Goal: Task Accomplishment & Management: Use online tool/utility

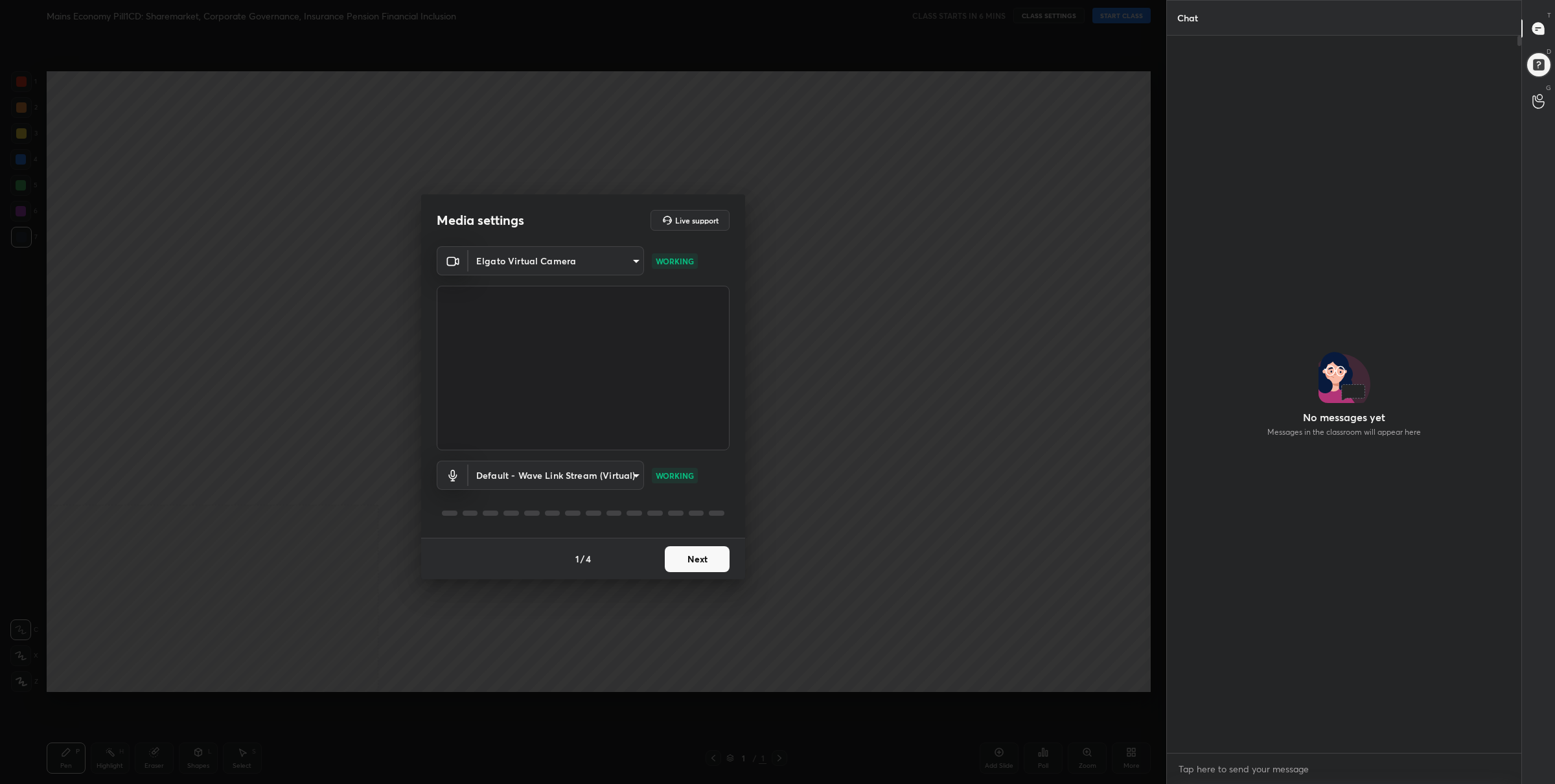
scroll to position [619, 351]
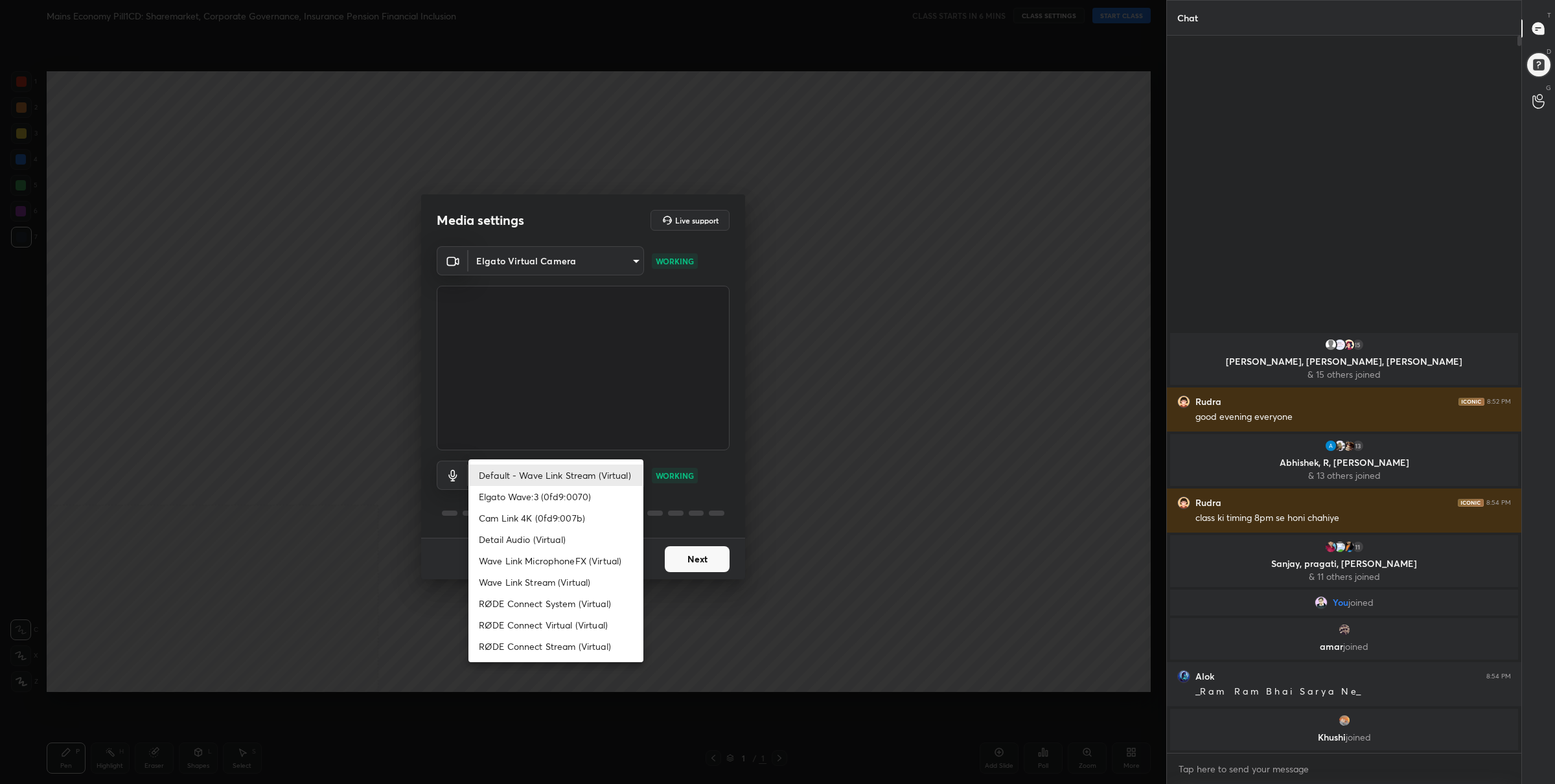
click at [557, 485] on body "1 2 3 4 5 6 7 C X Z C X Z E E Erase all [PERSON_NAME] Economy Pill1CD: Sharemar…" at bounding box center [777, 392] width 1555 height 784
click at [566, 498] on li "Elgato Wave:3 (0fd9:0070)" at bounding box center [556, 497] width 175 height 22
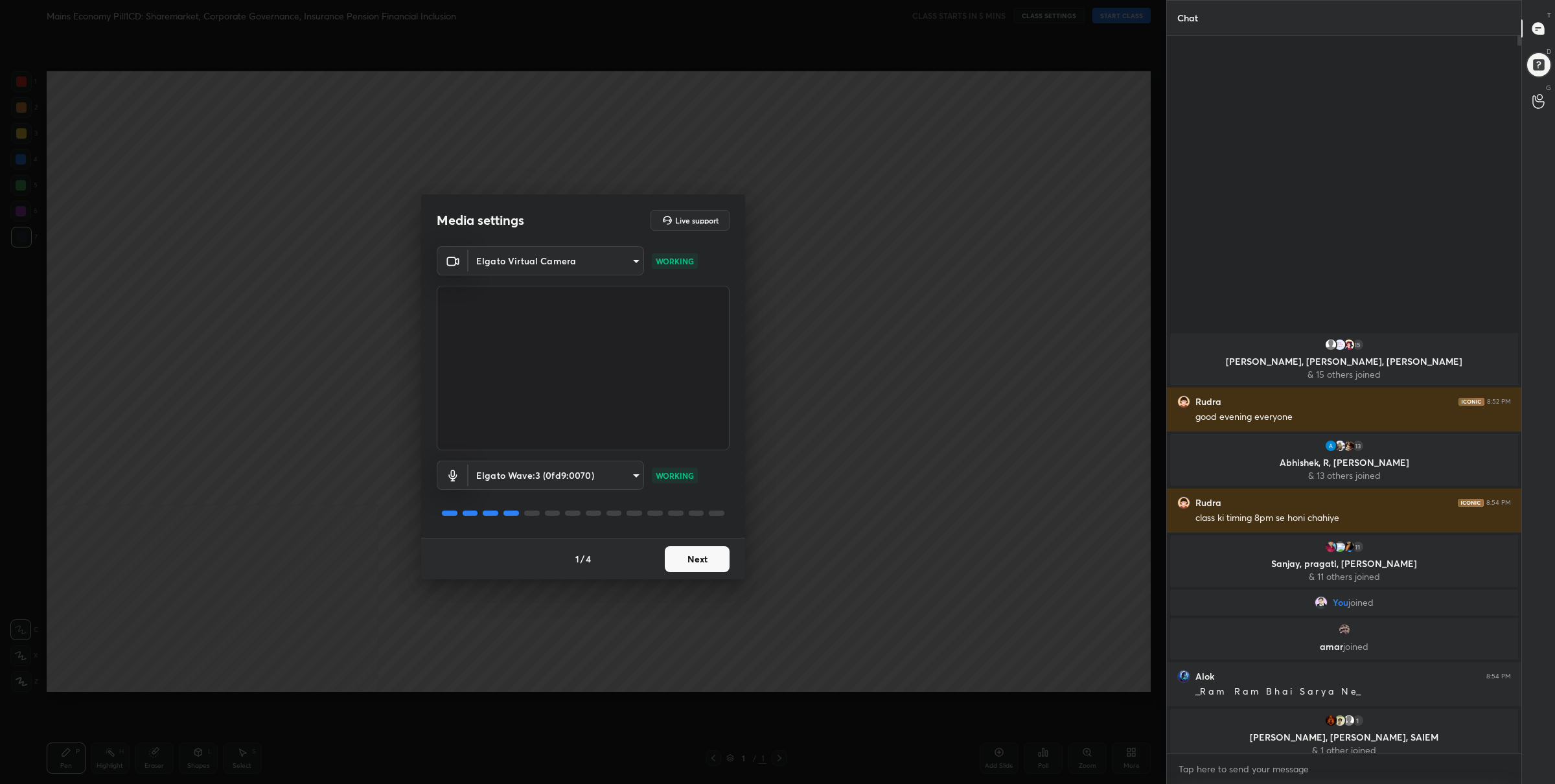
click at [562, 484] on body "1 2 3 4 5 6 7 C X Z C X Z E E Erase all [PERSON_NAME] Economy Pill1CD: Sharemar…" at bounding box center [777, 392] width 1555 height 784
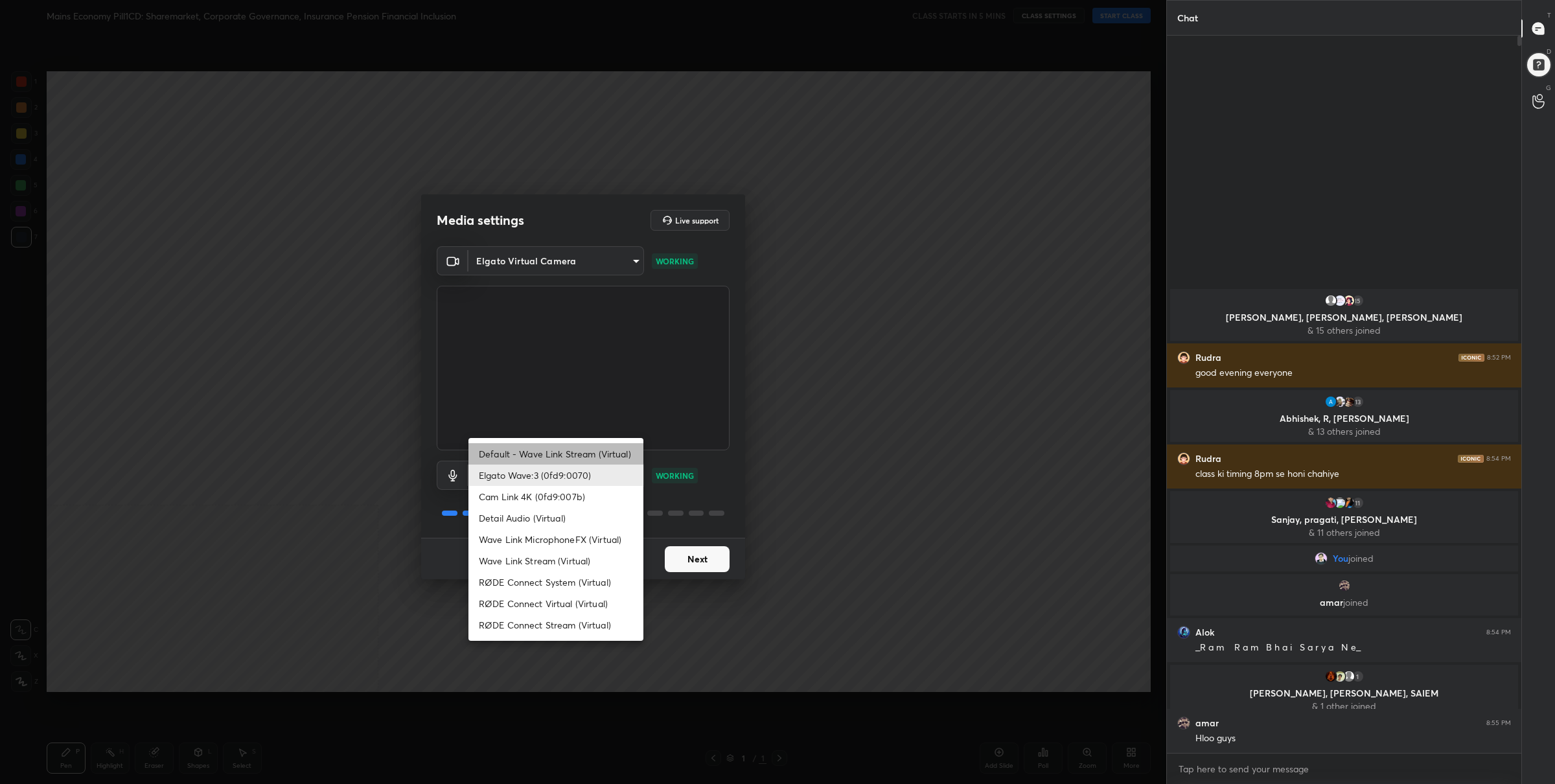
click at [559, 451] on li "Default - Wave Link Stream (Virtual)" at bounding box center [556, 454] width 175 height 22
type input "default"
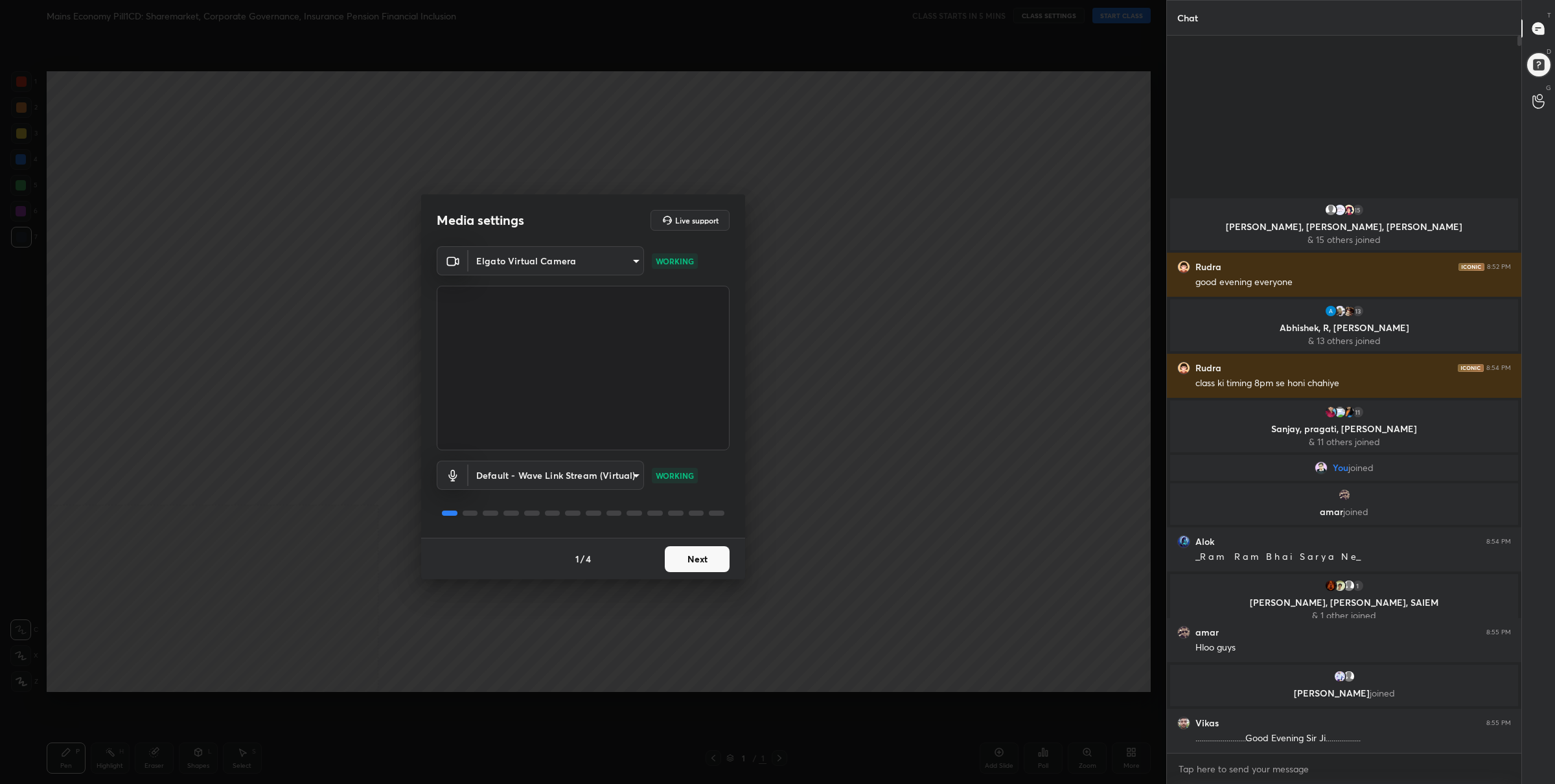
click at [694, 552] on button "Next" at bounding box center [698, 559] width 65 height 26
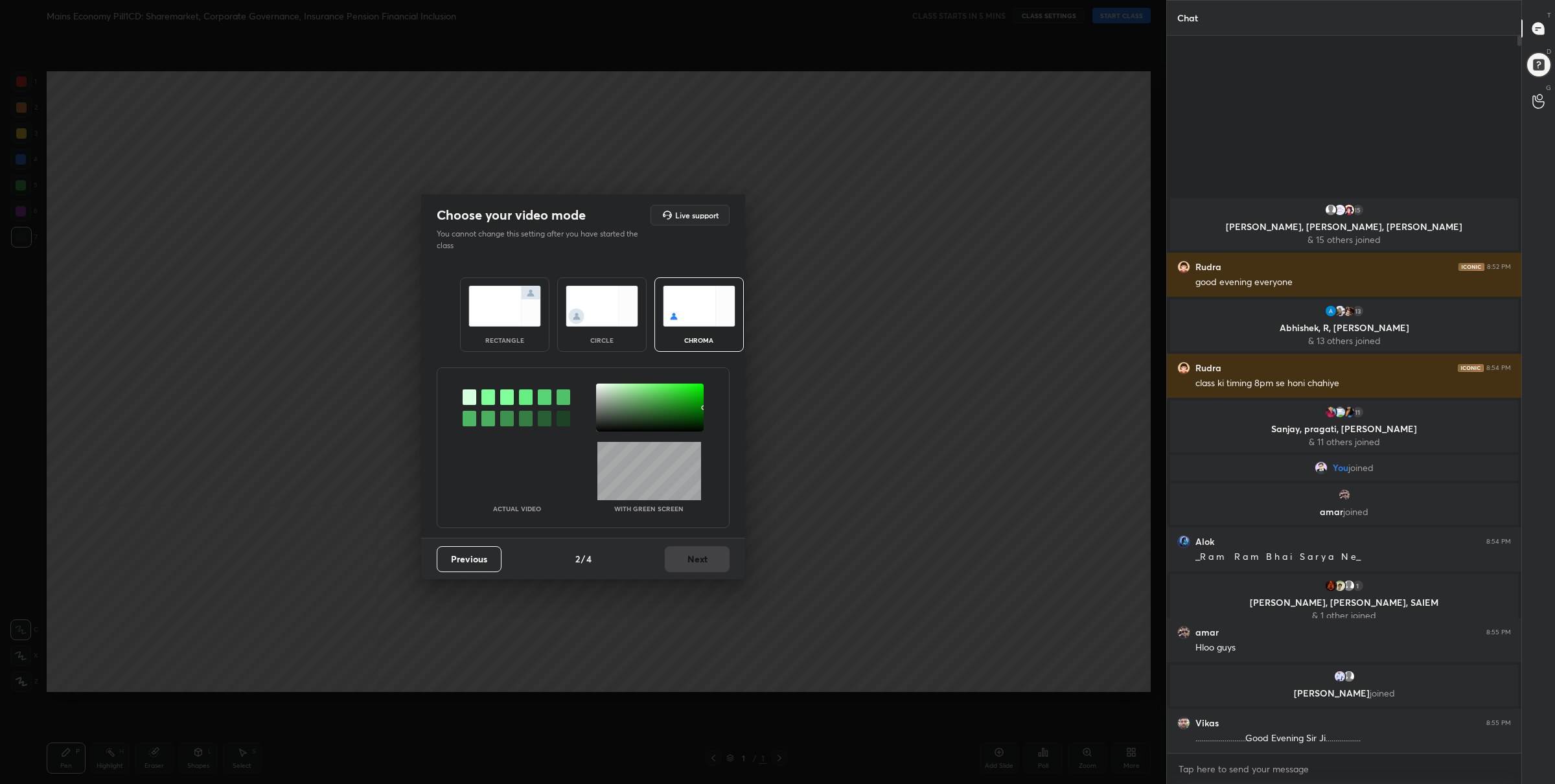
click at [526, 313] on img at bounding box center [505, 306] width 73 height 41
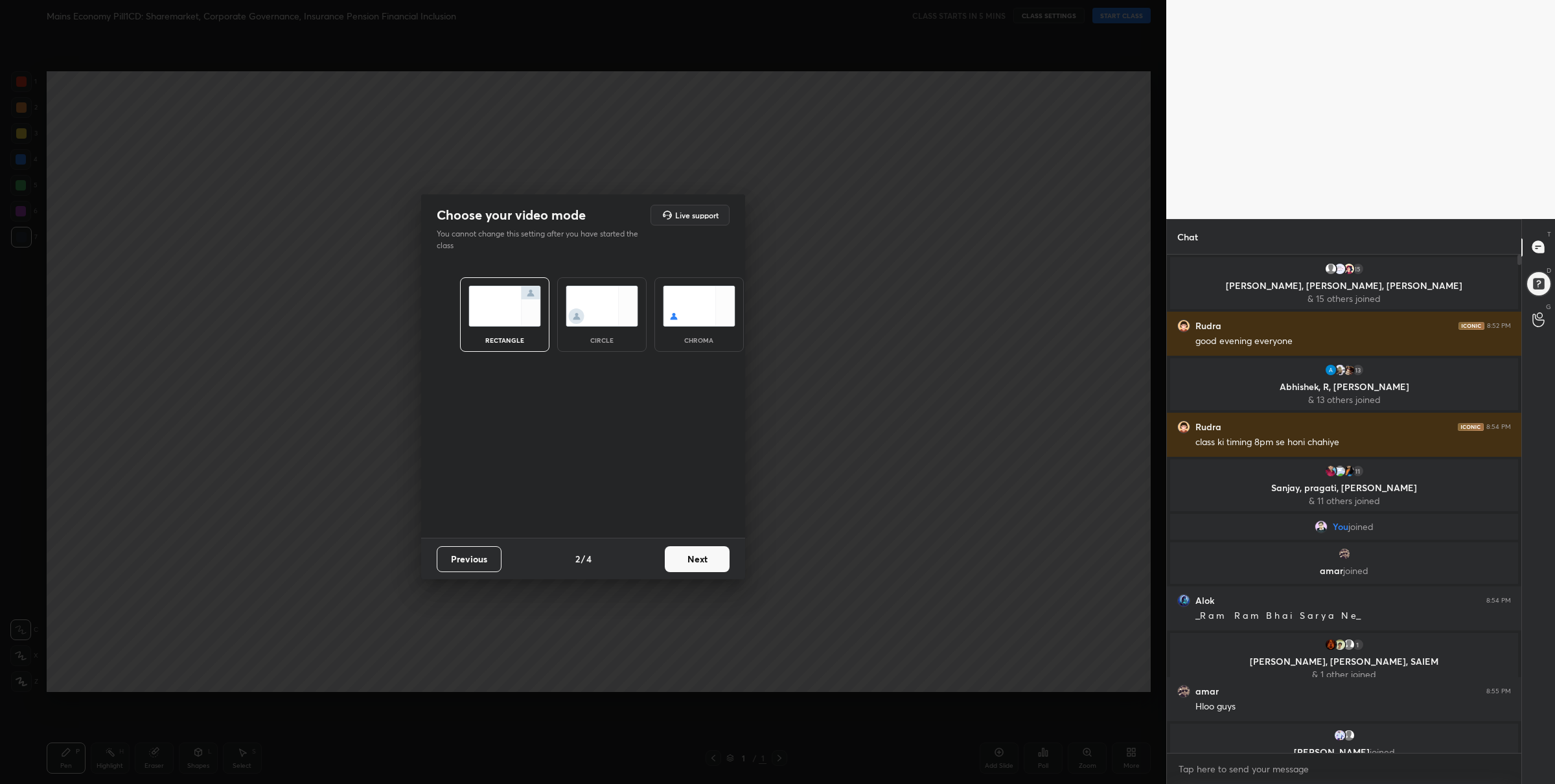
click at [700, 563] on button "Next" at bounding box center [698, 559] width 65 height 26
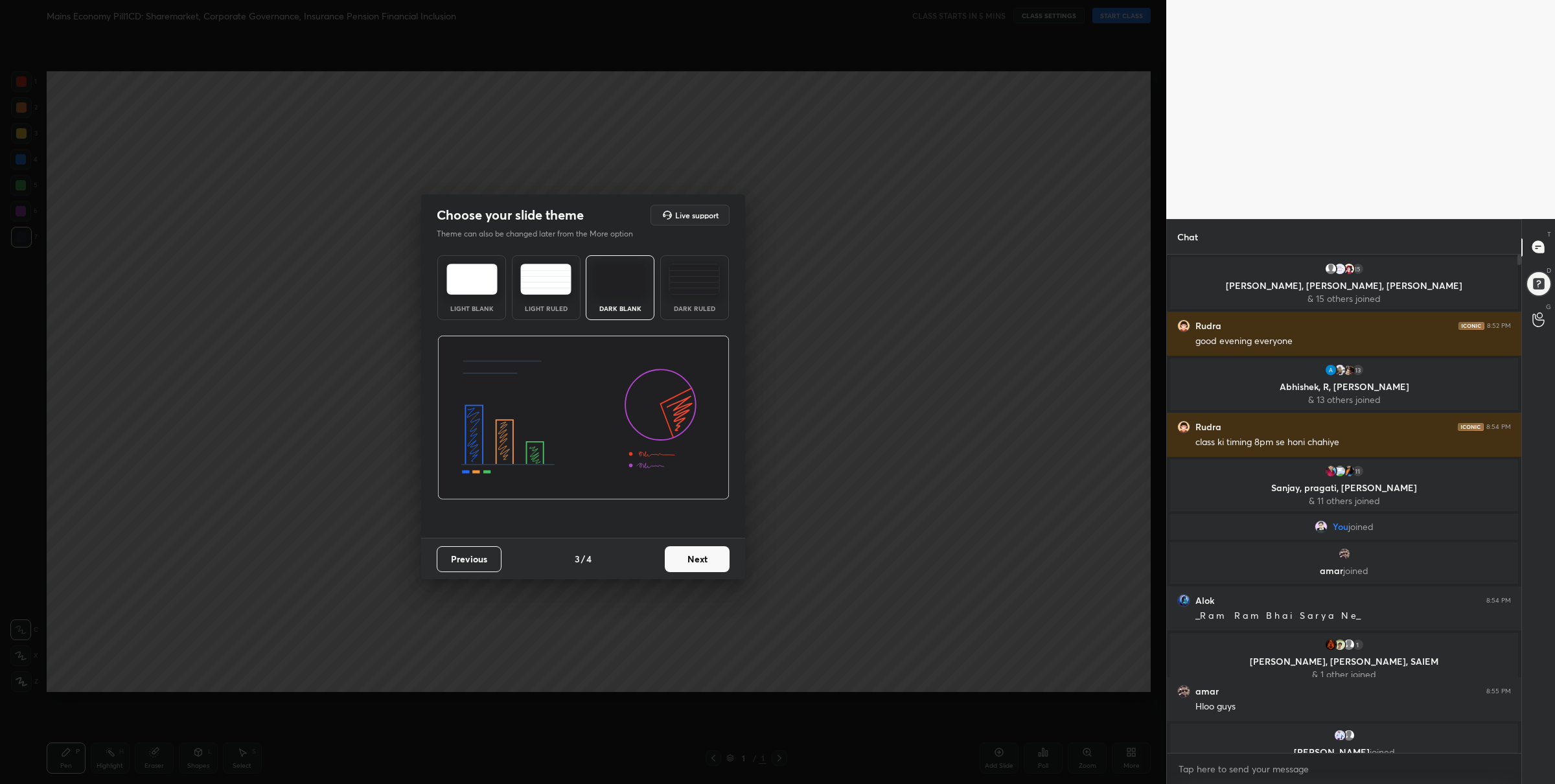
click at [695, 548] on button "Next" at bounding box center [698, 559] width 65 height 26
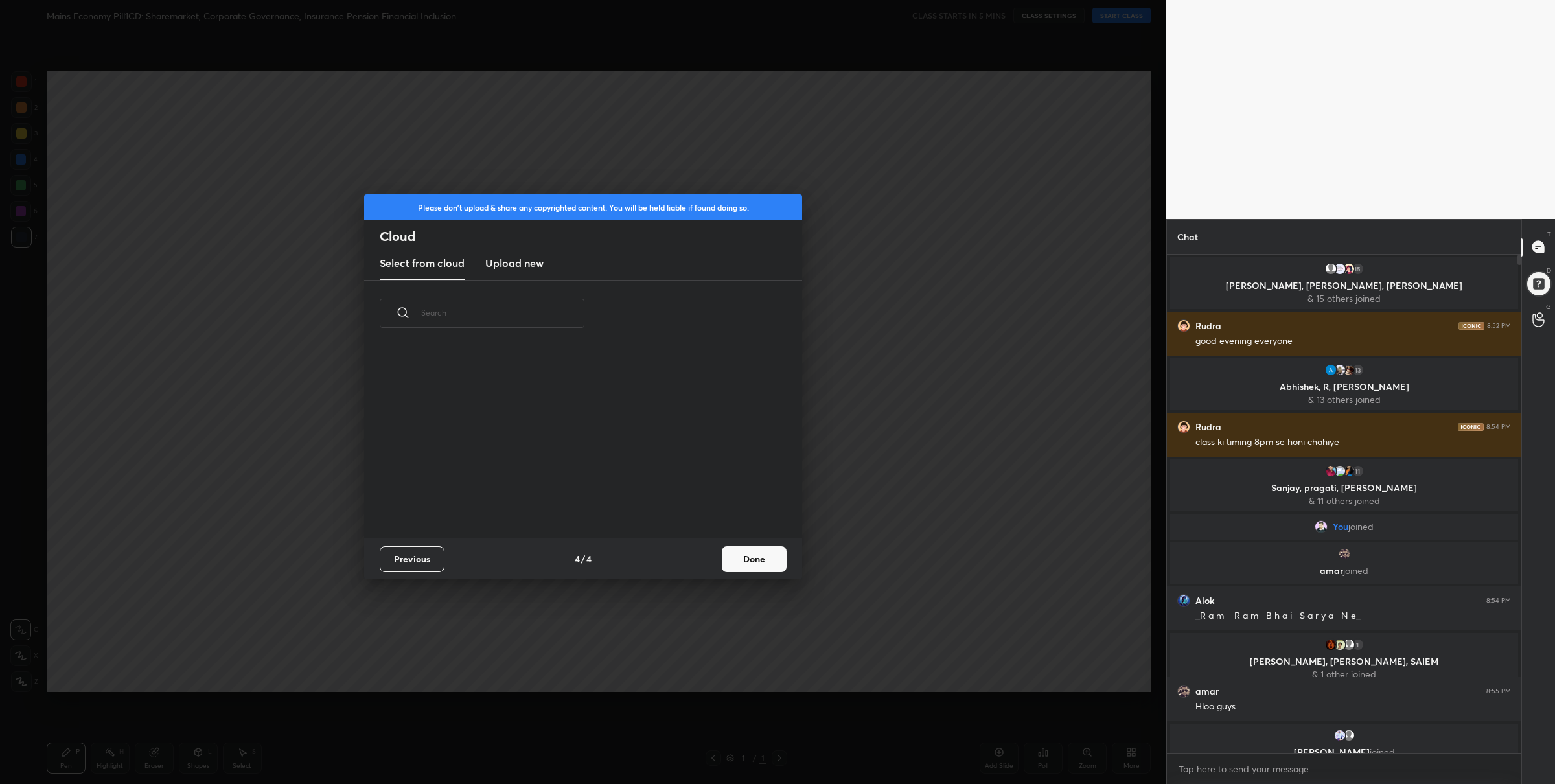
scroll to position [192, 415]
click at [515, 259] on h3 "Upload new" at bounding box center [515, 263] width 59 height 15
click at [569, 481] on label "Browse" at bounding box center [583, 485] width 58 height 21
click at [555, 481] on input "Browse" at bounding box center [555, 485] width 0 height 21
click at [739, 553] on button "Done" at bounding box center [754, 559] width 65 height 26
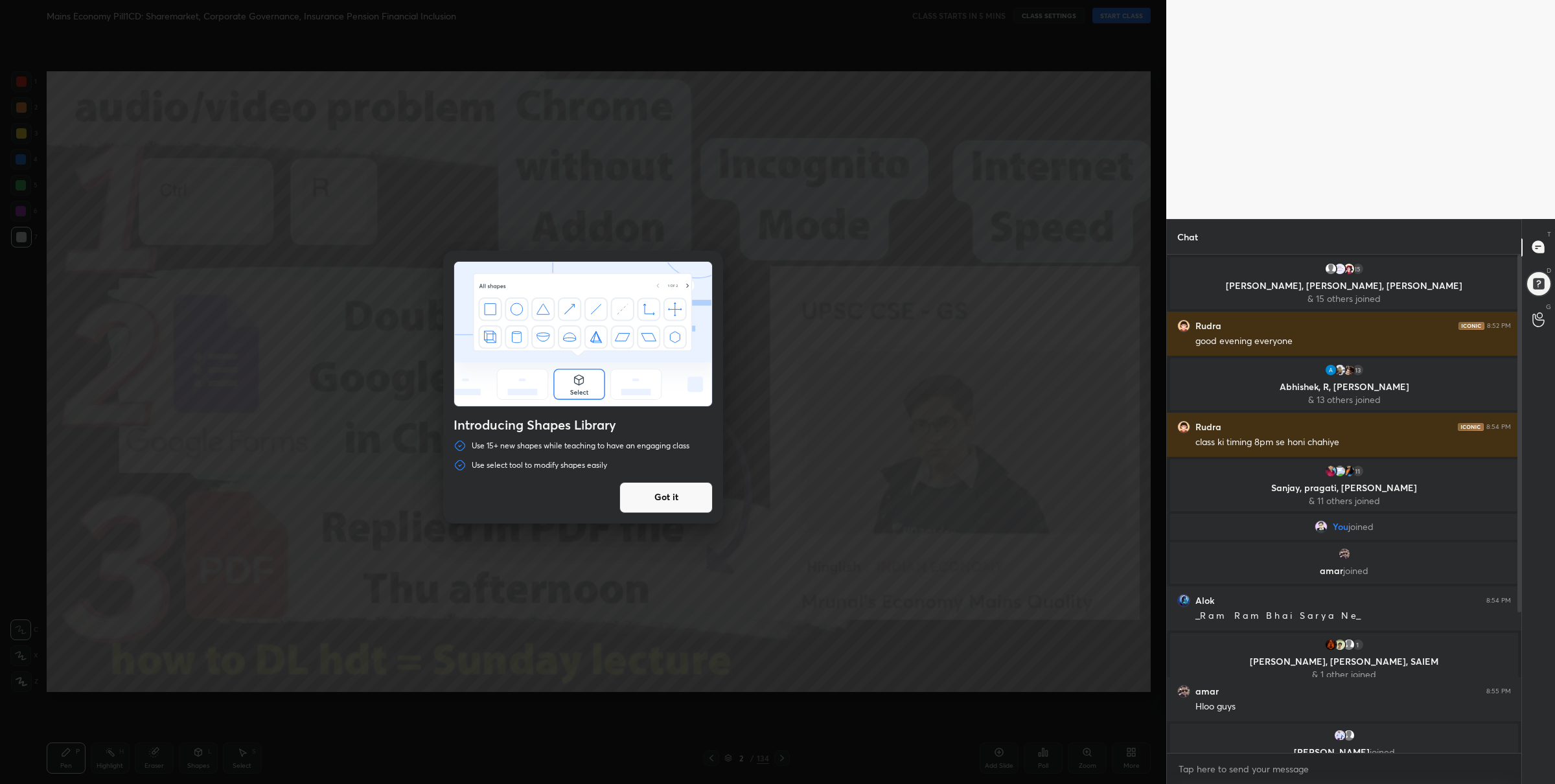
click at [651, 492] on button "Got it" at bounding box center [666, 498] width 93 height 31
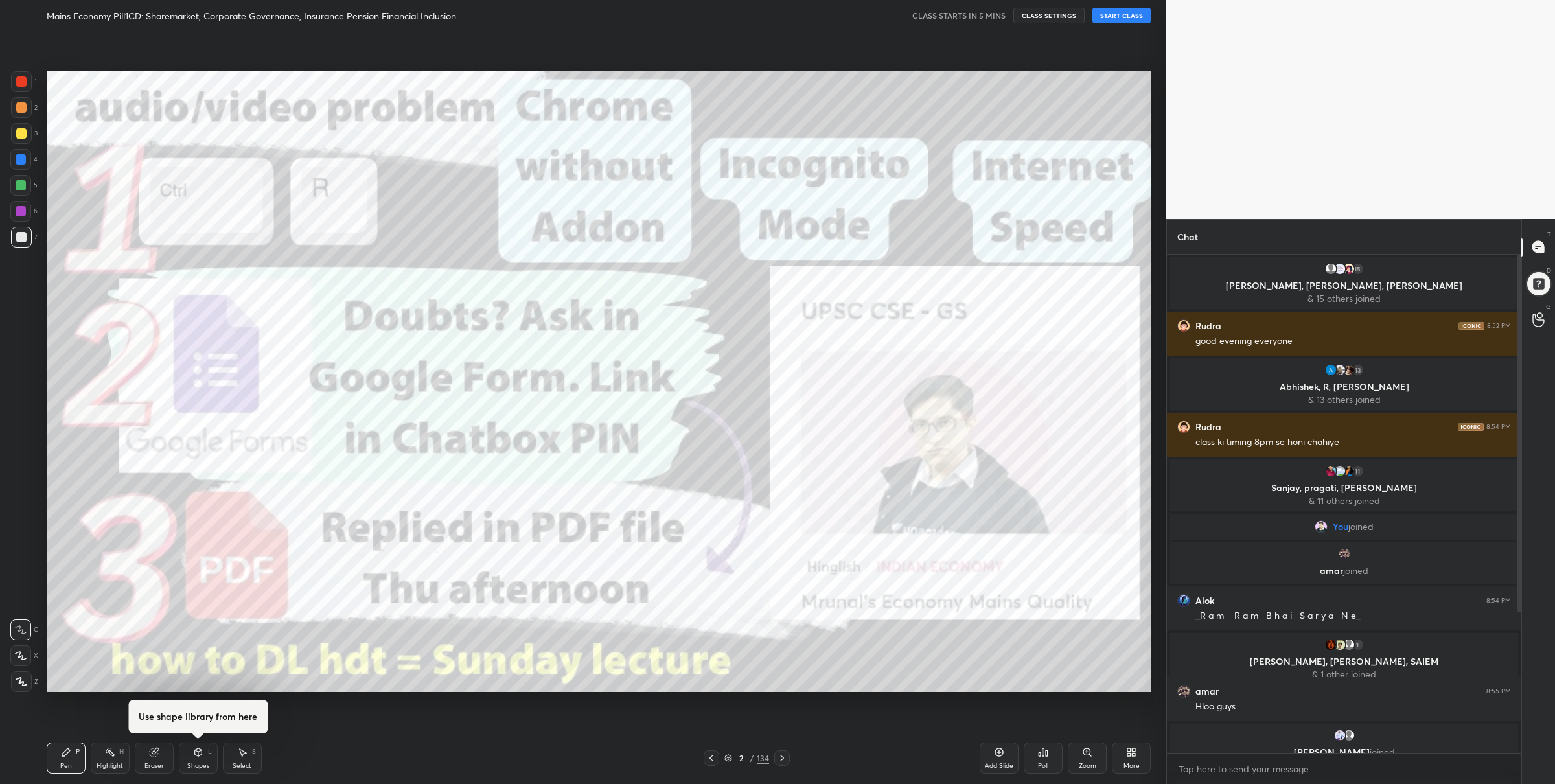
click at [733, 759] on div "2 / 134" at bounding box center [747, 758] width 45 height 12
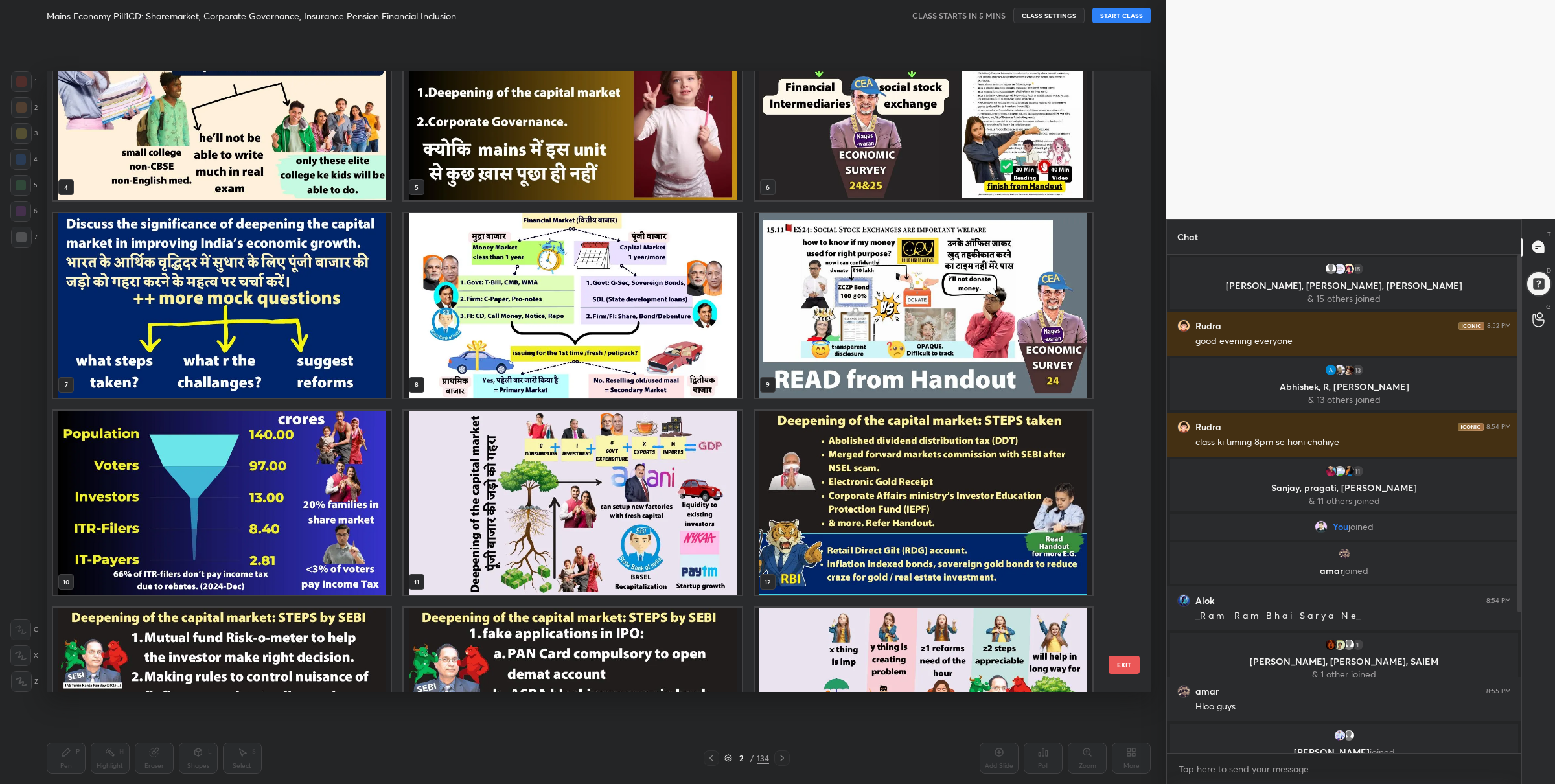
scroll to position [0, 0]
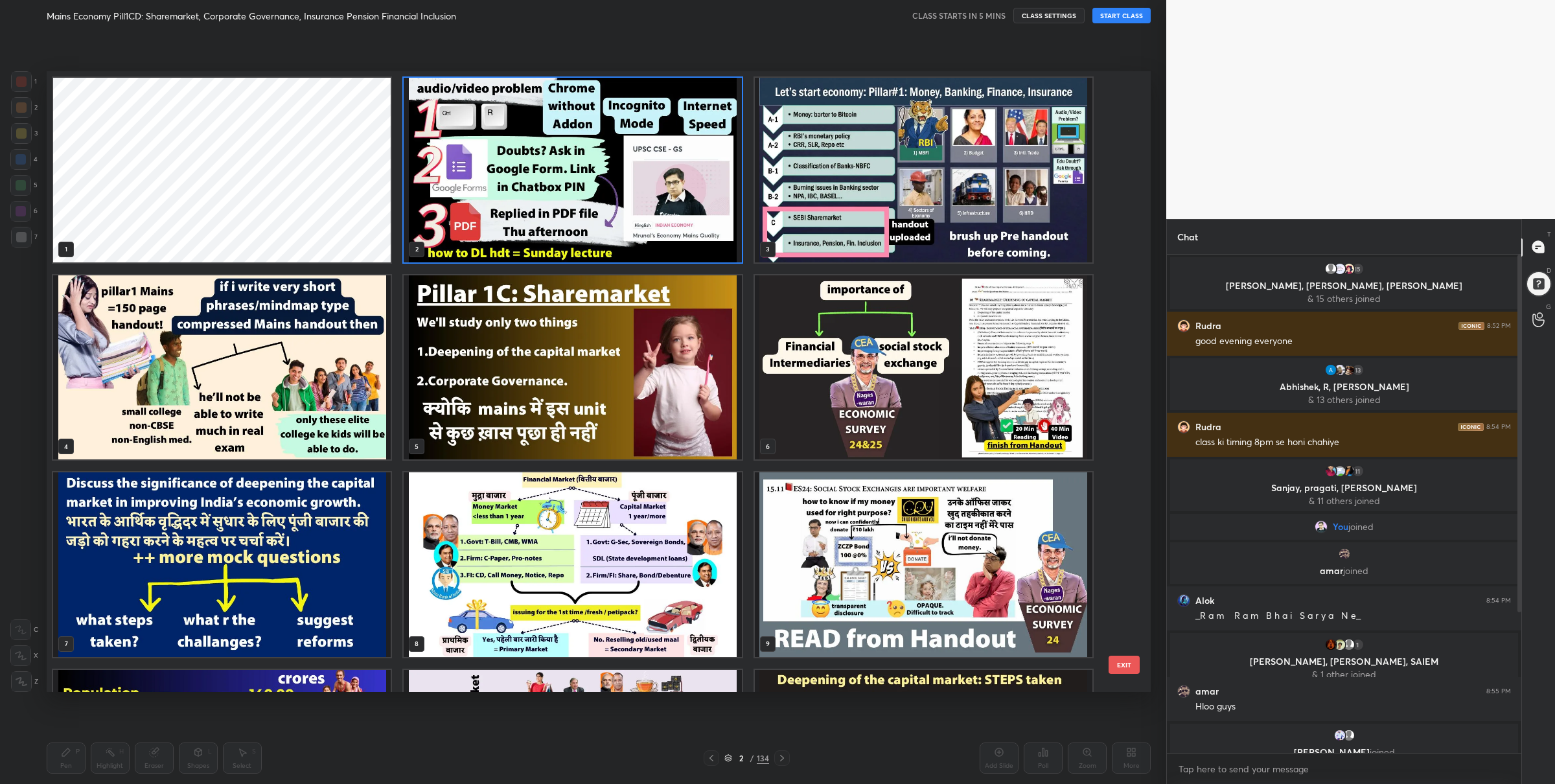
click at [607, 331] on img "grid" at bounding box center [572, 367] width 337 height 184
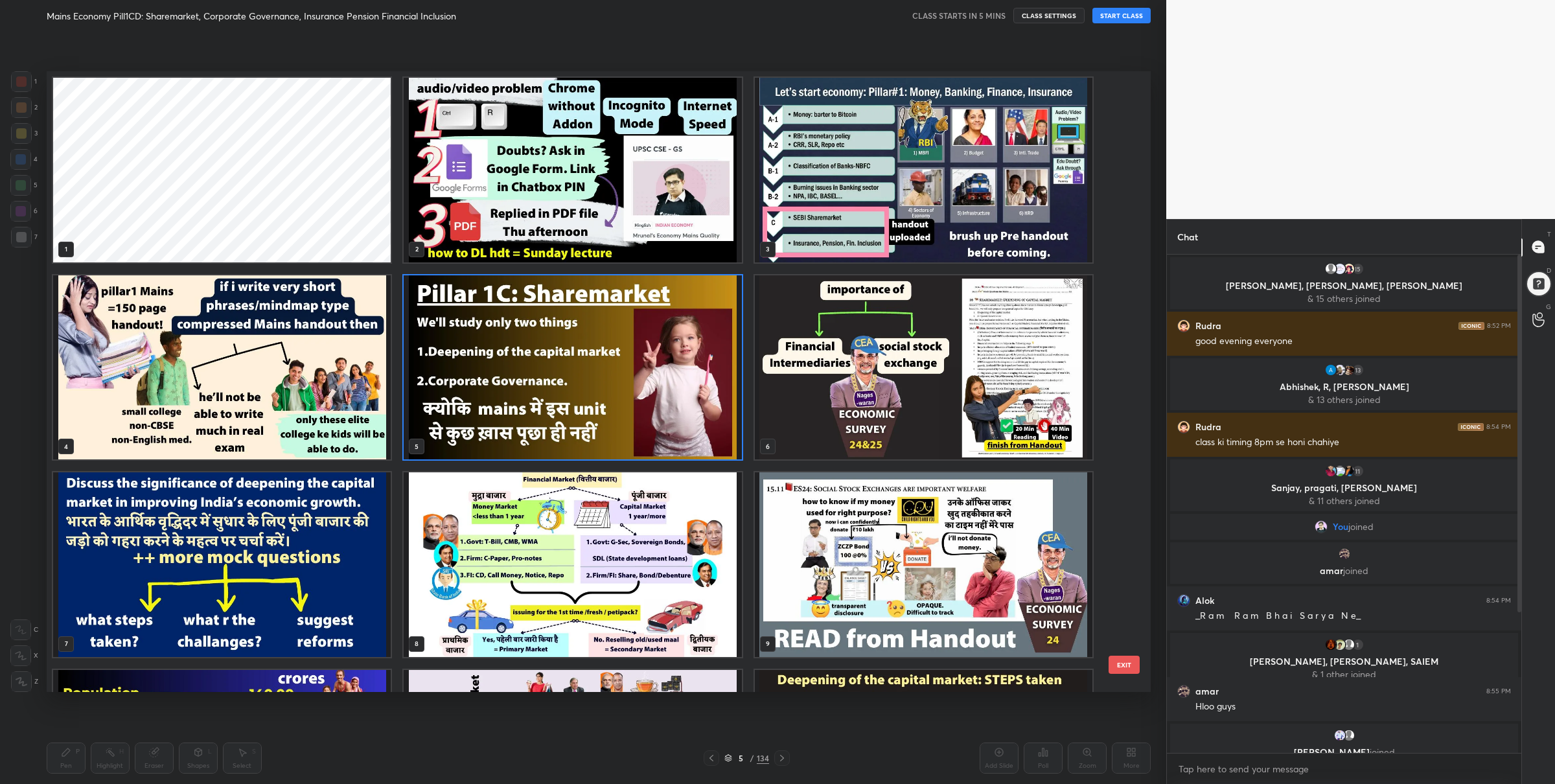
click at [607, 331] on img "grid" at bounding box center [572, 367] width 337 height 184
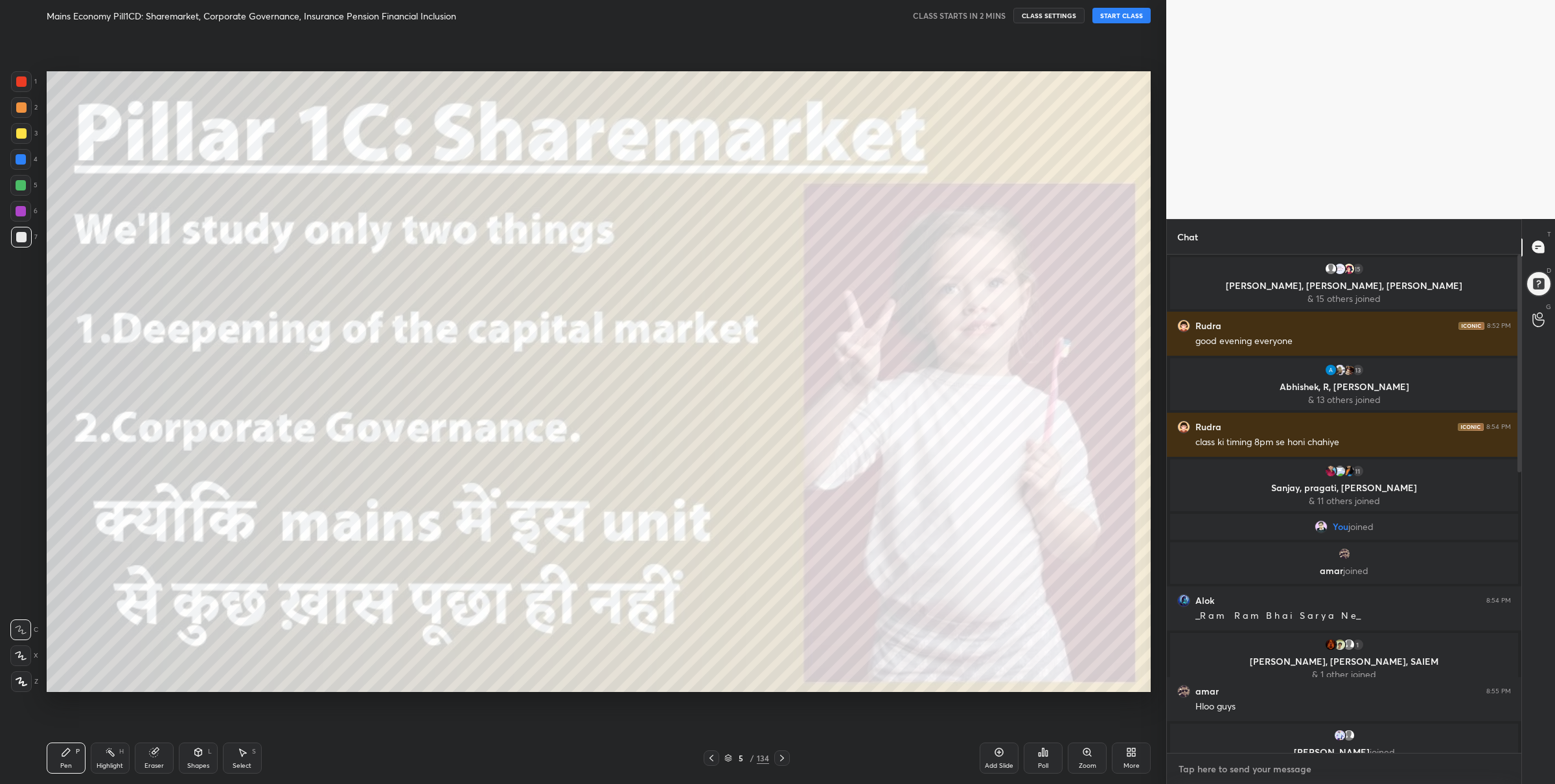
type textarea "x"
click at [1227, 774] on textarea at bounding box center [1344, 769] width 333 height 21
paste textarea "Doubt Form: [URL][DOMAIN_NAME]"
type textarea "Doubt Form: [URL][DOMAIN_NAME]"
type textarea "x"
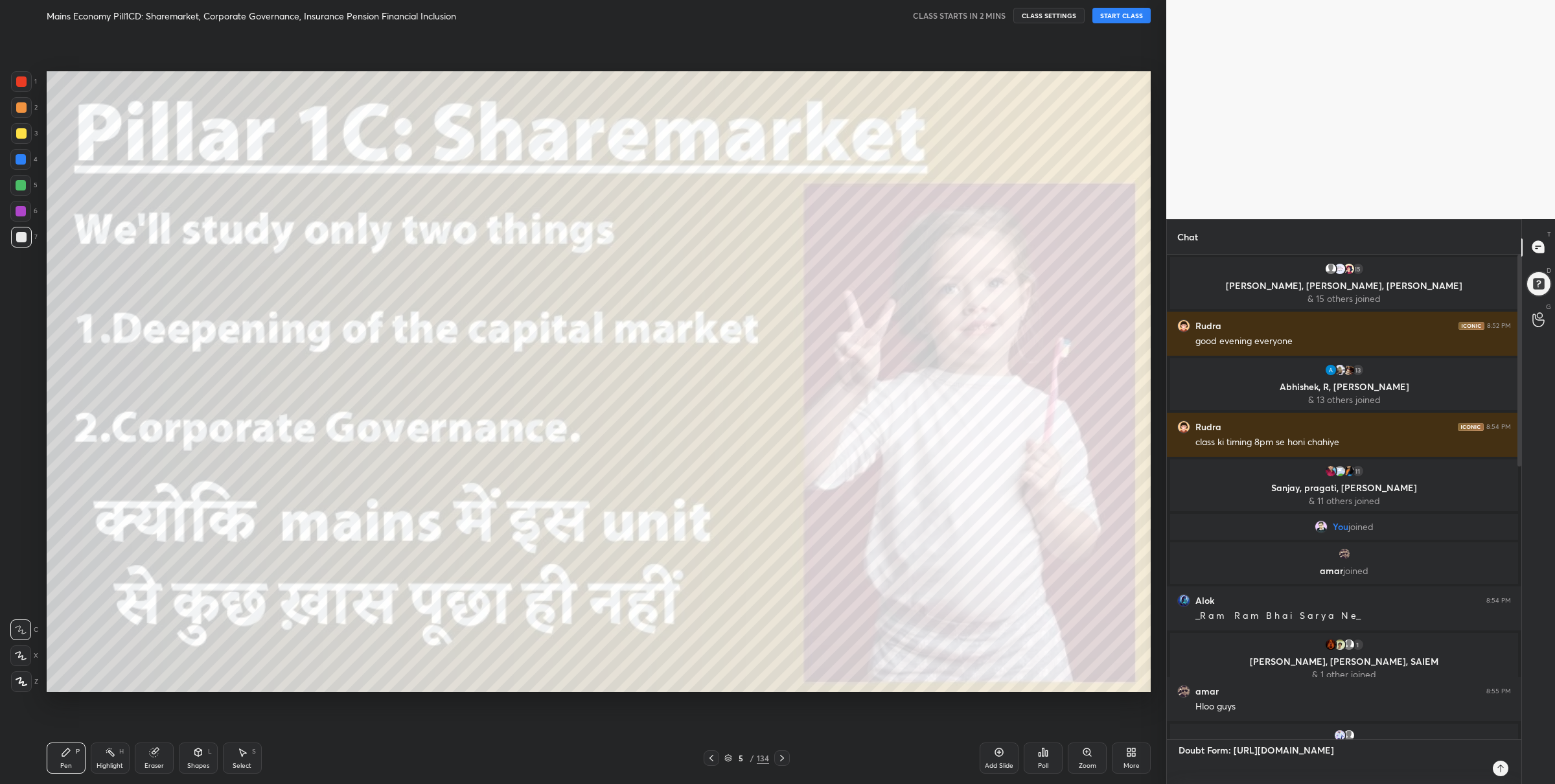
scroll to position [400, 351]
type textarea "Doubt Form: [URL][DOMAIN_NAME]"
type textarea "x"
click at [1499, 764] on icon at bounding box center [1500, 768] width 10 height 10
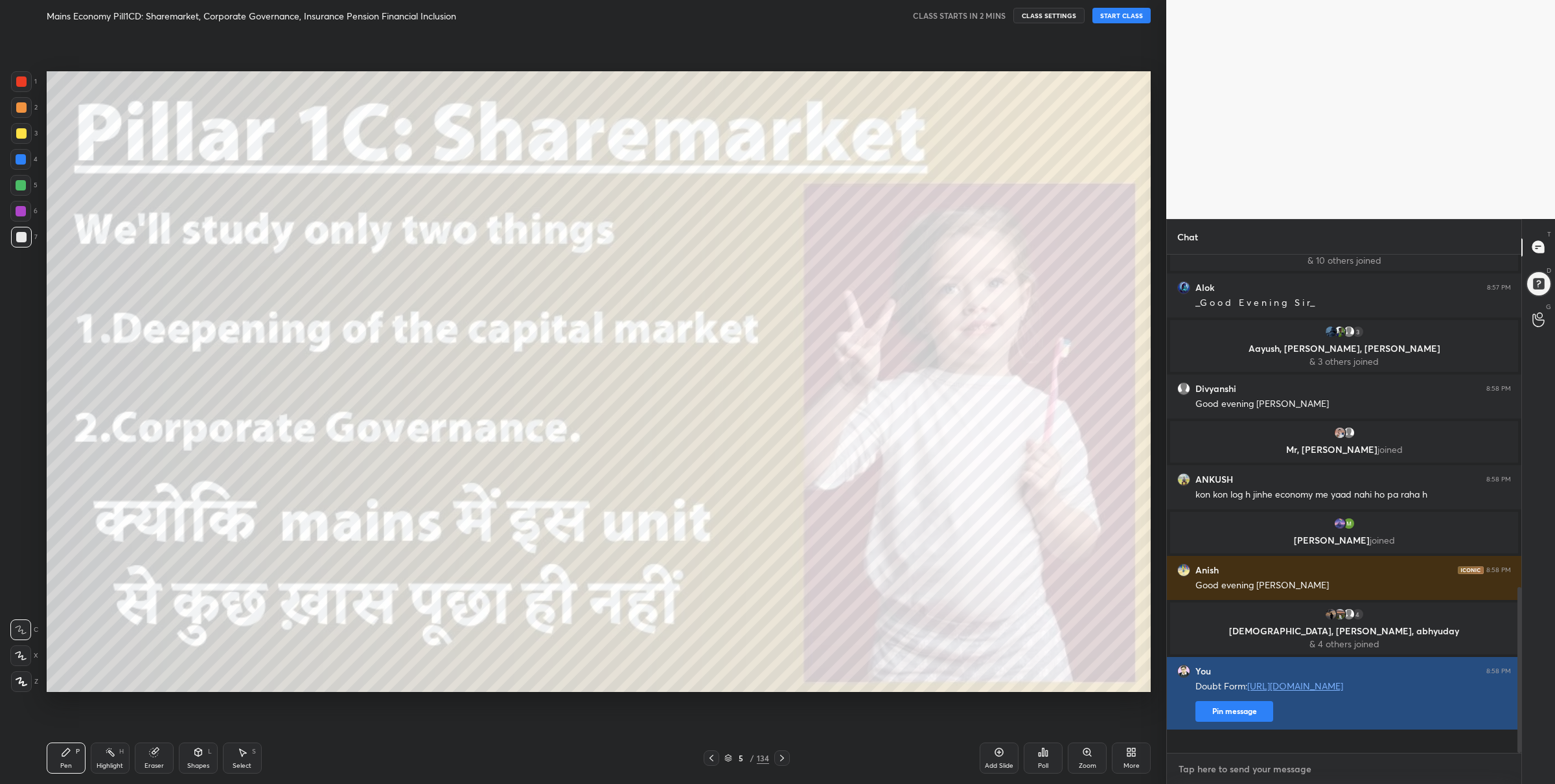
scroll to position [1057, 0]
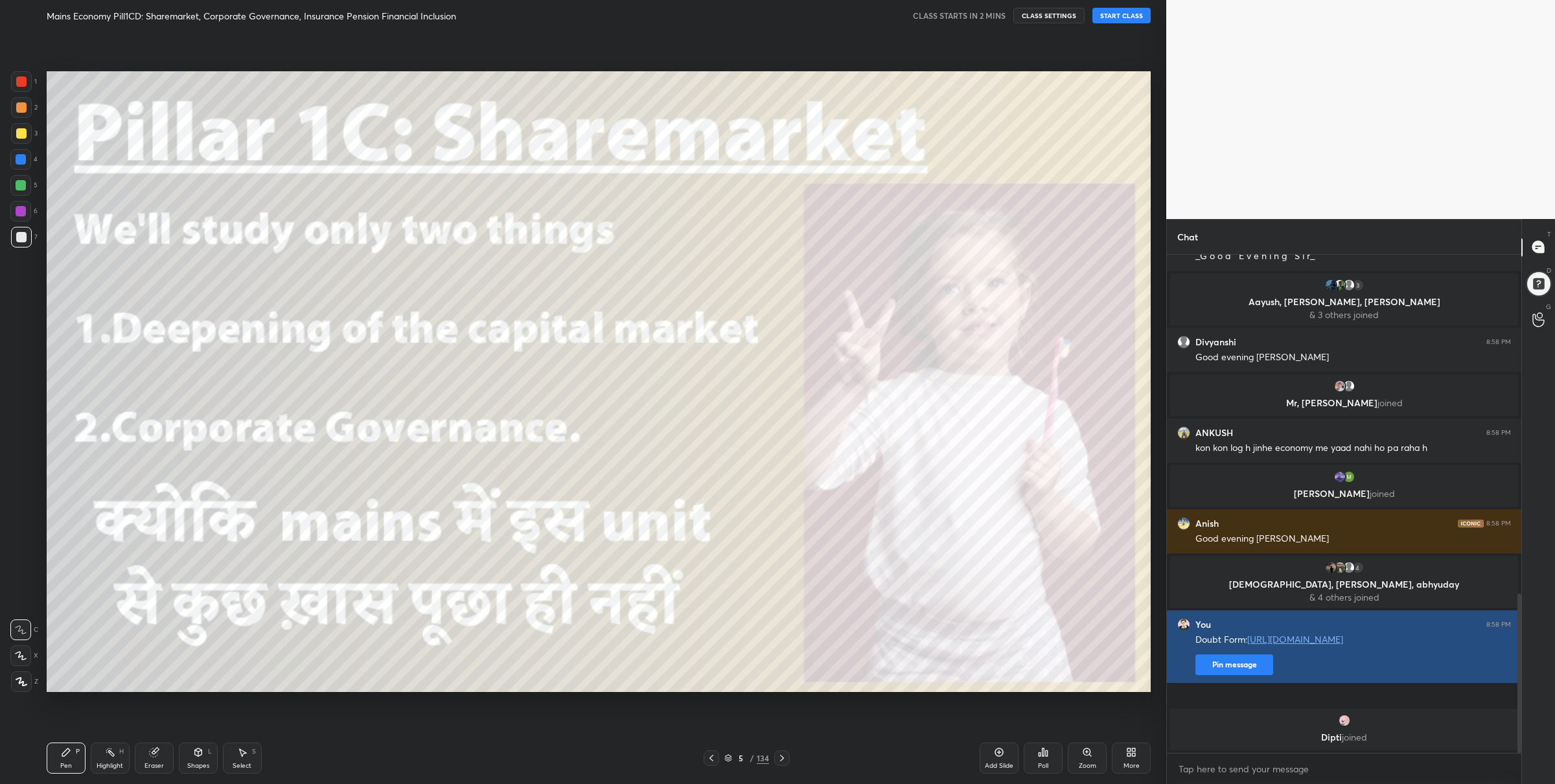
click at [1224, 675] on button "Pin message" at bounding box center [1234, 664] width 78 height 21
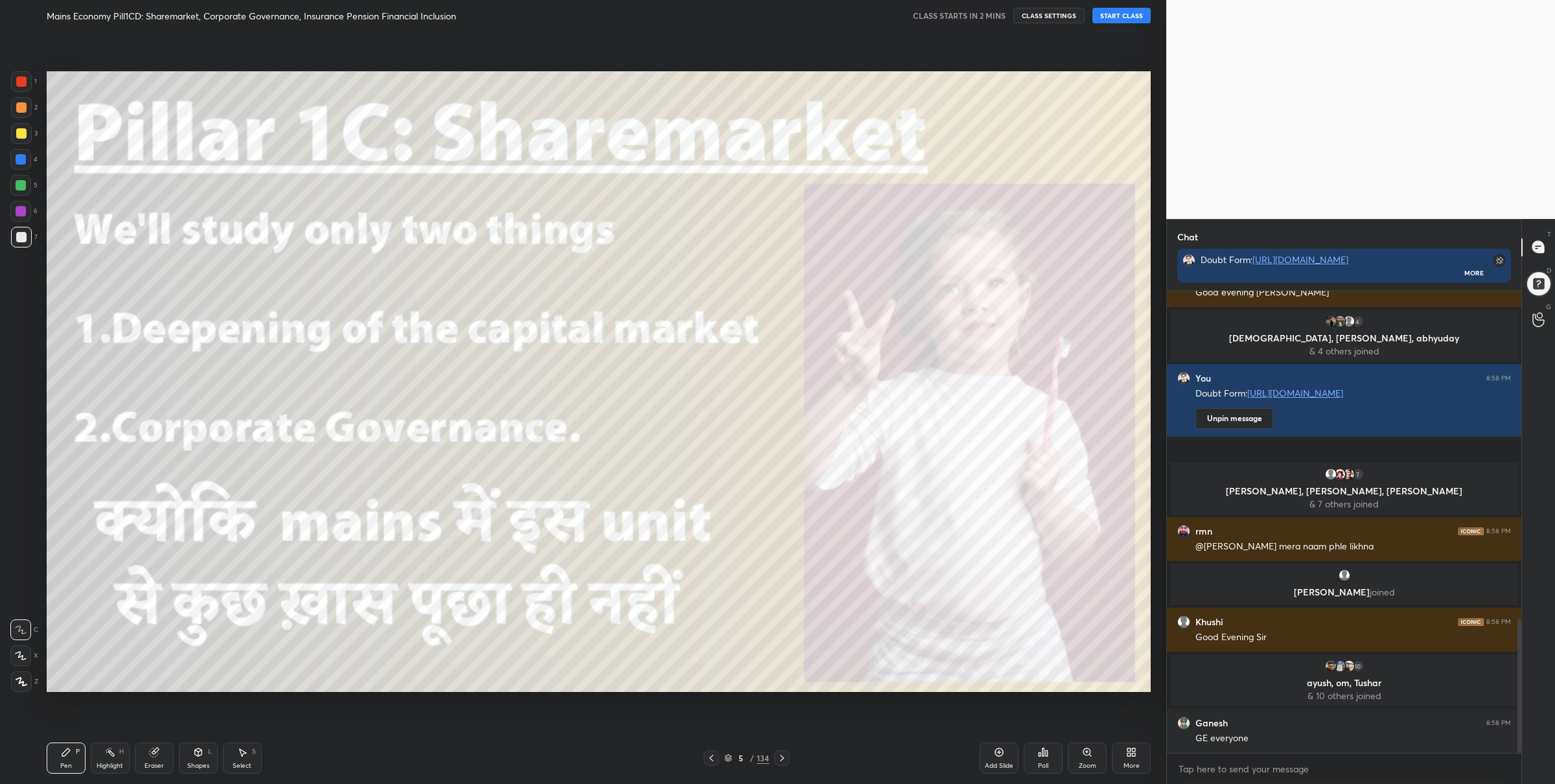
scroll to position [1174, 0]
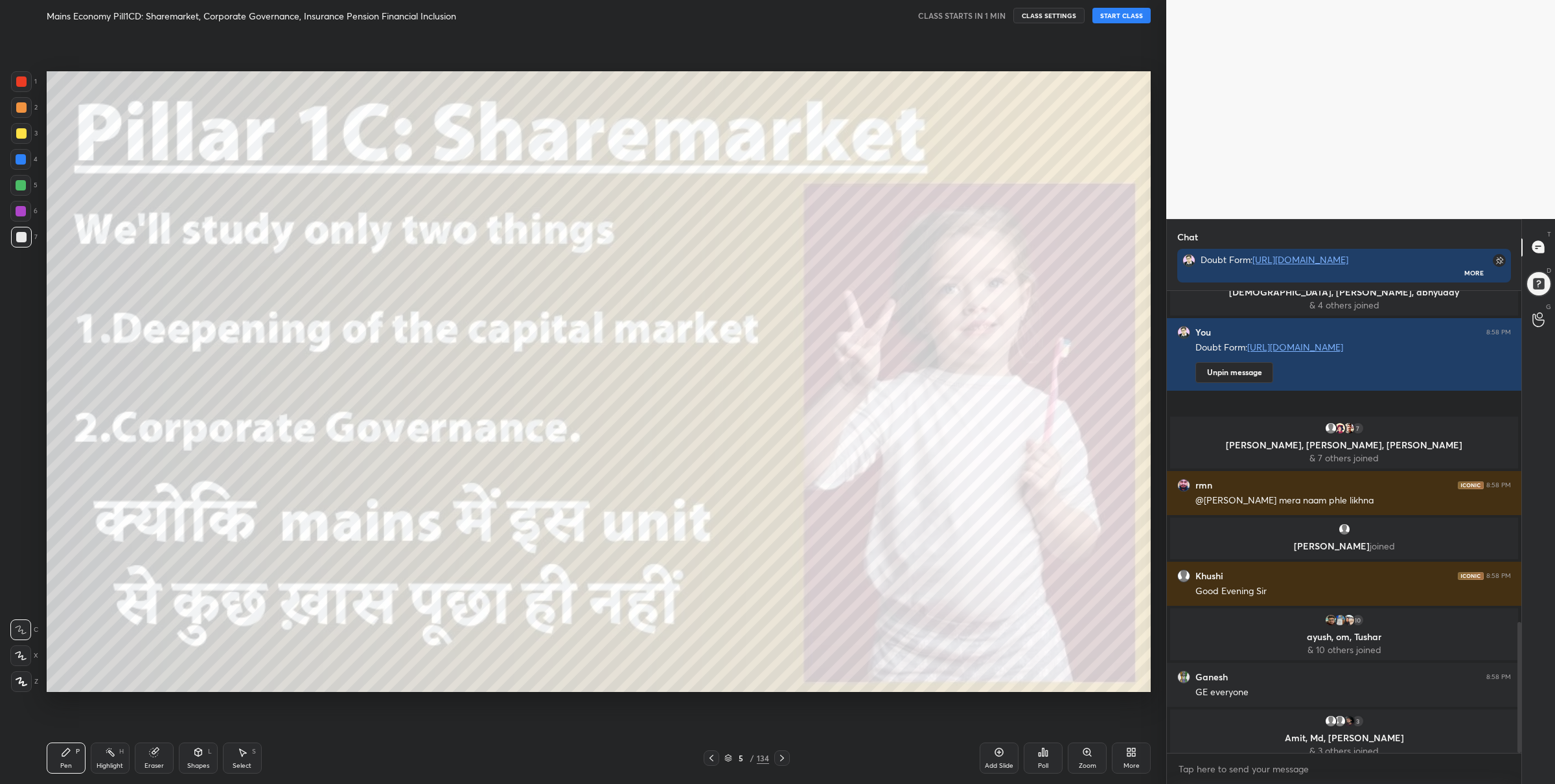
click at [731, 754] on icon at bounding box center [728, 758] width 8 height 8
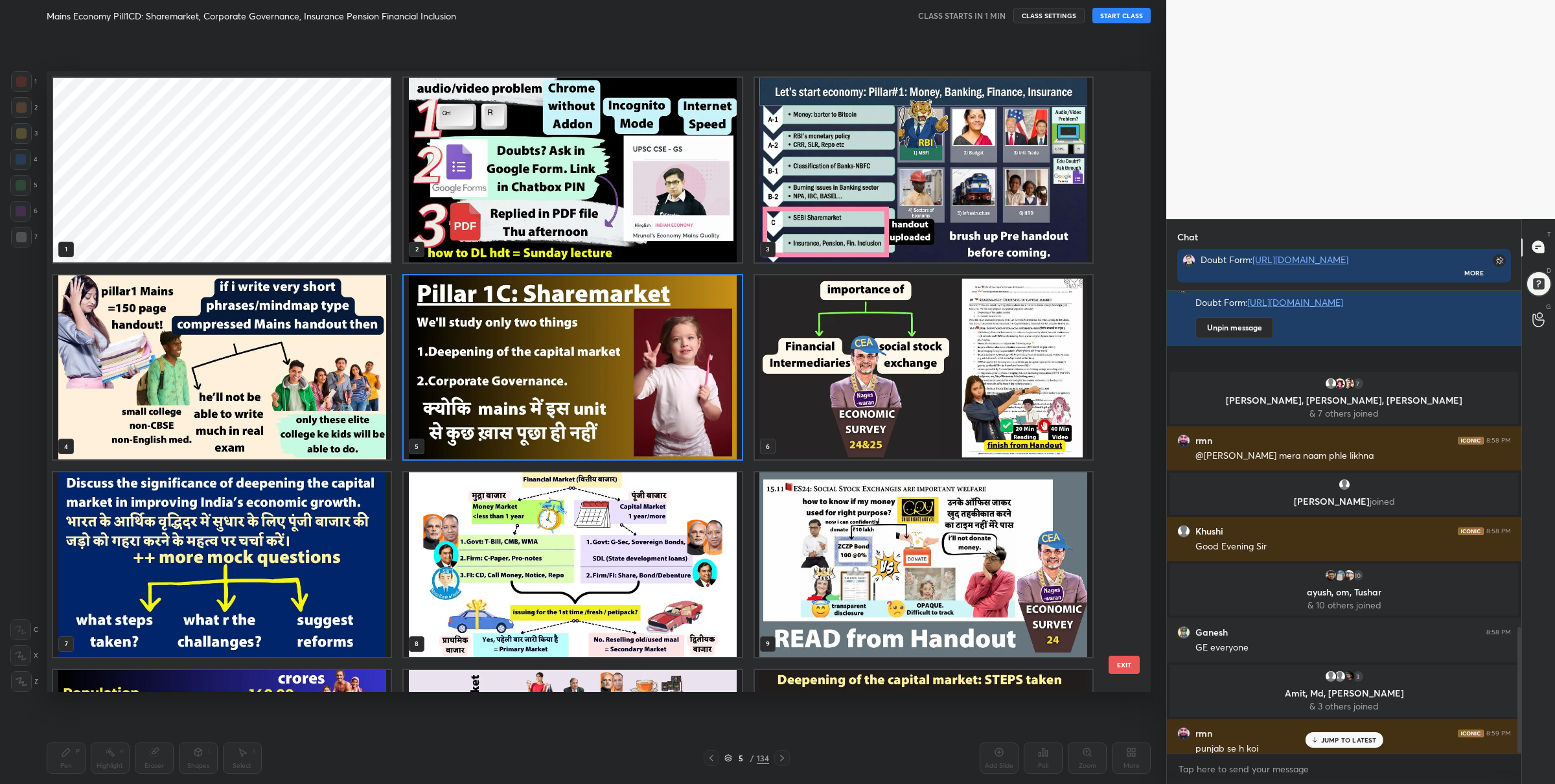
scroll to position [1239, 0]
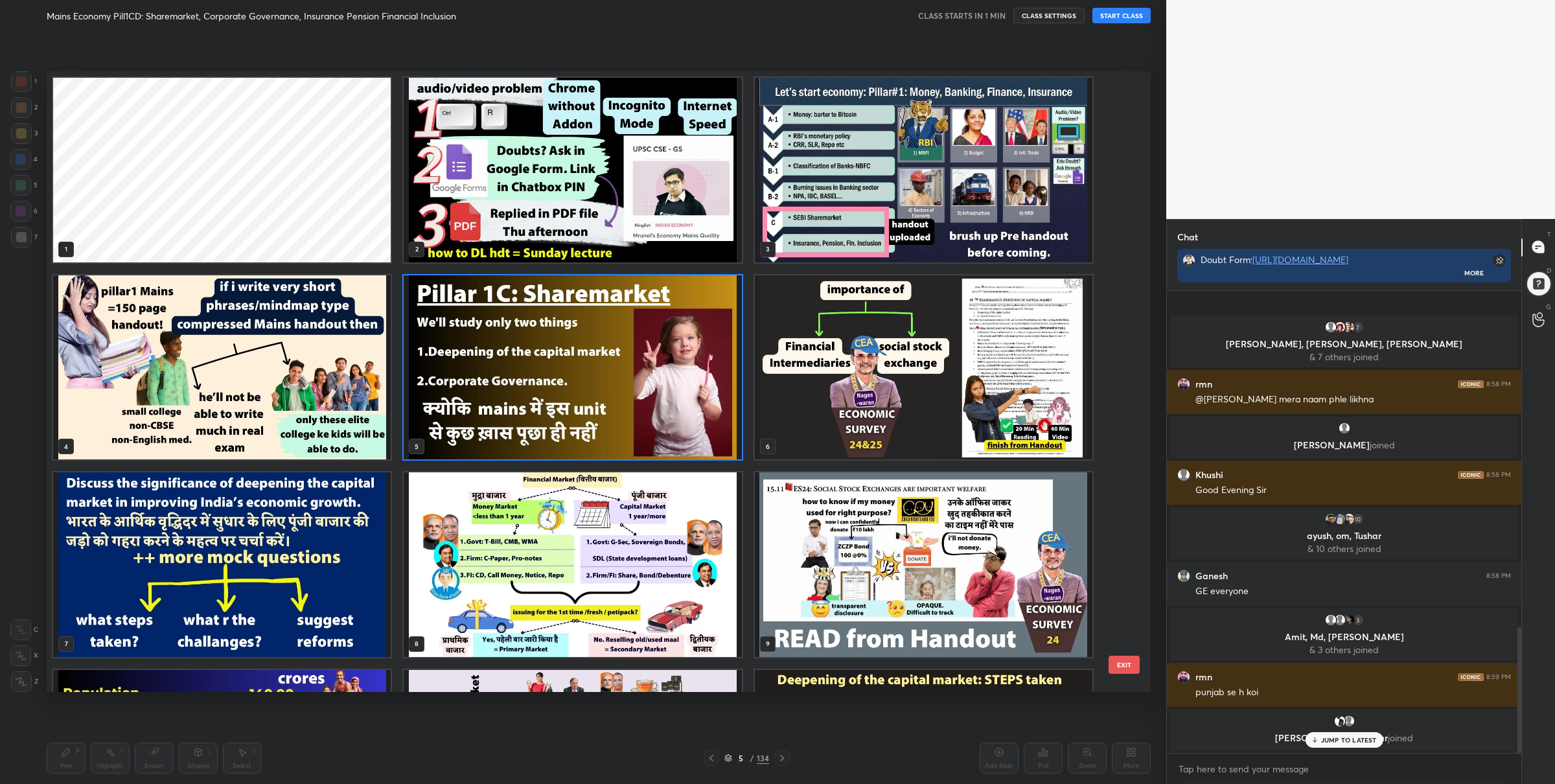
click at [593, 379] on img "grid" at bounding box center [572, 367] width 337 height 184
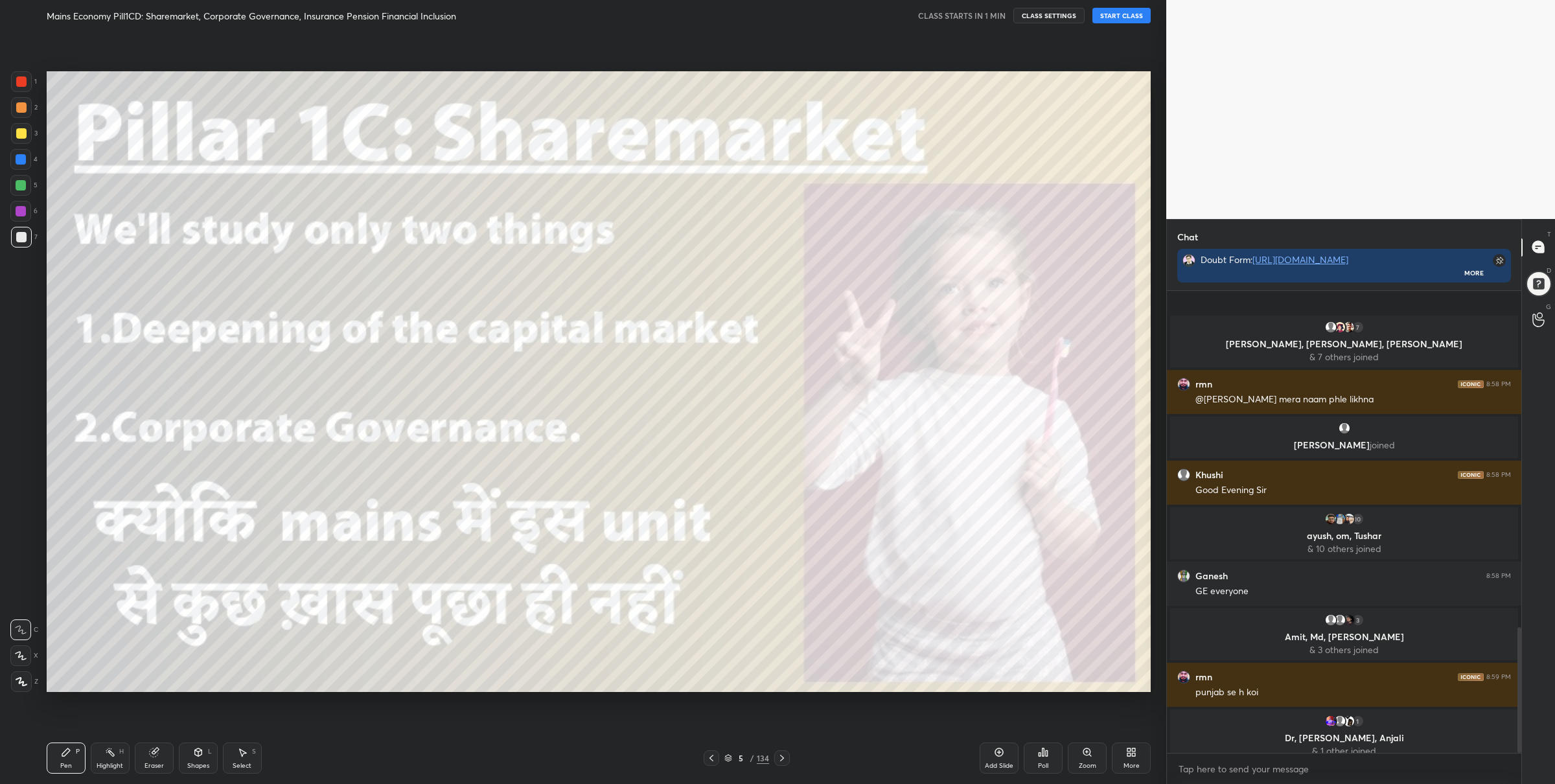
scroll to position [0, 0]
click at [1126, 21] on button "START CLASS" at bounding box center [1122, 15] width 59 height 15
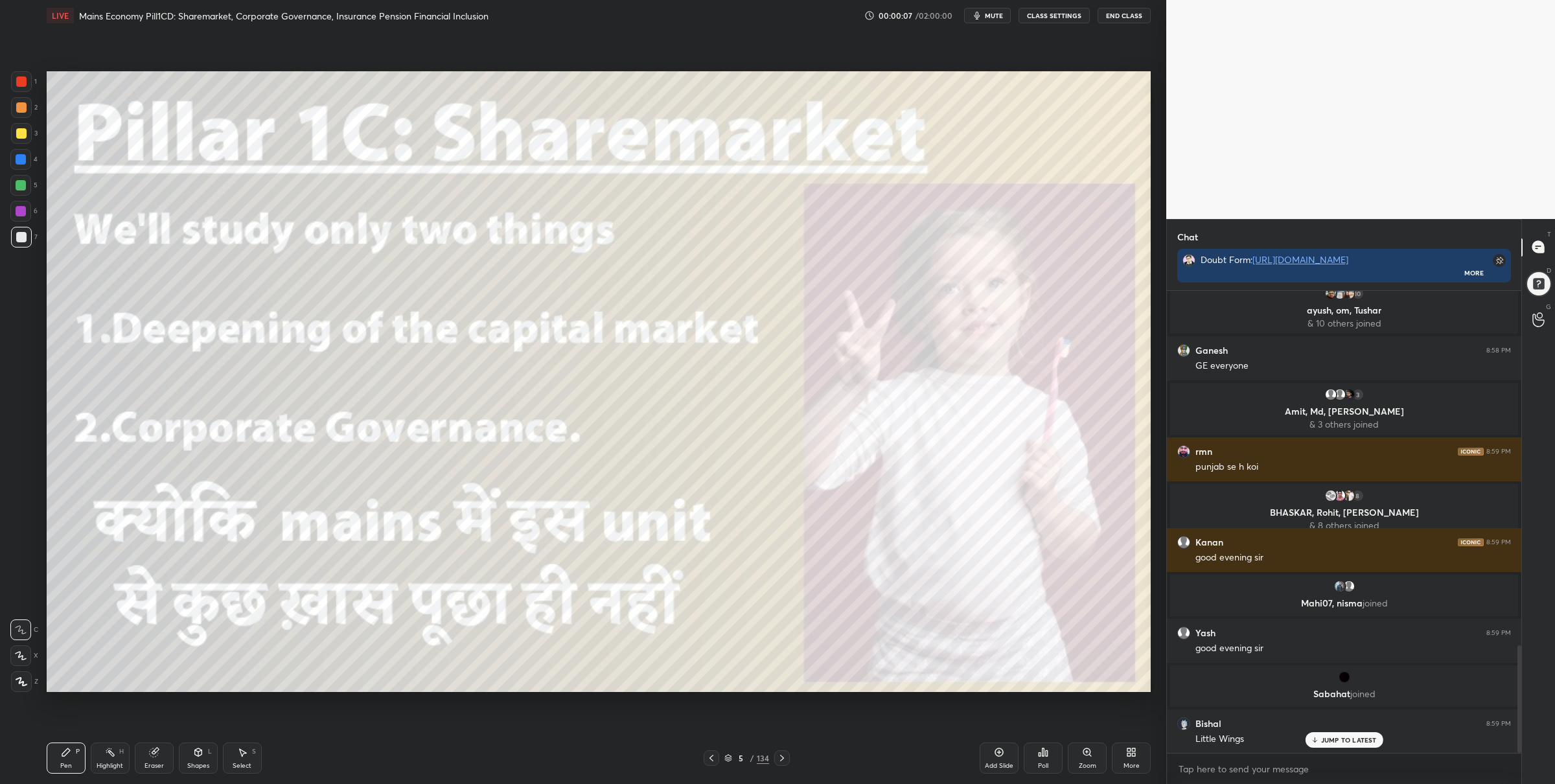
scroll to position [1530, 0]
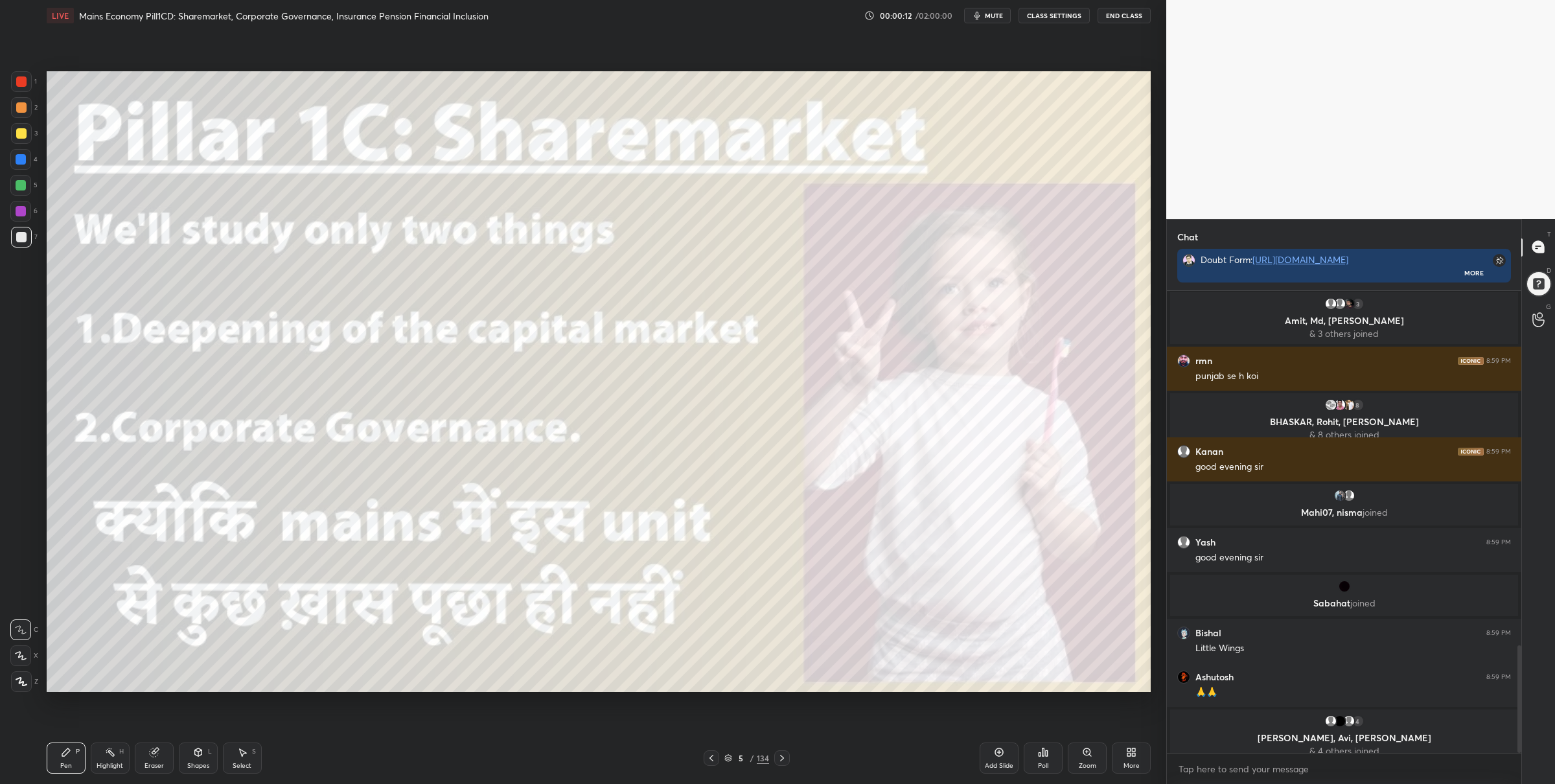
click at [677, 34] on div "Setting up your live class Poll for secs No correct answer Start poll" at bounding box center [599, 381] width 1114 height 701
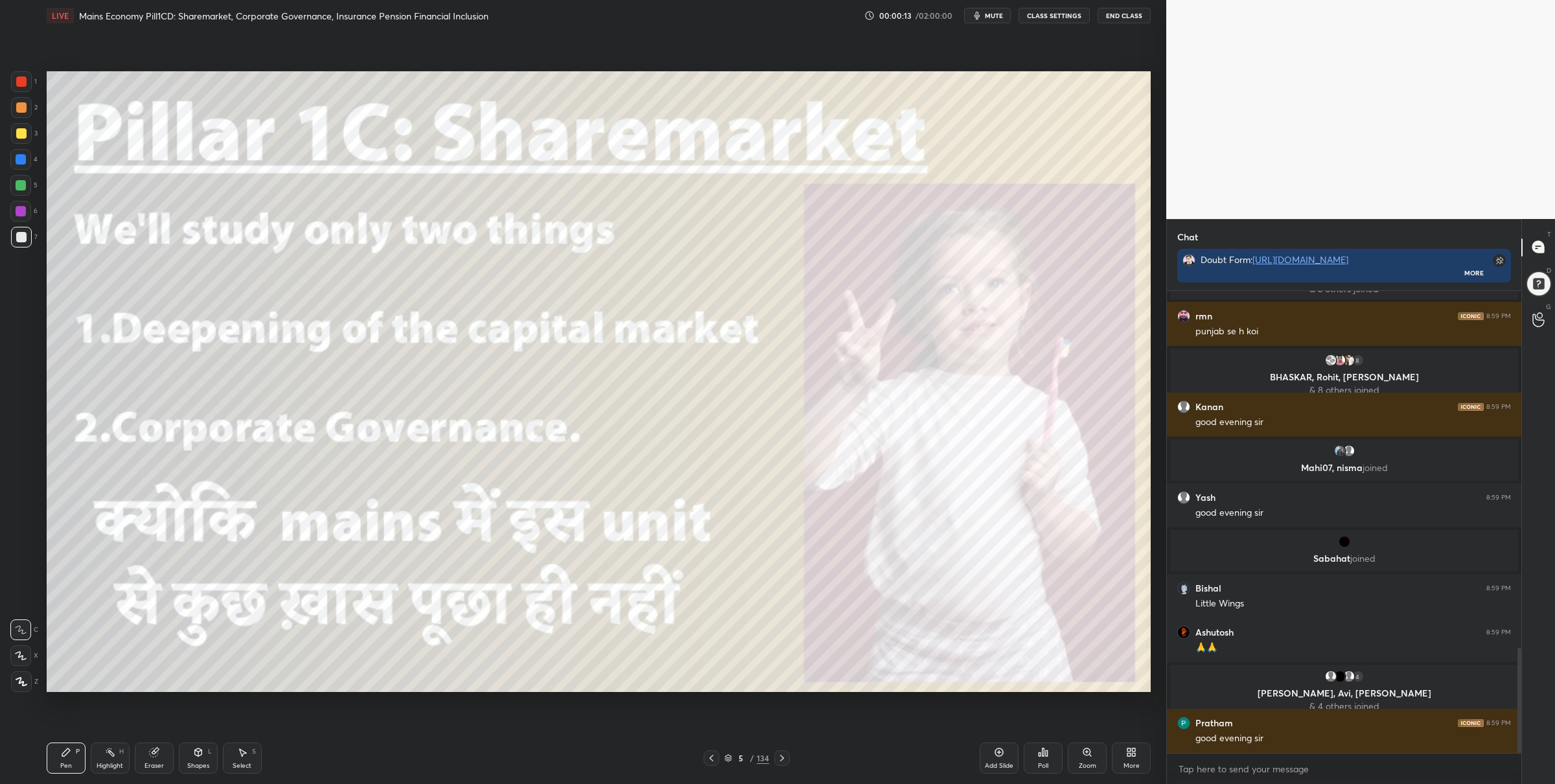
scroll to position [1643, 0]
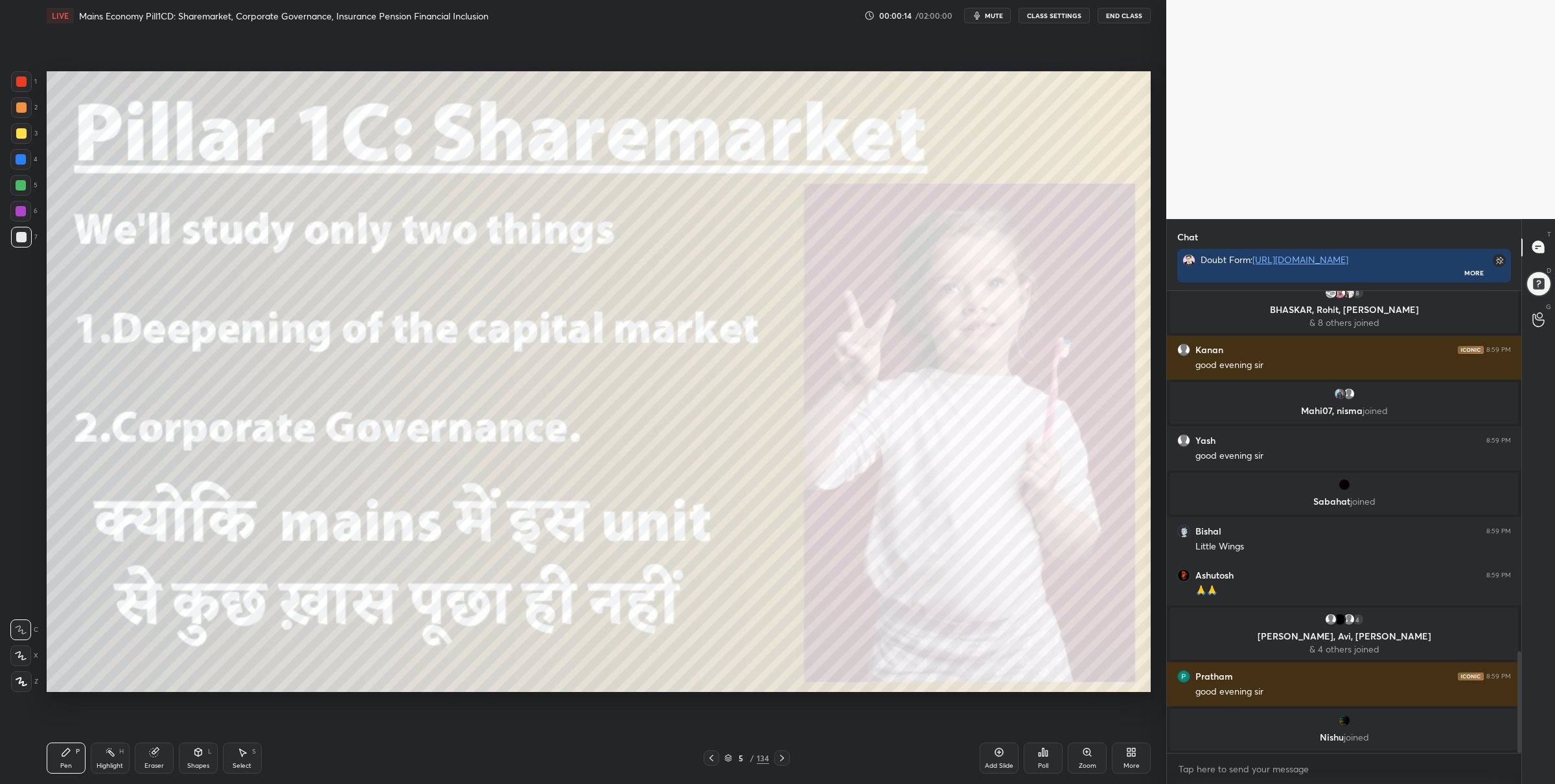
drag, startPoint x: 25, startPoint y: 673, endPoint x: 35, endPoint y: 675, distance: 10.2
click at [26, 673] on div at bounding box center [21, 681] width 21 height 21
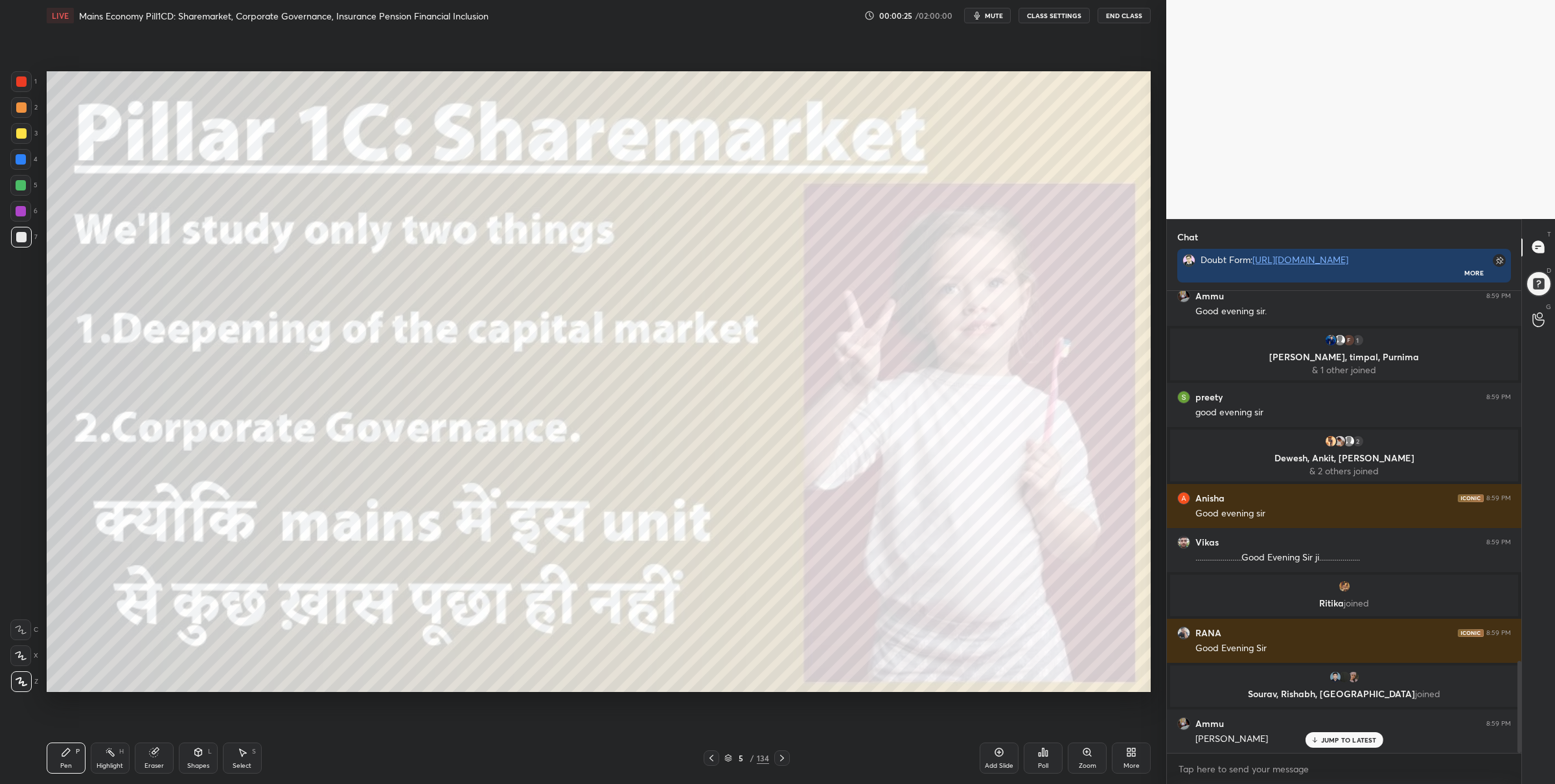
scroll to position [1914, 0]
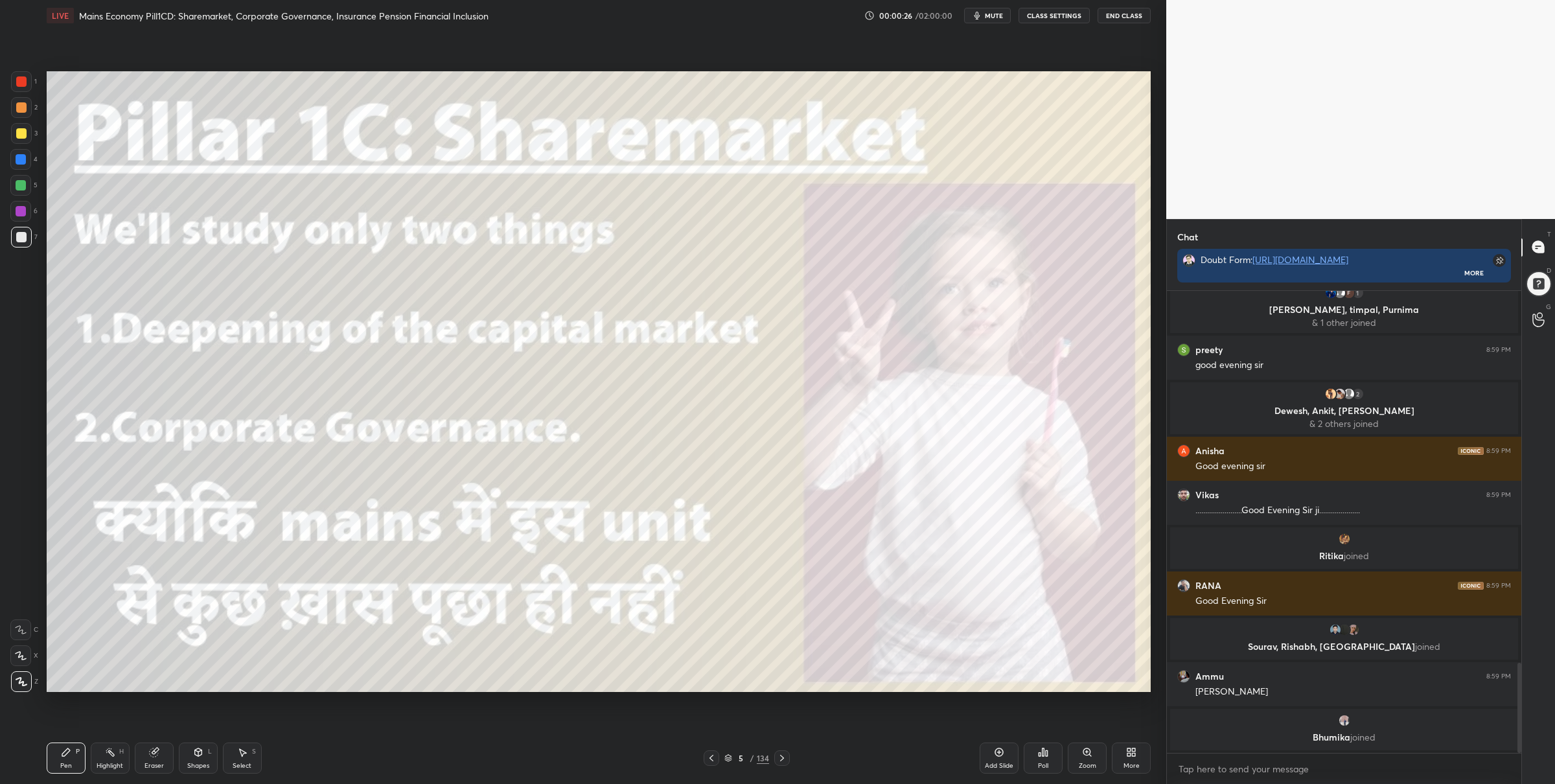
click at [22, 685] on icon at bounding box center [21, 681] width 12 height 9
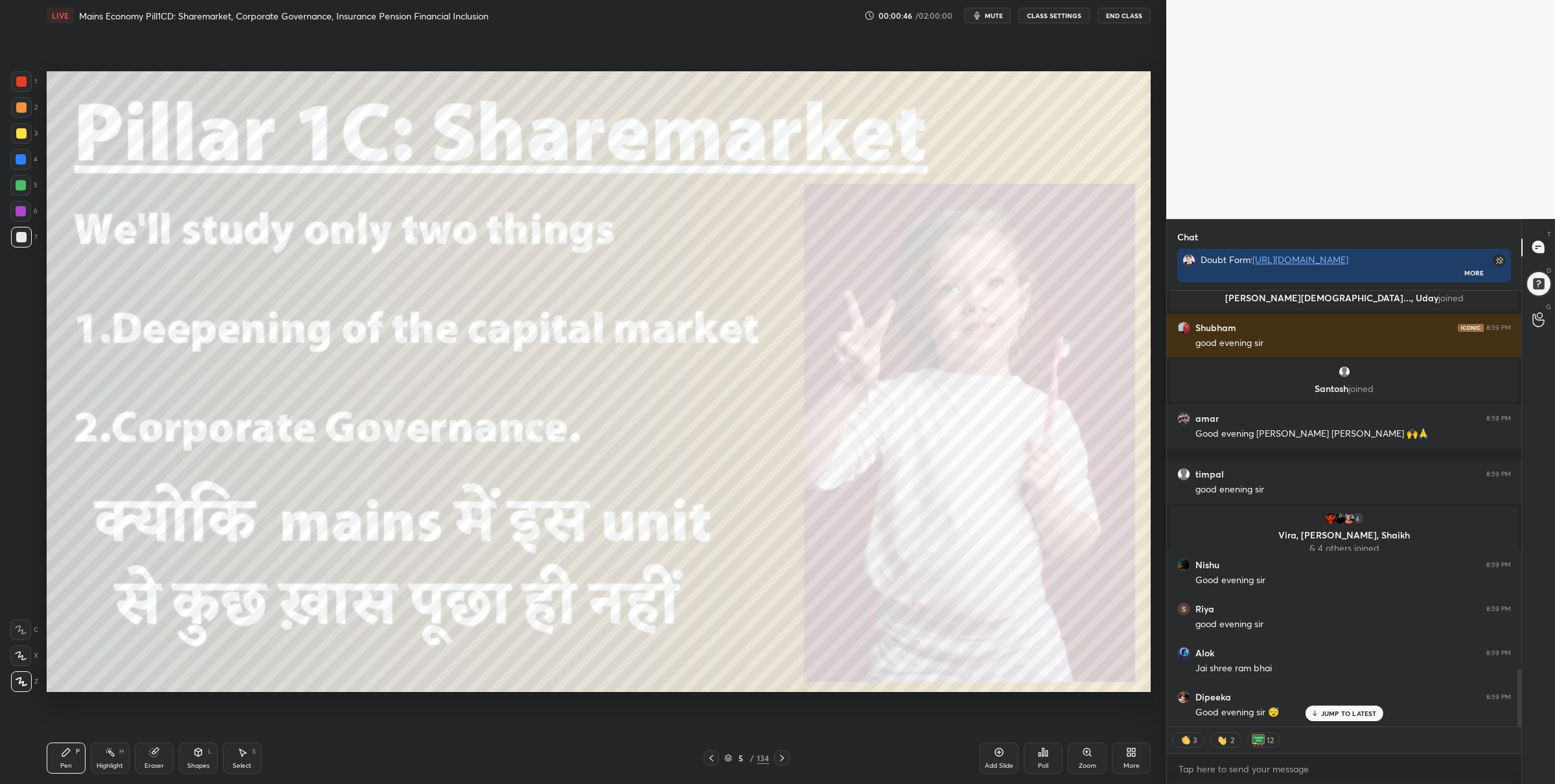
scroll to position [2881, 0]
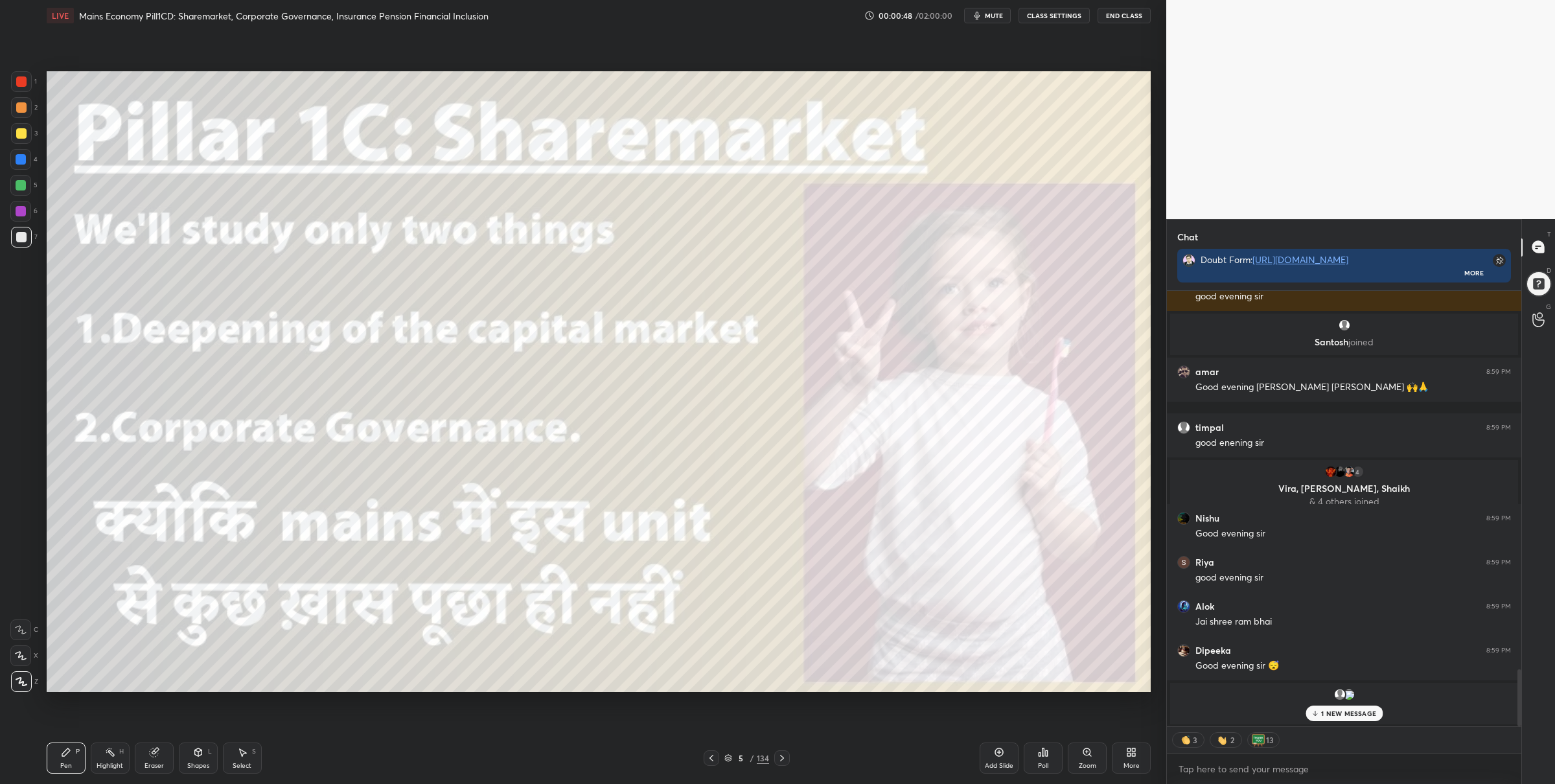
click at [733, 761] on div "5 / 134" at bounding box center [747, 758] width 45 height 12
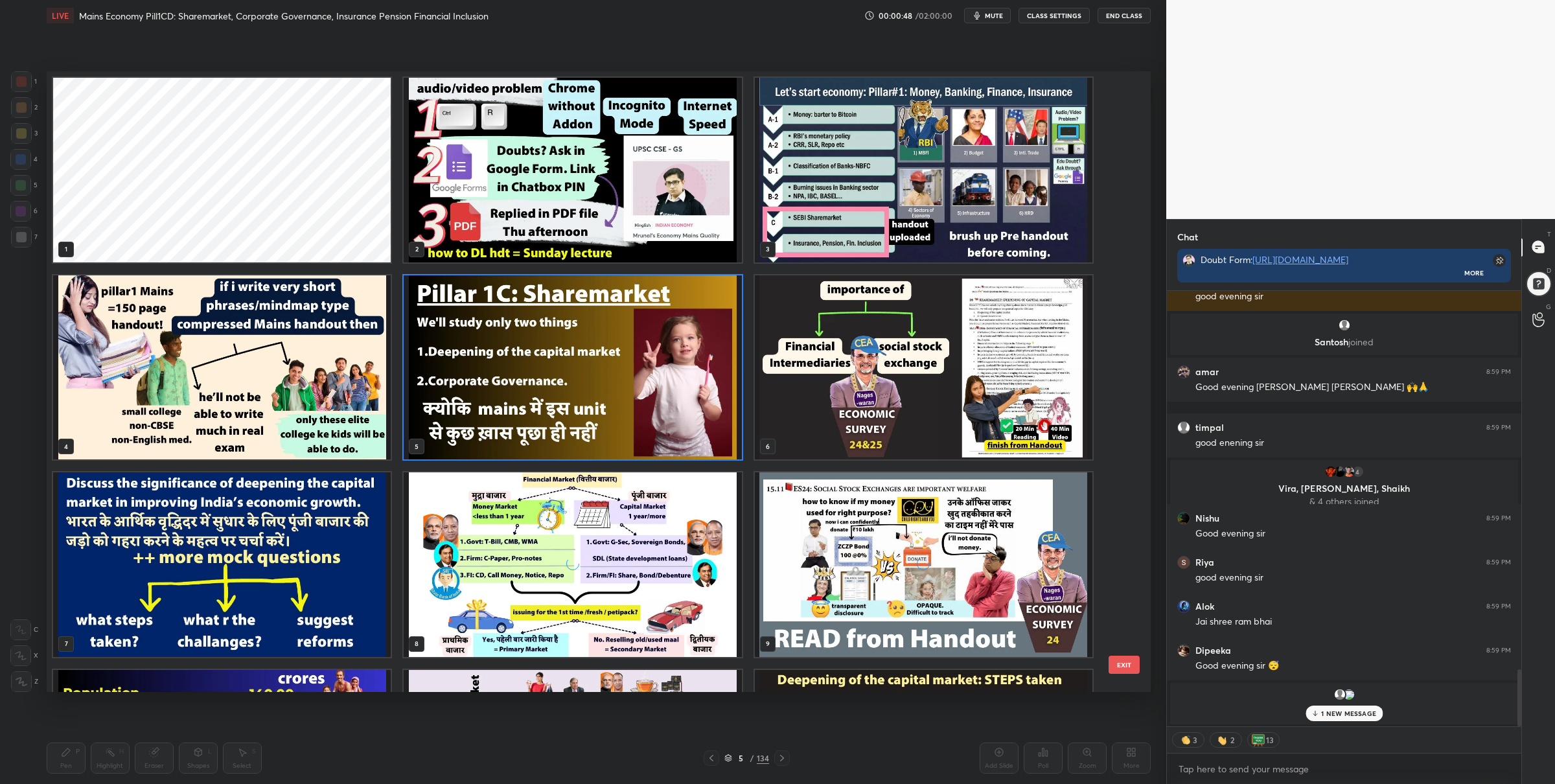
scroll to position [0, 0]
click at [603, 209] on img "grid" at bounding box center [572, 170] width 337 height 184
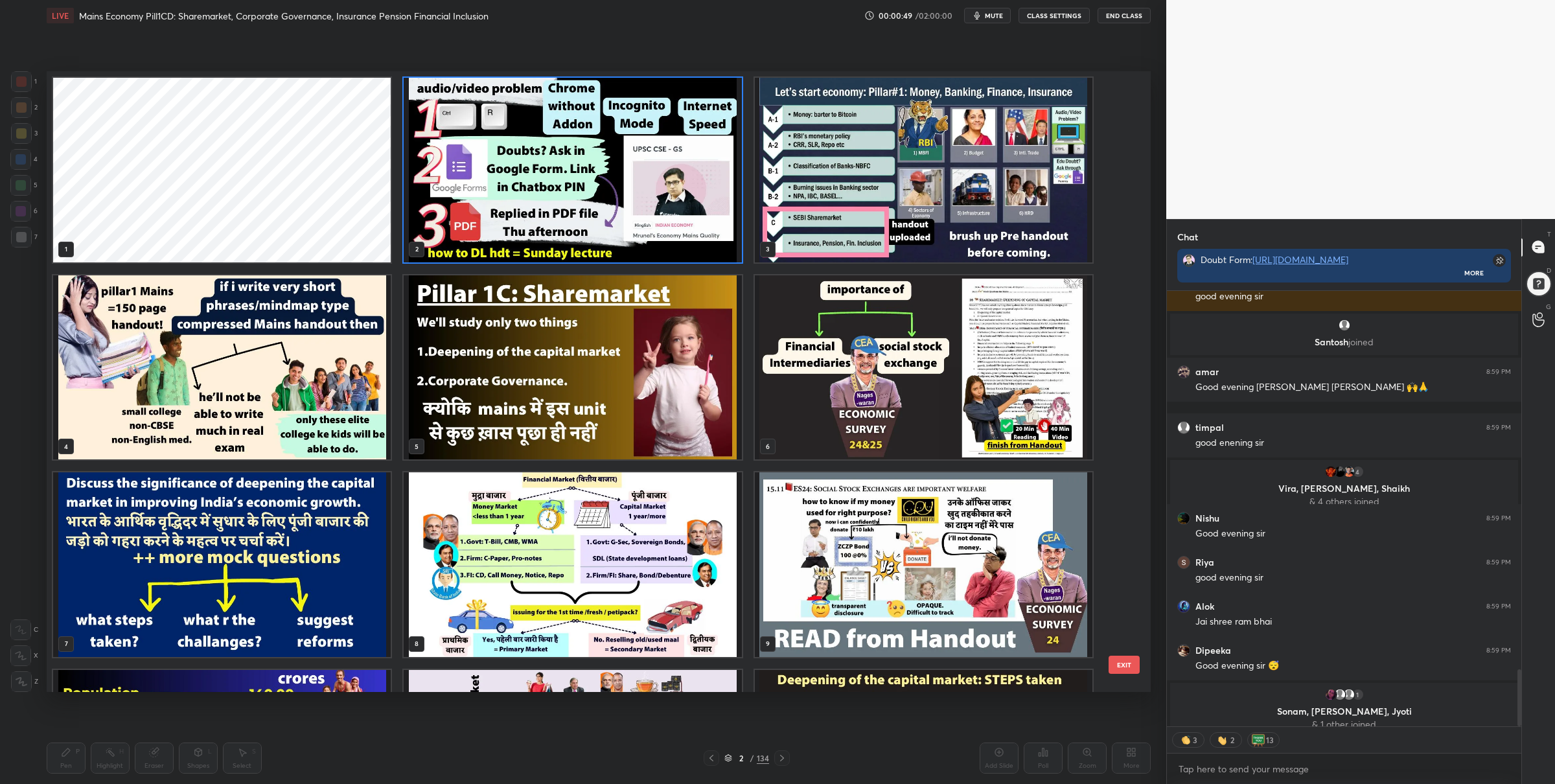
click at [603, 209] on img "grid" at bounding box center [572, 170] width 337 height 184
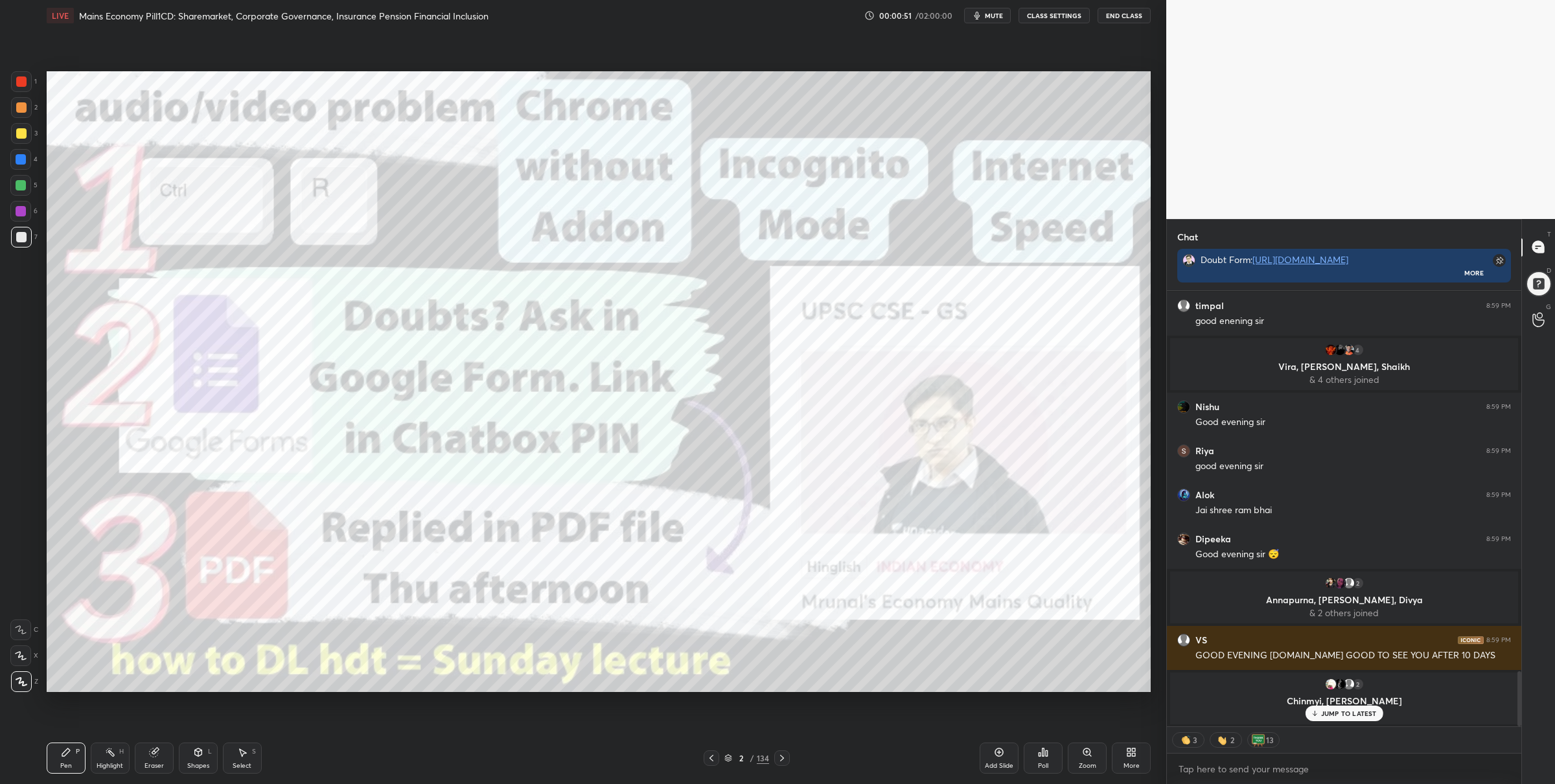
click at [1048, 758] on div "Poll" at bounding box center [1043, 758] width 39 height 31
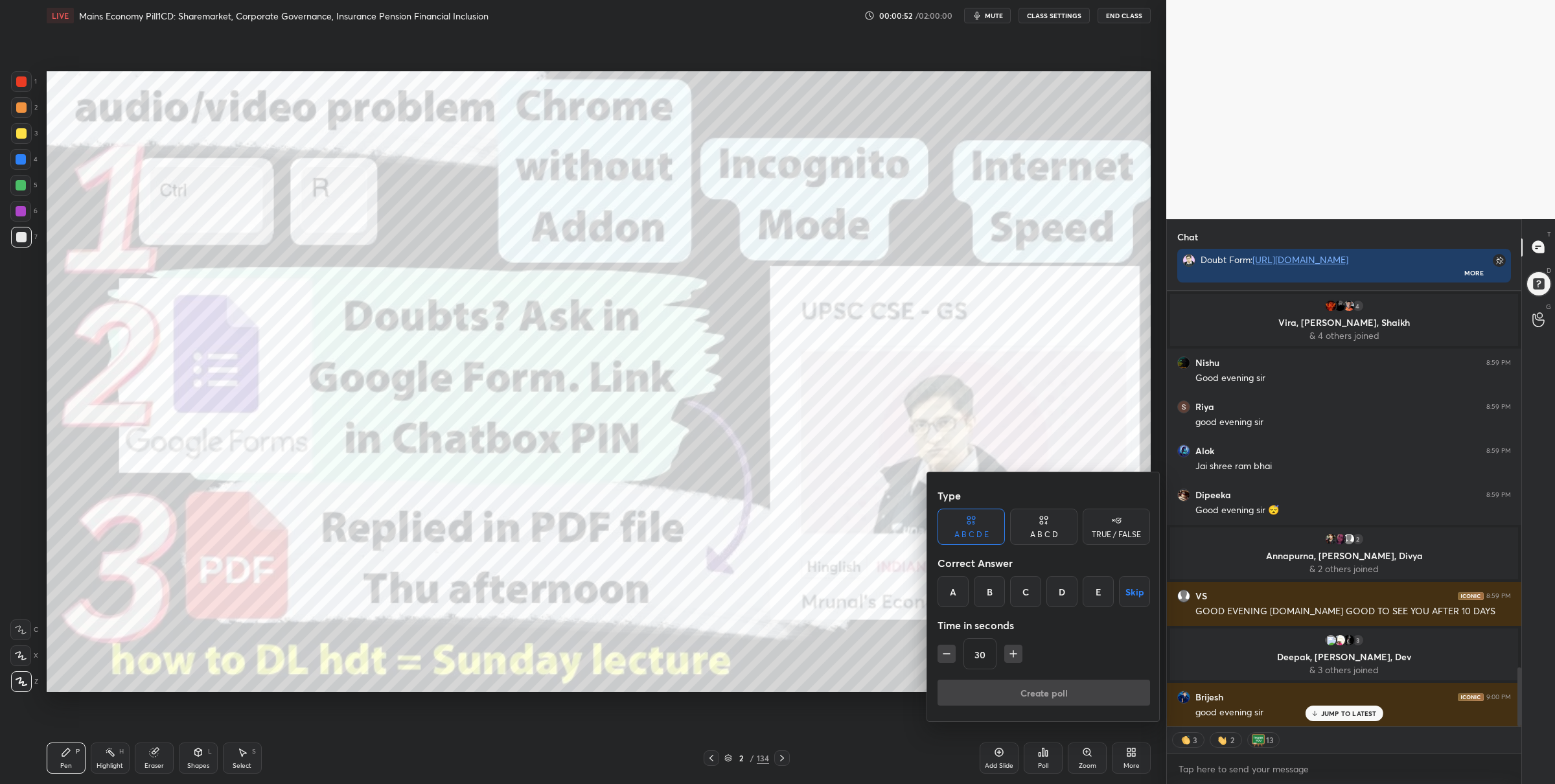
click at [1124, 535] on div "TRUE / FALSE" at bounding box center [1117, 535] width 49 height 8
click at [1118, 582] on button "Skip" at bounding box center [1116, 591] width 67 height 31
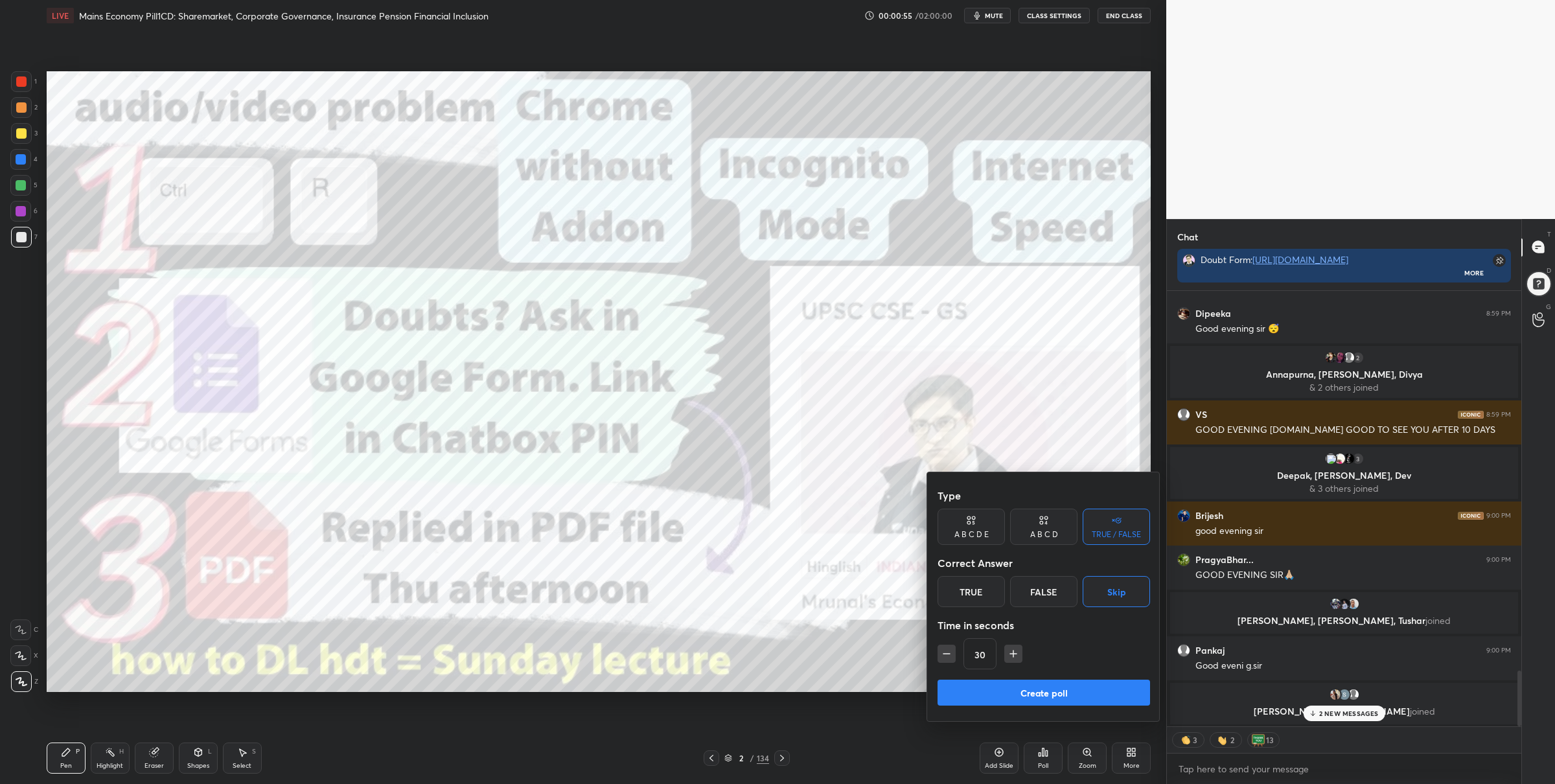
click at [1036, 682] on button "Create poll" at bounding box center [1043, 693] width 212 height 26
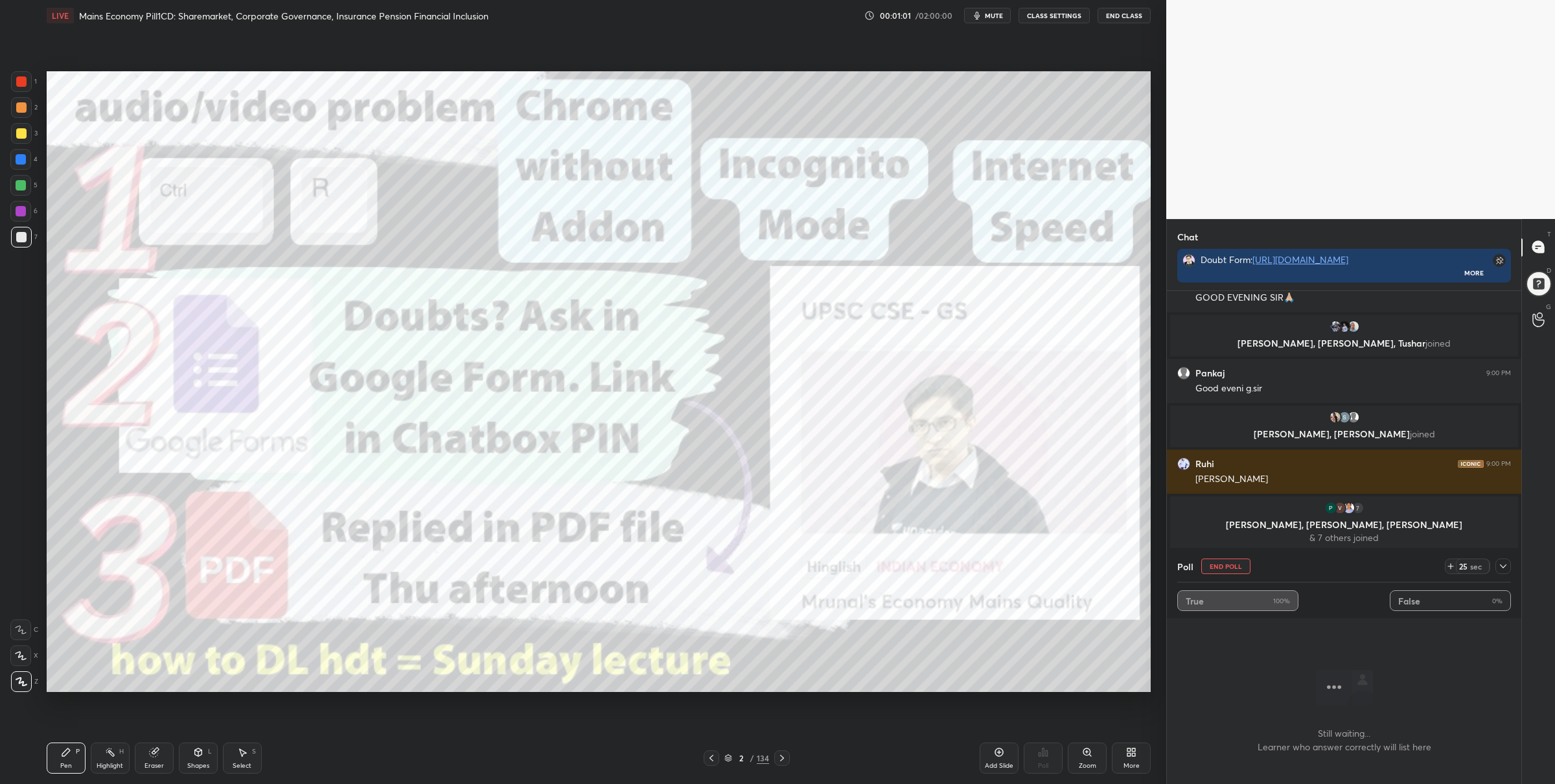
click at [1503, 564] on icon at bounding box center [1503, 566] width 10 height 10
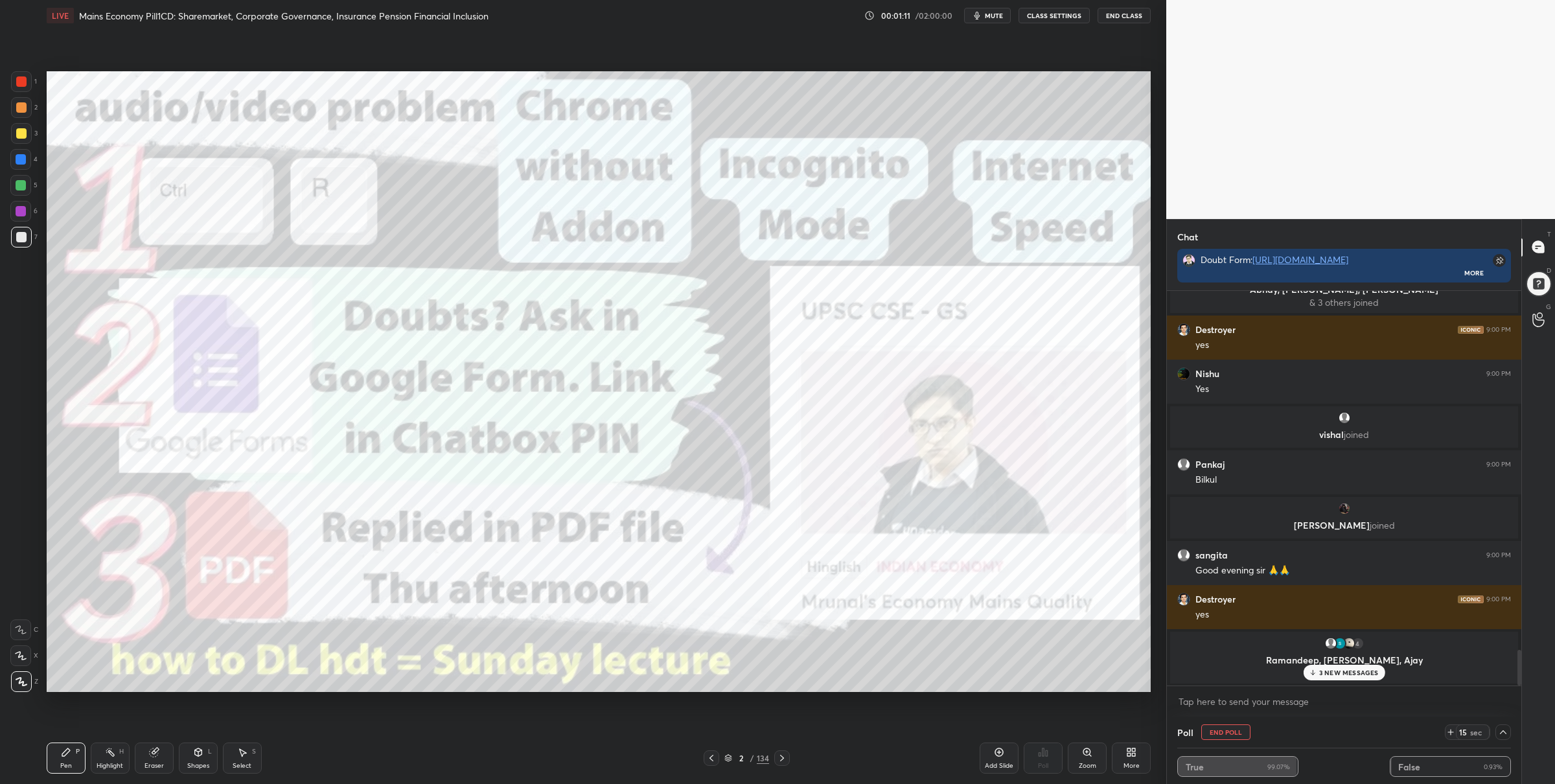
drag, startPoint x: 24, startPoint y: 88, endPoint x: 35, endPoint y: 88, distance: 11.0
click at [25, 87] on div at bounding box center [21, 81] width 21 height 21
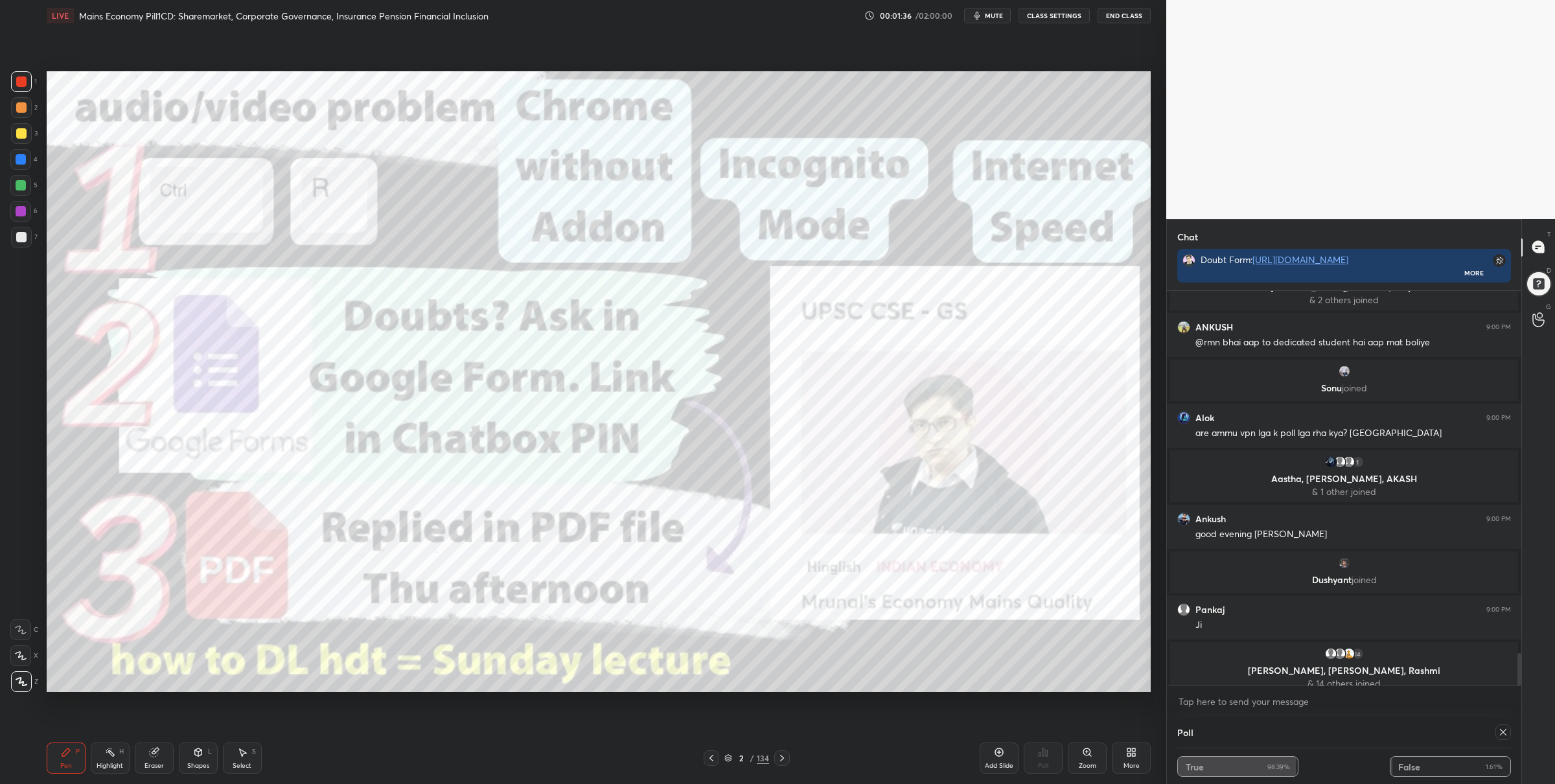
drag, startPoint x: 783, startPoint y: 756, endPoint x: 775, endPoint y: 745, distance: 13.6
click at [783, 755] on icon at bounding box center [782, 758] width 10 height 10
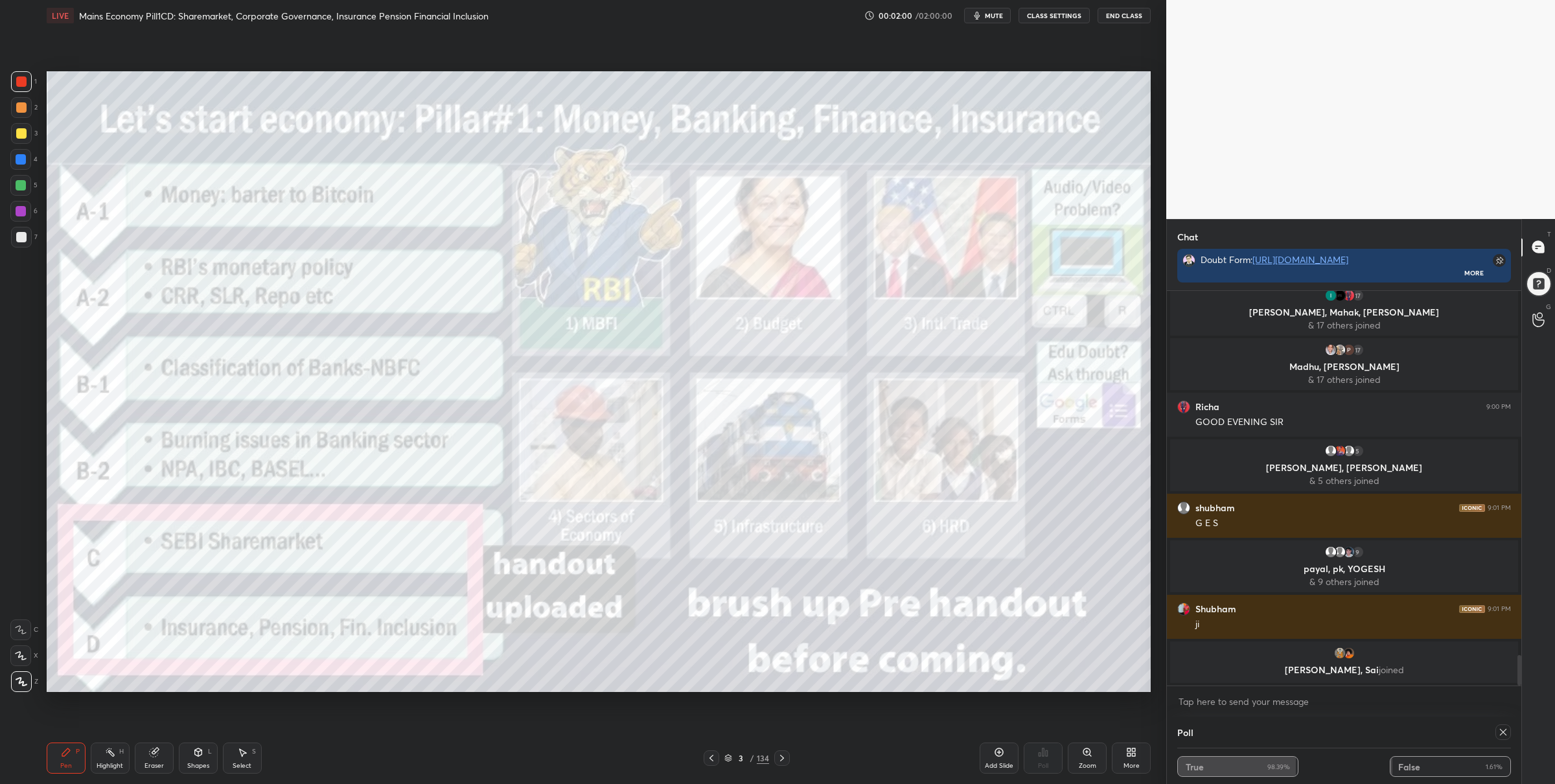
scroll to position [4692, 0]
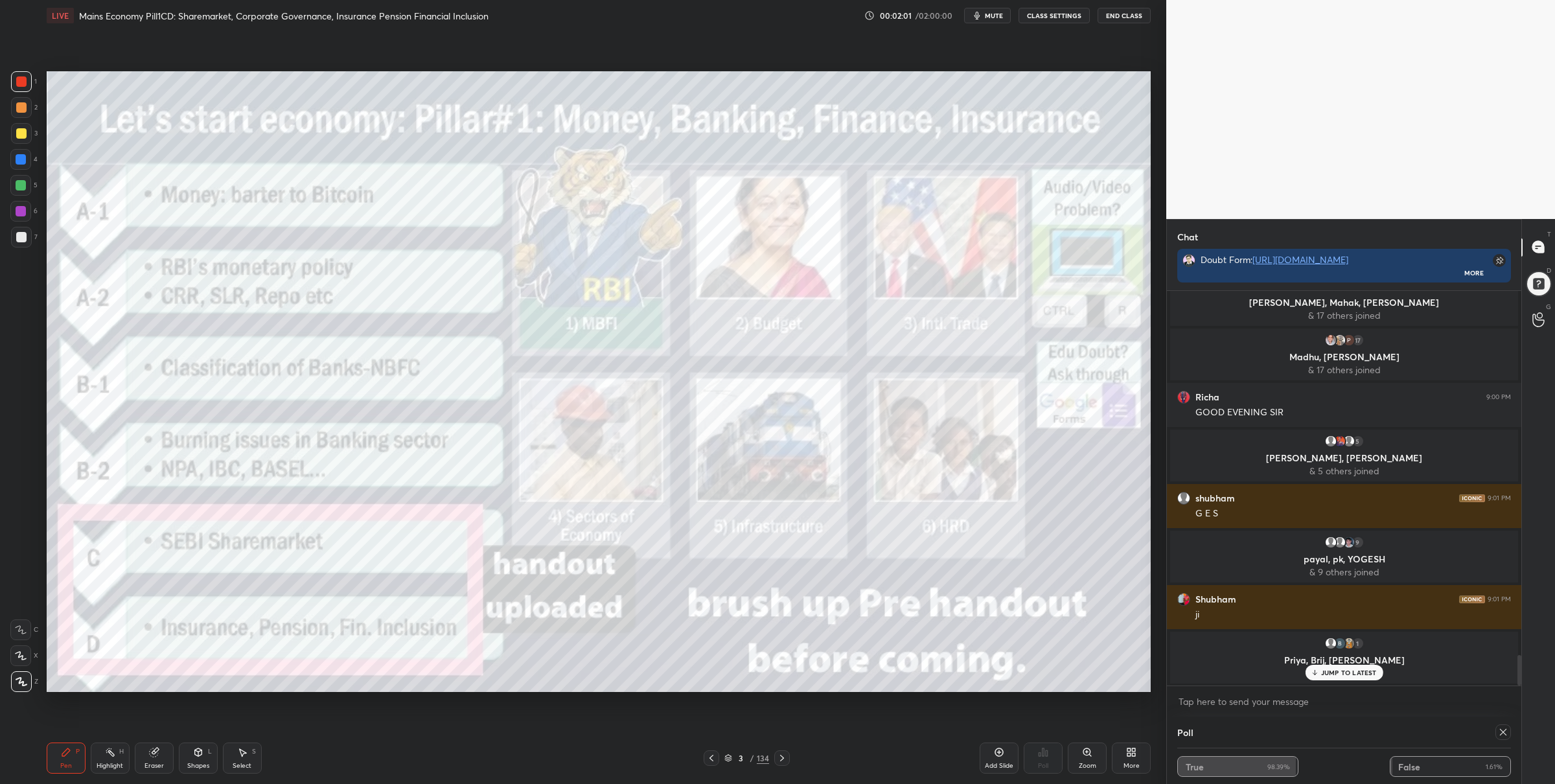
click at [783, 755] on icon at bounding box center [782, 758] width 10 height 10
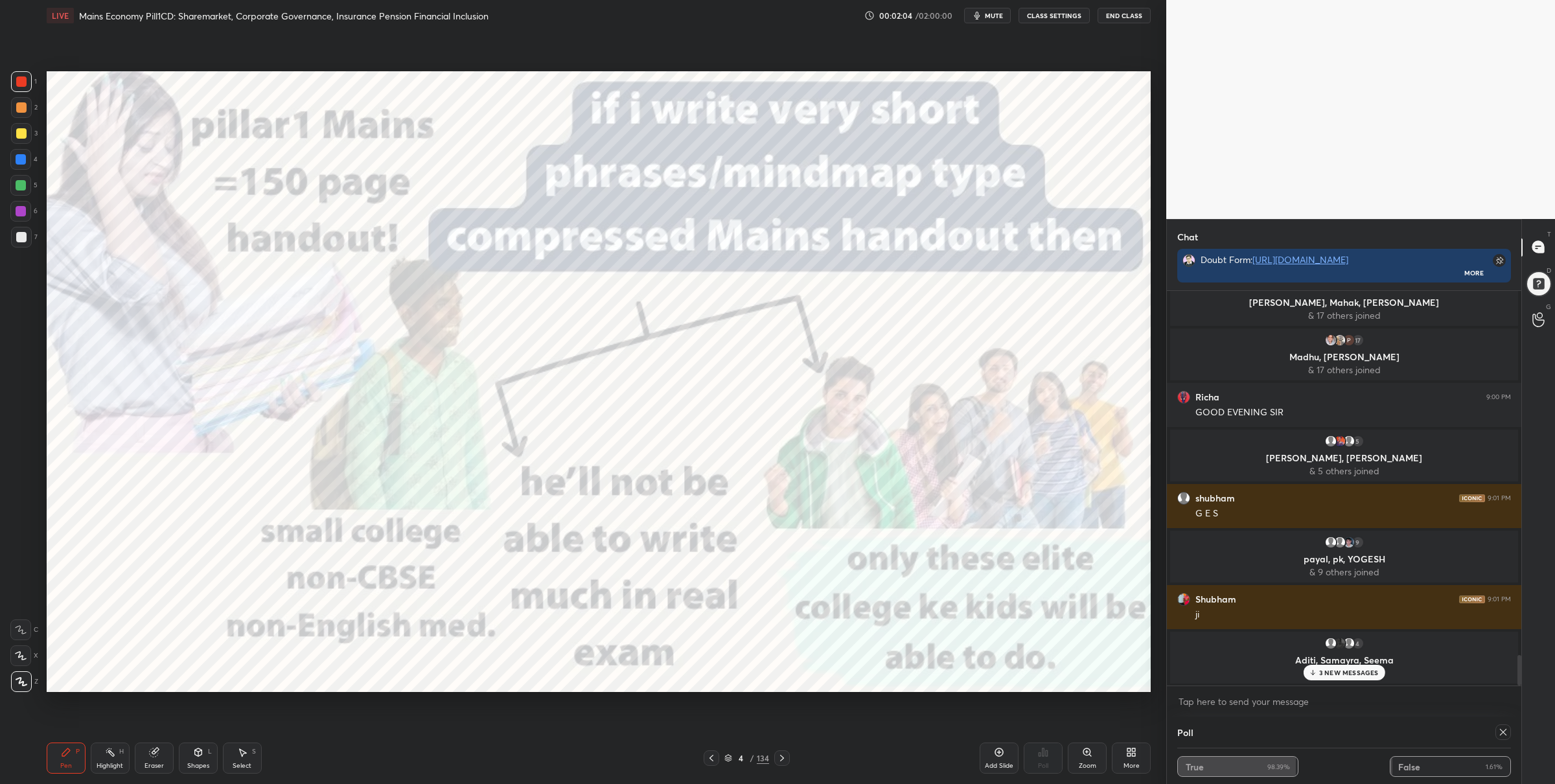
click at [24, 167] on div at bounding box center [20, 159] width 21 height 21
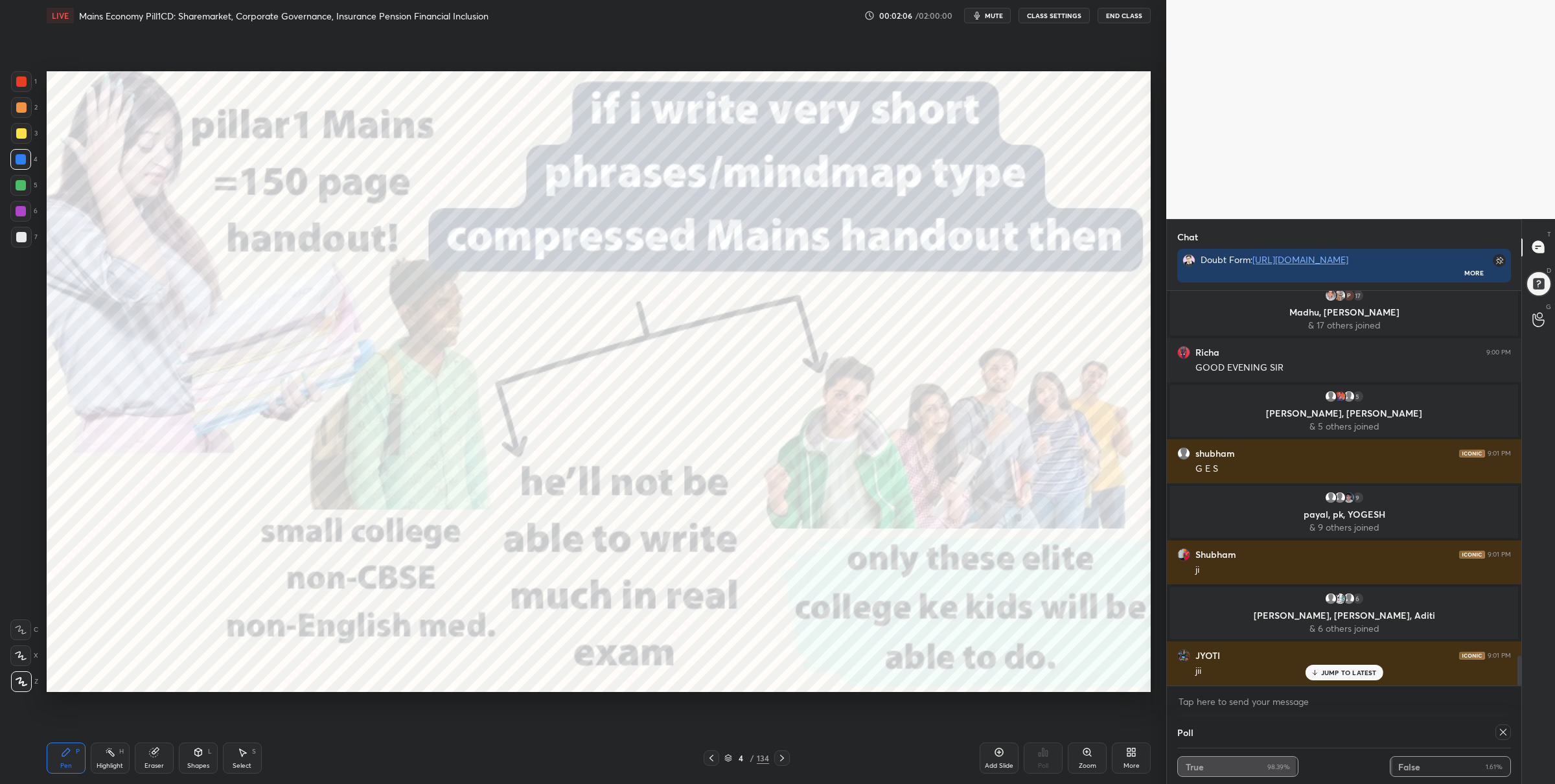
scroll to position [4790, 0]
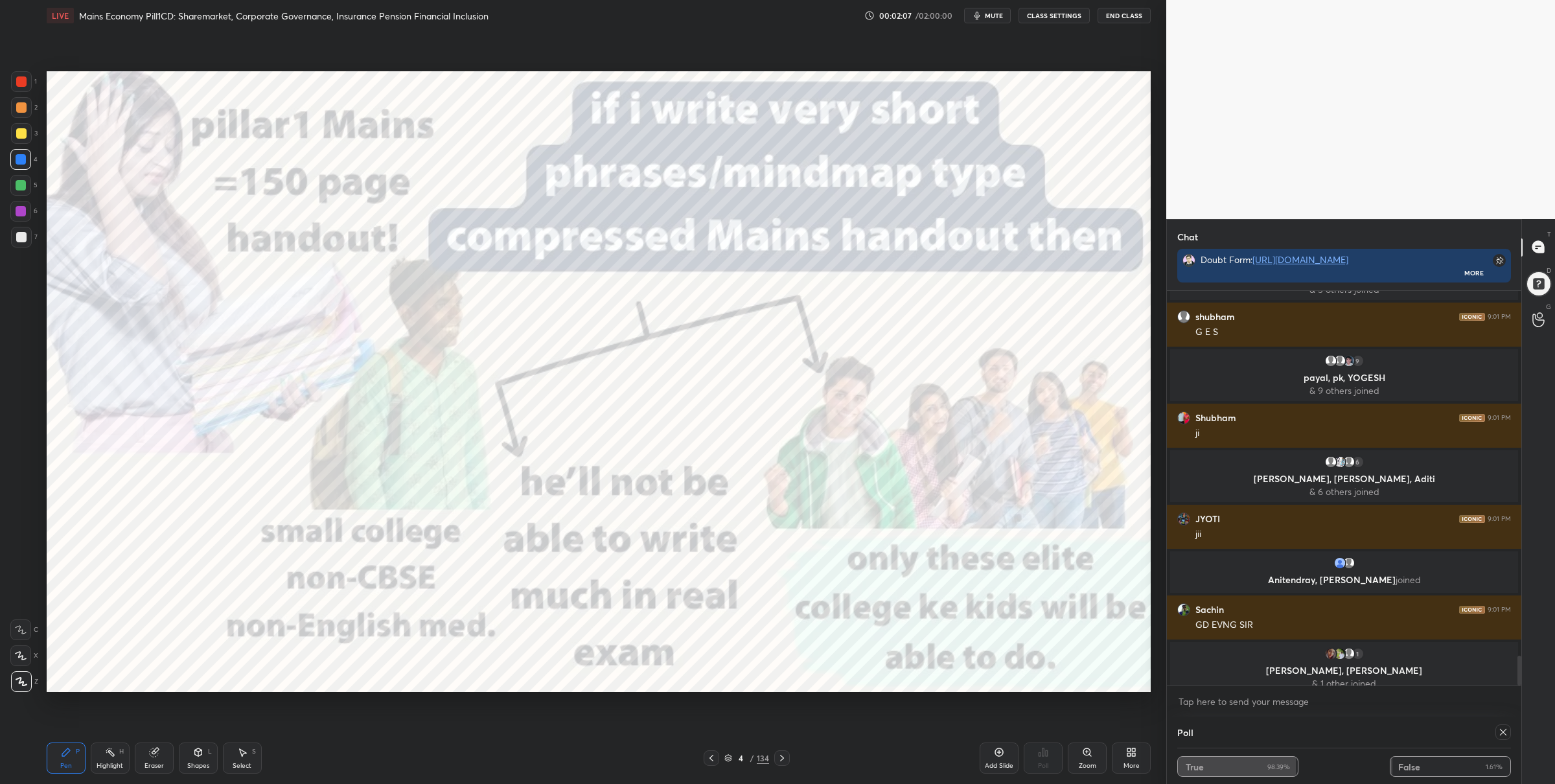
click at [22, 86] on div at bounding box center [21, 81] width 21 height 21
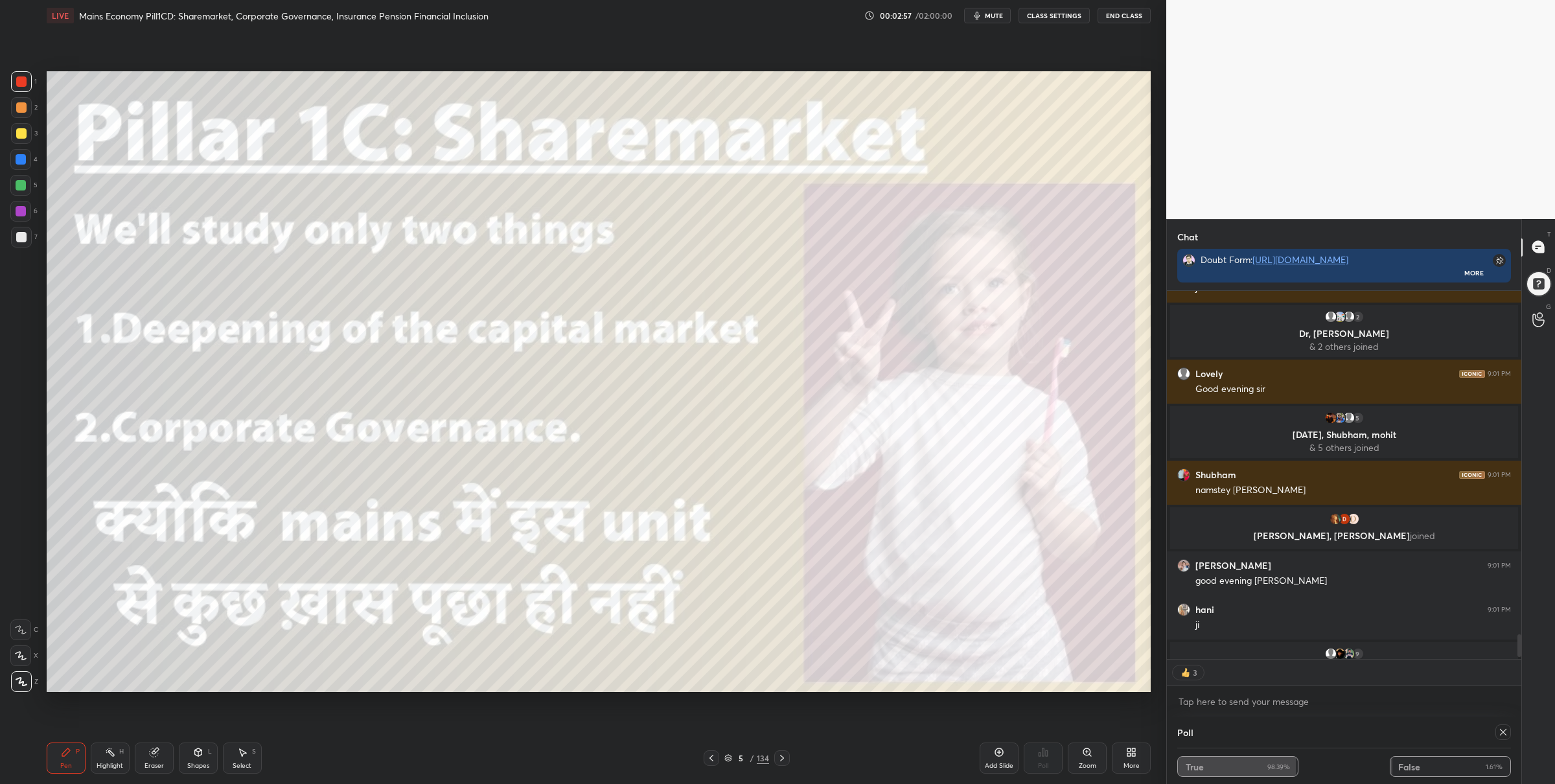
scroll to position [5644, 0]
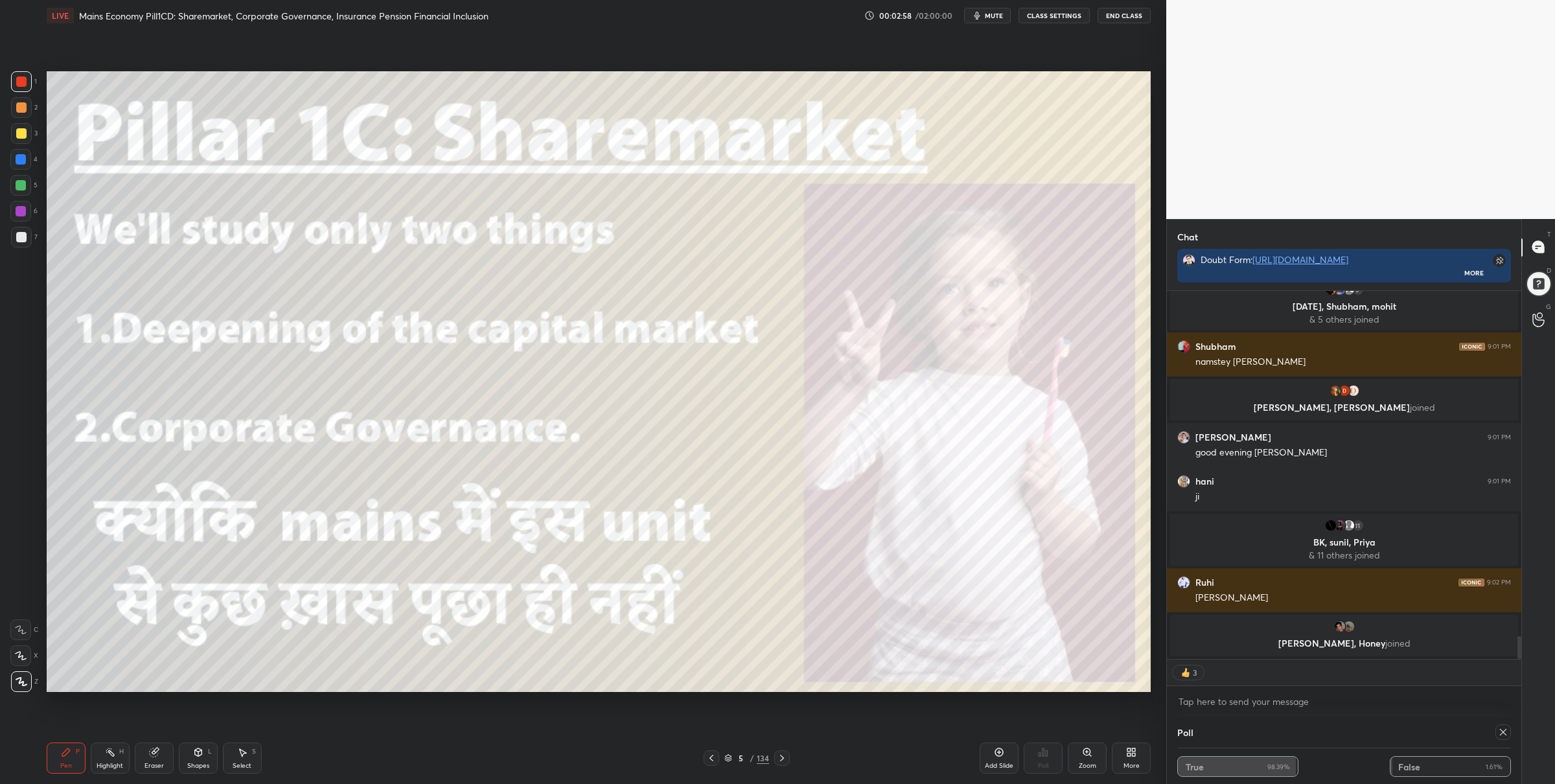
click at [26, 244] on div at bounding box center [21, 237] width 21 height 21
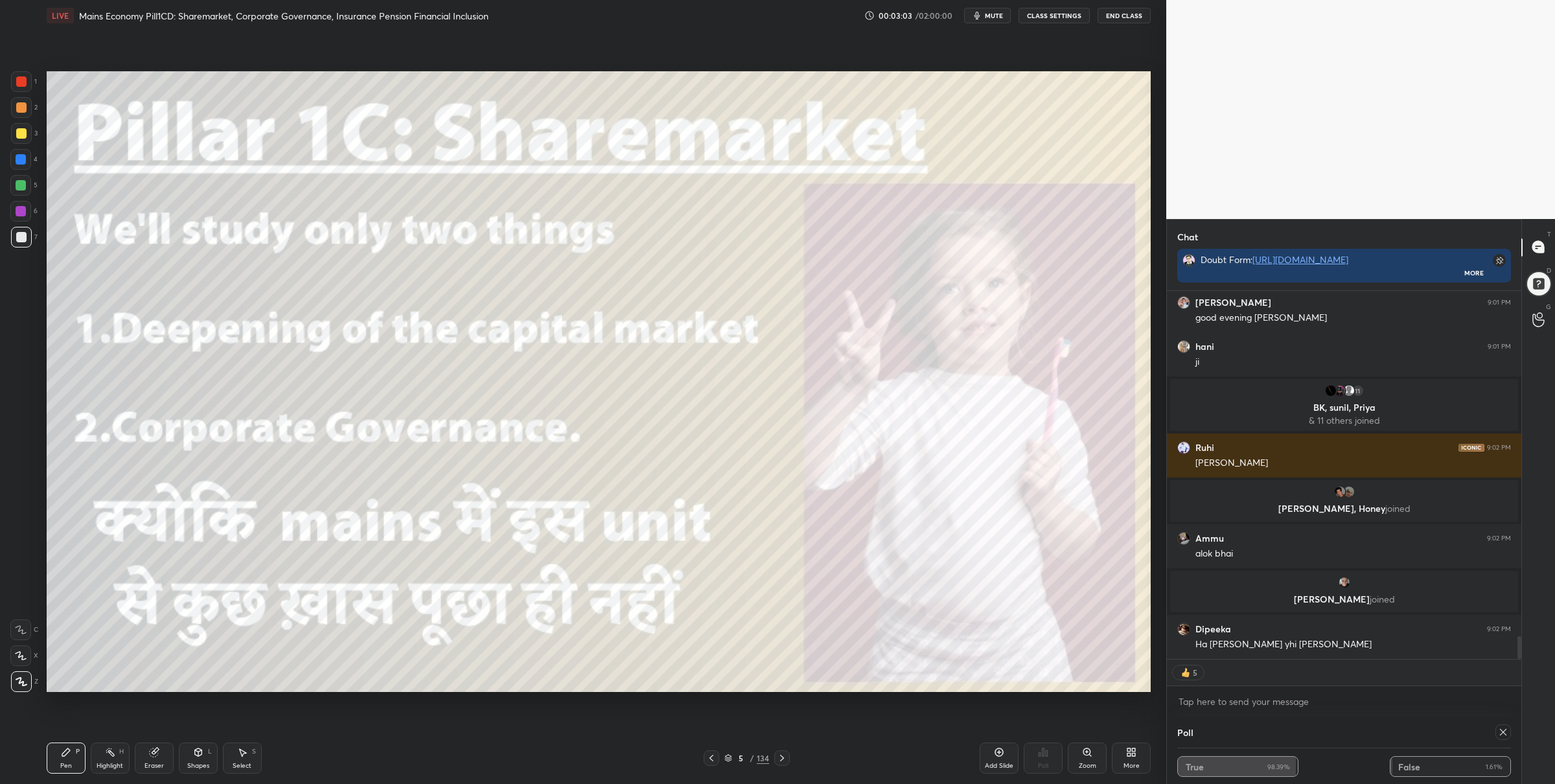
scroll to position [5690, 0]
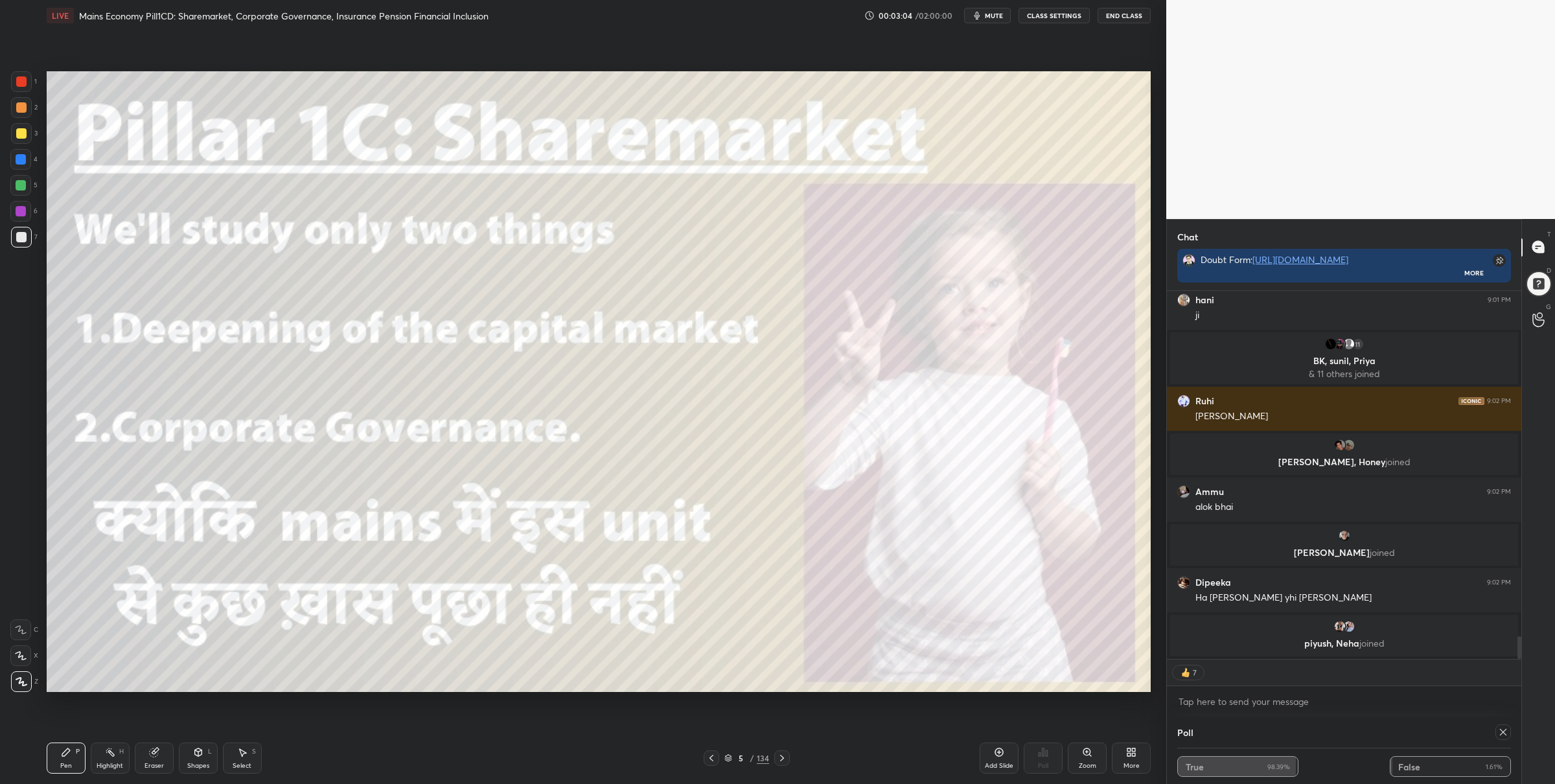
click at [1498, 725] on div at bounding box center [1503, 732] width 15 height 15
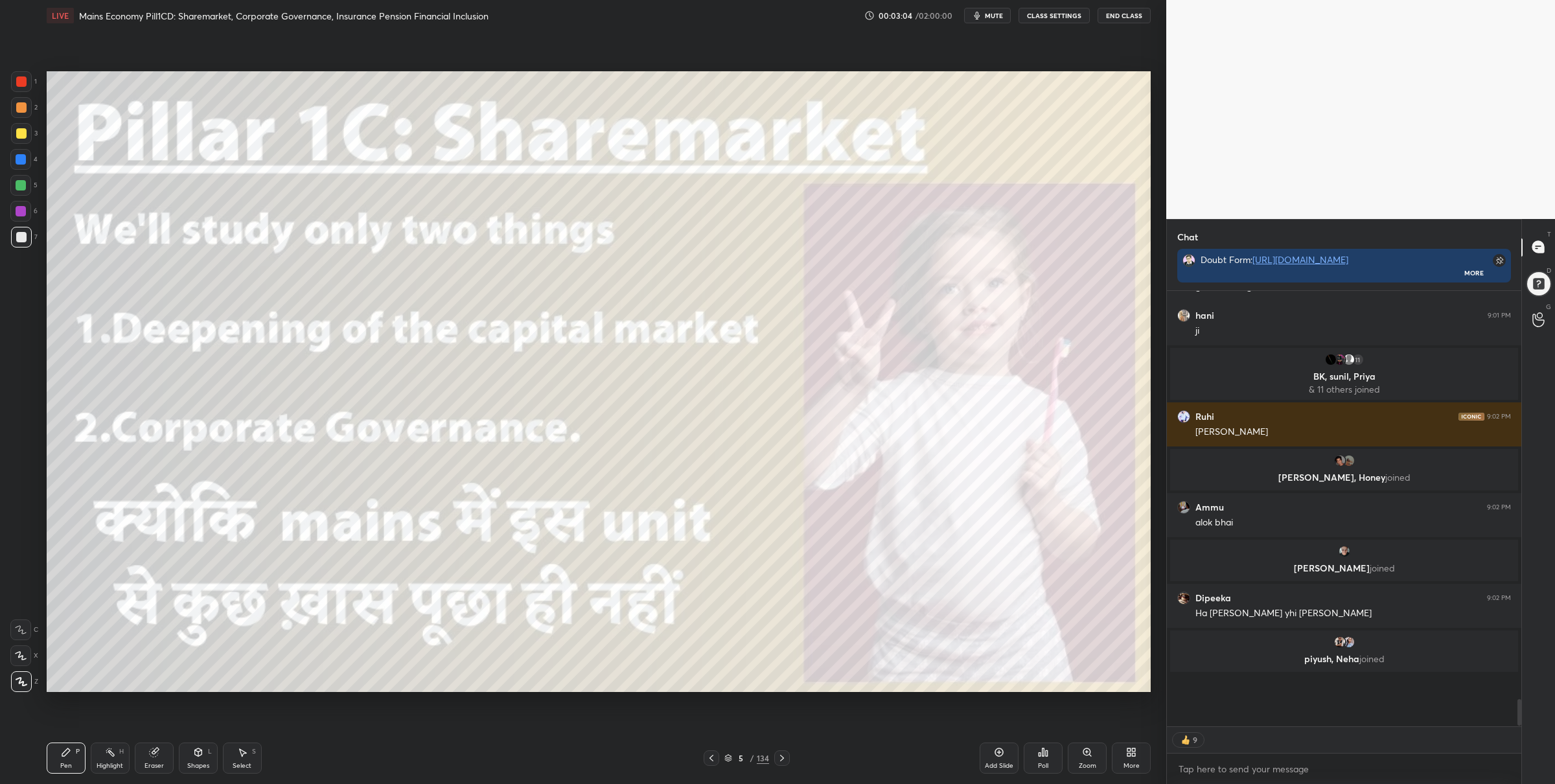
scroll to position [323, 351]
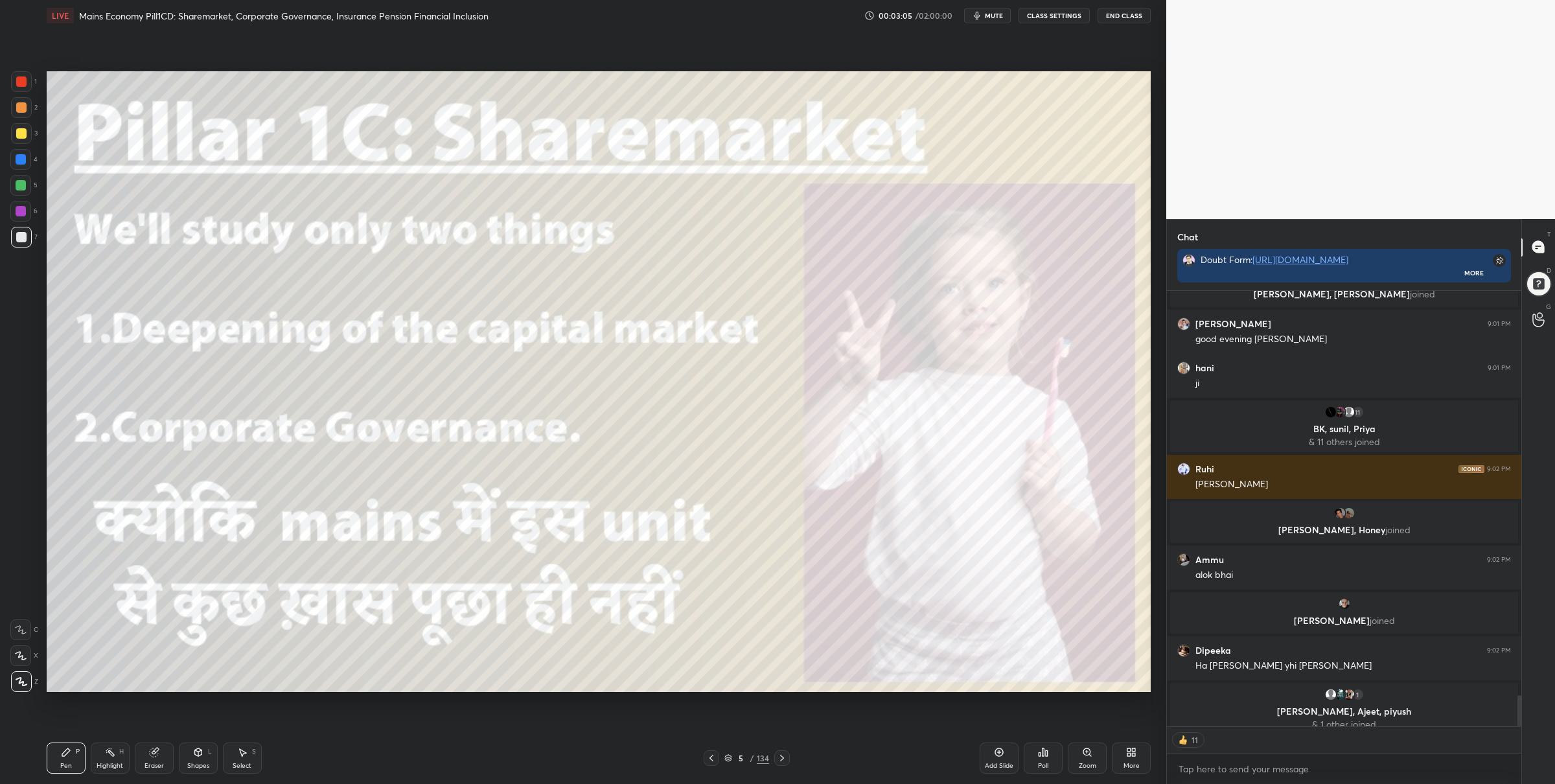
click at [783, 753] on icon at bounding box center [782, 758] width 10 height 10
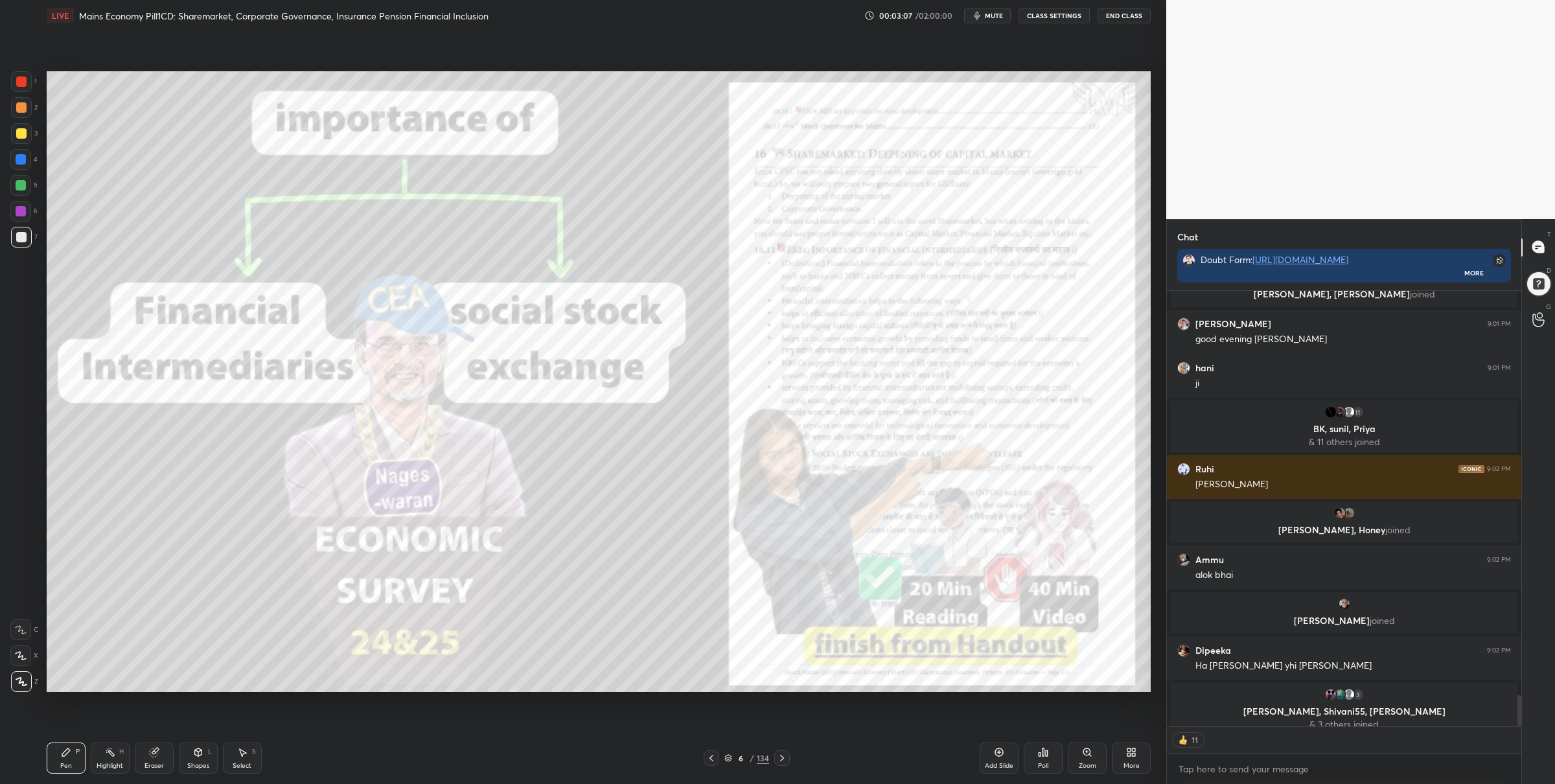
drag, startPoint x: 36, startPoint y: 86, endPoint x: 42, endPoint y: 95, distance: 10.8
click at [35, 86] on div "1 2 3 4 5 6 7 C X Z C X Z E E Erase all H H" at bounding box center [21, 381] width 42 height 621
drag, startPoint x: 23, startPoint y: 75, endPoint x: 28, endPoint y: 82, distance: 8.6
click at [26, 79] on div at bounding box center [21, 81] width 21 height 21
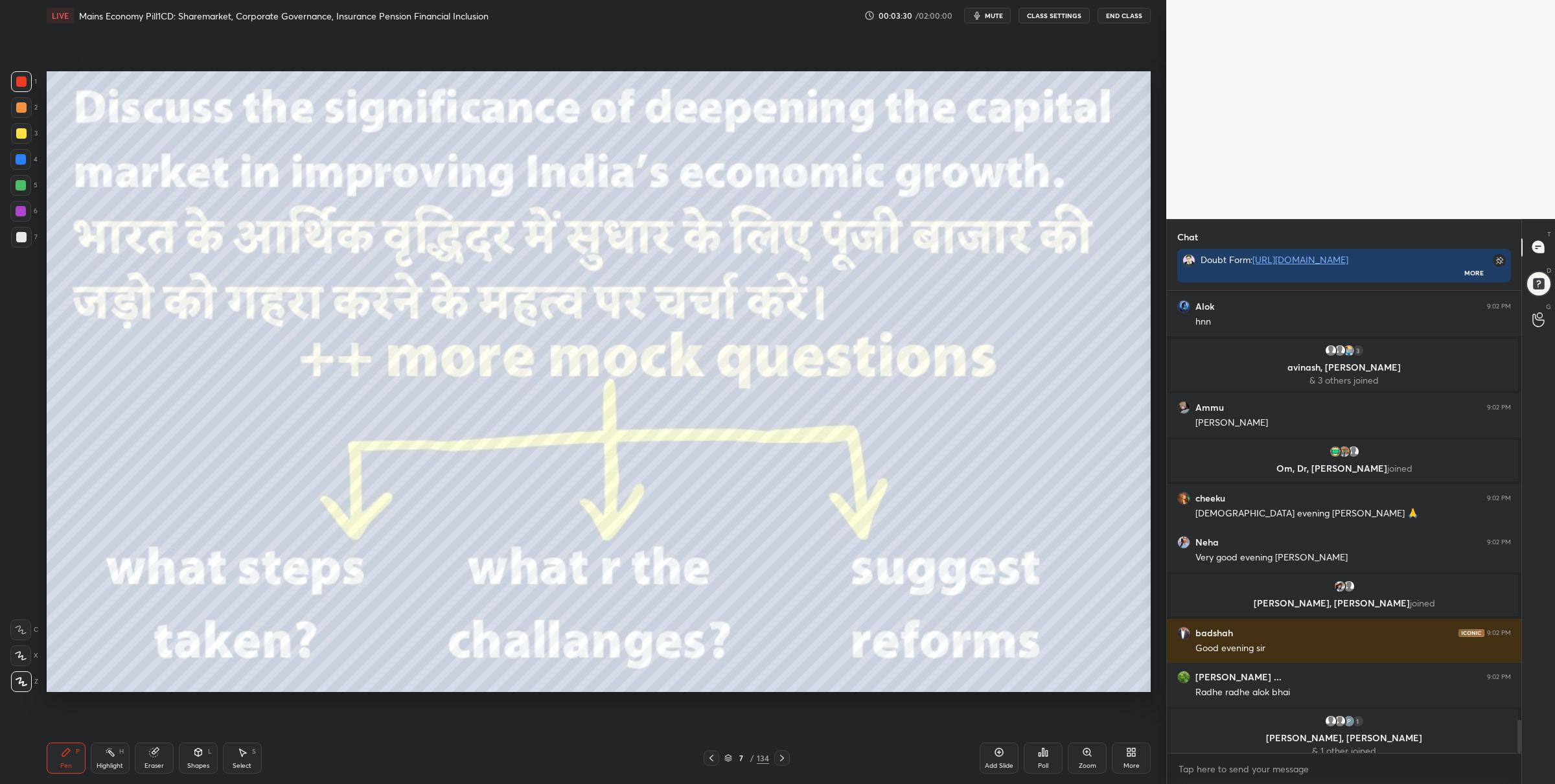
drag, startPoint x: 724, startPoint y: 754, endPoint x: 730, endPoint y: 756, distance: 6.3
click at [724, 754] on div "7 / 134" at bounding box center [747, 758] width 86 height 15
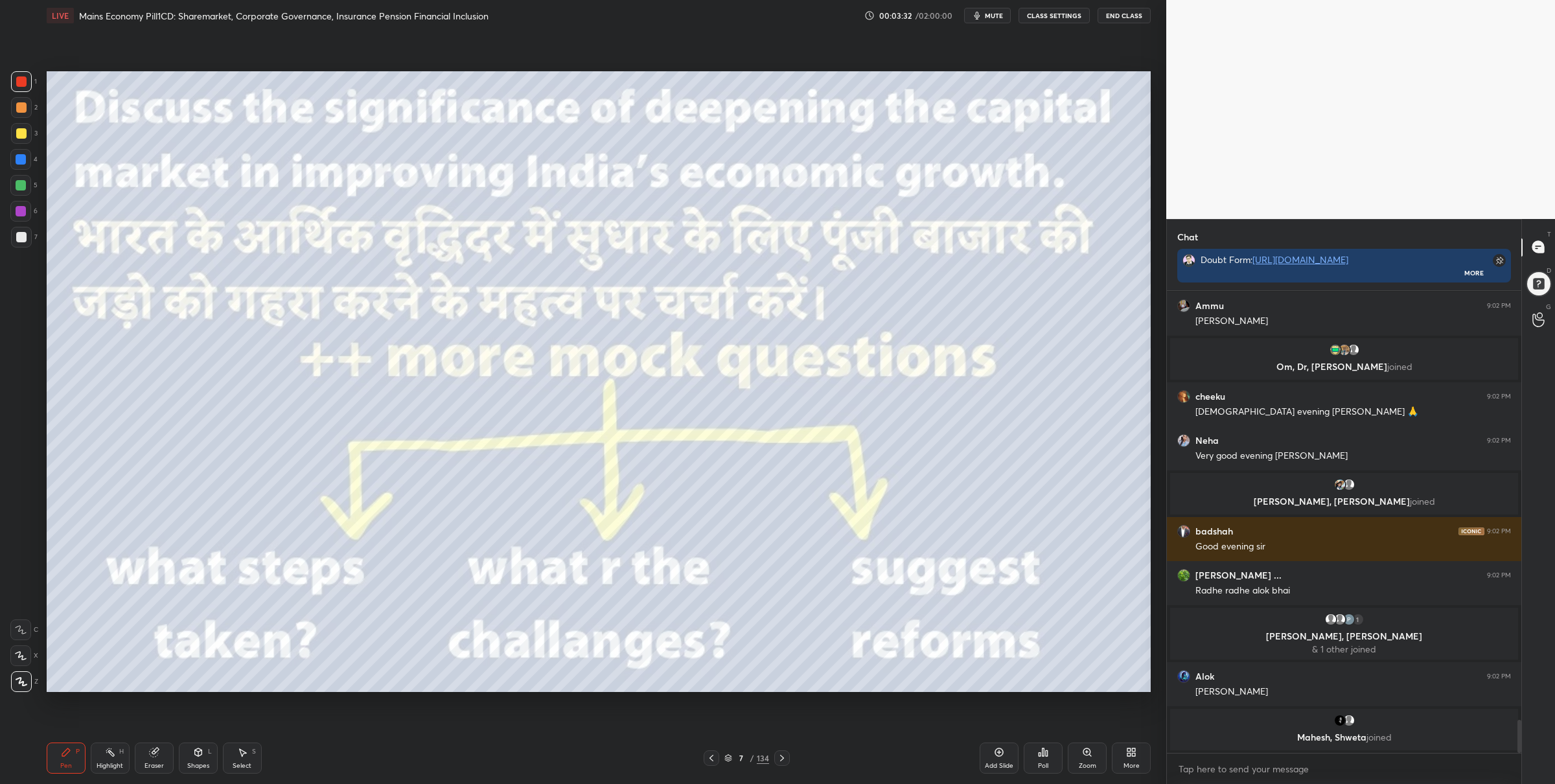
click at [731, 755] on icon at bounding box center [728, 756] width 6 height 3
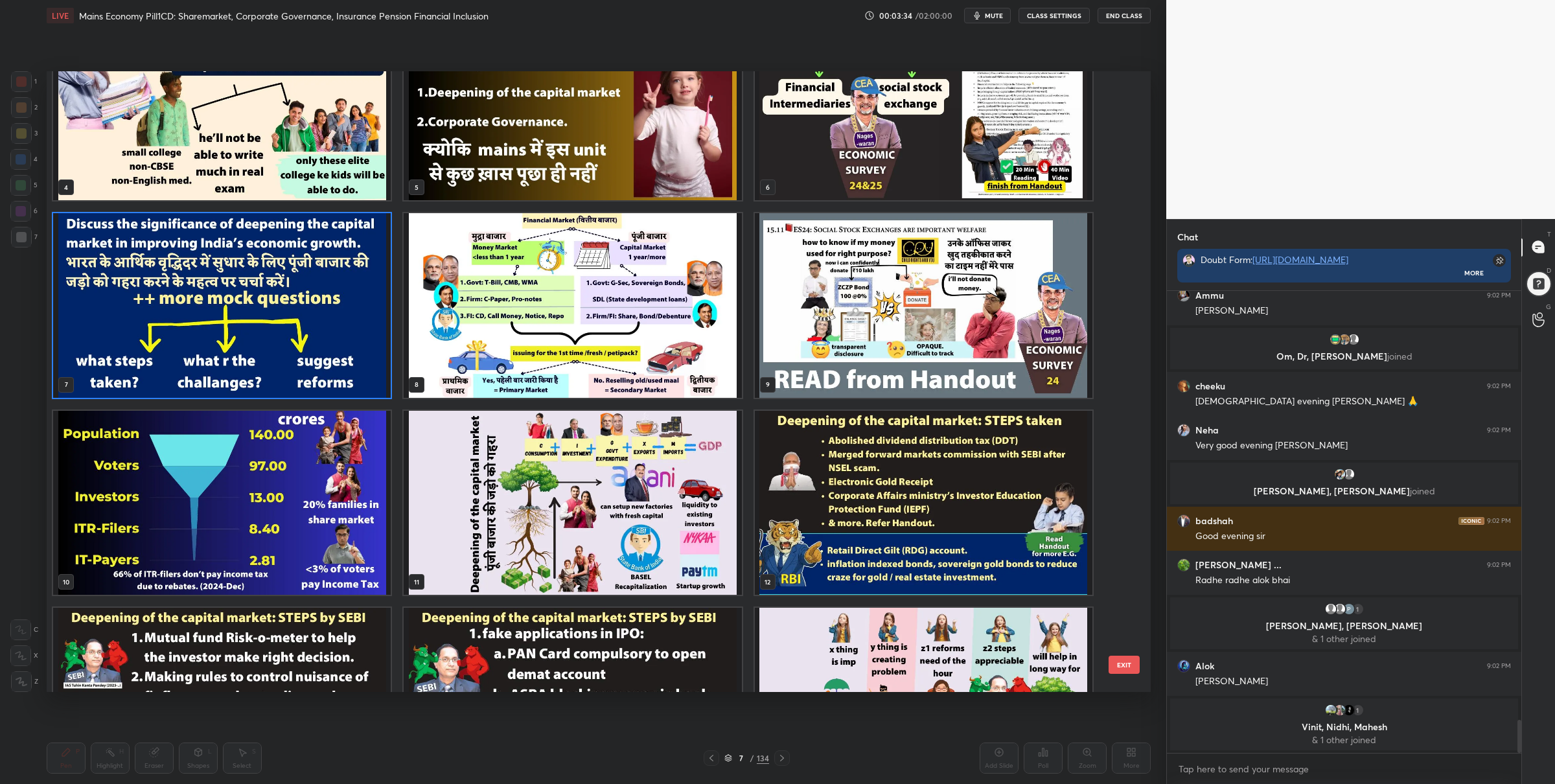
click at [593, 340] on img "grid" at bounding box center [572, 305] width 337 height 184
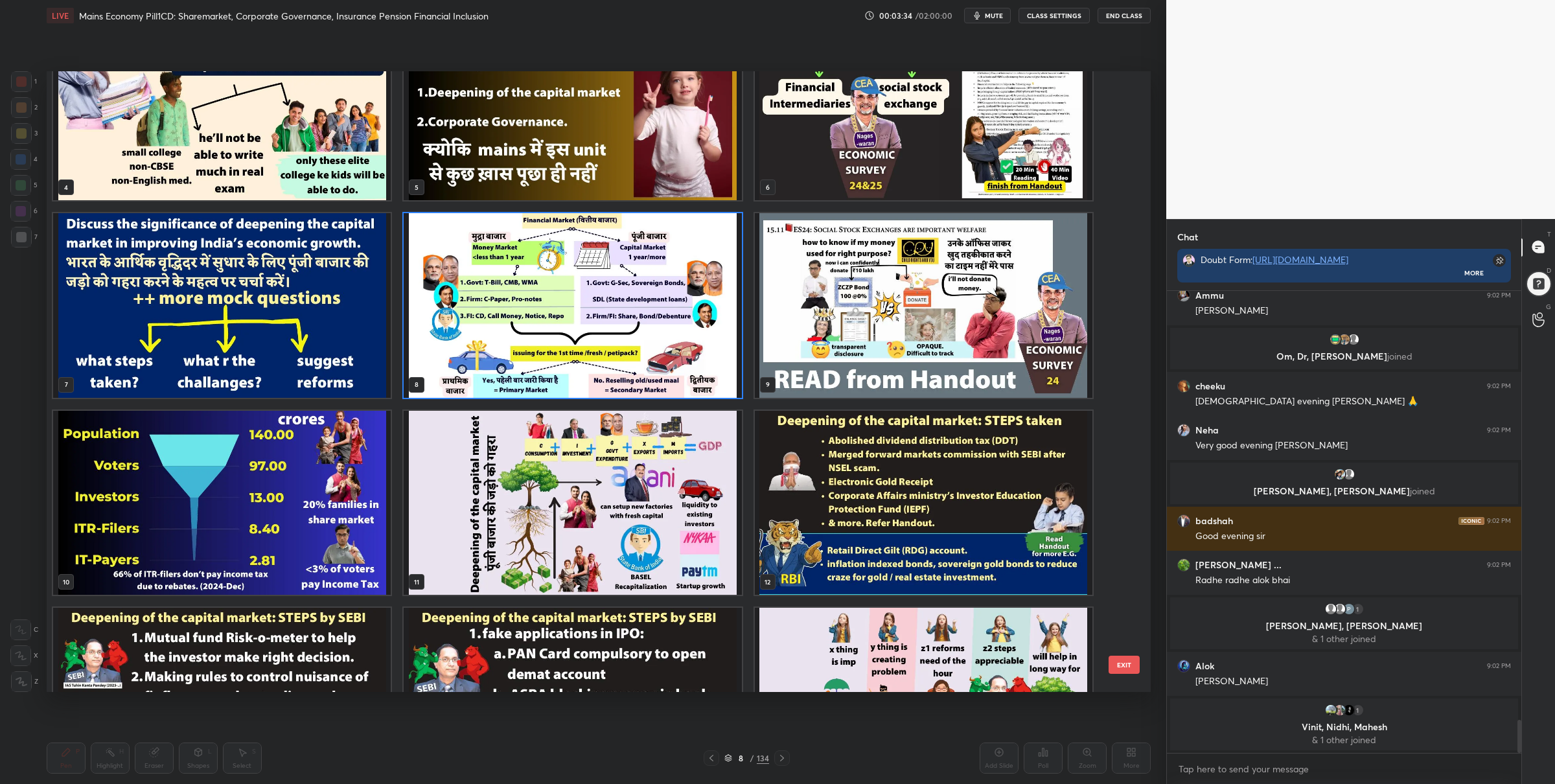
click at [593, 340] on img "grid" at bounding box center [572, 305] width 337 height 184
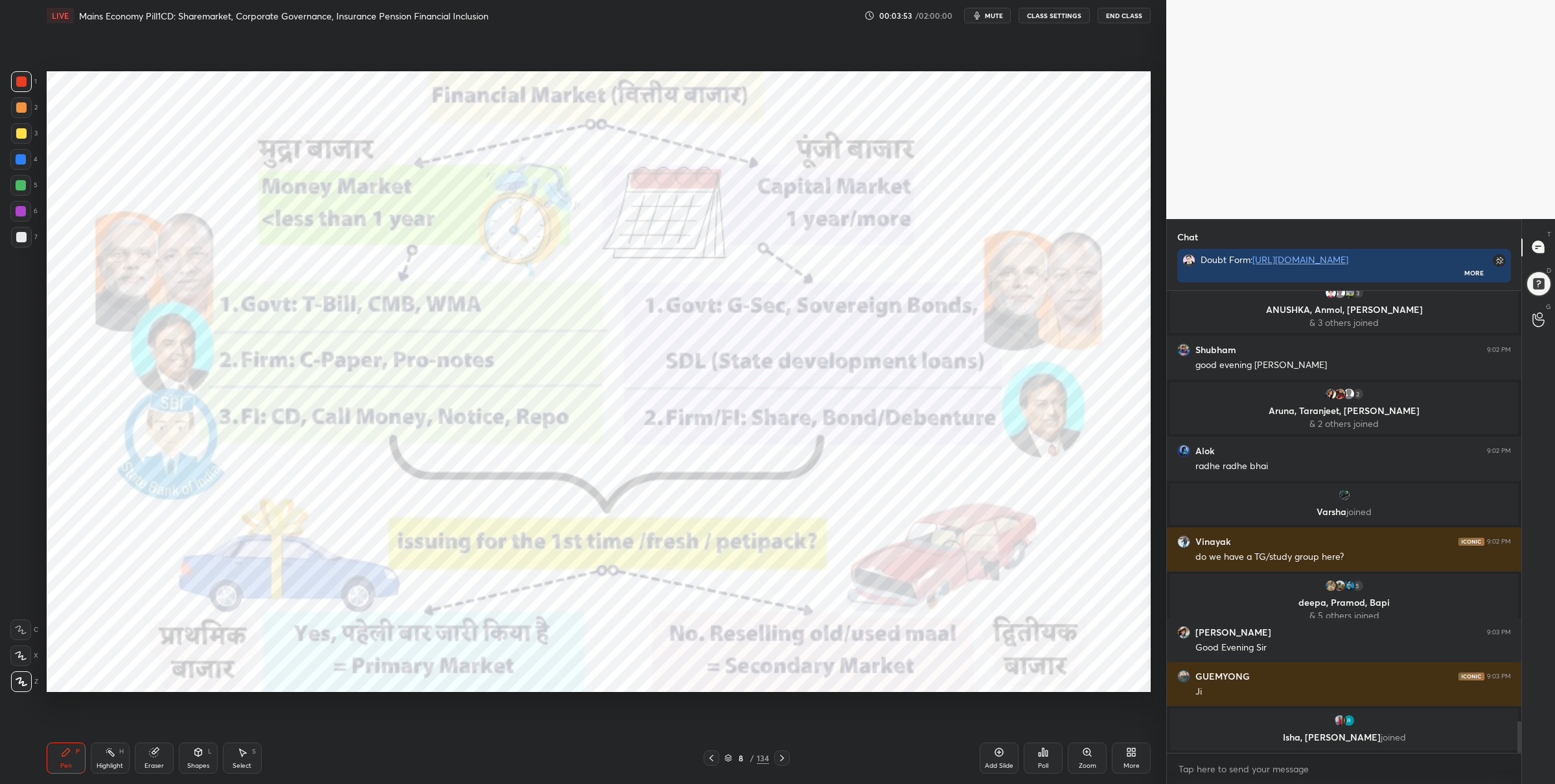
drag, startPoint x: 729, startPoint y: 757, endPoint x: 738, endPoint y: 749, distance: 12.0
click at [729, 757] on icon at bounding box center [728, 756] width 6 height 3
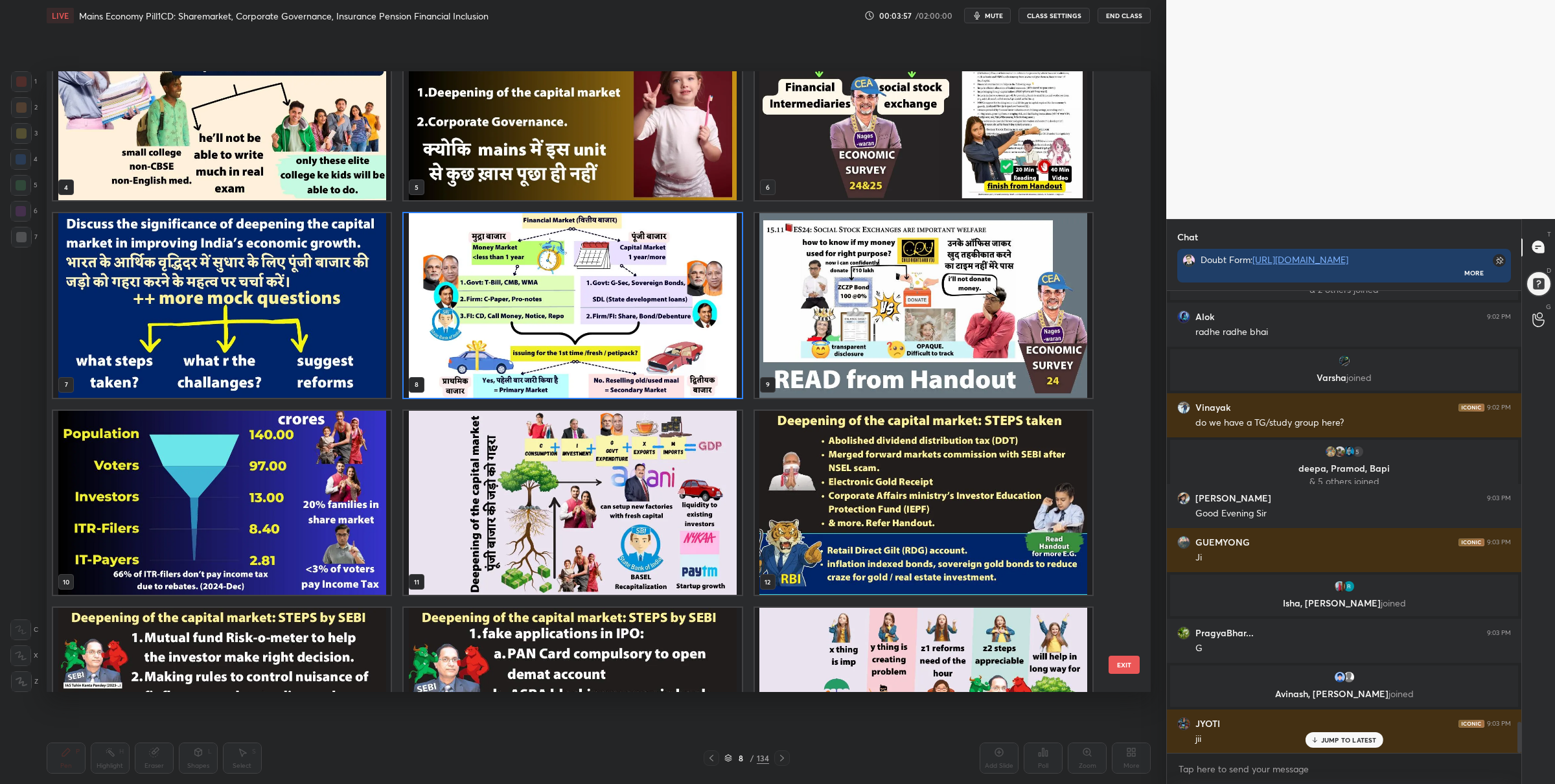
click at [258, 363] on img "grid" at bounding box center [221, 305] width 337 height 184
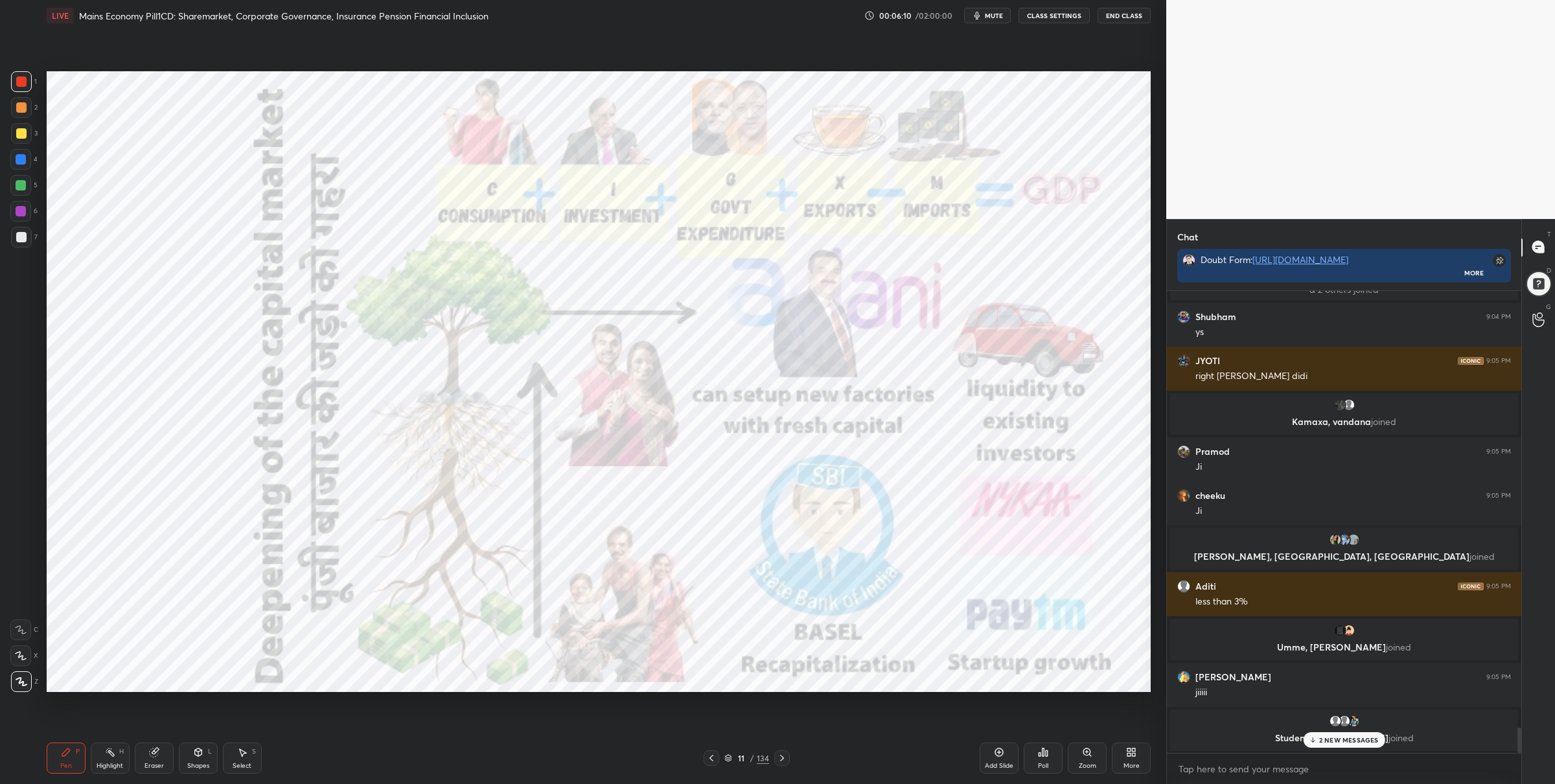
scroll to position [7864, 0]
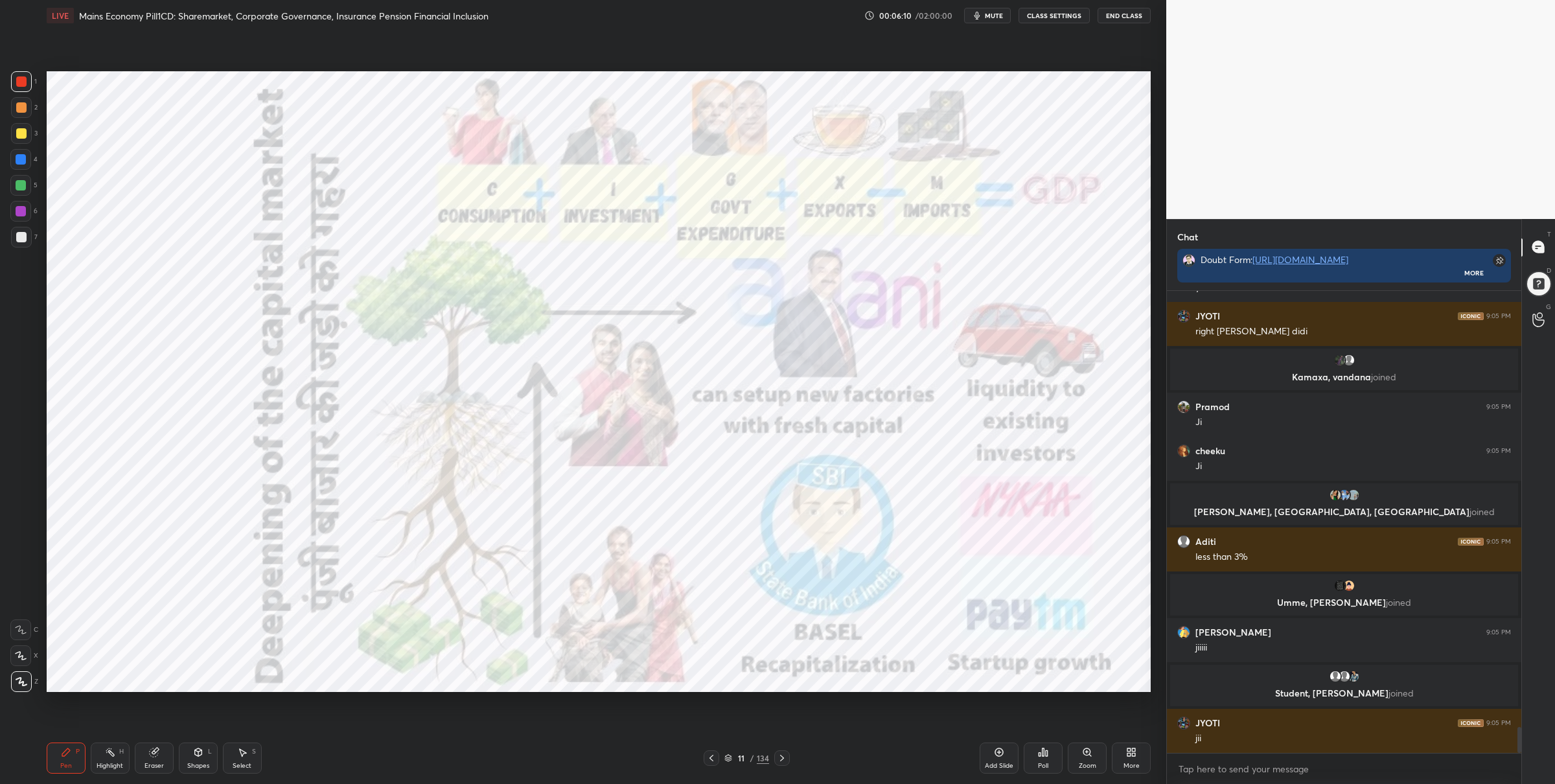
drag, startPoint x: 24, startPoint y: 186, endPoint x: 43, endPoint y: 215, distance: 34.7
click at [26, 188] on div at bounding box center [20, 185] width 21 height 21
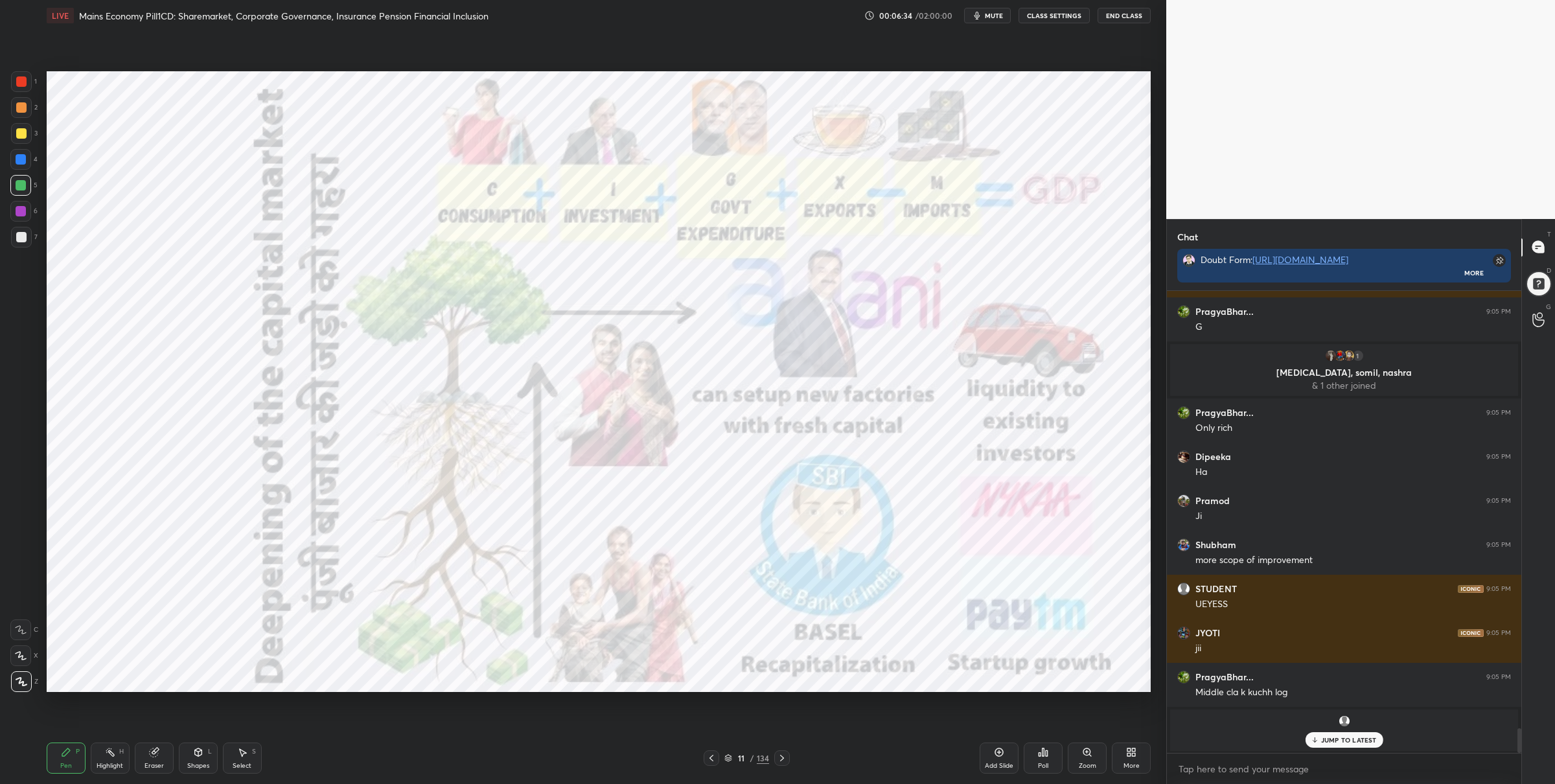
scroll to position [8190, 0]
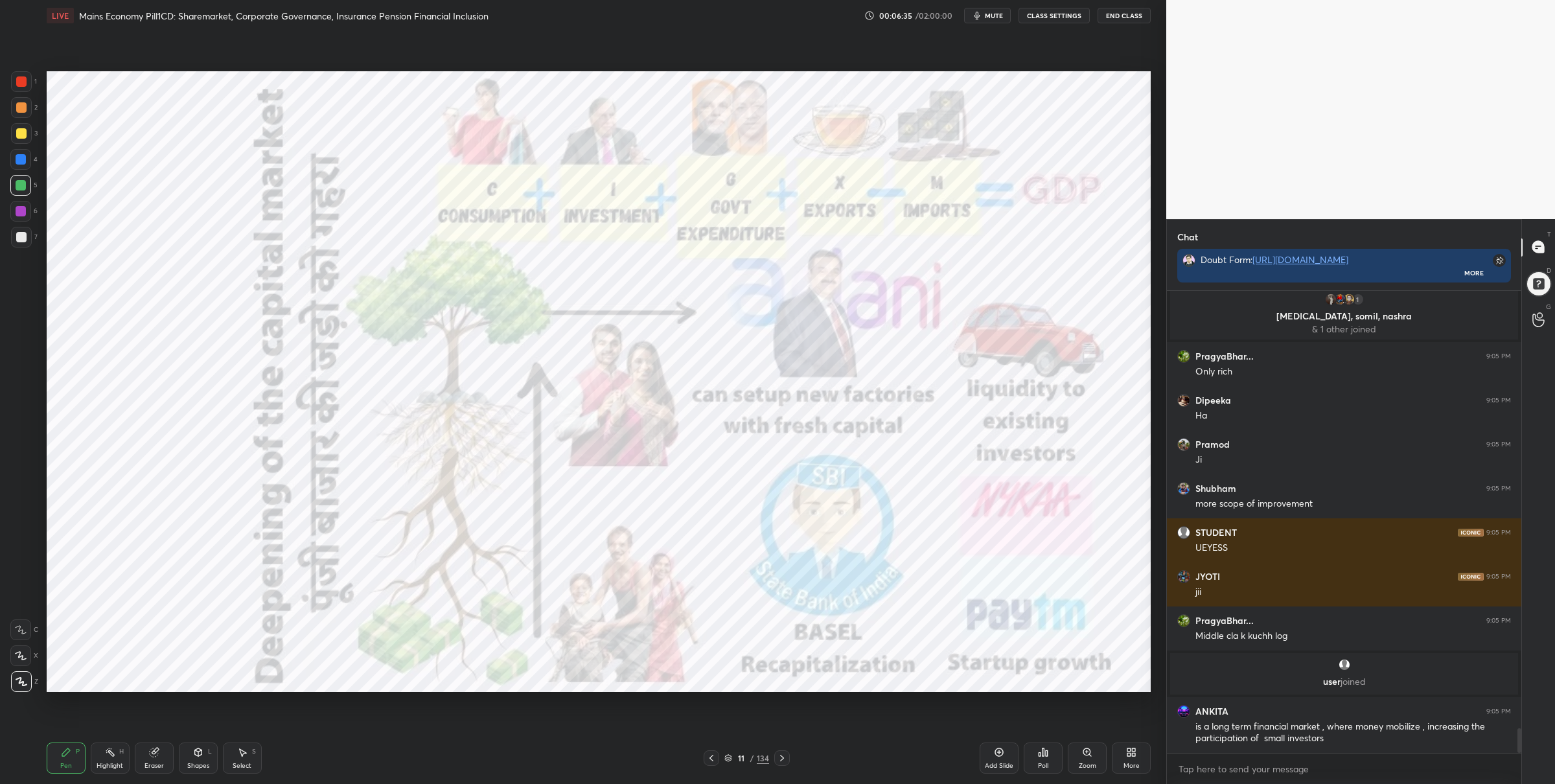
click at [1082, 755] on icon at bounding box center [1087, 752] width 10 height 10
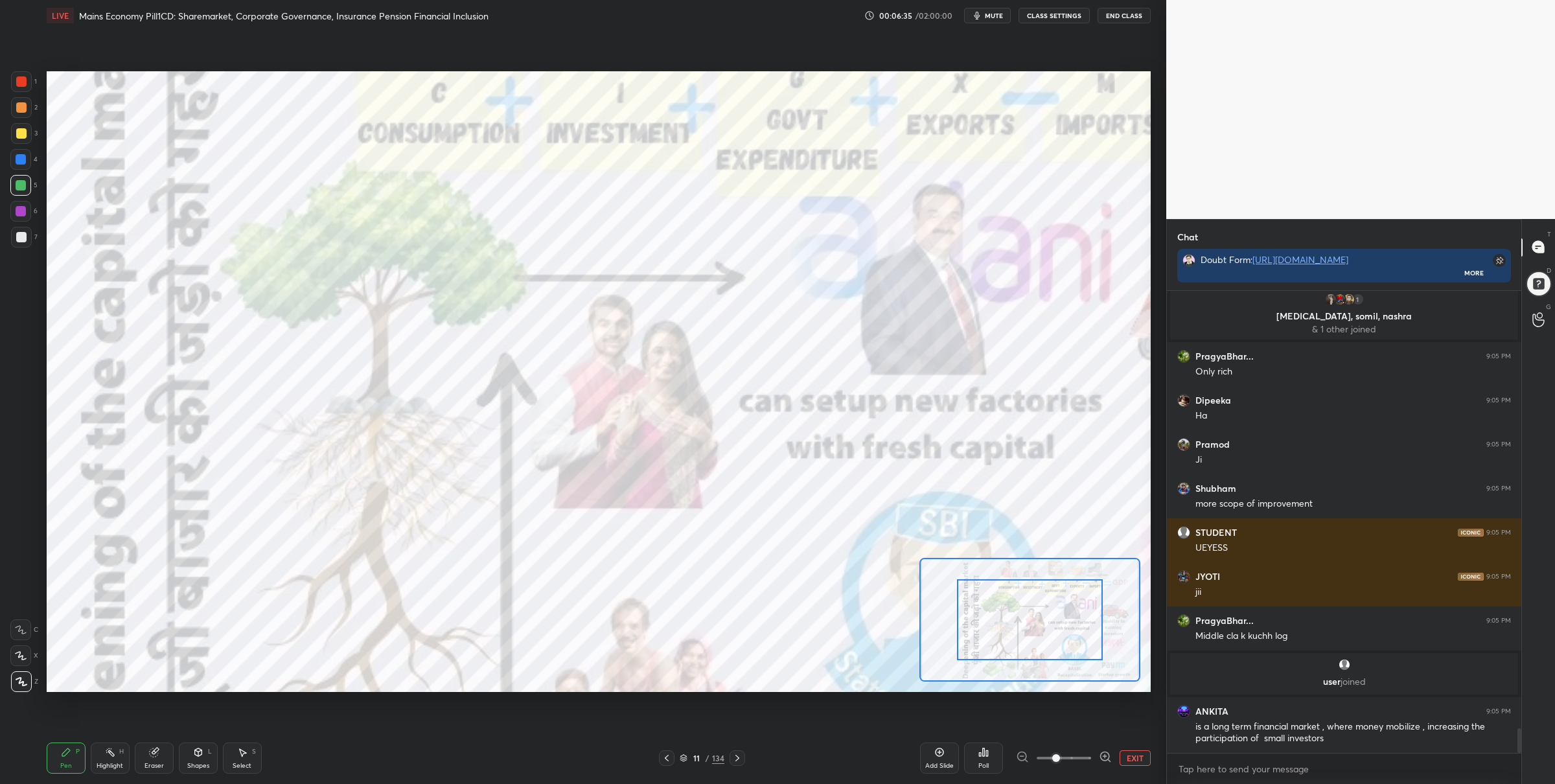
drag, startPoint x: 1077, startPoint y: 749, endPoint x: 1068, endPoint y: 721, distance: 29.4
click at [1077, 749] on span at bounding box center [1063, 758] width 55 height 19
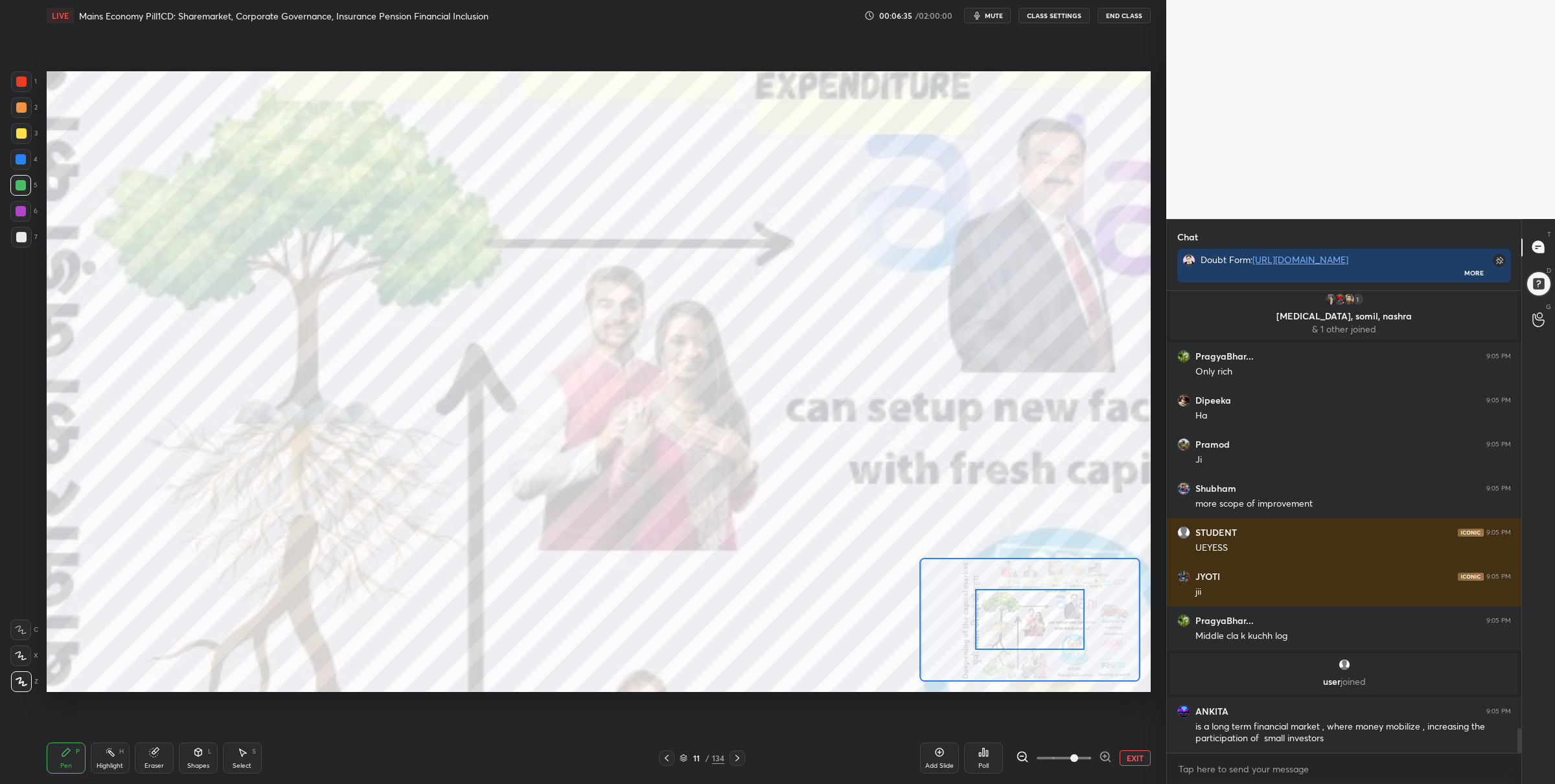
scroll to position [8234, 0]
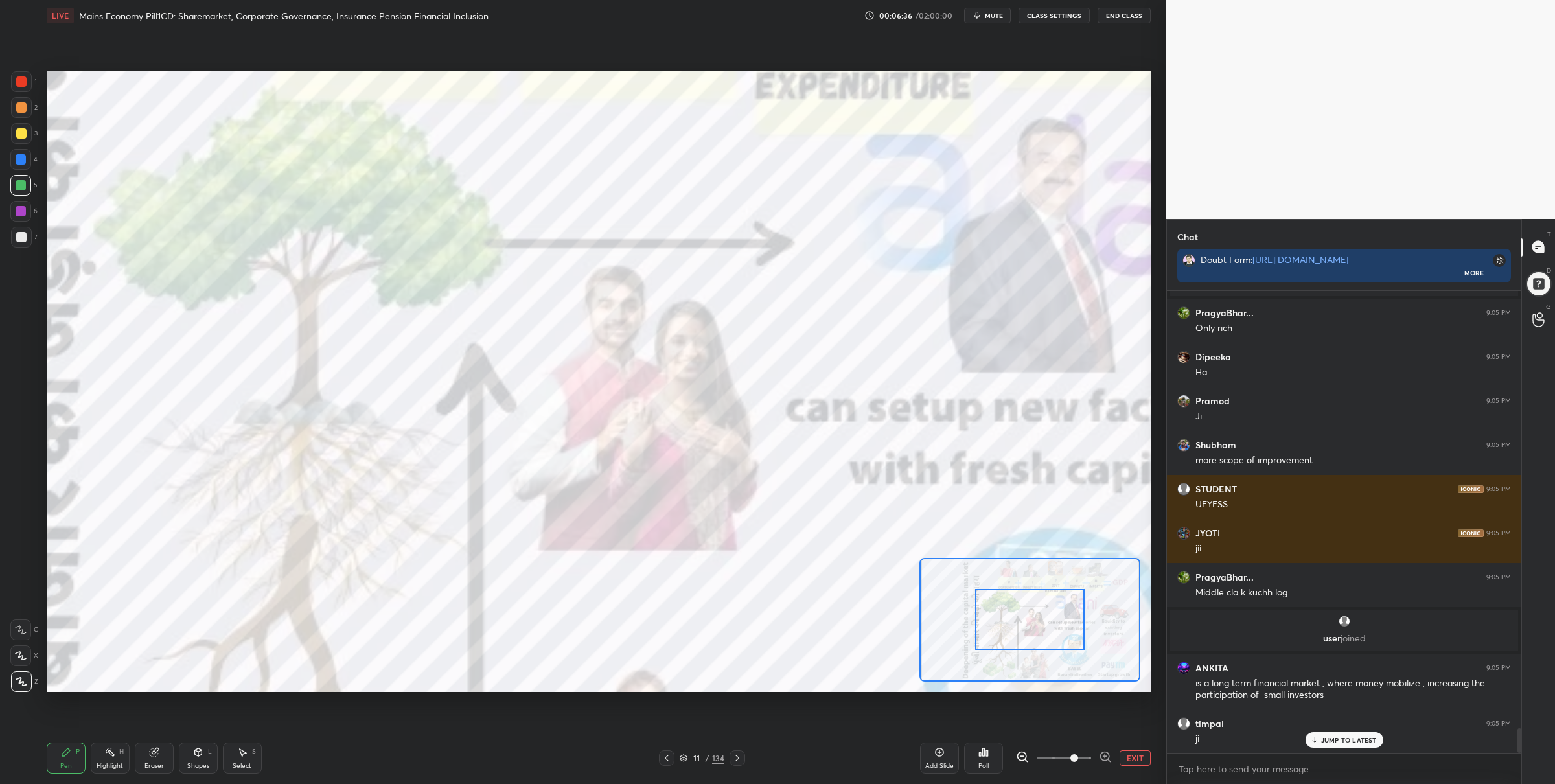
drag, startPoint x: 1023, startPoint y: 610, endPoint x: 1028, endPoint y: 617, distance: 8.6
click at [1026, 613] on div at bounding box center [1029, 619] width 109 height 61
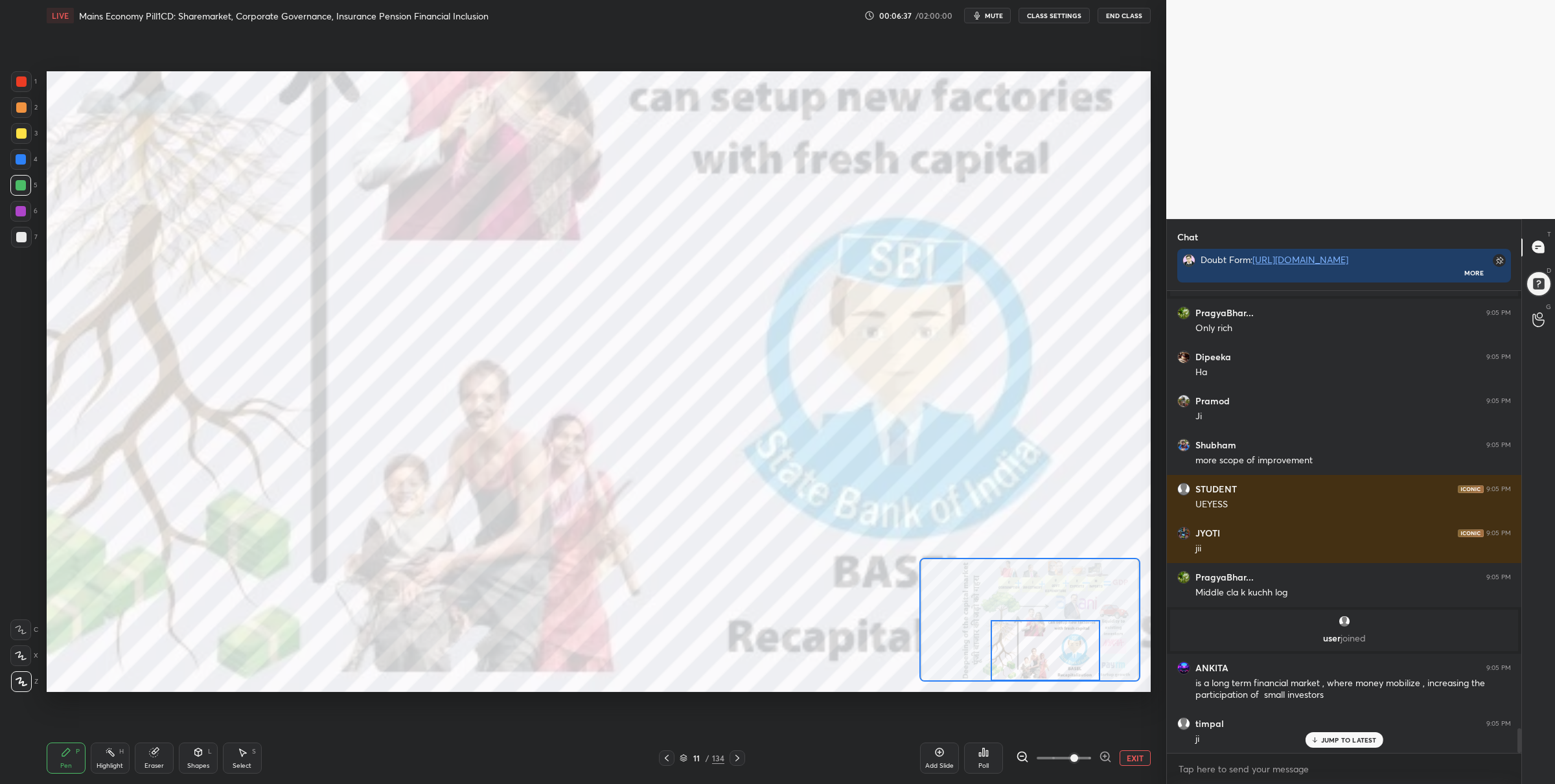
drag, startPoint x: 1029, startPoint y: 618, endPoint x: 1041, endPoint y: 656, distance: 39.8
click at [1041, 658] on div at bounding box center [1045, 651] width 109 height 61
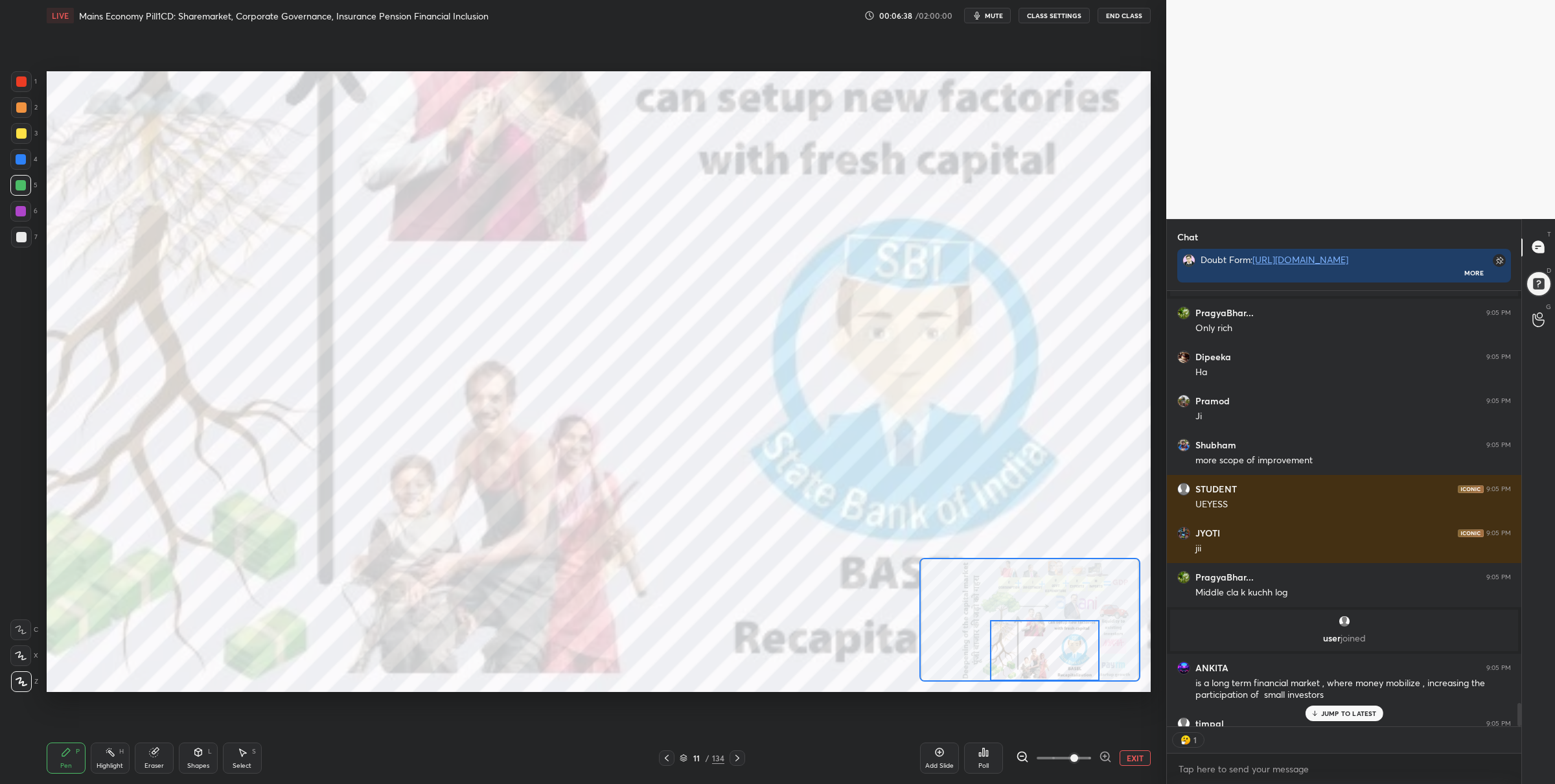
scroll to position [4, 4]
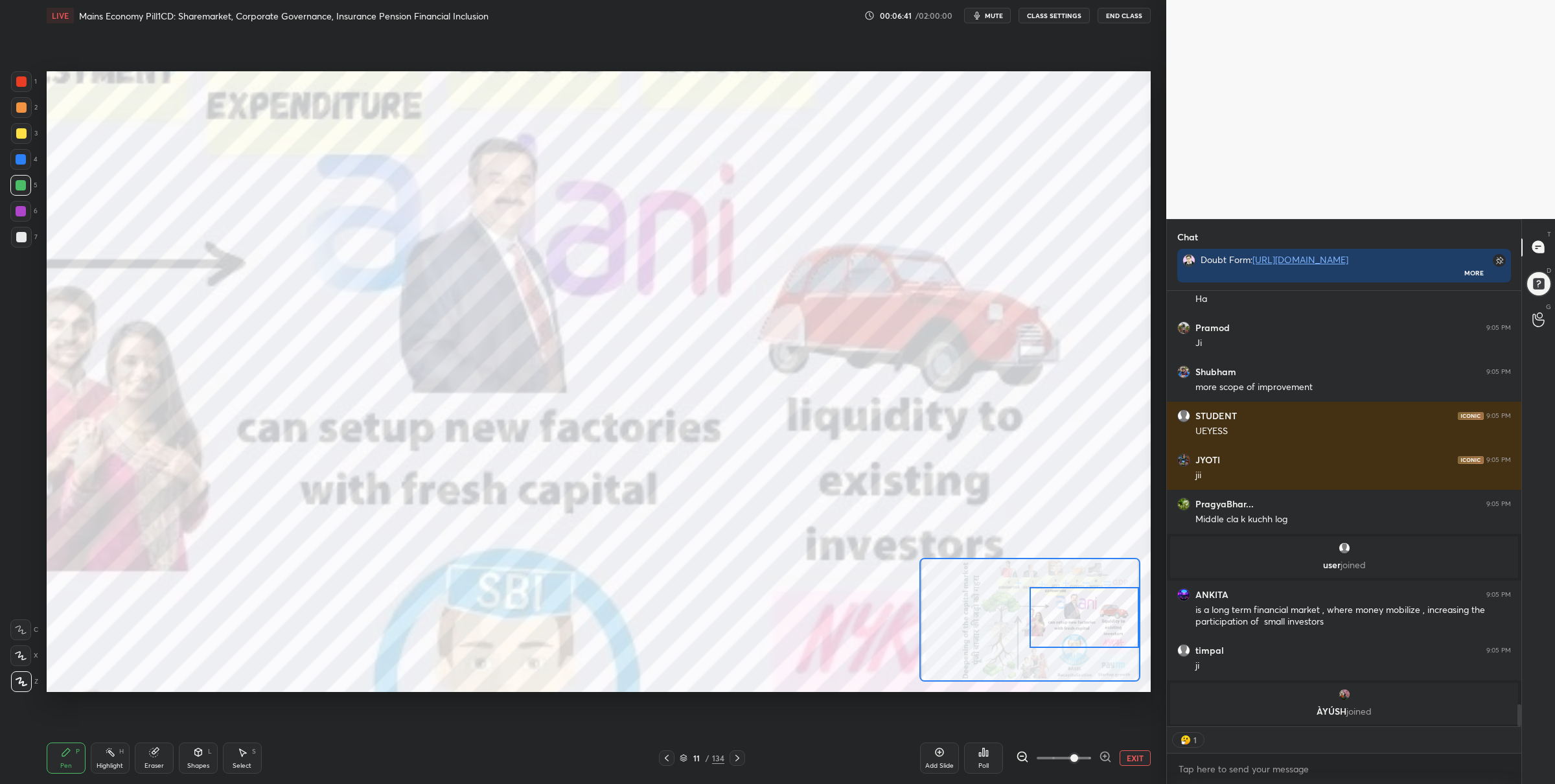
drag, startPoint x: 1031, startPoint y: 640, endPoint x: 1068, endPoint y: 613, distance: 45.8
click at [1069, 614] on div at bounding box center [1083, 617] width 109 height 61
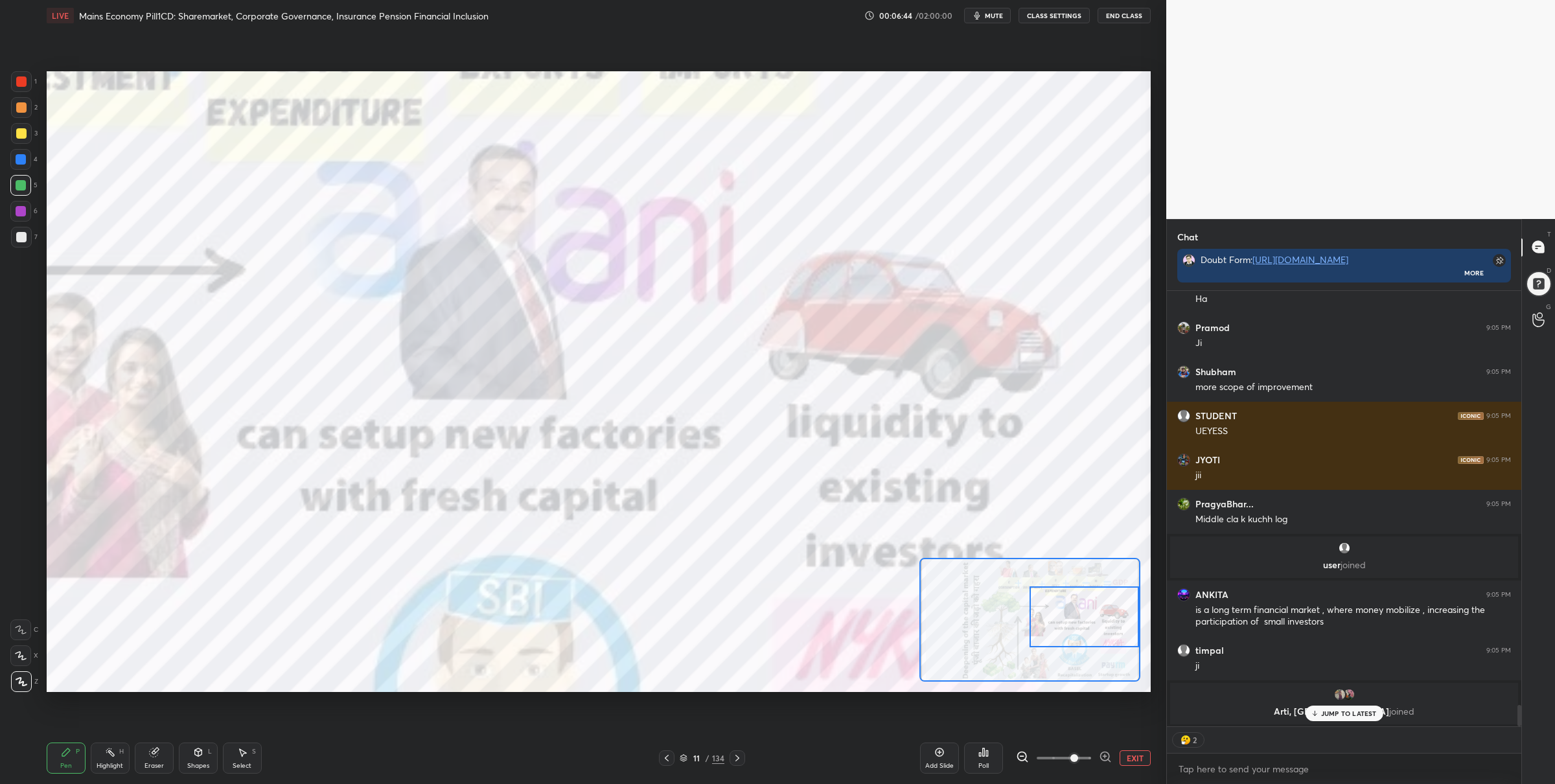
scroll to position [8351, 0]
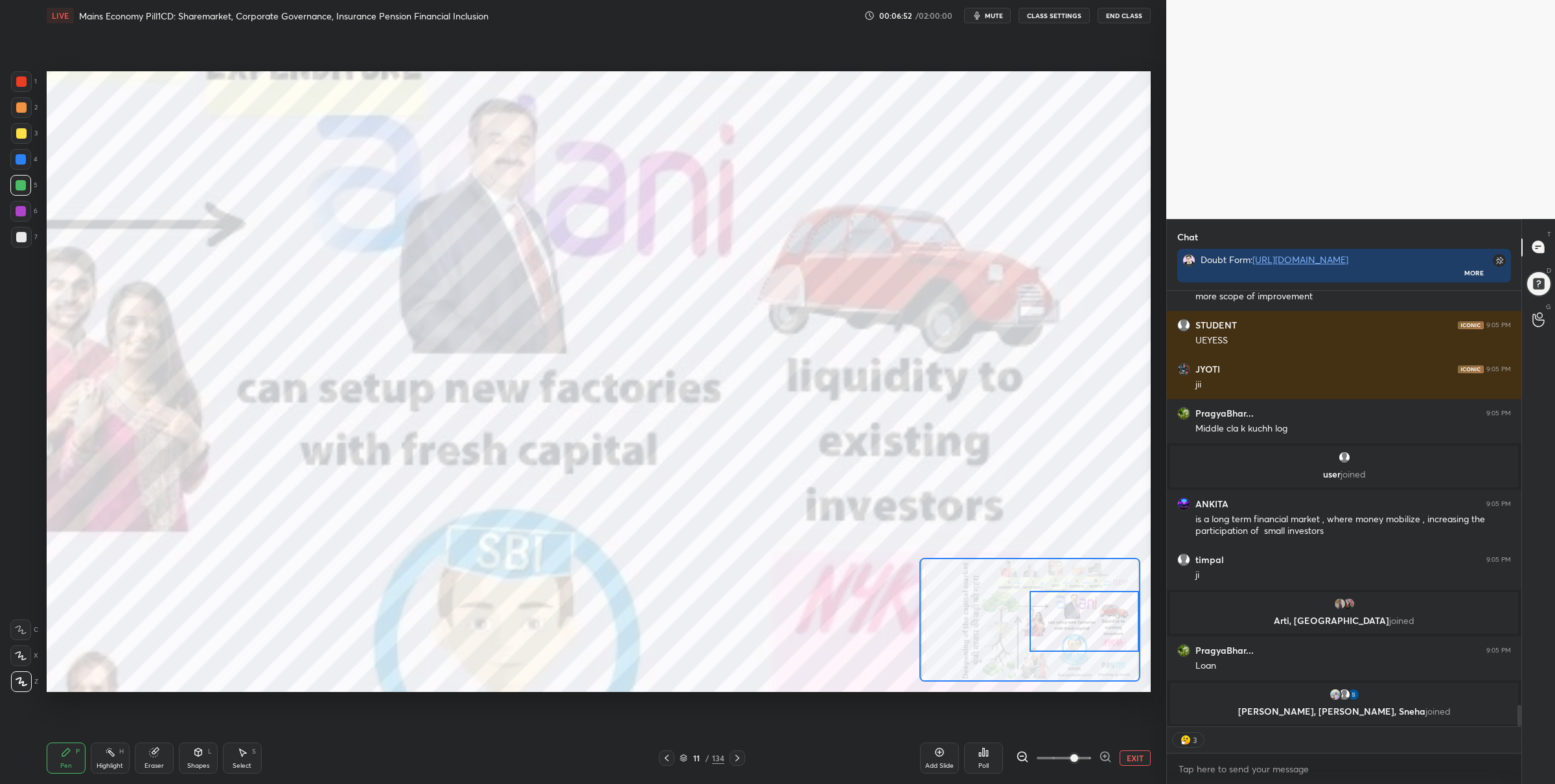
drag, startPoint x: 1061, startPoint y: 619, endPoint x: 1074, endPoint y: 604, distance: 19.8
click at [1081, 624] on div at bounding box center [1083, 621] width 109 height 61
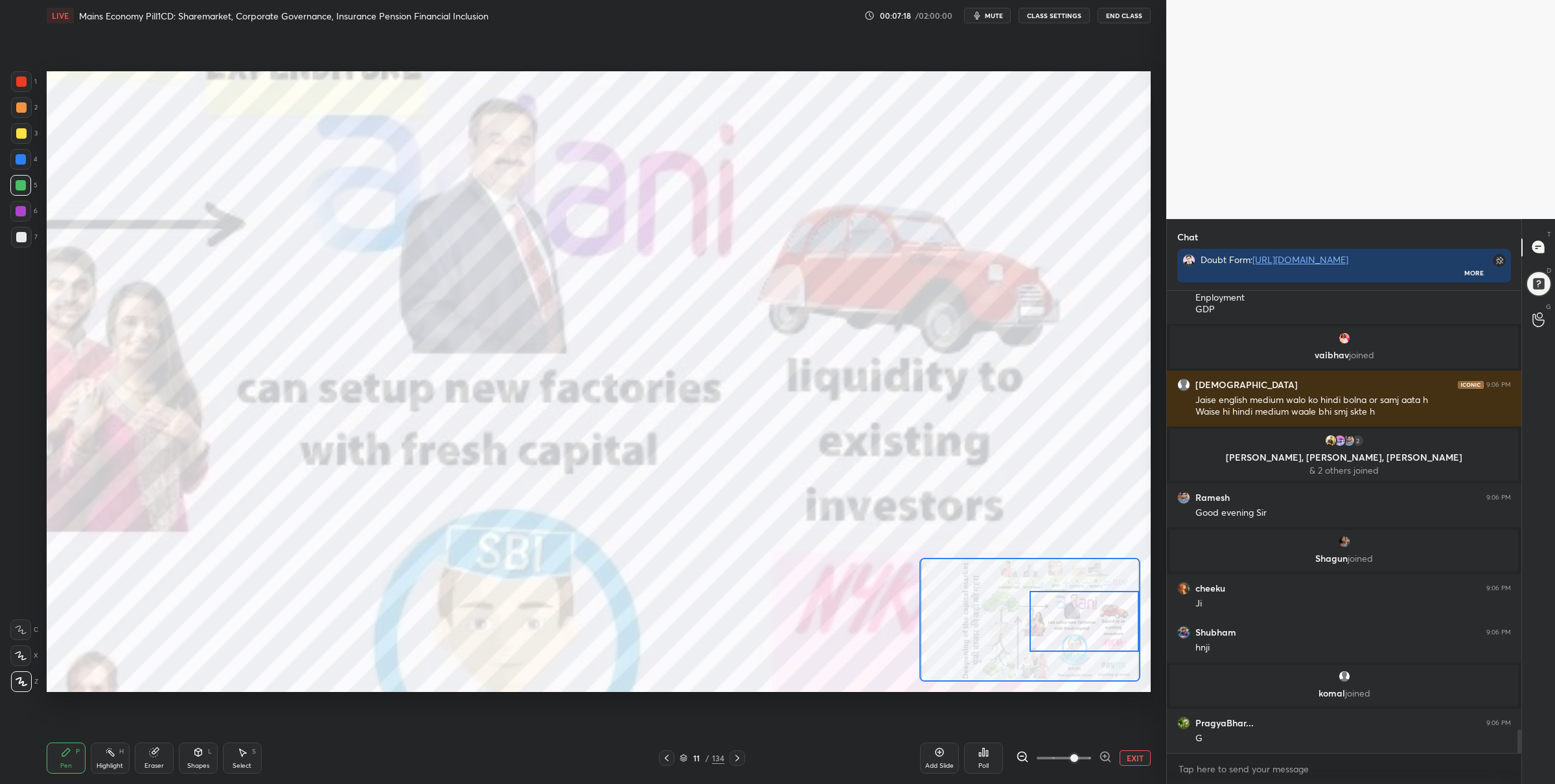
scroll to position [8752, 0]
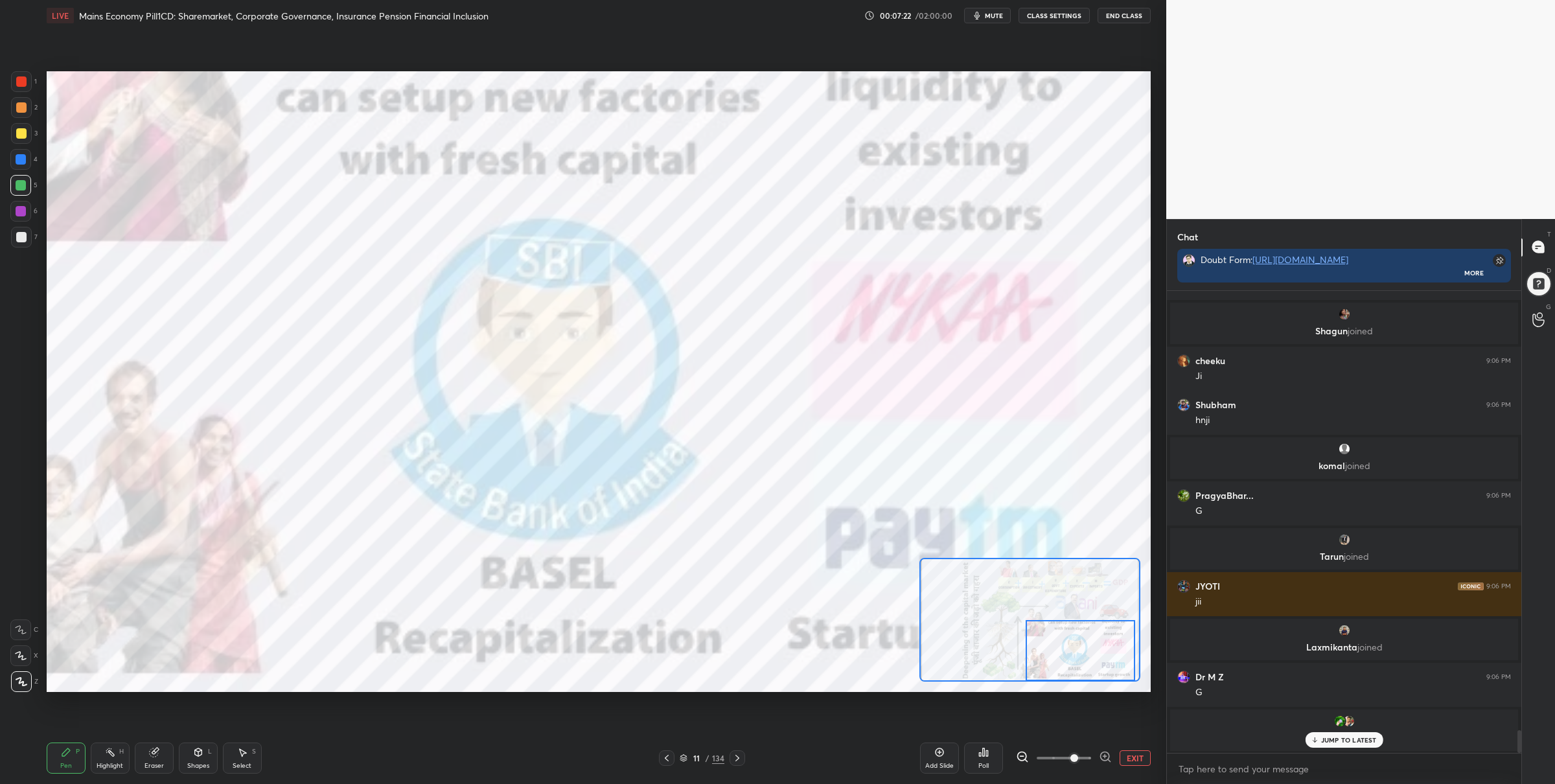
drag, startPoint x: 1058, startPoint y: 616, endPoint x: 1053, endPoint y: 653, distance: 37.3
click at [1053, 654] on div at bounding box center [1080, 651] width 109 height 61
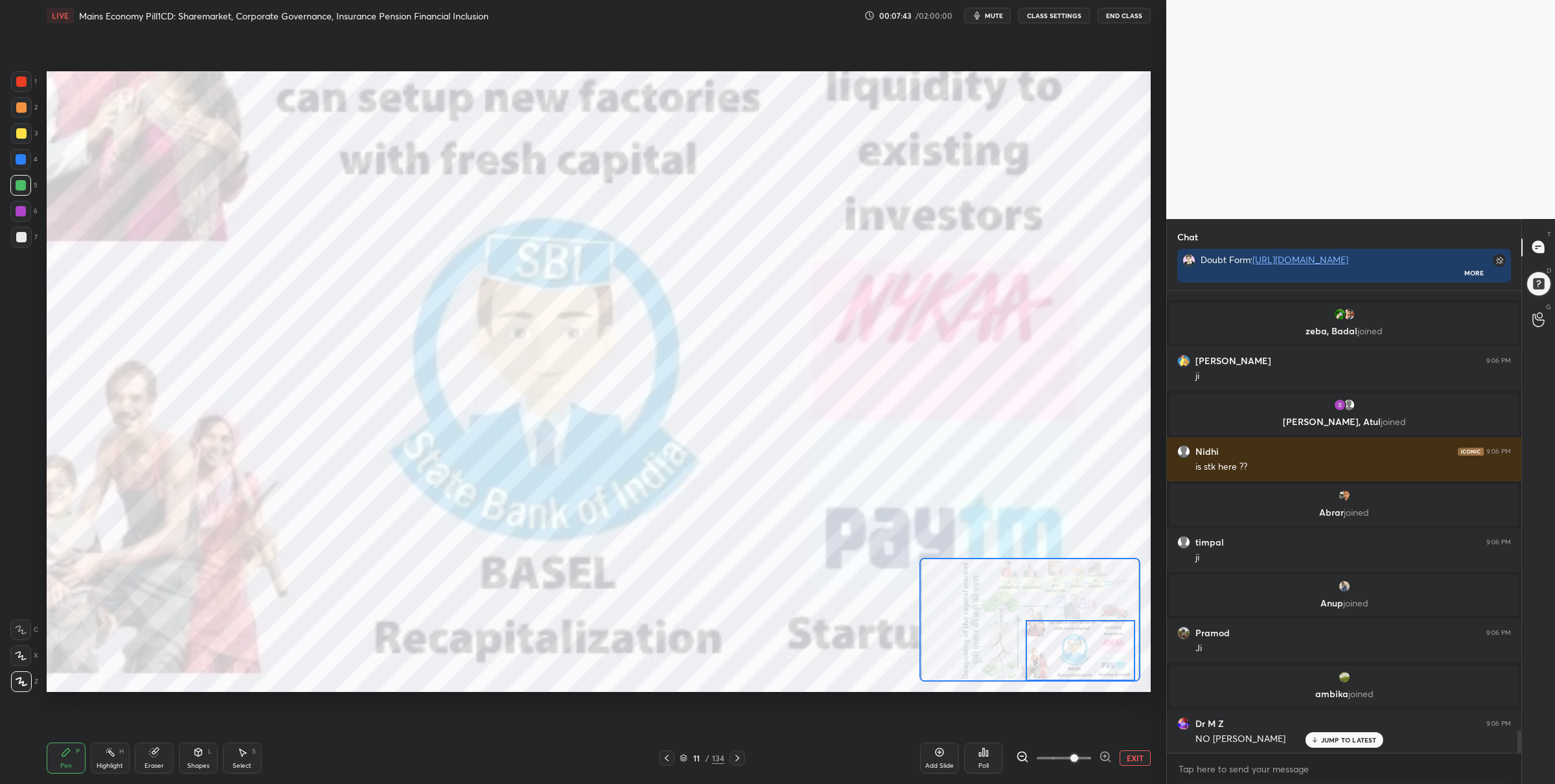
scroll to position [9279, 0]
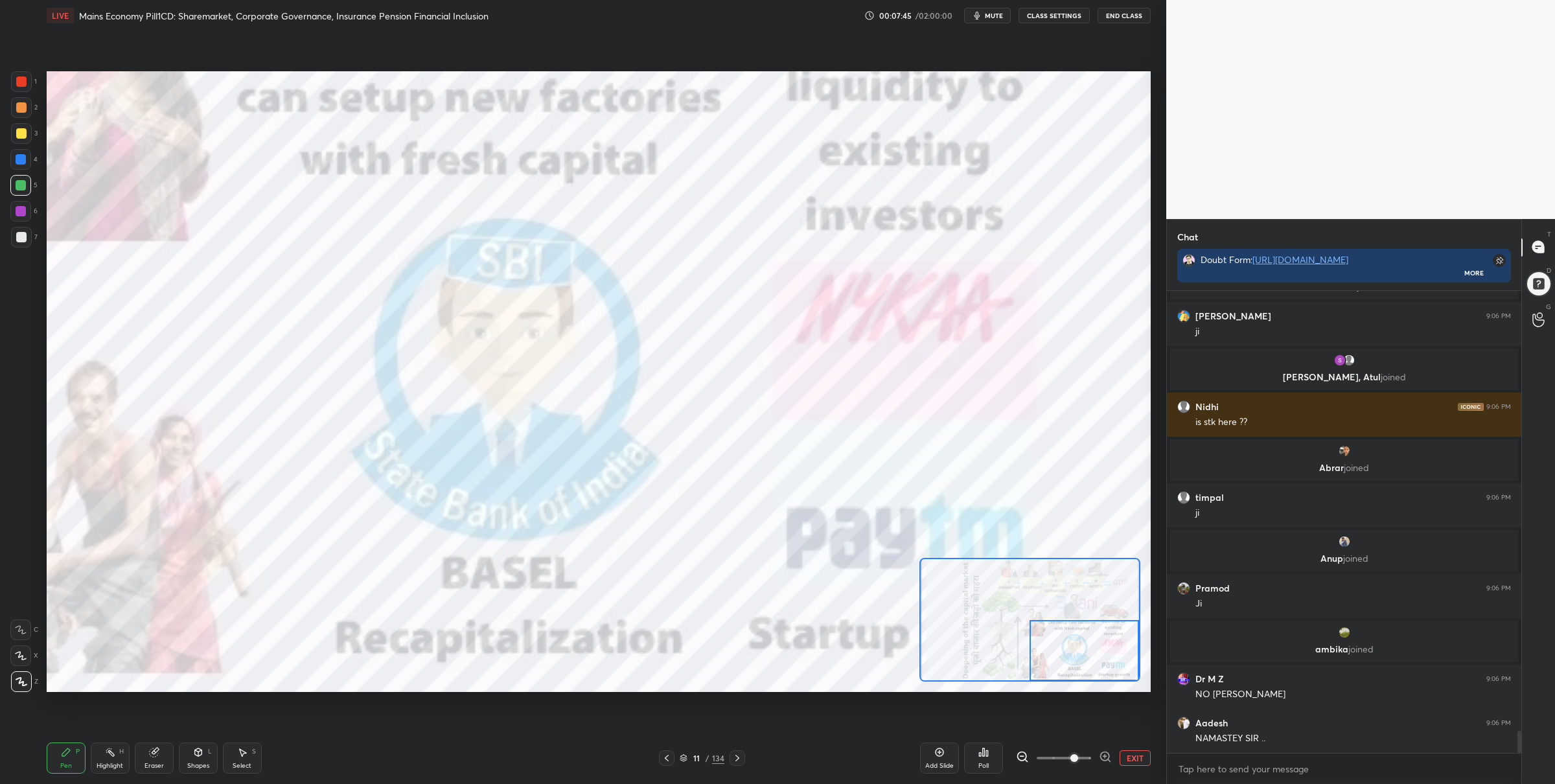
drag, startPoint x: 1053, startPoint y: 647, endPoint x: 1074, endPoint y: 644, distance: 21.2
click at [1077, 650] on div at bounding box center [1083, 651] width 109 height 61
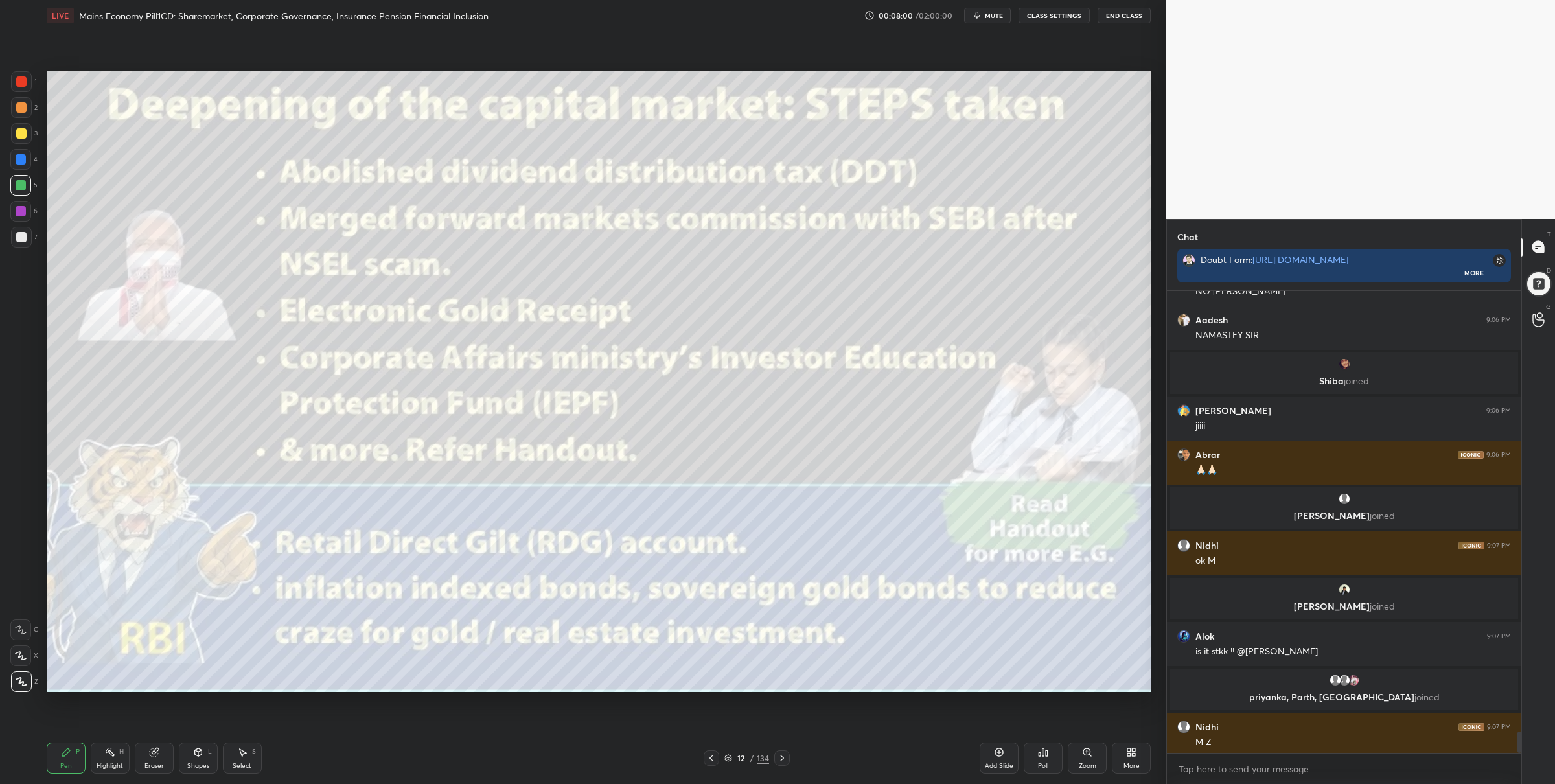
scroll to position [9422, 0]
click at [1084, 751] on icon at bounding box center [1087, 752] width 7 height 7
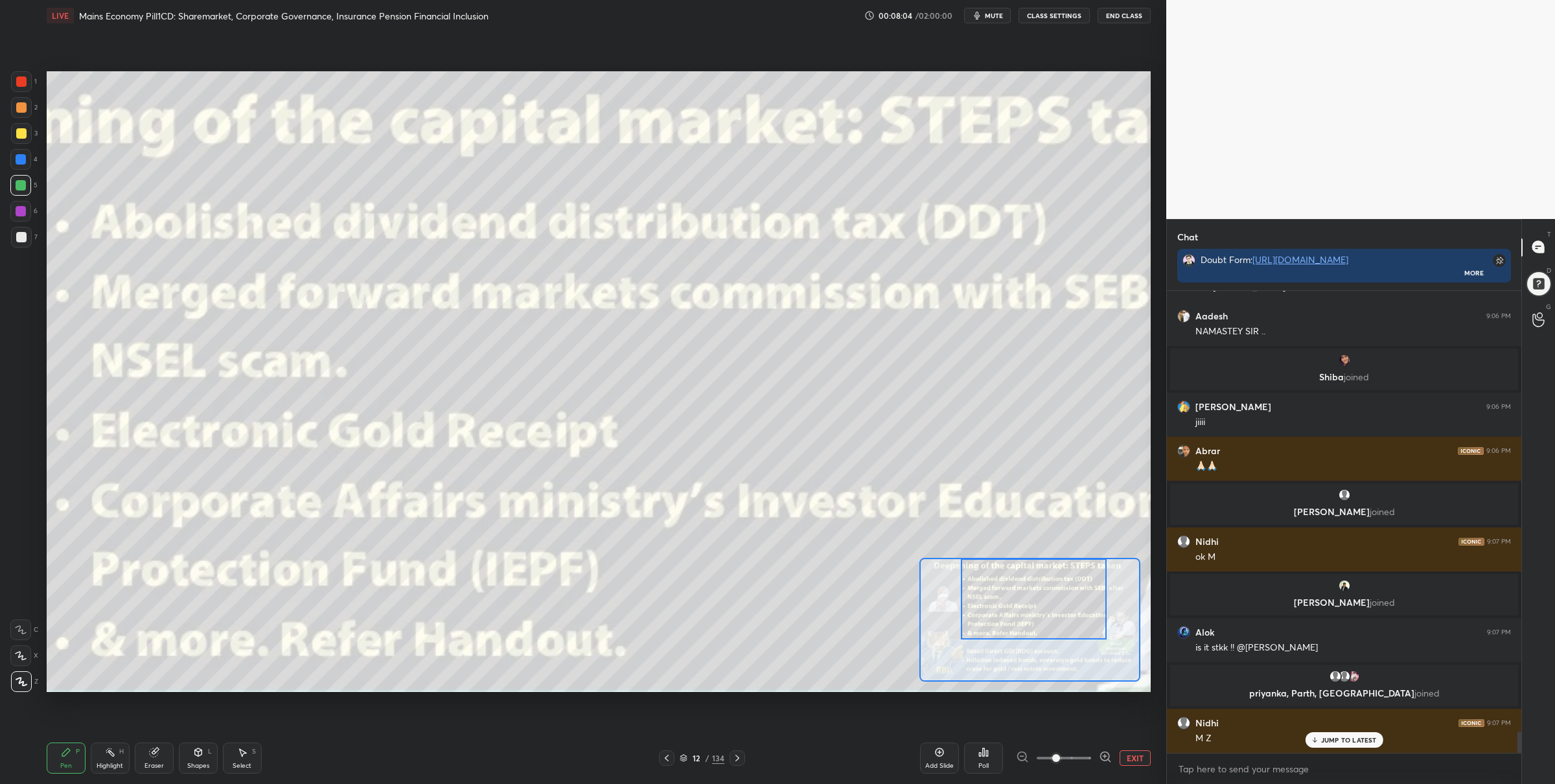
scroll to position [9467, 0]
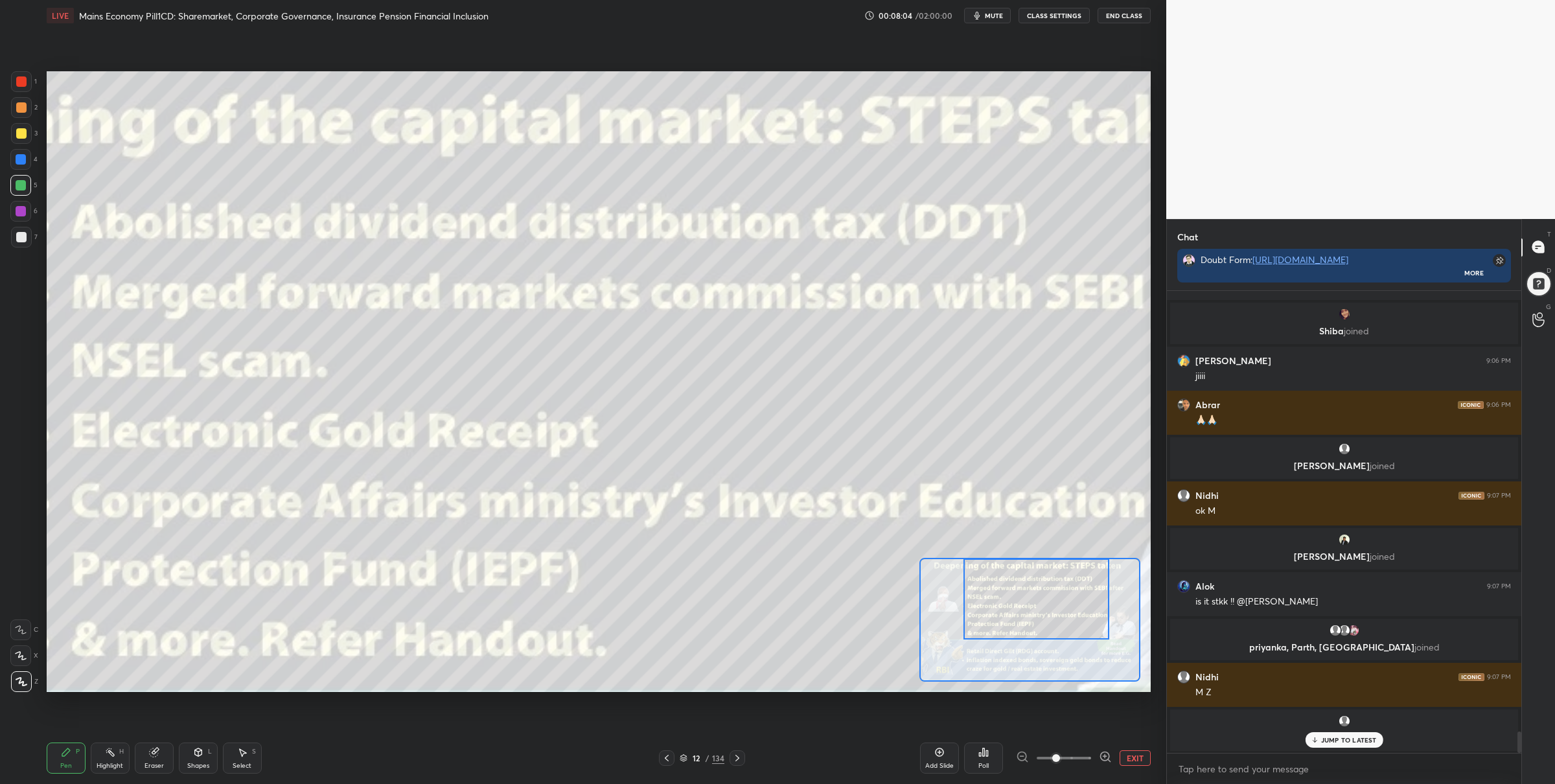
drag, startPoint x: 1050, startPoint y: 619, endPoint x: 1054, endPoint y: 588, distance: 31.3
click at [1053, 588] on div at bounding box center [1036, 599] width 146 height 81
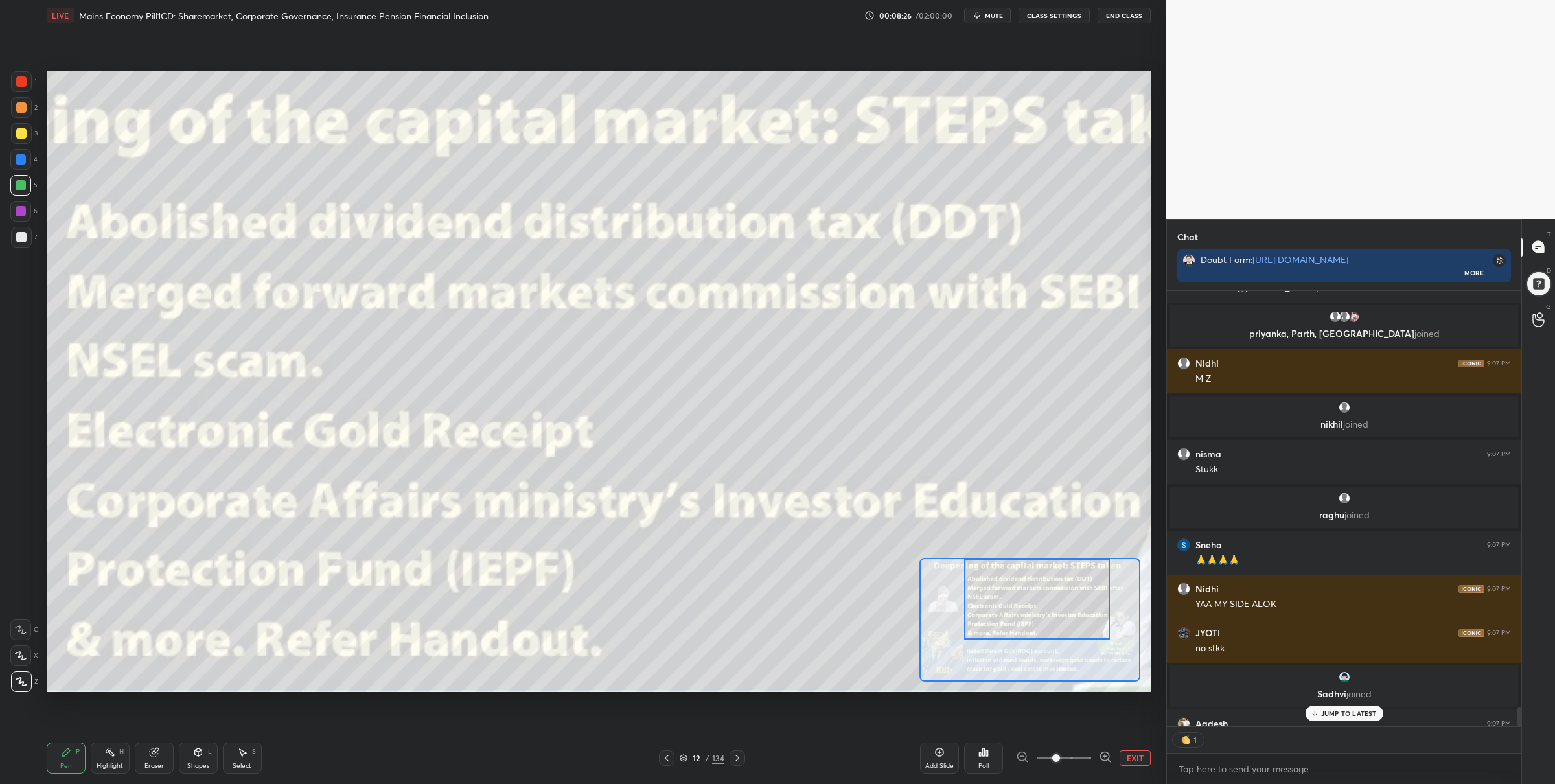
scroll to position [3, 4]
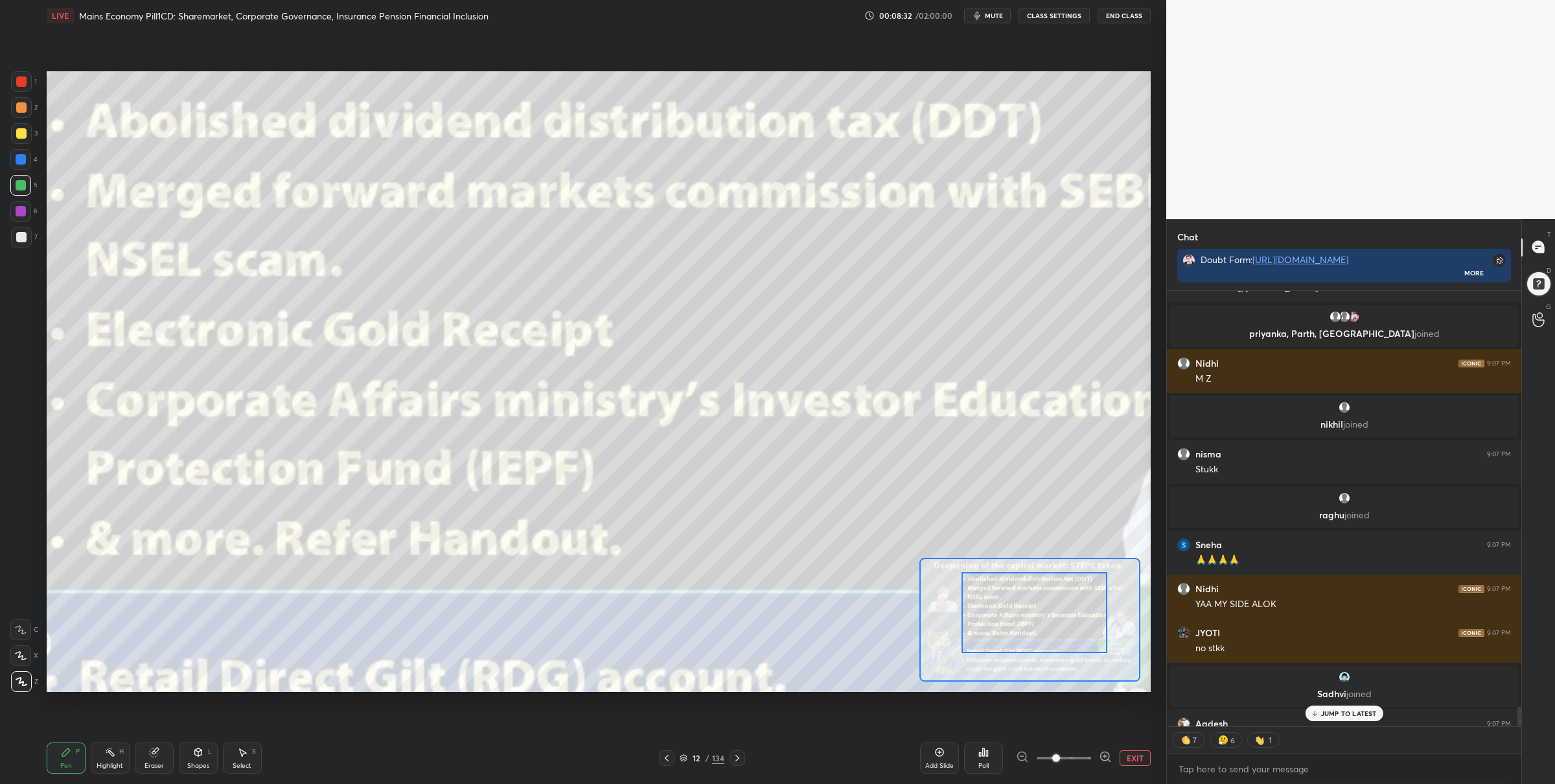
drag, startPoint x: 1046, startPoint y: 605, endPoint x: 1025, endPoint y: 605, distance: 21.0
click at [1045, 620] on div at bounding box center [1034, 612] width 146 height 81
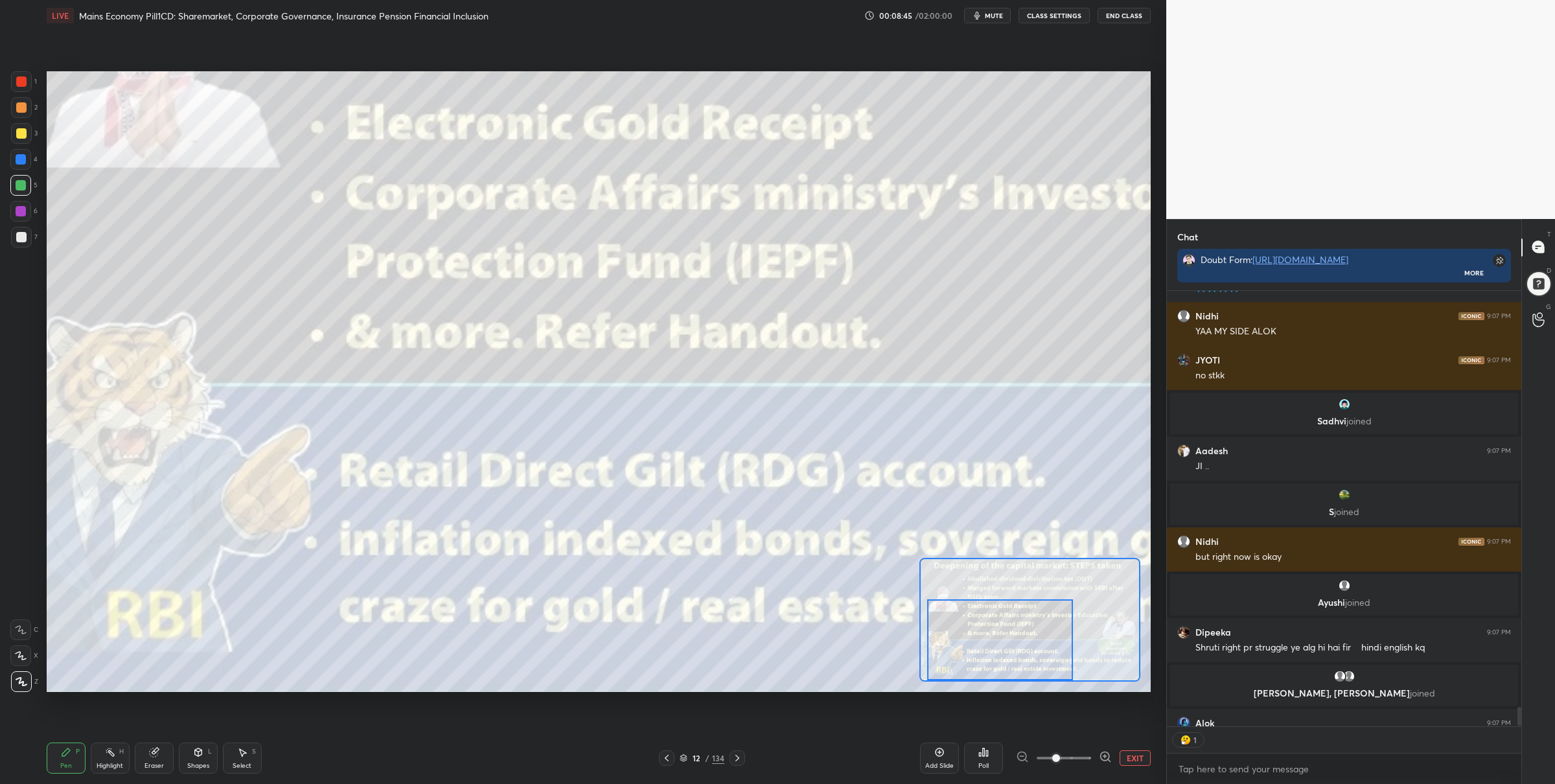
drag, startPoint x: 1024, startPoint y: 628, endPoint x: 989, endPoint y: 668, distance: 53.2
click at [989, 669] on div at bounding box center [1000, 640] width 146 height 81
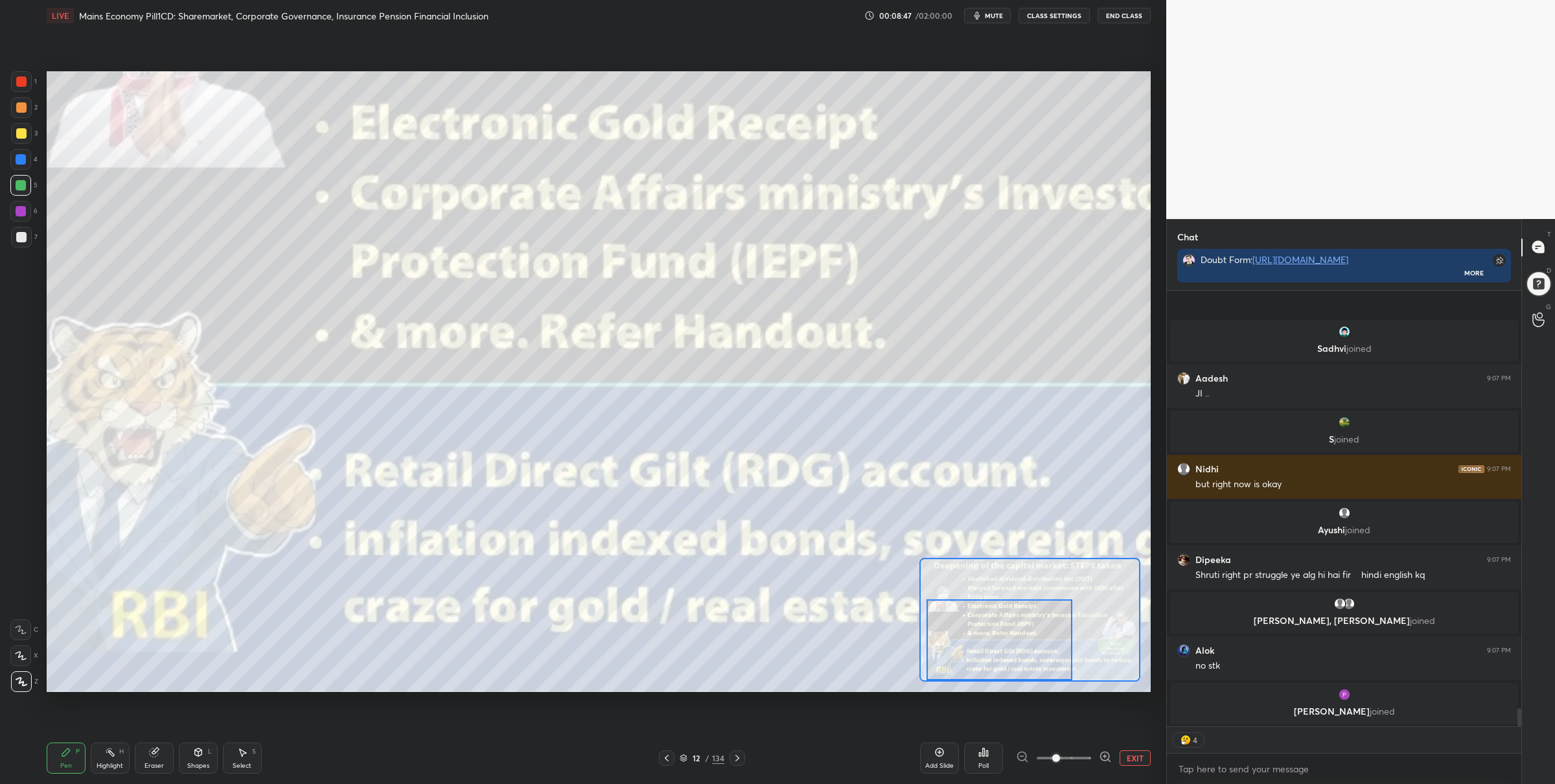
scroll to position [10011, 0]
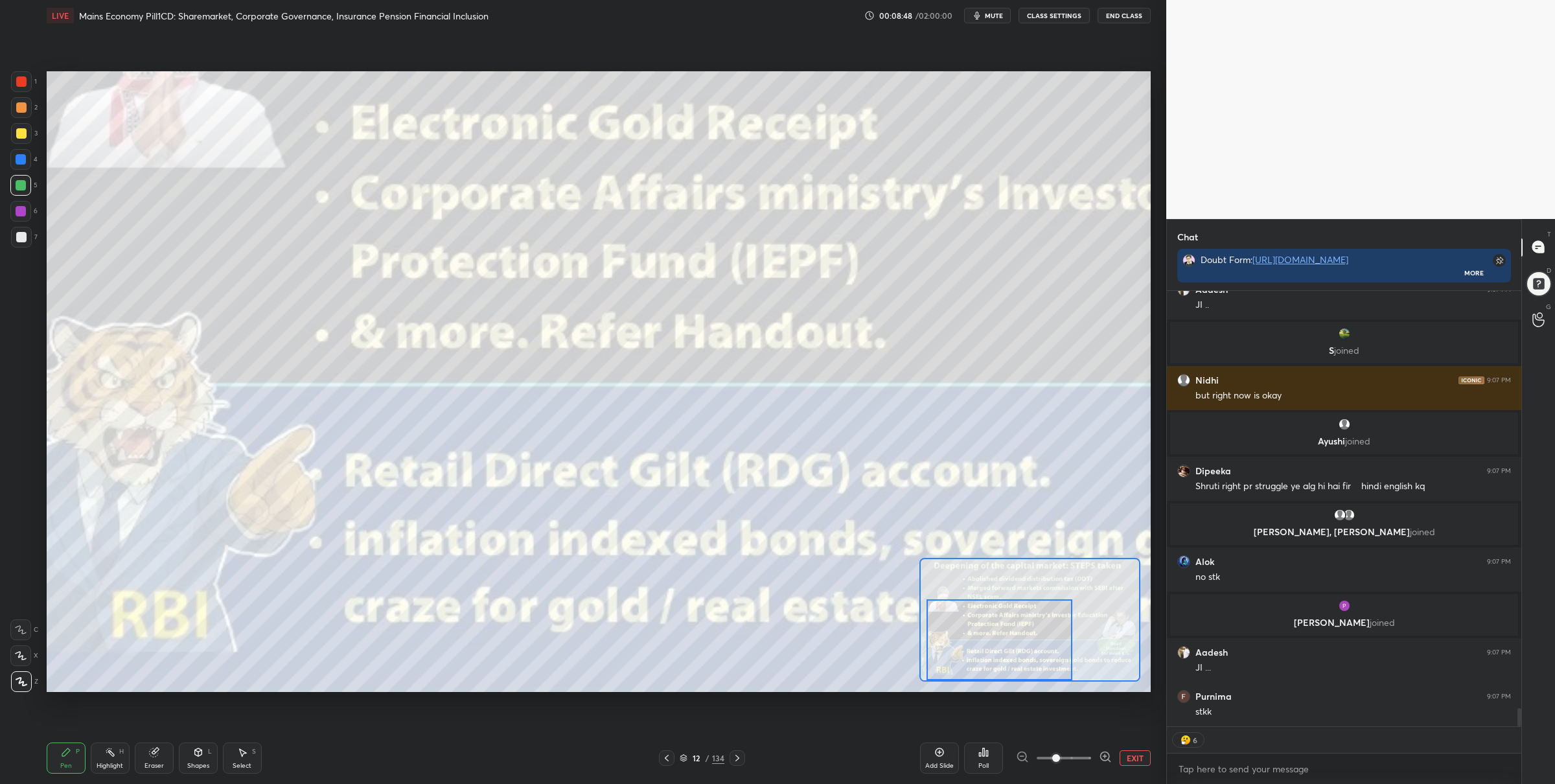
drag, startPoint x: 23, startPoint y: 137, endPoint x: 30, endPoint y: 140, distance: 7.6
click at [25, 139] on div at bounding box center [21, 133] width 21 height 21
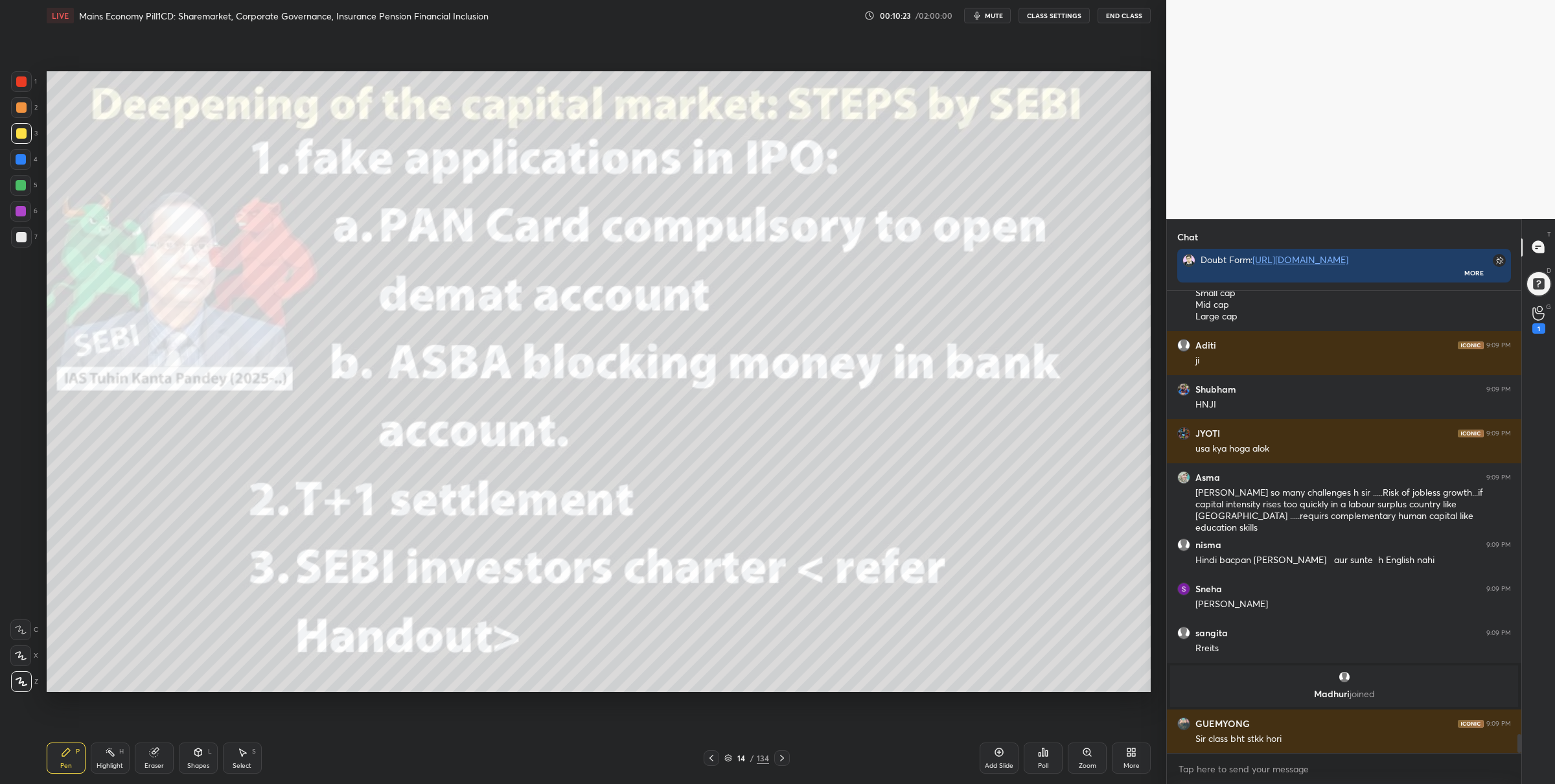
scroll to position [11020, 0]
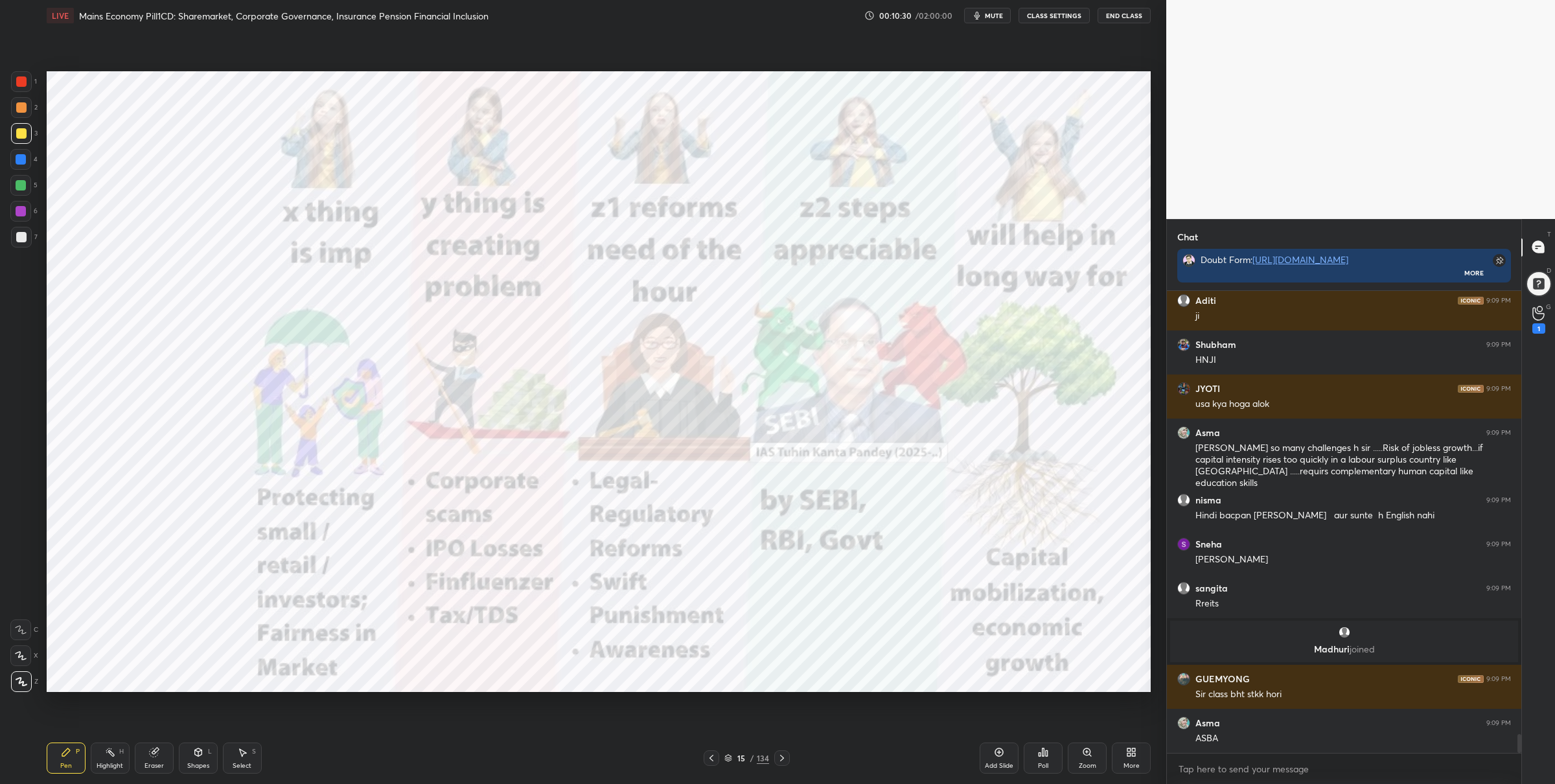
drag, startPoint x: 21, startPoint y: 194, endPoint x: 34, endPoint y: 202, distance: 15.3
click at [22, 194] on div at bounding box center [20, 185] width 21 height 21
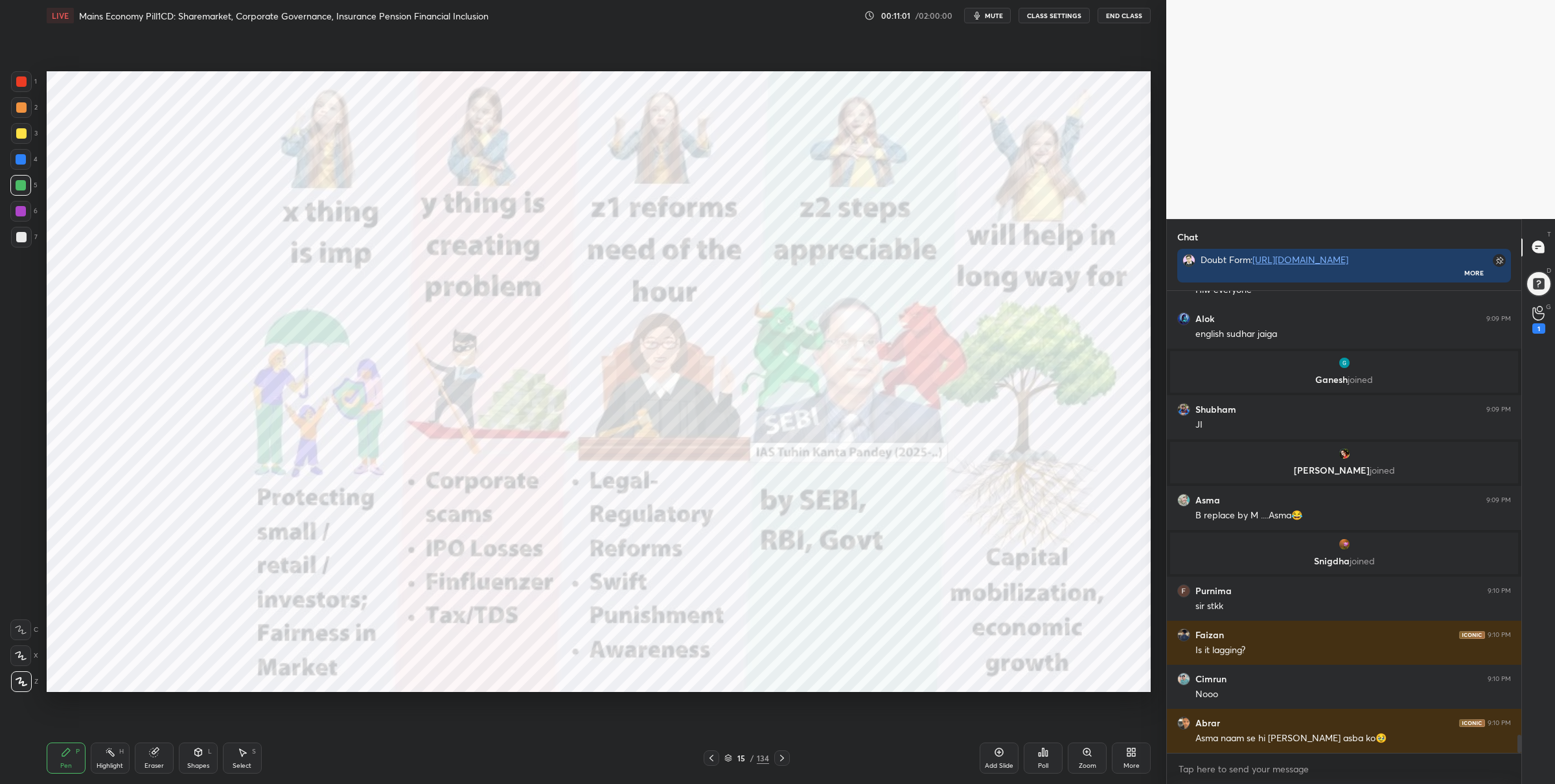
scroll to position [11505, 0]
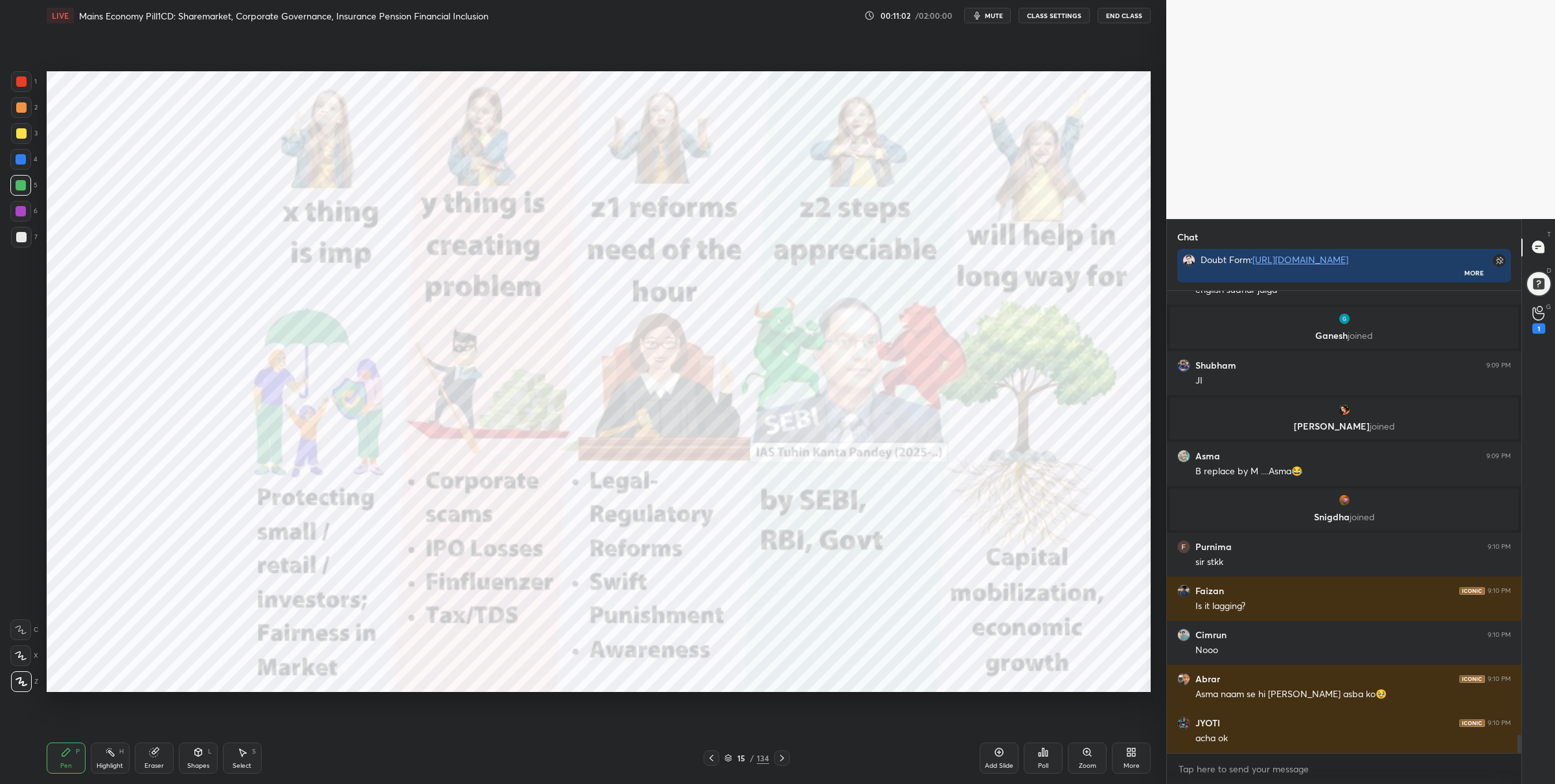
click at [23, 87] on div at bounding box center [21, 81] width 21 height 21
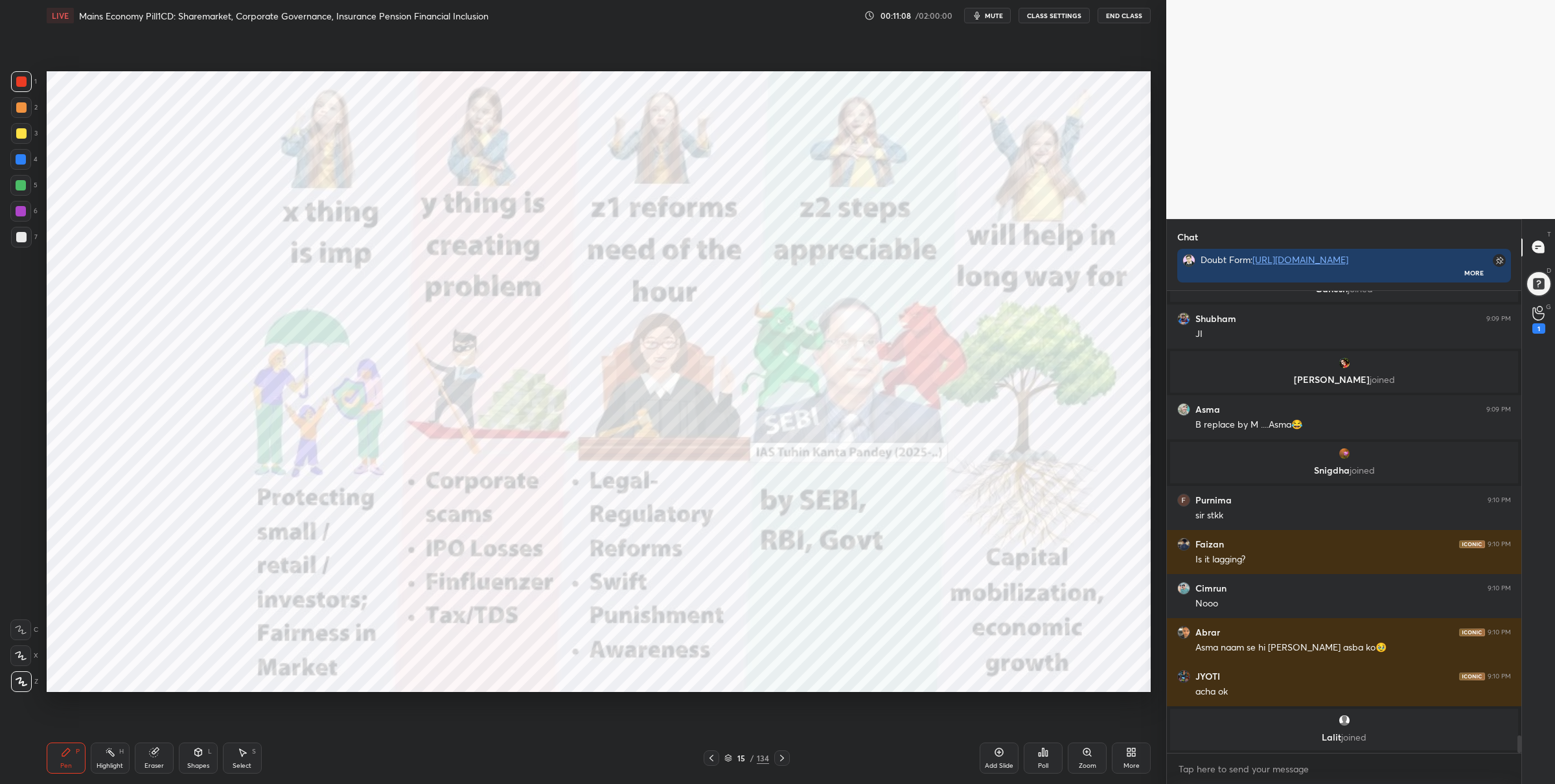
click at [980, 707] on div "Setting up your live class Poll for secs No correct answer Start poll" at bounding box center [599, 381] width 1114 height 701
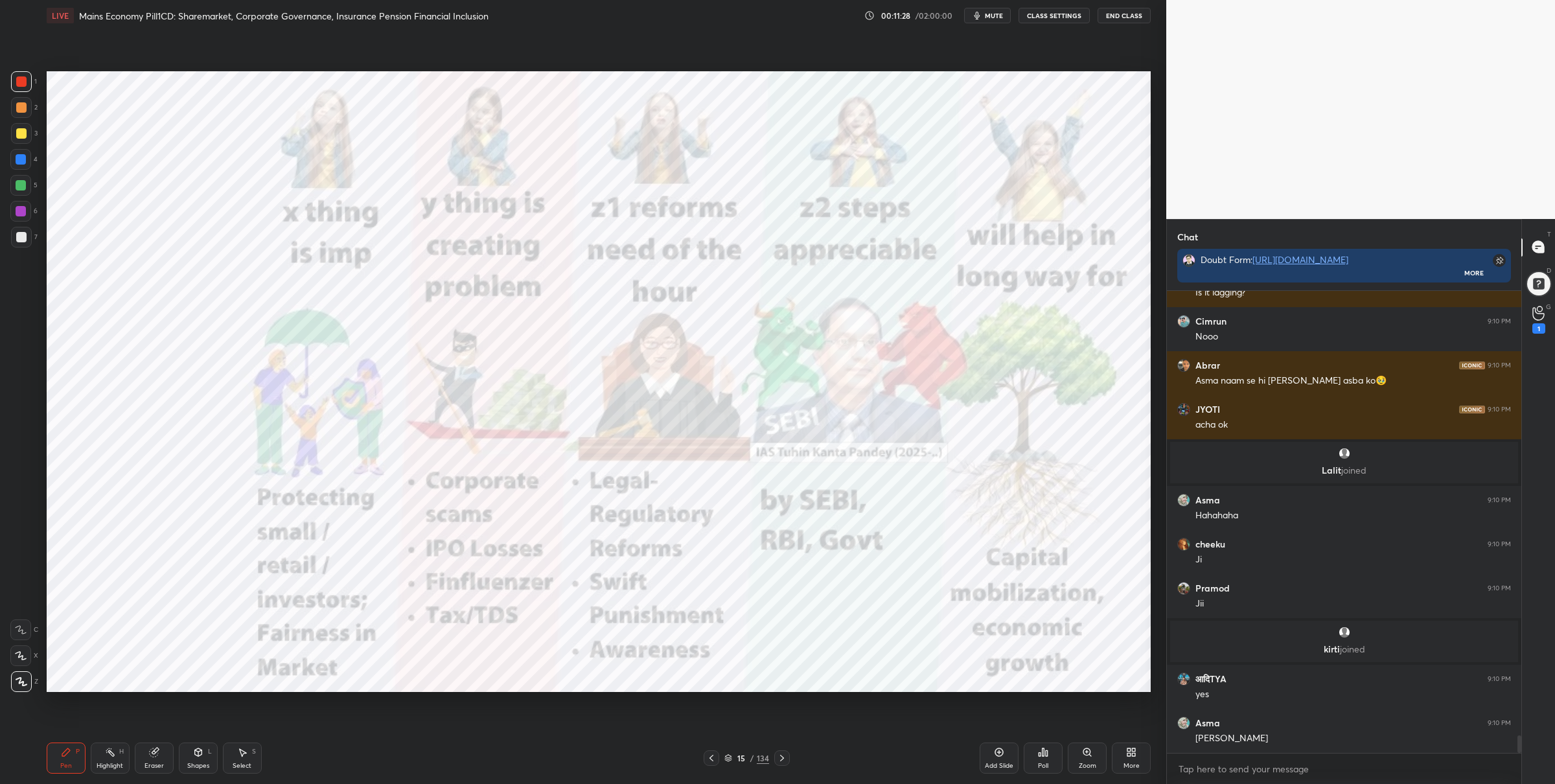
scroll to position [11661, 0]
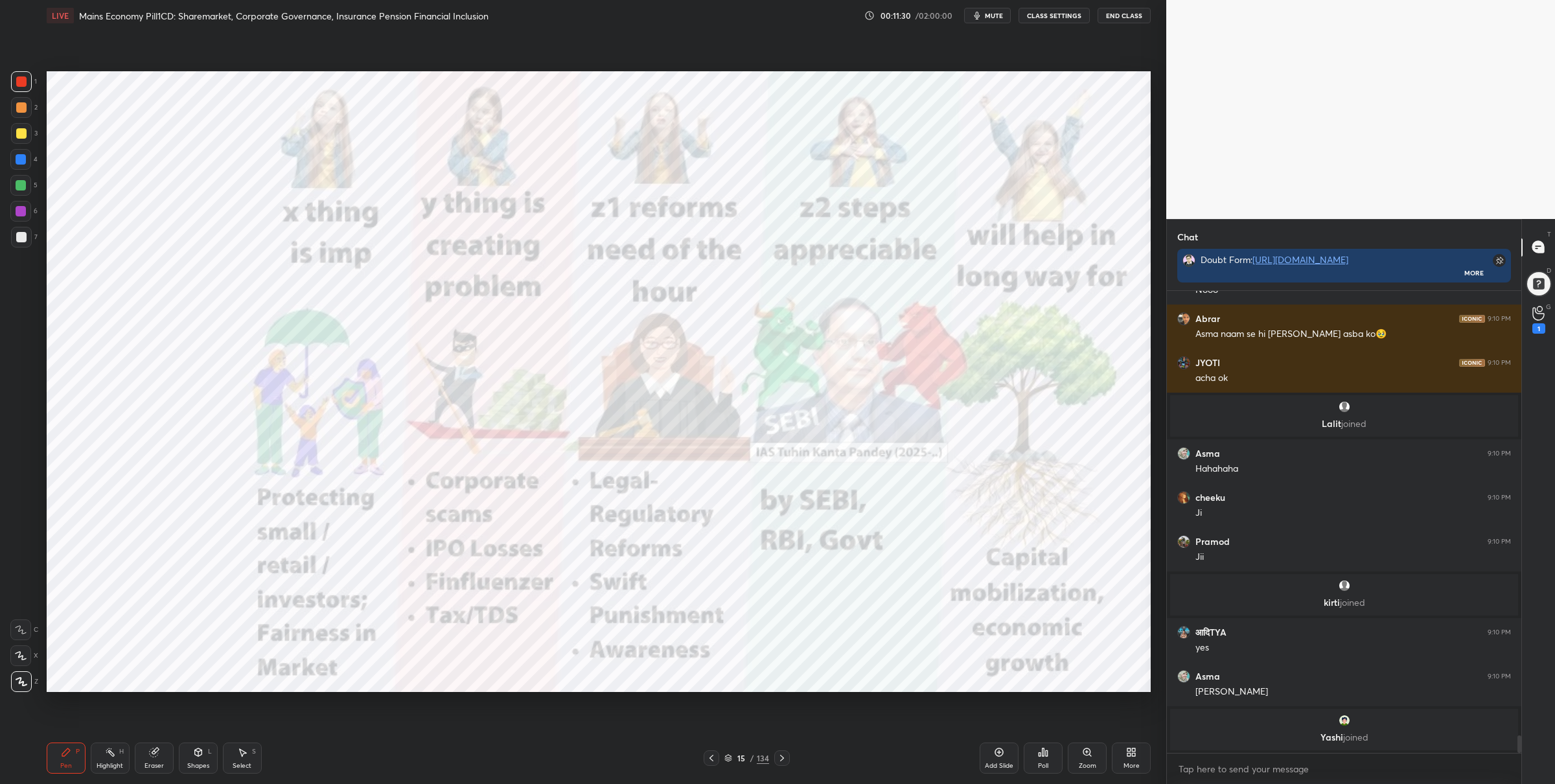
drag, startPoint x: 28, startPoint y: 200, endPoint x: 35, endPoint y: 198, distance: 7.3
click at [26, 199] on div "1 2 3 4 5 6 7" at bounding box center [23, 161] width 27 height 181
click at [16, 185] on div at bounding box center [20, 184] width 10 height 10
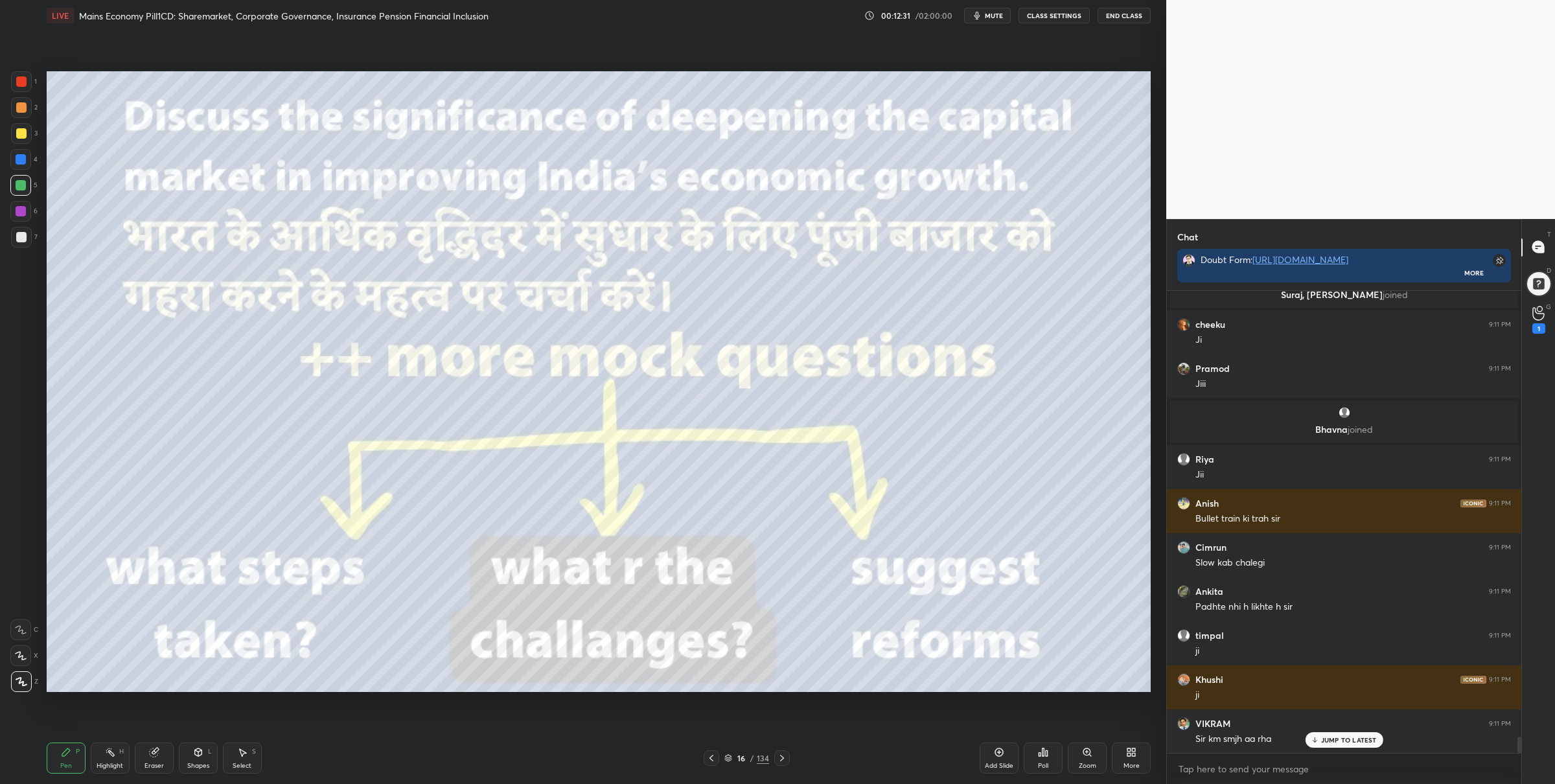
scroll to position [12886, 0]
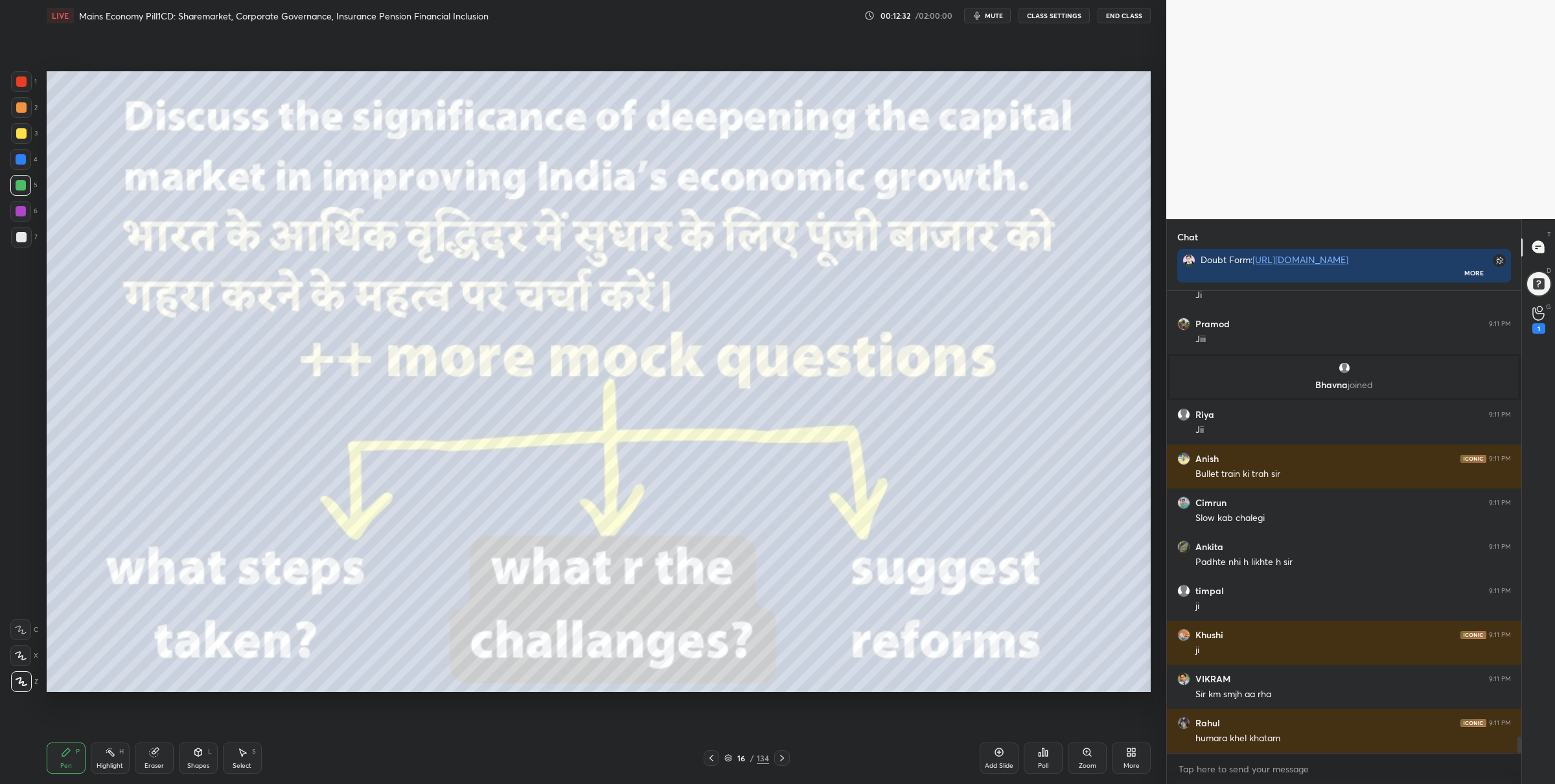
click at [28, 93] on div "1" at bounding box center [24, 84] width 26 height 26
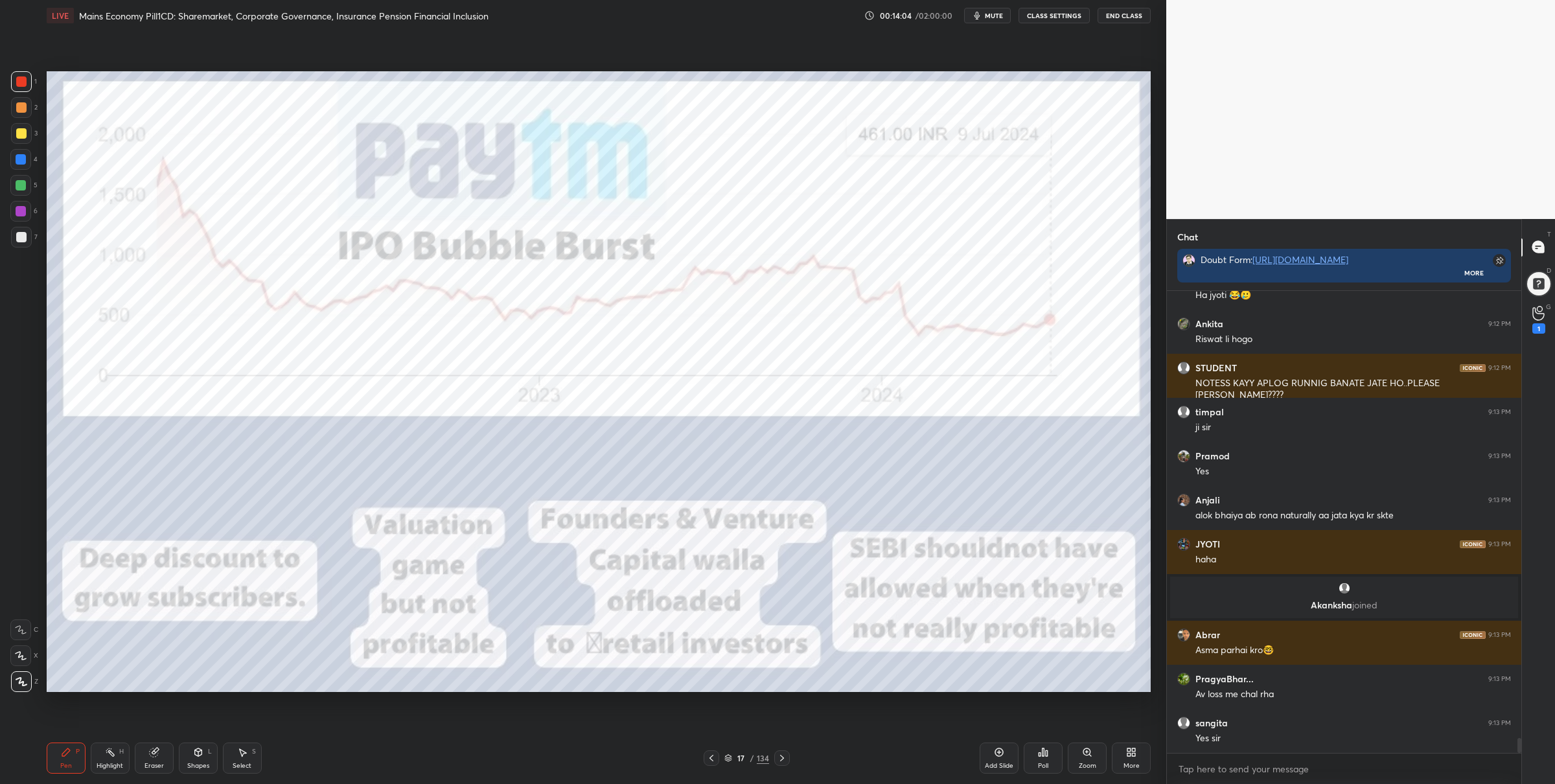
scroll to position [14205, 0]
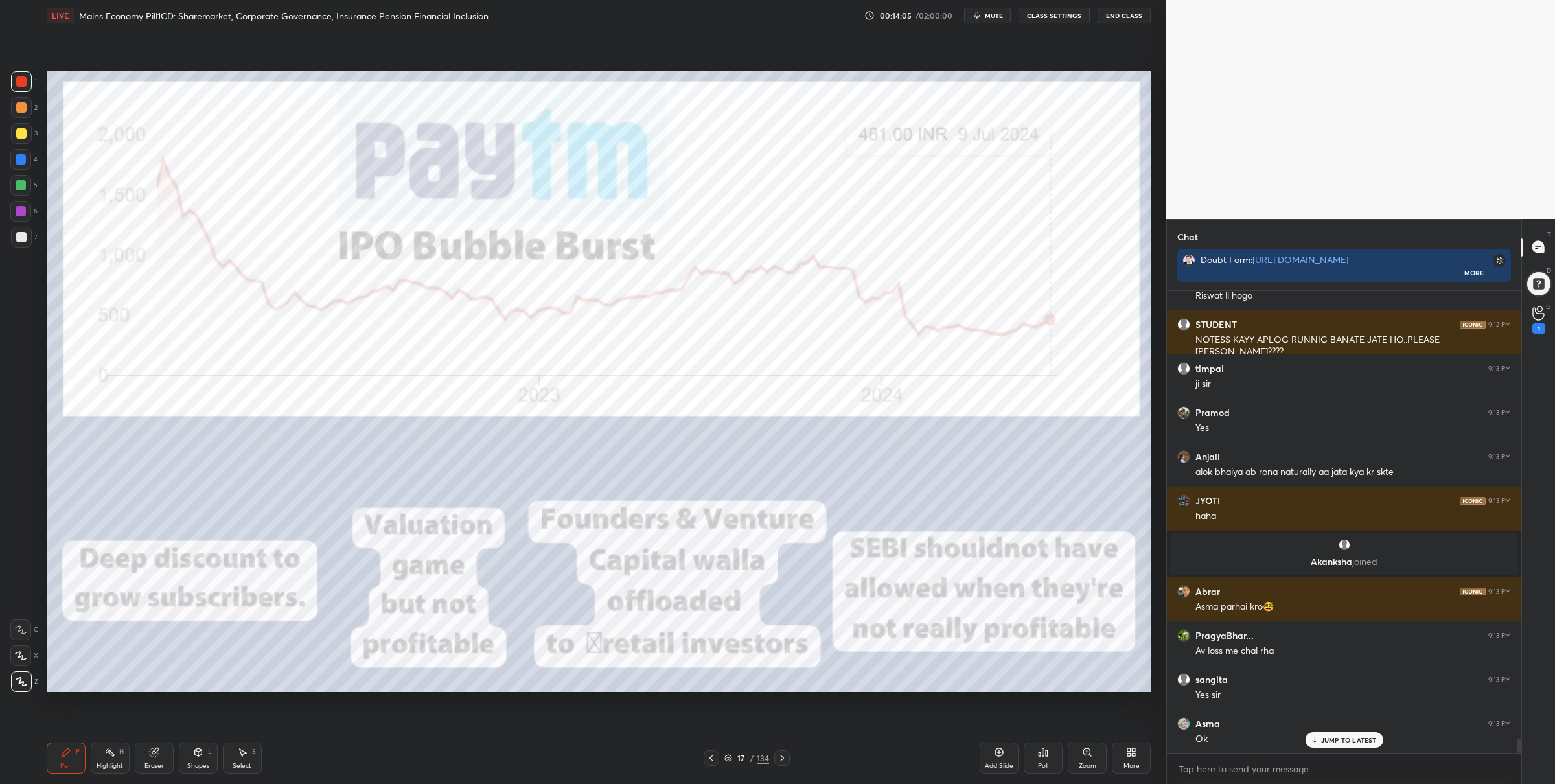
click at [1097, 757] on div "Zoom" at bounding box center [1087, 758] width 39 height 31
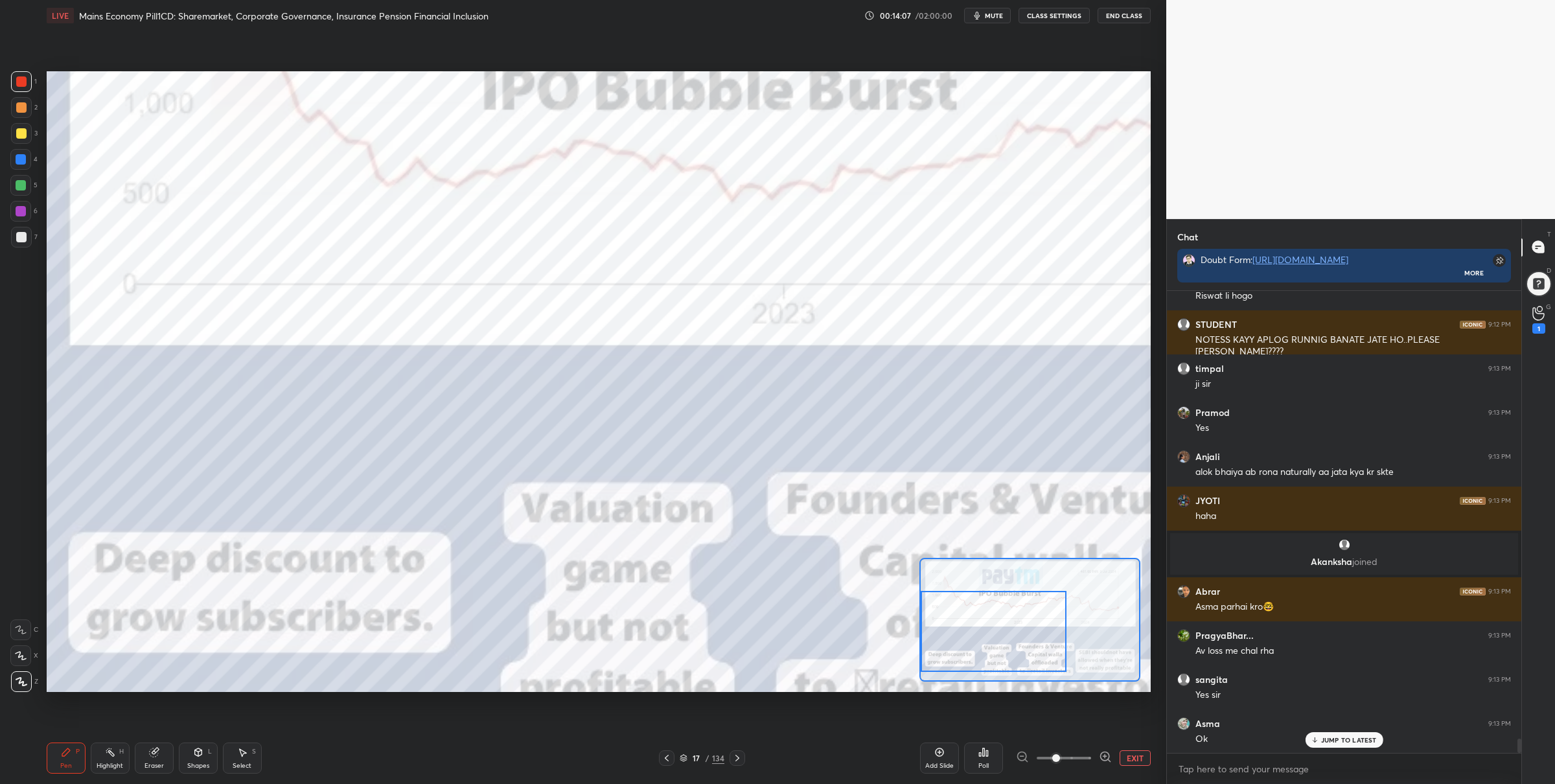
drag, startPoint x: 1012, startPoint y: 613, endPoint x: 938, endPoint y: 601, distance: 75.0
click at [958, 623] on div at bounding box center [993, 631] width 146 height 81
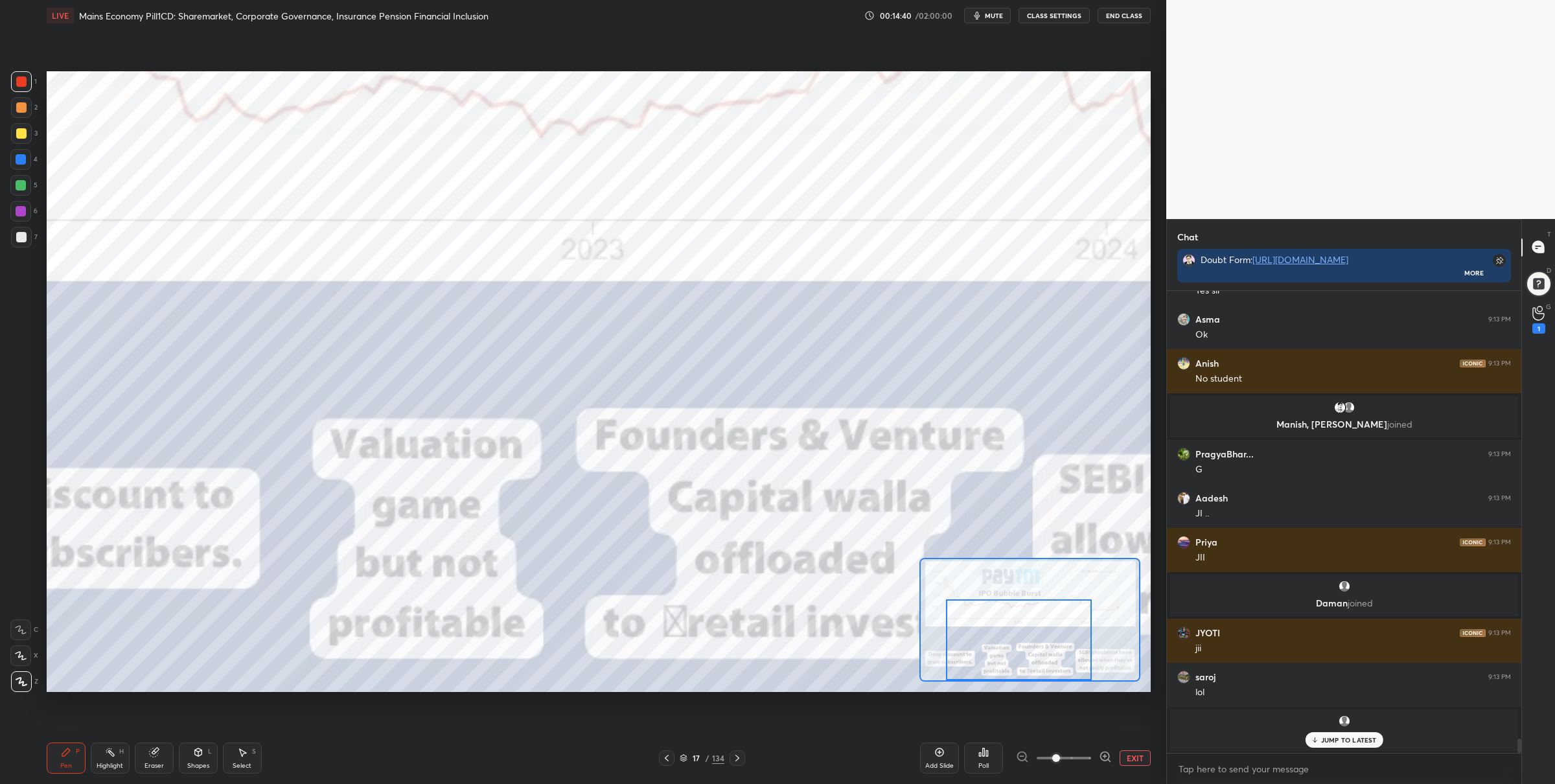
scroll to position [14350, 0]
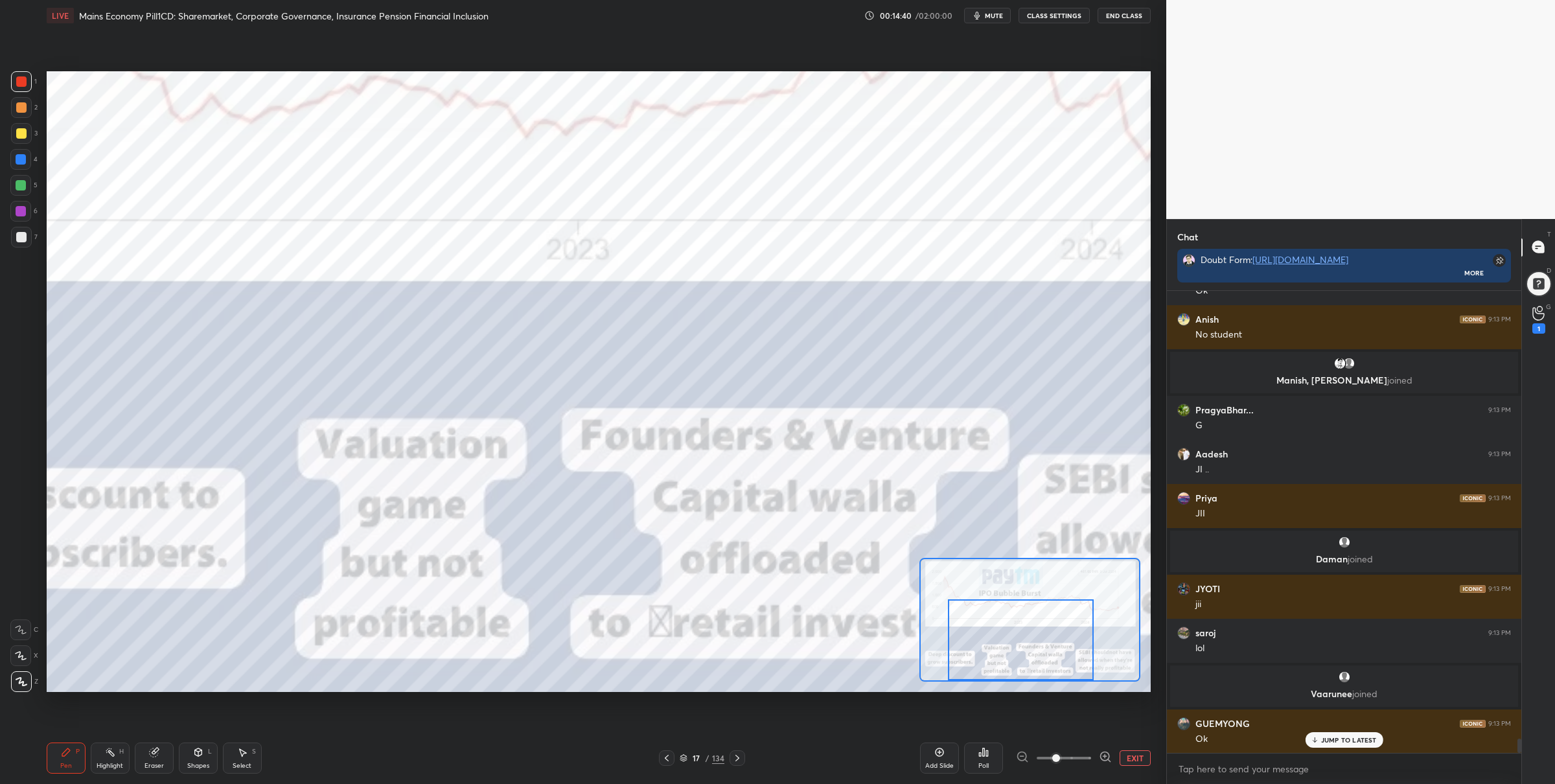
drag, startPoint x: 1012, startPoint y: 644, endPoint x: 1039, endPoint y: 651, distance: 27.9
click at [1039, 652] on div at bounding box center [1020, 640] width 146 height 81
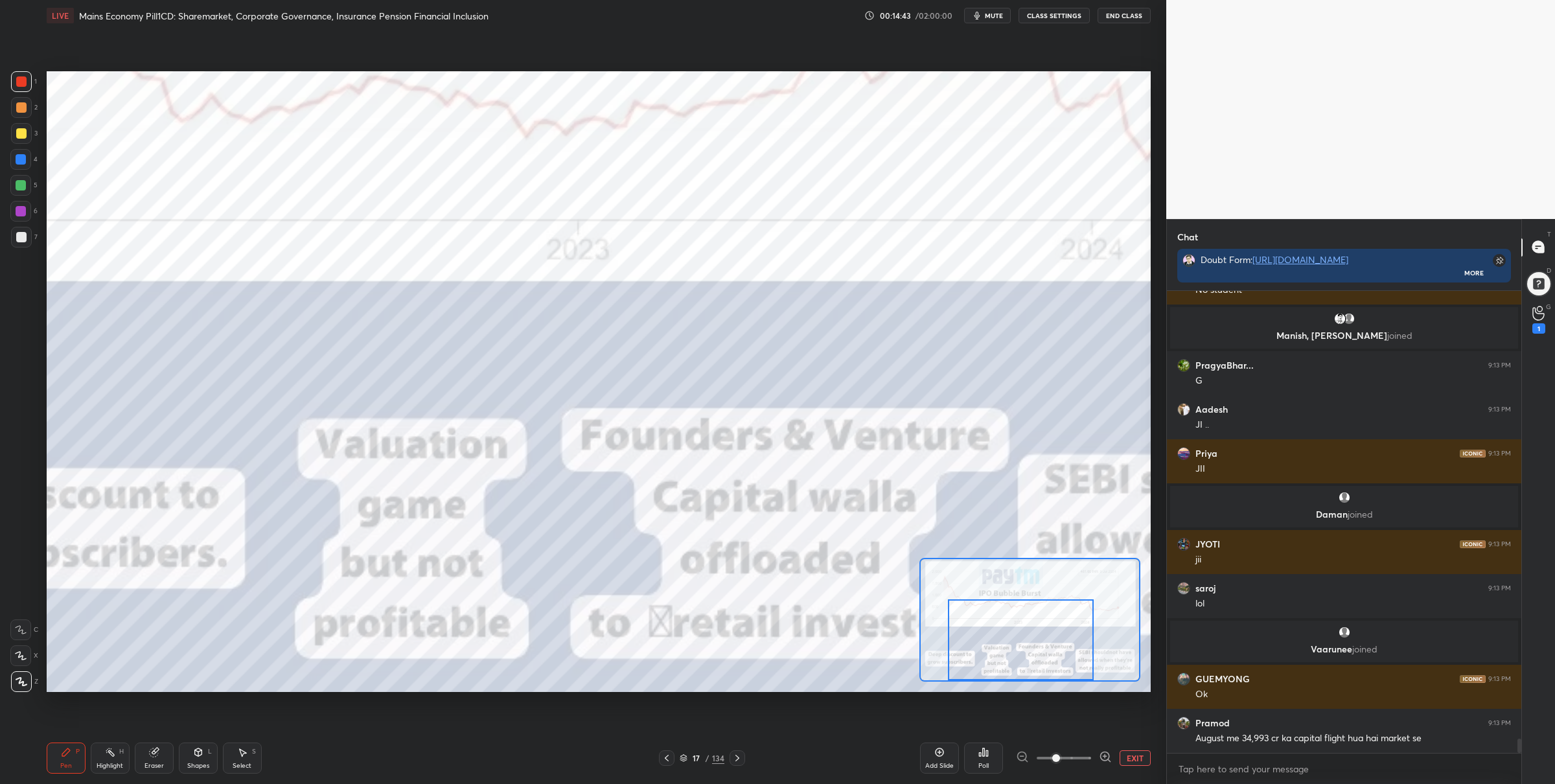
scroll to position [14439, 0]
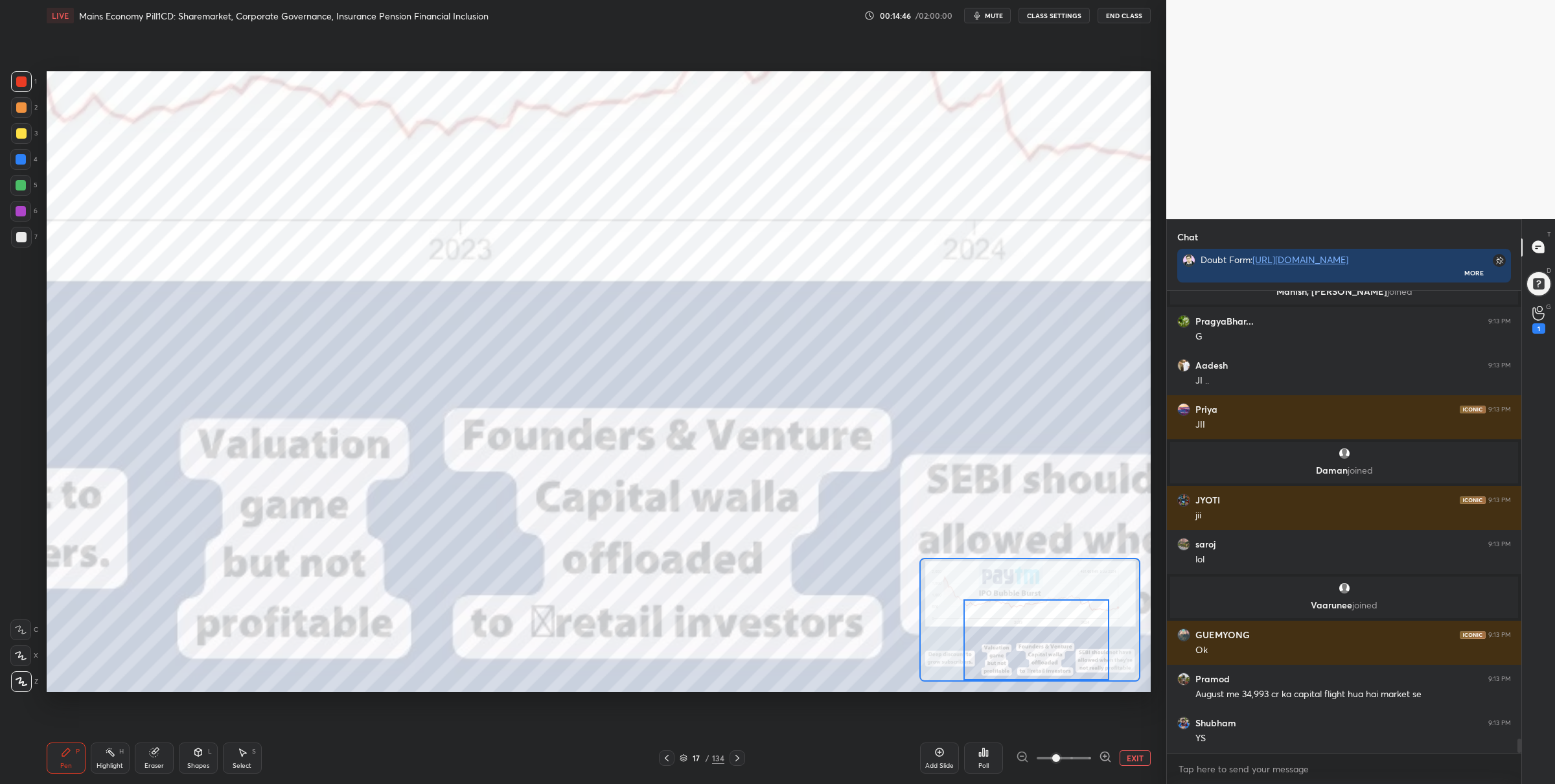
drag, startPoint x: 1016, startPoint y: 637, endPoint x: 1013, endPoint y: 614, distance: 23.2
click at [1027, 637] on div at bounding box center [1036, 640] width 146 height 81
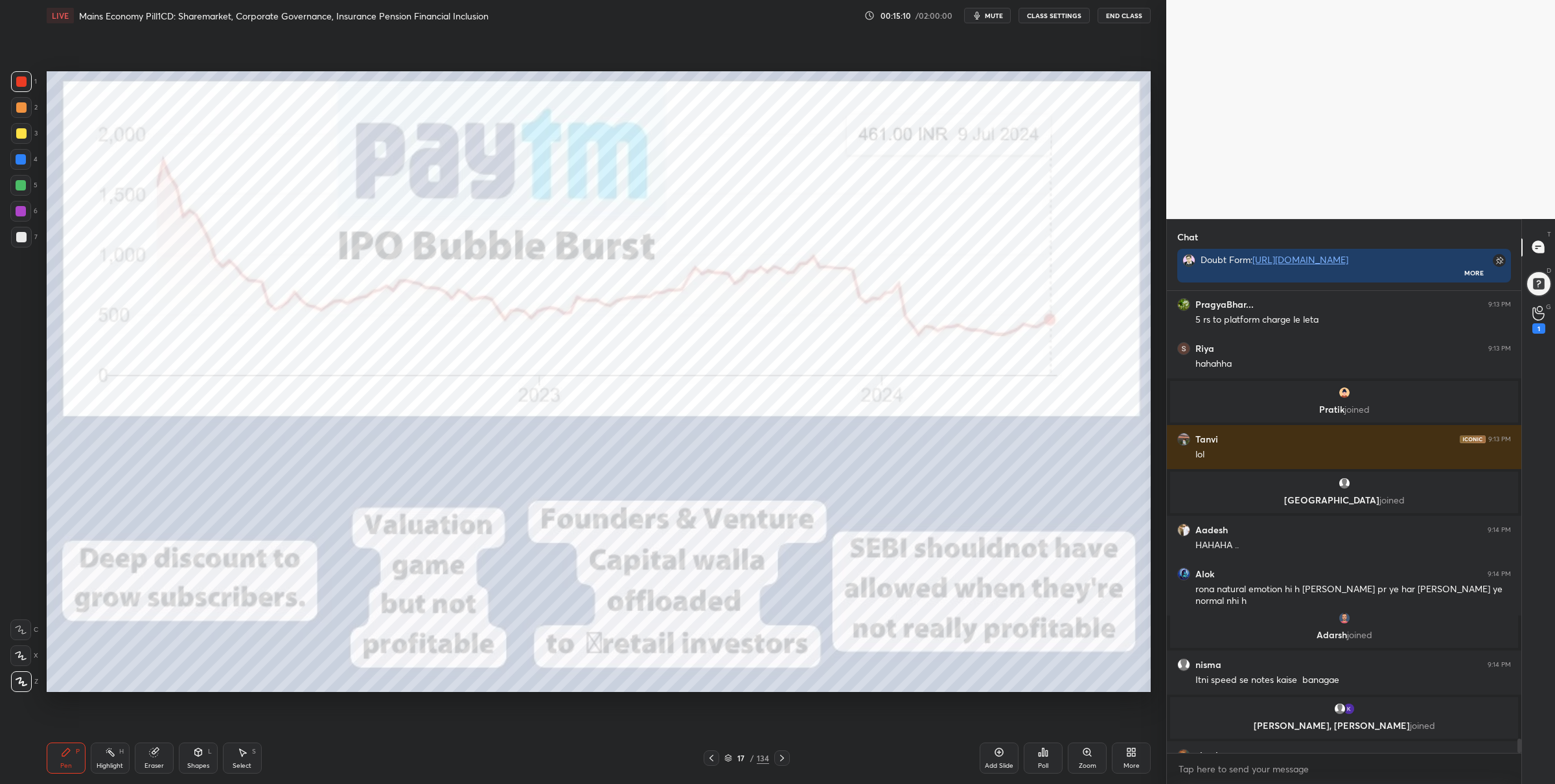
scroll to position [14803, 0]
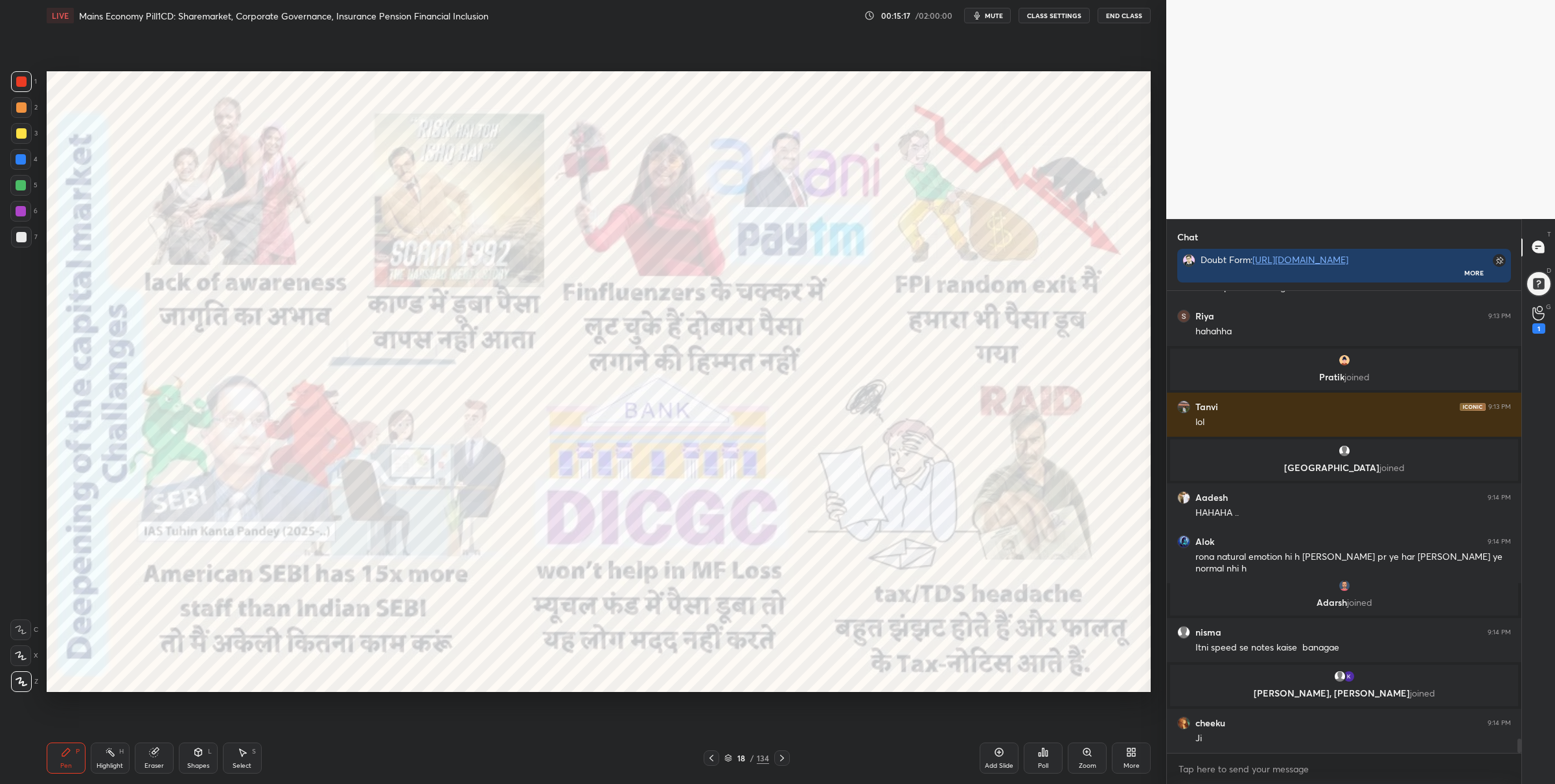
drag, startPoint x: 33, startPoint y: 188, endPoint x: 42, endPoint y: 184, distance: 9.8
click at [32, 188] on div "5" at bounding box center [23, 185] width 27 height 21
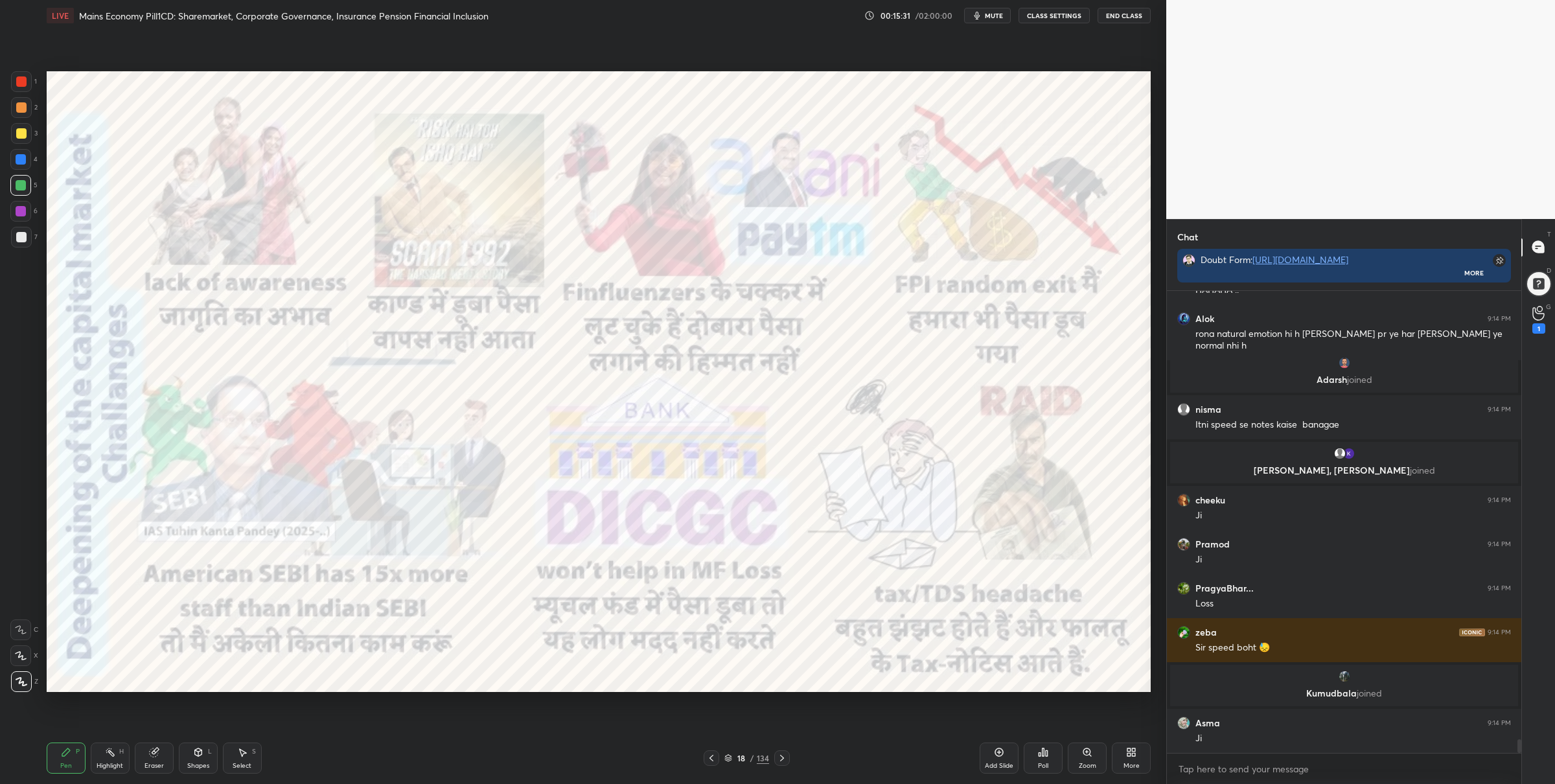
scroll to position [14984, 0]
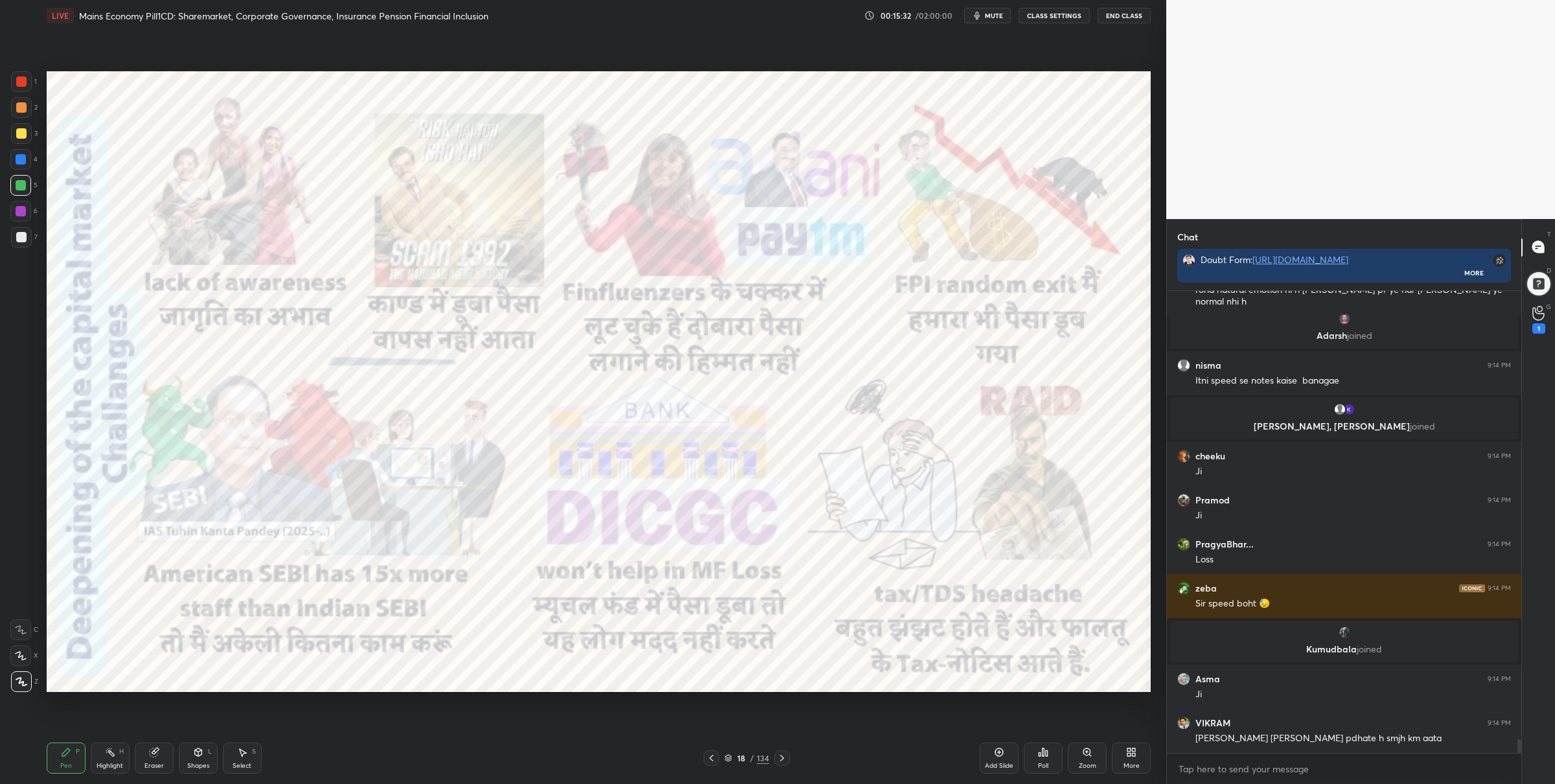
click at [1089, 762] on div "Zoom" at bounding box center [1087, 758] width 39 height 31
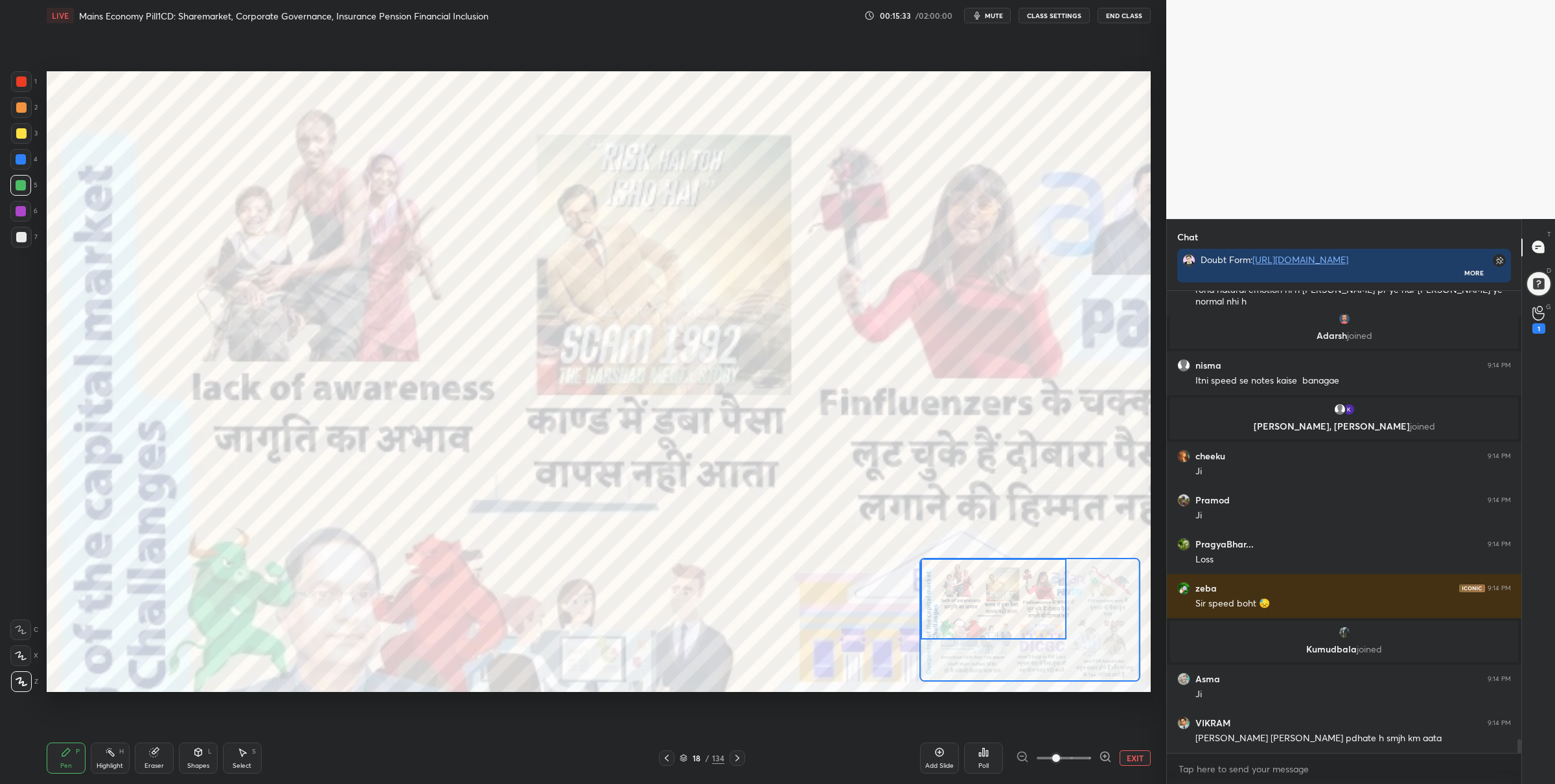
drag, startPoint x: 1009, startPoint y: 613, endPoint x: 959, endPoint y: 581, distance: 59.4
click at [958, 583] on div at bounding box center [993, 599] width 146 height 81
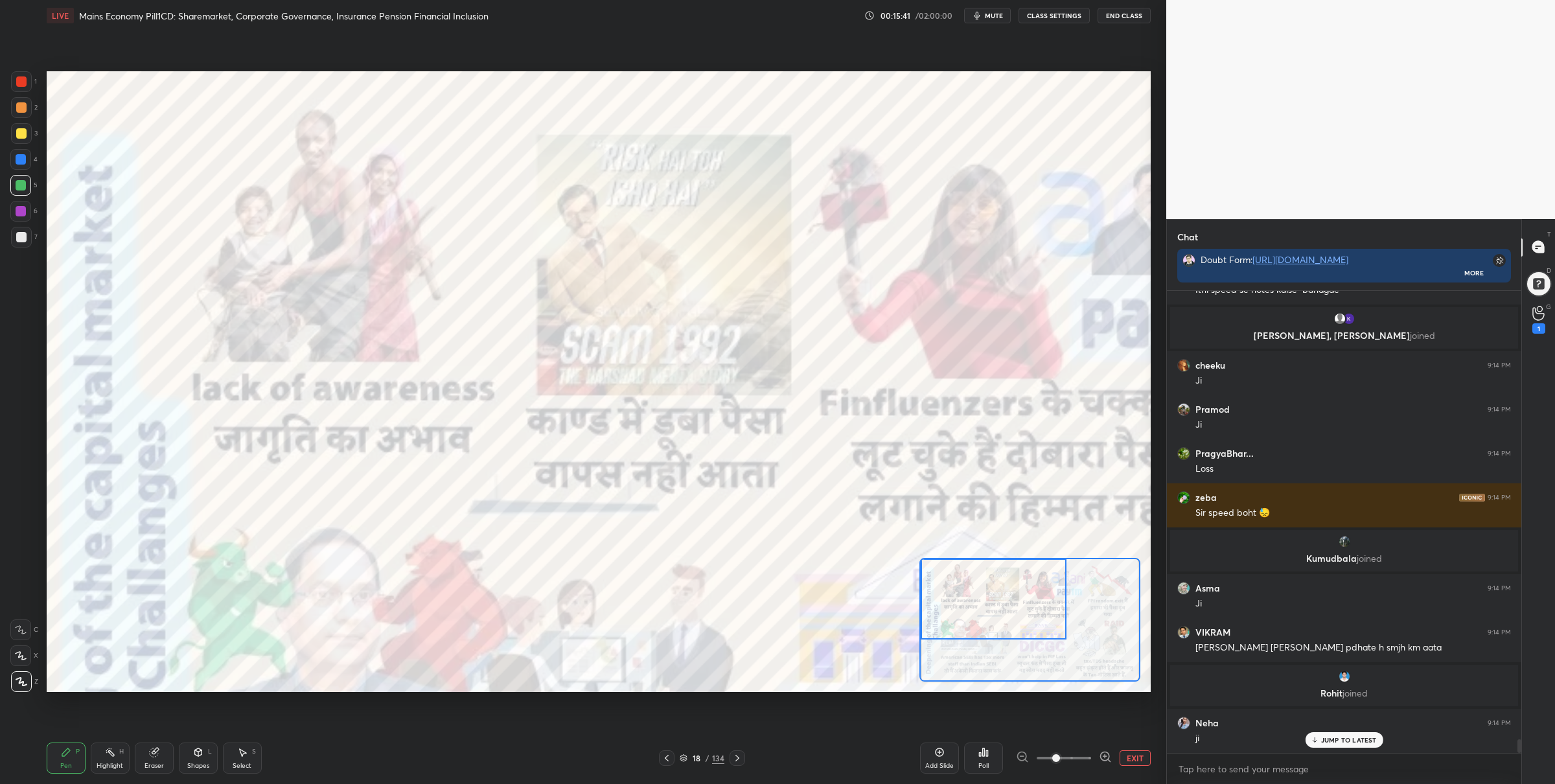
scroll to position [15109, 0]
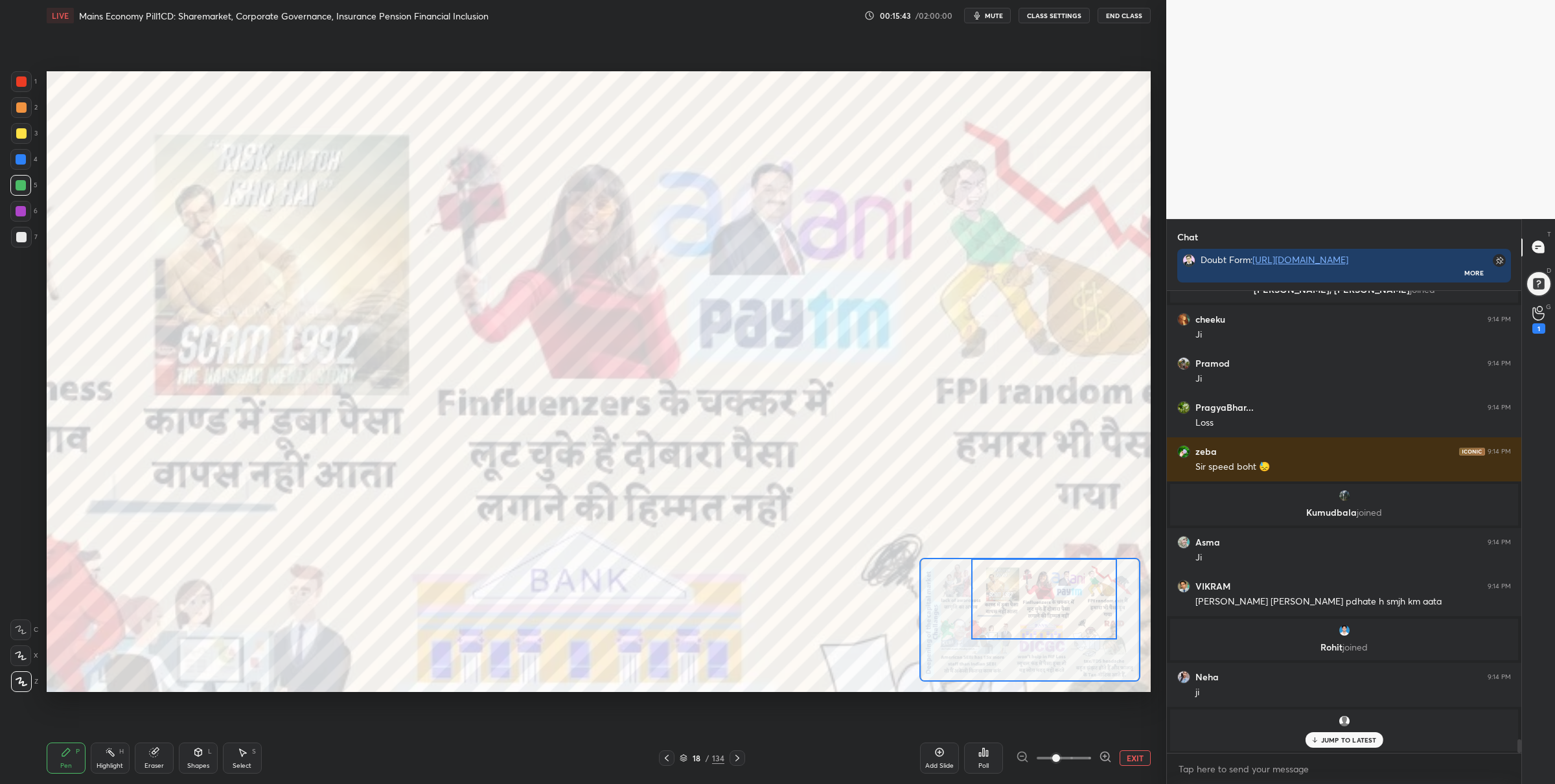
drag, startPoint x: 1019, startPoint y: 613, endPoint x: 1039, endPoint y: 583, distance: 36.1
click at [1073, 609] on div at bounding box center [1044, 599] width 146 height 81
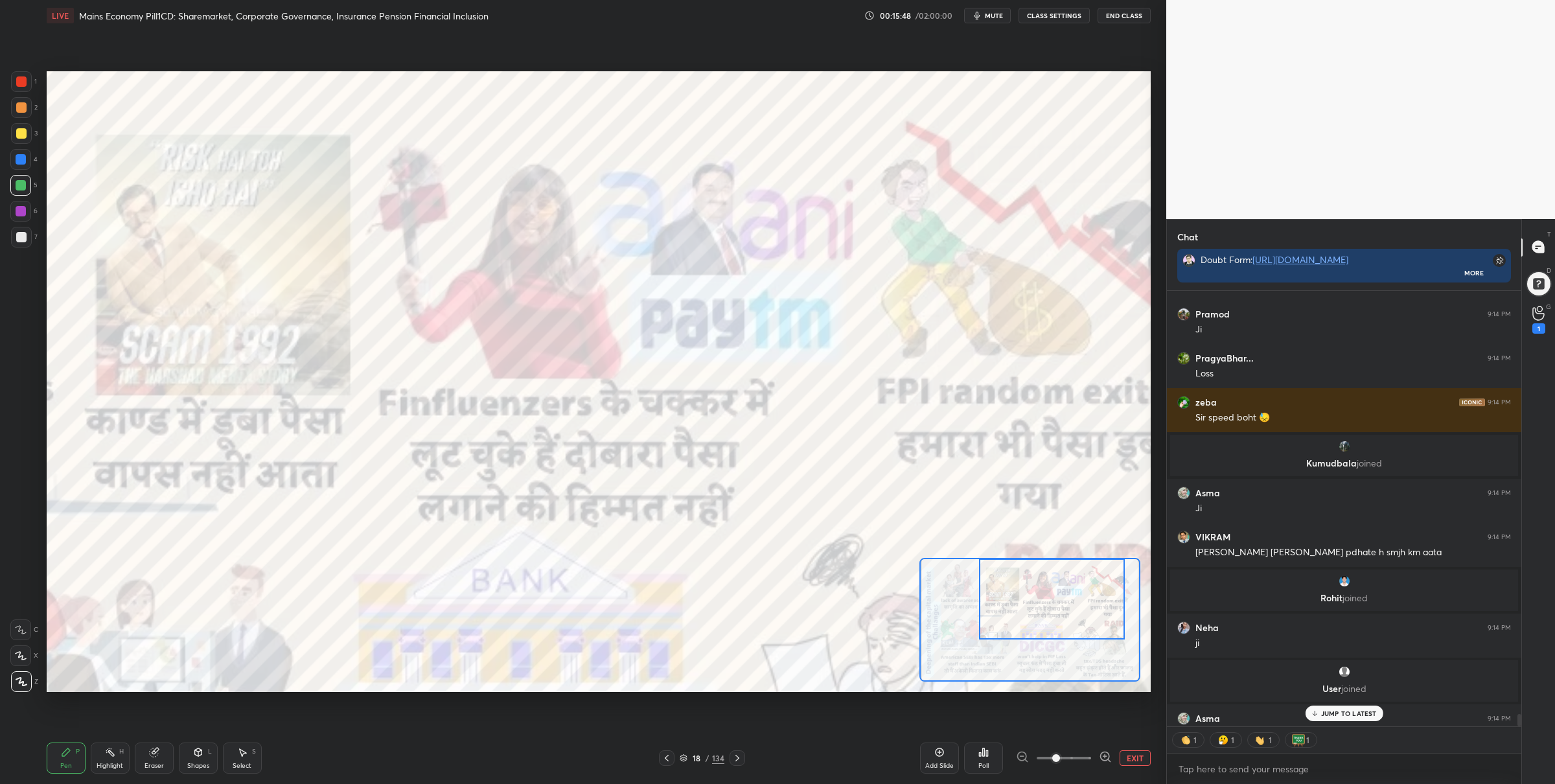
scroll to position [15130, 0]
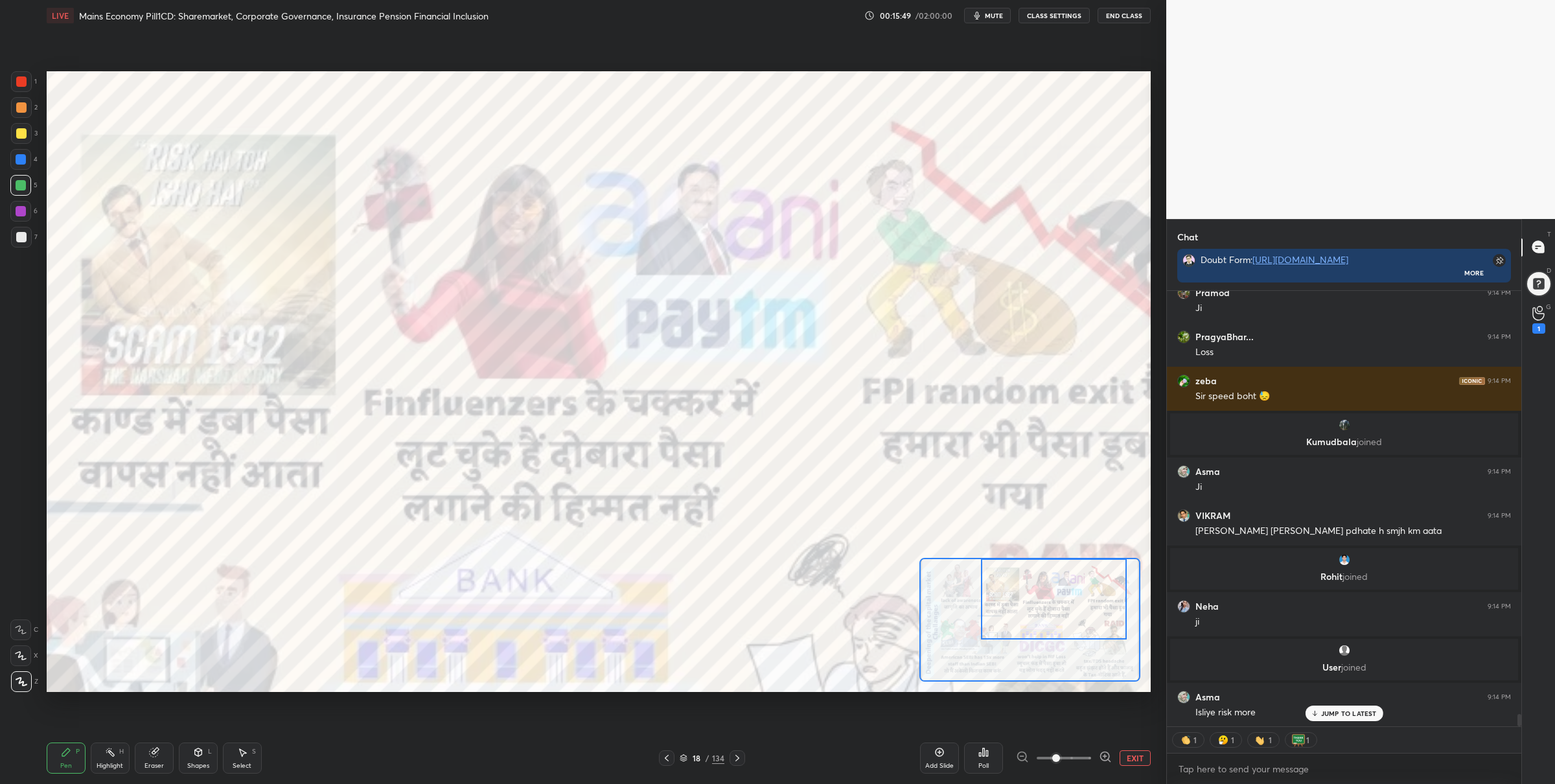
drag, startPoint x: 1021, startPoint y: 616, endPoint x: 1007, endPoint y: 607, distance: 16.6
click at [1023, 613] on div at bounding box center [1053, 599] width 146 height 81
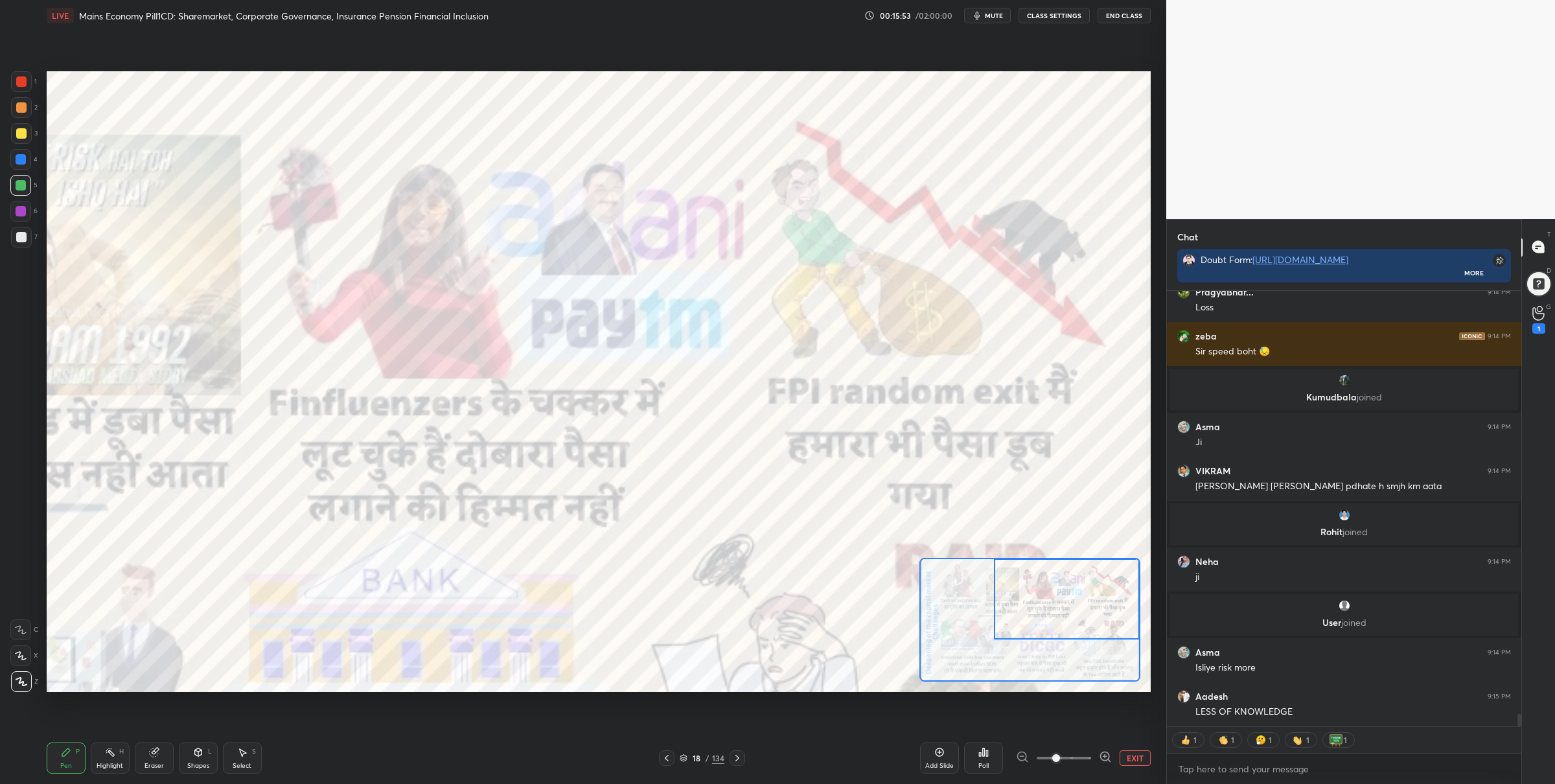
drag, startPoint x: 1041, startPoint y: 601, endPoint x: 1067, endPoint y: 601, distance: 26.0
click at [1068, 602] on div at bounding box center [1067, 599] width 146 height 81
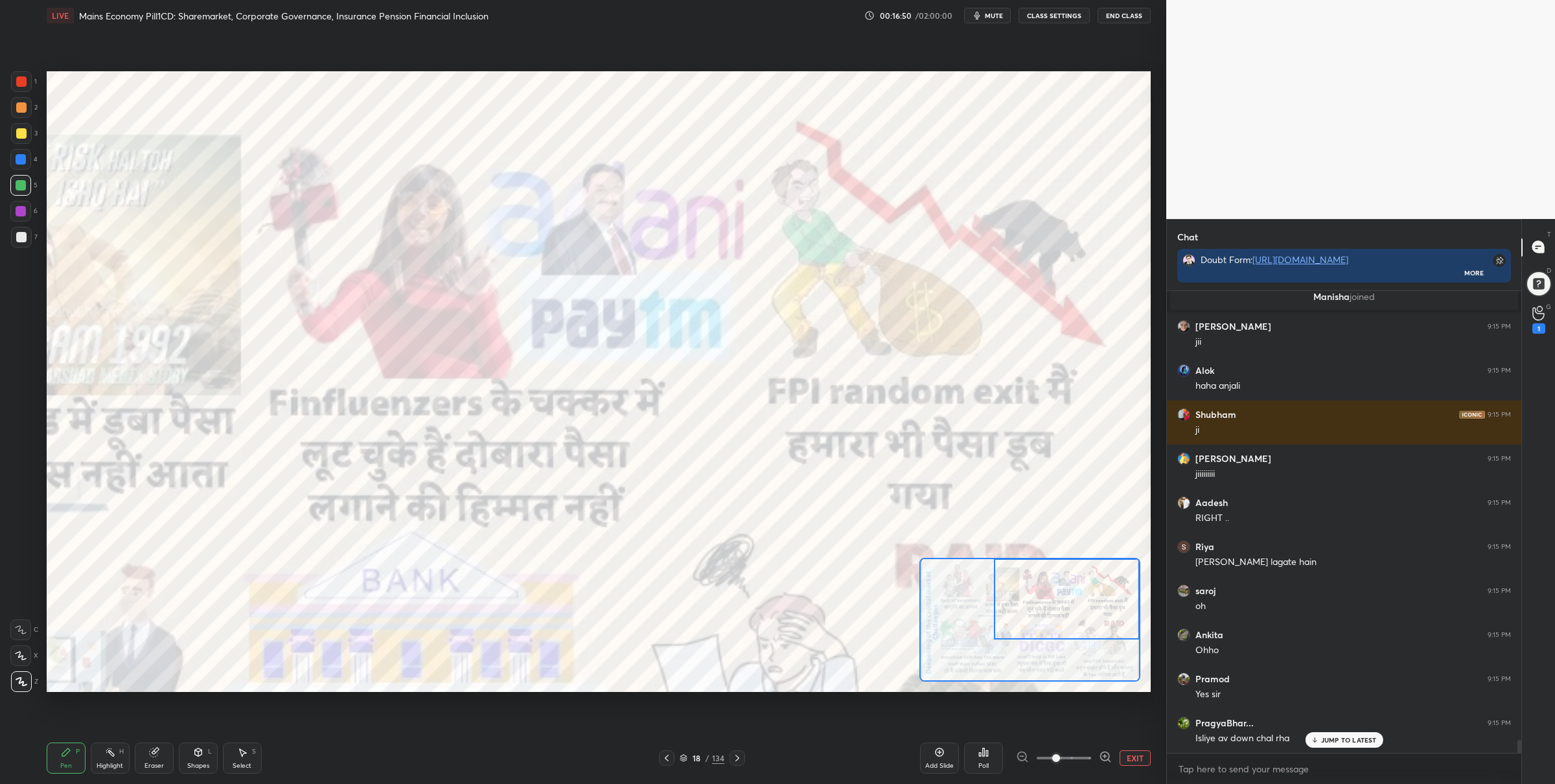
scroll to position [16101, 0]
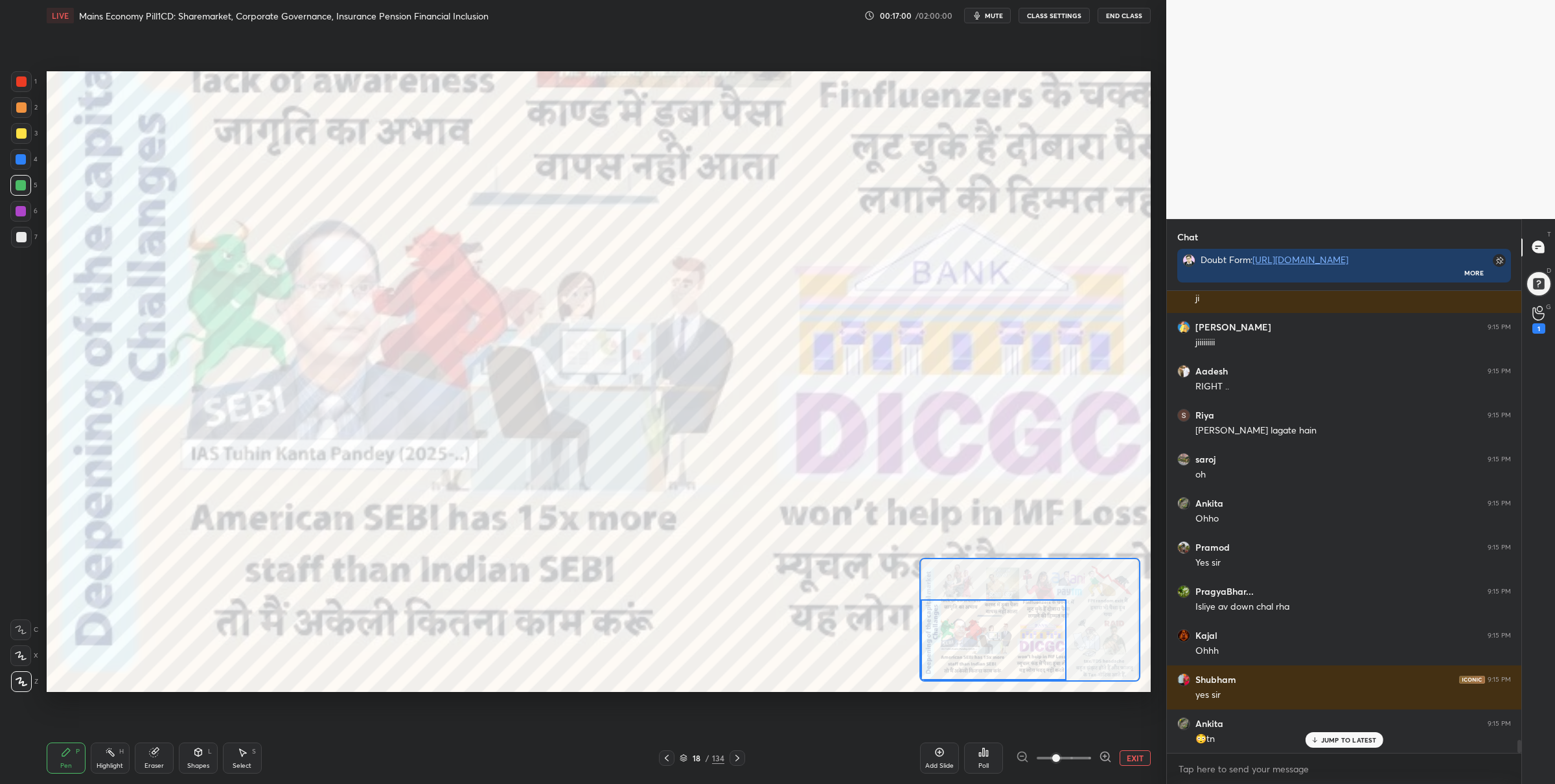
drag, startPoint x: 1025, startPoint y: 622, endPoint x: 937, endPoint y: 669, distance: 99.8
click at [938, 671] on div at bounding box center [993, 640] width 146 height 81
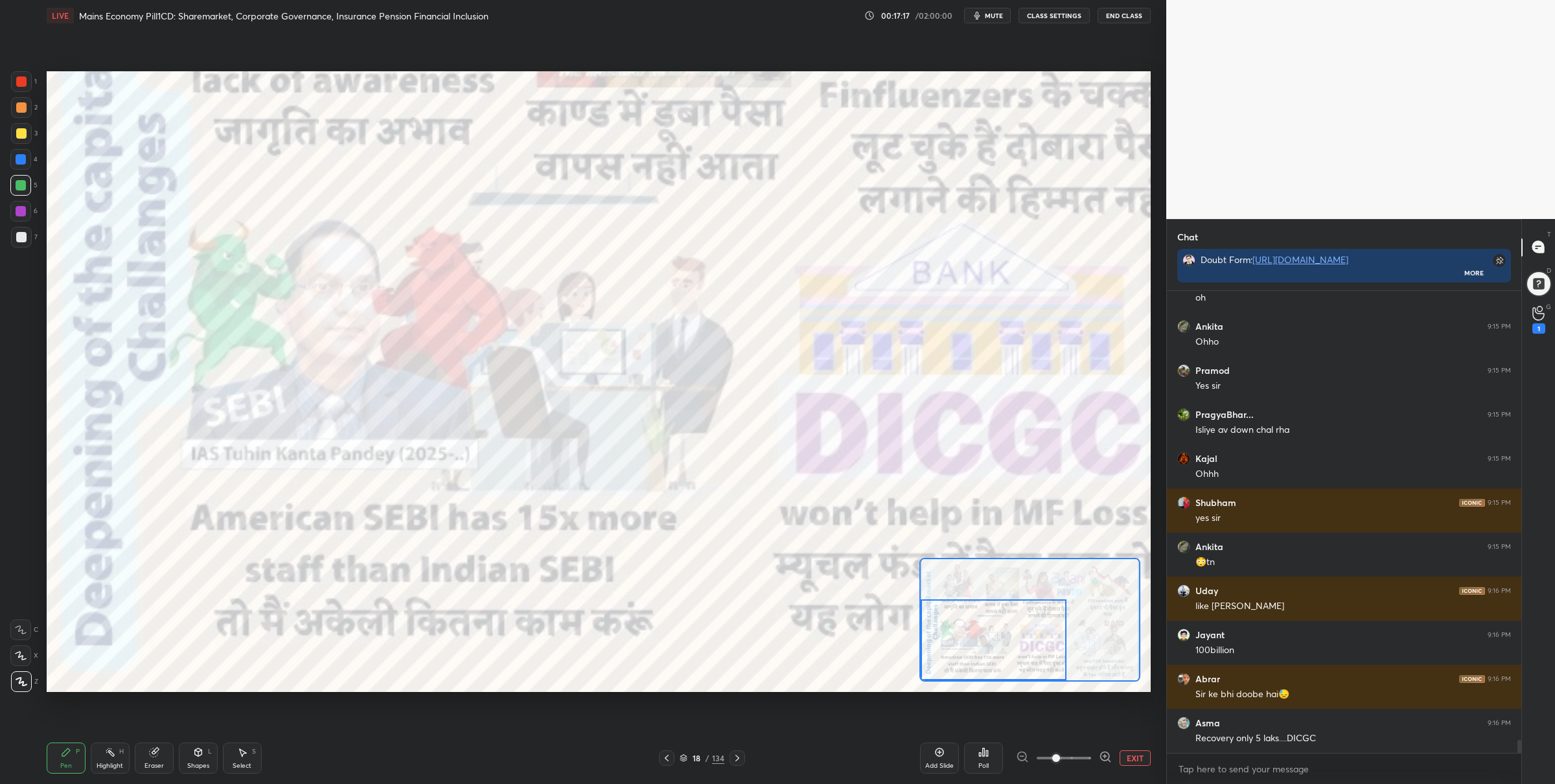
scroll to position [16365, 0]
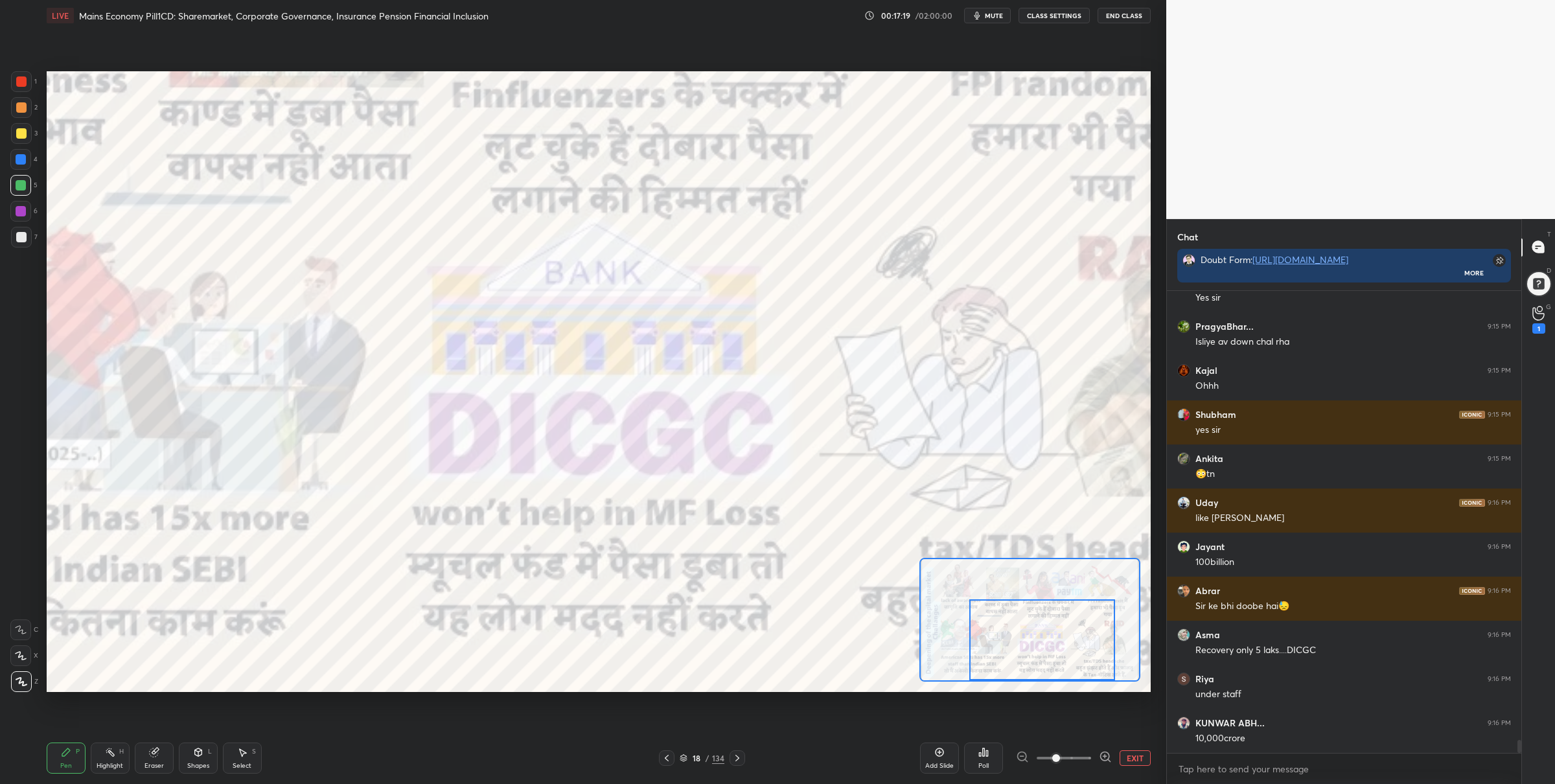
drag, startPoint x: 1016, startPoint y: 648, endPoint x: 1061, endPoint y: 654, distance: 45.4
click at [1061, 654] on div at bounding box center [1042, 640] width 146 height 81
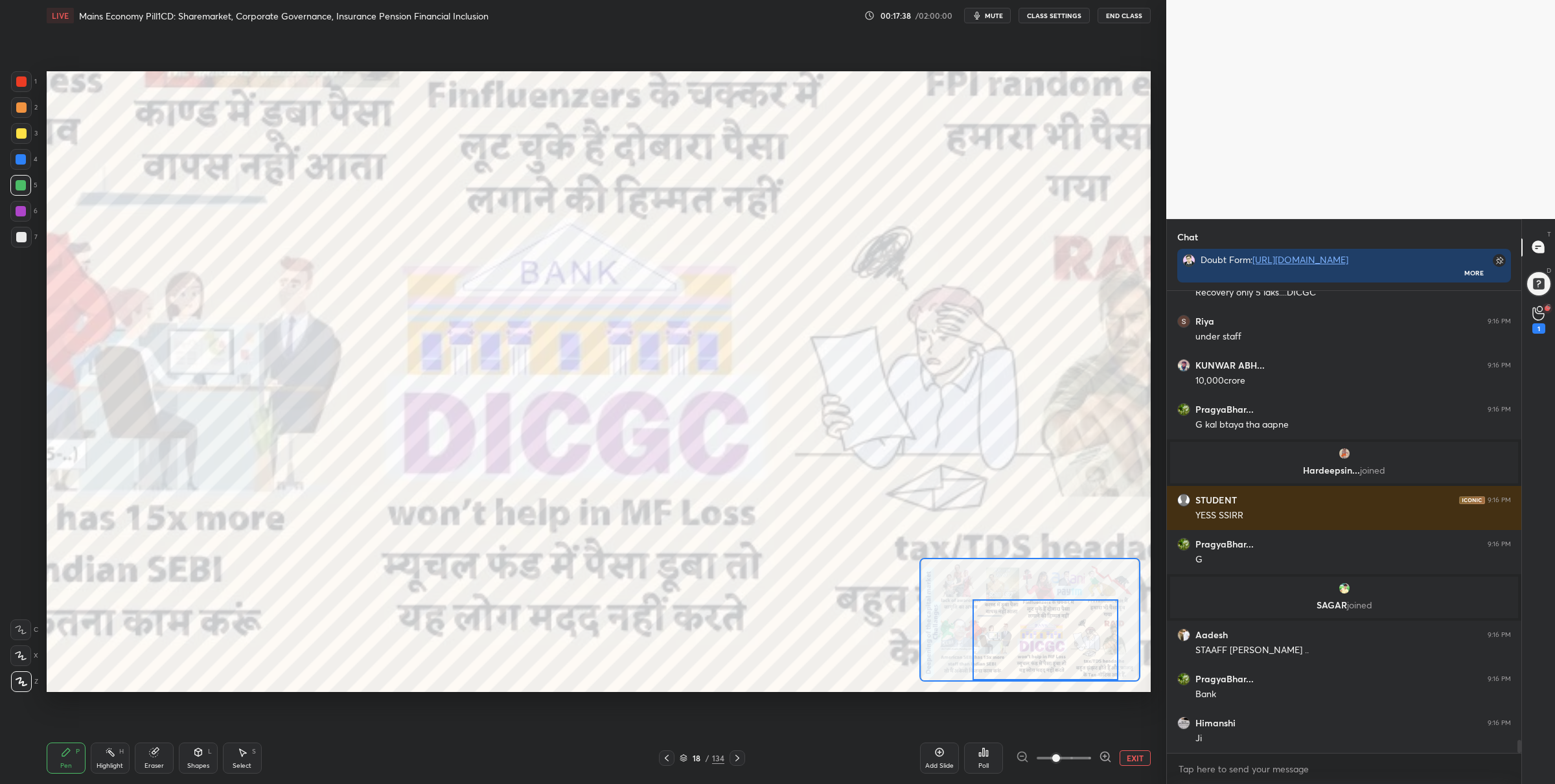
scroll to position [16422, 0]
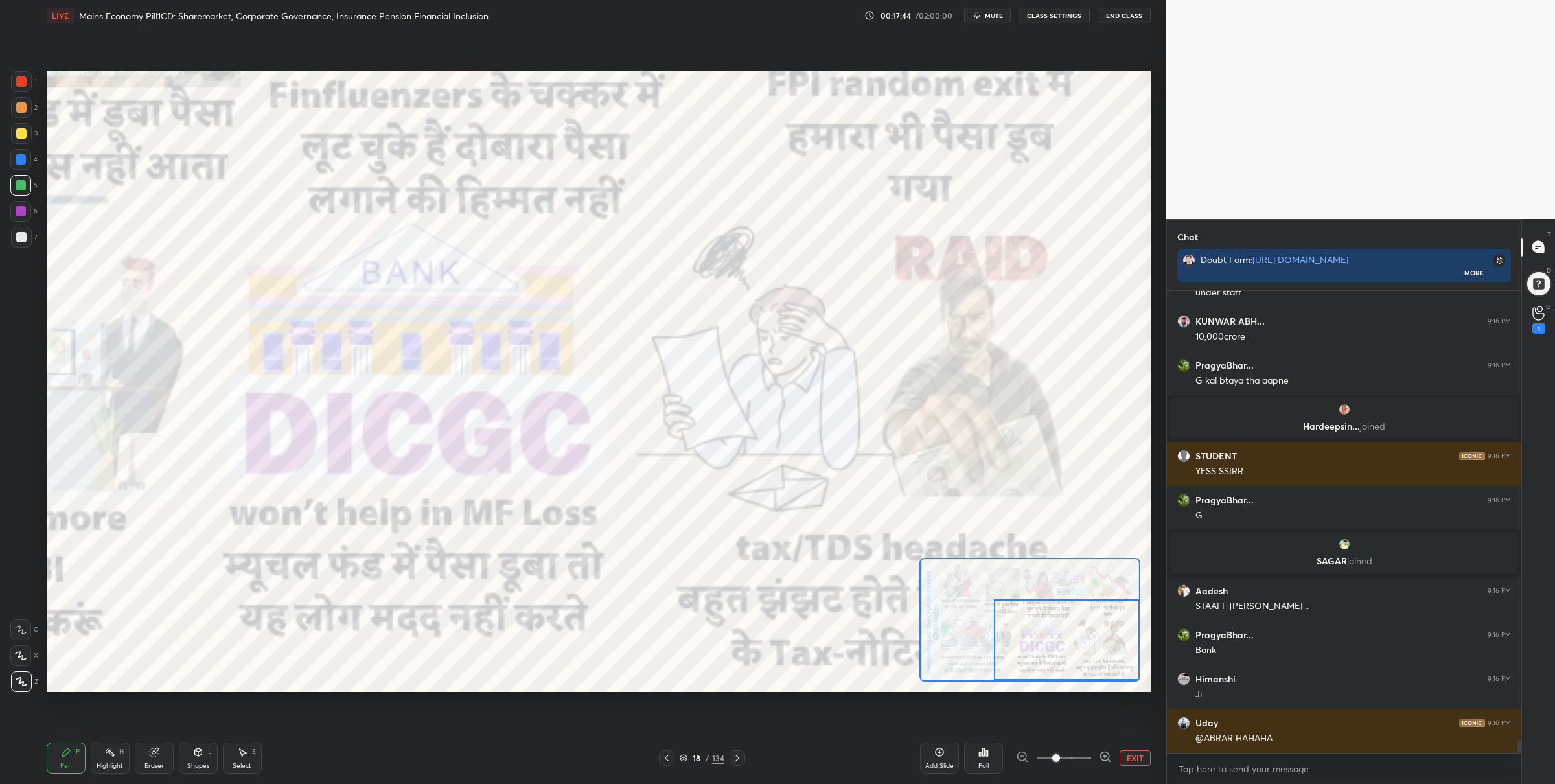
drag, startPoint x: 1018, startPoint y: 652, endPoint x: 1048, endPoint y: 640, distance: 32.3
click at [1065, 656] on div at bounding box center [1067, 640] width 146 height 81
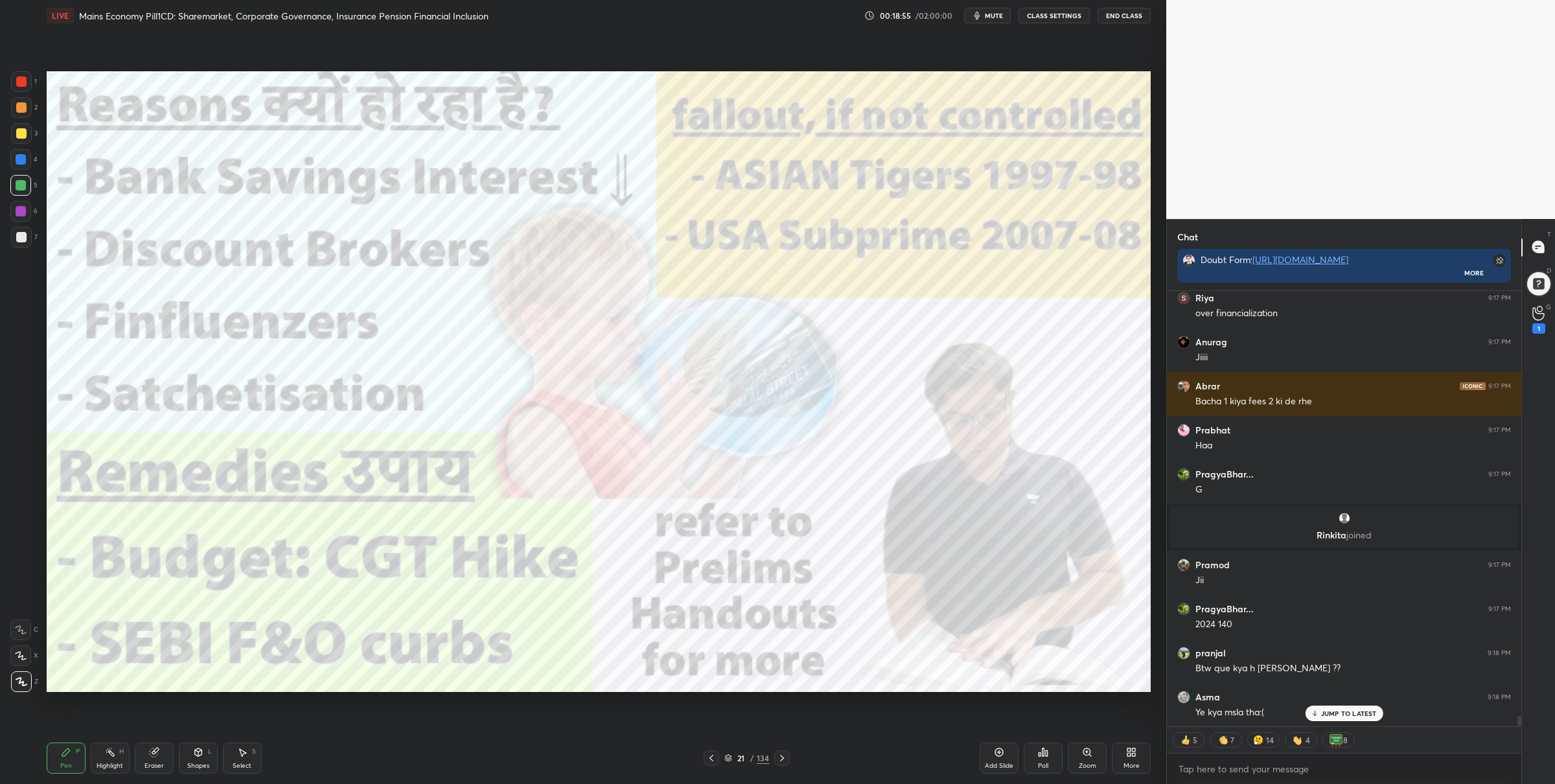
scroll to position [17645, 0]
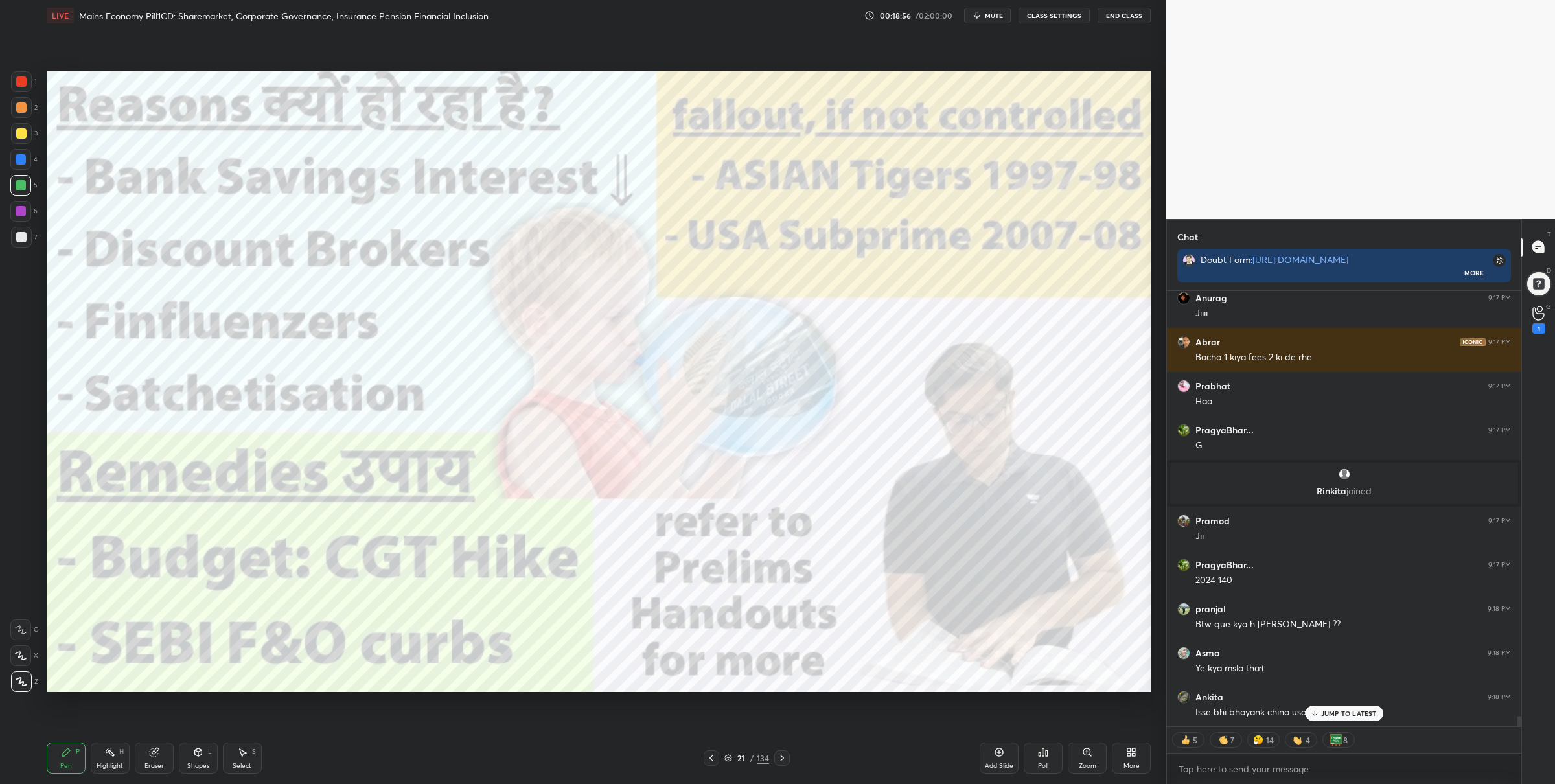
click at [24, 76] on div at bounding box center [21, 81] width 21 height 21
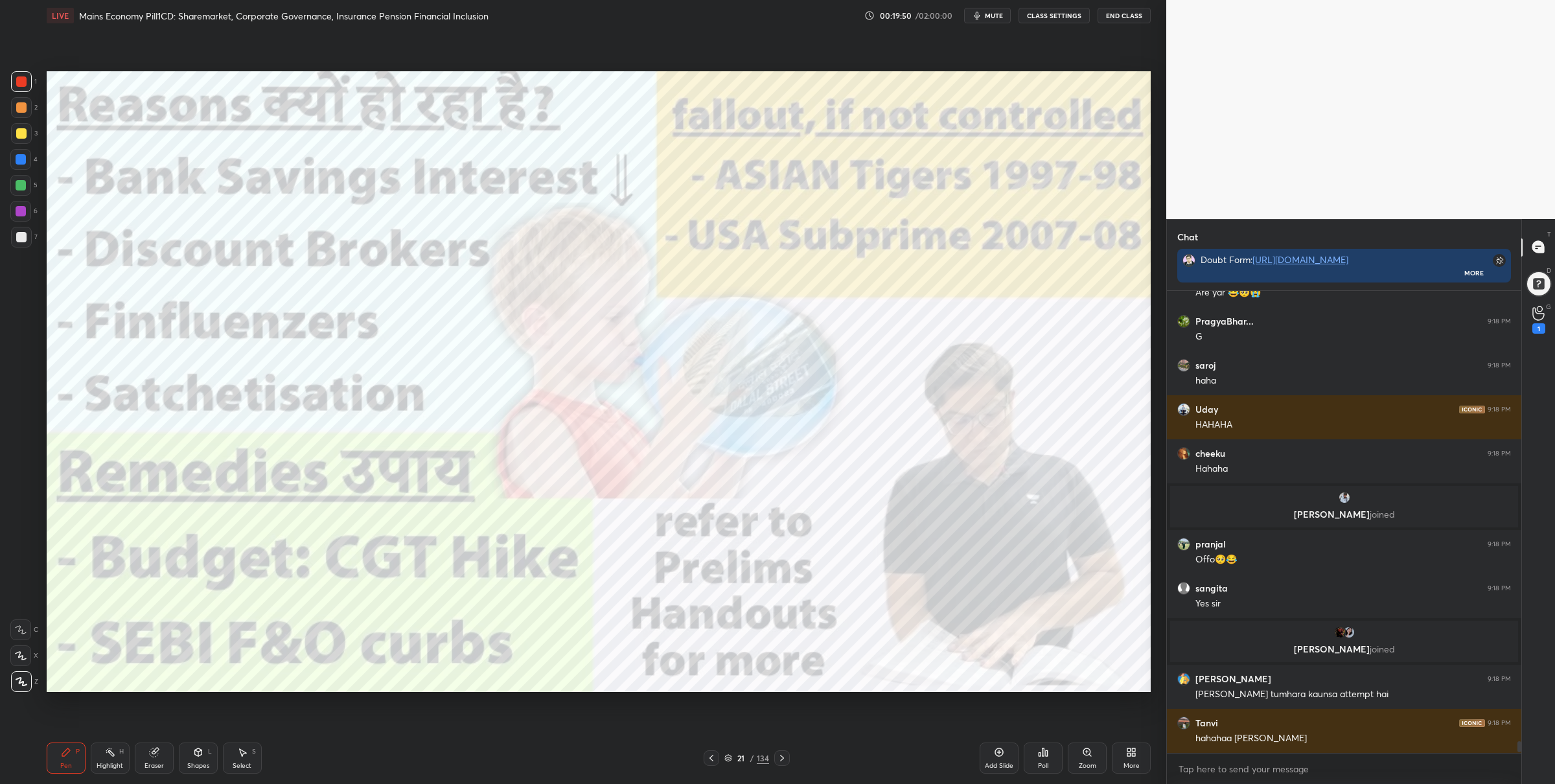
scroll to position [458, 351]
click at [26, 204] on div at bounding box center [20, 211] width 21 height 21
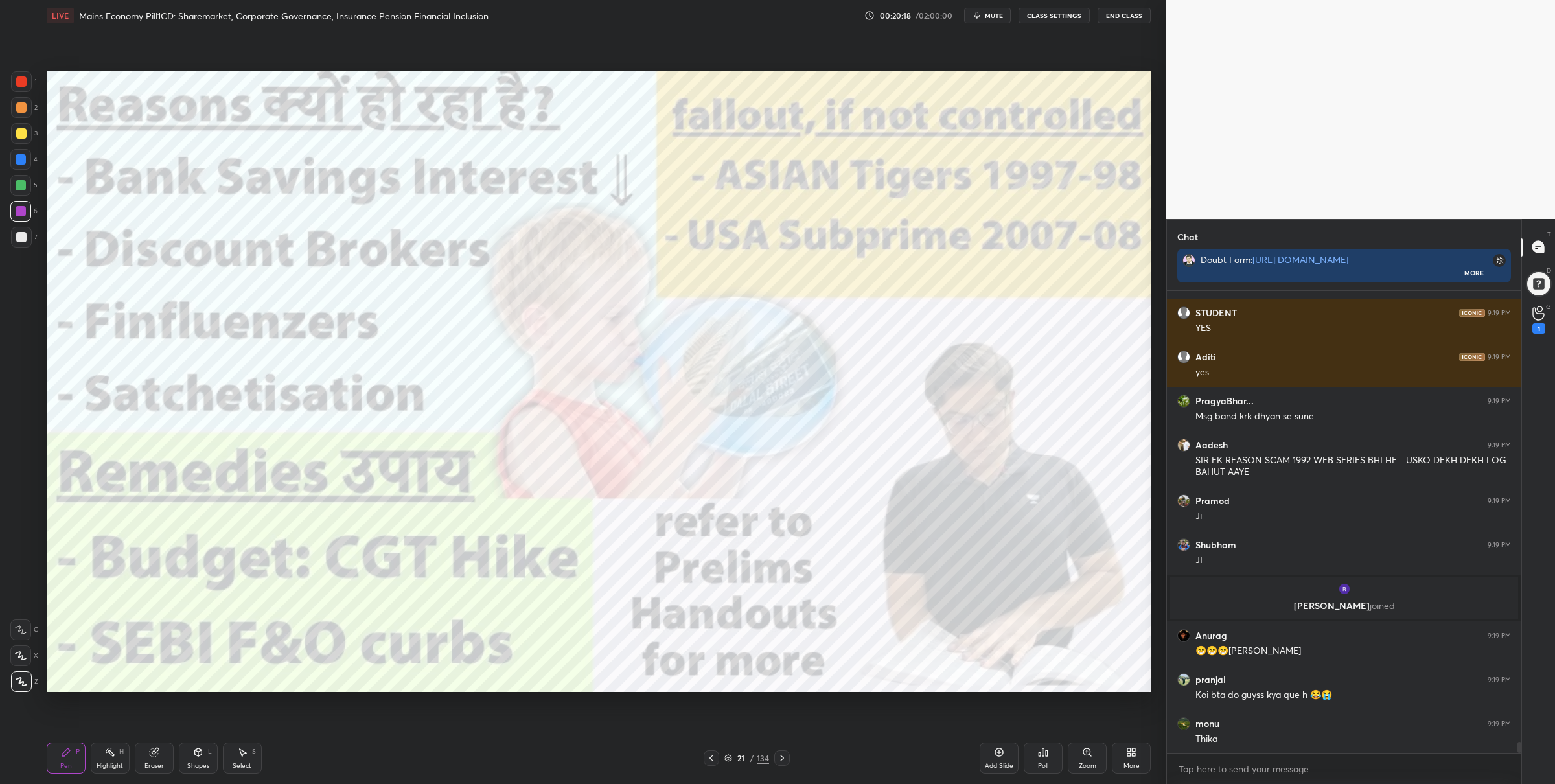
scroll to position [18622, 0]
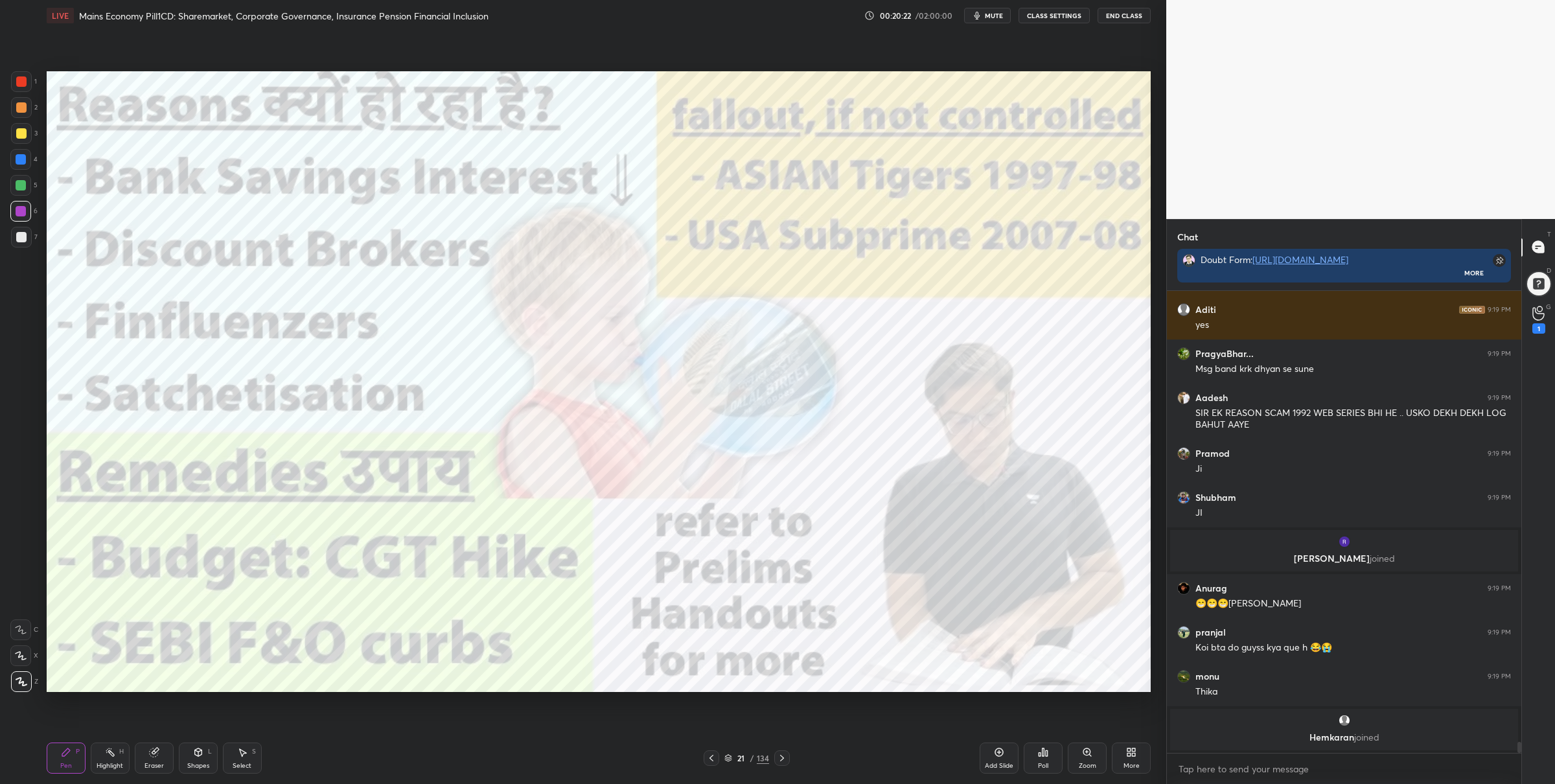
click at [786, 755] on icon at bounding box center [782, 758] width 10 height 10
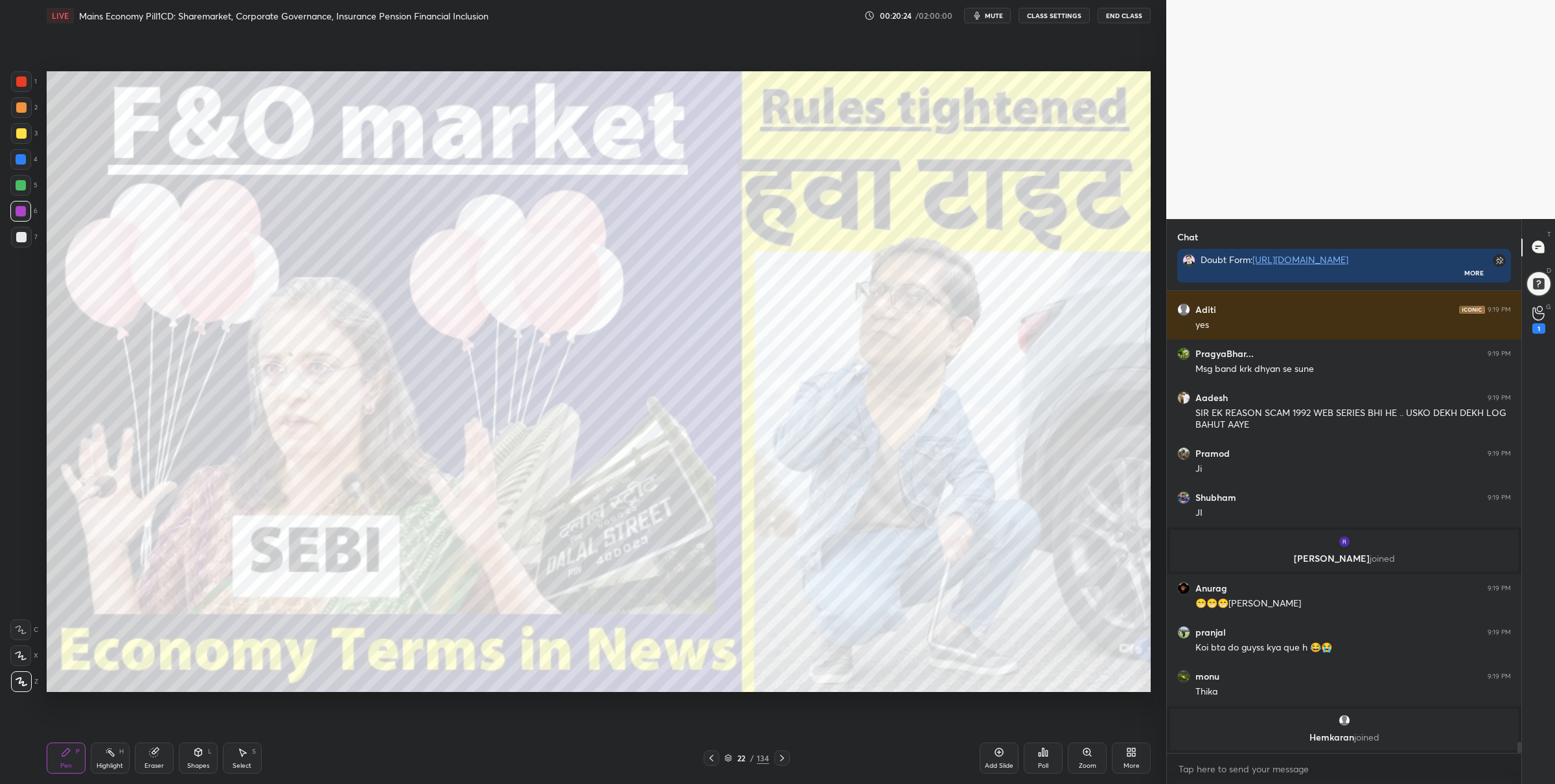
scroll to position [18666, 0]
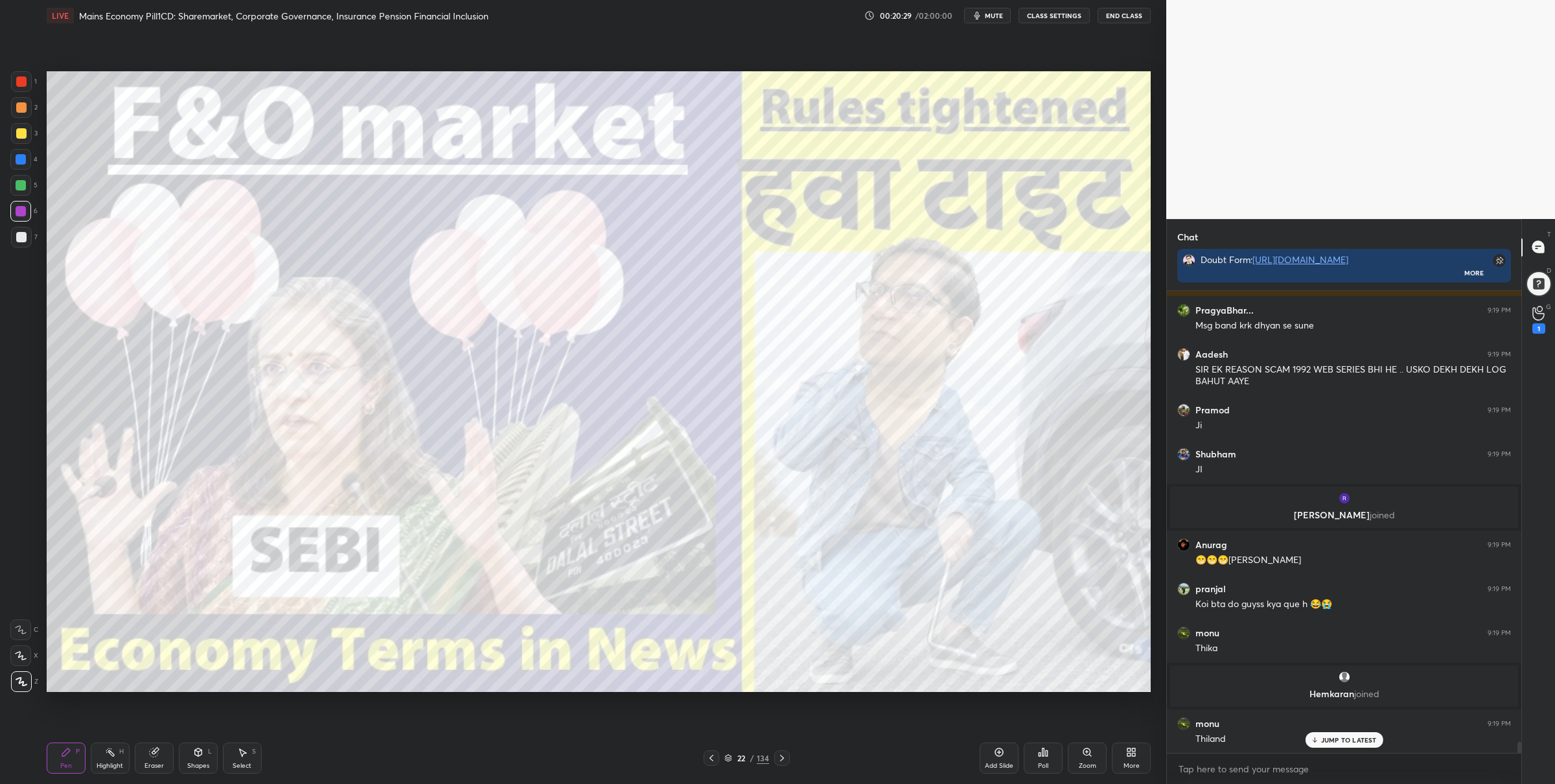
click at [786, 757] on icon at bounding box center [782, 758] width 10 height 10
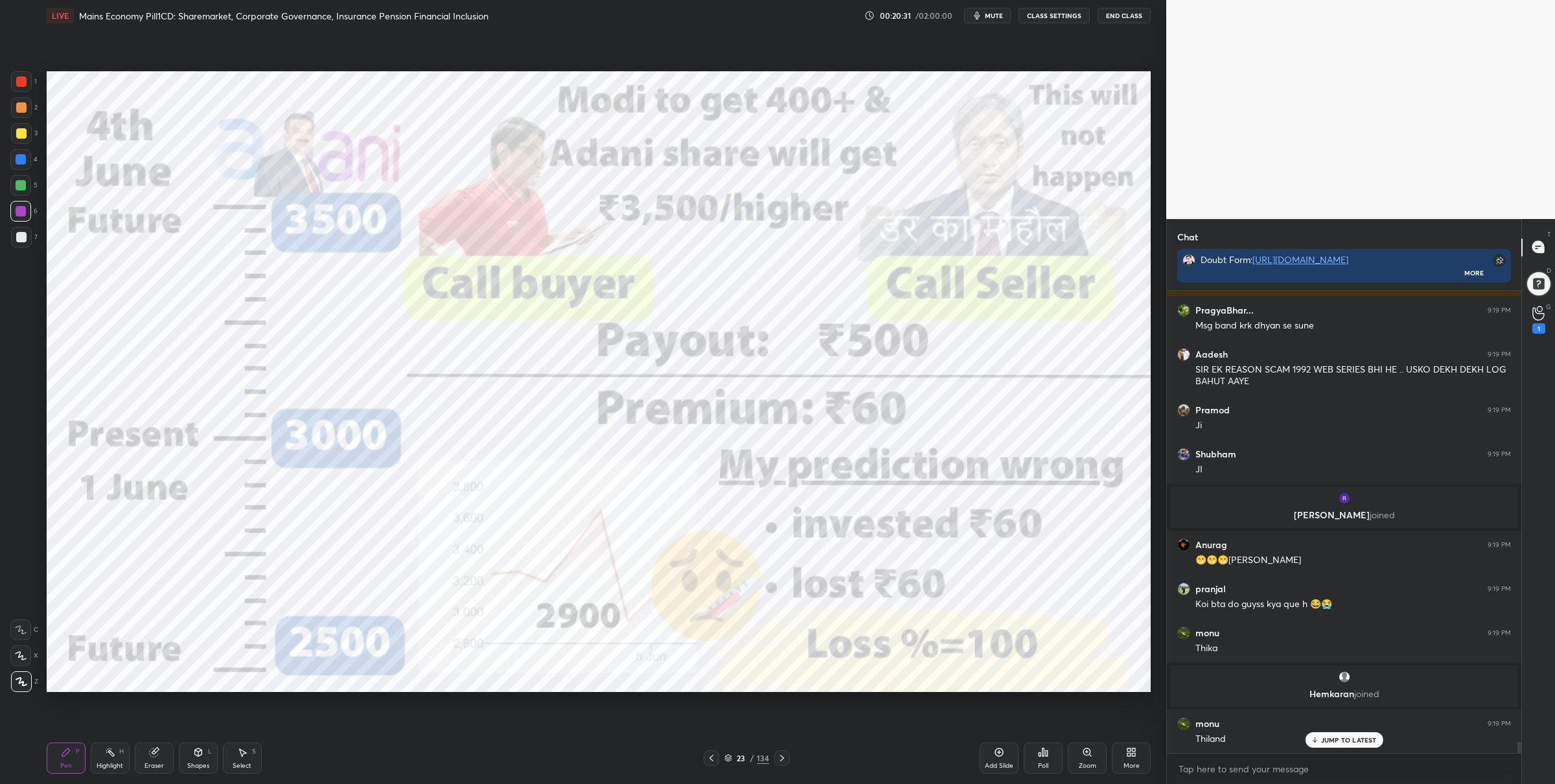
drag, startPoint x: 19, startPoint y: 76, endPoint x: 34, endPoint y: 97, distance: 25.8
click at [19, 77] on div at bounding box center [21, 81] width 10 height 10
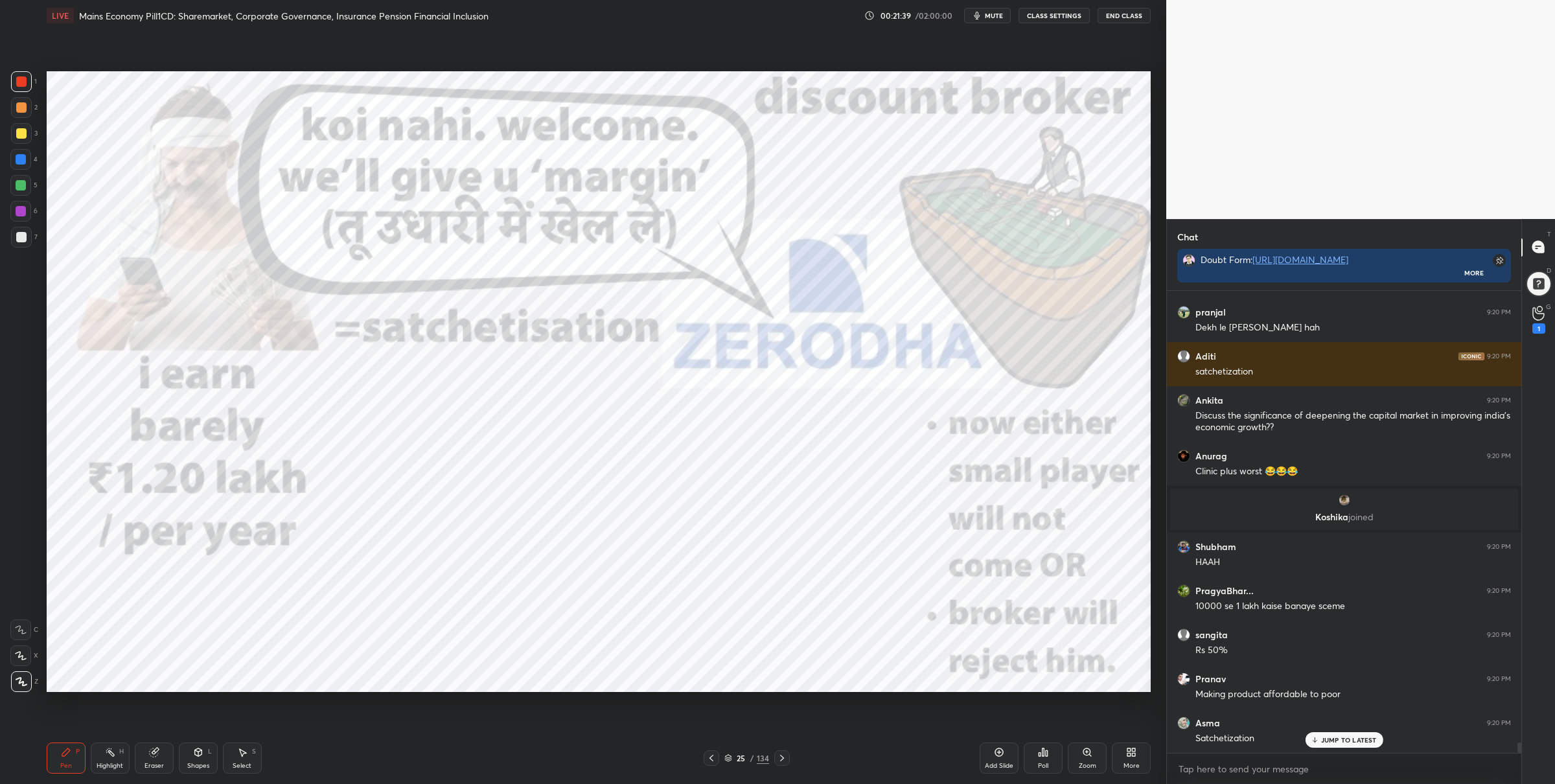
scroll to position [19677, 0]
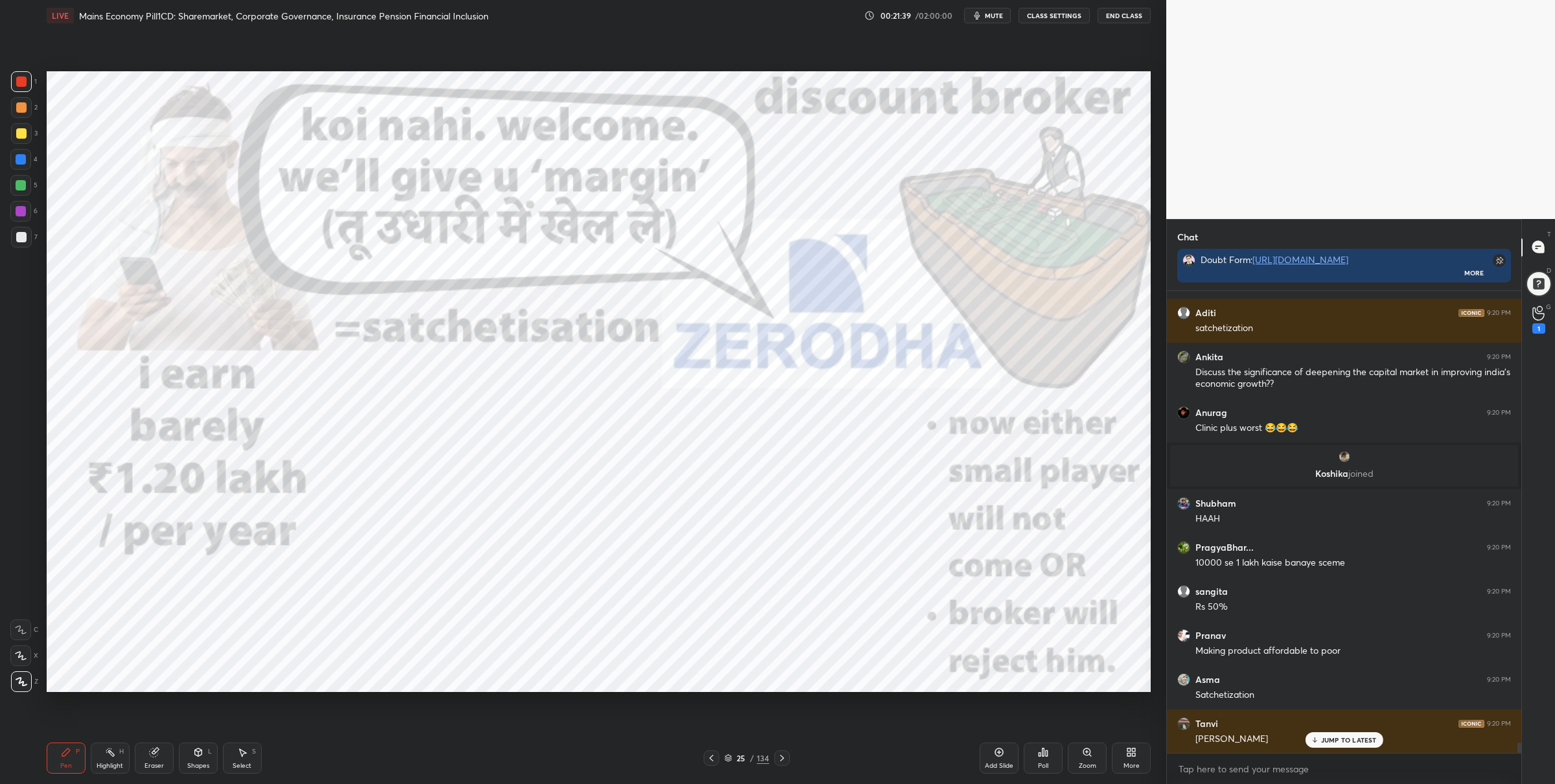
click at [23, 191] on div at bounding box center [20, 185] width 21 height 21
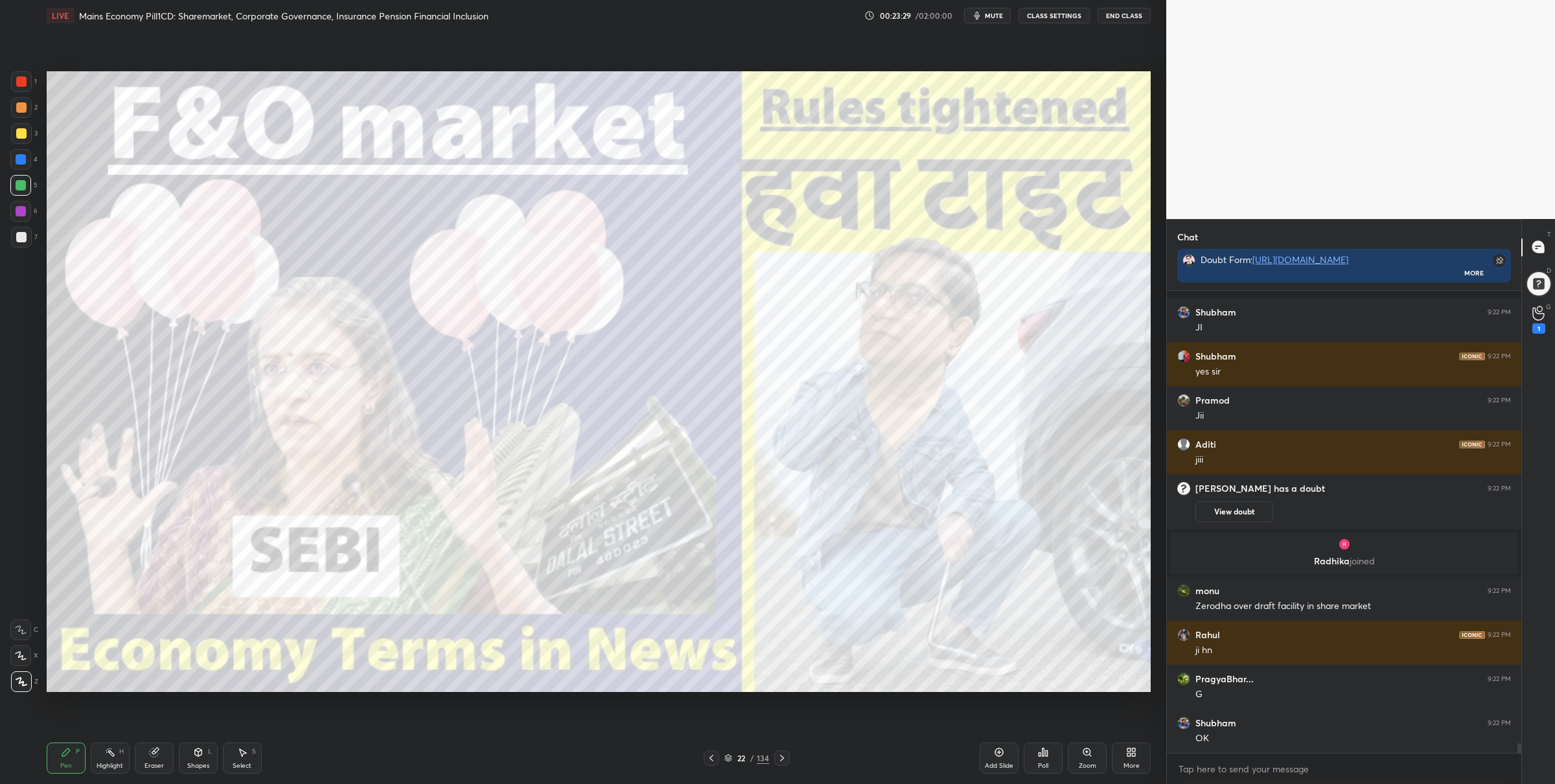
scroll to position [21273, 0]
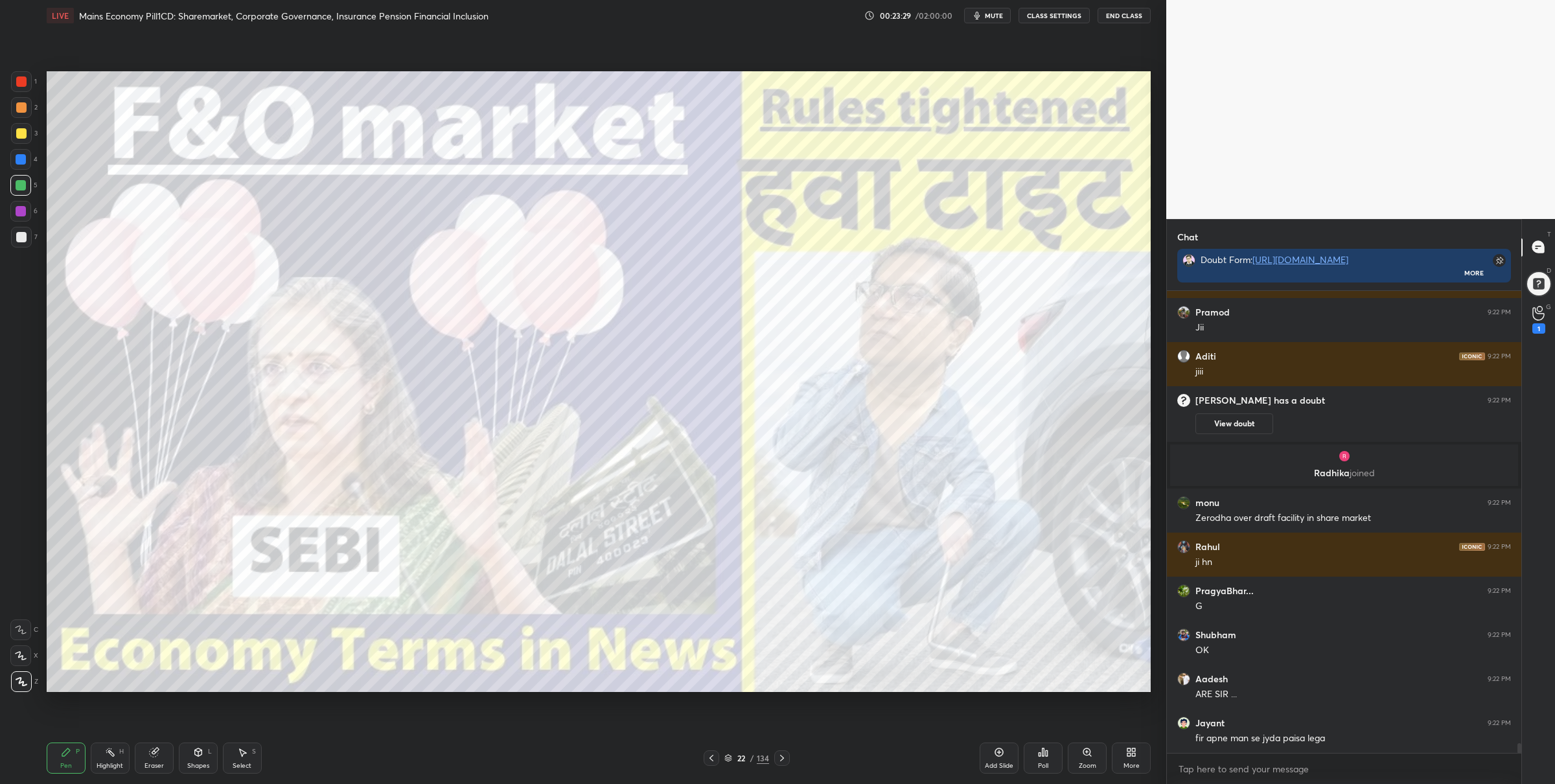
click at [728, 756] on icon at bounding box center [728, 758] width 8 height 8
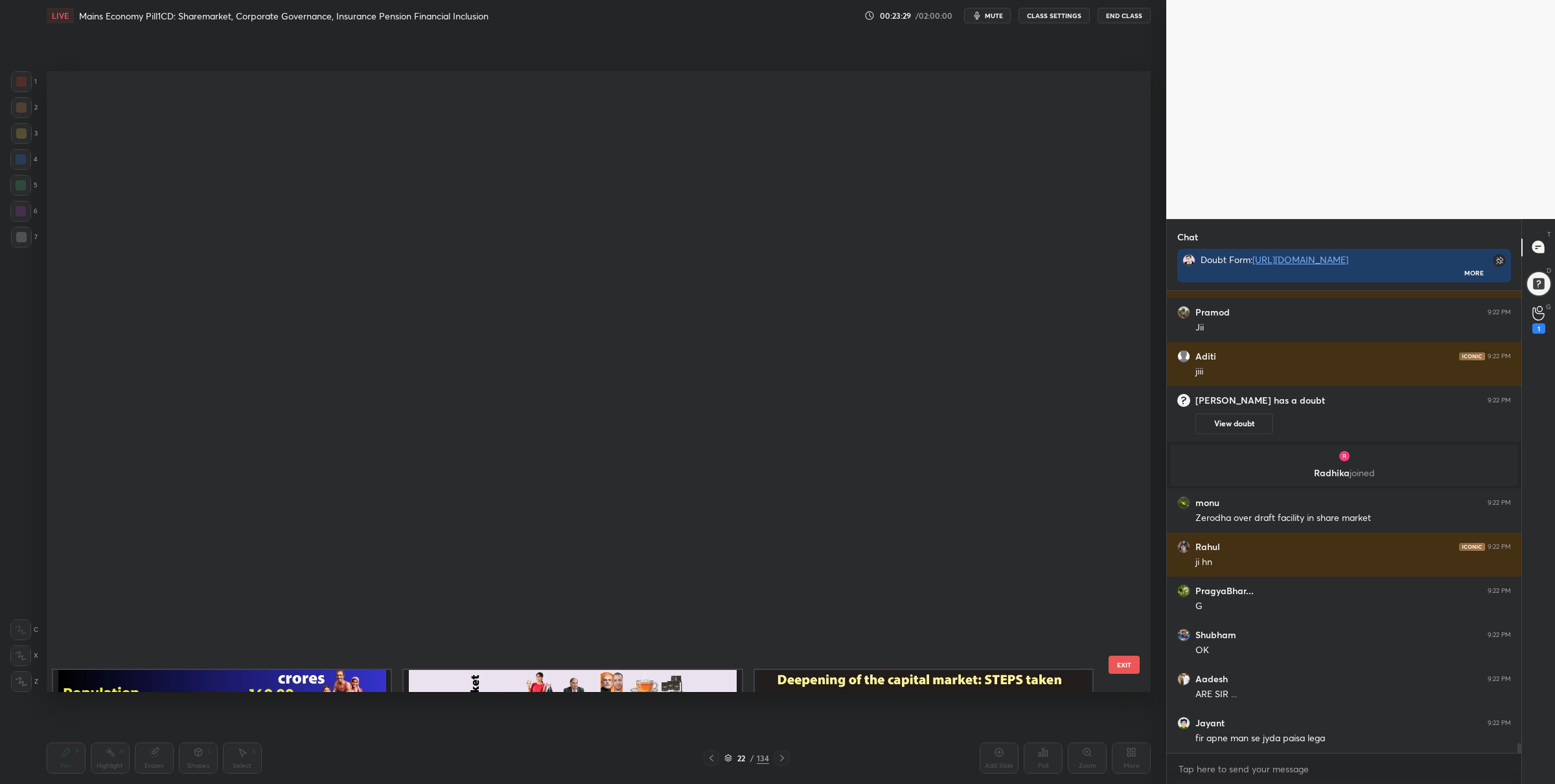
scroll to position [3, 7]
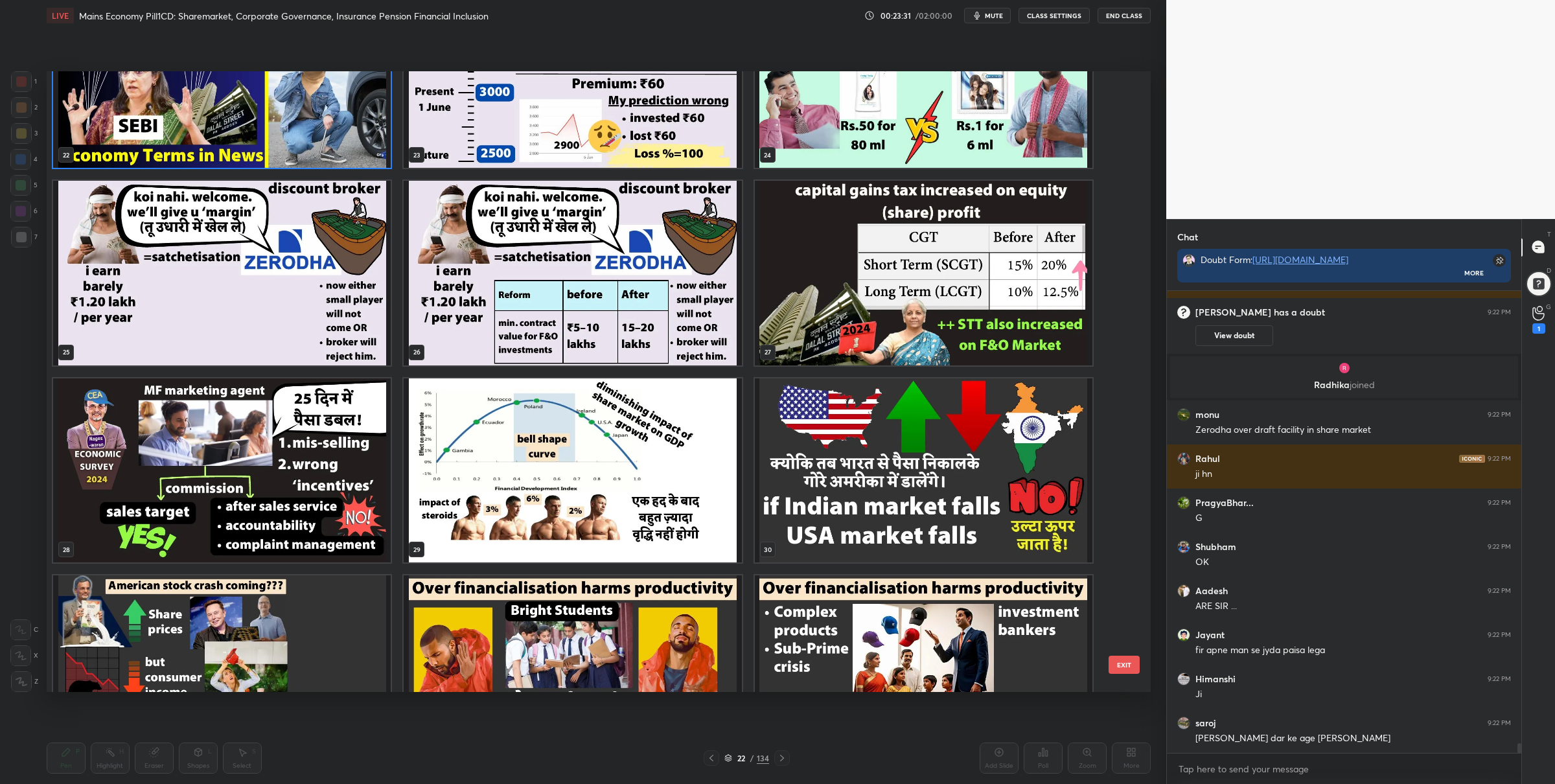
click at [842, 257] on img "grid" at bounding box center [923, 272] width 337 height 184
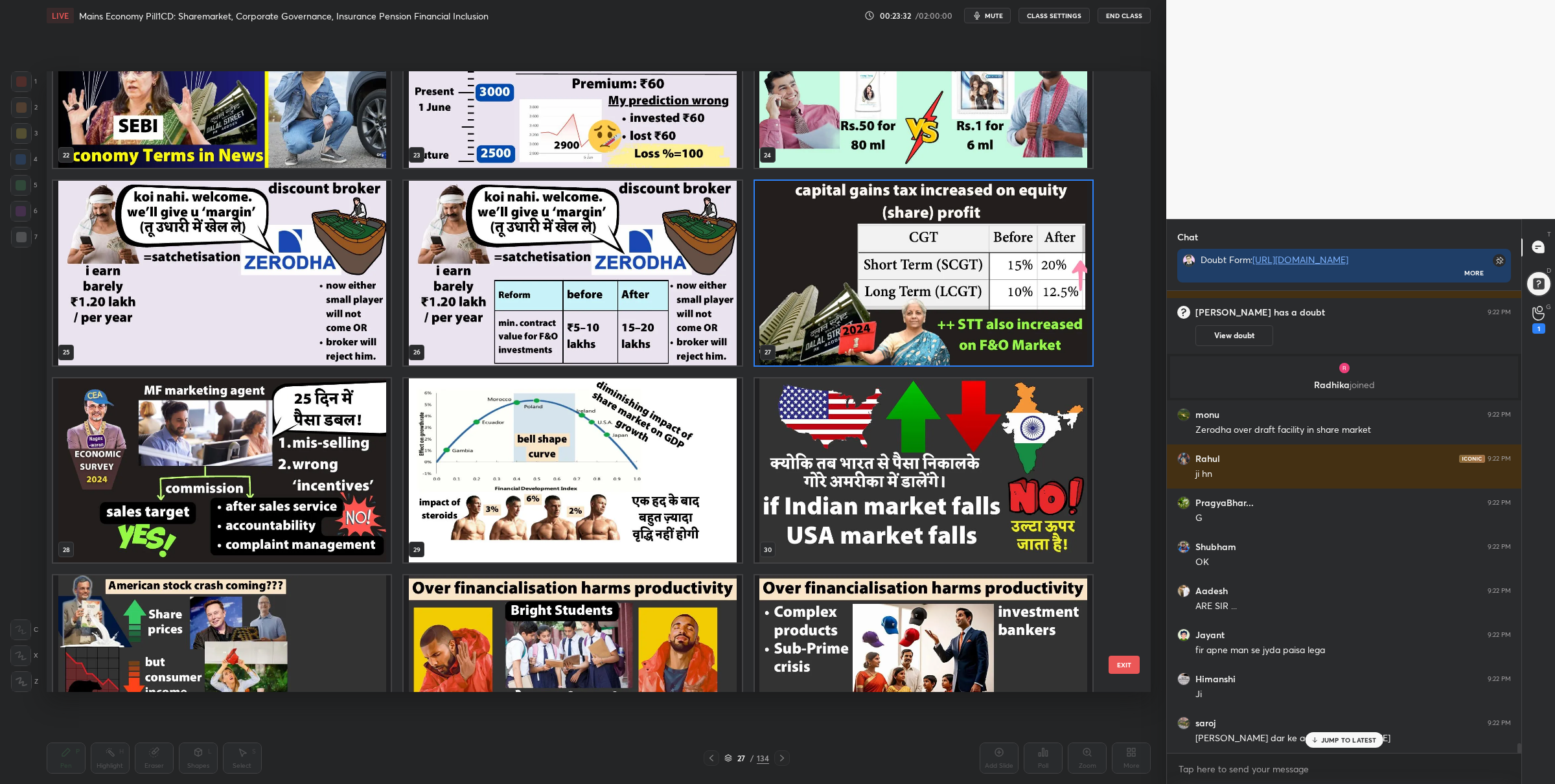
click at [842, 257] on img "grid" at bounding box center [923, 272] width 337 height 184
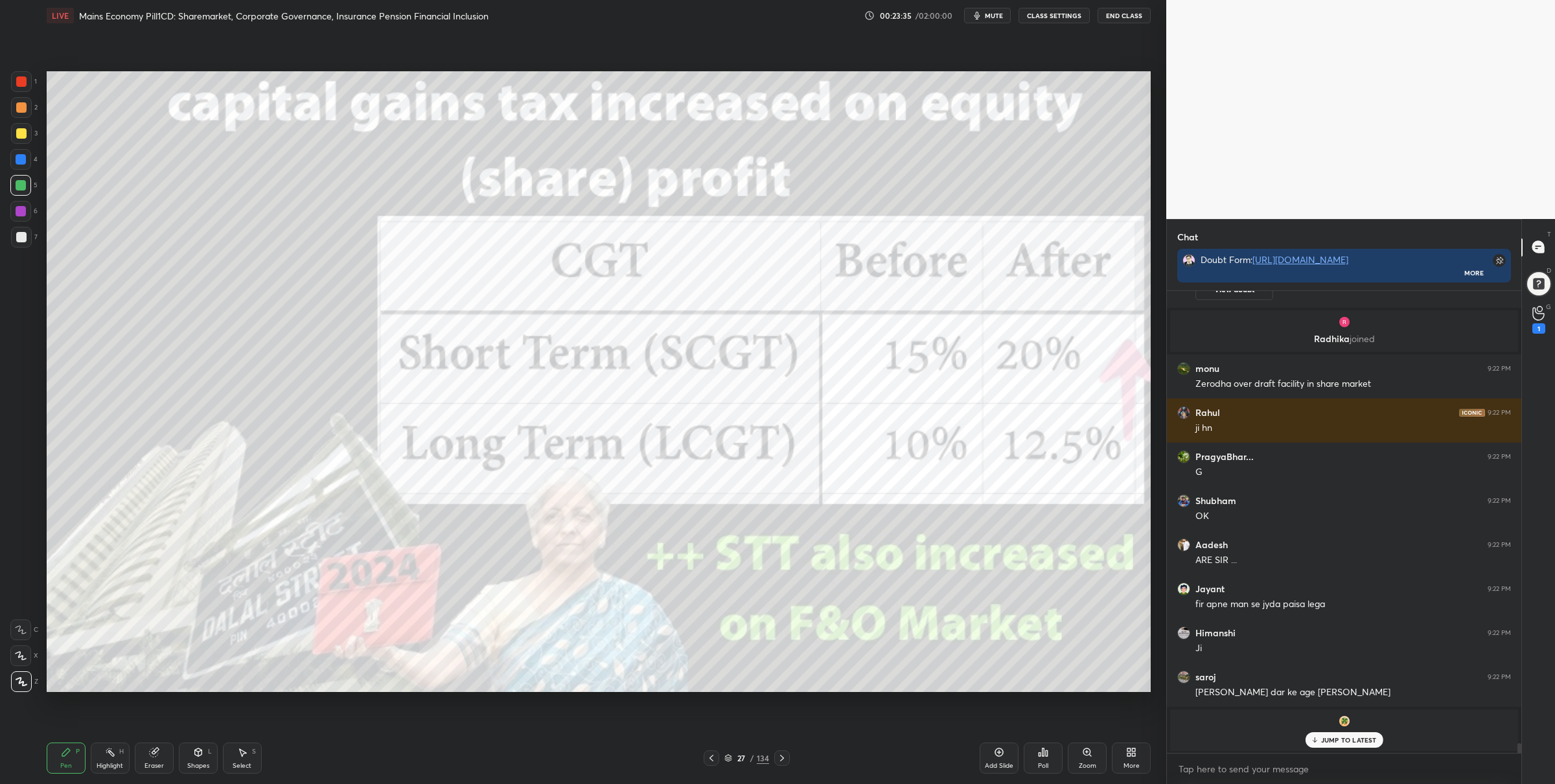
drag, startPoint x: 27, startPoint y: 131, endPoint x: 42, endPoint y: 133, distance: 15.1
click at [29, 131] on div at bounding box center [21, 133] width 21 height 21
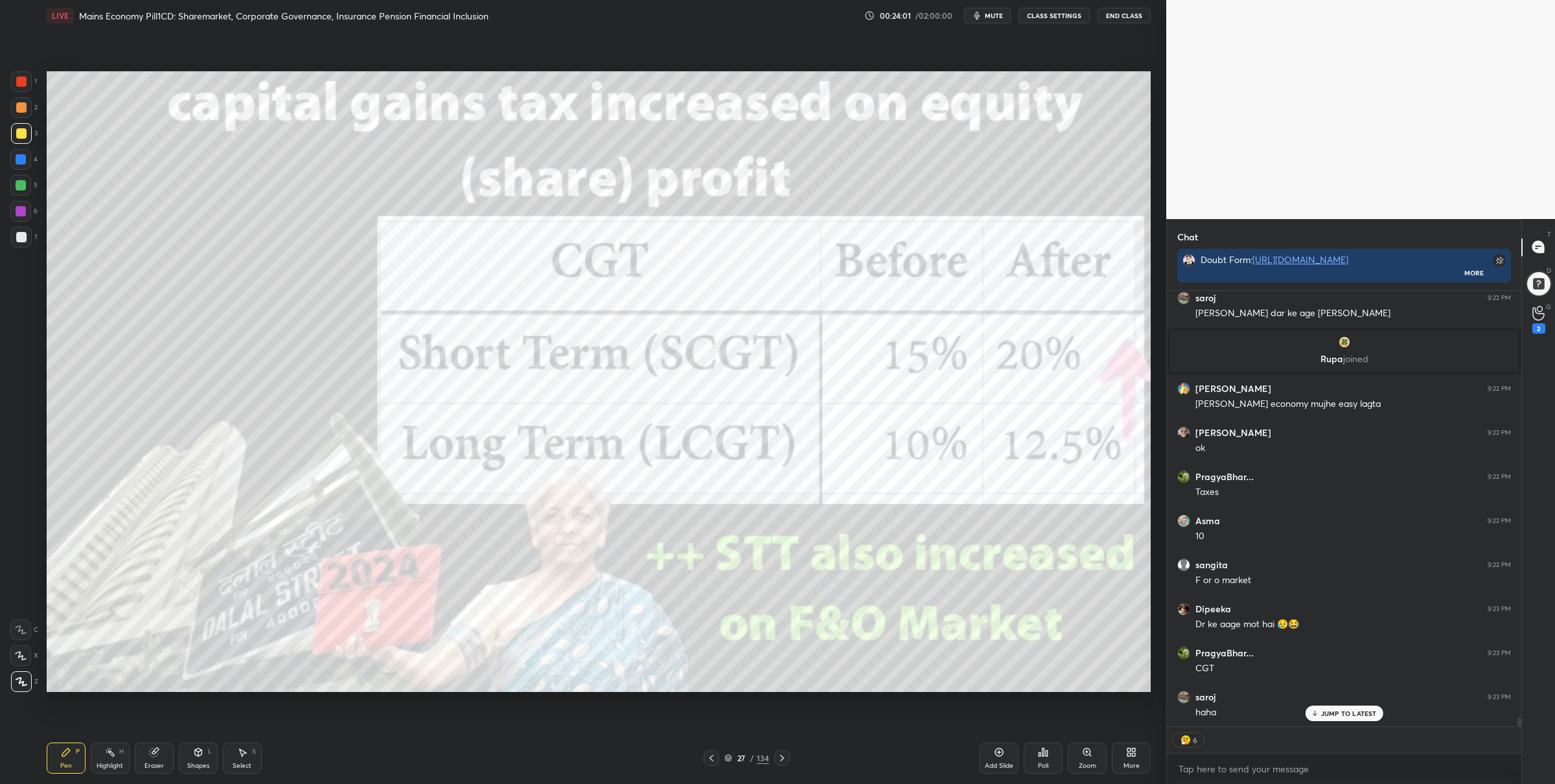
scroll to position [458, 351]
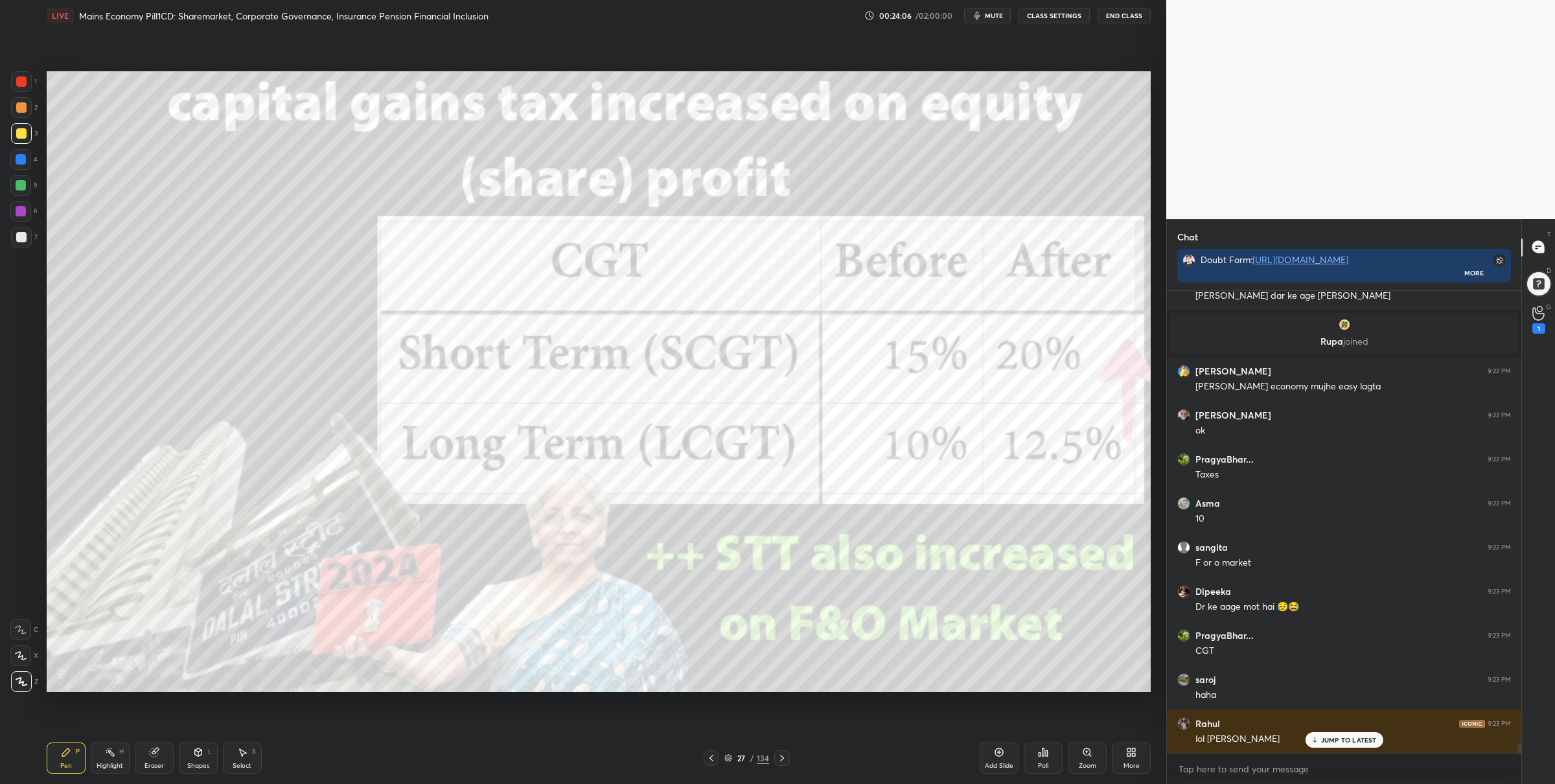
click at [22, 85] on div at bounding box center [21, 81] width 21 height 21
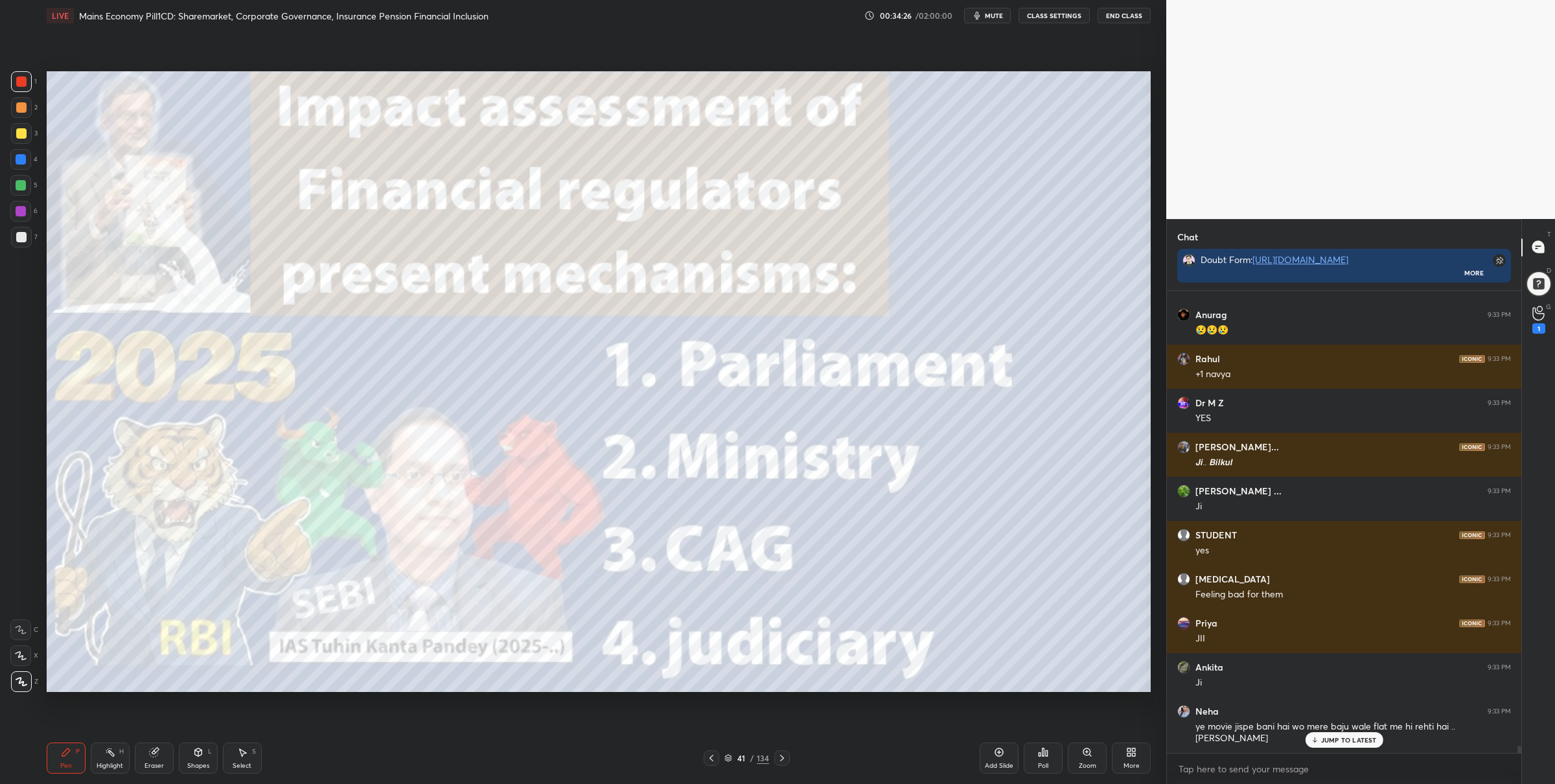
scroll to position [29066, 0]
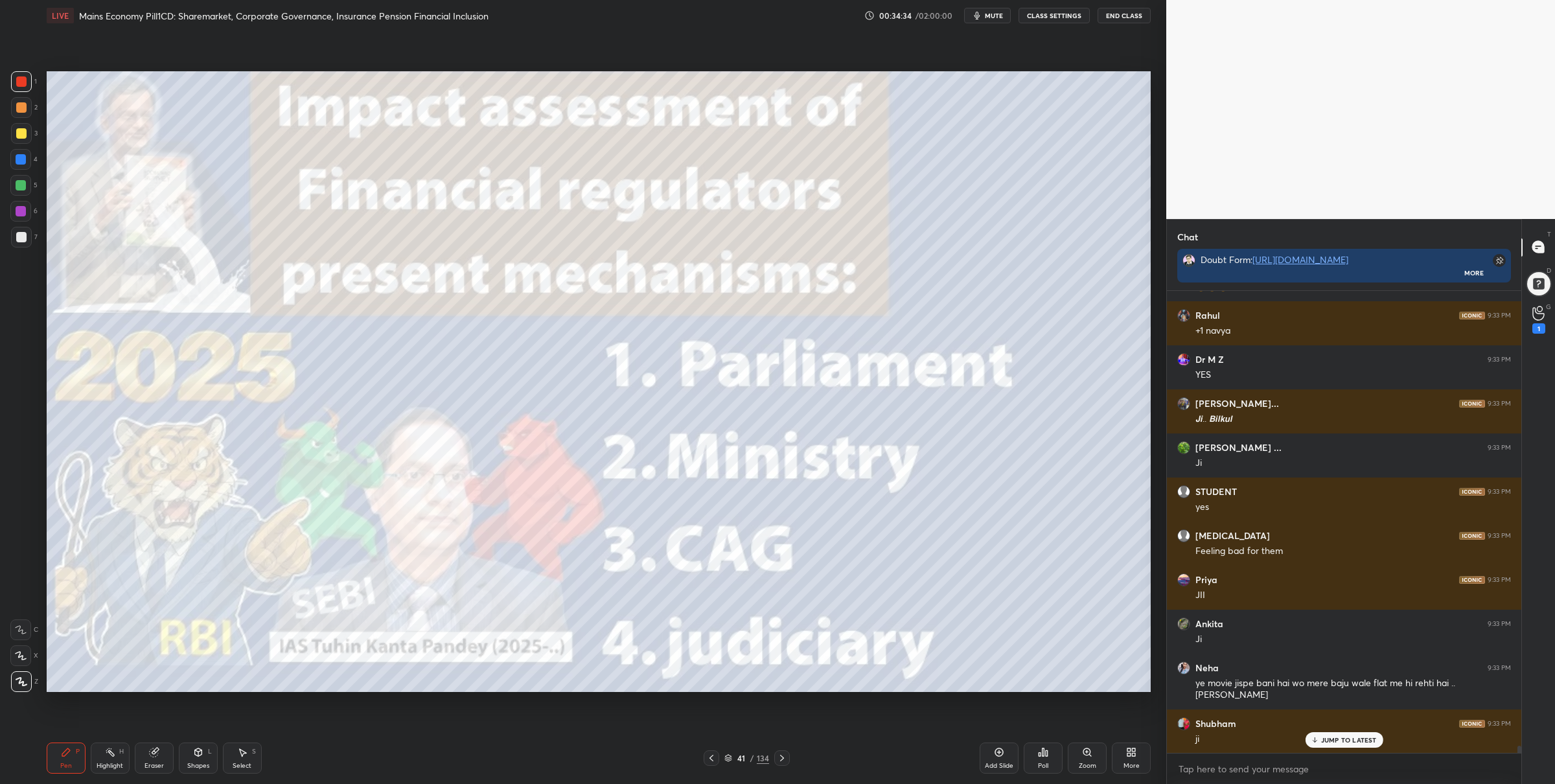
click at [25, 196] on div "5" at bounding box center [23, 188] width 27 height 26
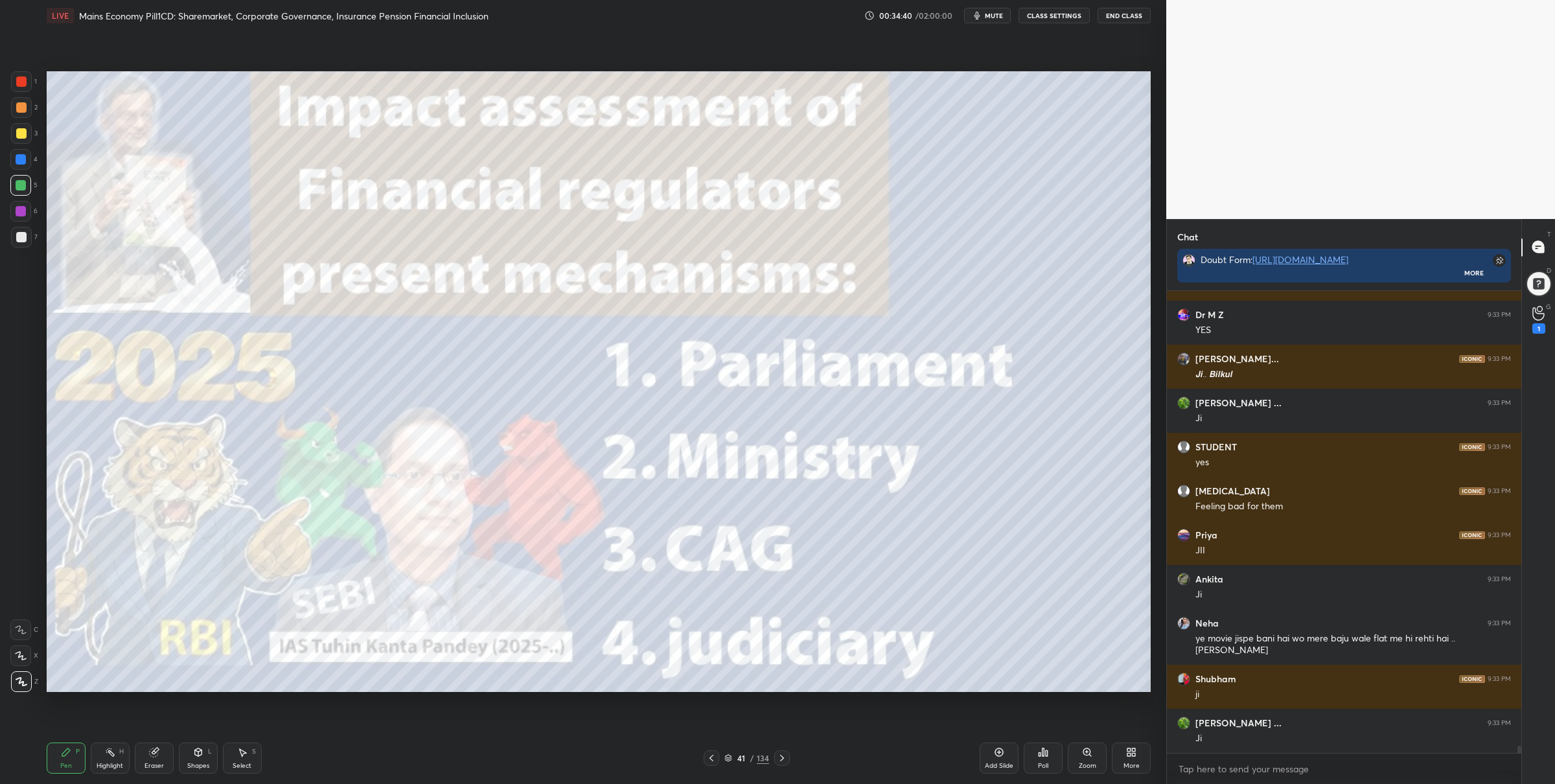
click at [22, 137] on div at bounding box center [21, 133] width 10 height 10
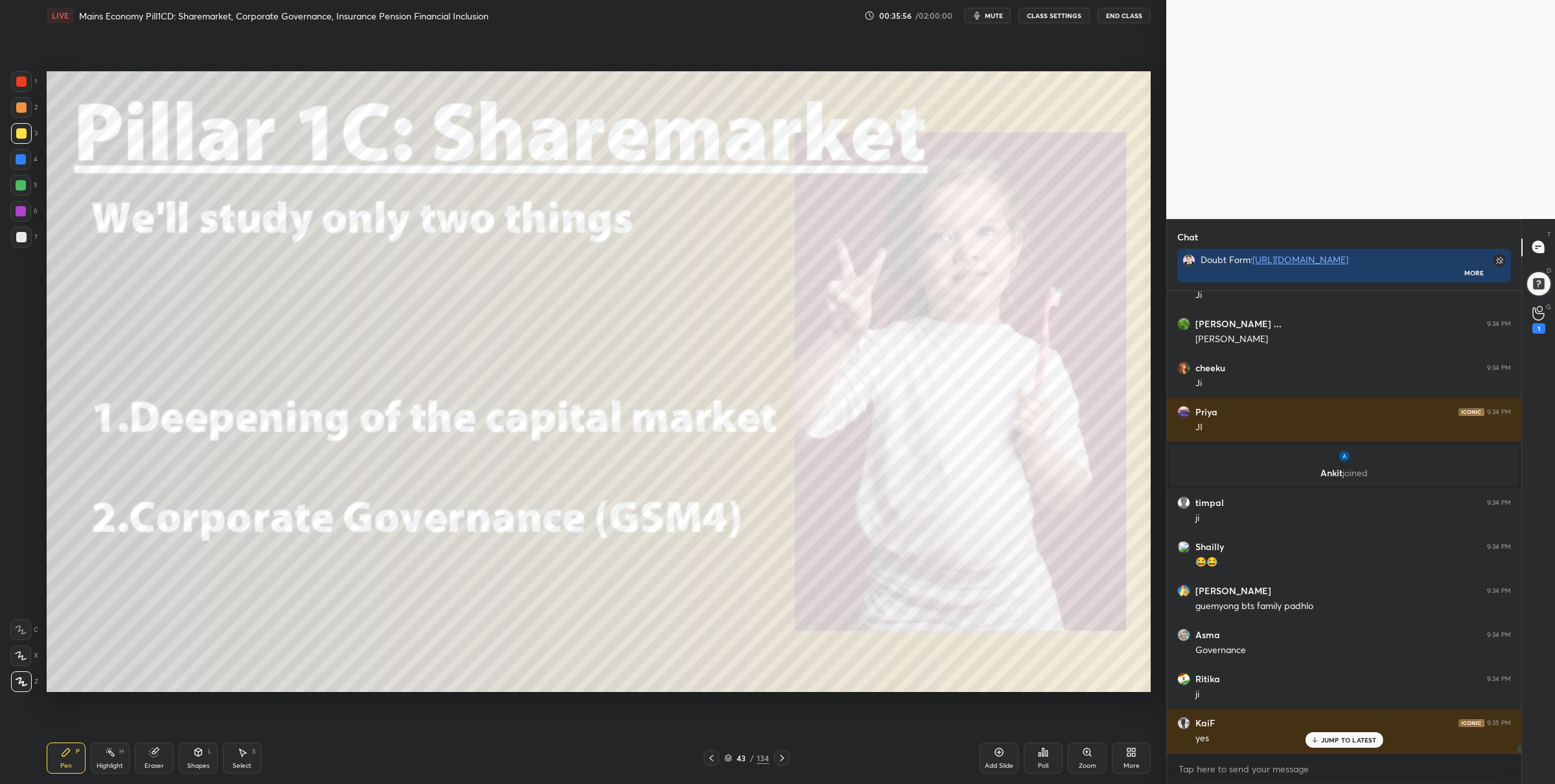
scroll to position [29759, 0]
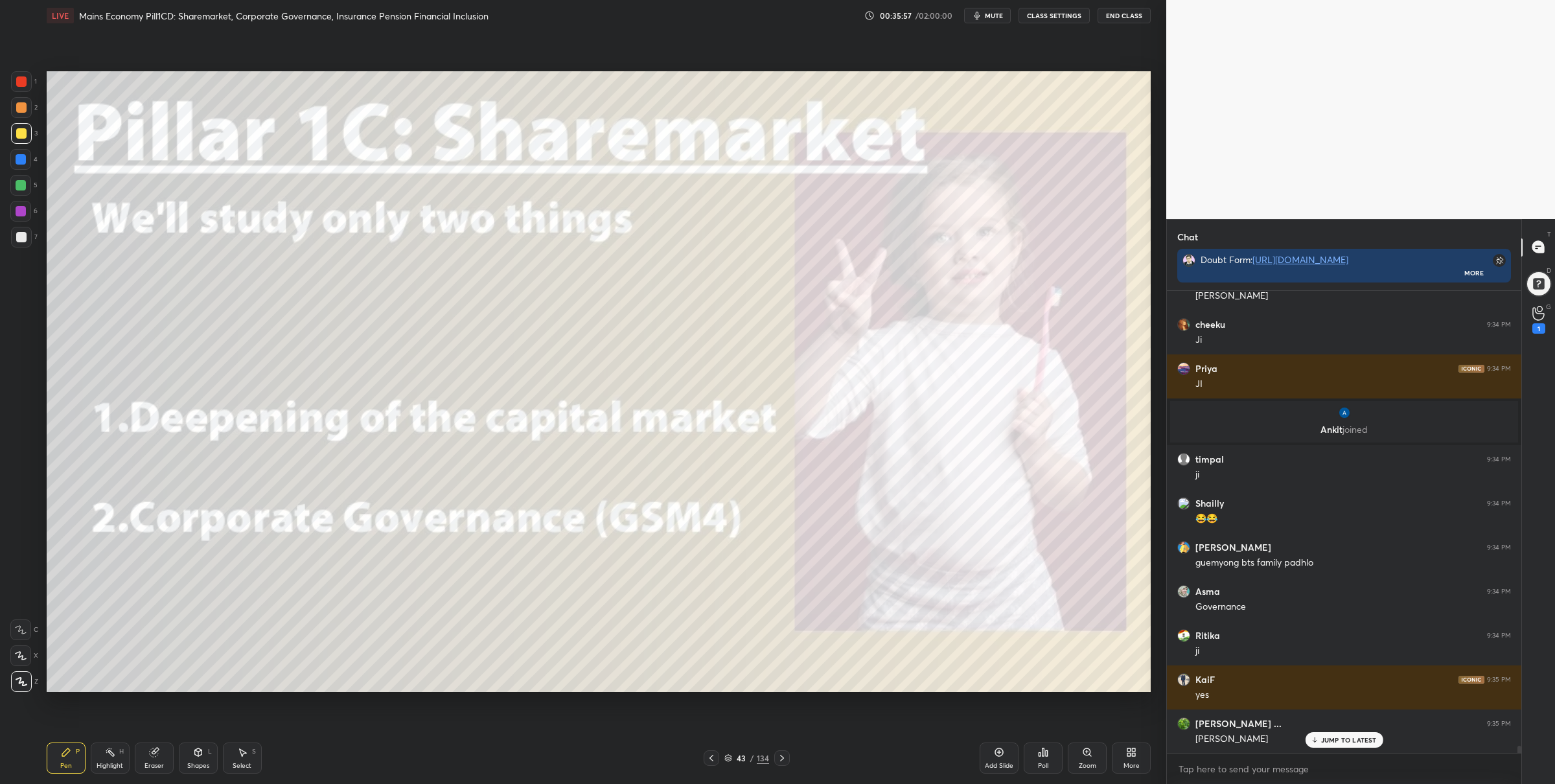
drag, startPoint x: 25, startPoint y: 238, endPoint x: 42, endPoint y: 265, distance: 31.9
click at [23, 238] on div at bounding box center [21, 237] width 10 height 10
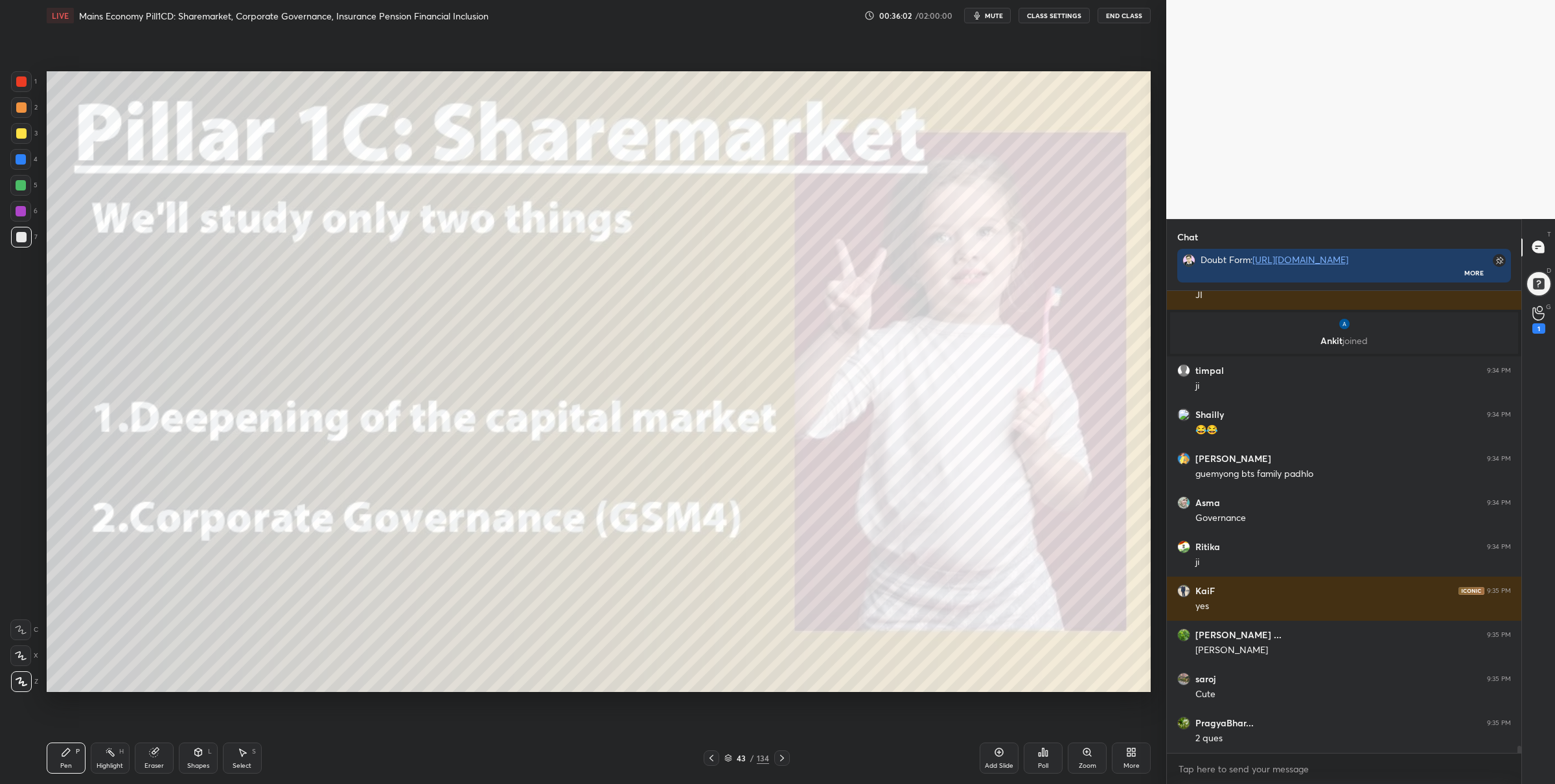
scroll to position [29891, 0]
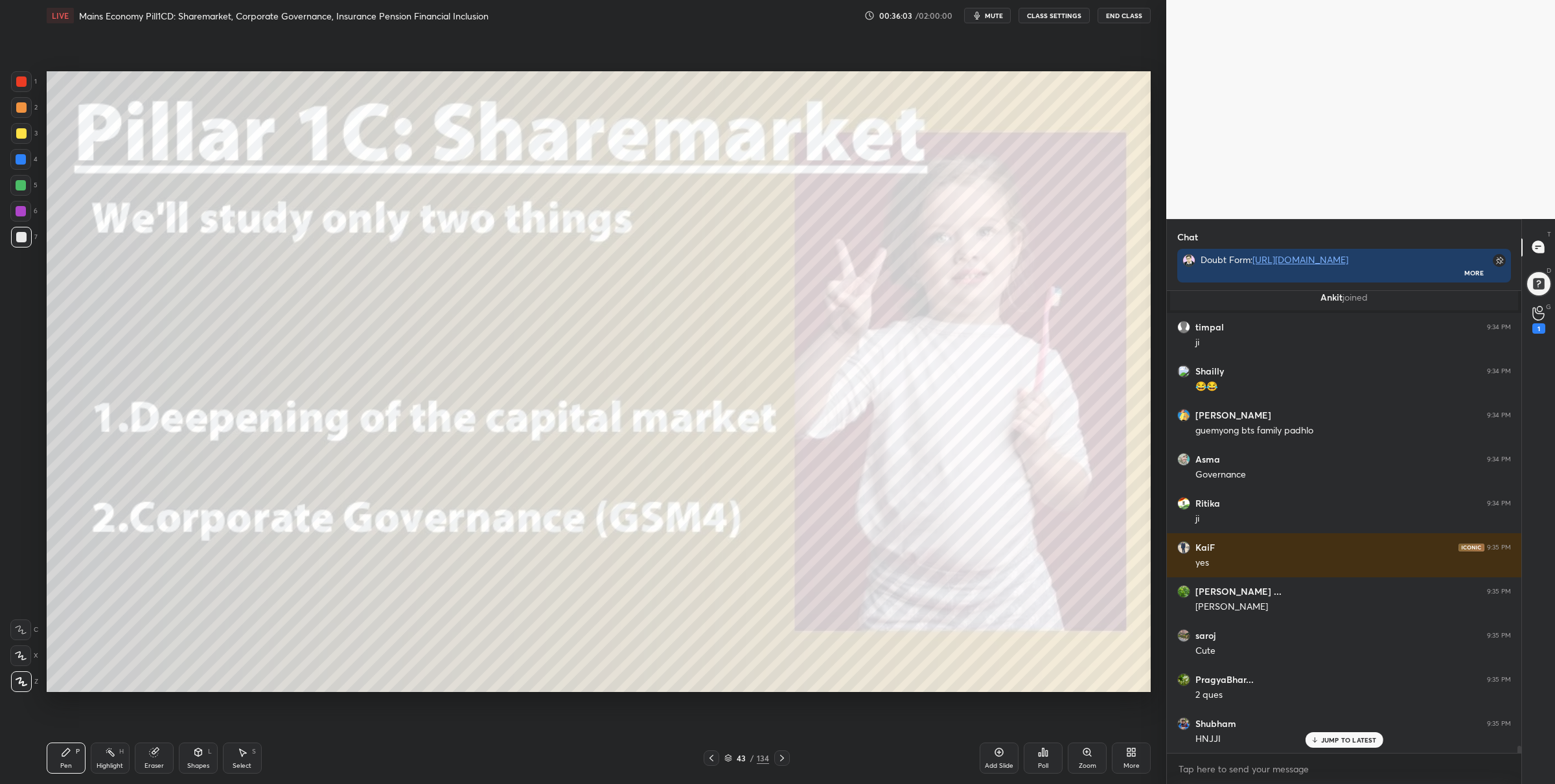
drag, startPoint x: 723, startPoint y: 757, endPoint x: 730, endPoint y: 757, distance: 7.0
click at [726, 758] on icon at bounding box center [728, 758] width 8 height 8
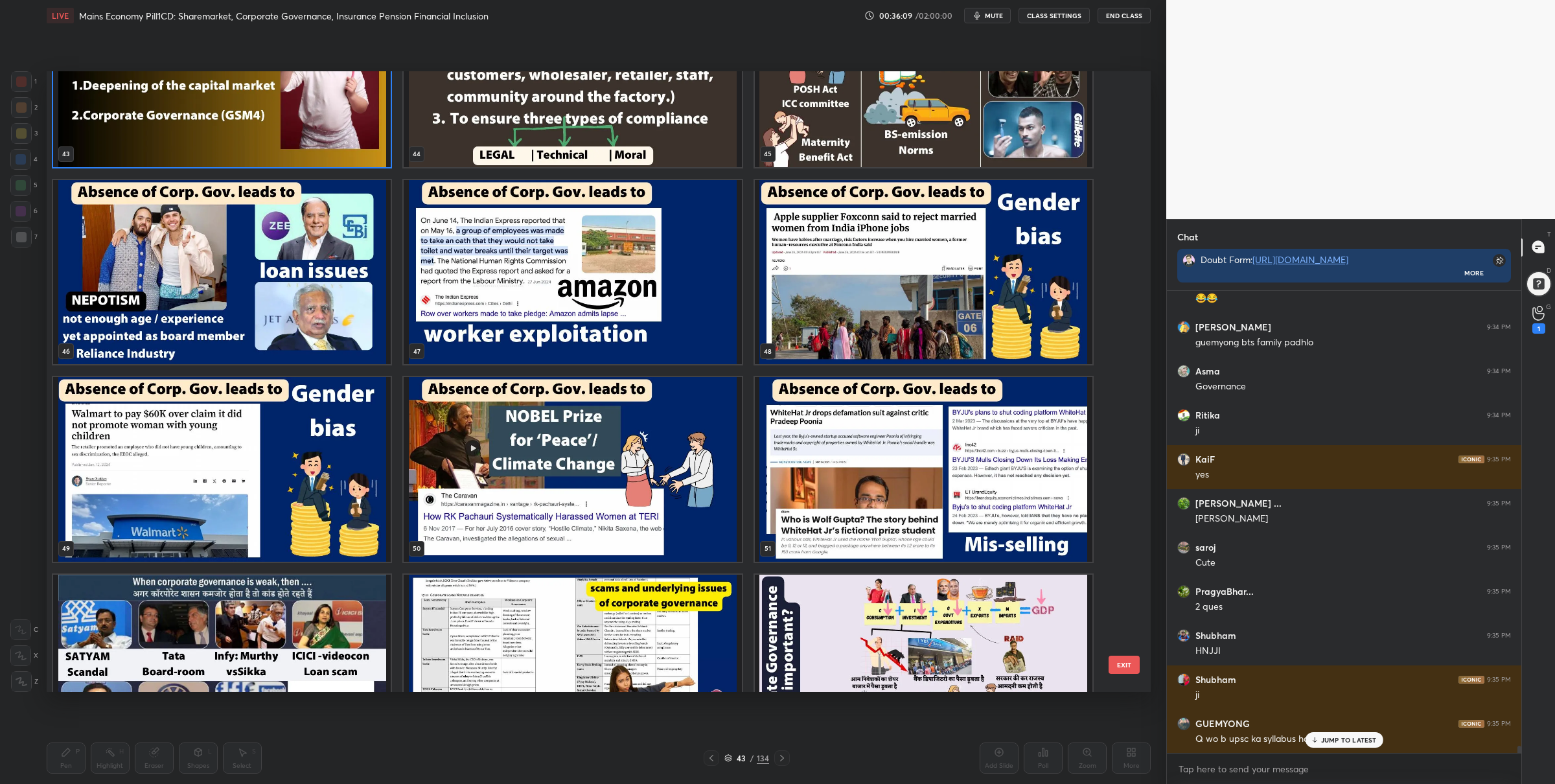
scroll to position [2598, 0]
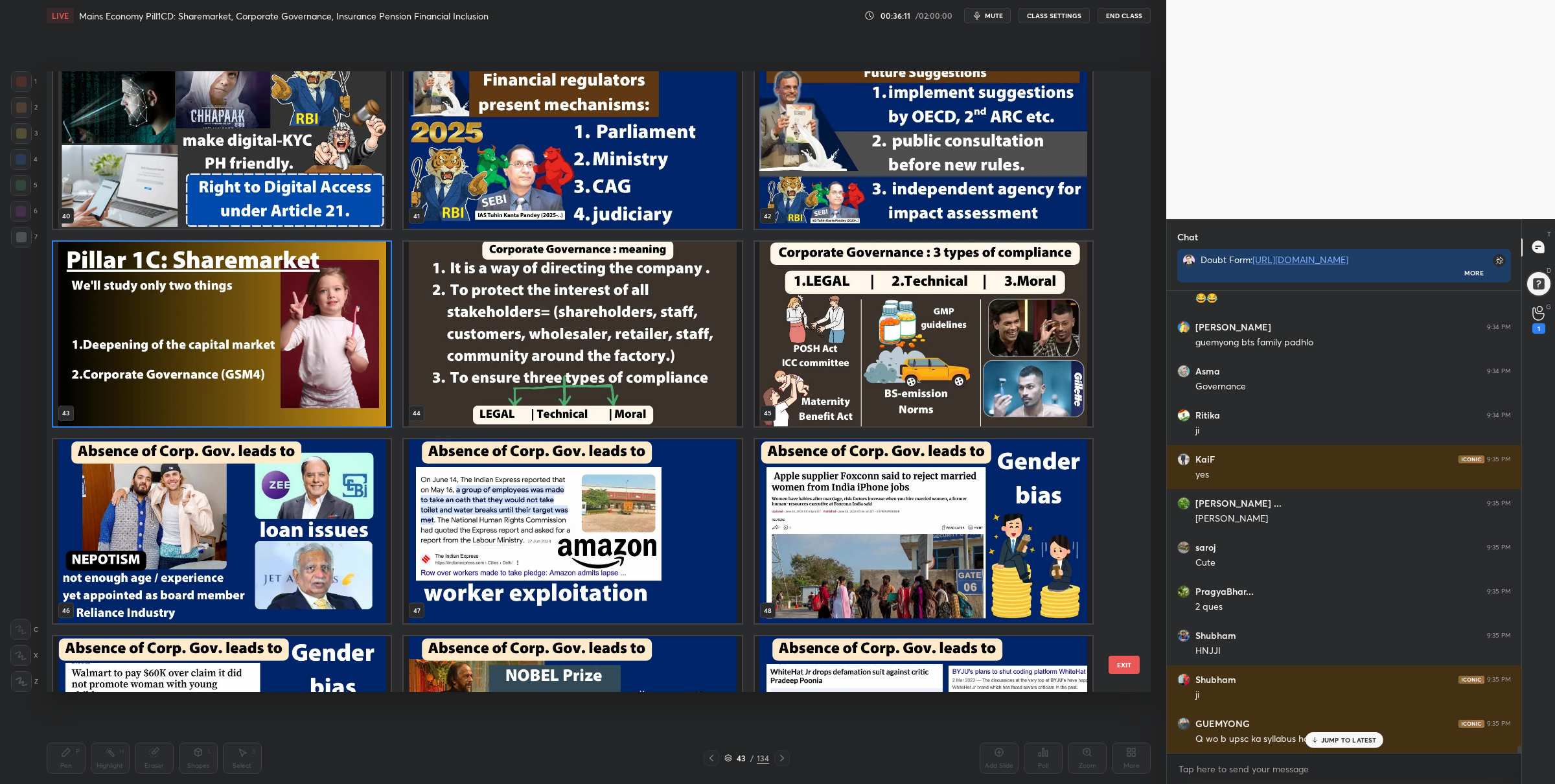
click at [347, 350] on img "grid" at bounding box center [221, 333] width 337 height 184
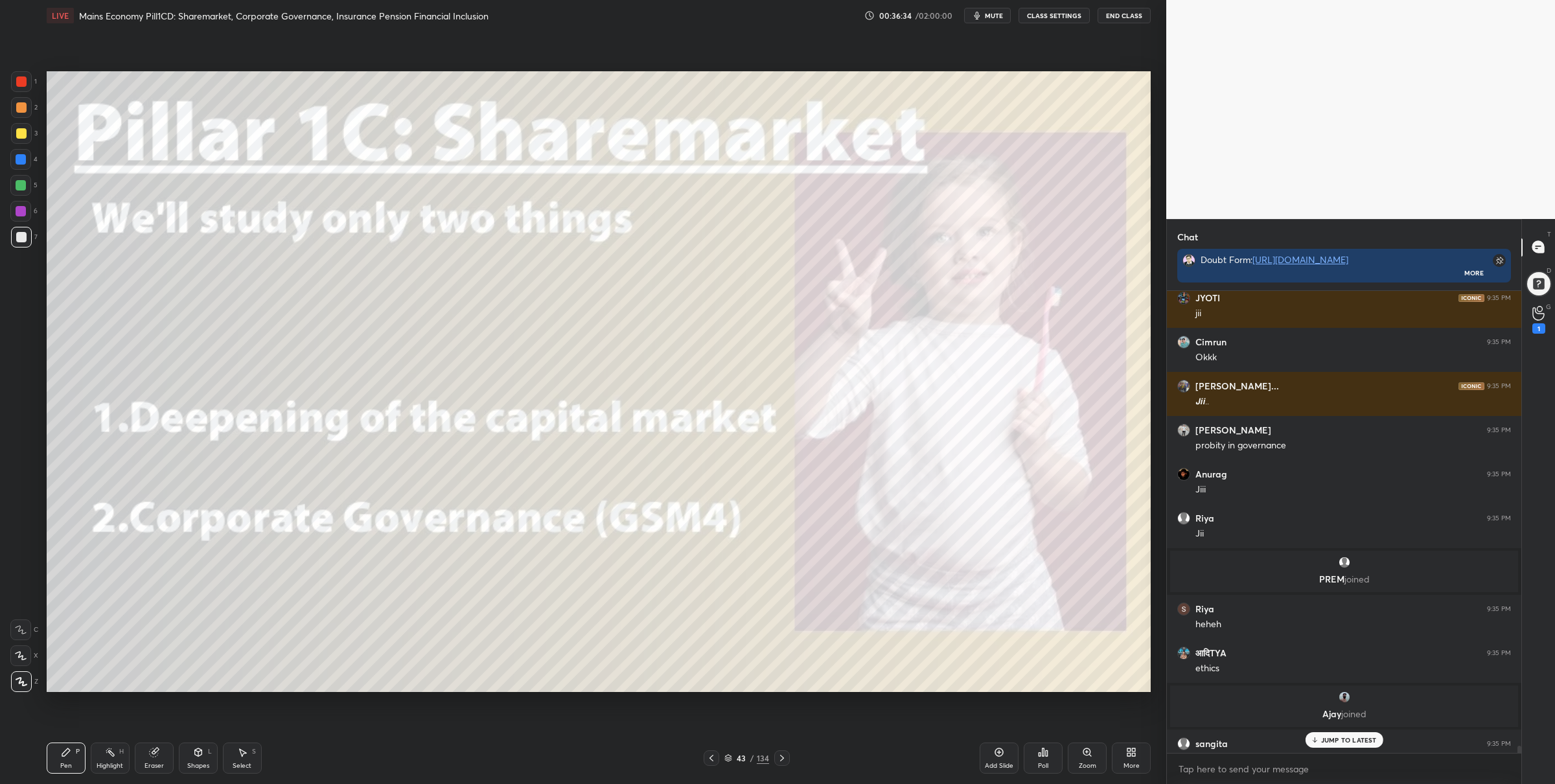
scroll to position [30232, 0]
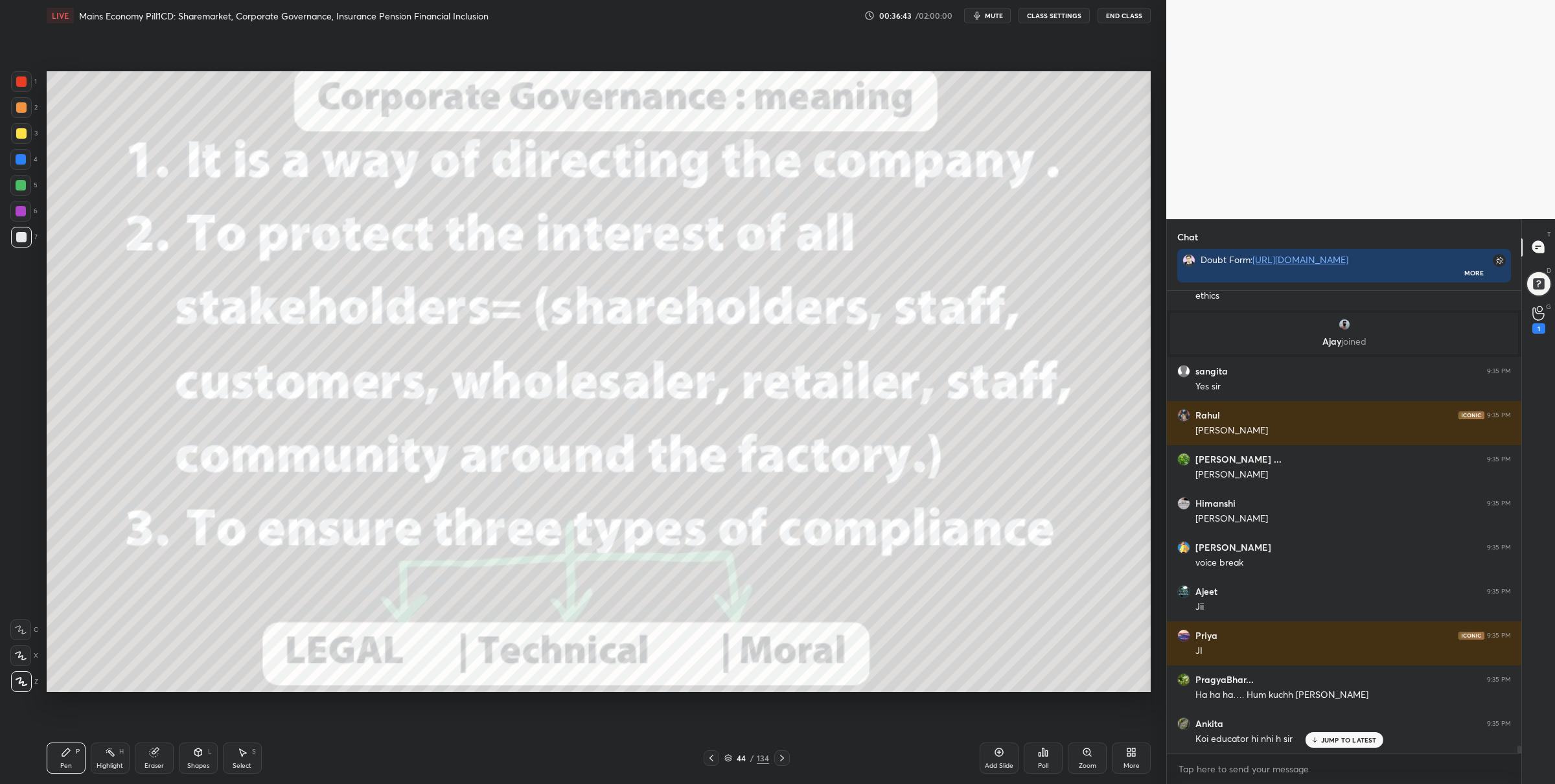
drag, startPoint x: 22, startPoint y: 194, endPoint x: 35, endPoint y: 204, distance: 16.4
click at [22, 192] on div at bounding box center [20, 185] width 21 height 21
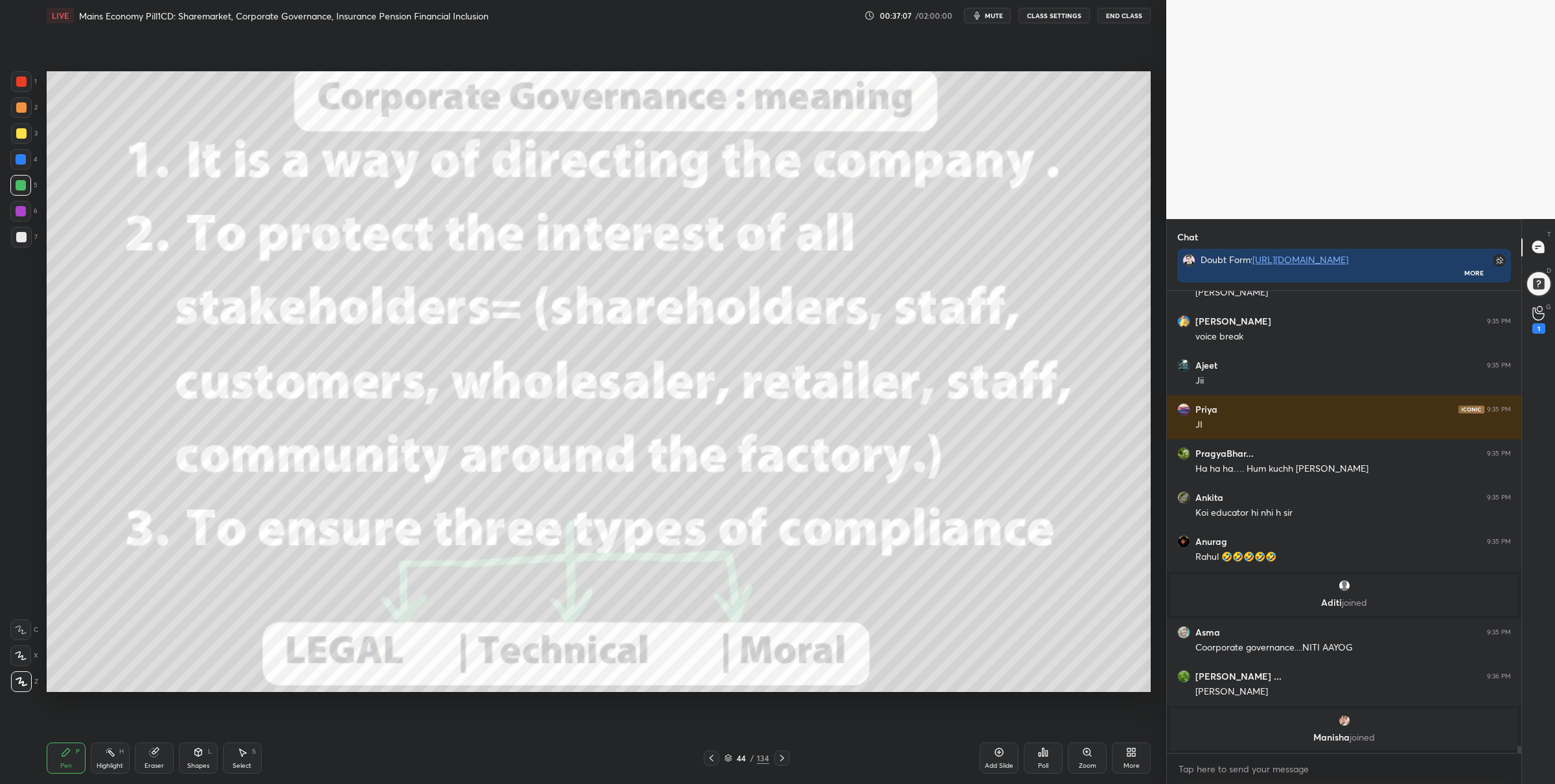
scroll to position [30714, 0]
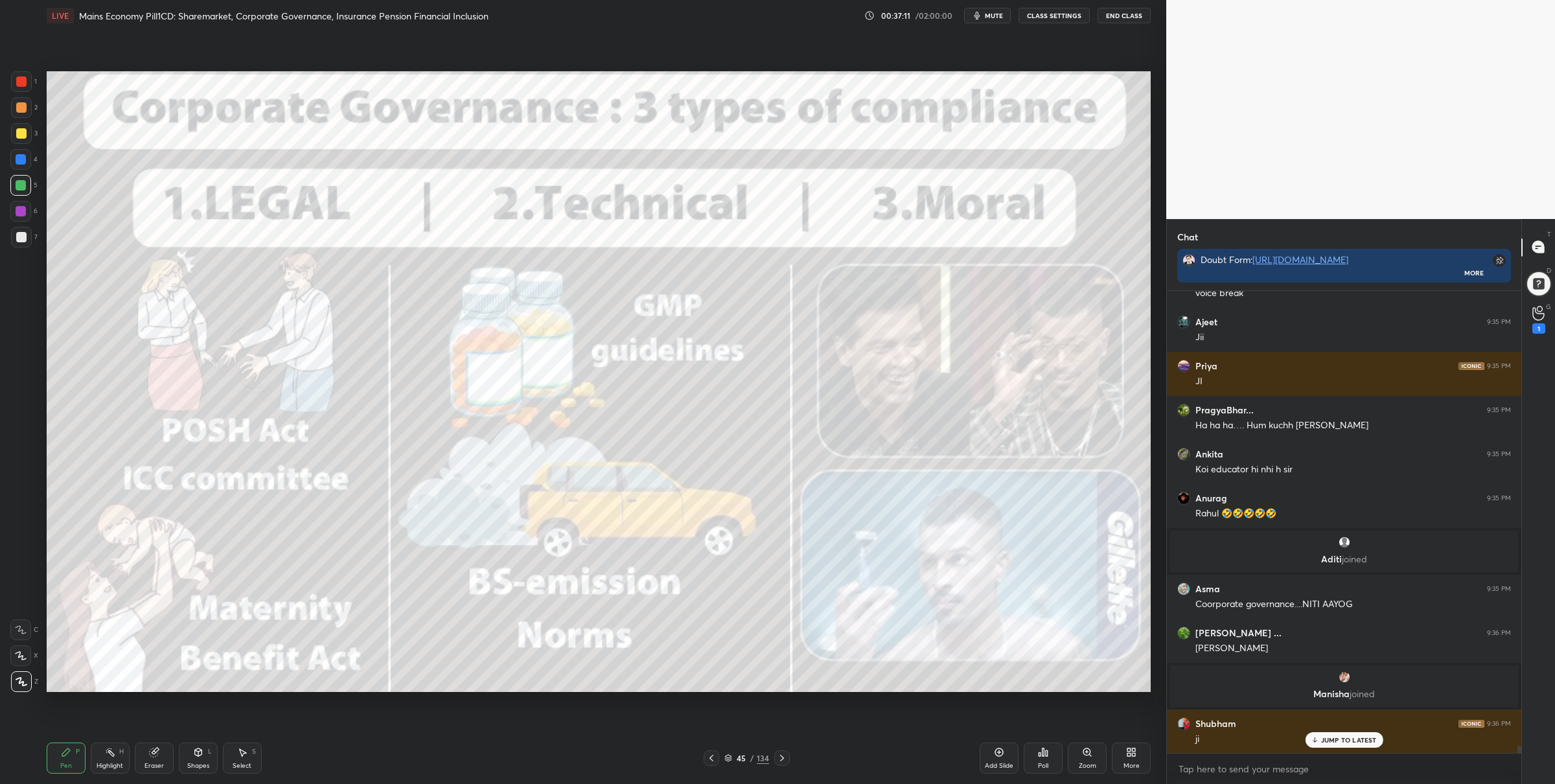
click at [18, 133] on div at bounding box center [21, 133] width 10 height 10
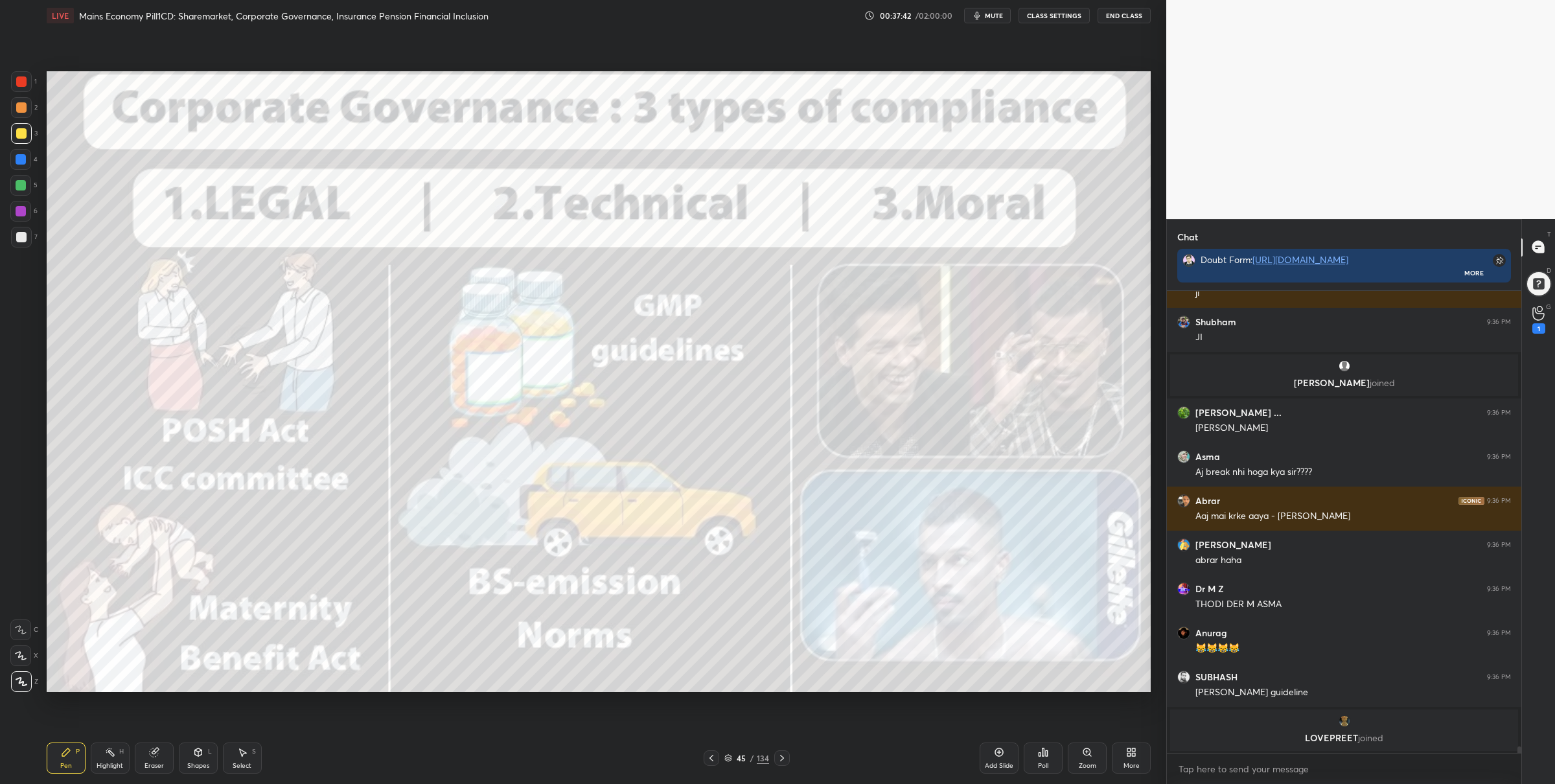
scroll to position [31135, 0]
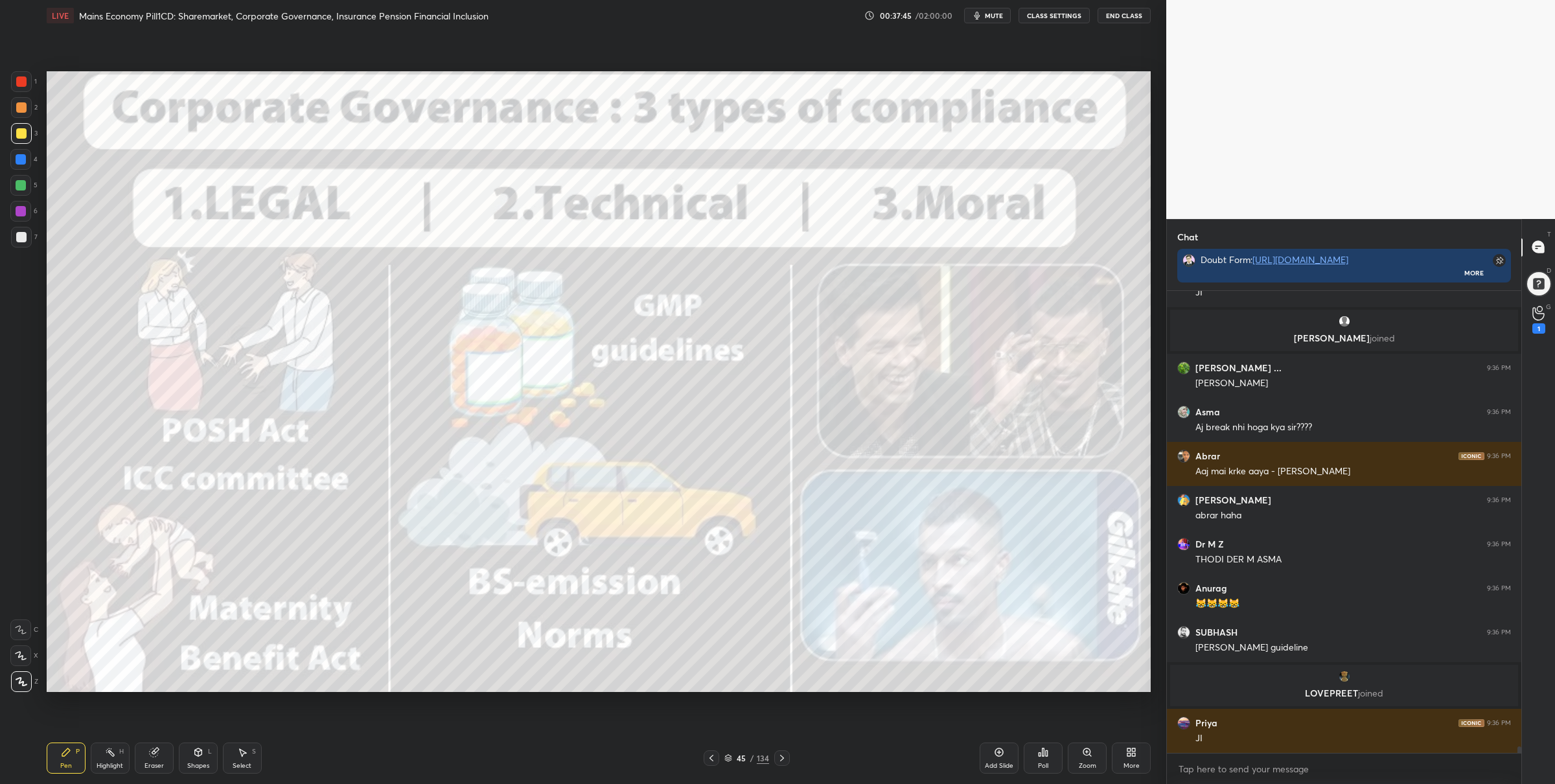
drag, startPoint x: 39, startPoint y: 88, endPoint x: 43, endPoint y: 96, distance: 8.9
click at [37, 90] on div "1 2 3 4 5 6 7 C X Z C X Z E E Erase all H H" at bounding box center [21, 381] width 42 height 621
drag, startPoint x: 23, startPoint y: 72, endPoint x: 39, endPoint y: 86, distance: 21.3
click at [25, 75] on div at bounding box center [21, 81] width 21 height 21
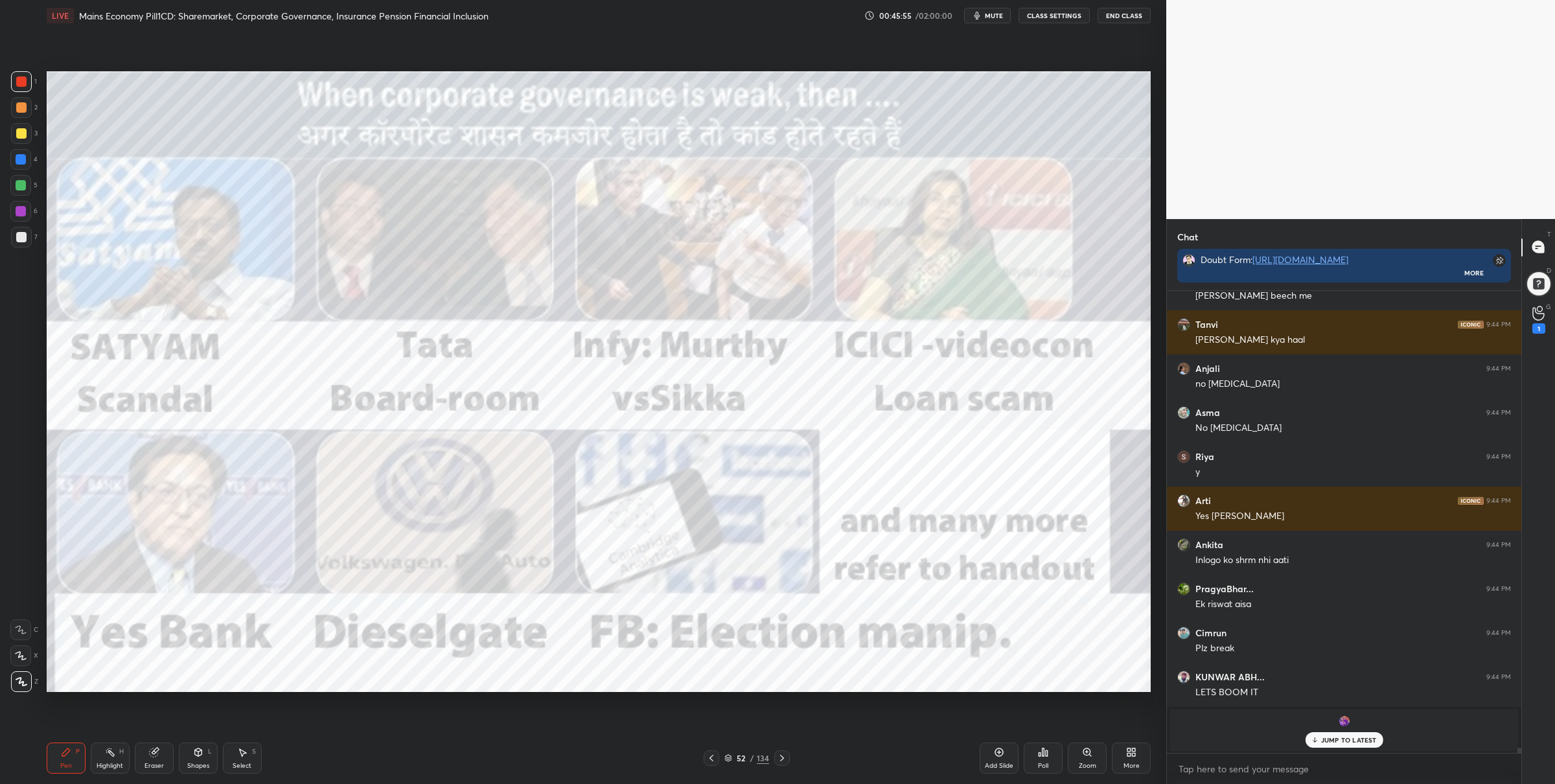
scroll to position [38124, 0]
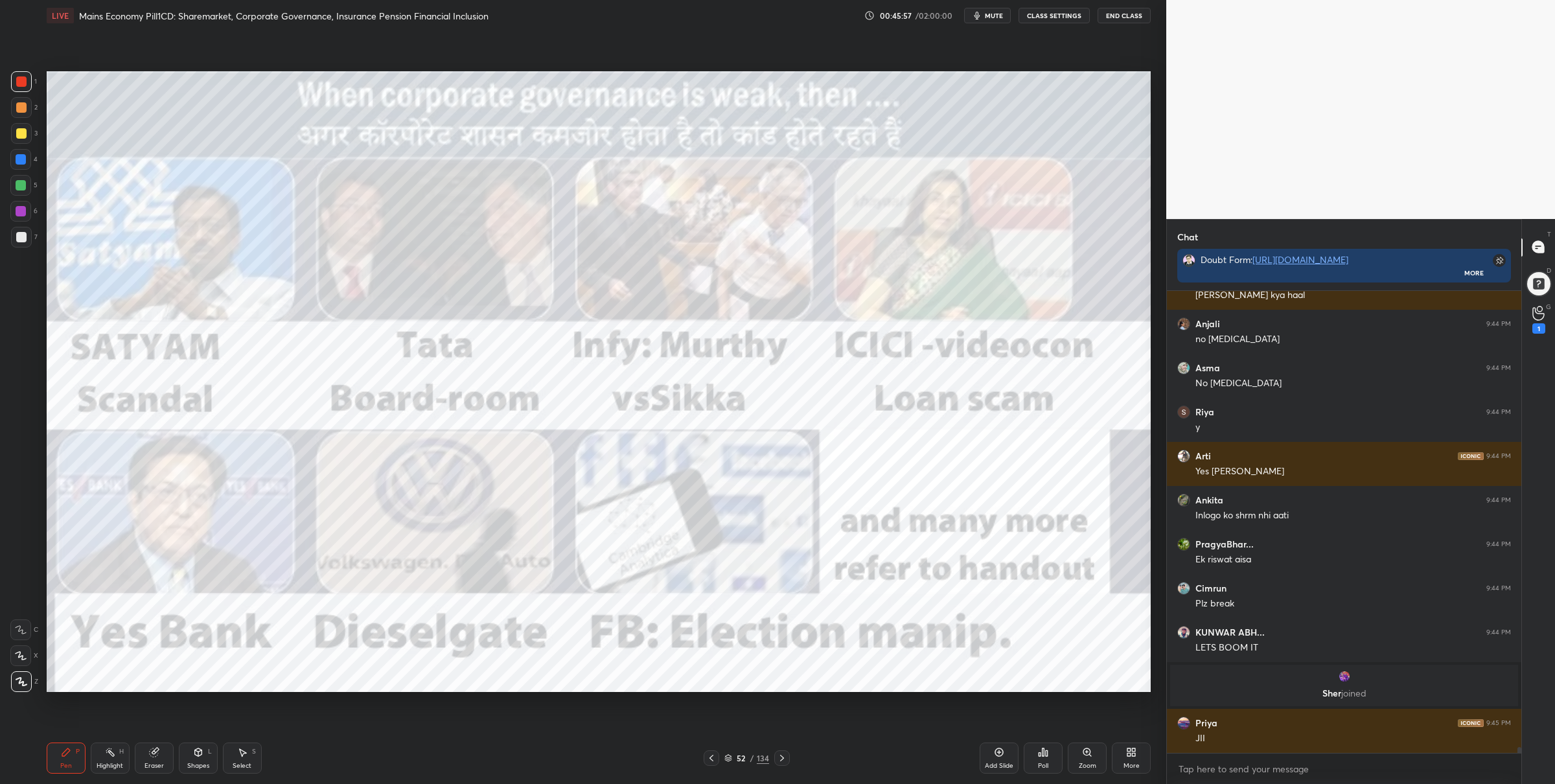
click at [1083, 750] on icon at bounding box center [1087, 752] width 10 height 10
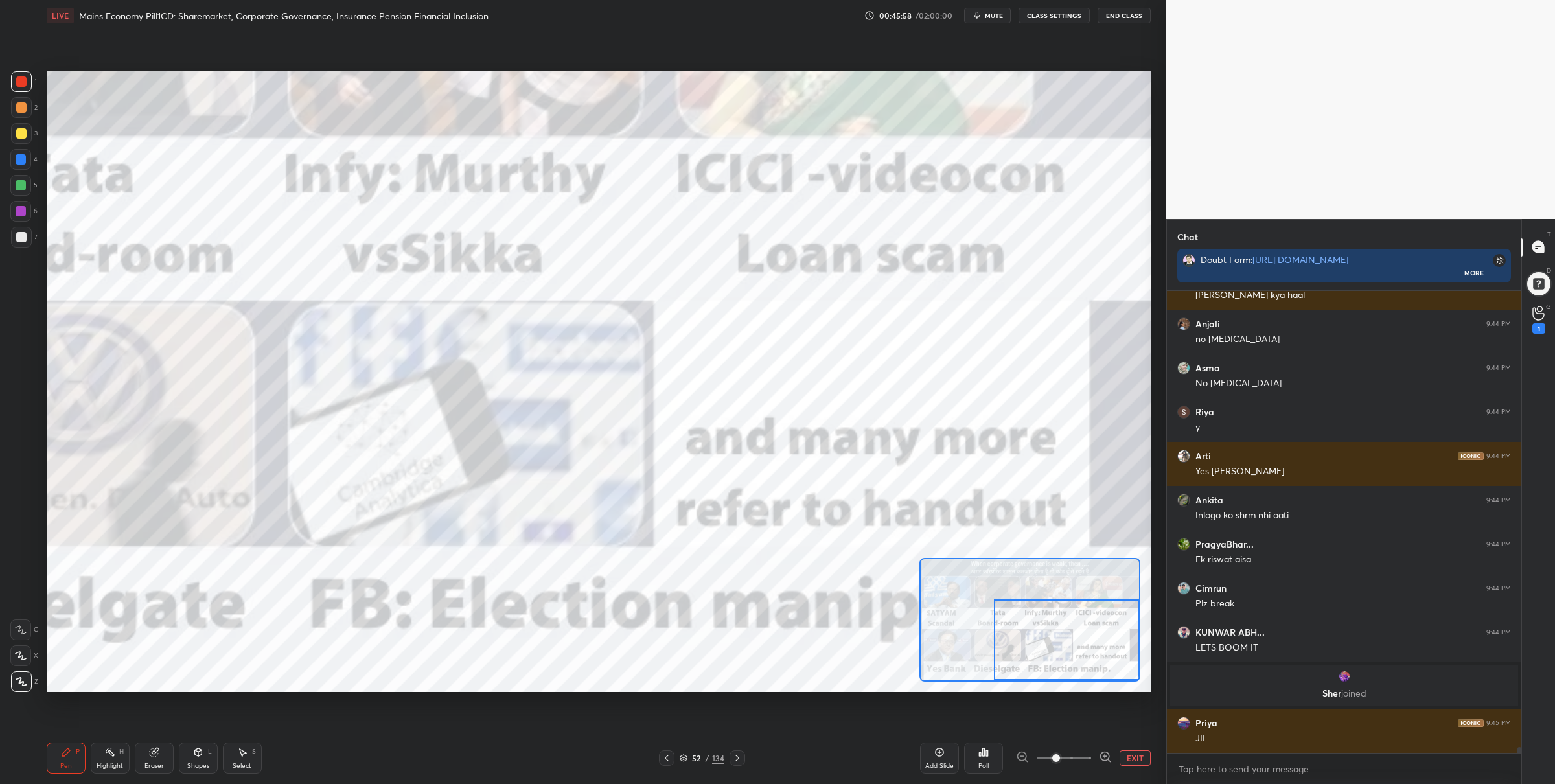
drag, startPoint x: 1019, startPoint y: 634, endPoint x: 1078, endPoint y: 651, distance: 61.4
click at [1084, 664] on div at bounding box center [1067, 640] width 146 height 81
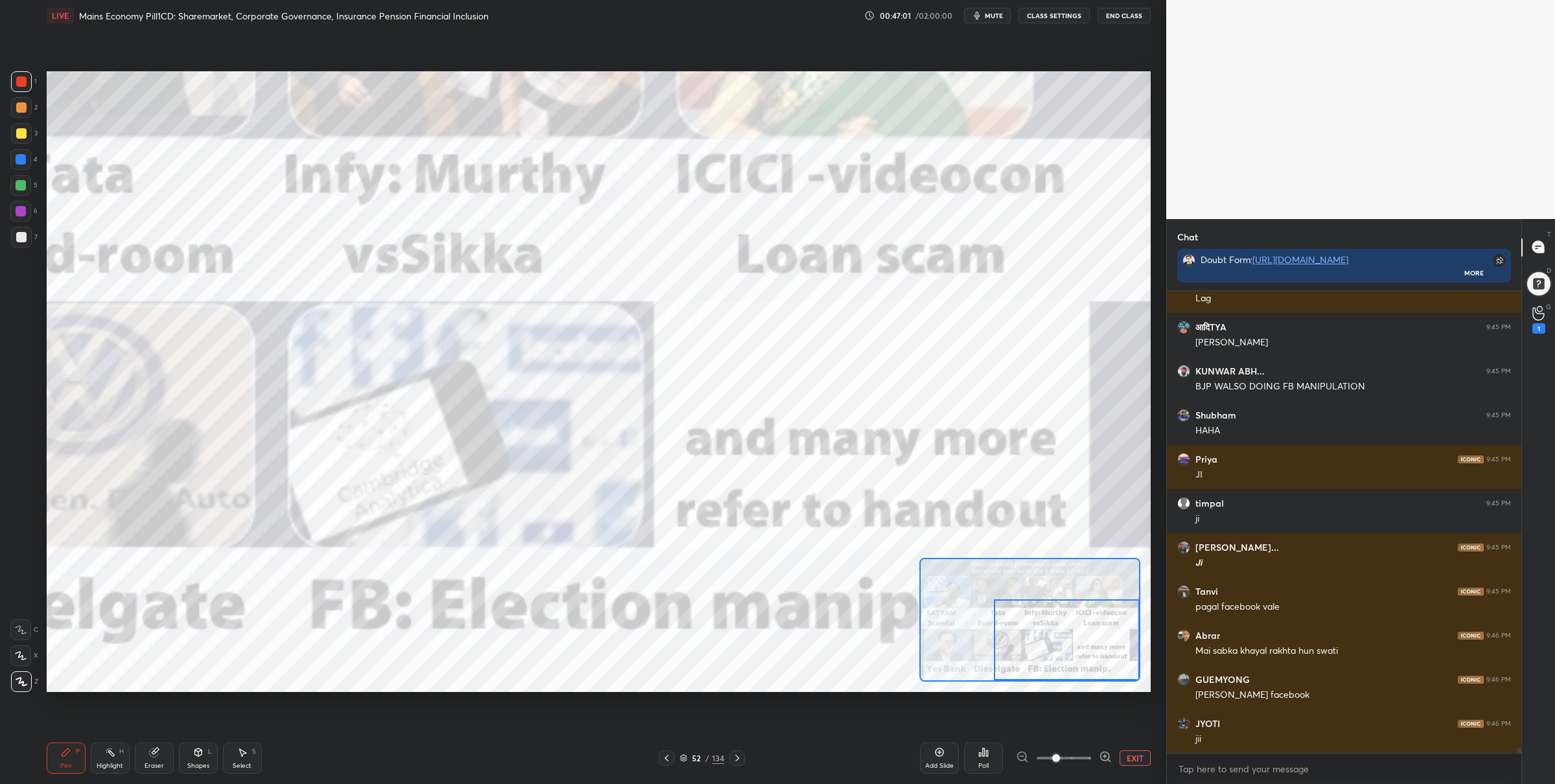
scroll to position [39665, 0]
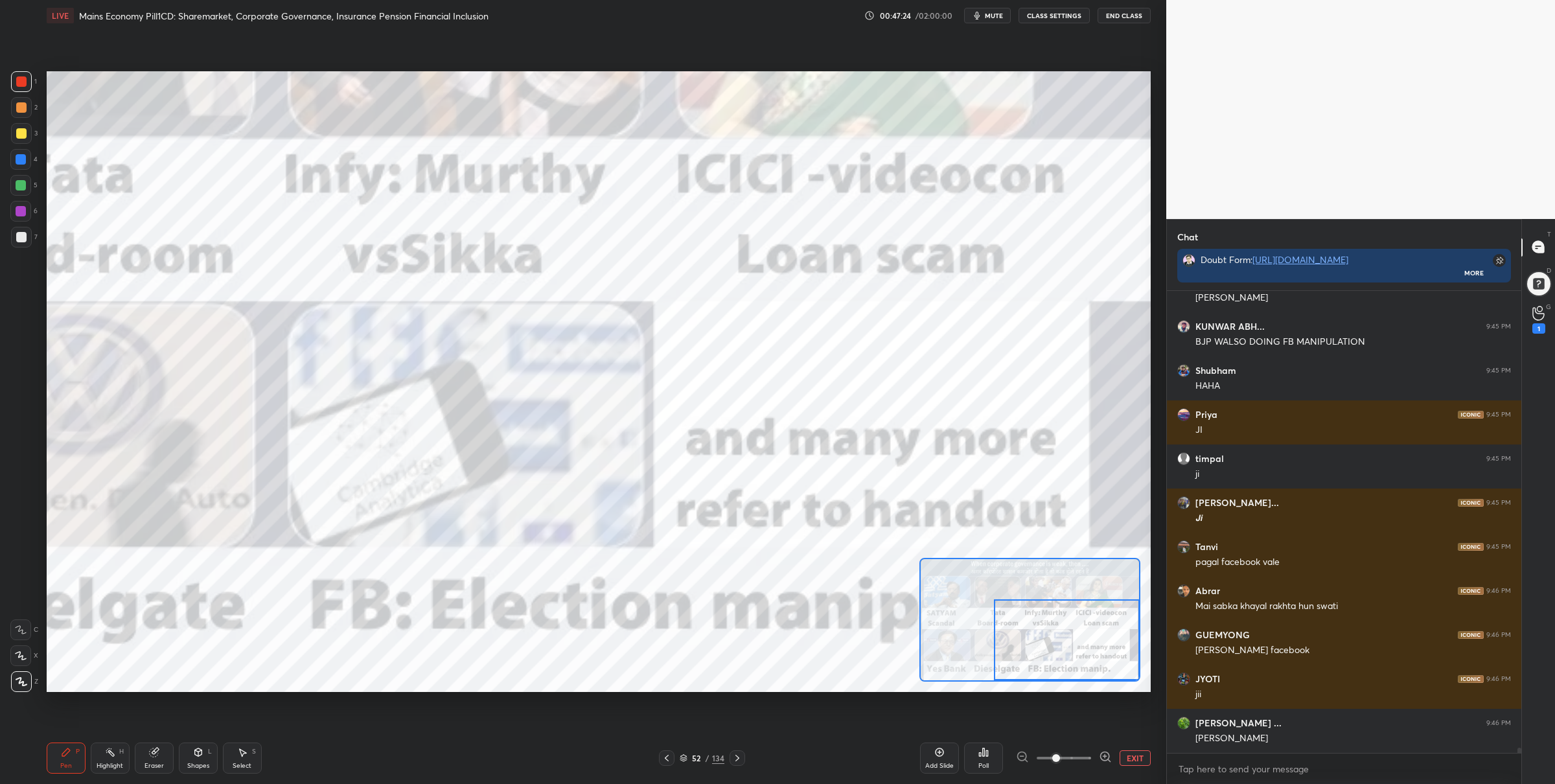
click at [1121, 762] on button "EXIT" at bounding box center [1135, 758] width 31 height 15
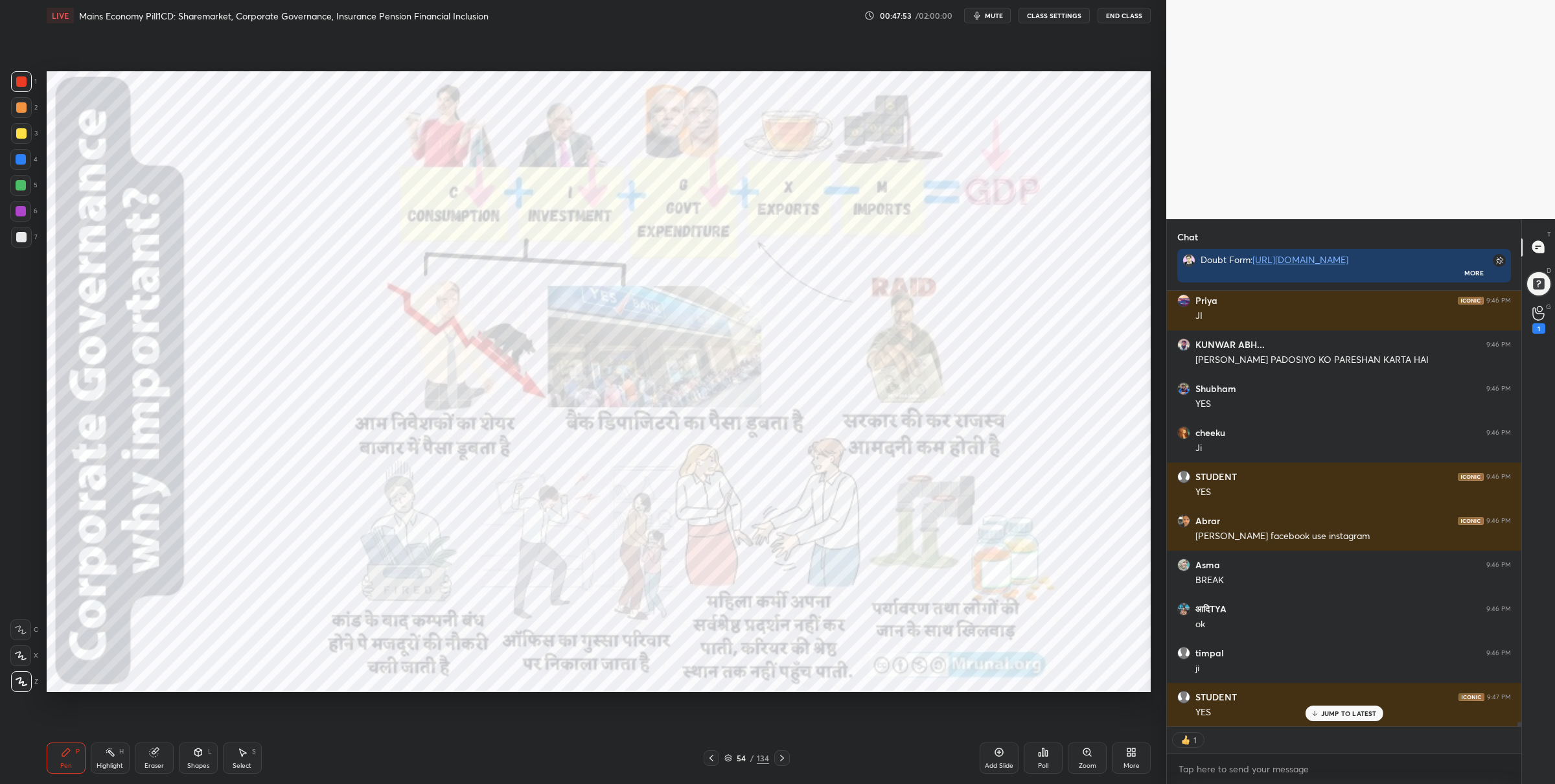
scroll to position [40264, 0]
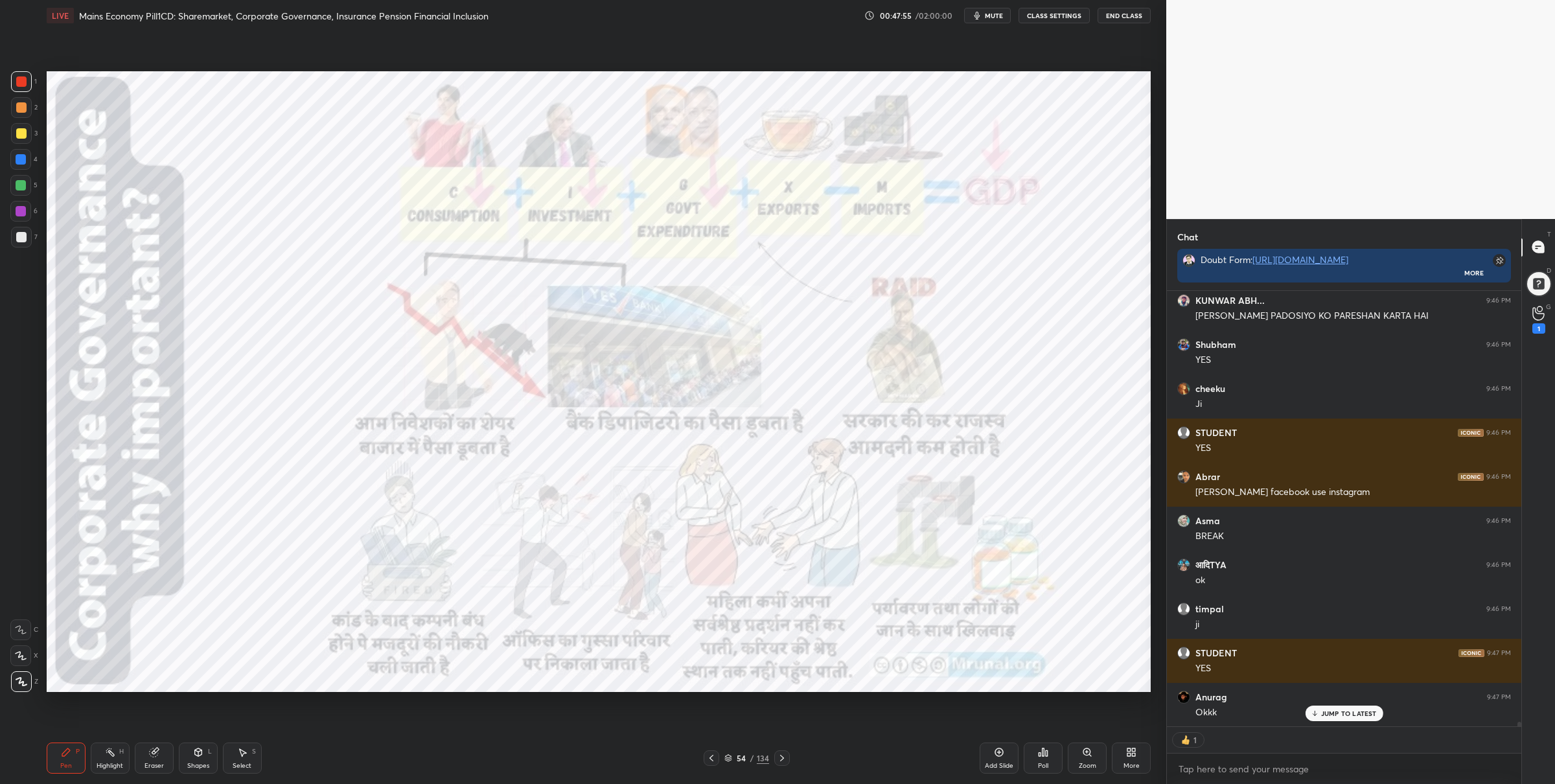
click at [1090, 762] on div "Zoom" at bounding box center [1087, 765] width 18 height 6
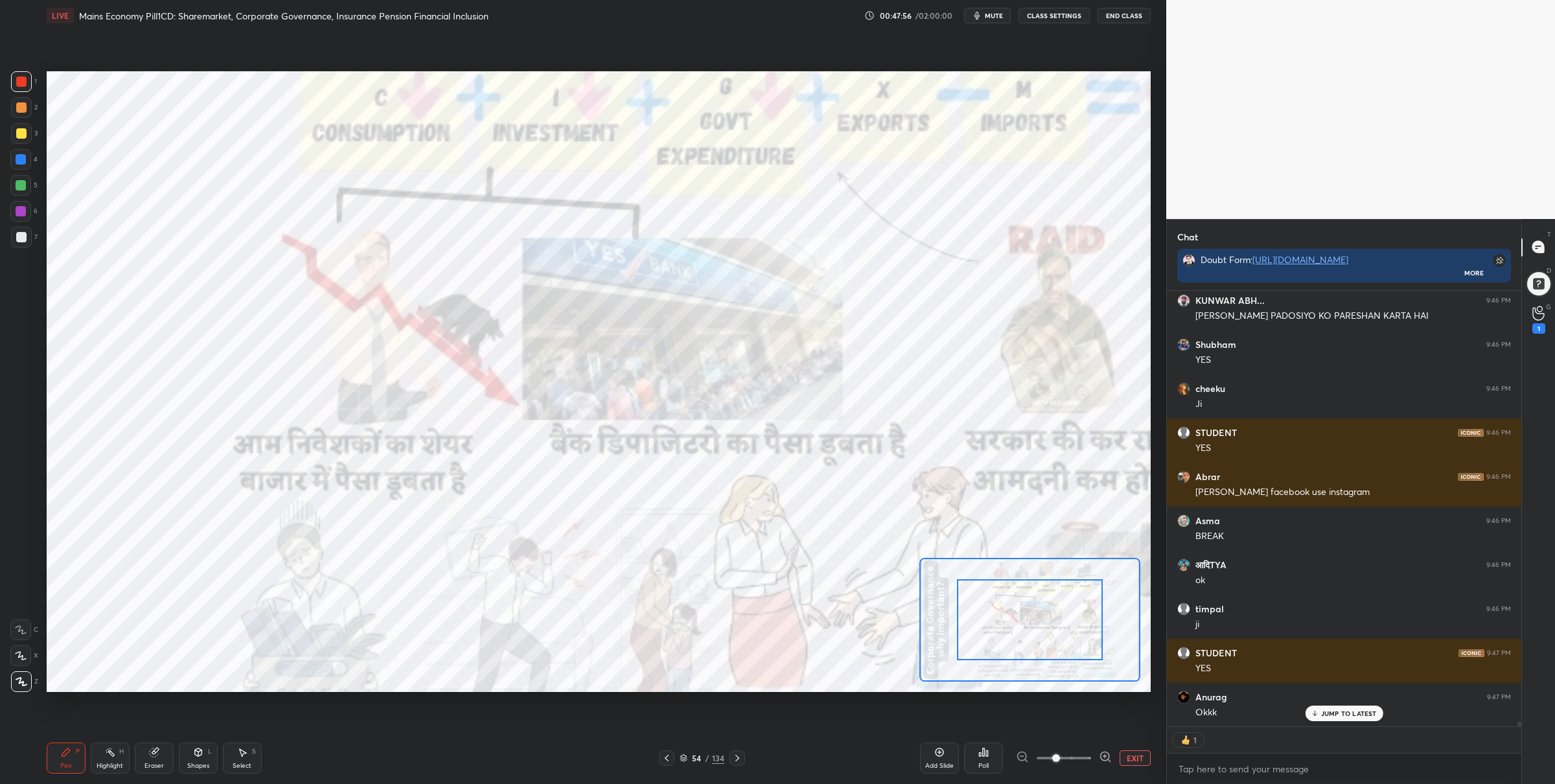
click at [1083, 752] on span at bounding box center [1063, 758] width 55 height 19
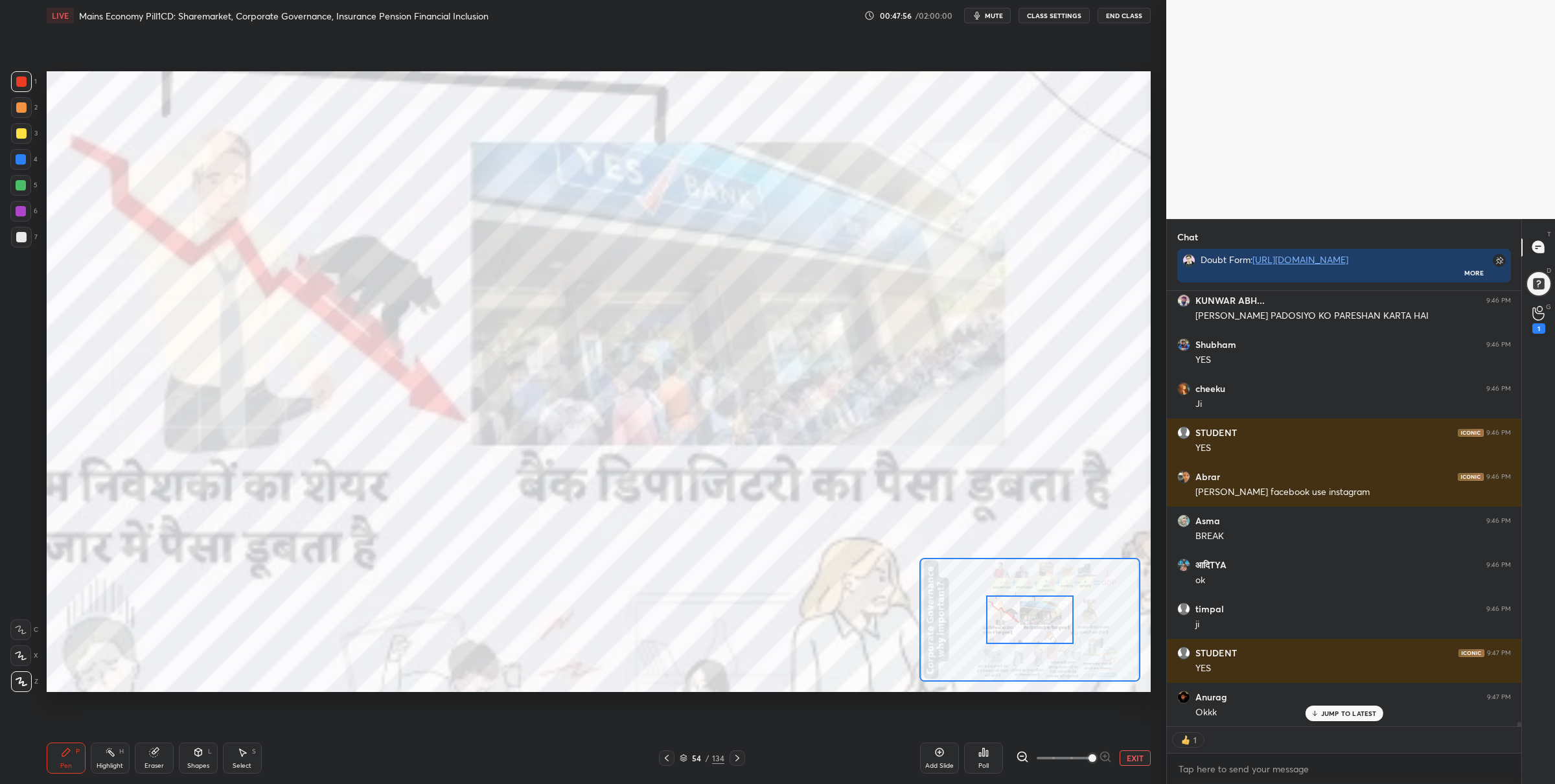
click at [1056, 644] on div at bounding box center [1029, 620] width 87 height 49
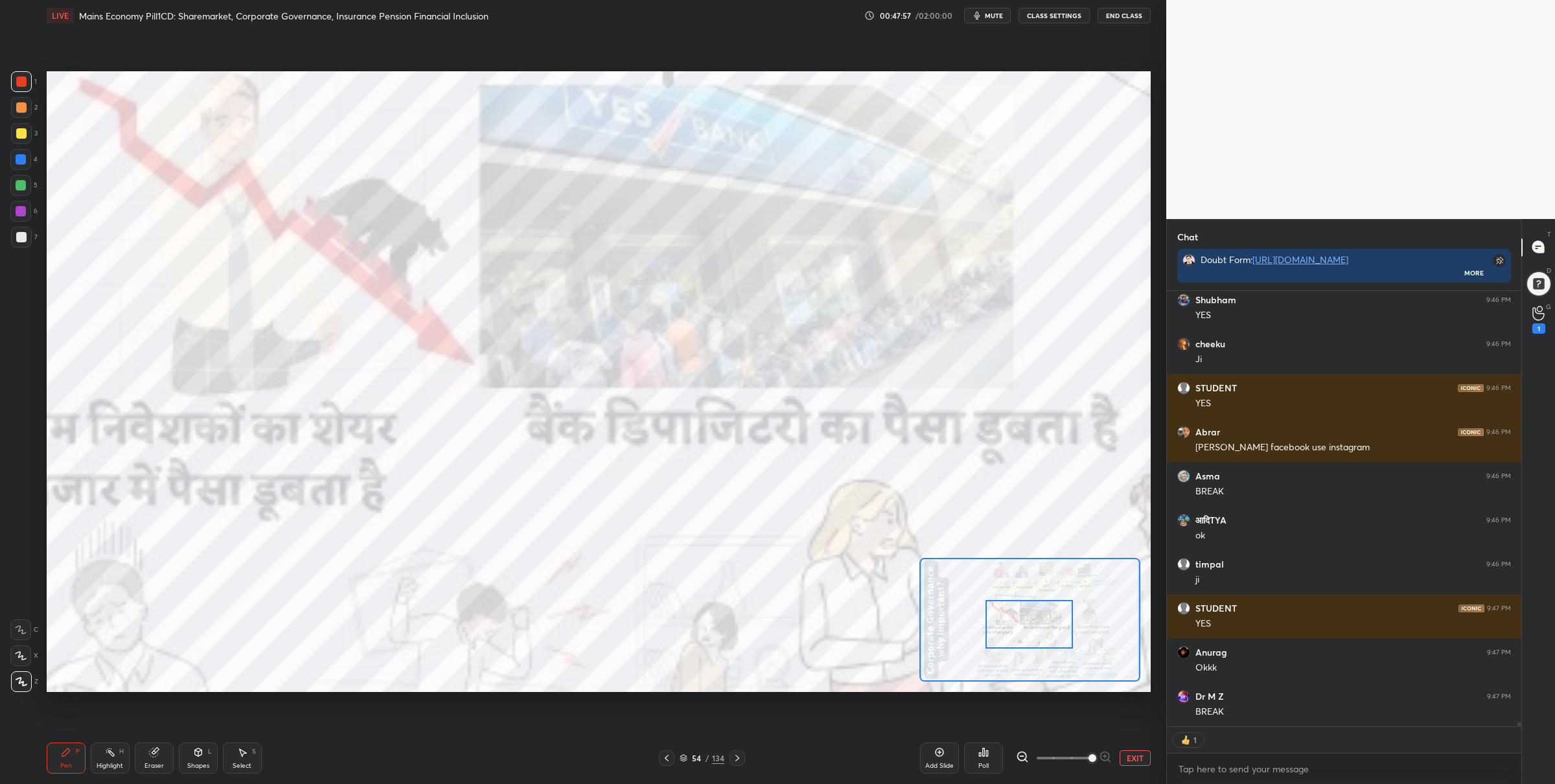
scroll to position [458, 351]
click at [1021, 644] on div at bounding box center [1030, 620] width 221 height 124
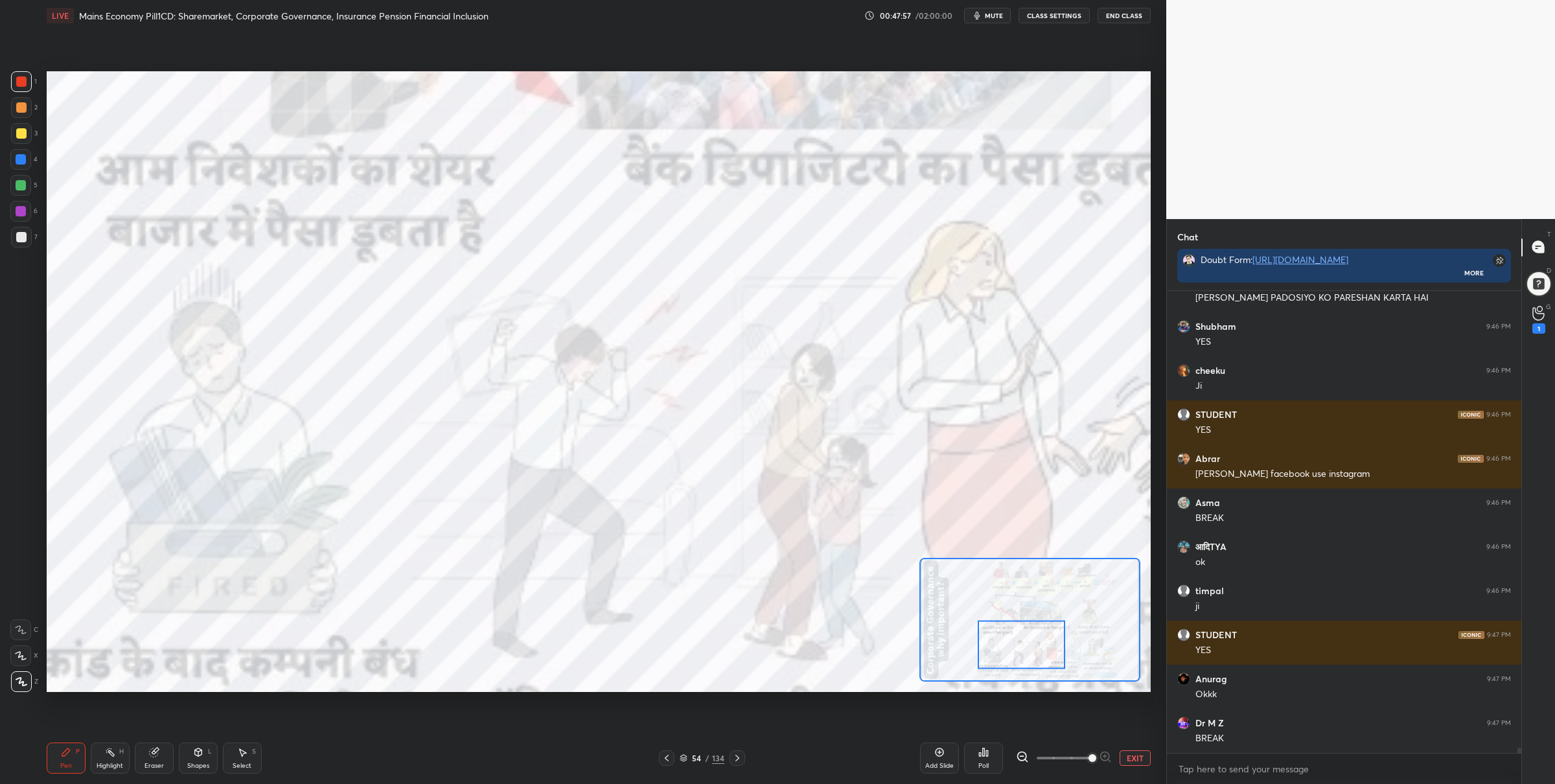
scroll to position [40282, 0]
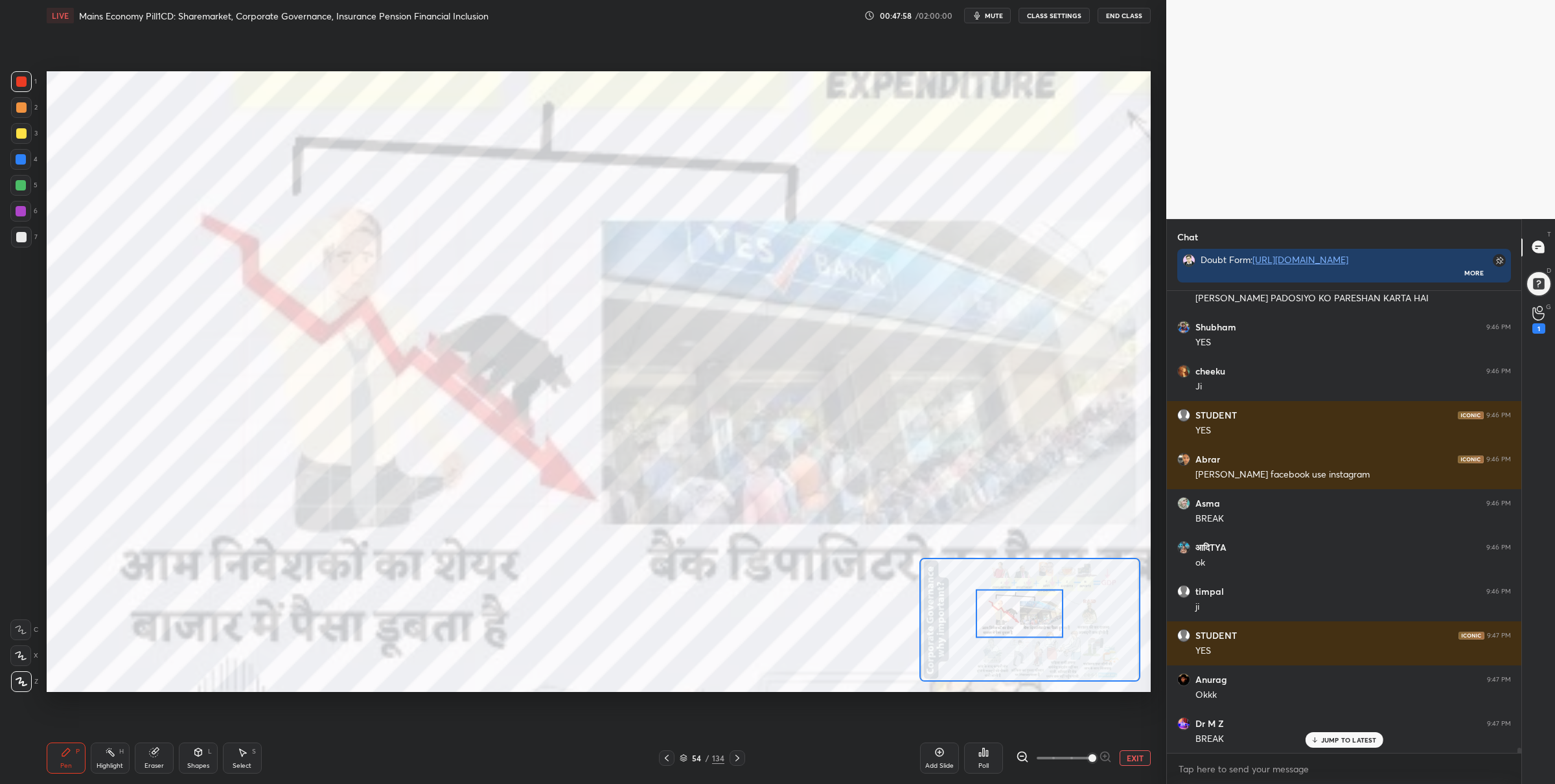
drag, startPoint x: 1026, startPoint y: 645, endPoint x: 1023, endPoint y: 615, distance: 30.1
click at [1022, 614] on div at bounding box center [1019, 613] width 87 height 49
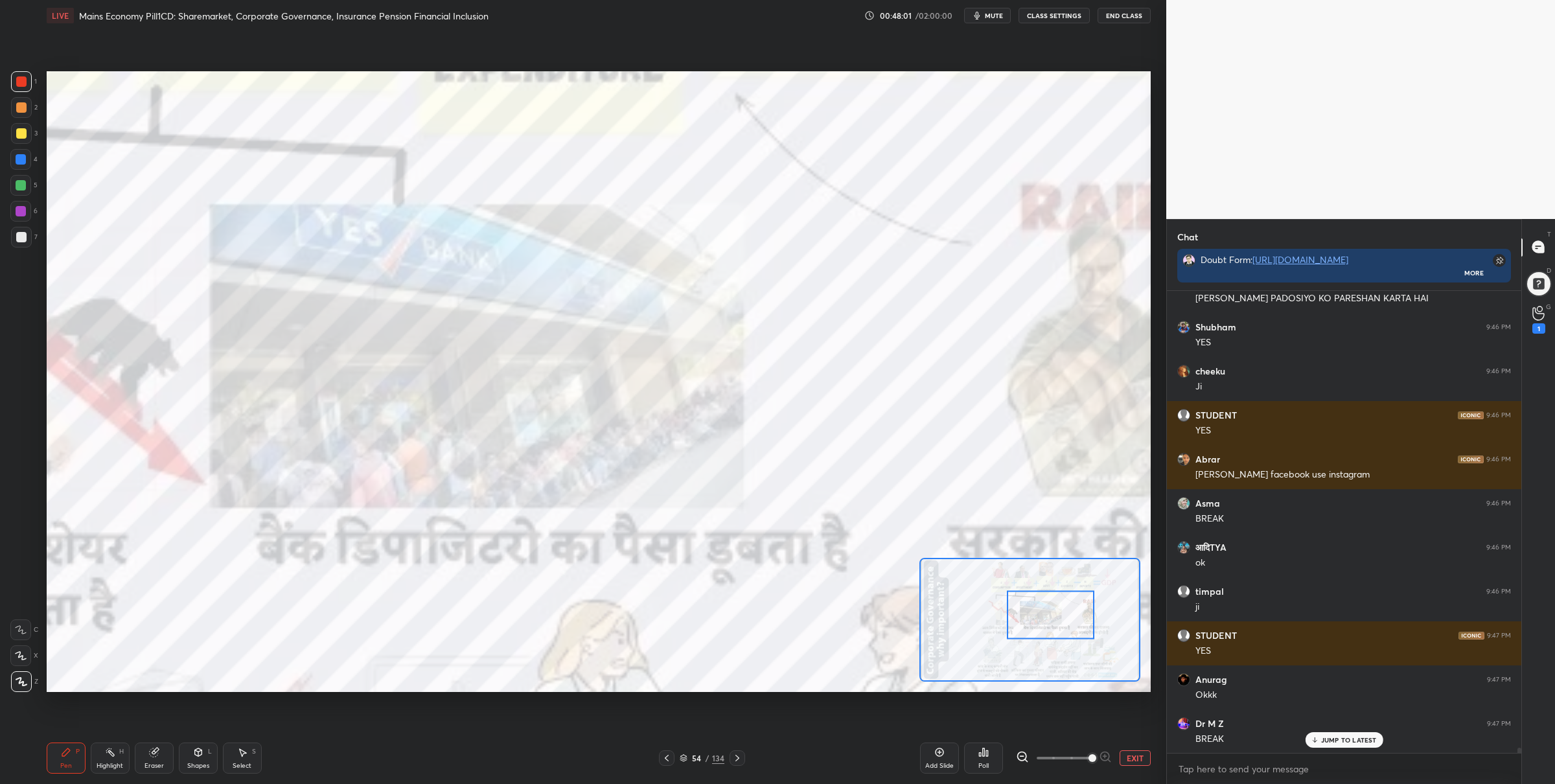
drag, startPoint x: 1034, startPoint y: 620, endPoint x: 1057, endPoint y: 614, distance: 23.8
click at [1059, 617] on div at bounding box center [1050, 614] width 87 height 49
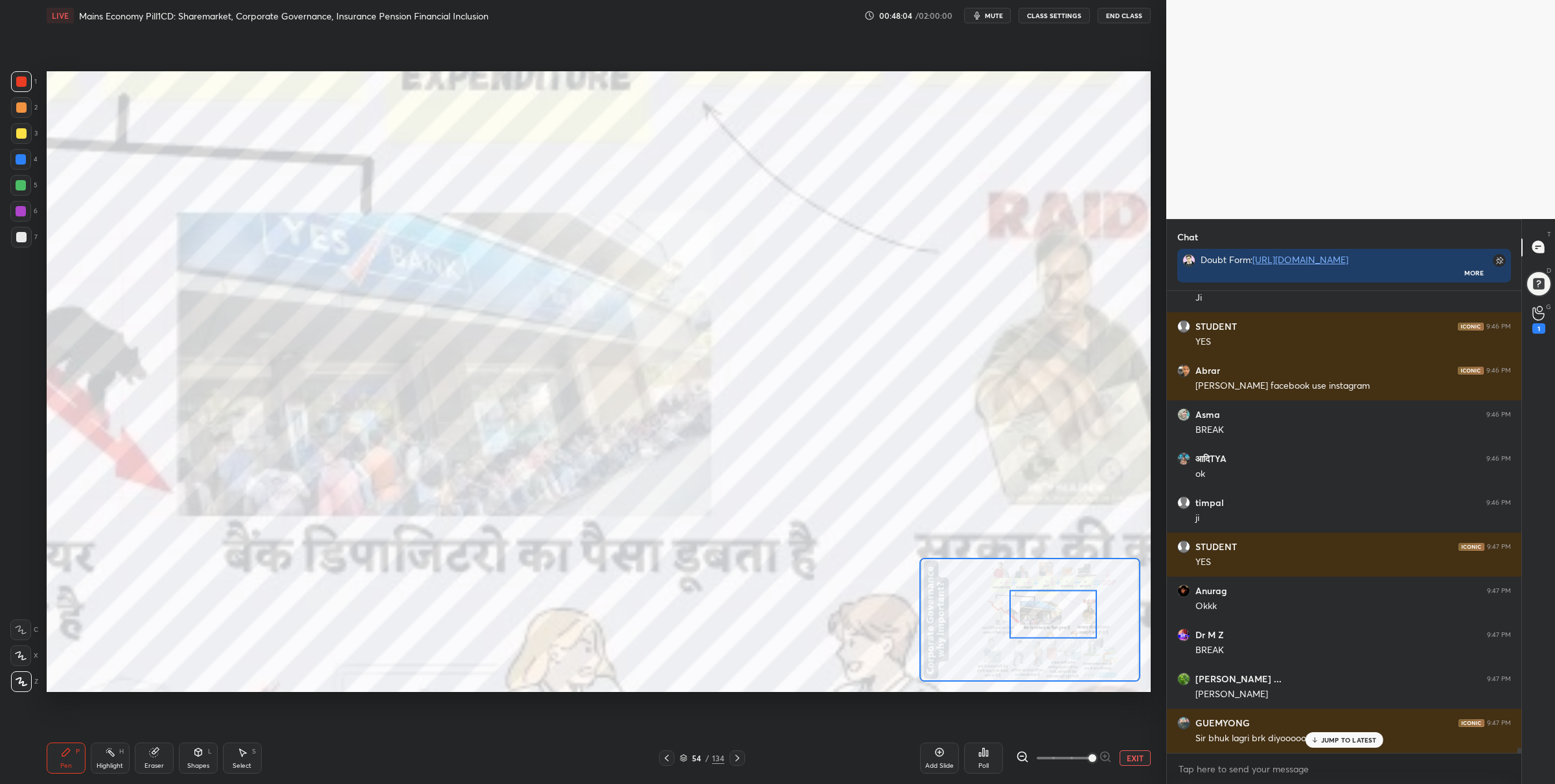
scroll to position [40414, 0]
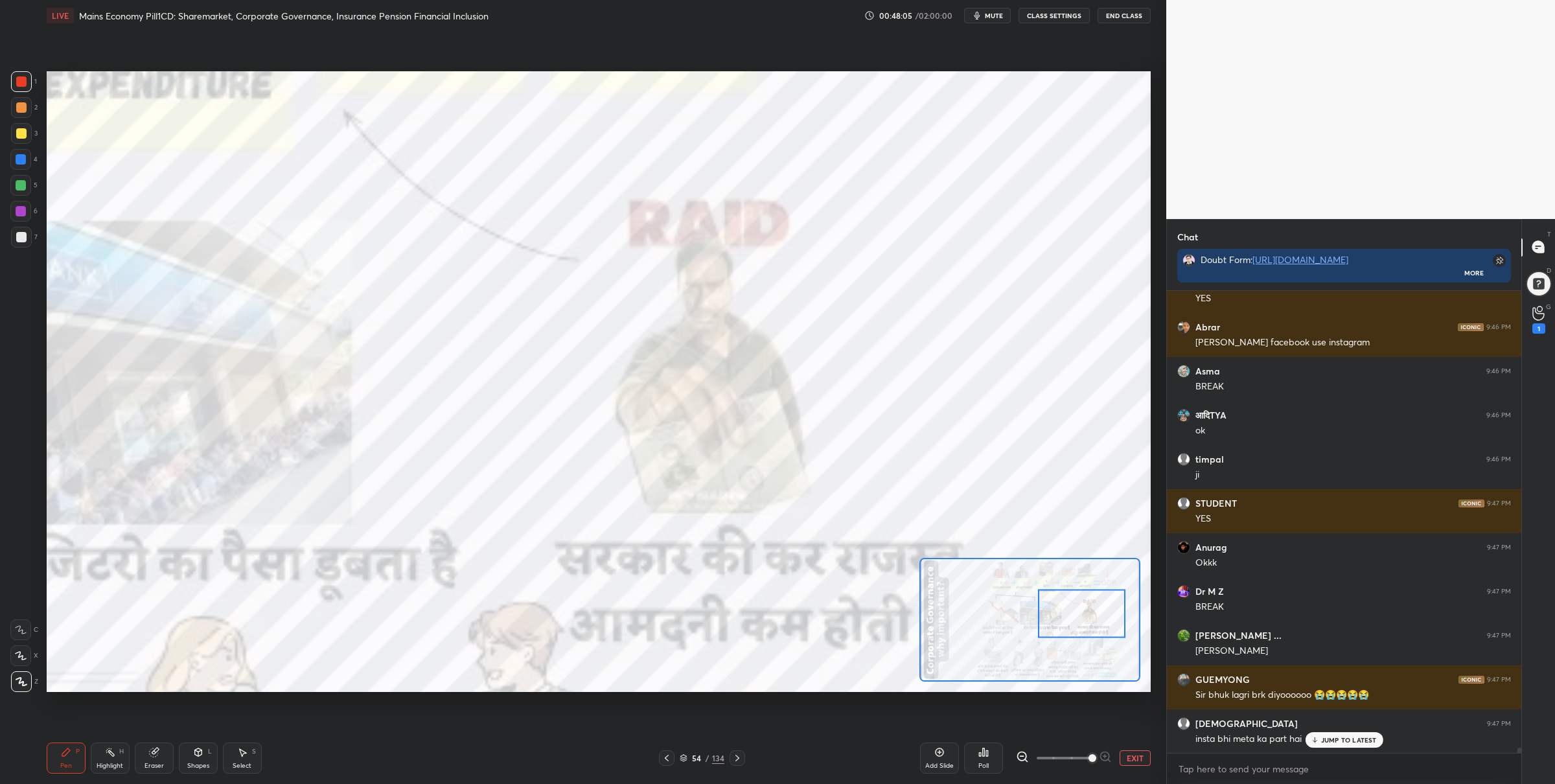
drag, startPoint x: 1047, startPoint y: 616, endPoint x: 1077, endPoint y: 617, distance: 30.0
click at [1077, 617] on div at bounding box center [1081, 613] width 87 height 49
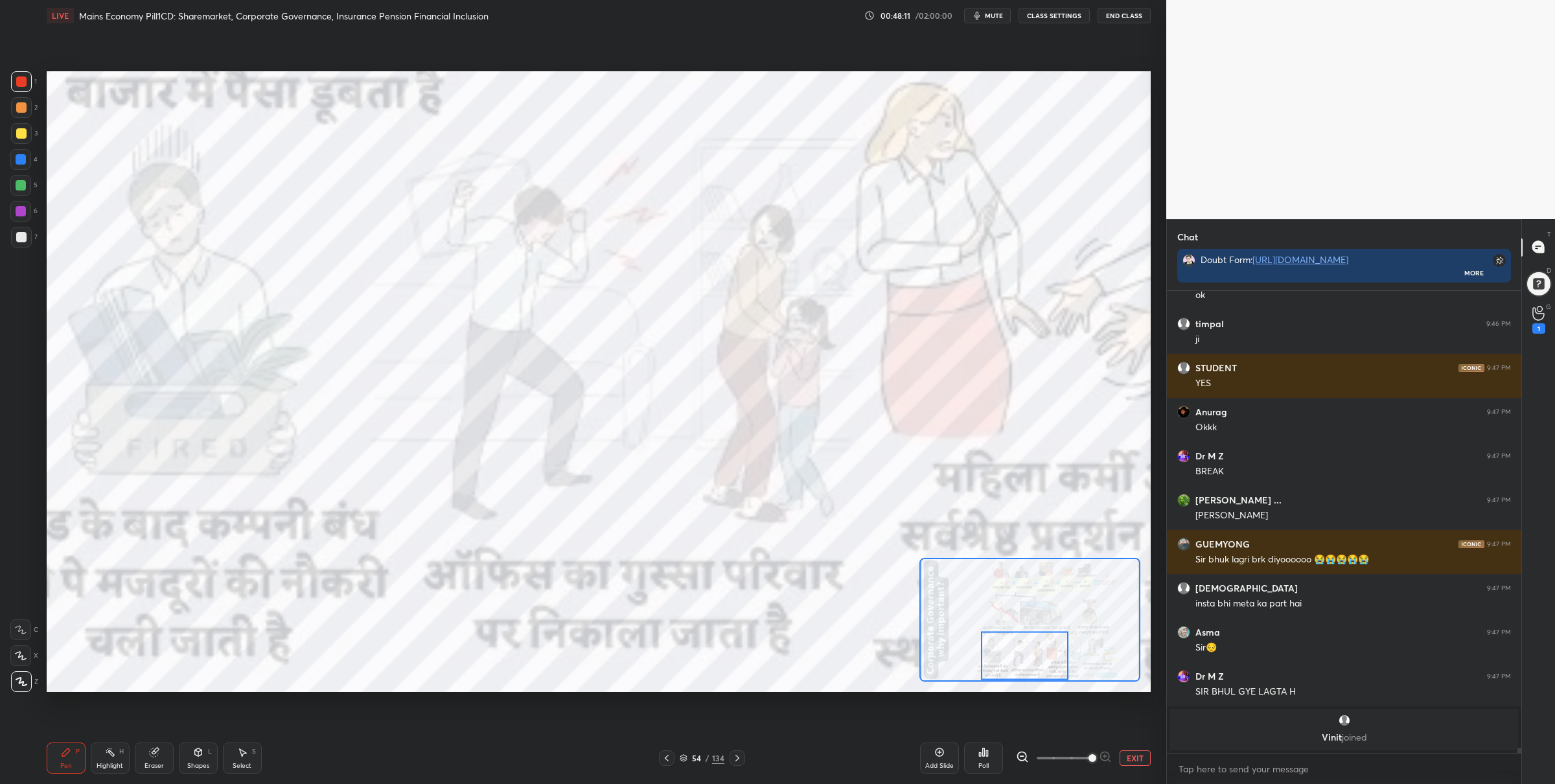
scroll to position [40593, 0]
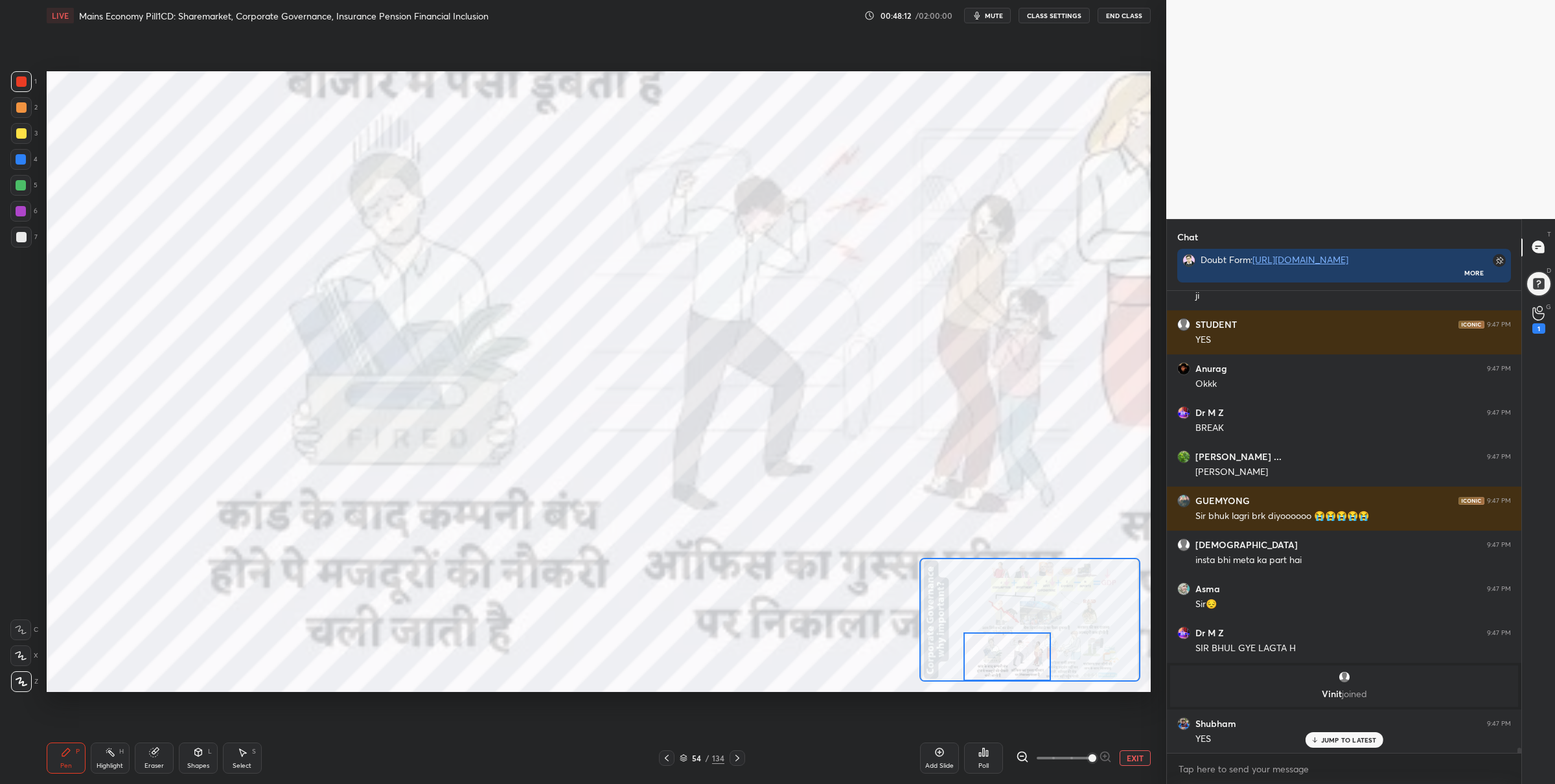
drag, startPoint x: 1095, startPoint y: 611, endPoint x: 1021, endPoint y: 657, distance: 87.1
click at [1013, 661] on div at bounding box center [1007, 657] width 87 height 49
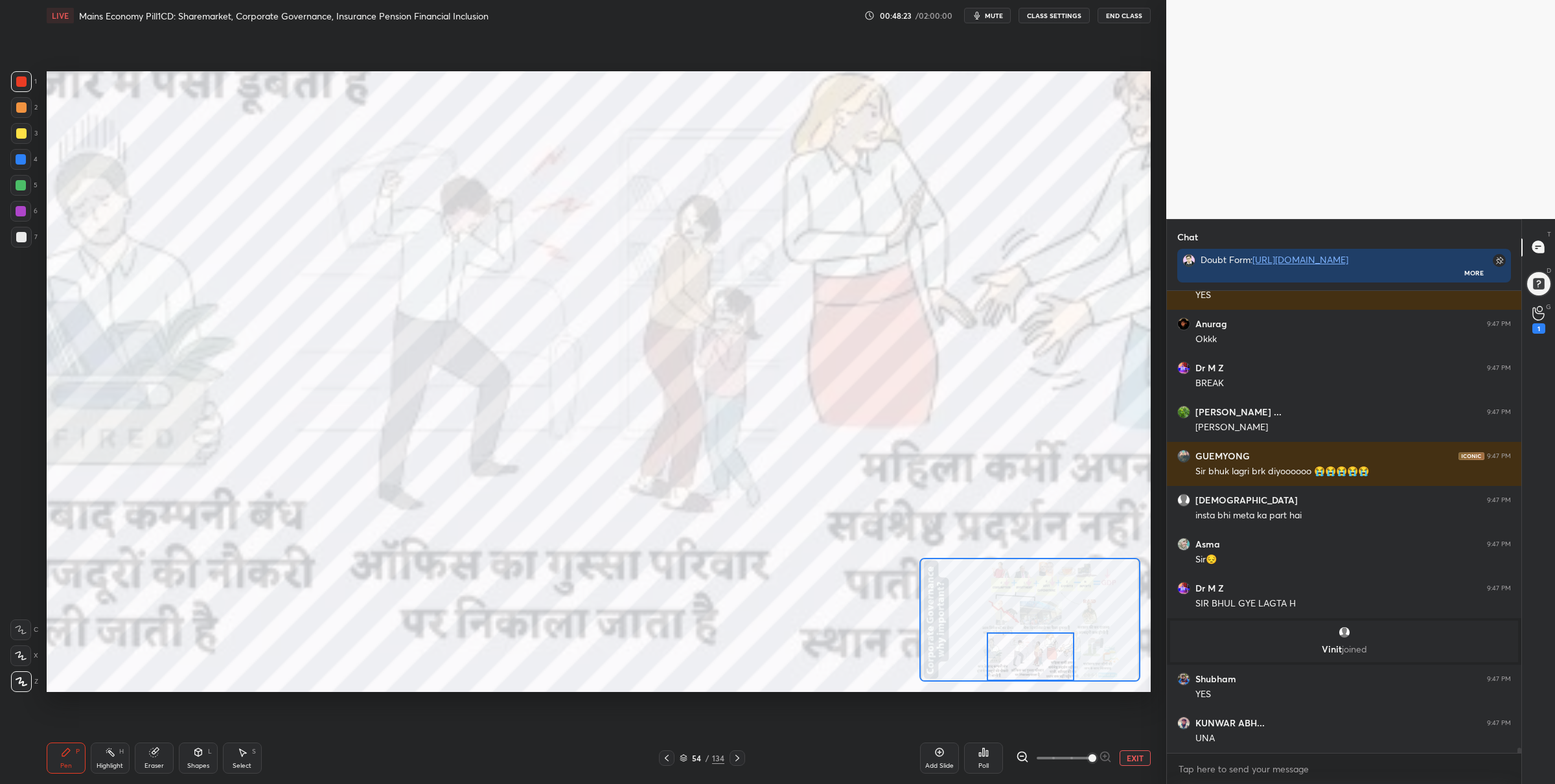
drag, startPoint x: 992, startPoint y: 646, endPoint x: 999, endPoint y: 637, distance: 11.4
click at [1014, 646] on div at bounding box center [1030, 657] width 87 height 49
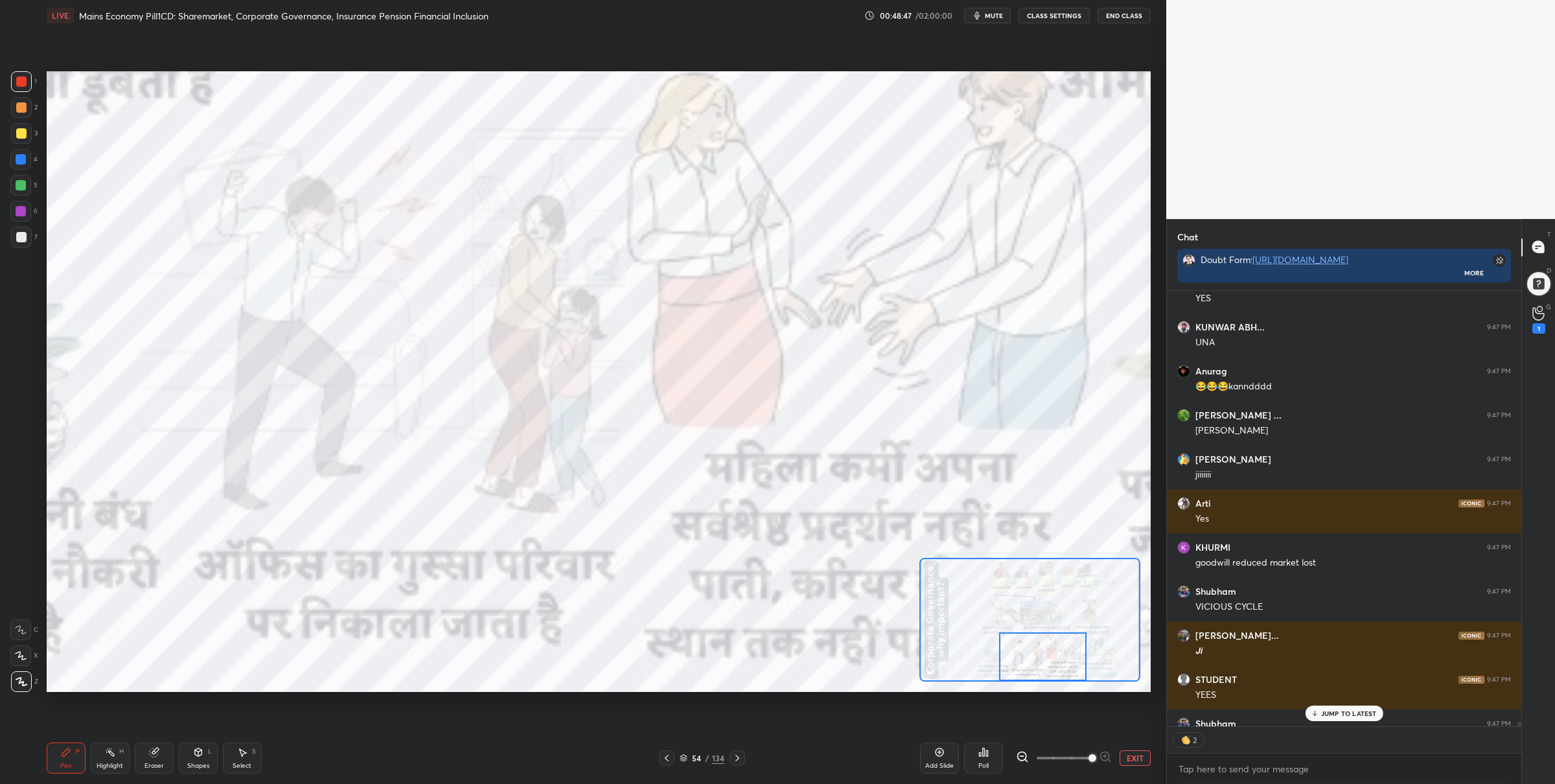
scroll to position [41104, 0]
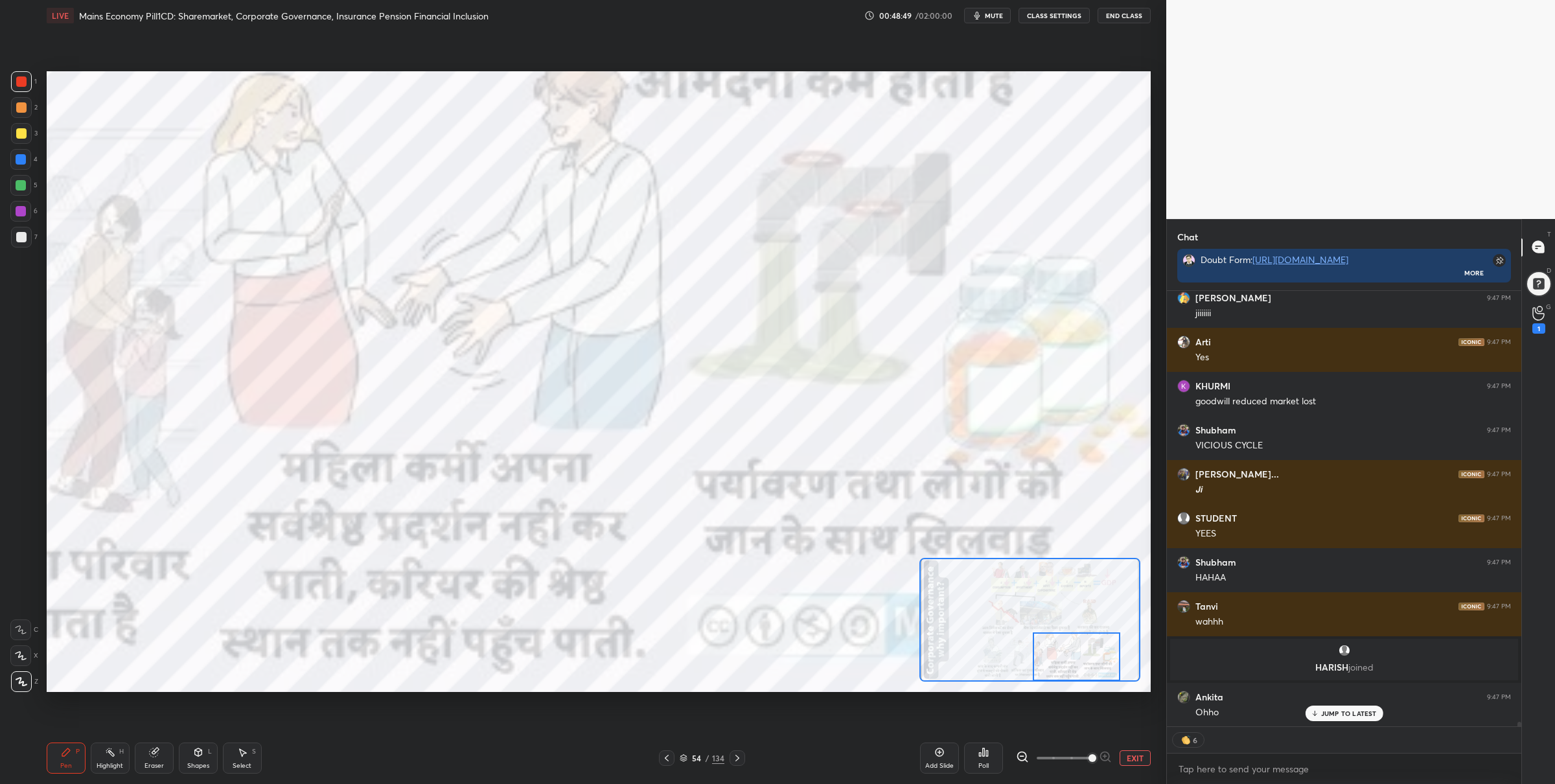
drag, startPoint x: 1012, startPoint y: 647, endPoint x: 1056, endPoint y: 653, distance: 44.4
click at [1056, 653] on div at bounding box center [1076, 657] width 87 height 49
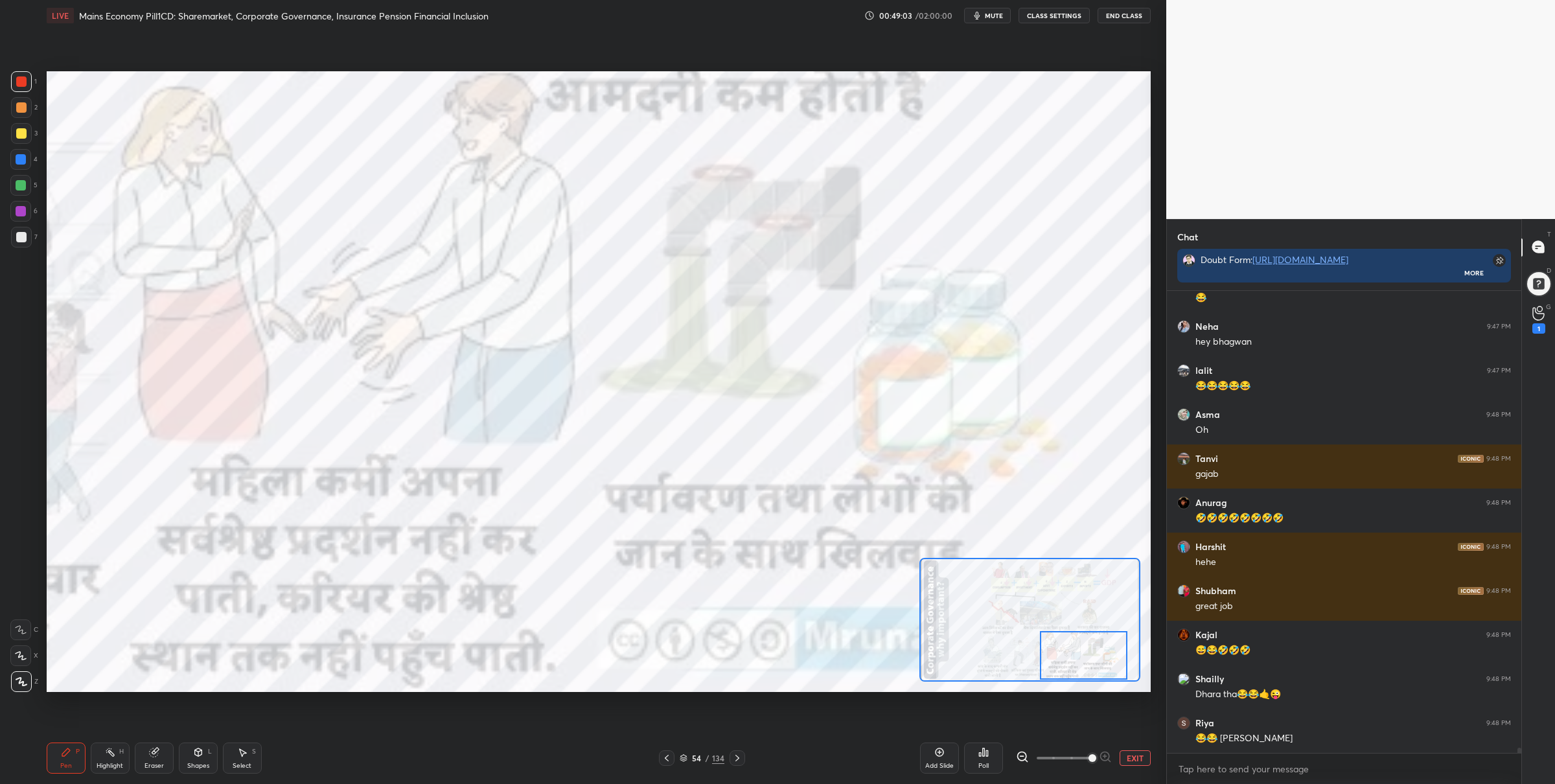
scroll to position [41830, 0]
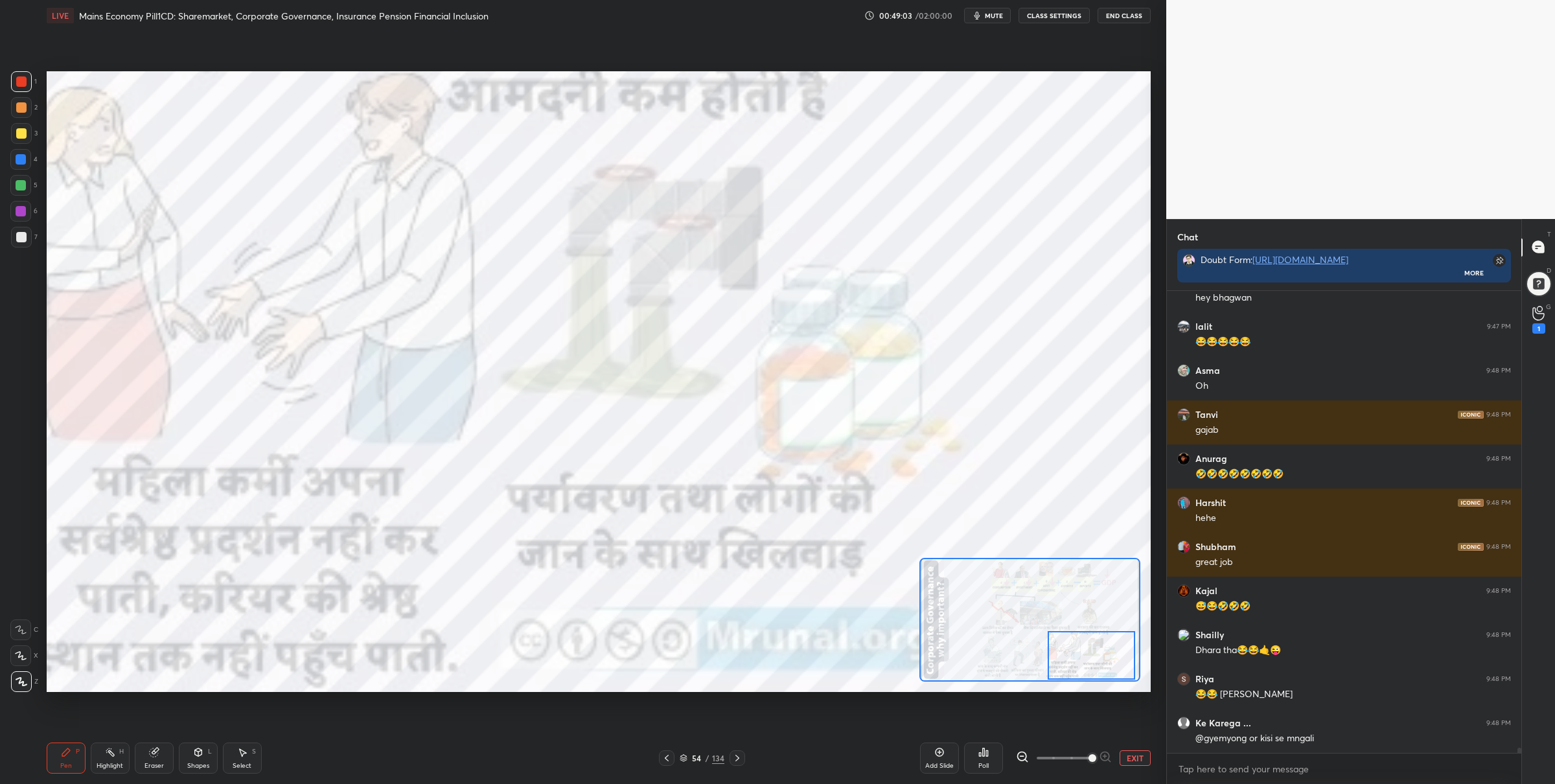
drag, startPoint x: 1060, startPoint y: 657, endPoint x: 1073, endPoint y: 655, distance: 13.2
click at [1073, 657] on div at bounding box center [1091, 655] width 87 height 49
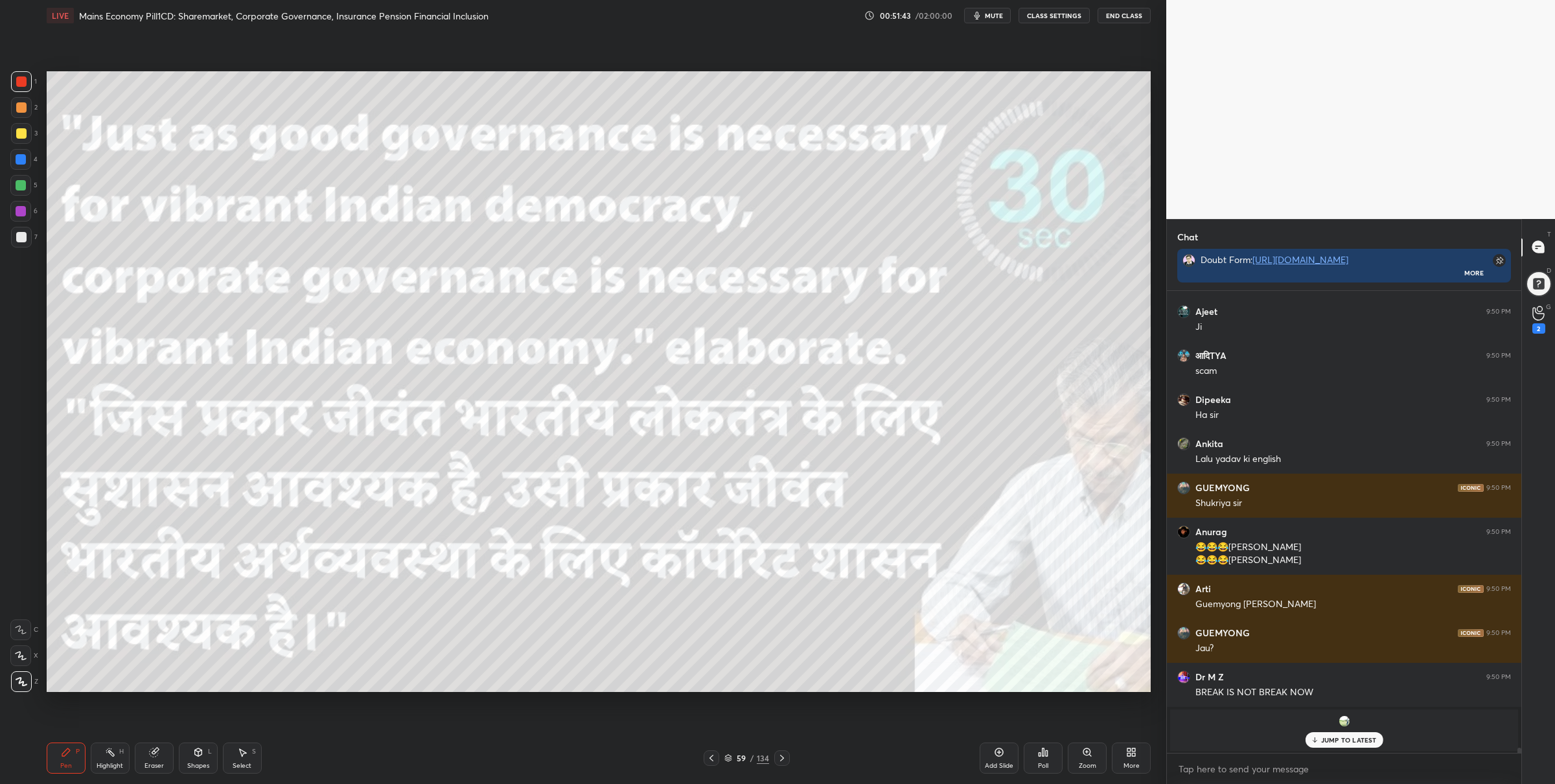
scroll to position [42221, 0]
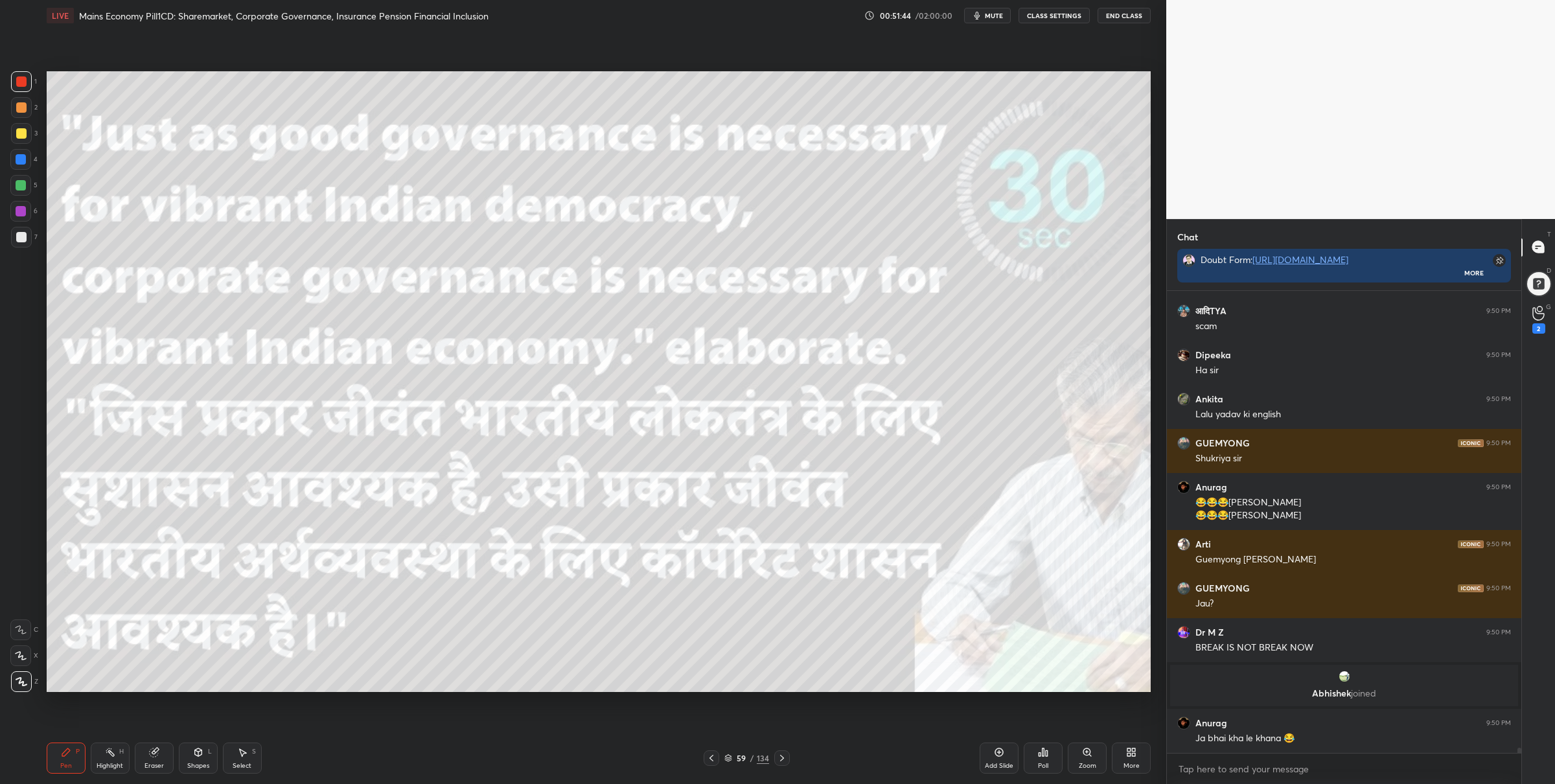
click at [732, 752] on div "59 / 134" at bounding box center [747, 758] width 45 height 12
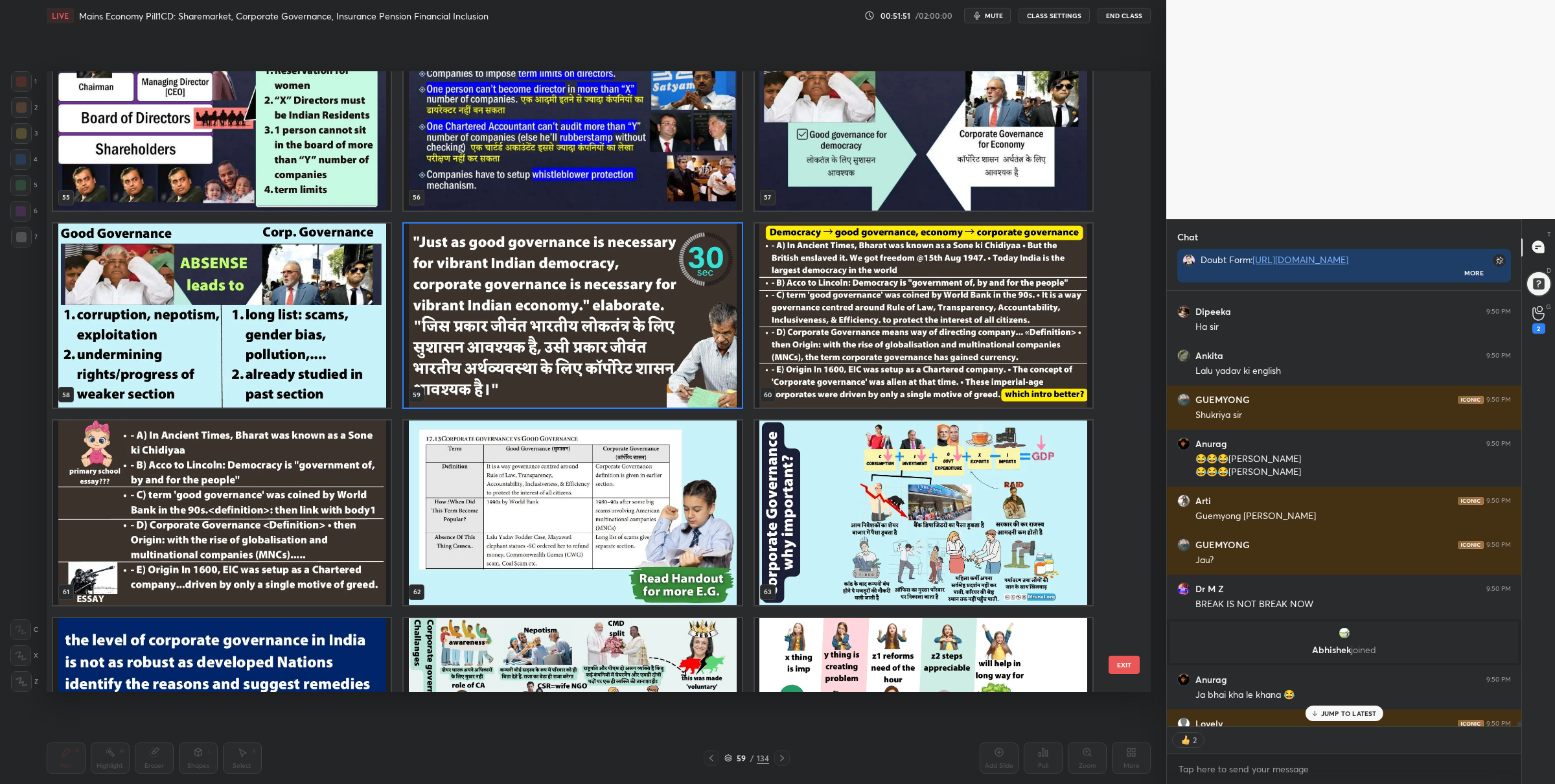
scroll to position [3584, 0]
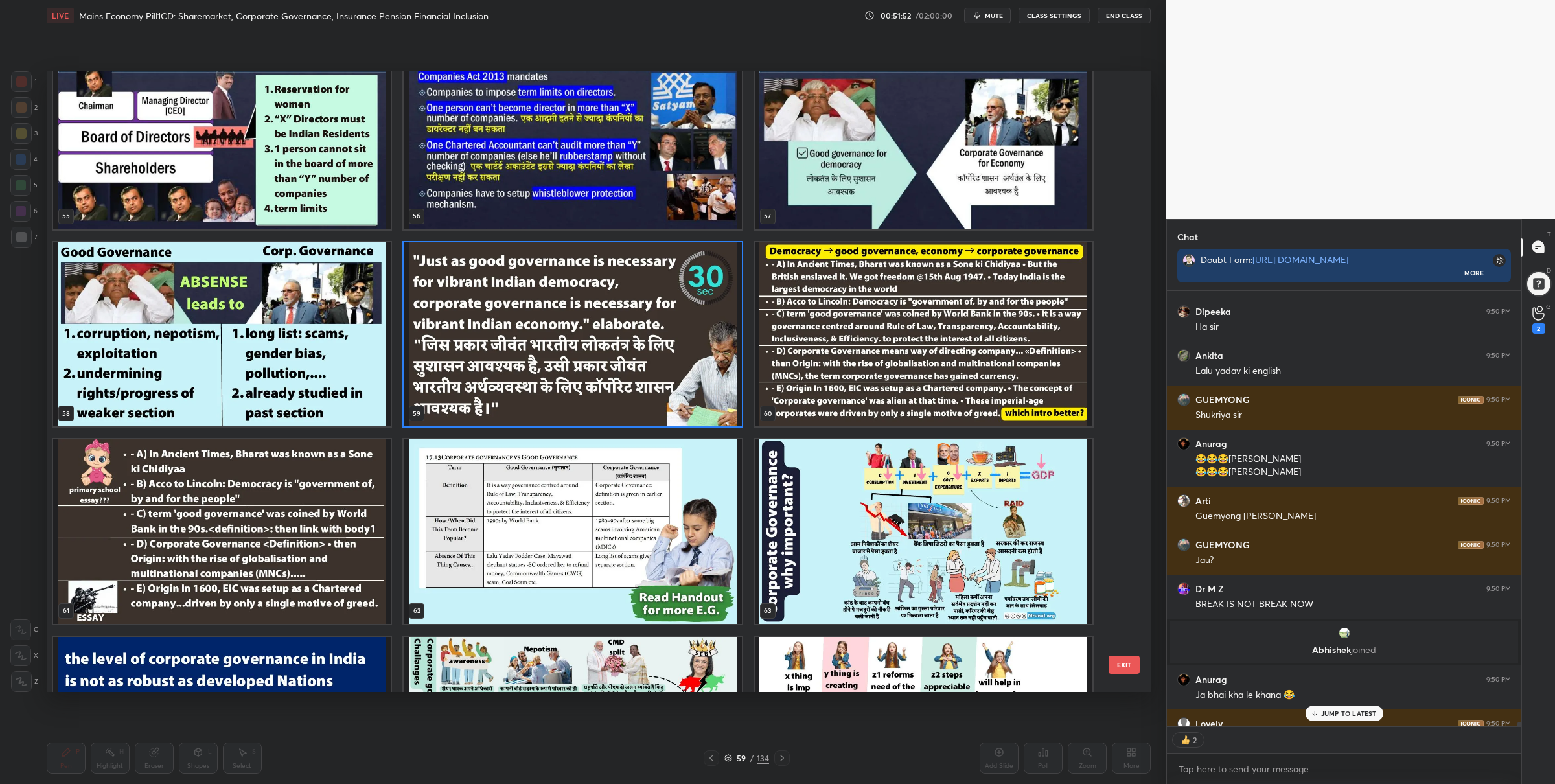
click at [630, 298] on img "grid" at bounding box center [572, 333] width 337 height 184
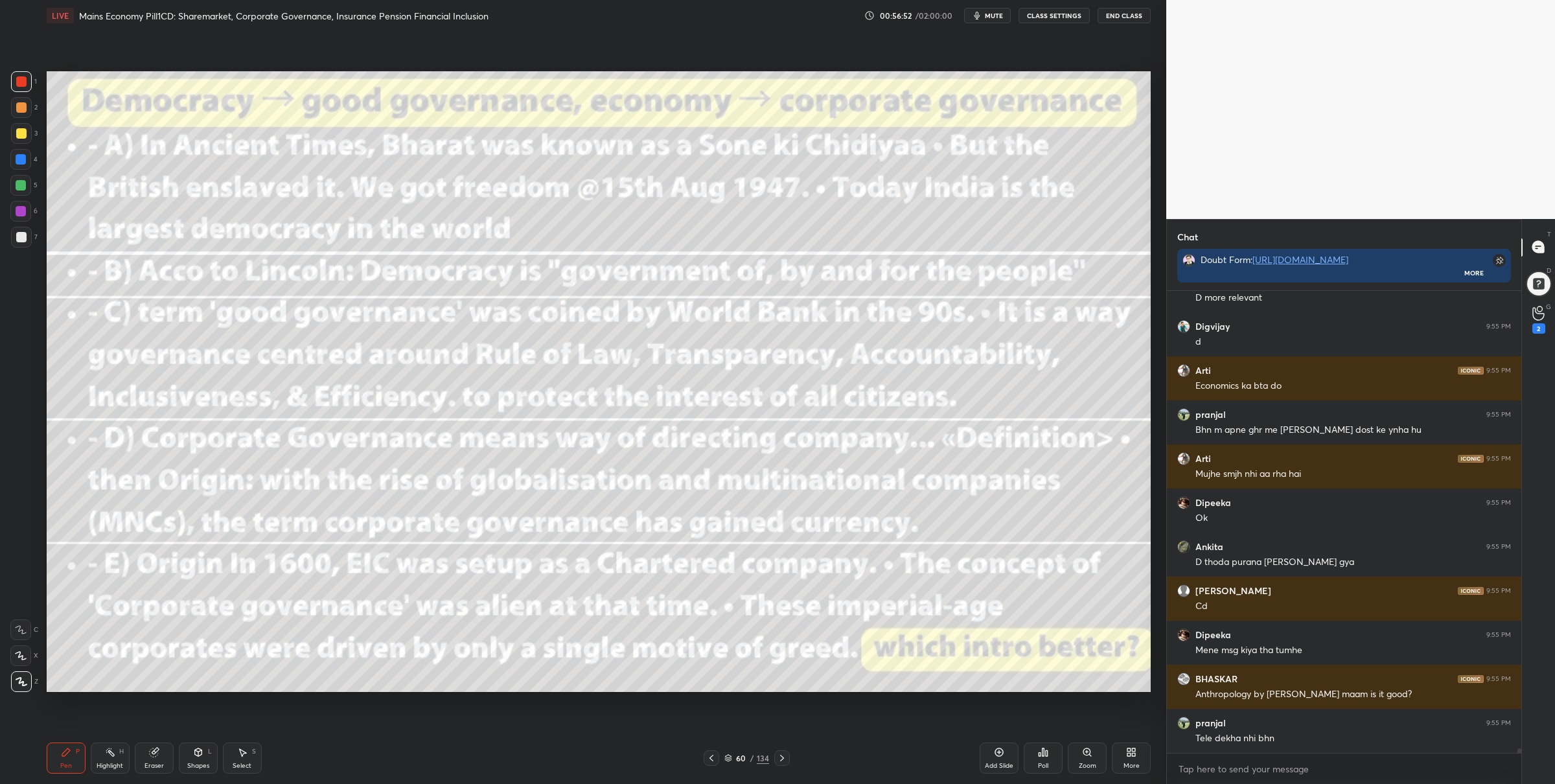
scroll to position [44383, 0]
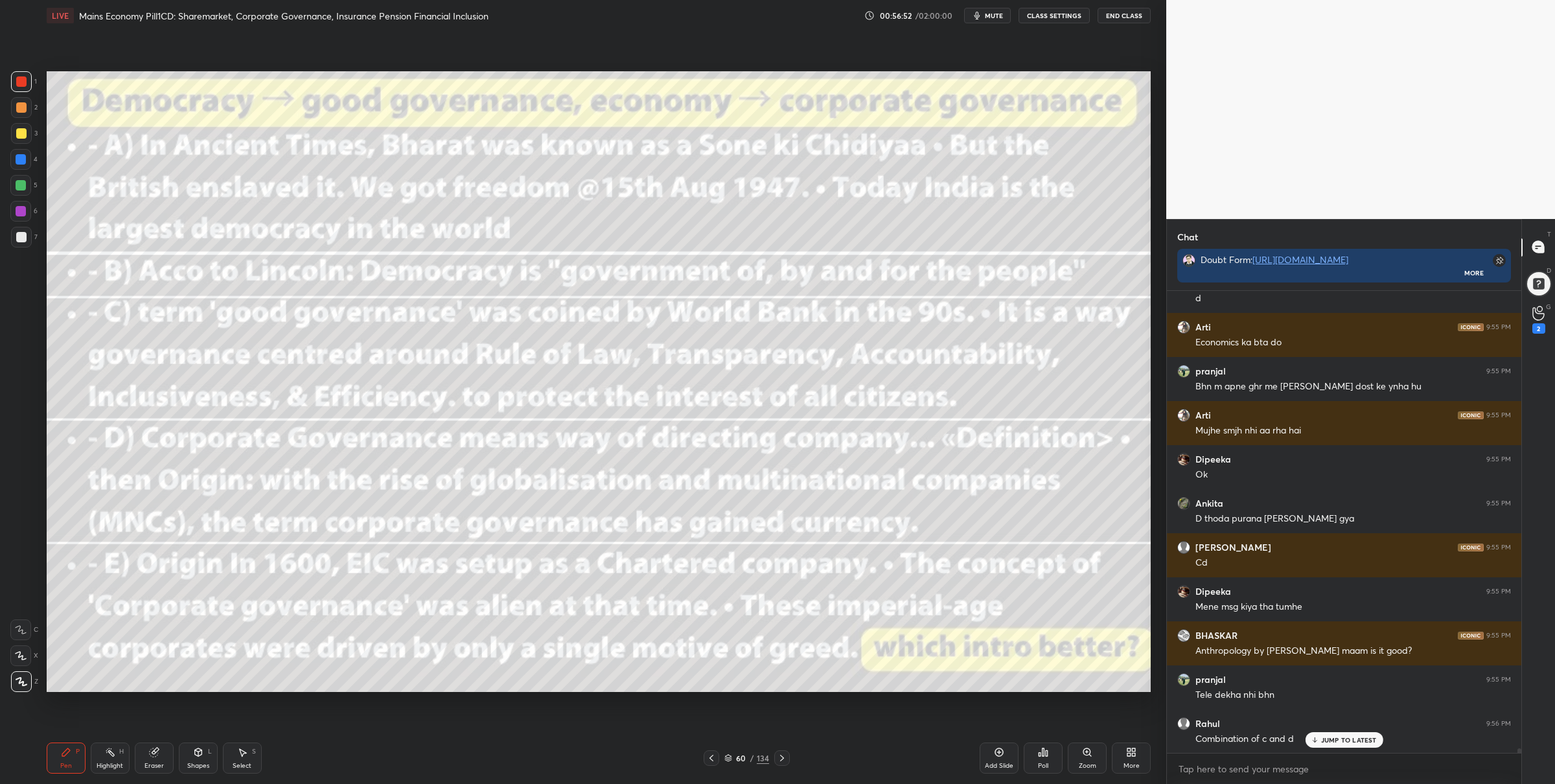
click at [1047, 762] on div "Poll" at bounding box center [1043, 765] width 10 height 6
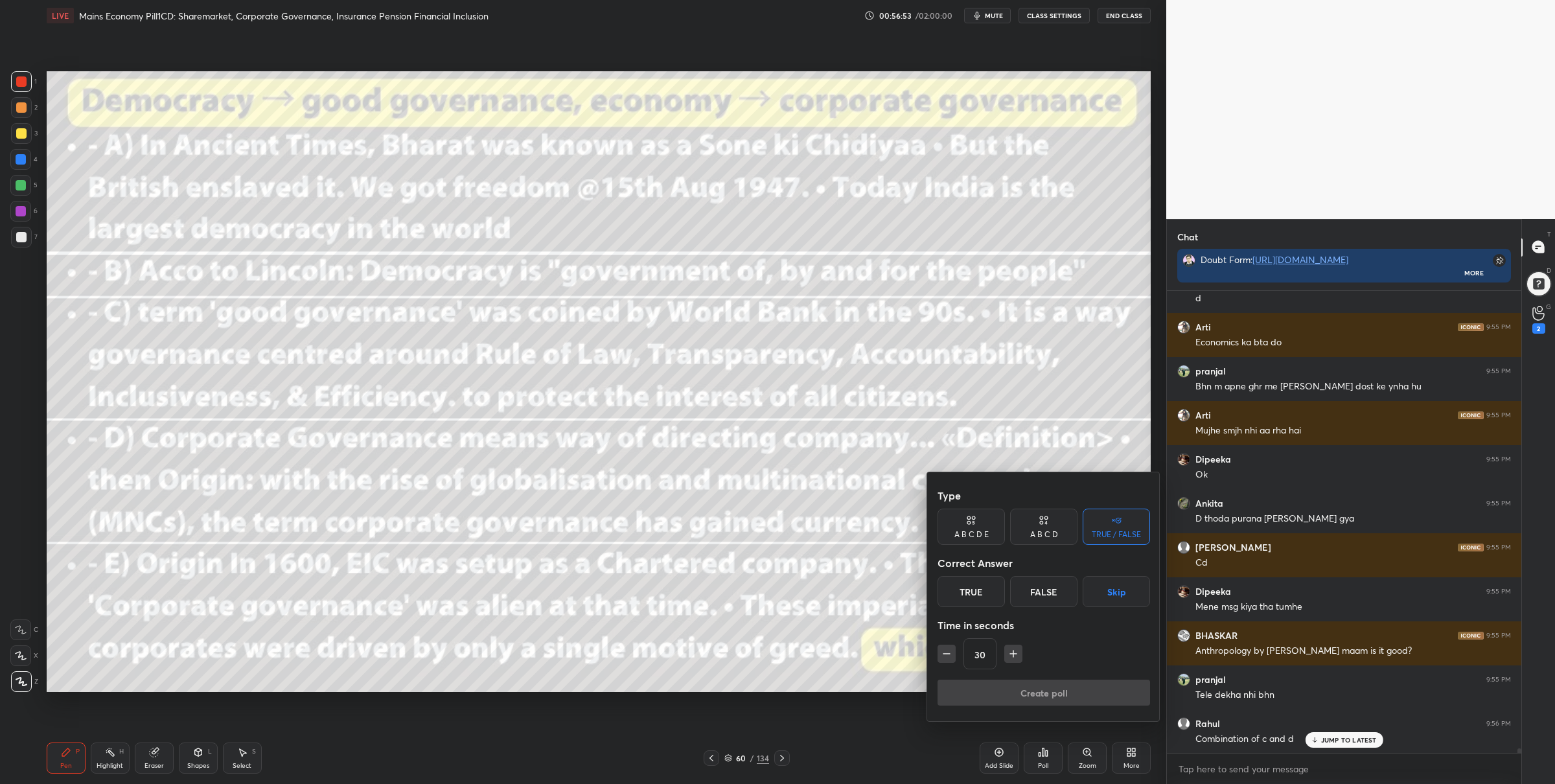
click at [982, 519] on div "A B C D E" at bounding box center [971, 526] width 67 height 36
click at [1130, 598] on button "Skip" at bounding box center [1134, 591] width 31 height 31
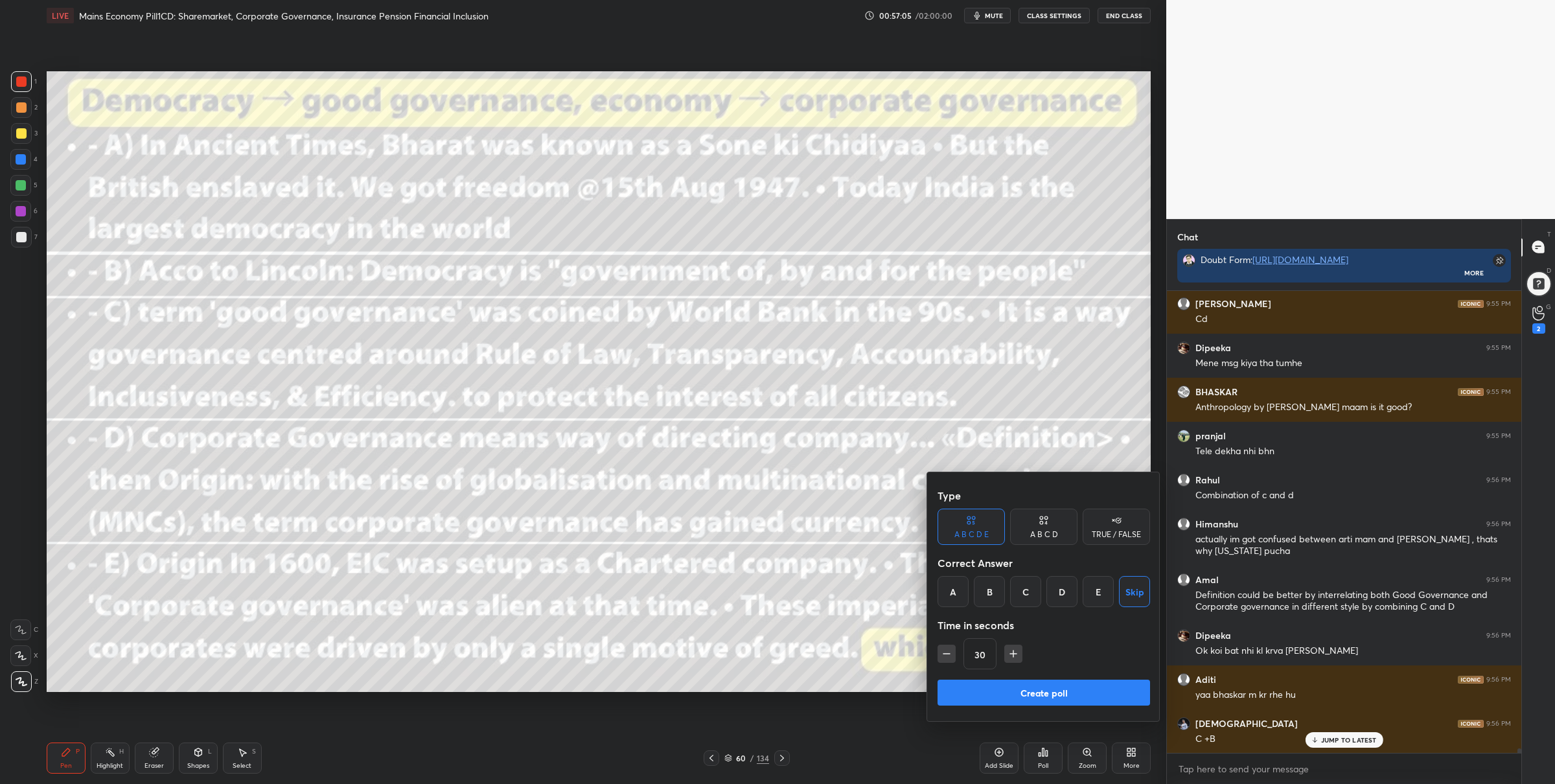
scroll to position [44564, 0]
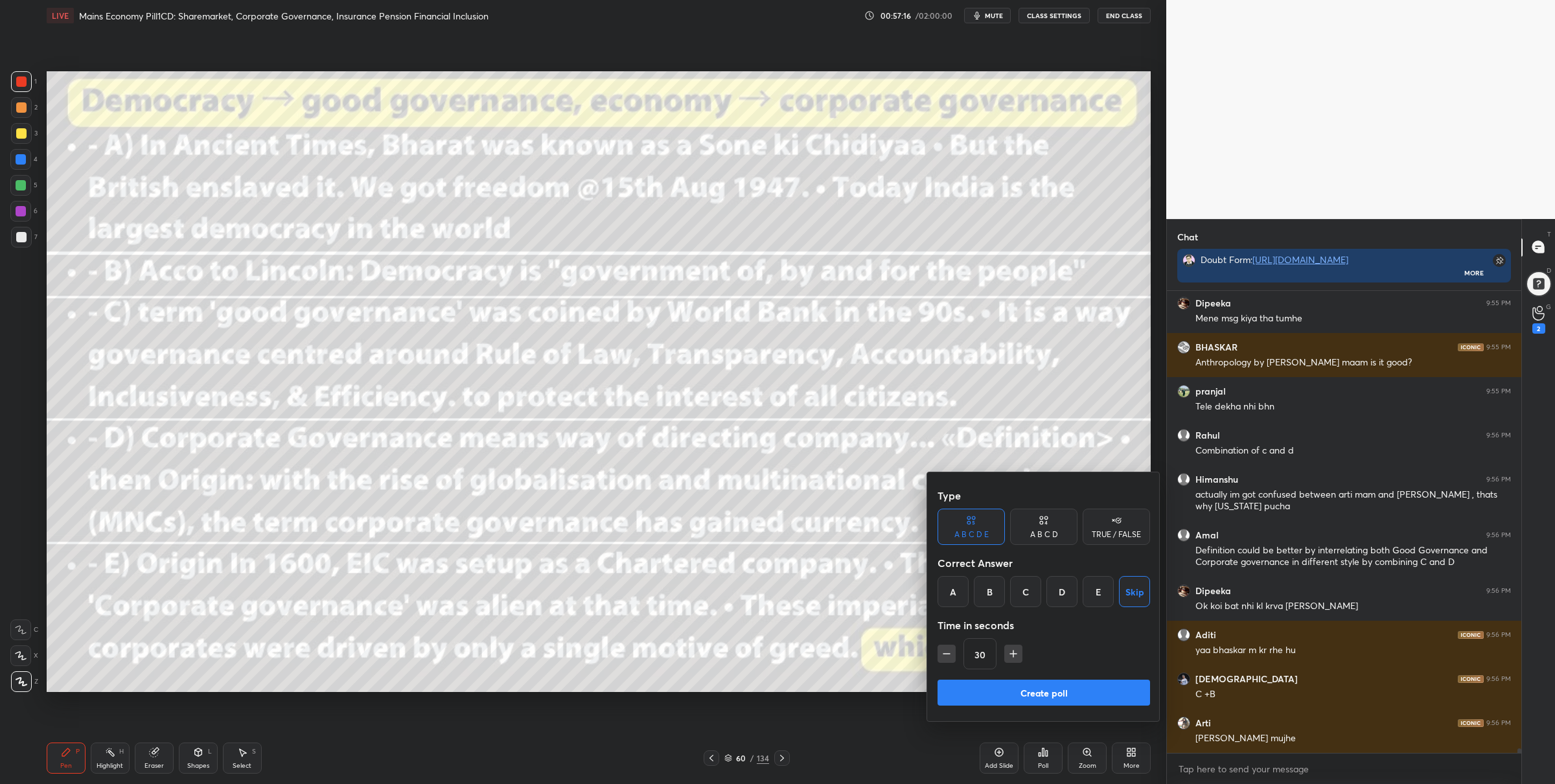
click at [1073, 693] on button "Create poll" at bounding box center [1043, 693] width 212 height 26
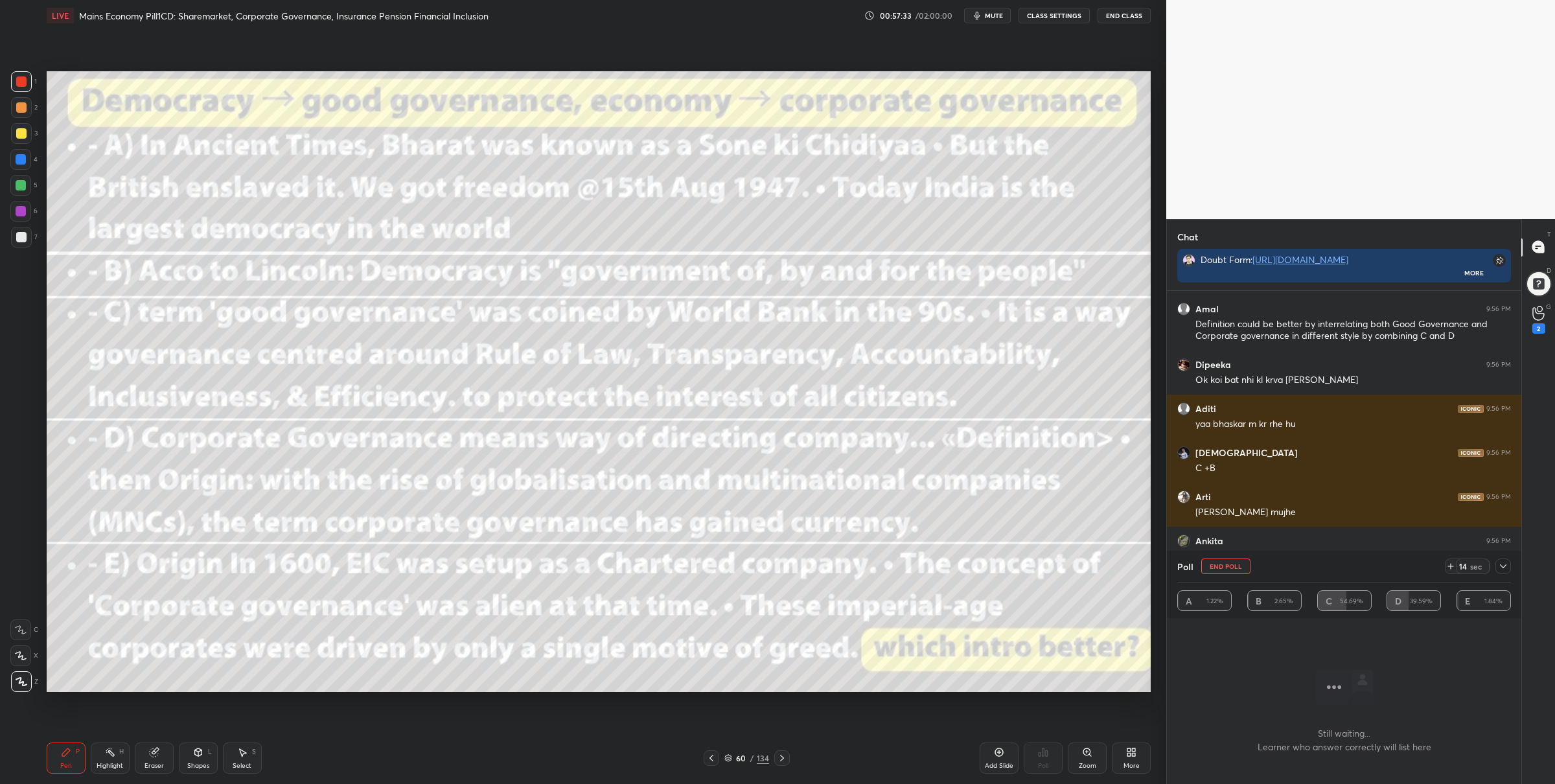
scroll to position [44833, 0]
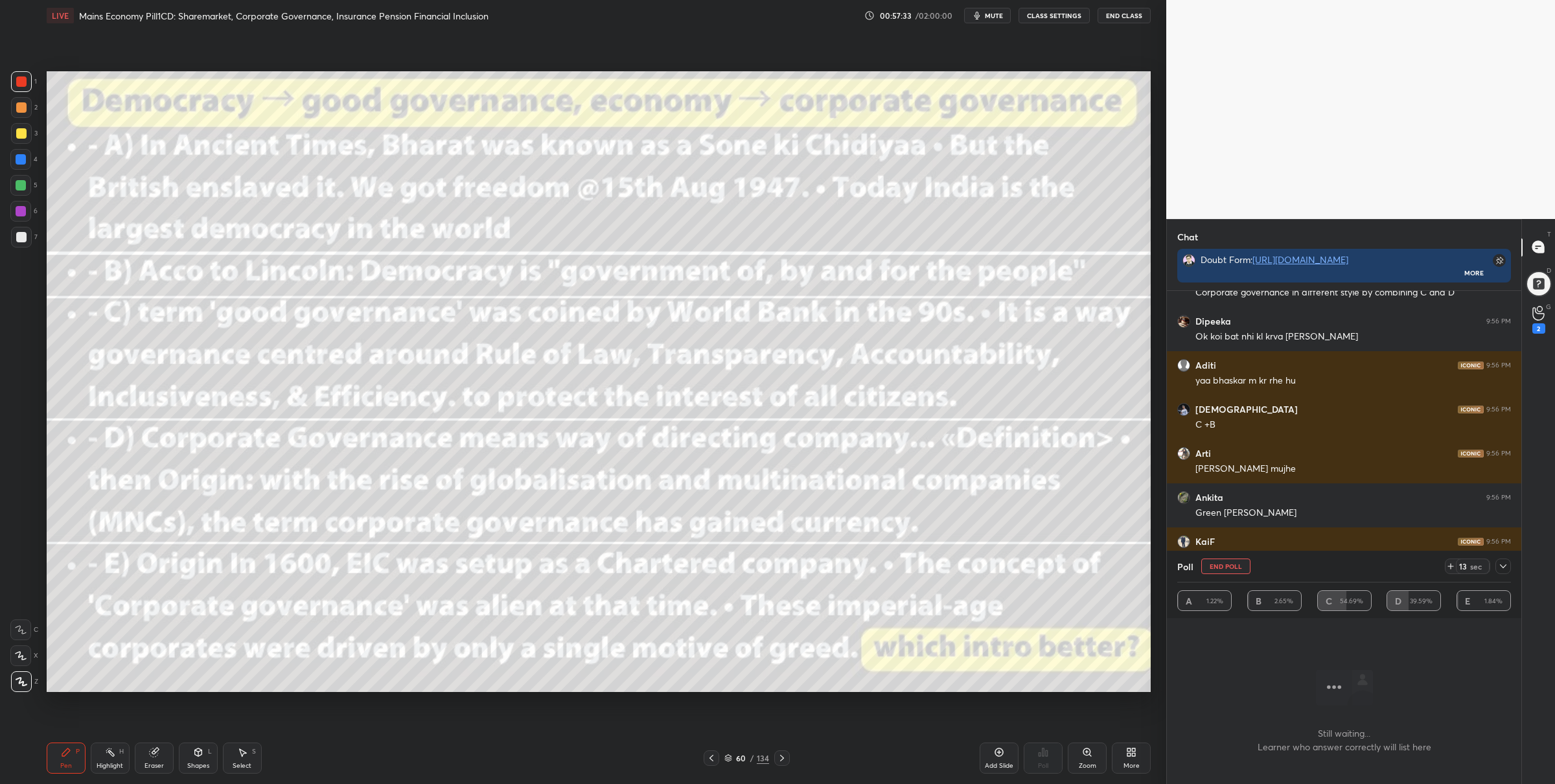
click at [786, 762] on icon at bounding box center [782, 758] width 10 height 10
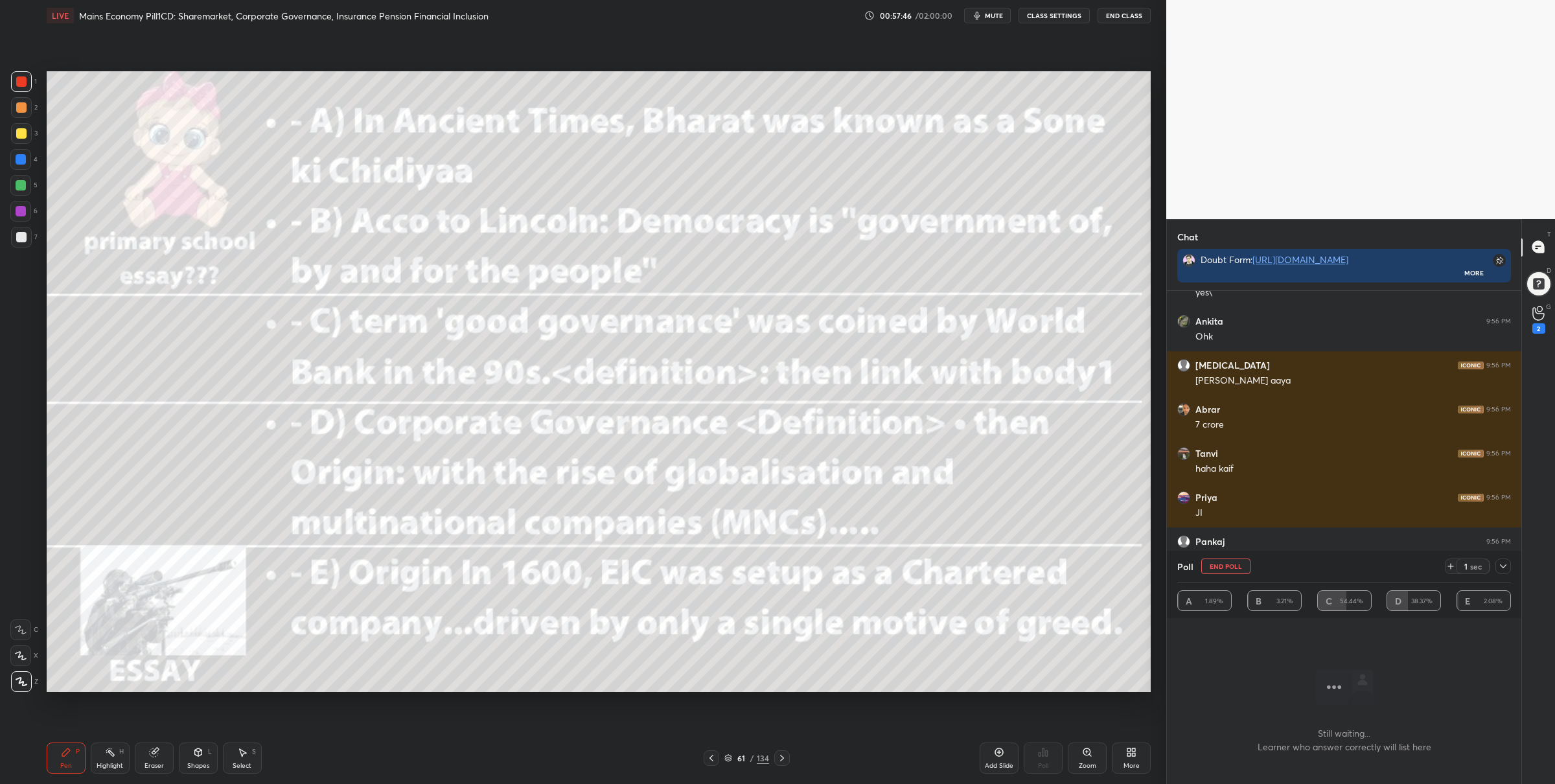
scroll to position [45160, 0]
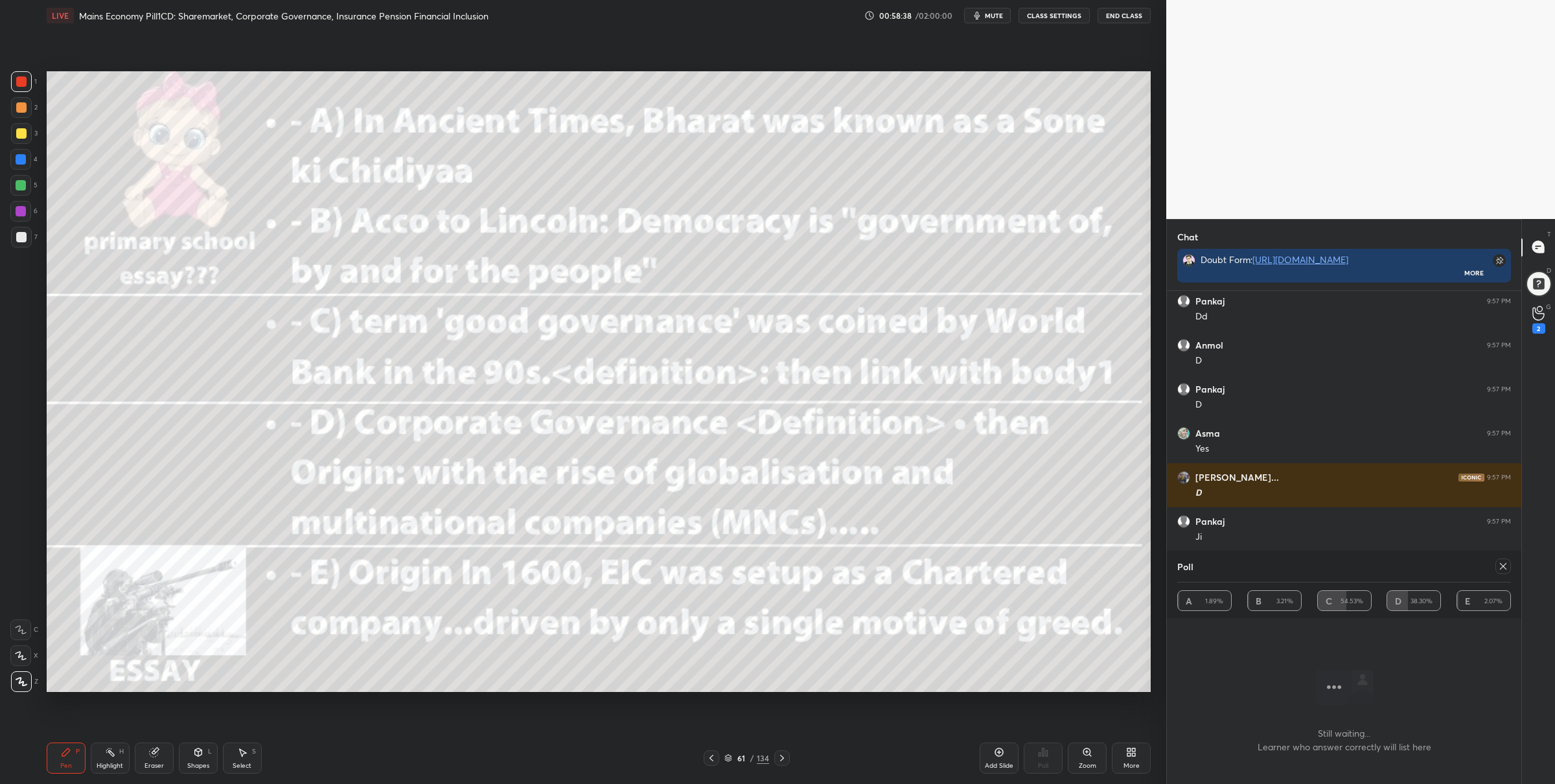
click at [1502, 561] on icon at bounding box center [1503, 566] width 10 height 10
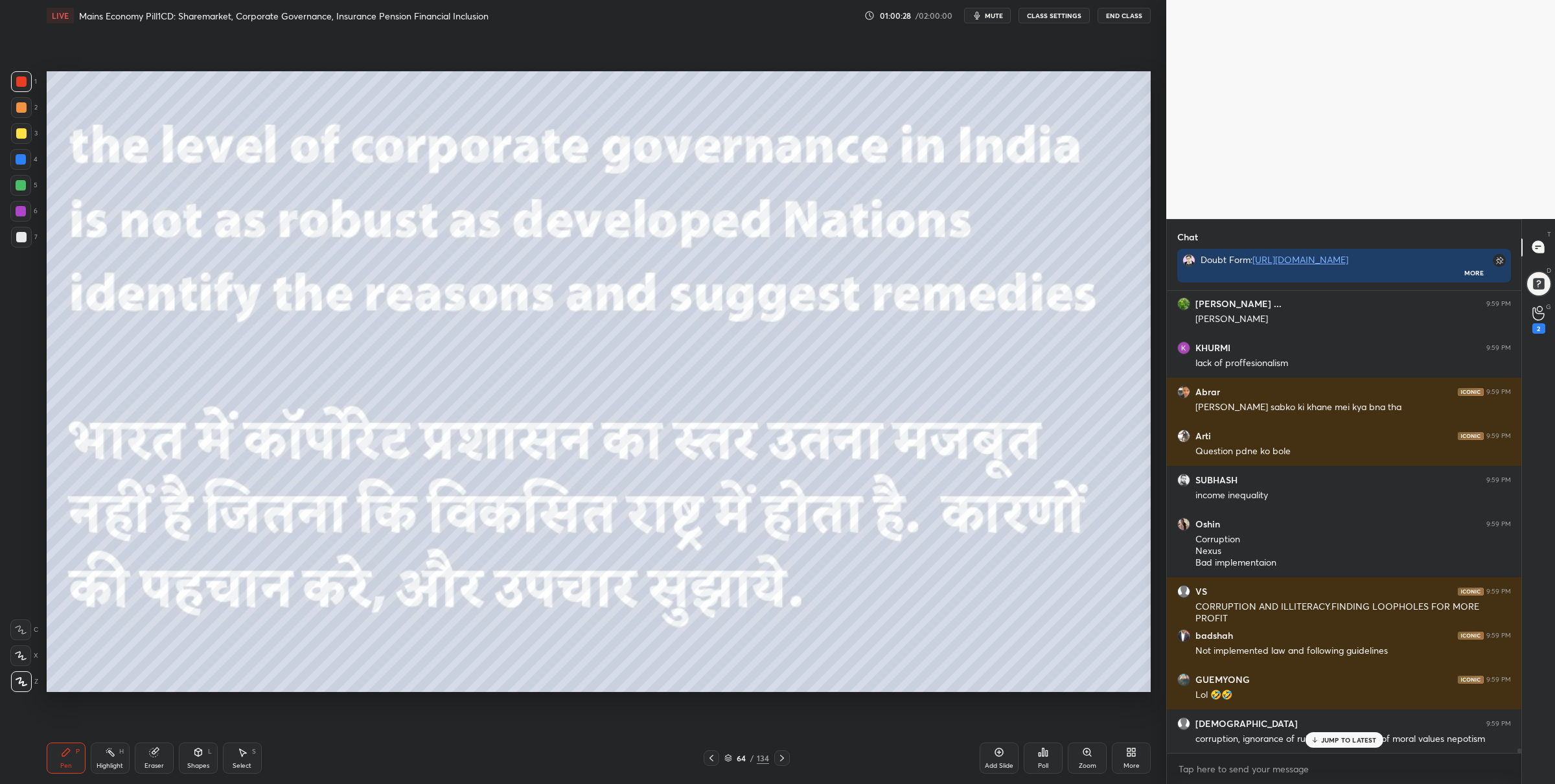
scroll to position [47411, 0]
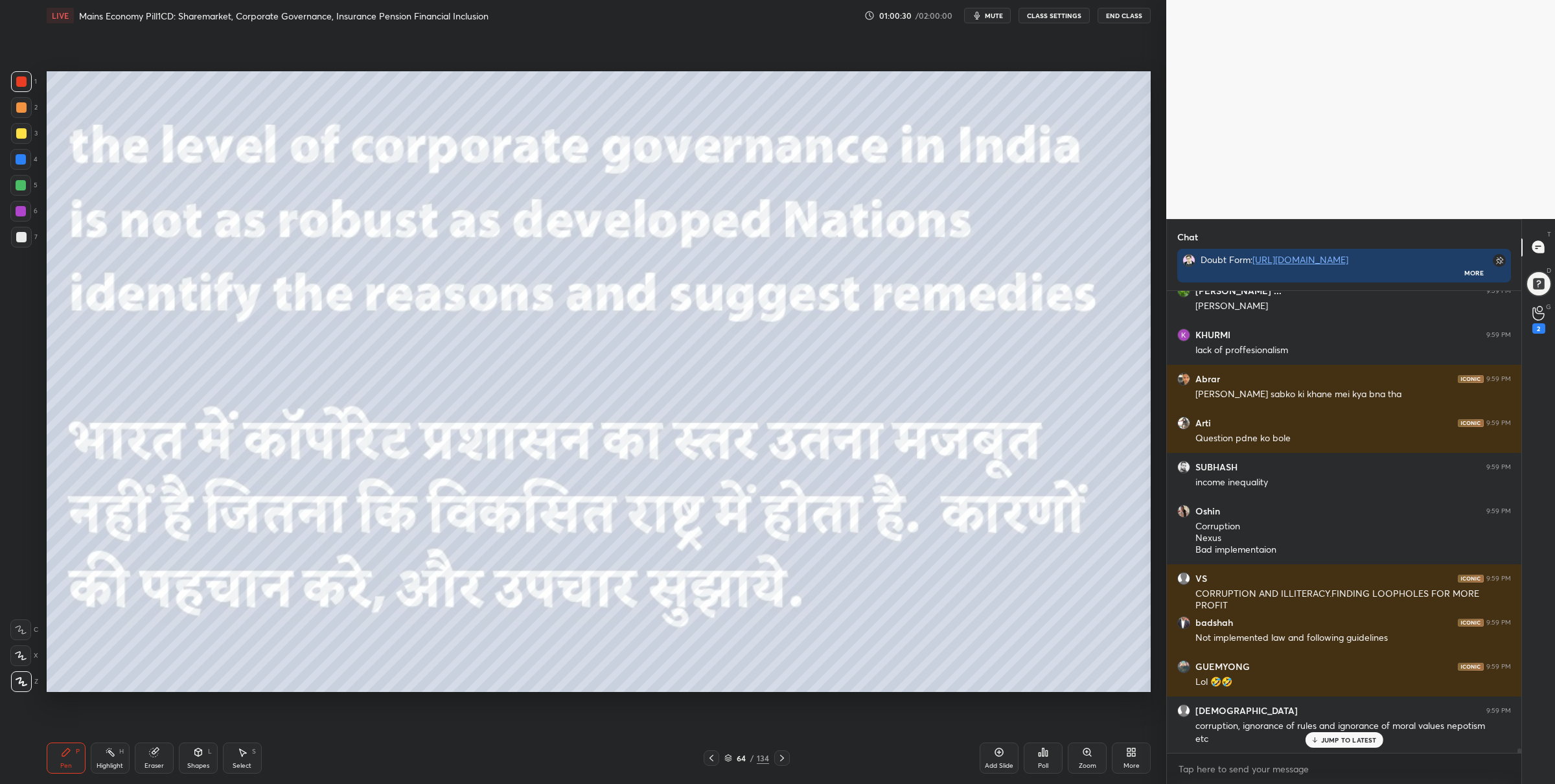
drag, startPoint x: 729, startPoint y: 759, endPoint x: 718, endPoint y: 736, distance: 25.5
click at [729, 762] on icon at bounding box center [728, 758] width 8 height 8
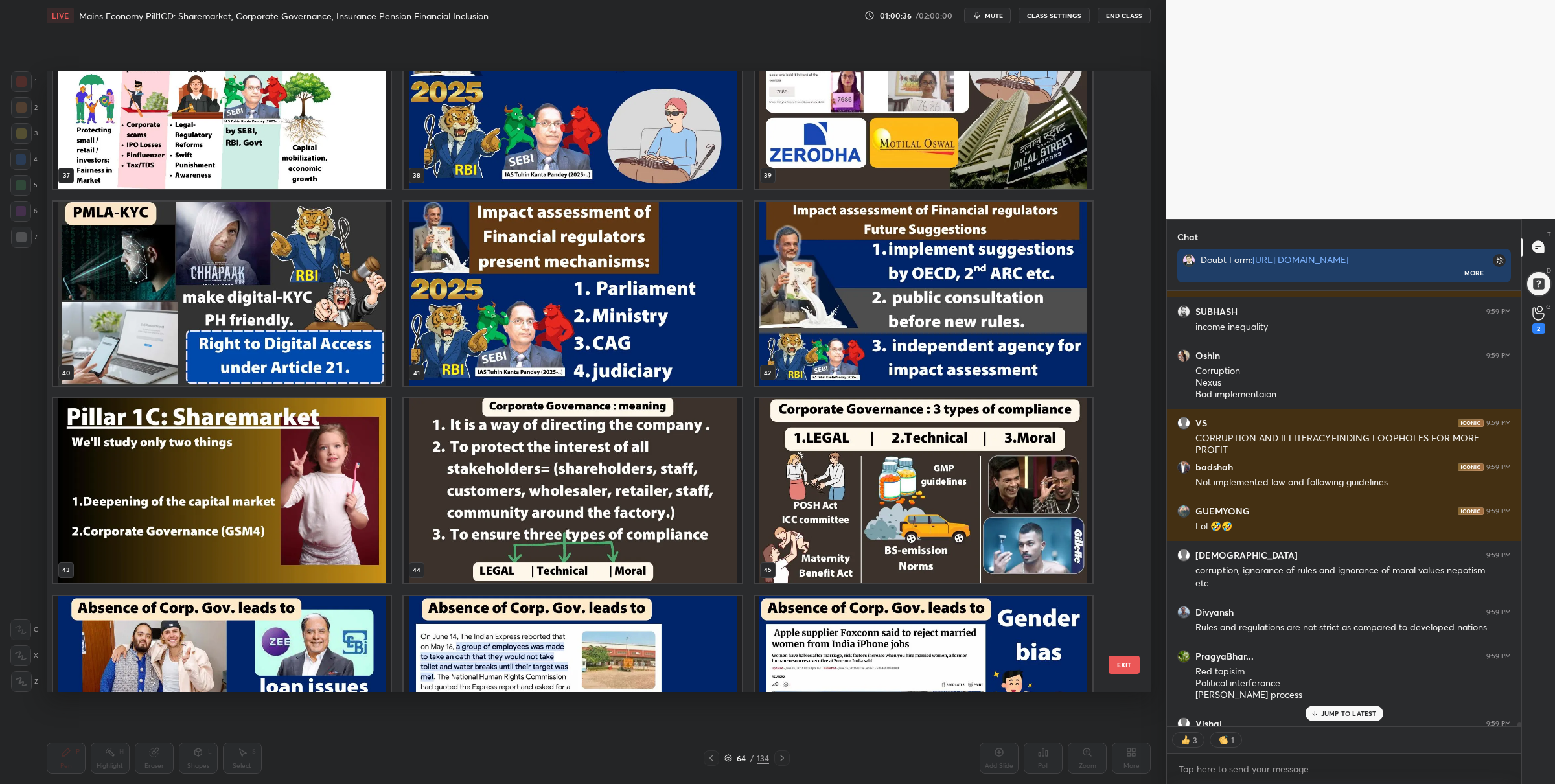
scroll to position [2424, 0]
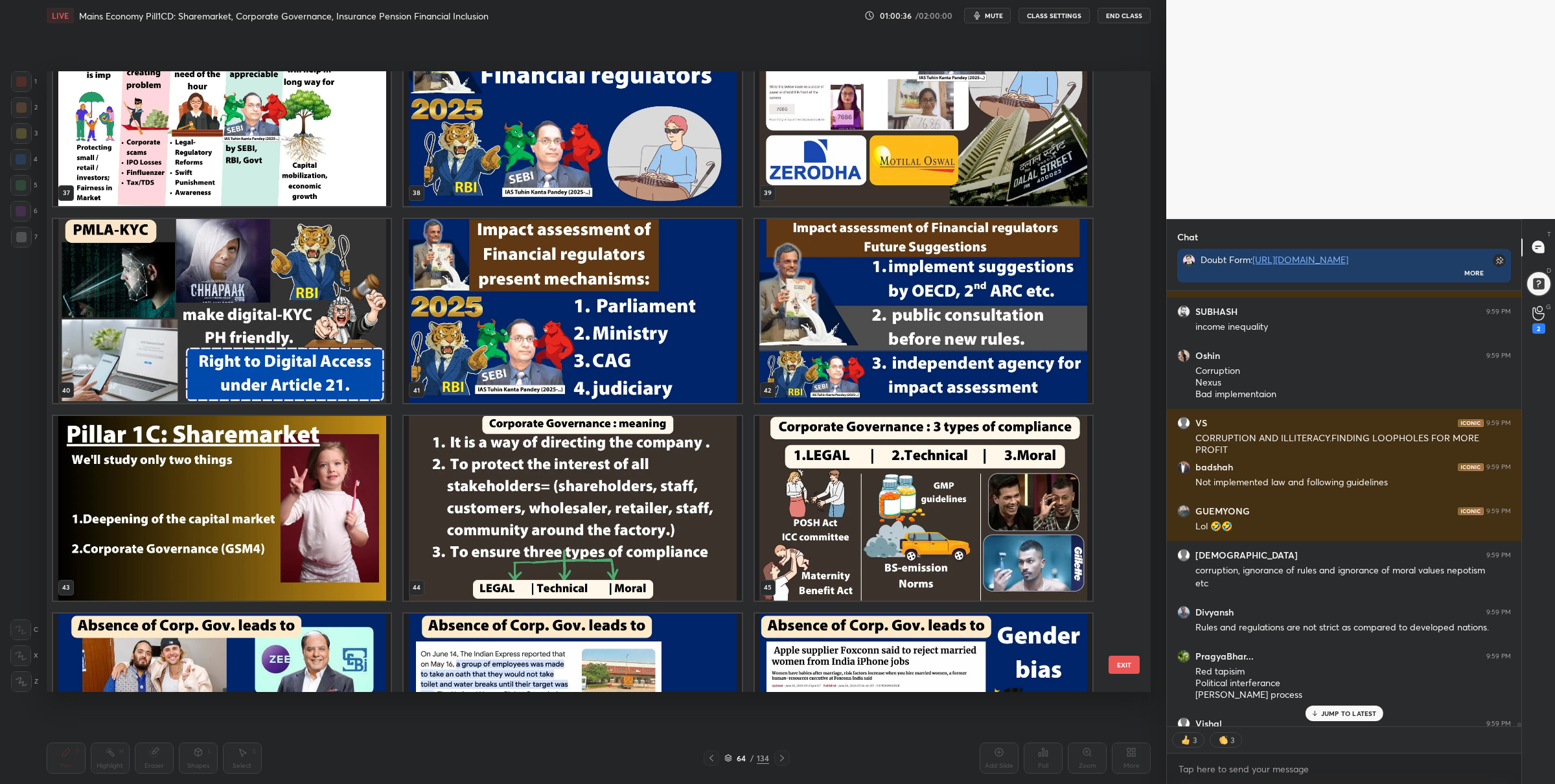
click at [625, 520] on img "grid" at bounding box center [572, 508] width 337 height 184
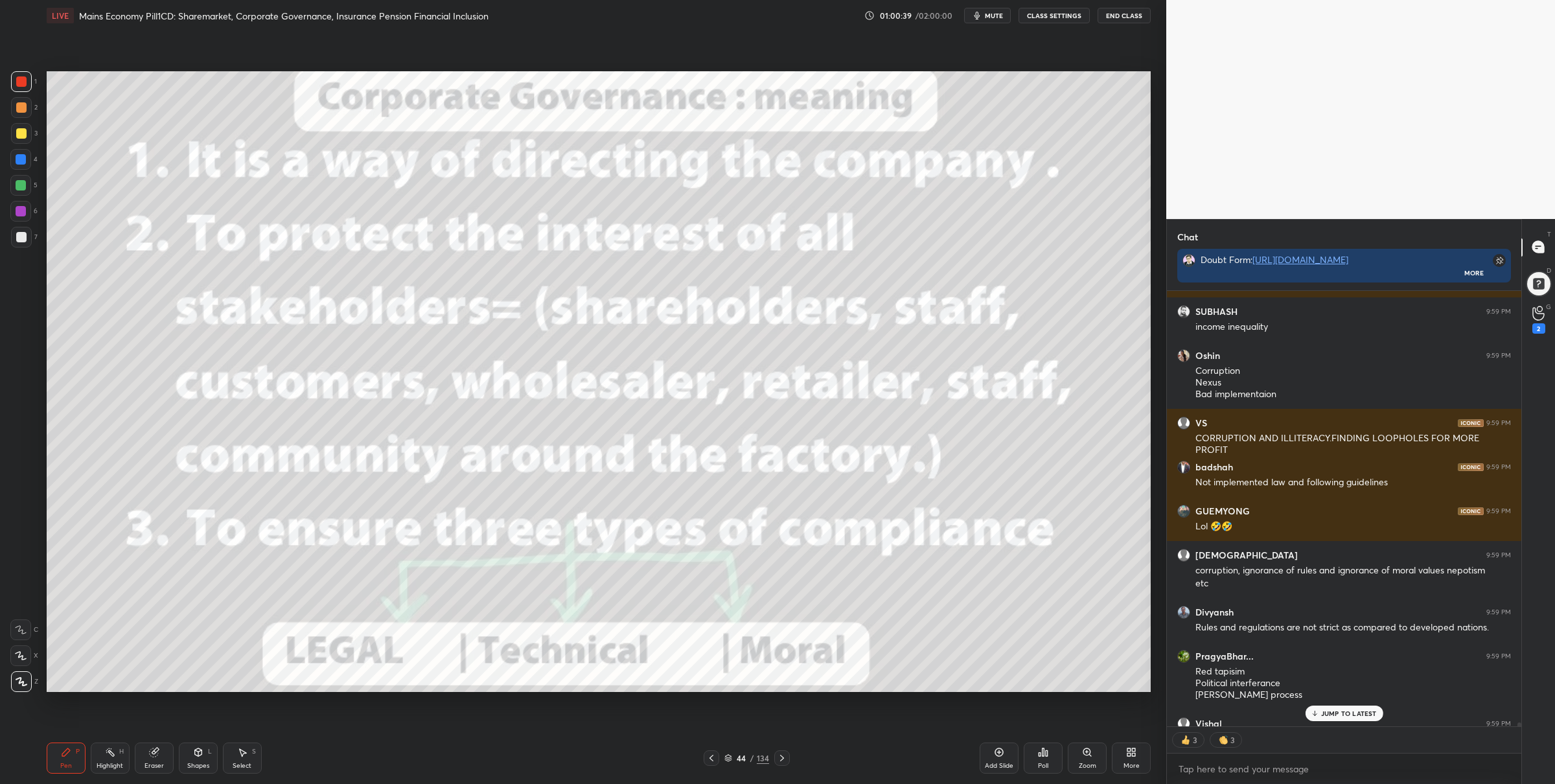
scroll to position [47638, 0]
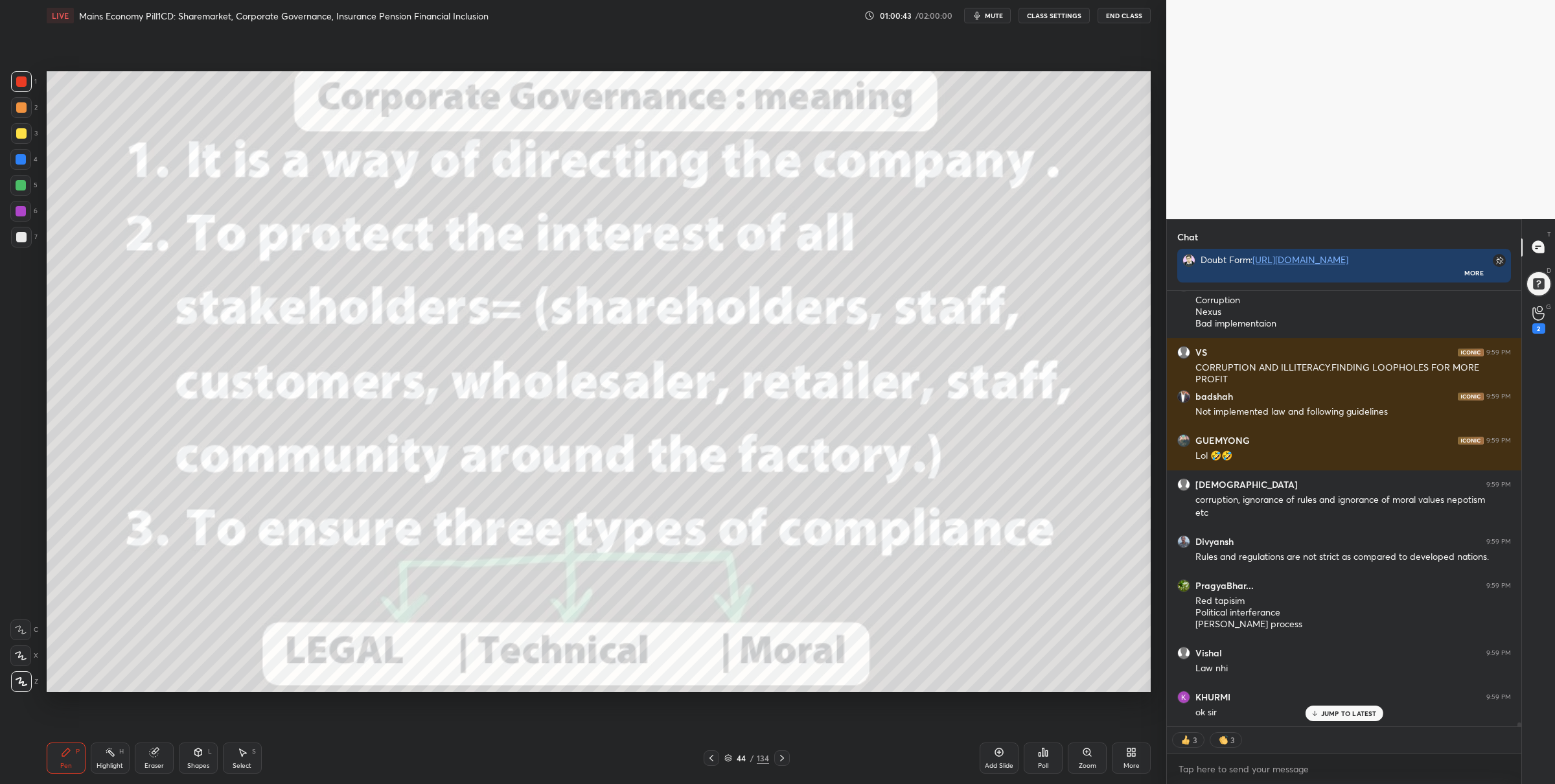
click at [730, 756] on icon at bounding box center [728, 758] width 8 height 8
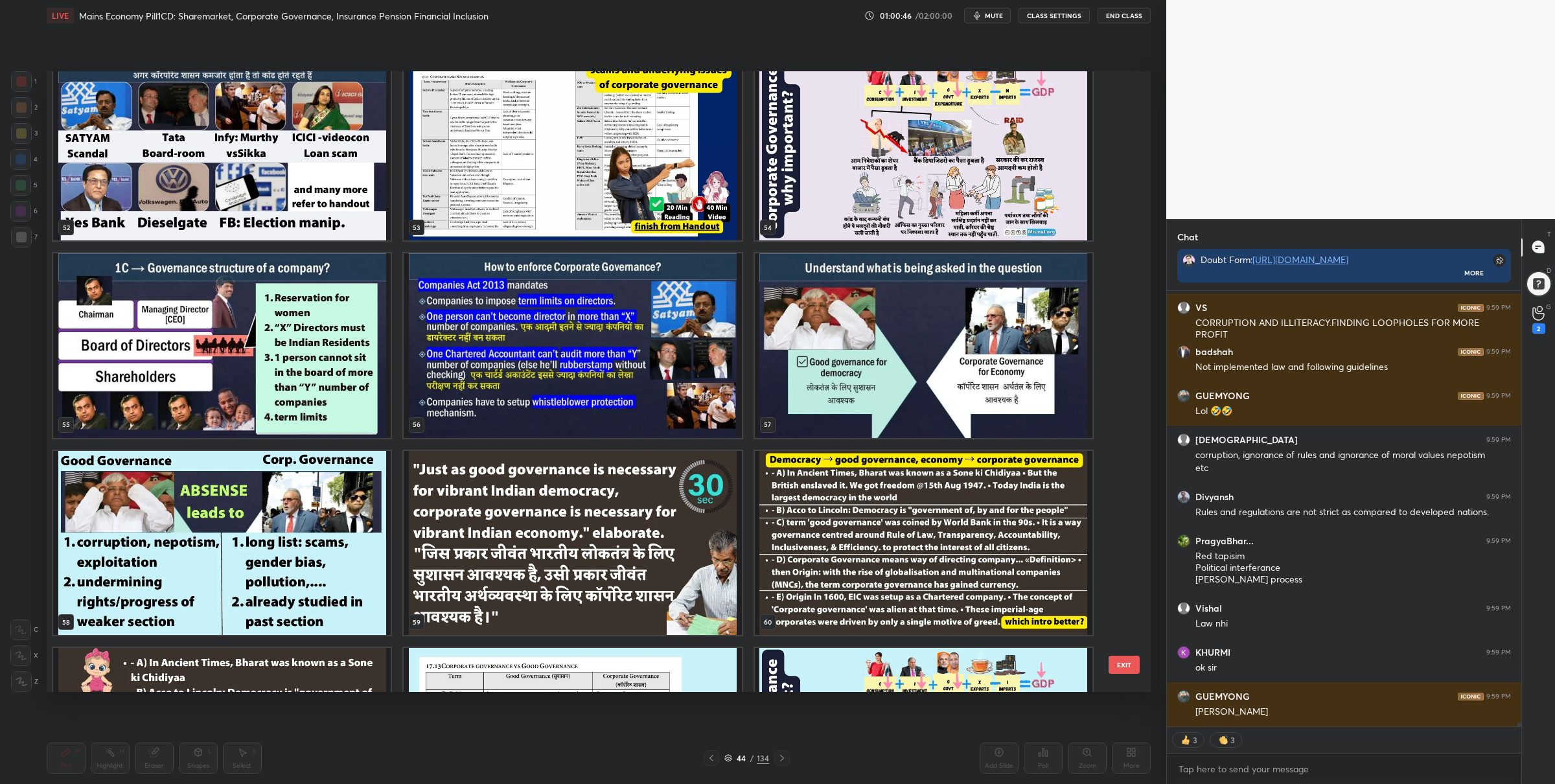
scroll to position [458, 351]
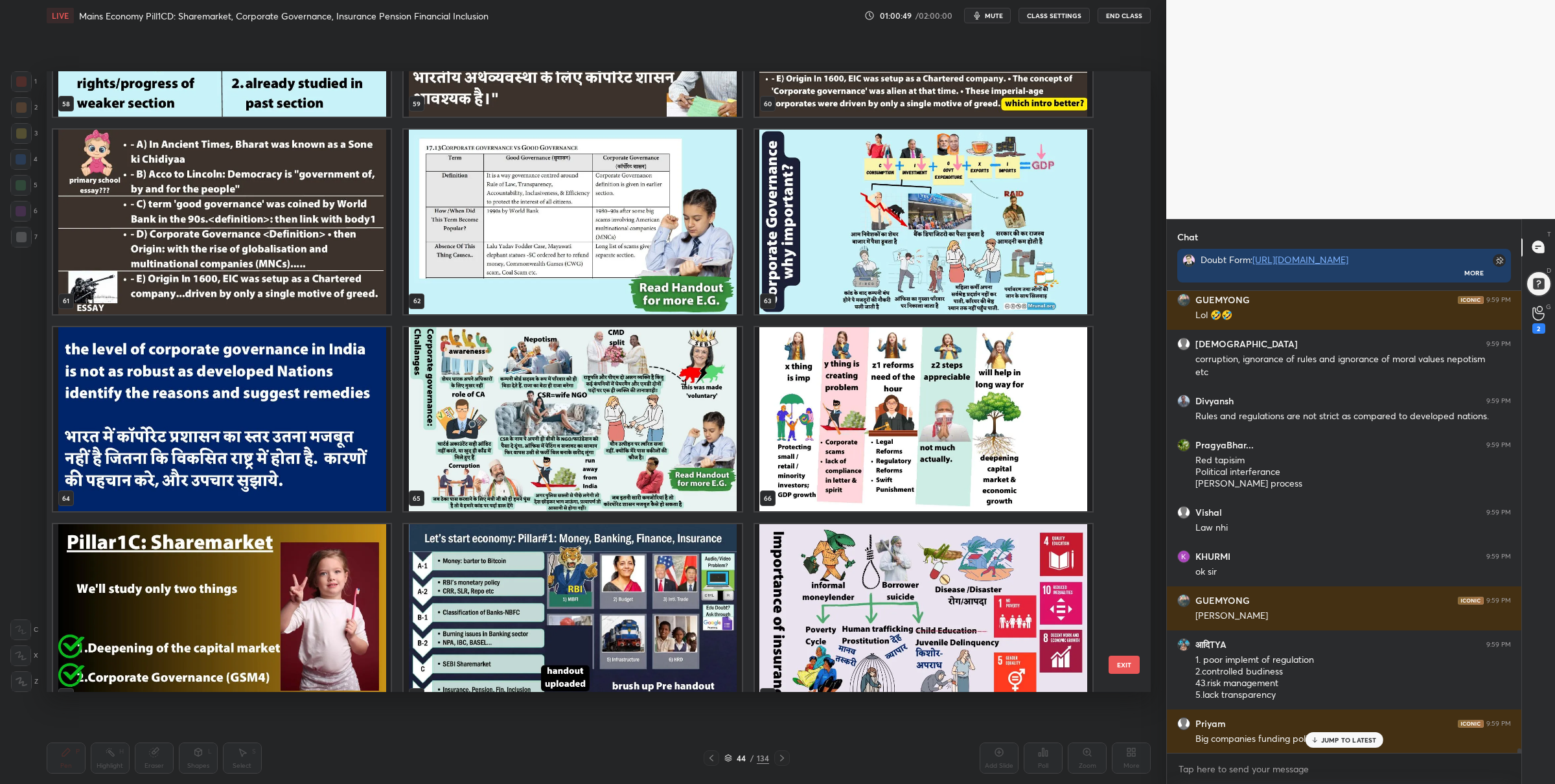
click at [685, 414] on img "grid" at bounding box center [572, 418] width 337 height 184
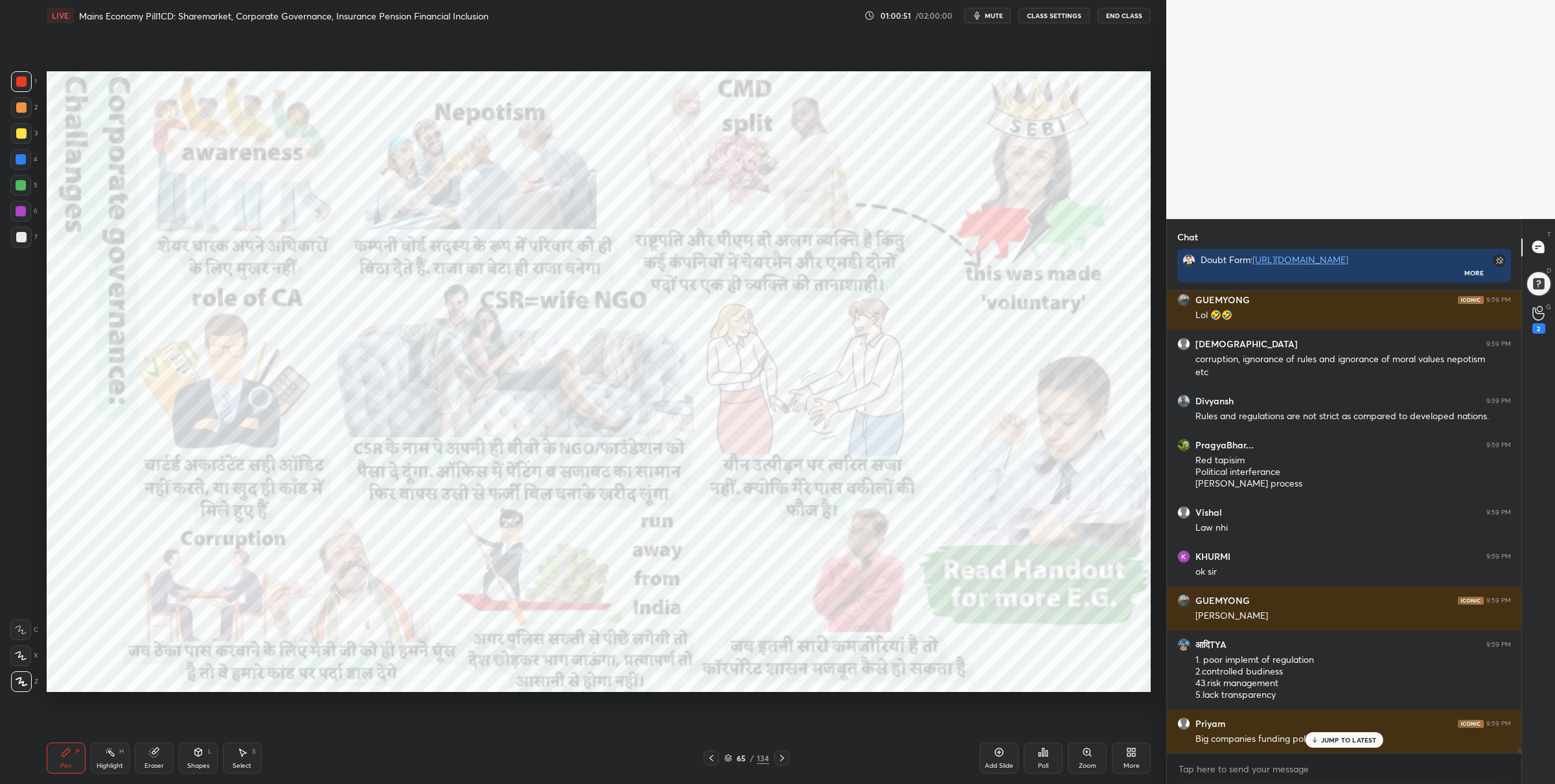
click at [1085, 759] on div "Zoom" at bounding box center [1087, 758] width 39 height 31
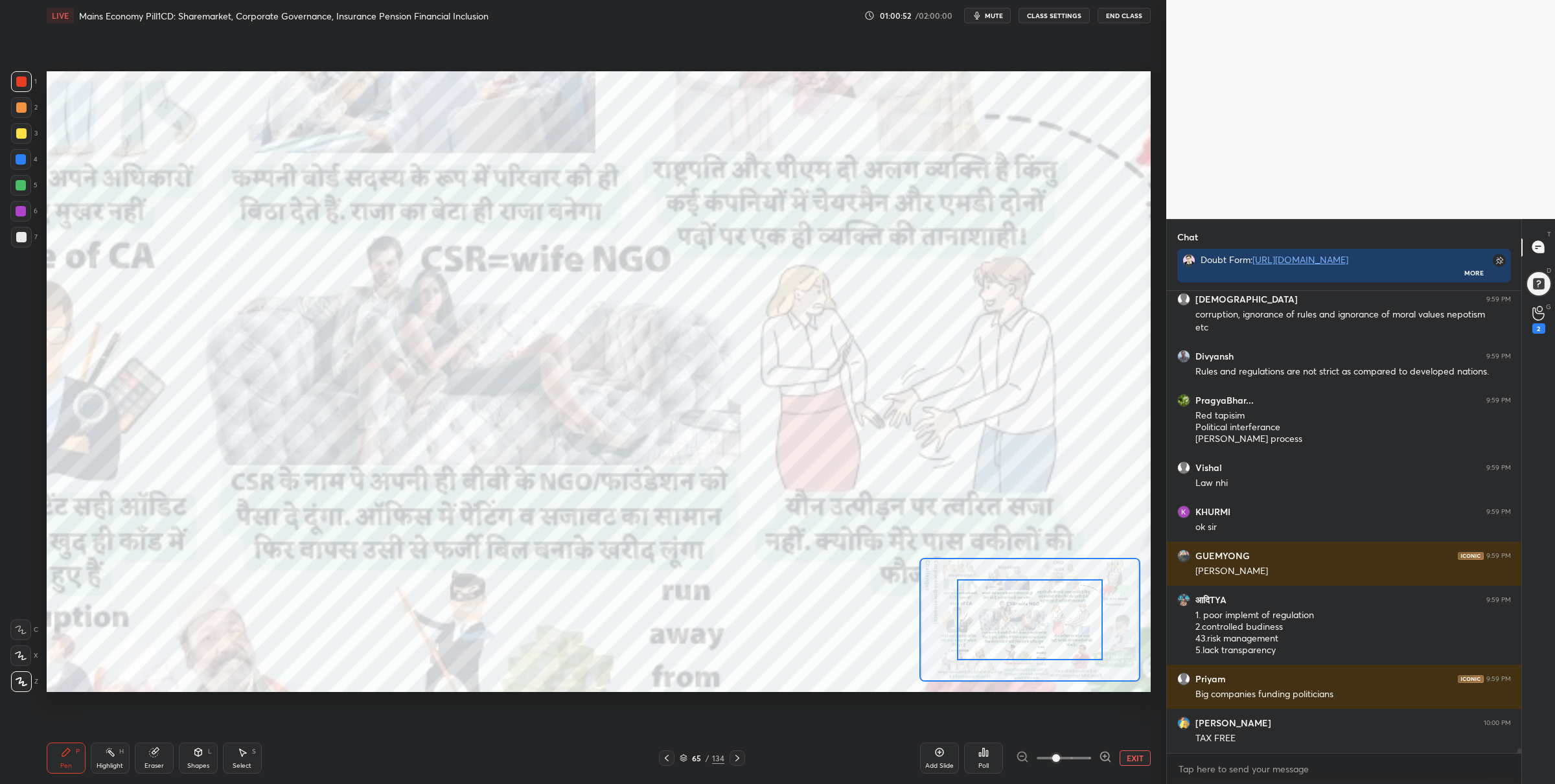
click at [1083, 758] on span at bounding box center [1063, 758] width 55 height 19
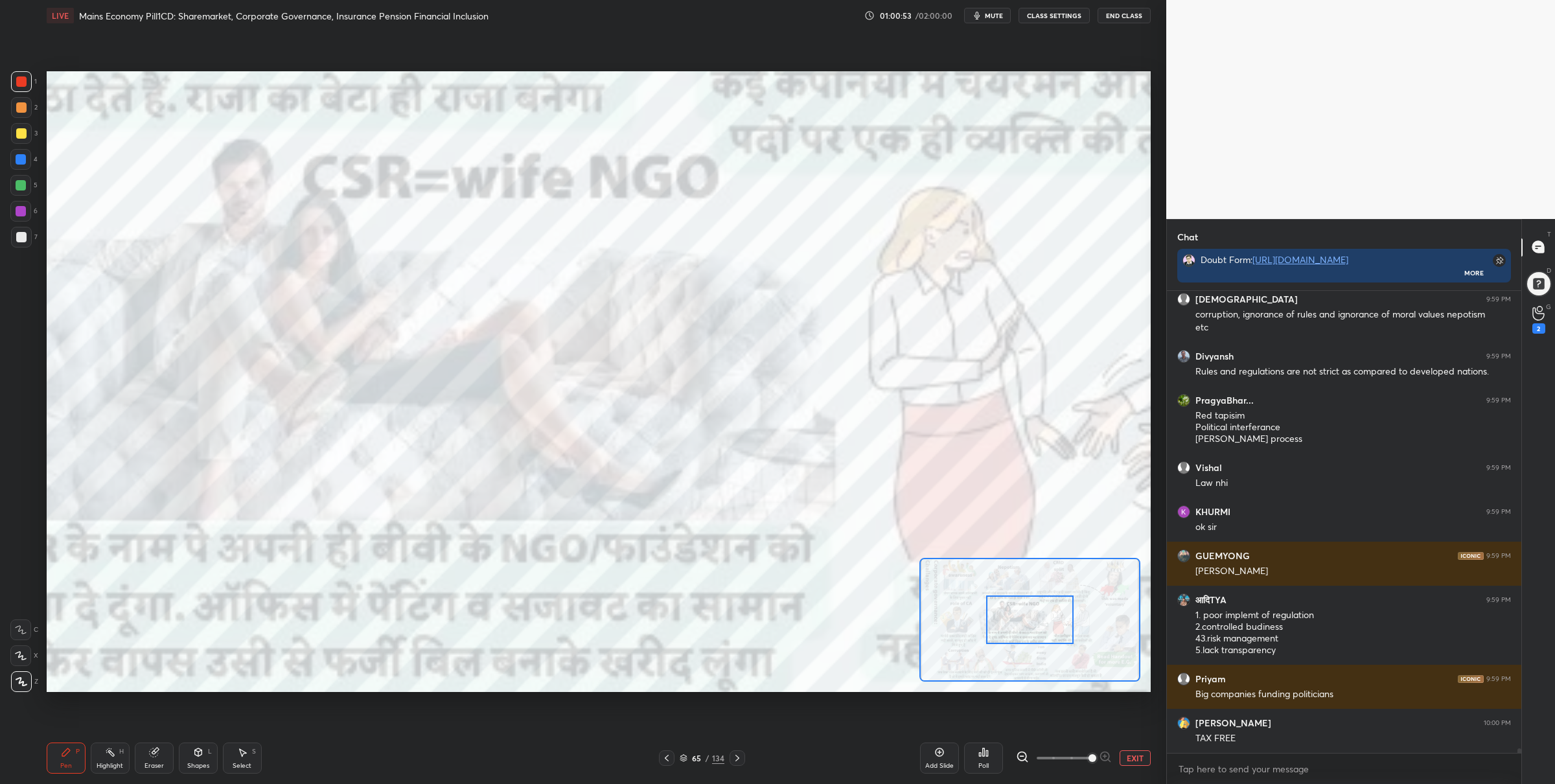
click at [1006, 604] on div at bounding box center [1029, 620] width 87 height 49
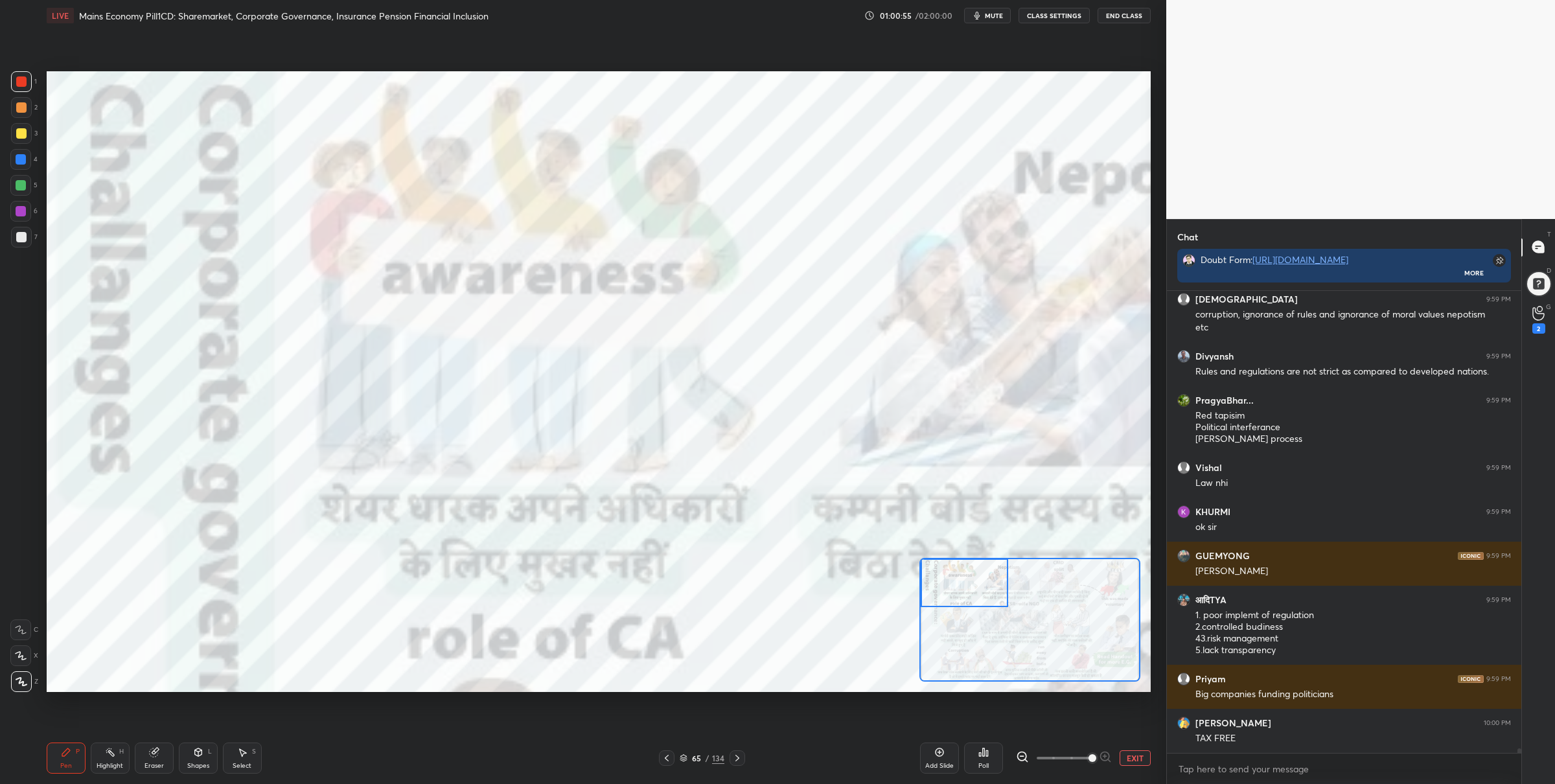
drag, startPoint x: 1001, startPoint y: 608, endPoint x: 945, endPoint y: 567, distance: 69.4
click at [937, 559] on div at bounding box center [964, 583] width 87 height 49
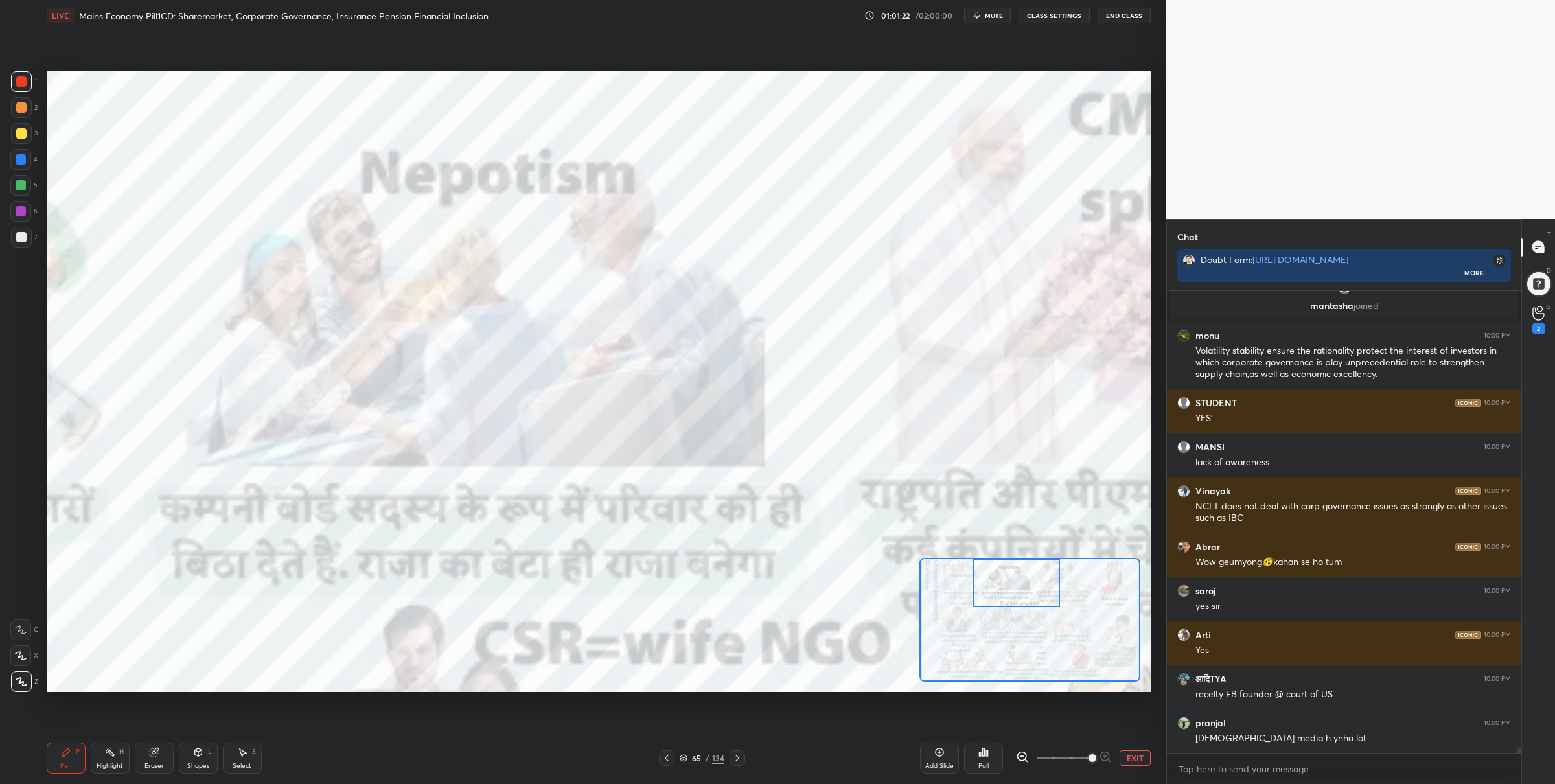
drag, startPoint x: 1025, startPoint y: 612, endPoint x: 992, endPoint y: 558, distance: 63.3
click at [999, 565] on div at bounding box center [1016, 583] width 87 height 49
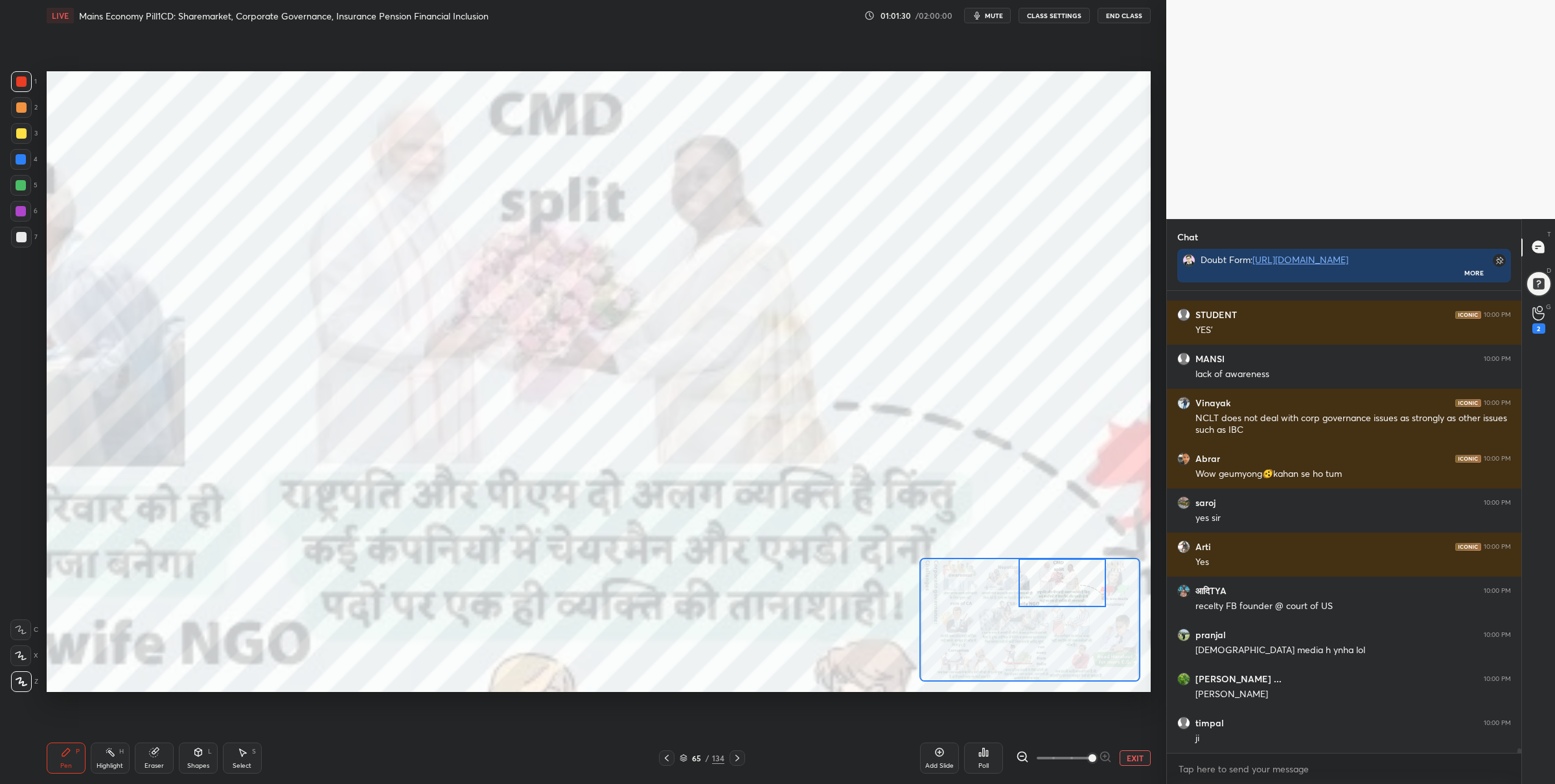
drag, startPoint x: 1009, startPoint y: 589, endPoint x: 1018, endPoint y: 602, distance: 15.8
click at [1055, 578] on div at bounding box center [1062, 583] width 87 height 49
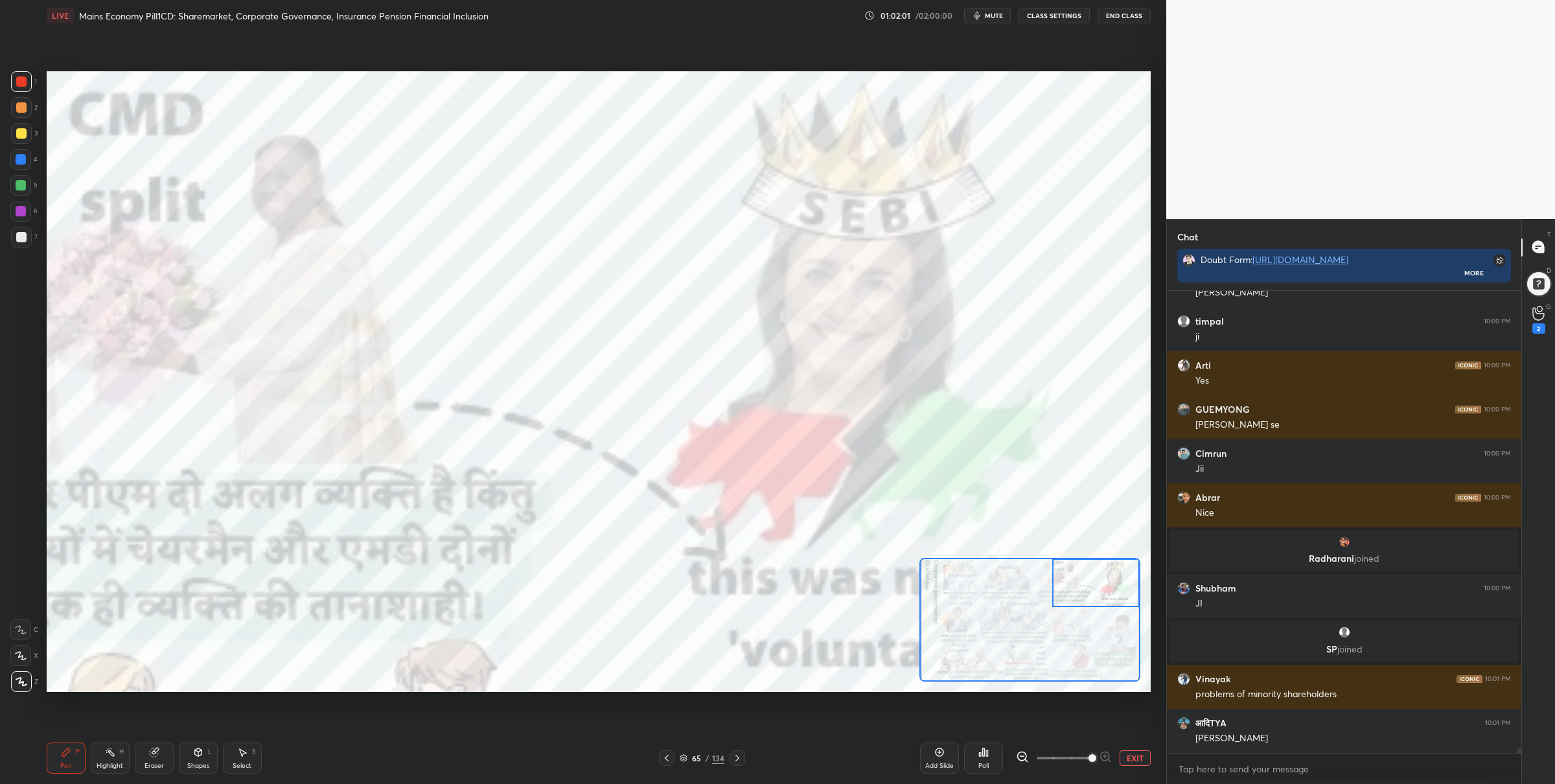
scroll to position [48923, 0]
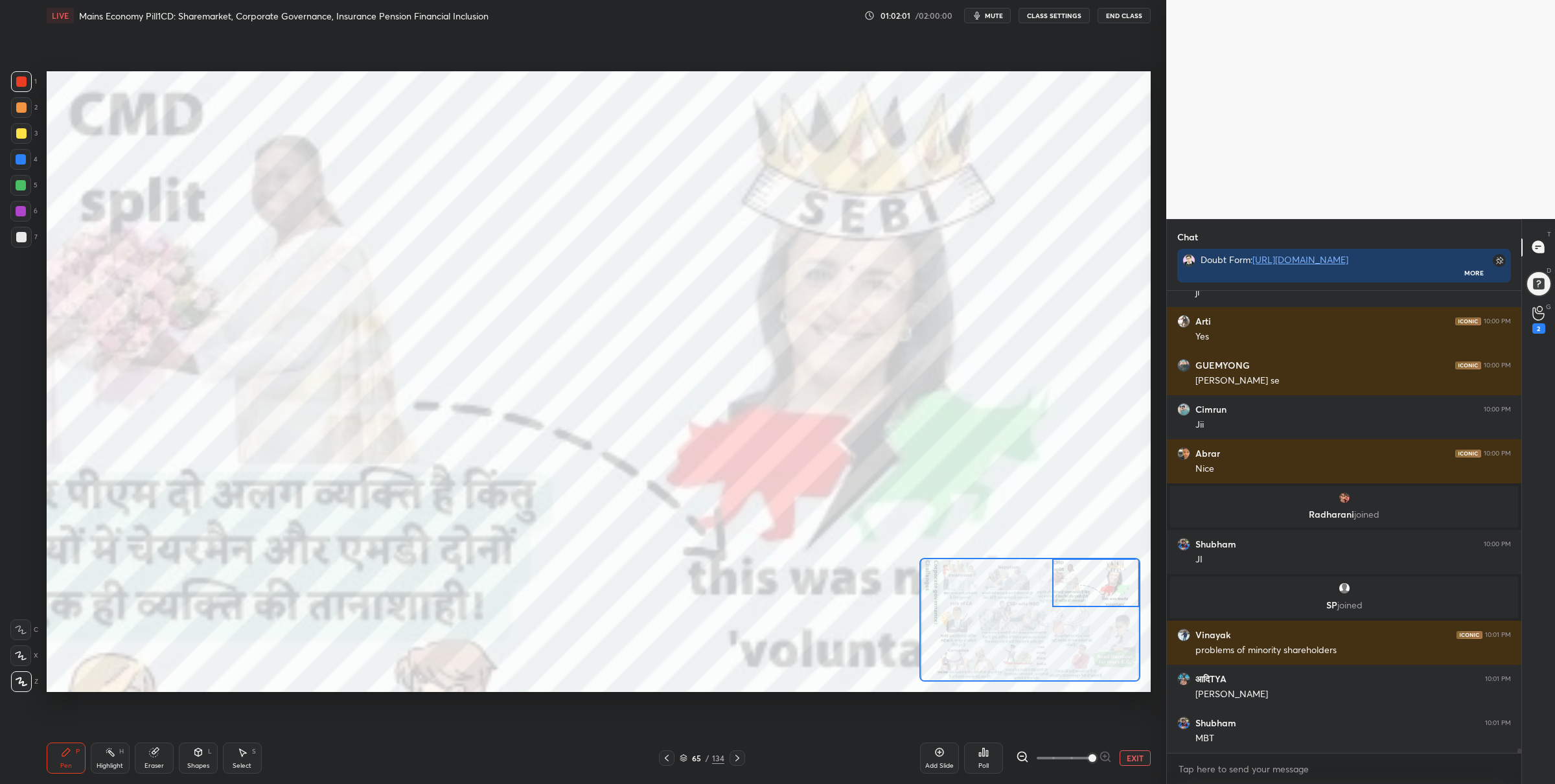
drag, startPoint x: 1052, startPoint y: 572, endPoint x: 1090, endPoint y: 558, distance: 40.5
click at [1097, 567] on div at bounding box center [1096, 583] width 87 height 49
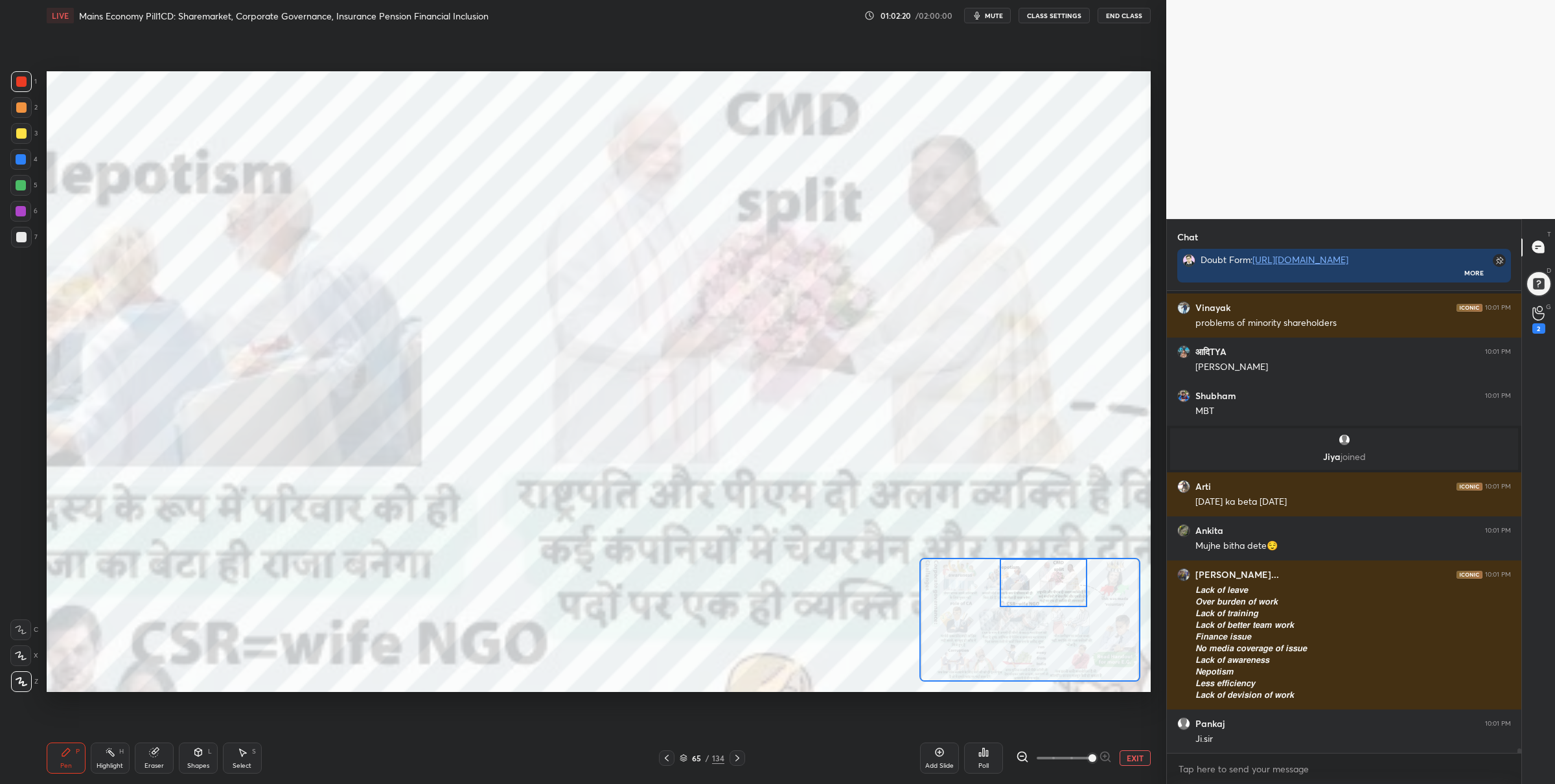
scroll to position [47683, 0]
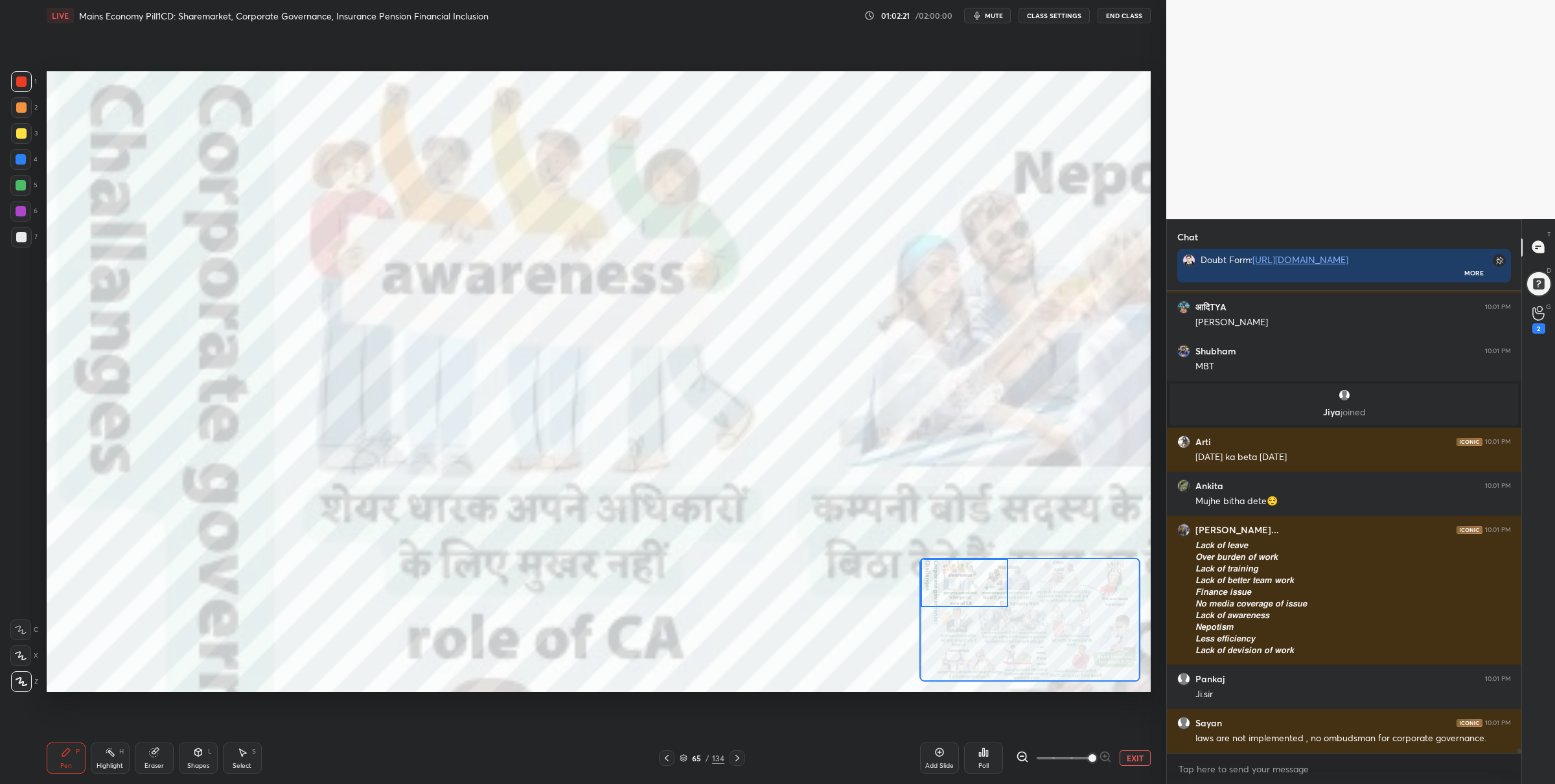
click at [911, 543] on div "Setting up your live class Poll for secs No correct answer Start poll" at bounding box center [598, 381] width 1104 height 621
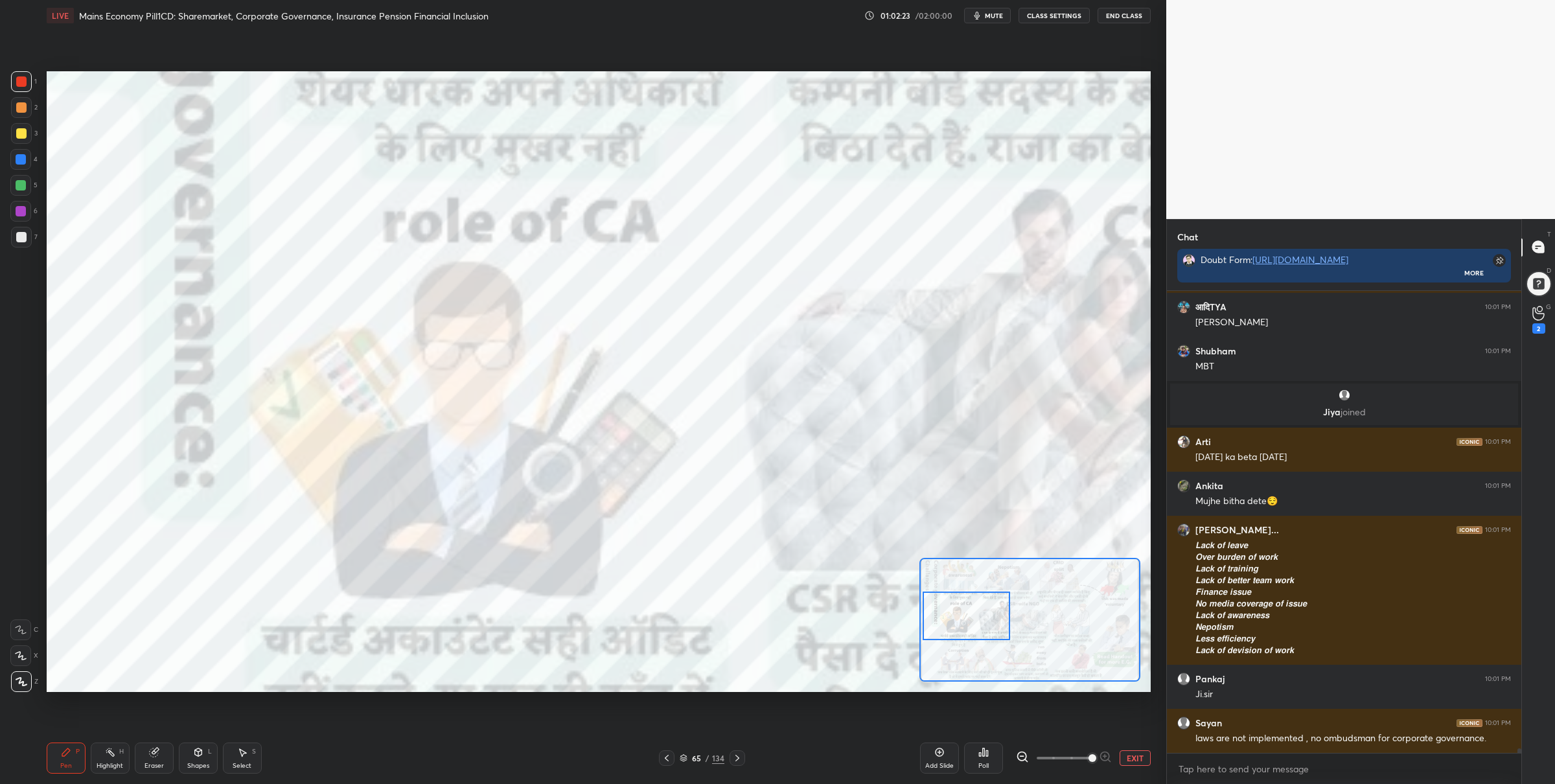
scroll to position [47727, 0]
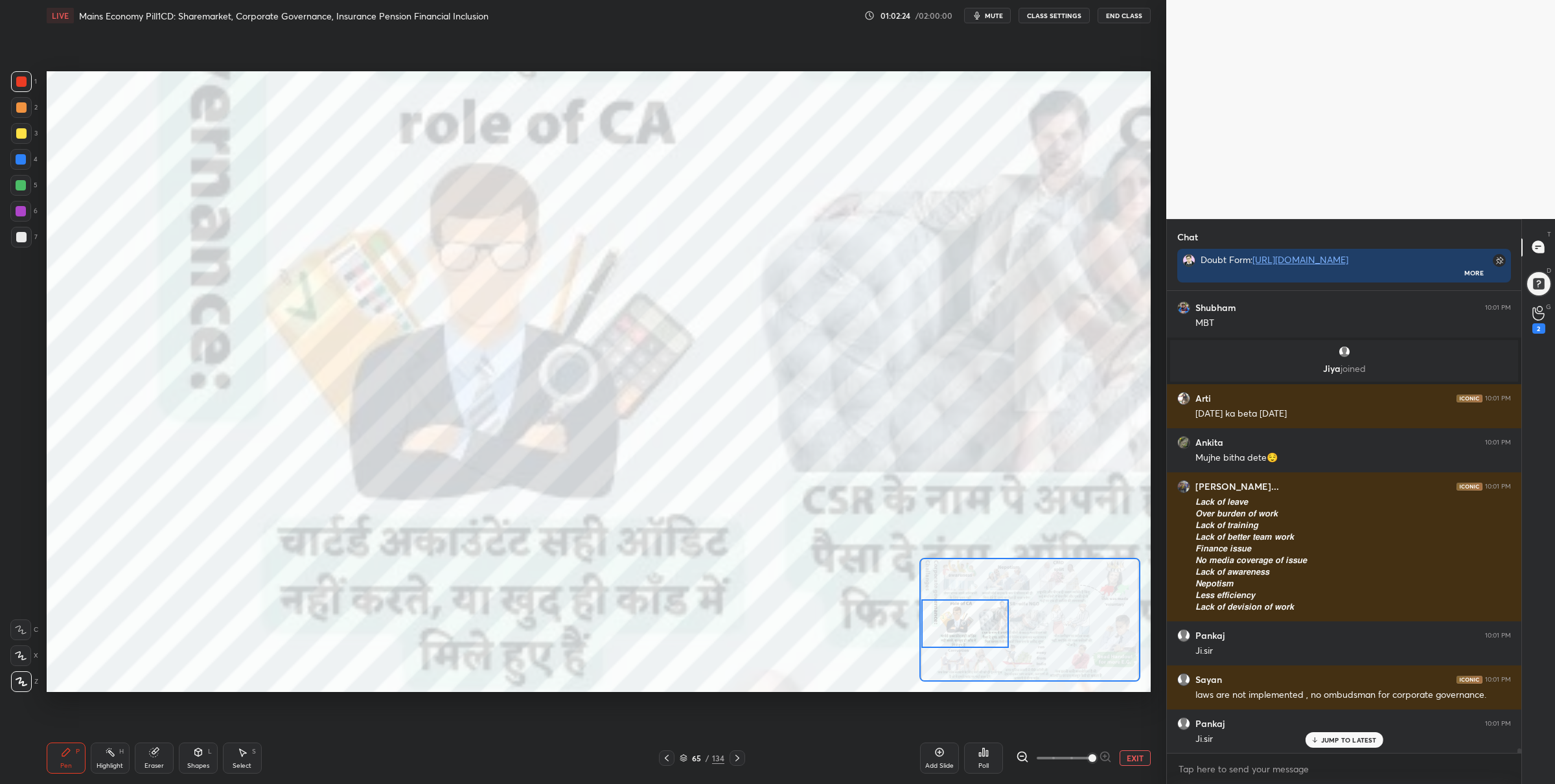
drag, startPoint x: 967, startPoint y: 571, endPoint x: 965, endPoint y: 603, distance: 32.1
click at [967, 613] on div at bounding box center [965, 623] width 87 height 49
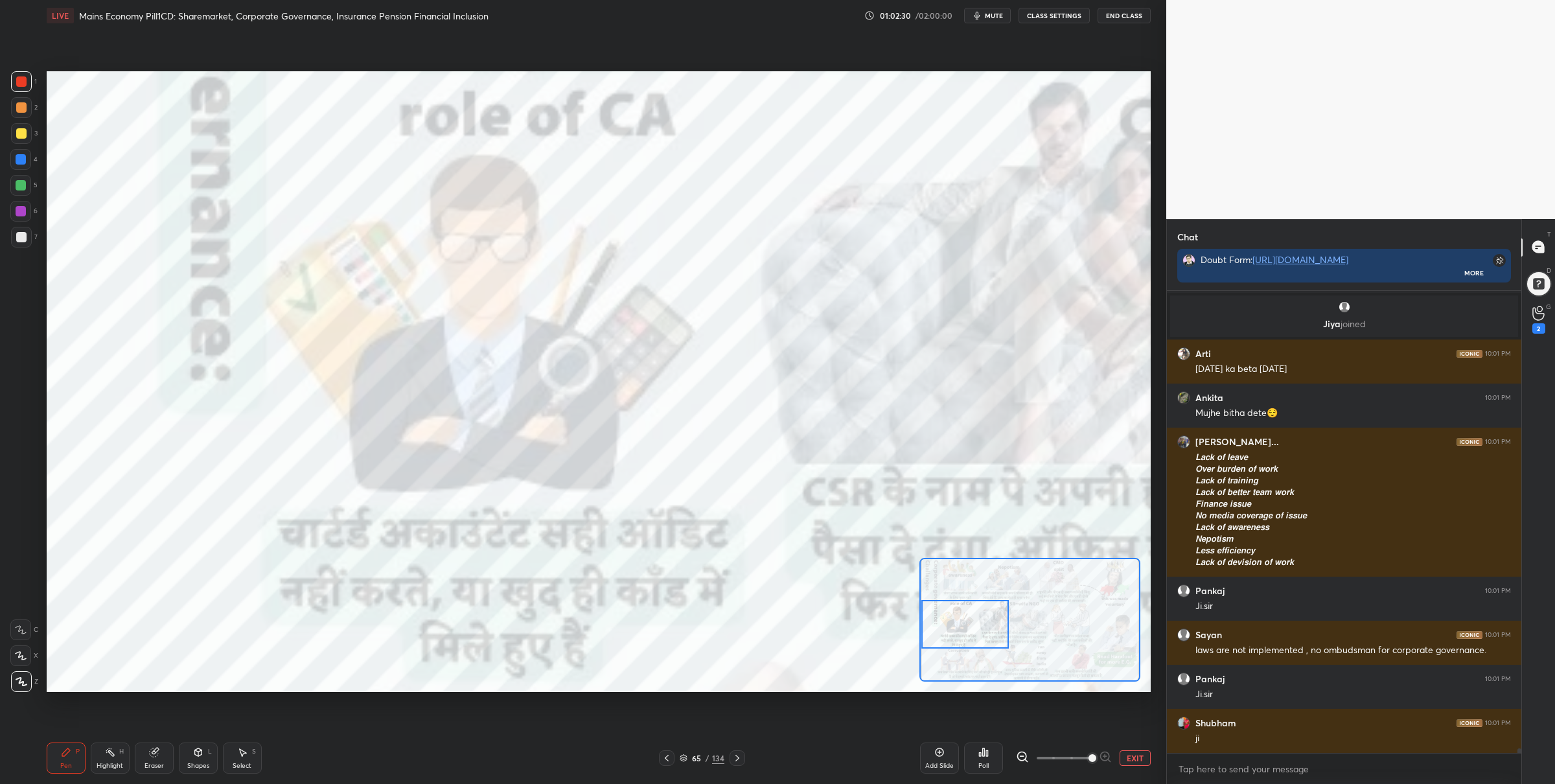
scroll to position [47816, 0]
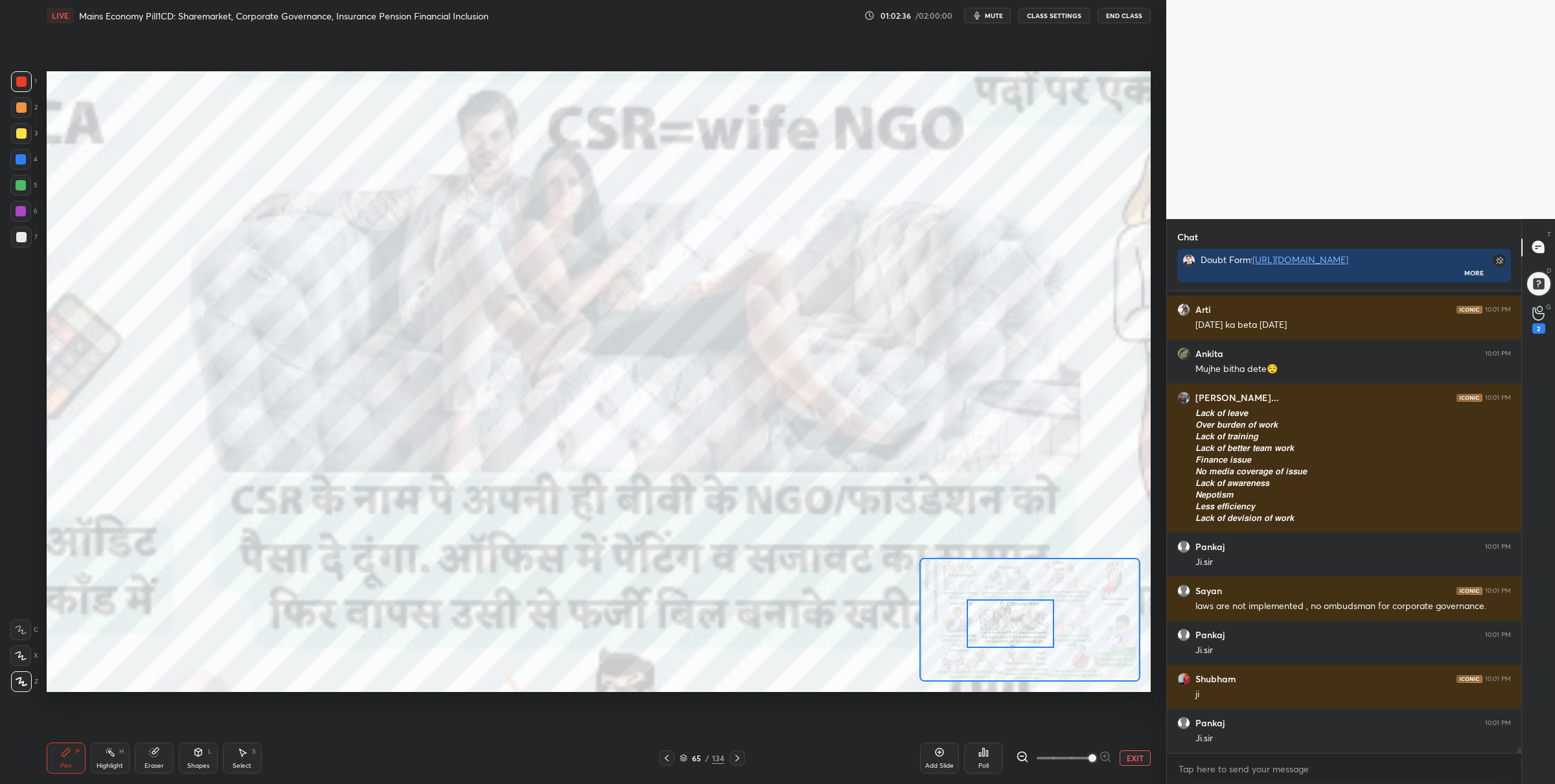
drag, startPoint x: 972, startPoint y: 633, endPoint x: 1018, endPoint y: 623, distance: 47.1
click at [1018, 633] on div at bounding box center [1010, 623] width 87 height 49
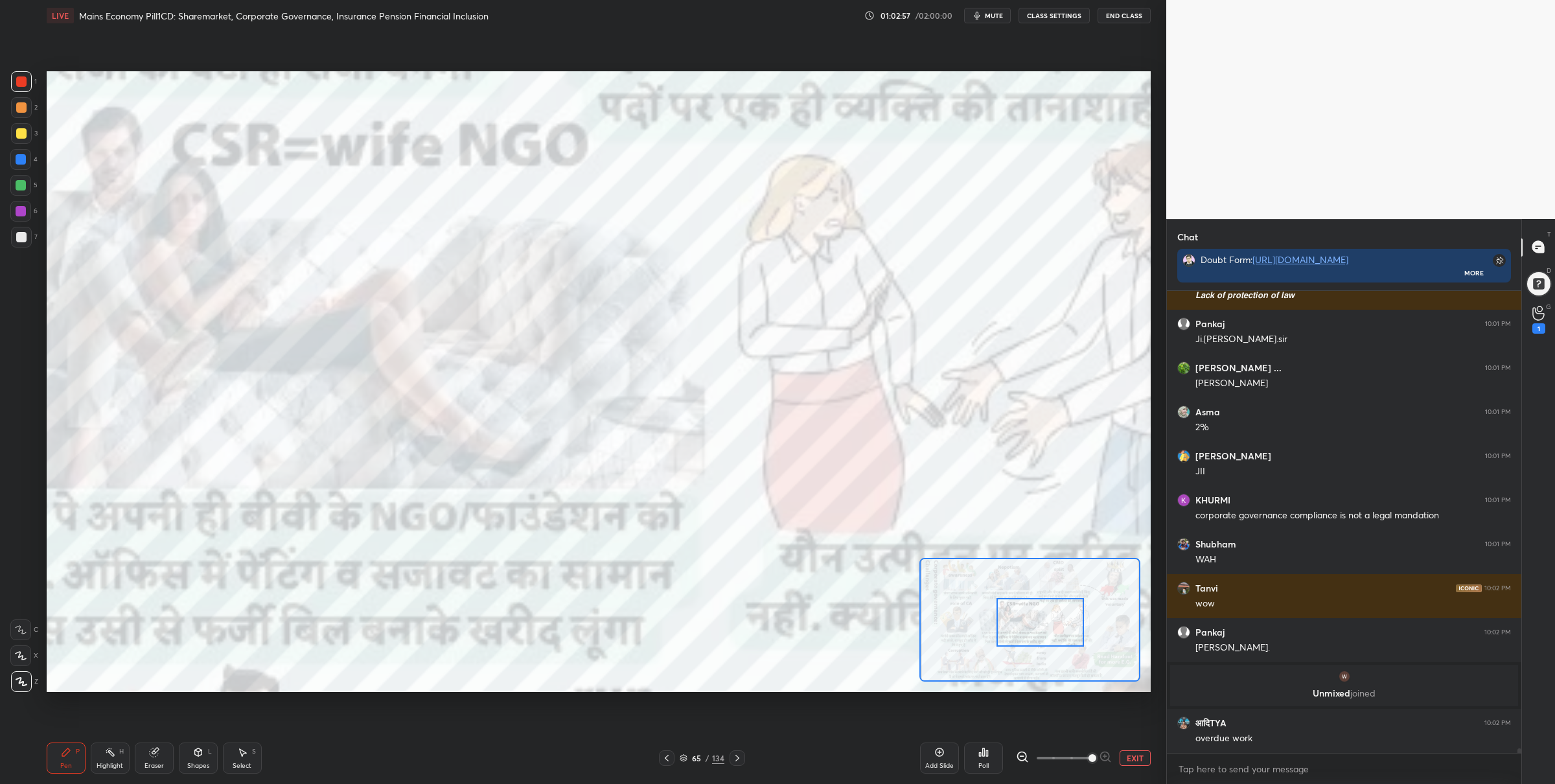
scroll to position [48014, 0]
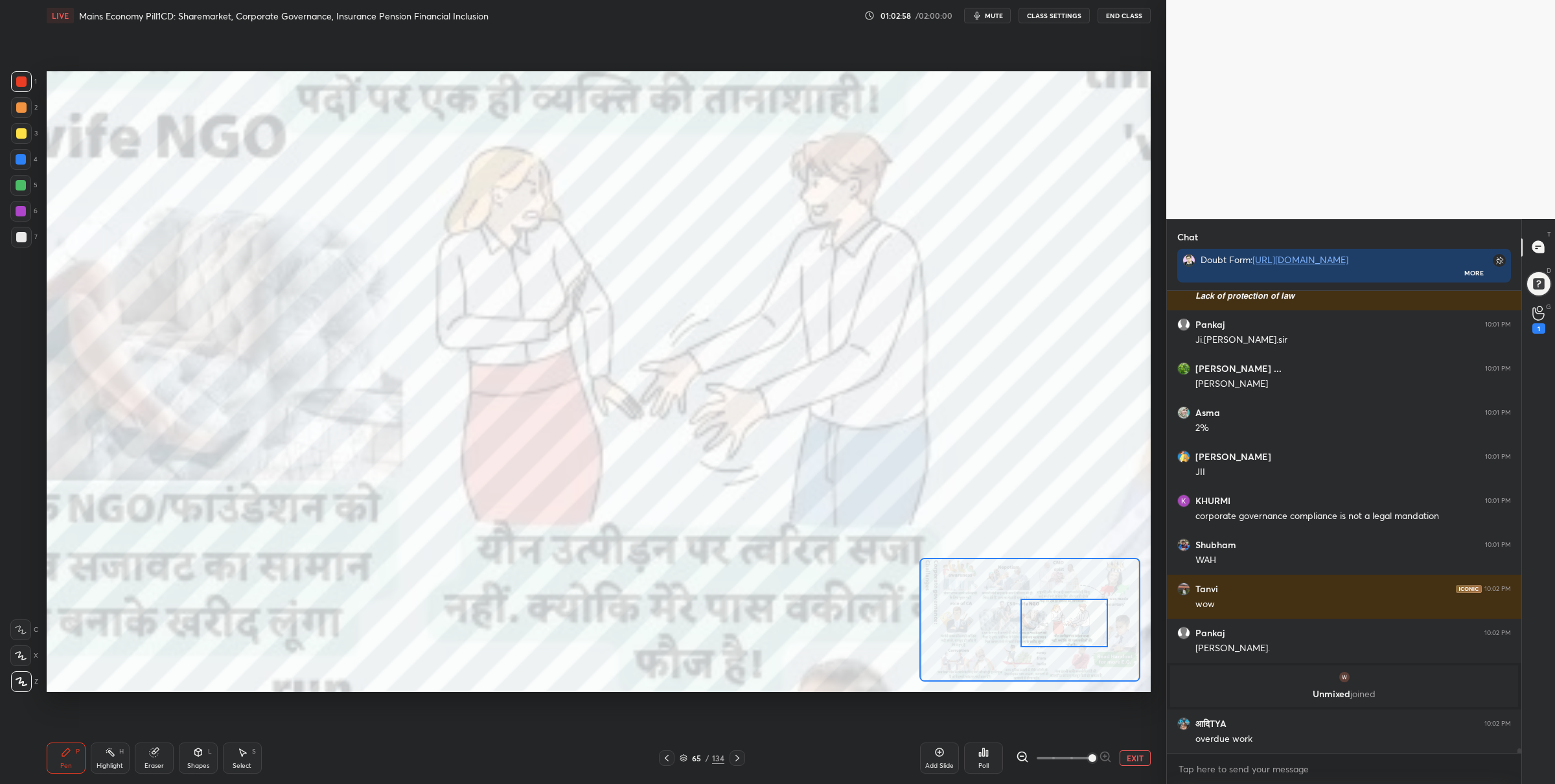
drag, startPoint x: 1013, startPoint y: 626, endPoint x: 1065, endPoint y: 617, distance: 52.8
click at [1068, 624] on div at bounding box center [1064, 623] width 87 height 49
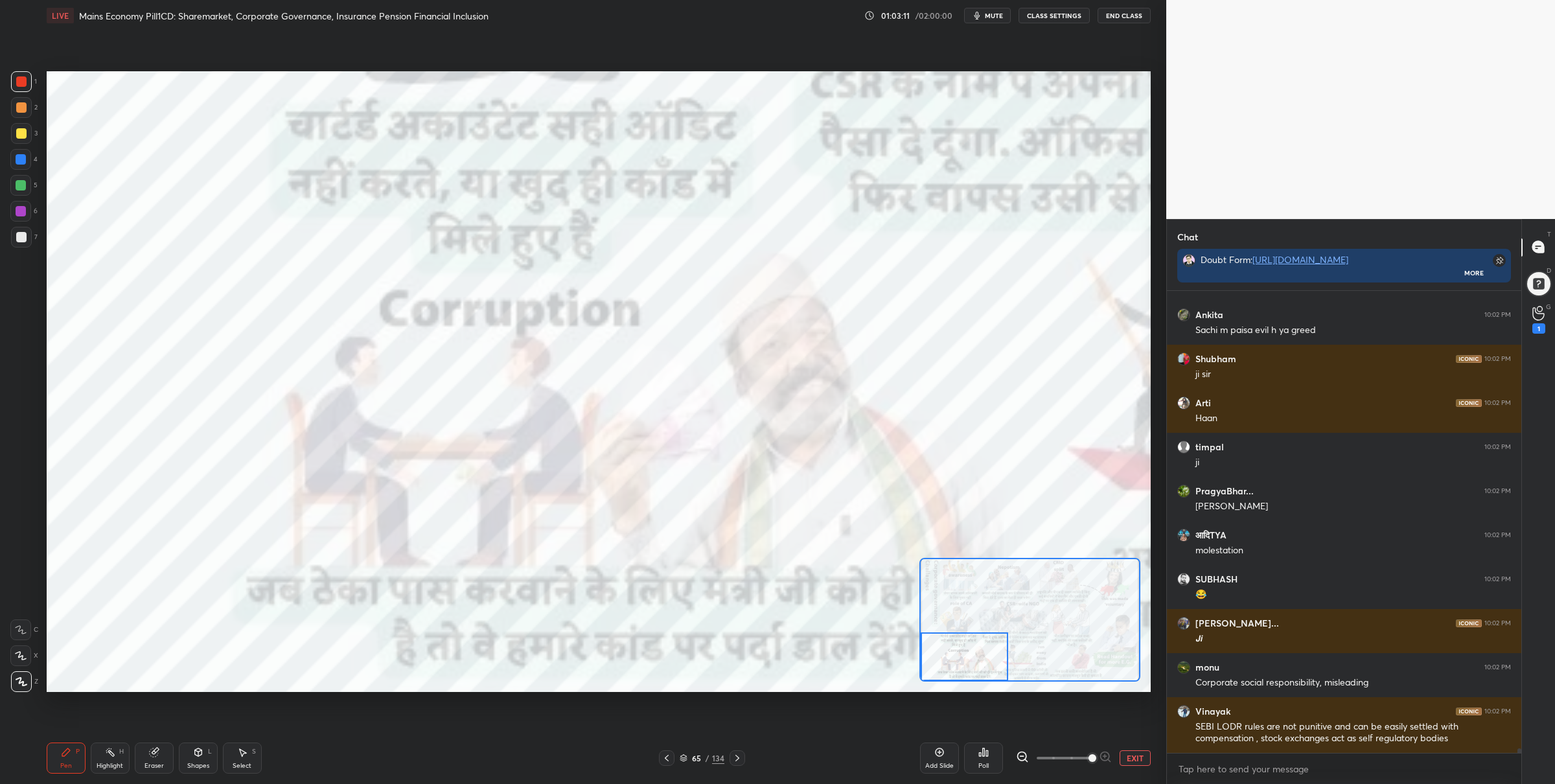
scroll to position [48511, 0]
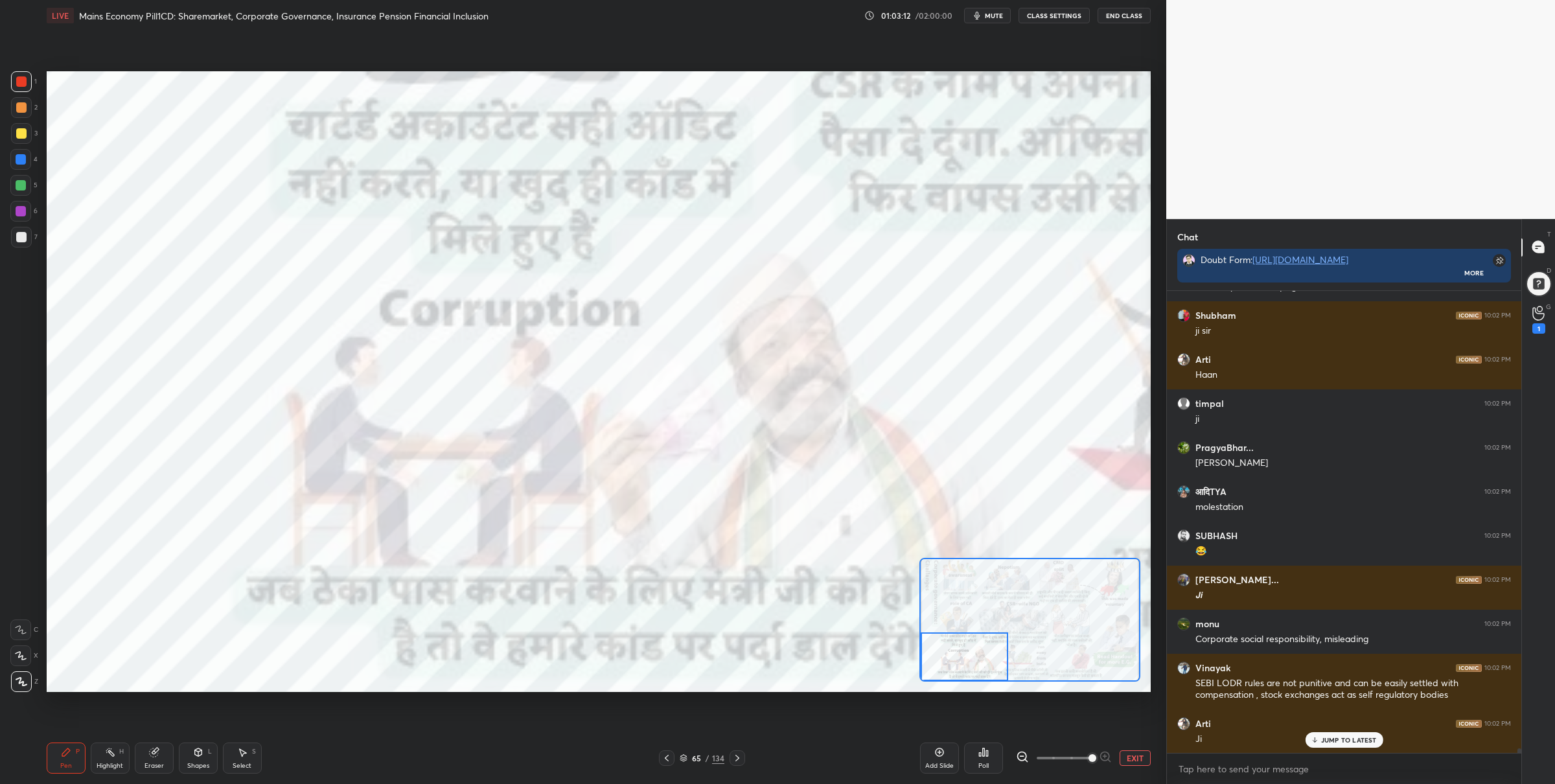
drag, startPoint x: 1061, startPoint y: 621, endPoint x: 960, endPoint y: 661, distance: 108.6
click at [960, 661] on div at bounding box center [964, 657] width 87 height 49
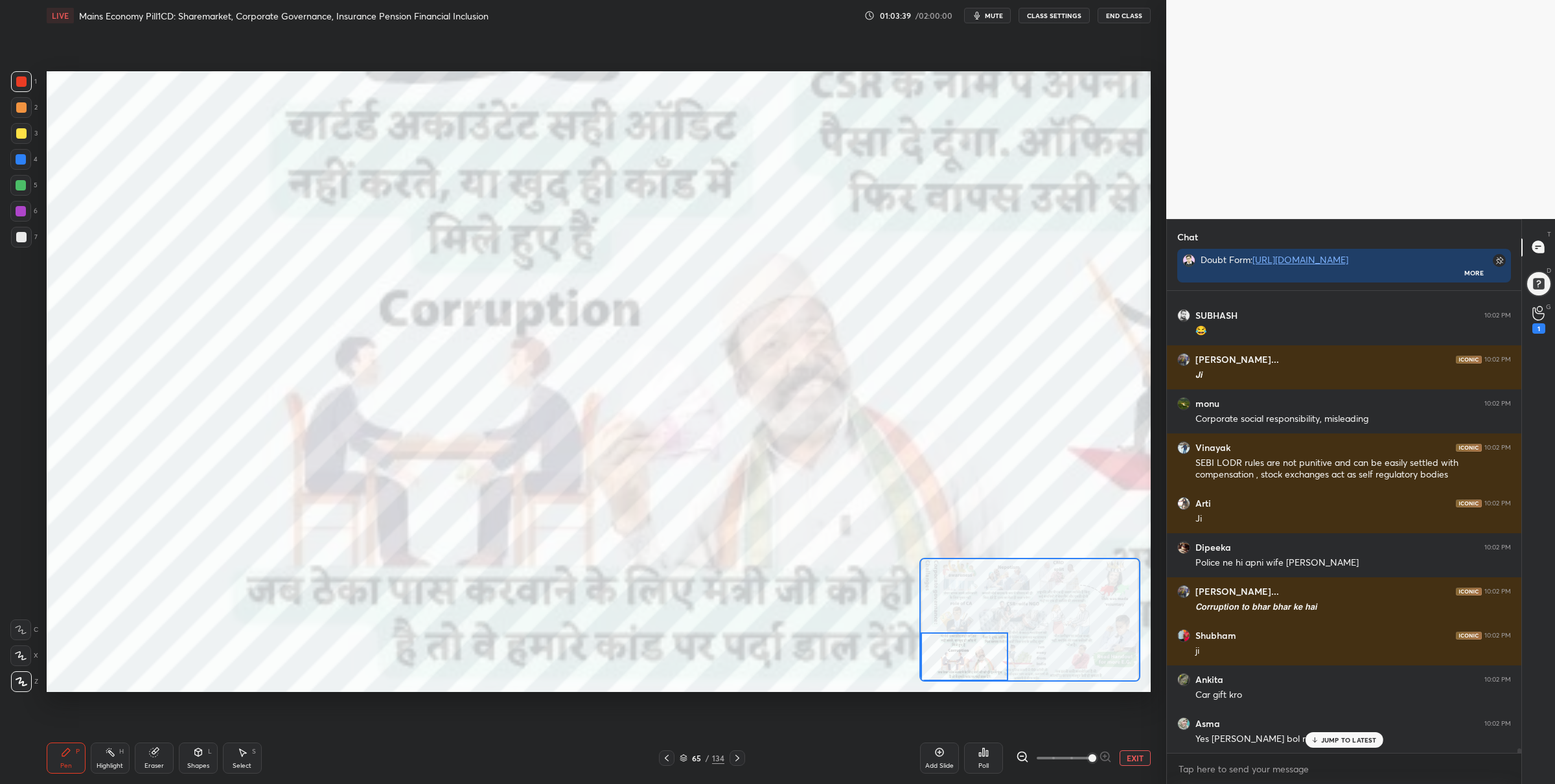
scroll to position [48775, 0]
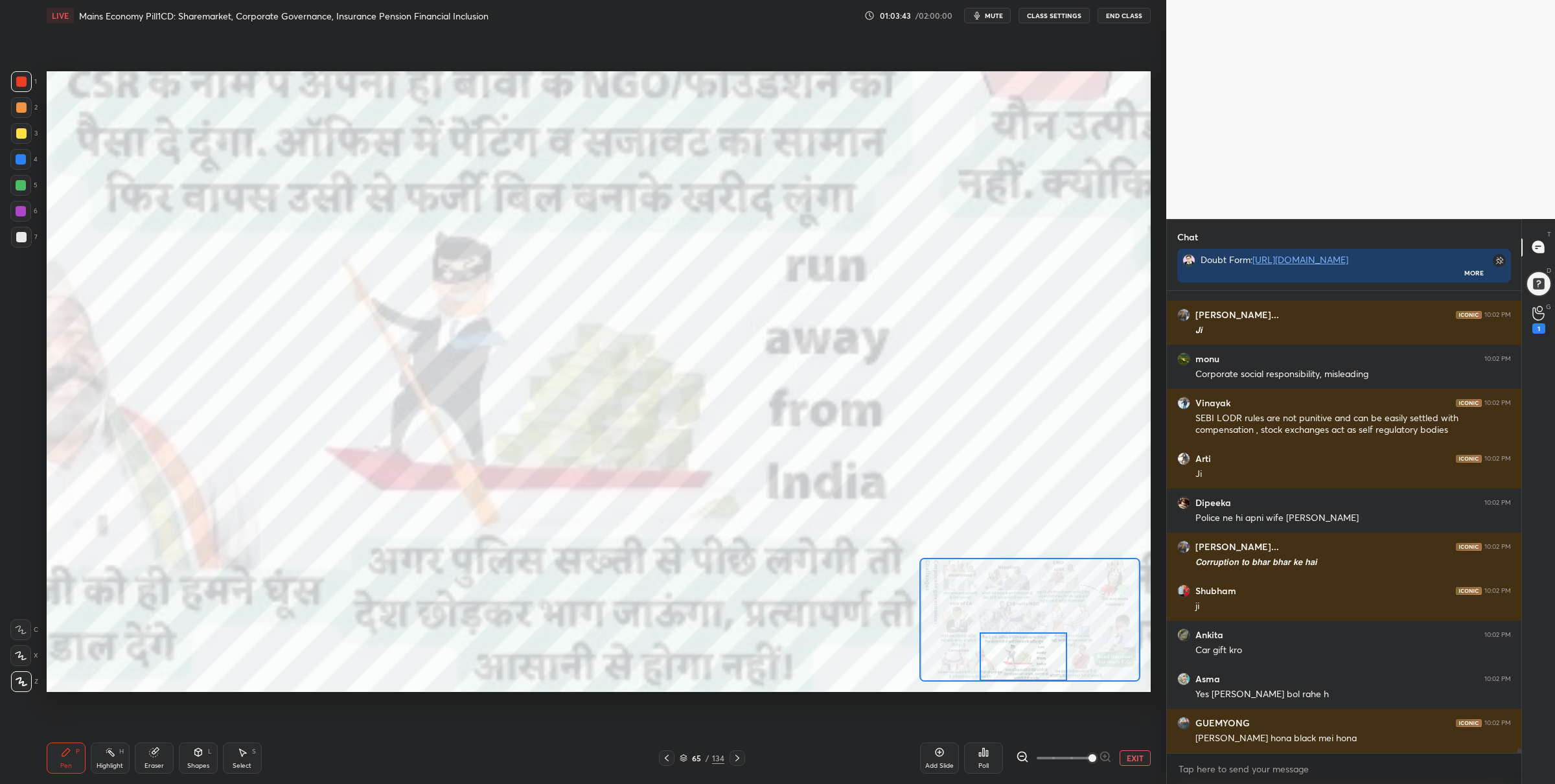
drag, startPoint x: 972, startPoint y: 657, endPoint x: 1033, endPoint y: 666, distance: 61.7
click at [1033, 667] on div at bounding box center [1023, 657] width 87 height 49
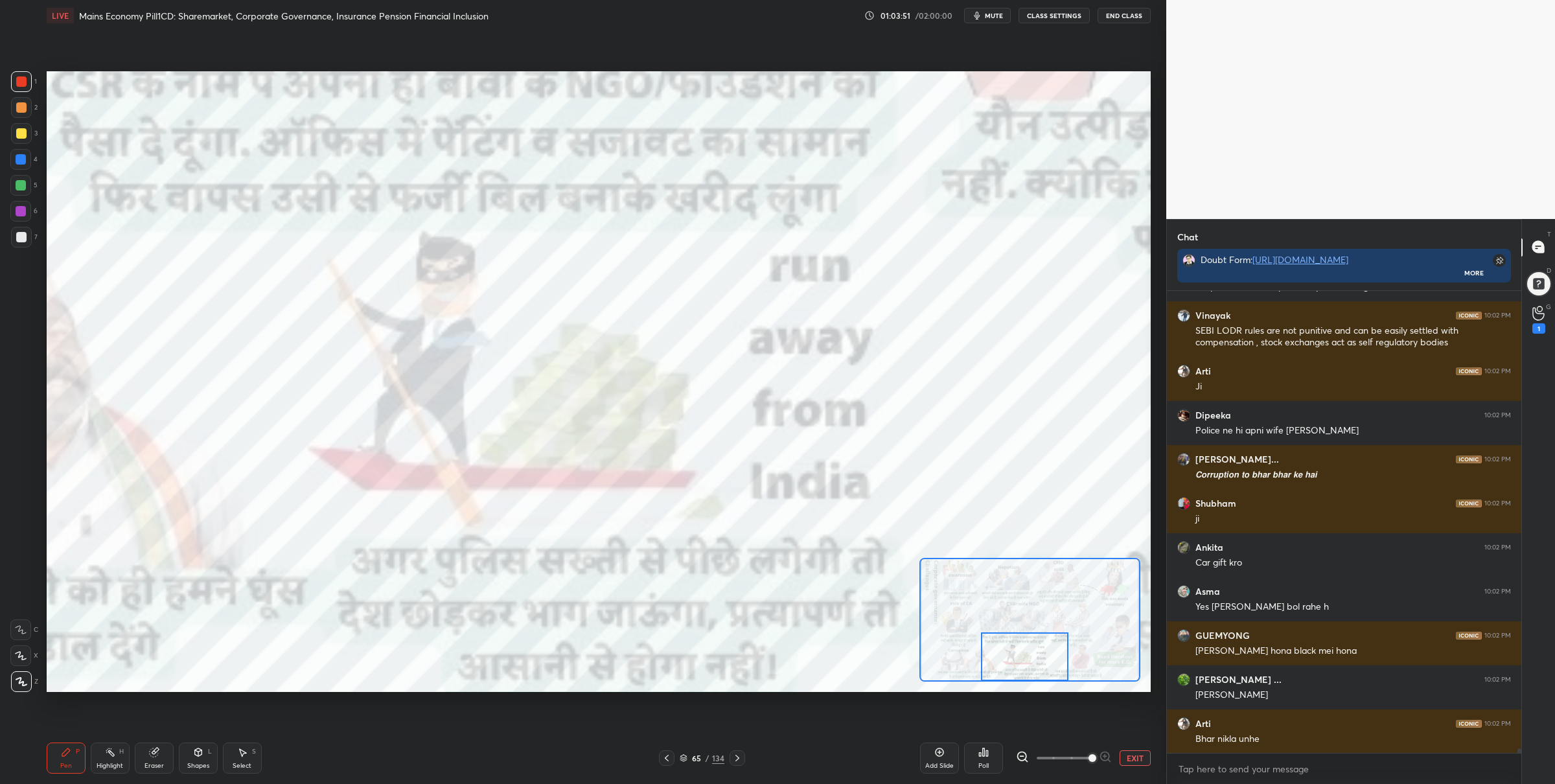
scroll to position [48907, 0]
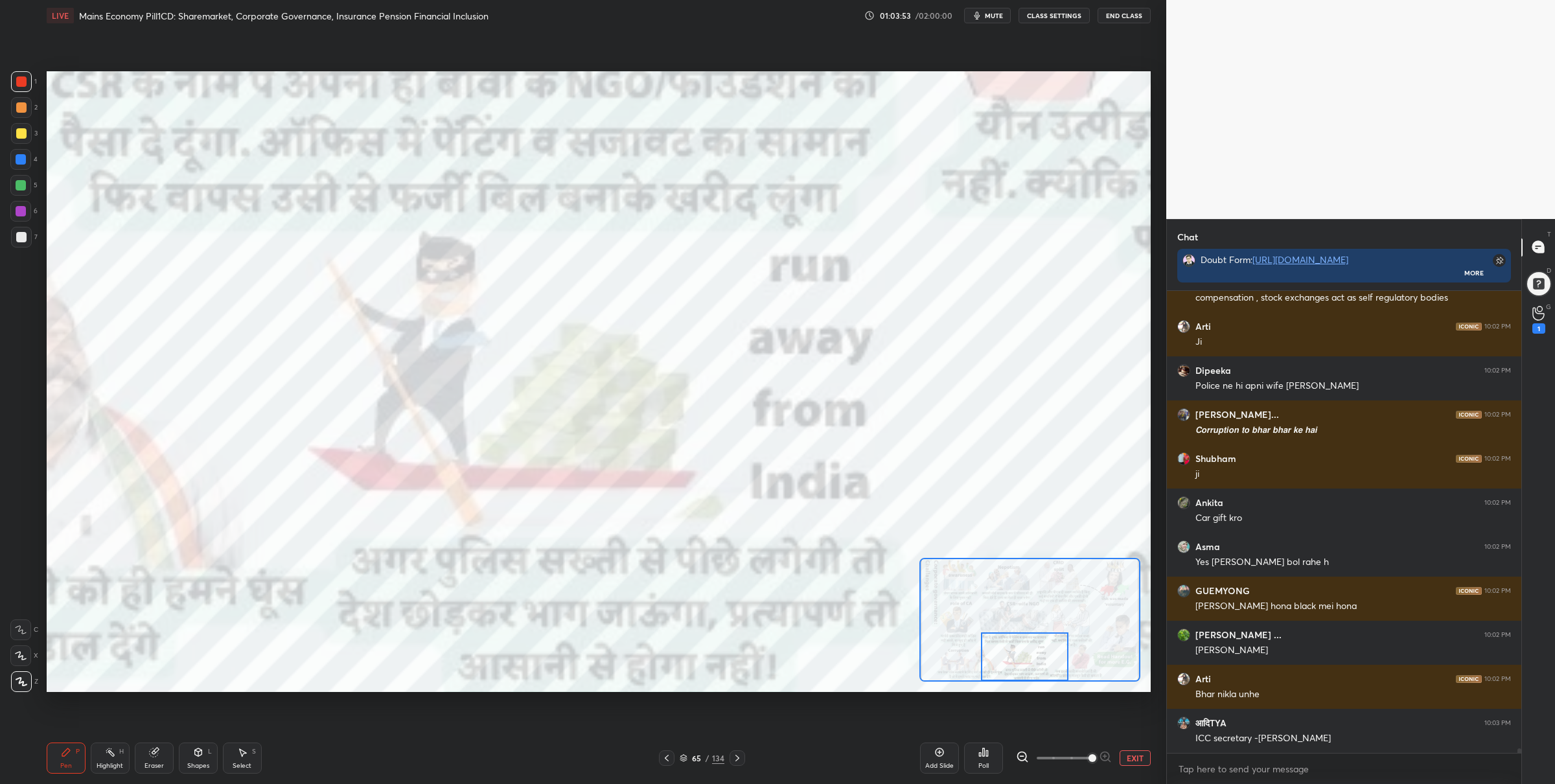
click at [1127, 760] on button "EXIT" at bounding box center [1135, 758] width 31 height 15
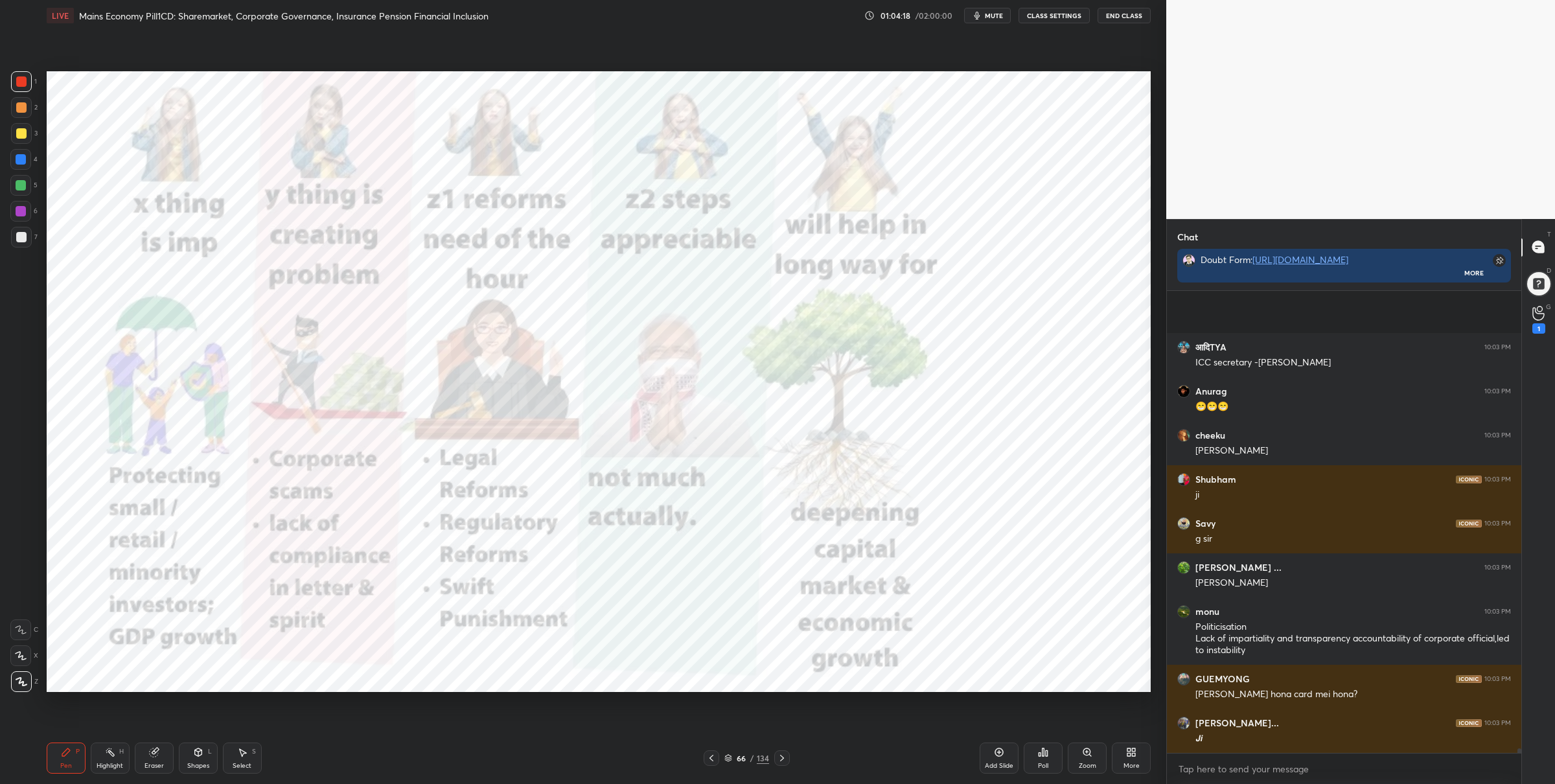
scroll to position [49372, 0]
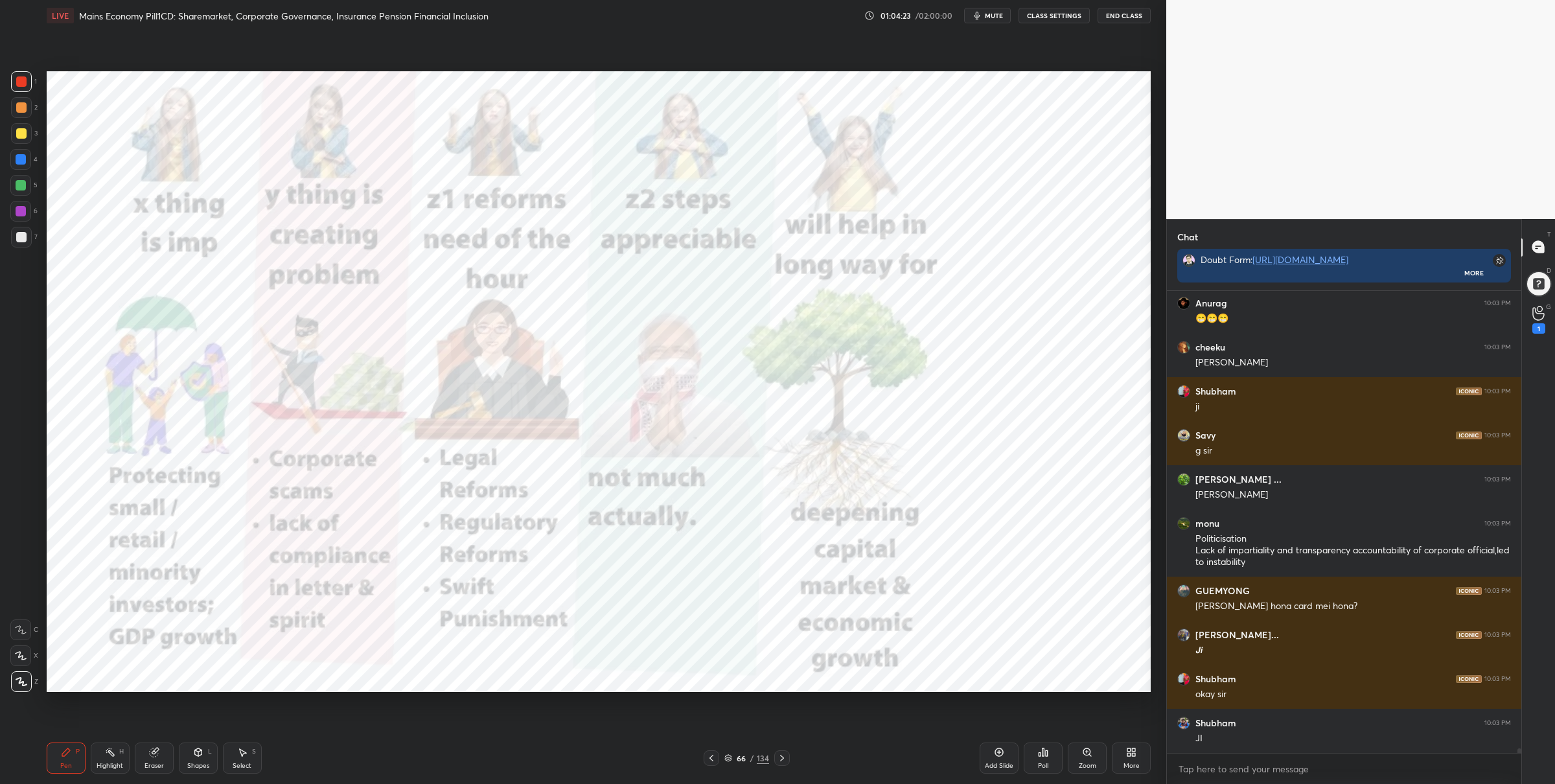
click at [22, 202] on div at bounding box center [20, 211] width 21 height 21
drag, startPoint x: 26, startPoint y: 188, endPoint x: 41, endPoint y: 191, distance: 15.3
click at [27, 190] on div at bounding box center [20, 185] width 21 height 21
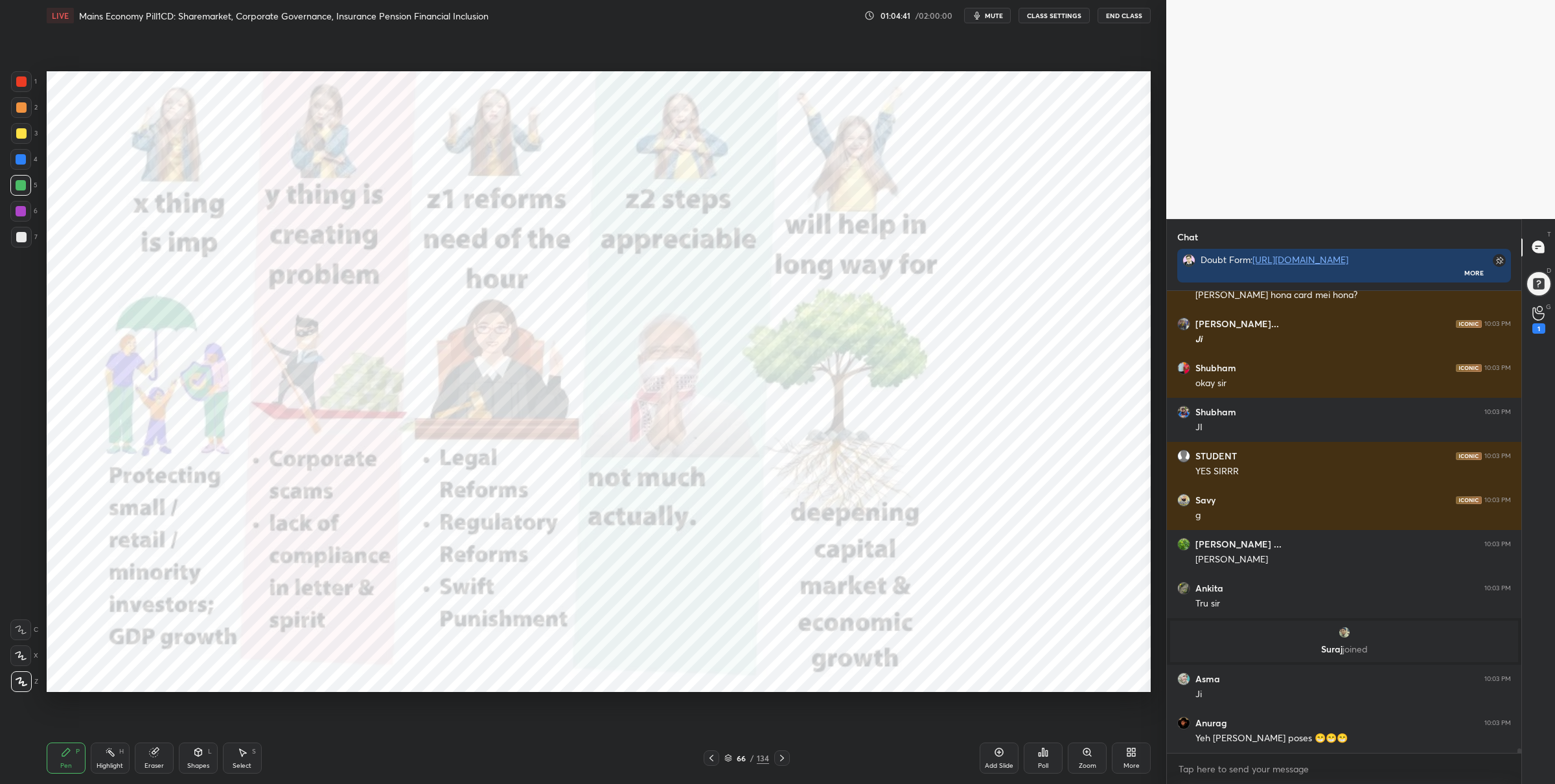
scroll to position [49727, 0]
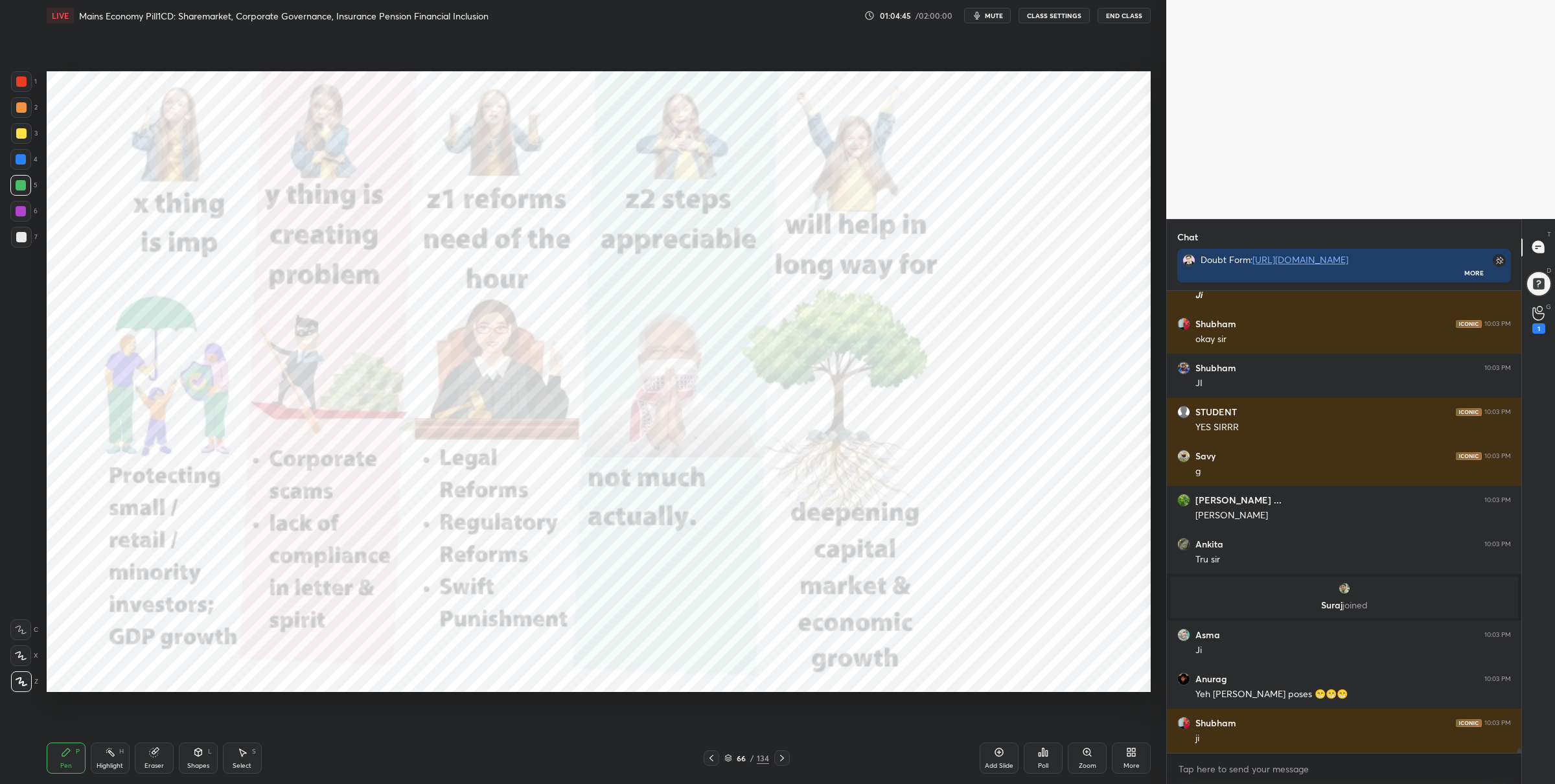
drag, startPoint x: 17, startPoint y: 78, endPoint x: 30, endPoint y: 87, distance: 15.8
click at [19, 79] on div at bounding box center [21, 81] width 10 height 10
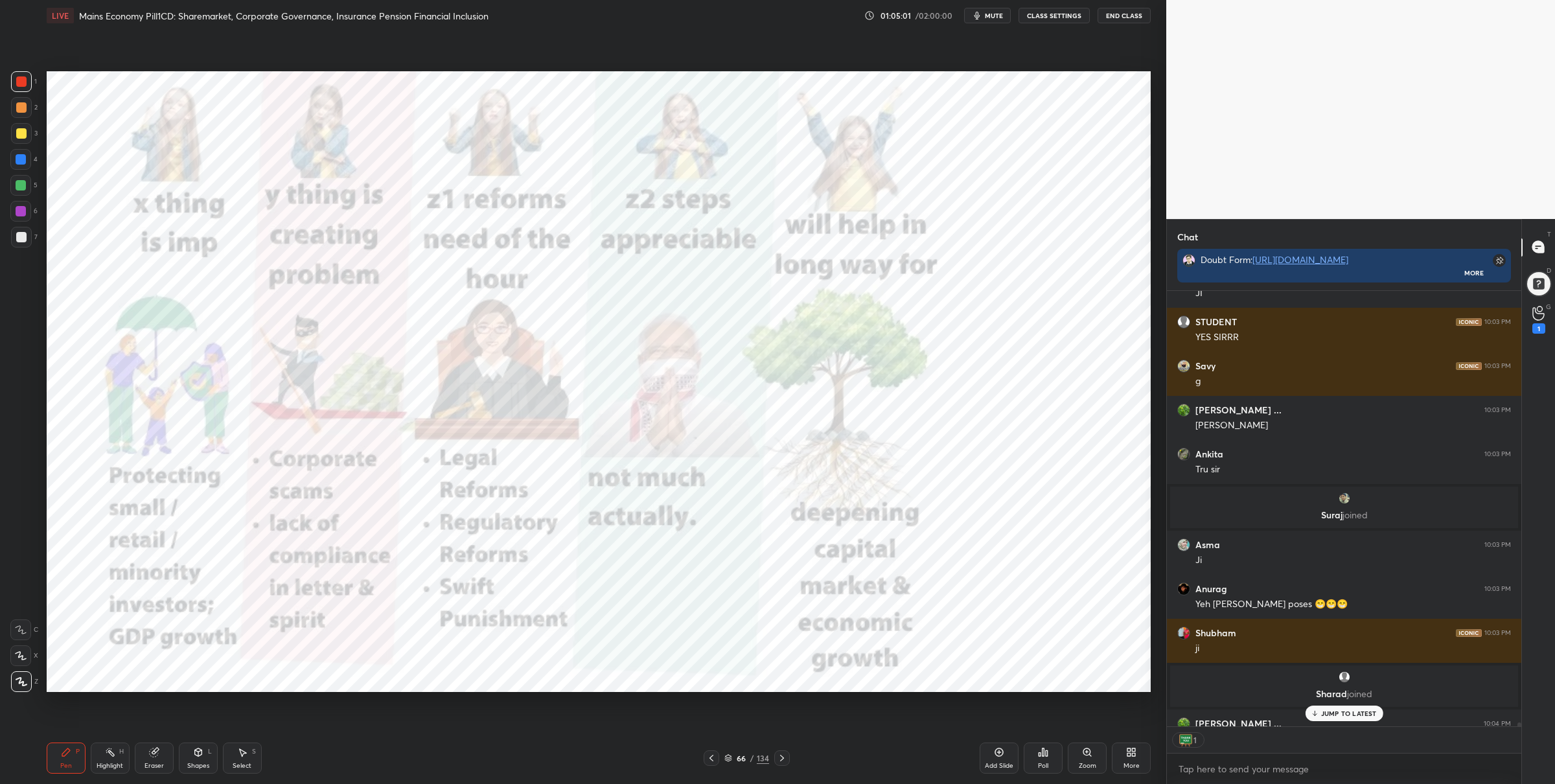
scroll to position [3, 4]
click at [729, 759] on icon at bounding box center [728, 759] width 6 height 2
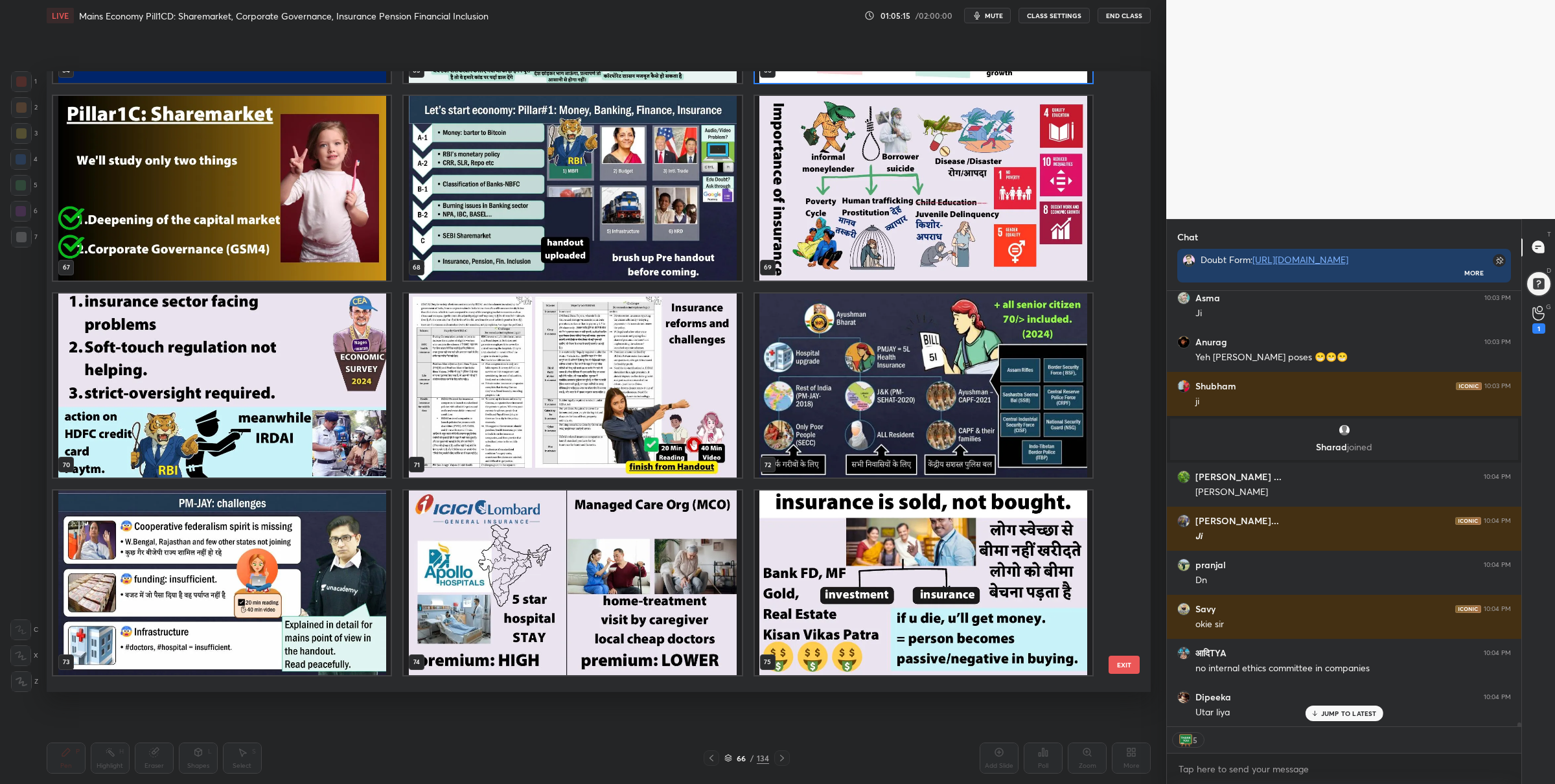
scroll to position [4064, 0]
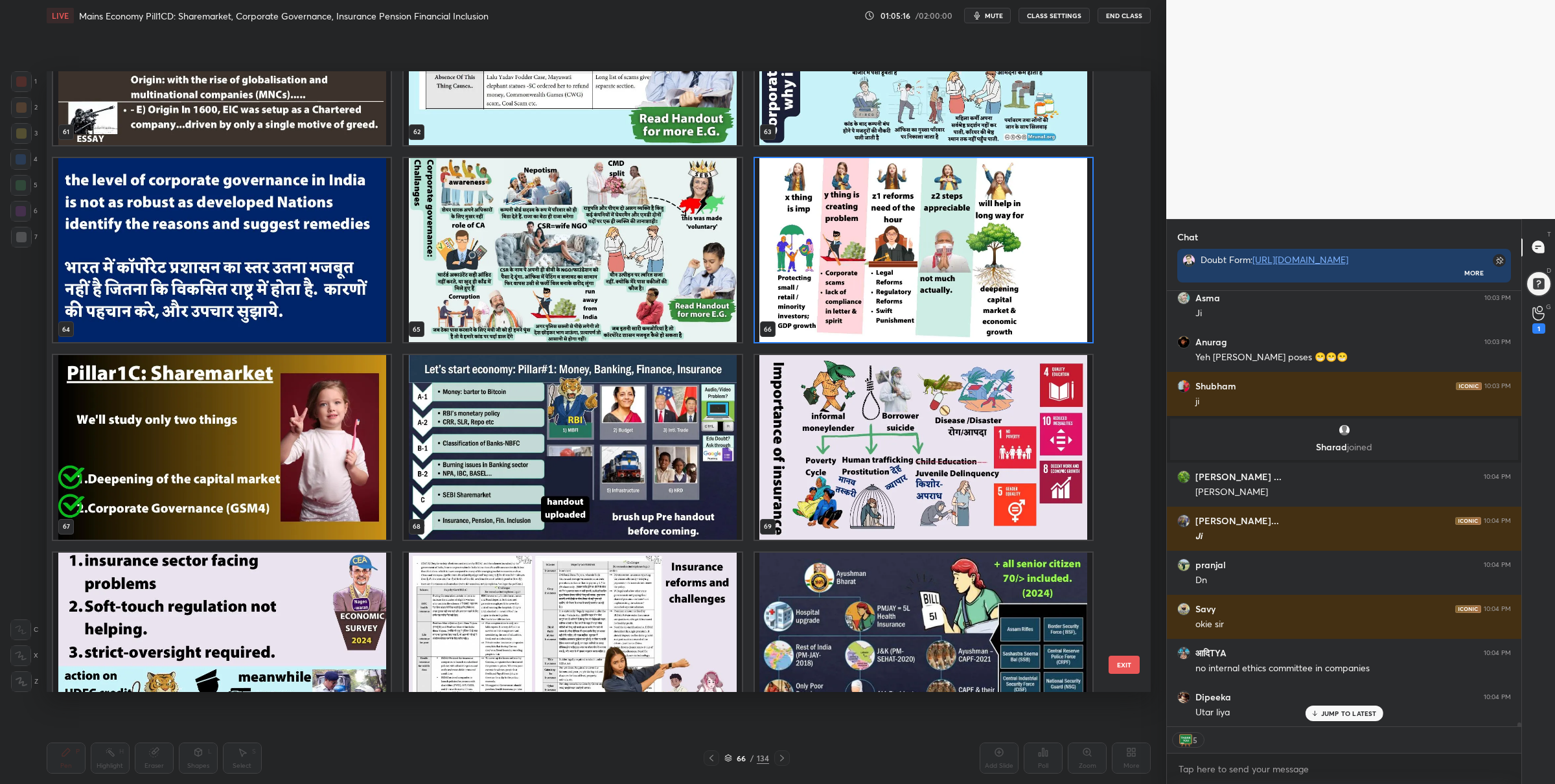
click at [810, 311] on img "grid" at bounding box center [923, 249] width 337 height 184
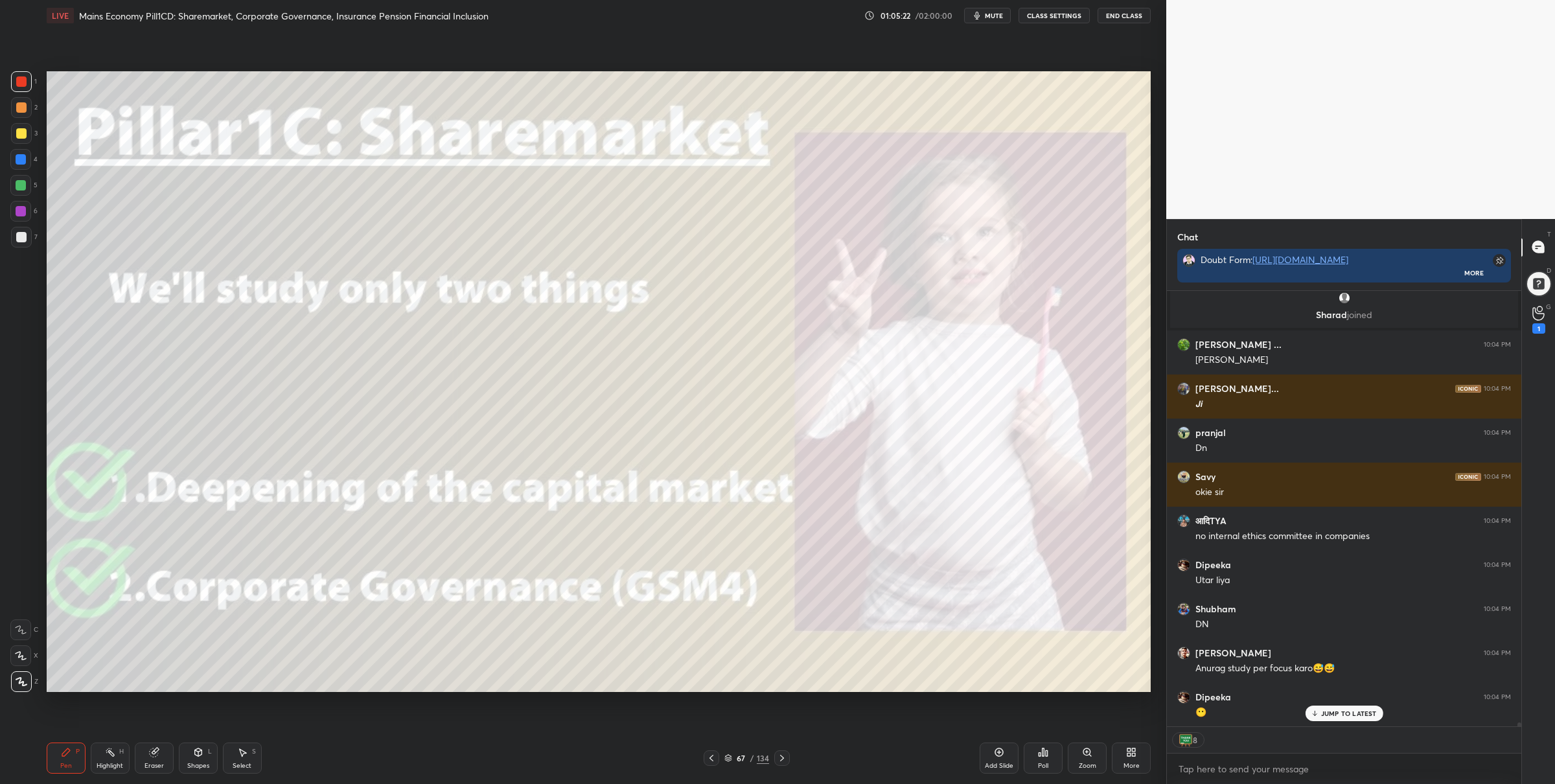
scroll to position [49674, 0]
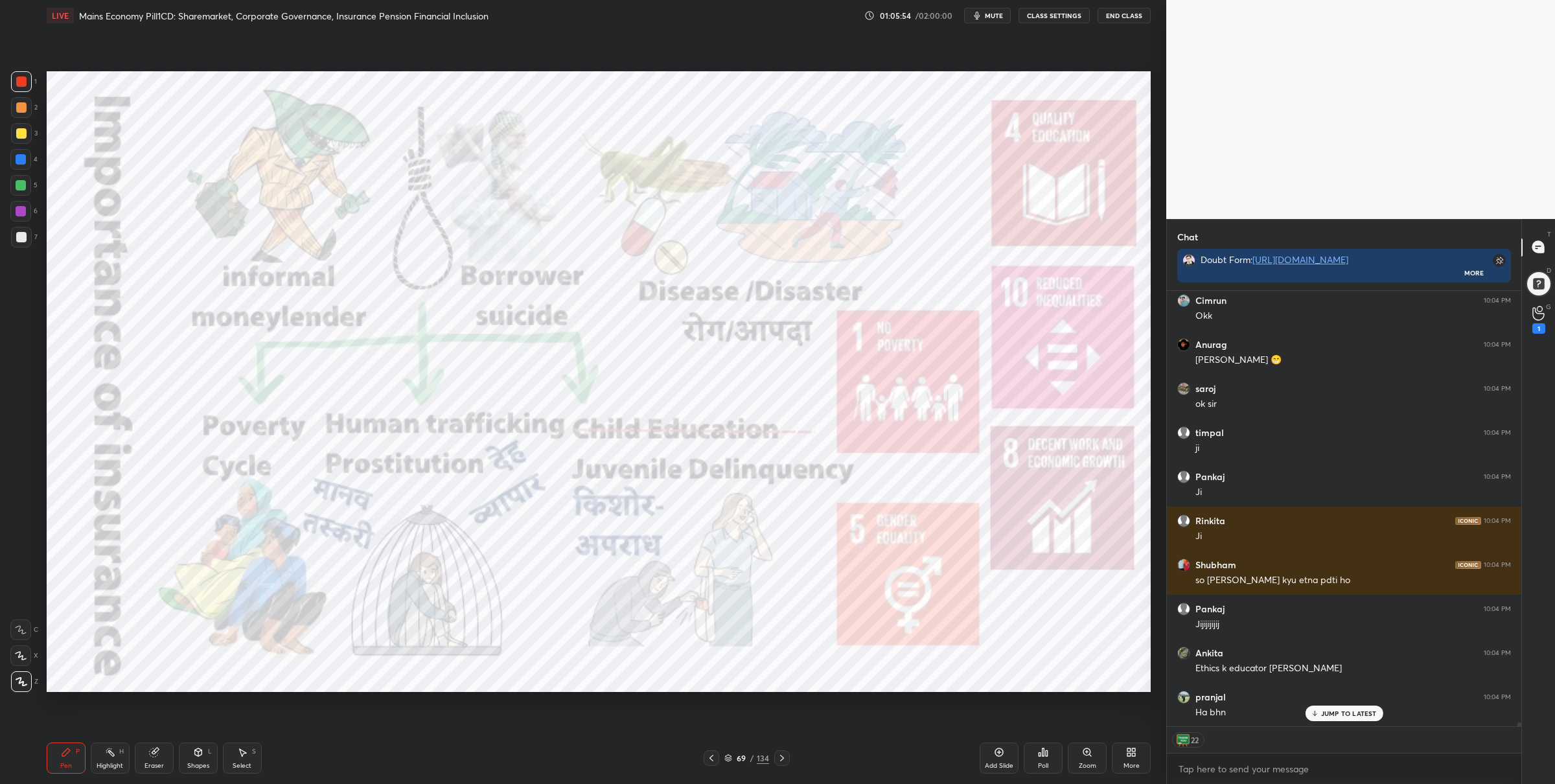
click at [25, 181] on div at bounding box center [20, 184] width 10 height 10
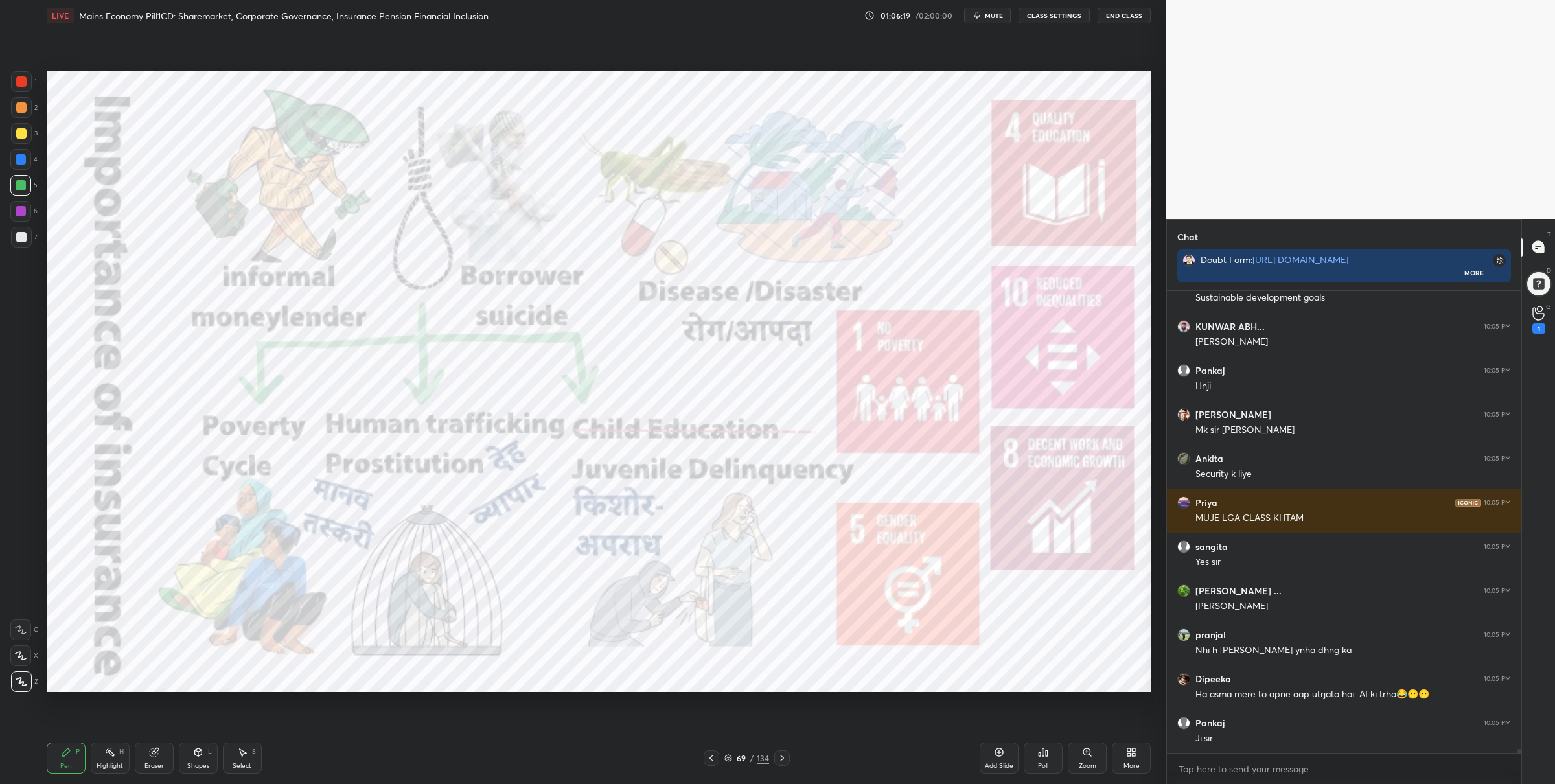
click at [25, 78] on div at bounding box center [21, 81] width 10 height 10
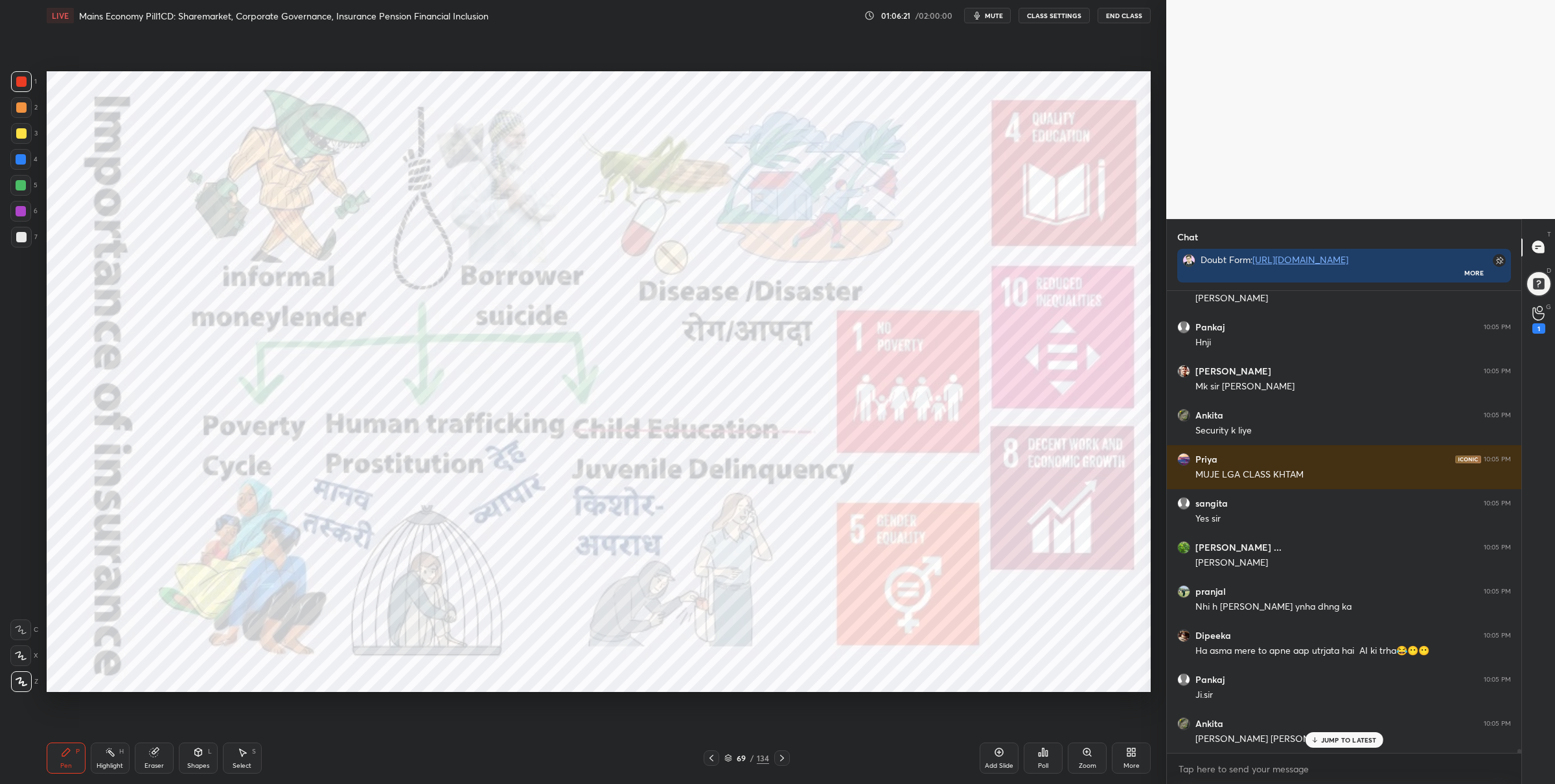
click at [21, 180] on div at bounding box center [20, 184] width 10 height 10
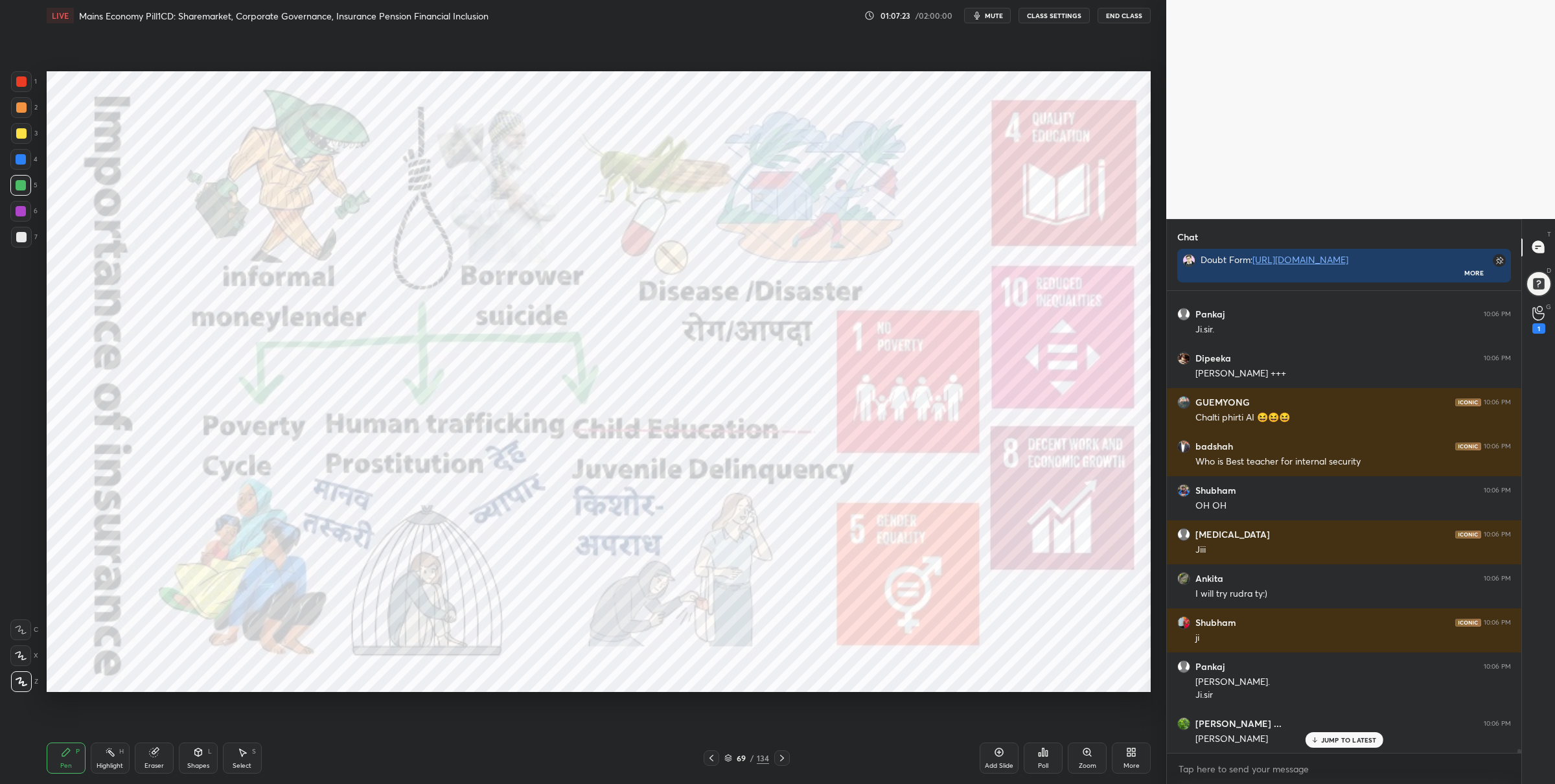
scroll to position [51648, 0]
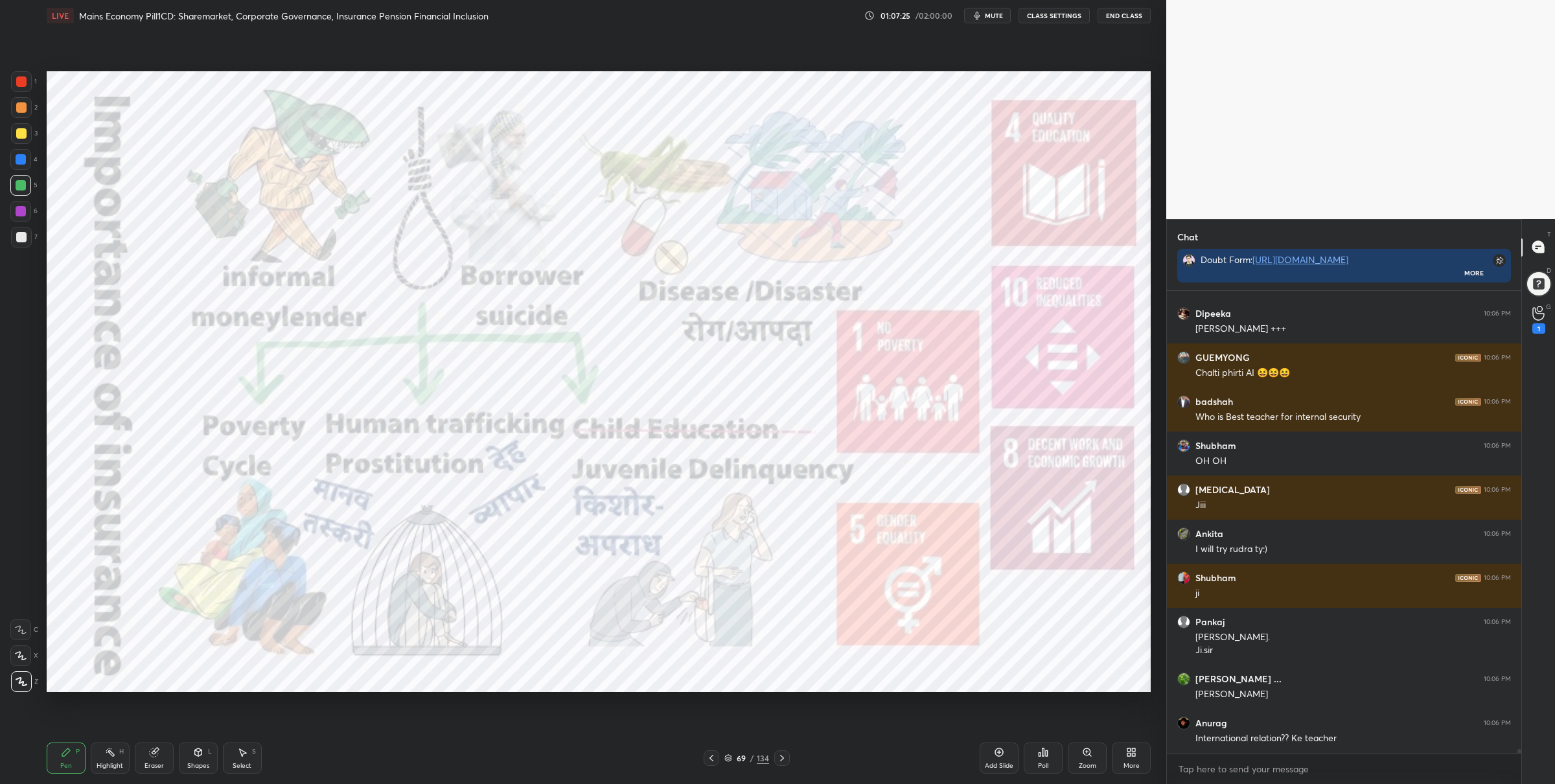
click at [1082, 759] on div "Zoom" at bounding box center [1087, 758] width 39 height 31
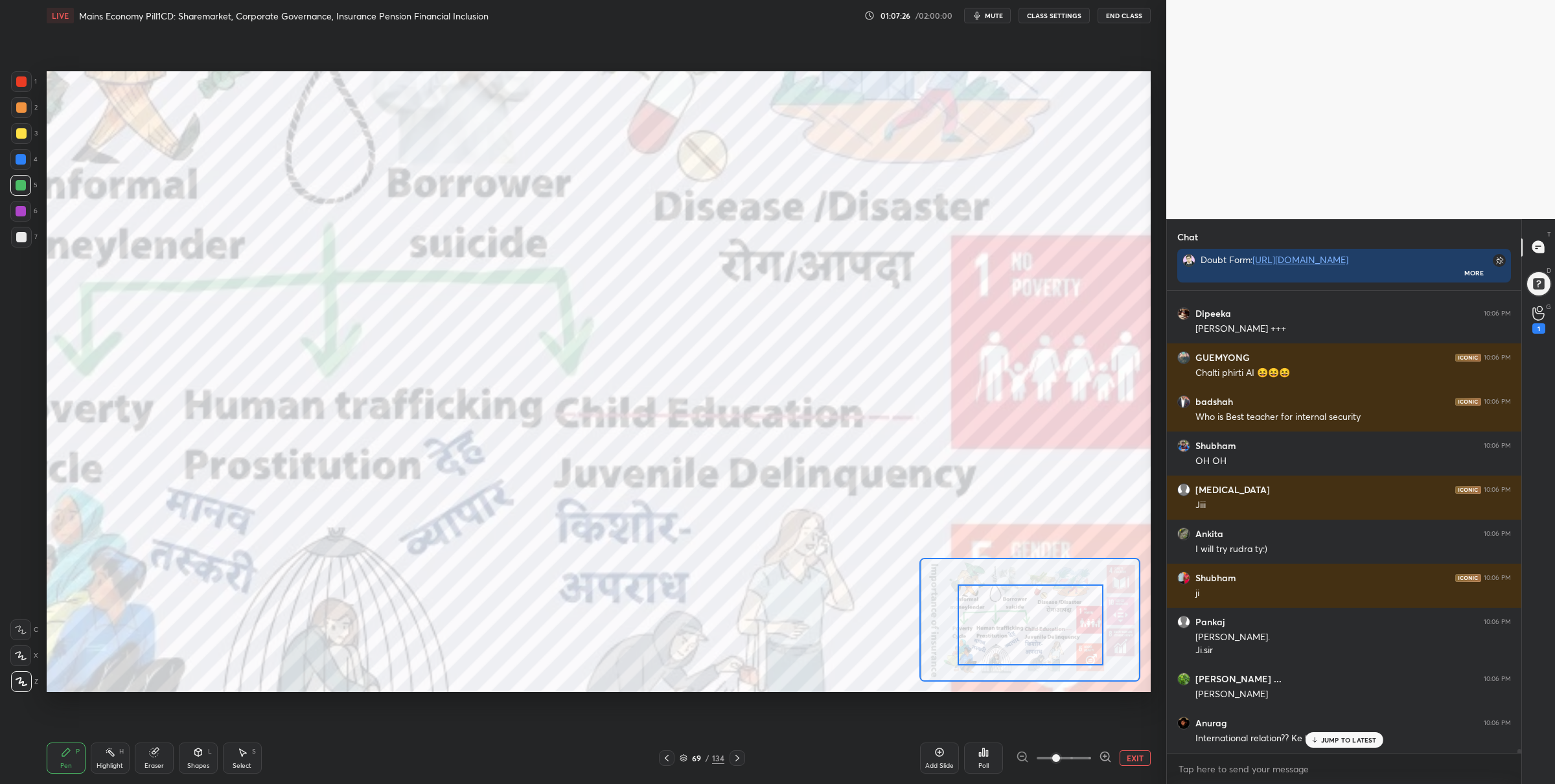
scroll to position [51692, 0]
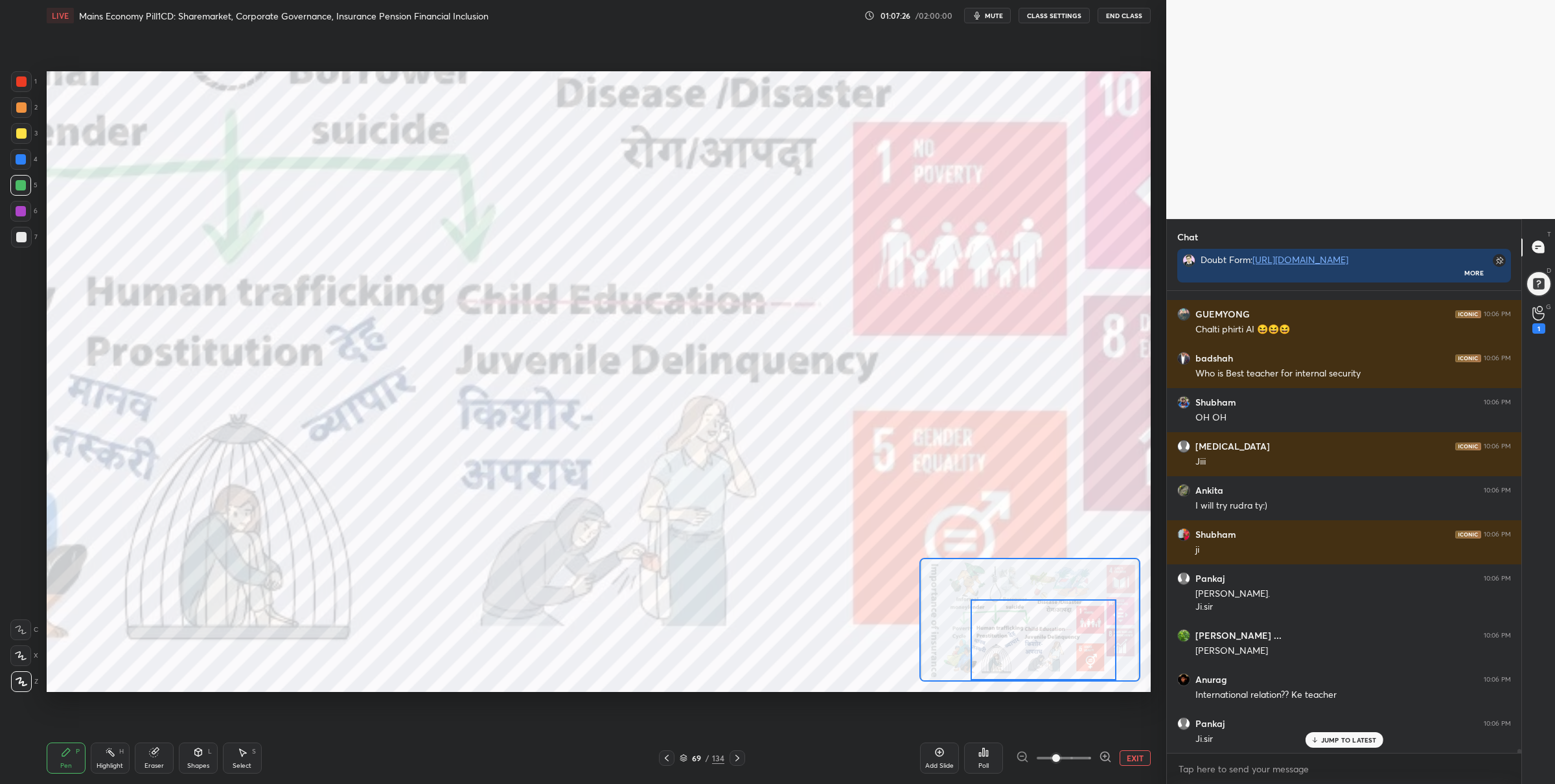
drag, startPoint x: 1022, startPoint y: 628, endPoint x: 997, endPoint y: 626, distance: 25.1
click at [1043, 657] on div at bounding box center [1043, 640] width 146 height 81
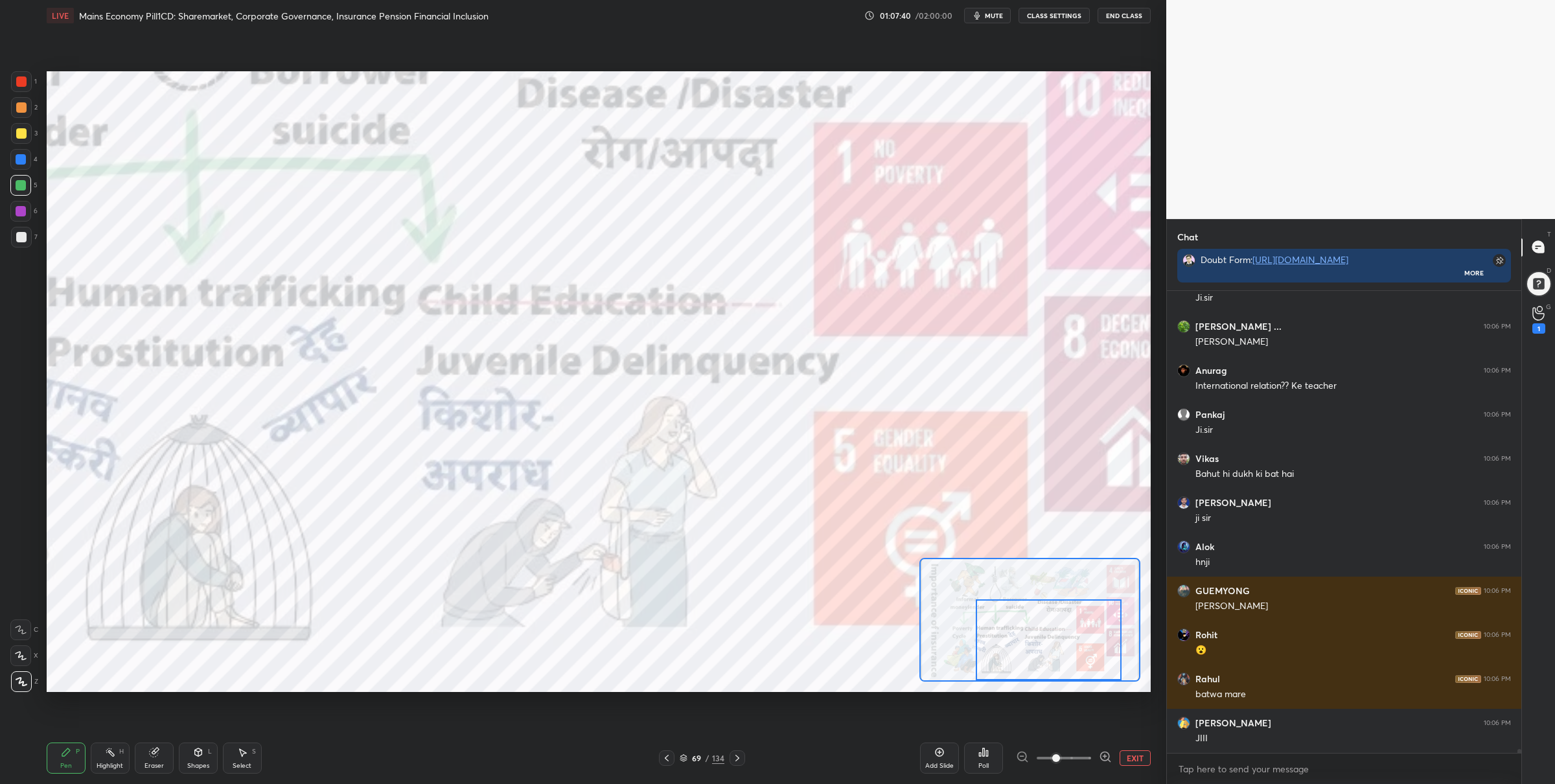
scroll to position [52044, 0]
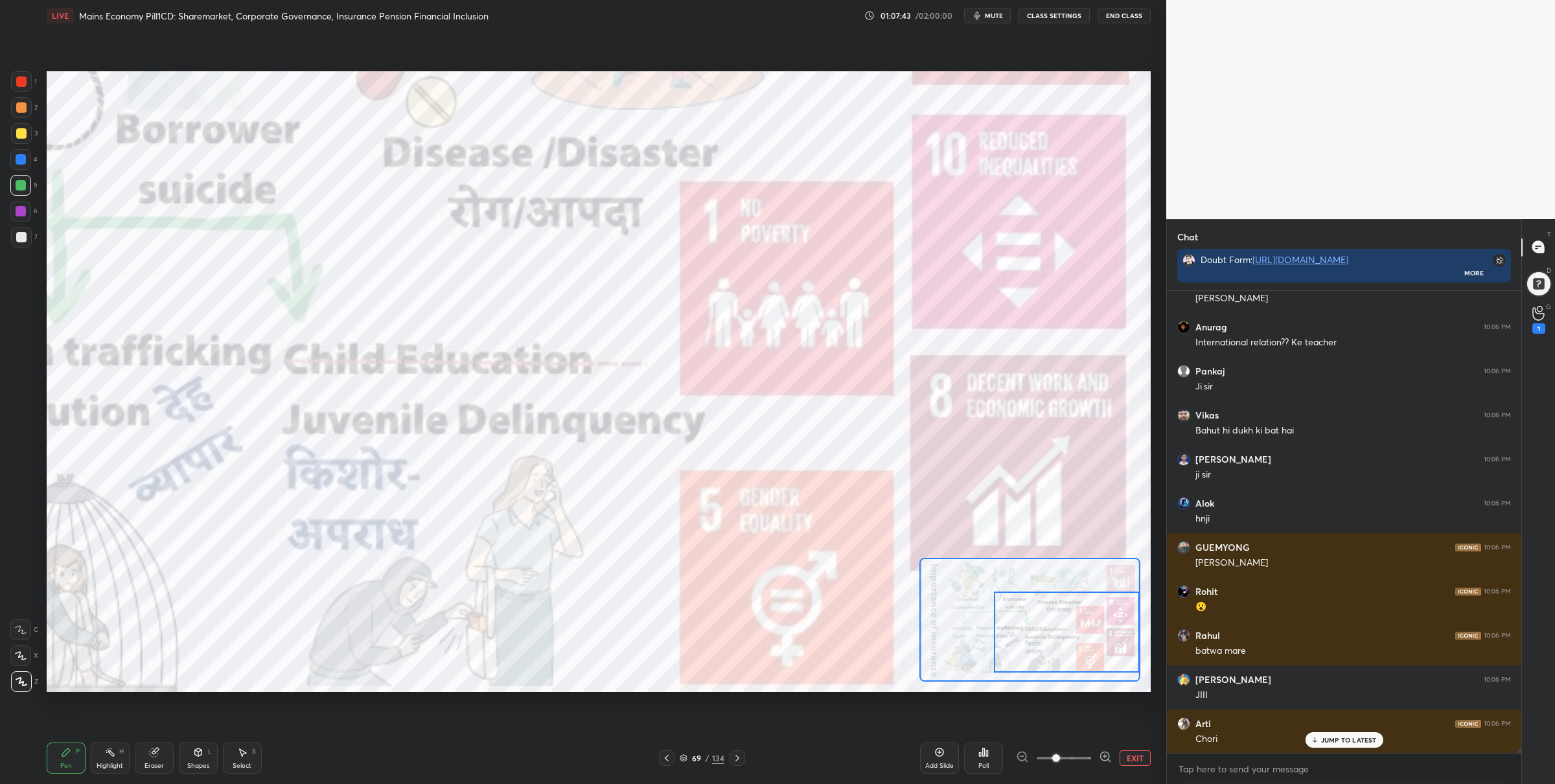
drag, startPoint x: 1016, startPoint y: 646, endPoint x: 1055, endPoint y: 628, distance: 43.0
click at [1056, 640] on div at bounding box center [1067, 632] width 146 height 81
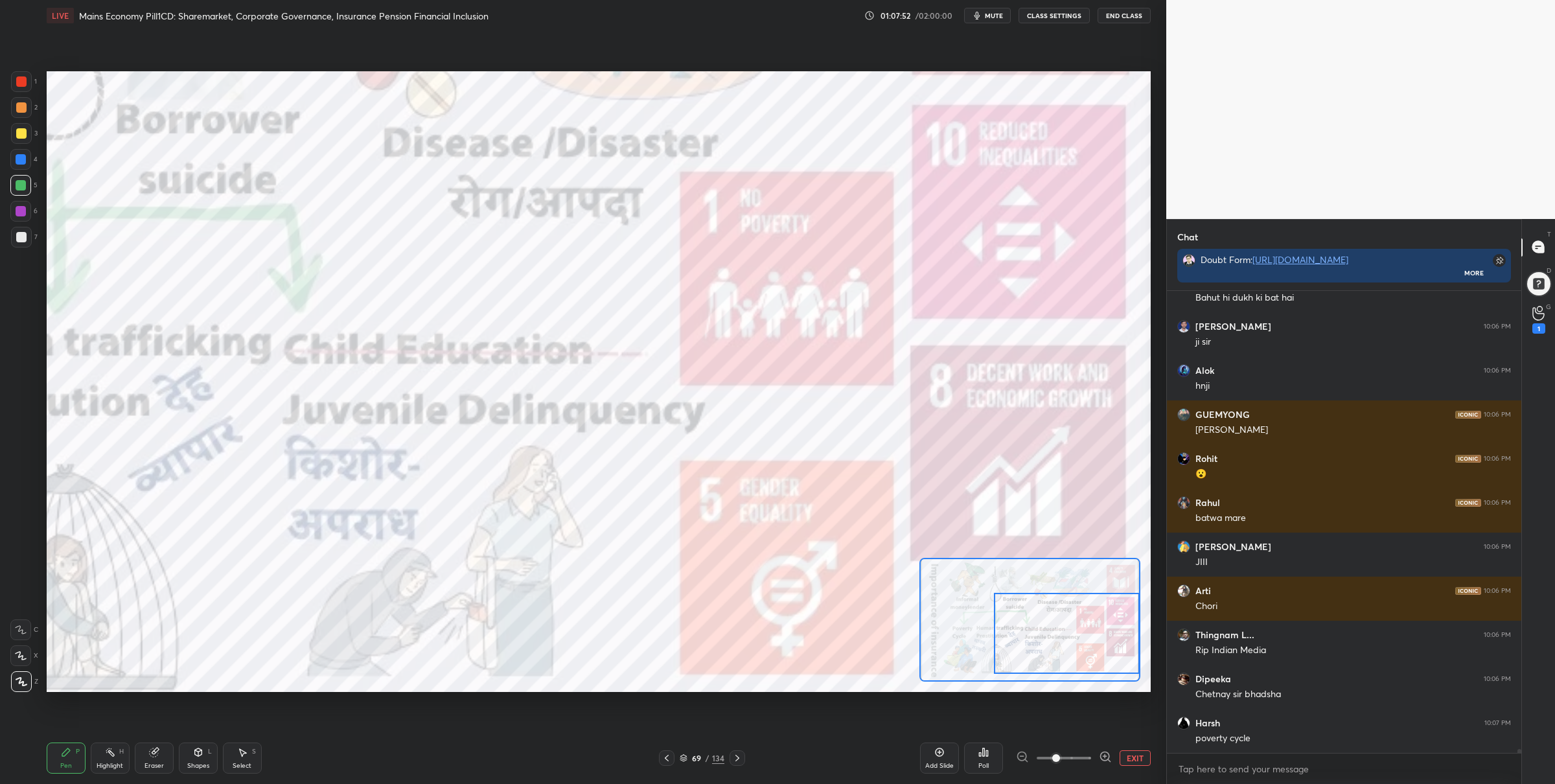
scroll to position [52221, 0]
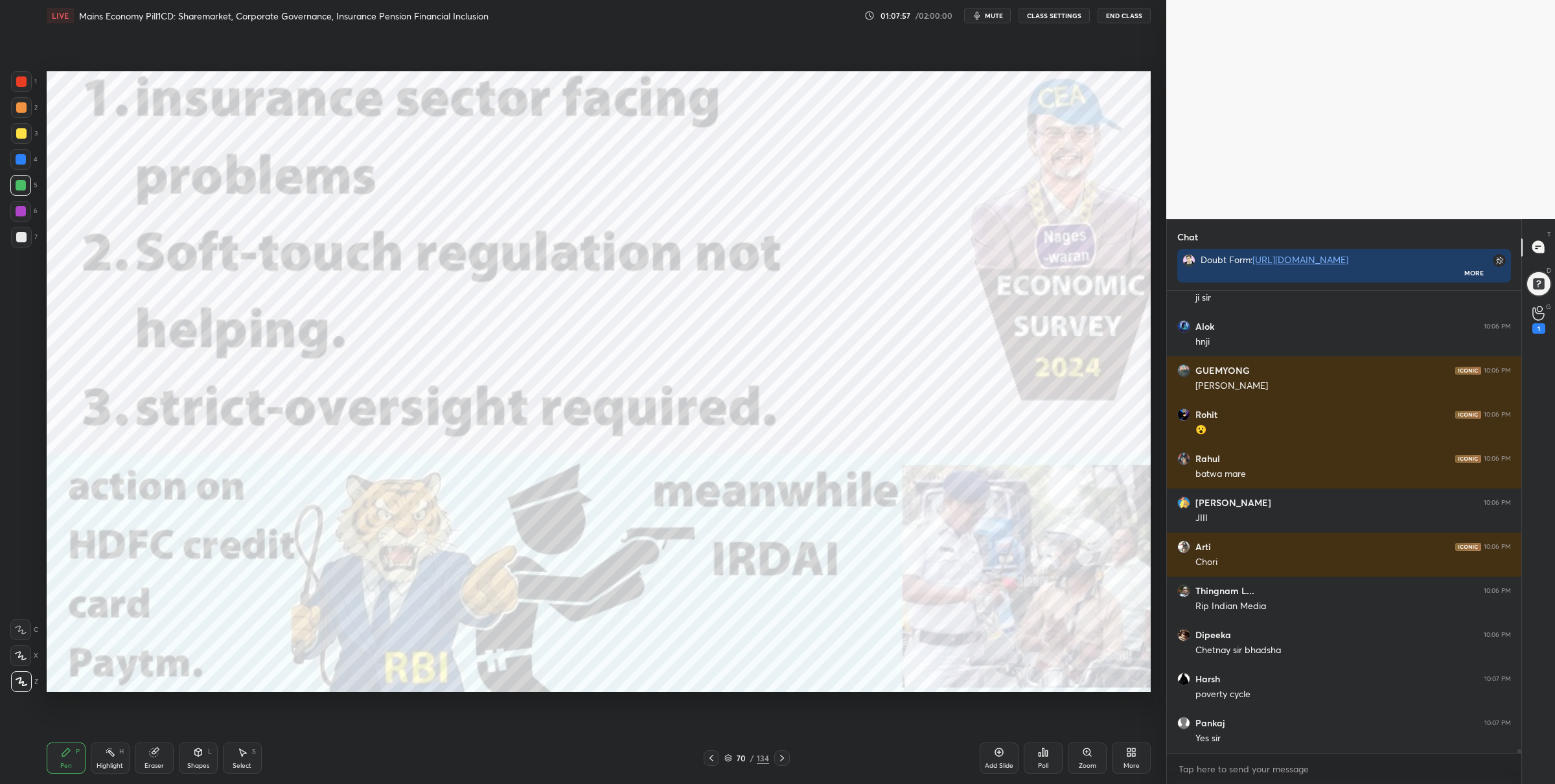
drag, startPoint x: 28, startPoint y: 79, endPoint x: 35, endPoint y: 92, distance: 14.8
click at [28, 79] on div at bounding box center [21, 81] width 21 height 21
drag, startPoint x: 23, startPoint y: 187, endPoint x: 36, endPoint y: 185, distance: 13.2
click at [25, 188] on div at bounding box center [20, 184] width 10 height 10
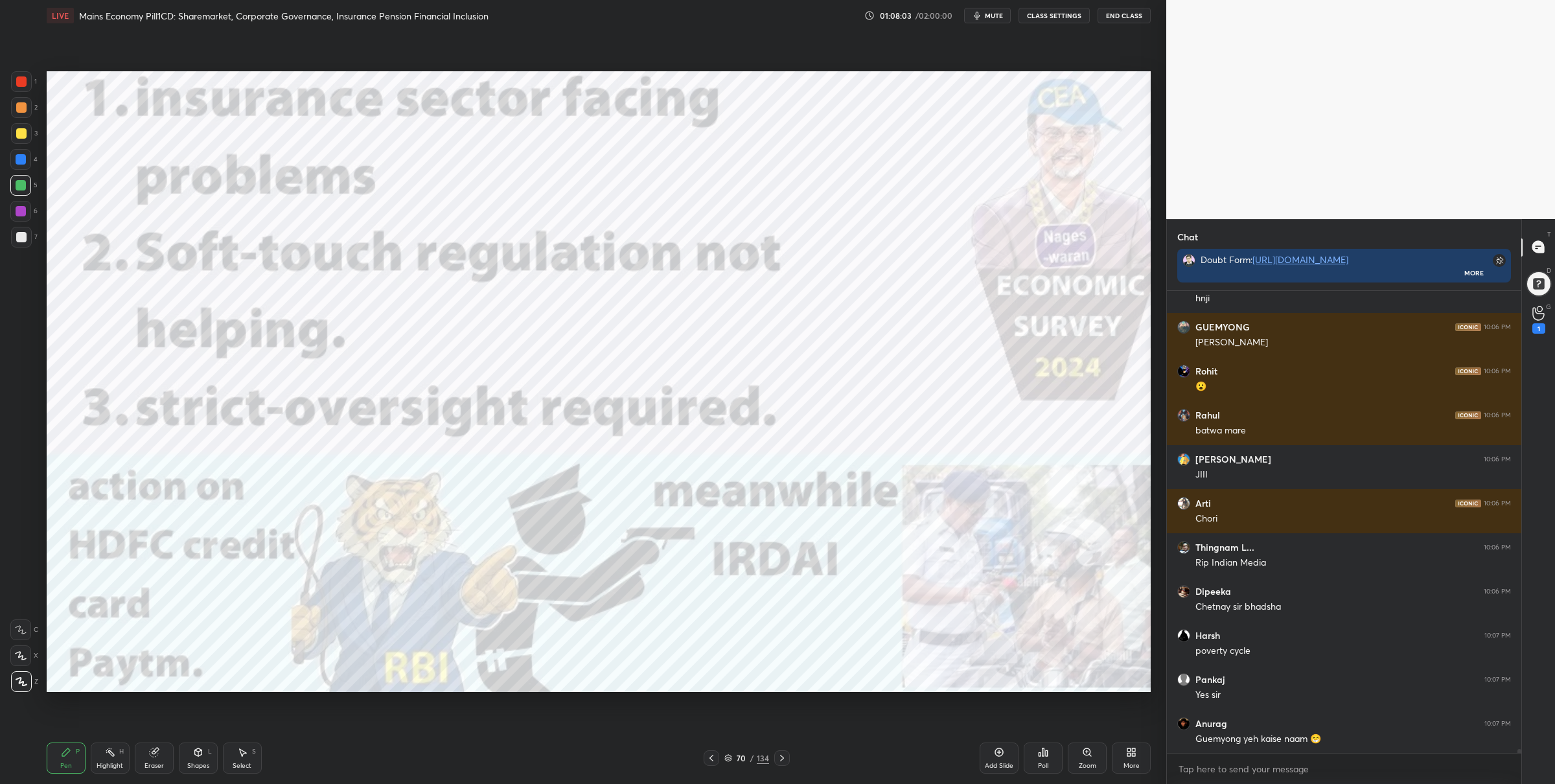
scroll to position [52310, 0]
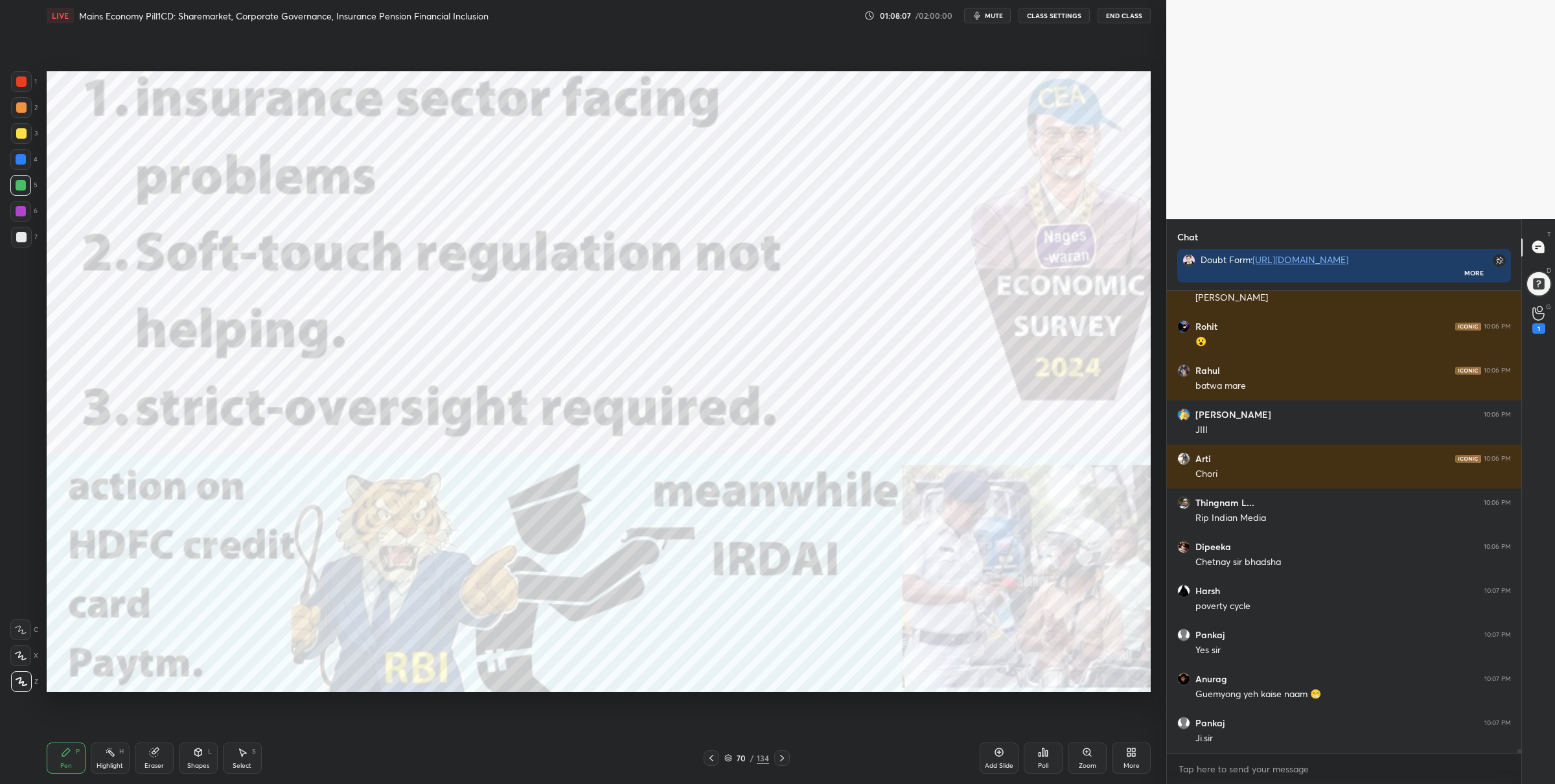
drag, startPoint x: 21, startPoint y: 86, endPoint x: 26, endPoint y: 92, distance: 7.8
click at [22, 86] on div at bounding box center [21, 81] width 10 height 10
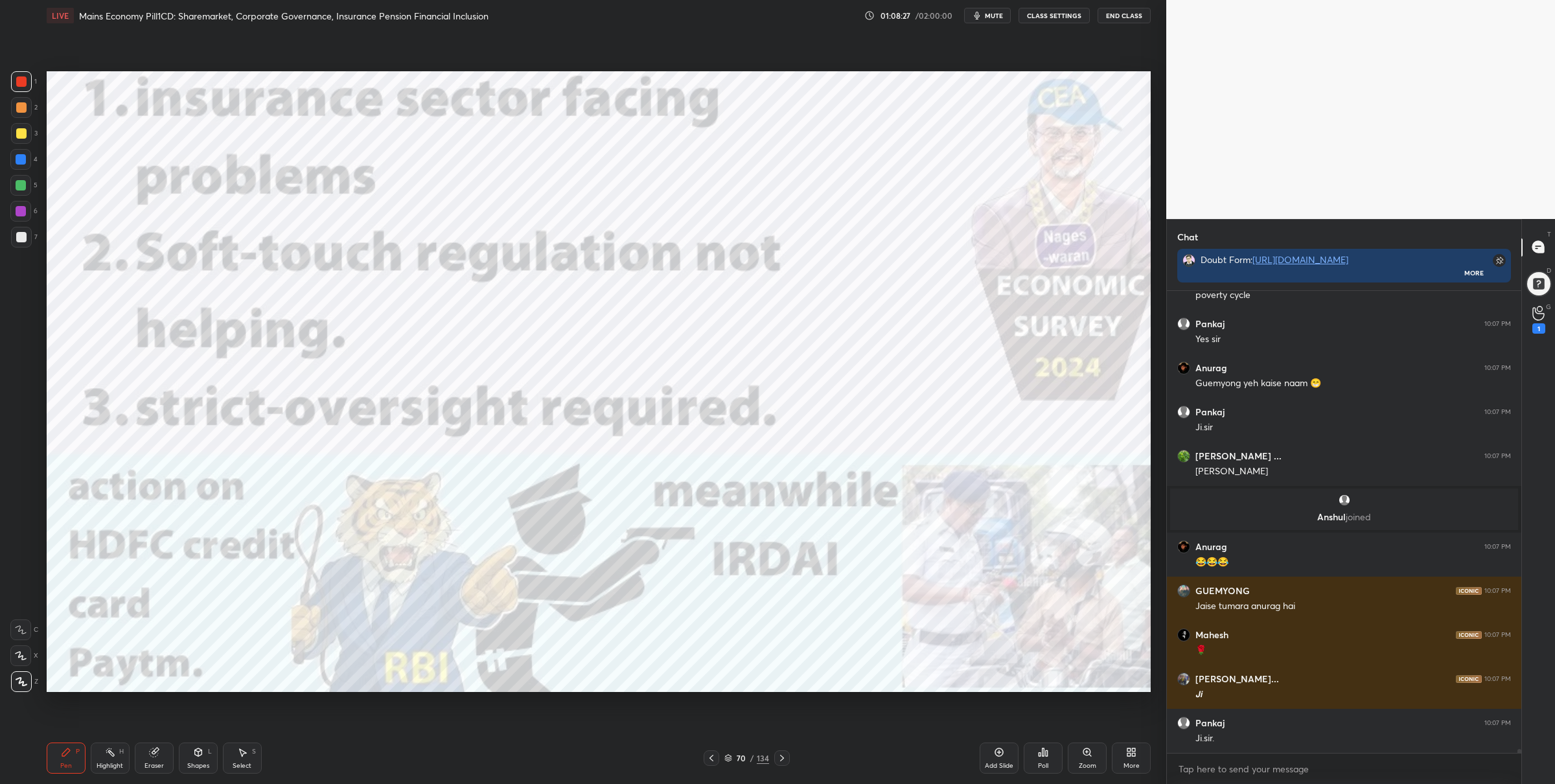
scroll to position [52664, 0]
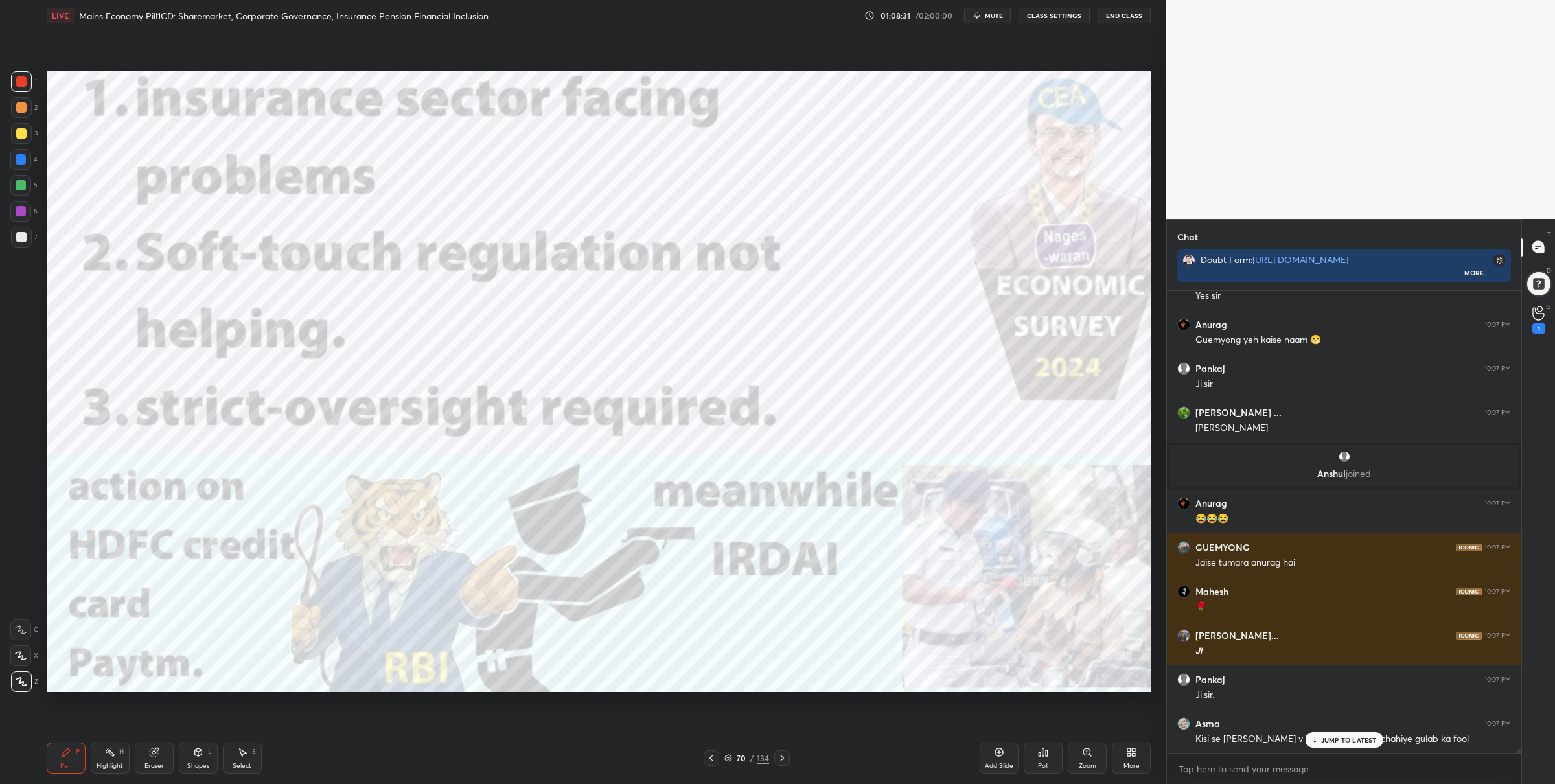
click at [45, 683] on div "Setting up your live class Poll for secs No correct answer Start poll" at bounding box center [599, 381] width 1114 height 701
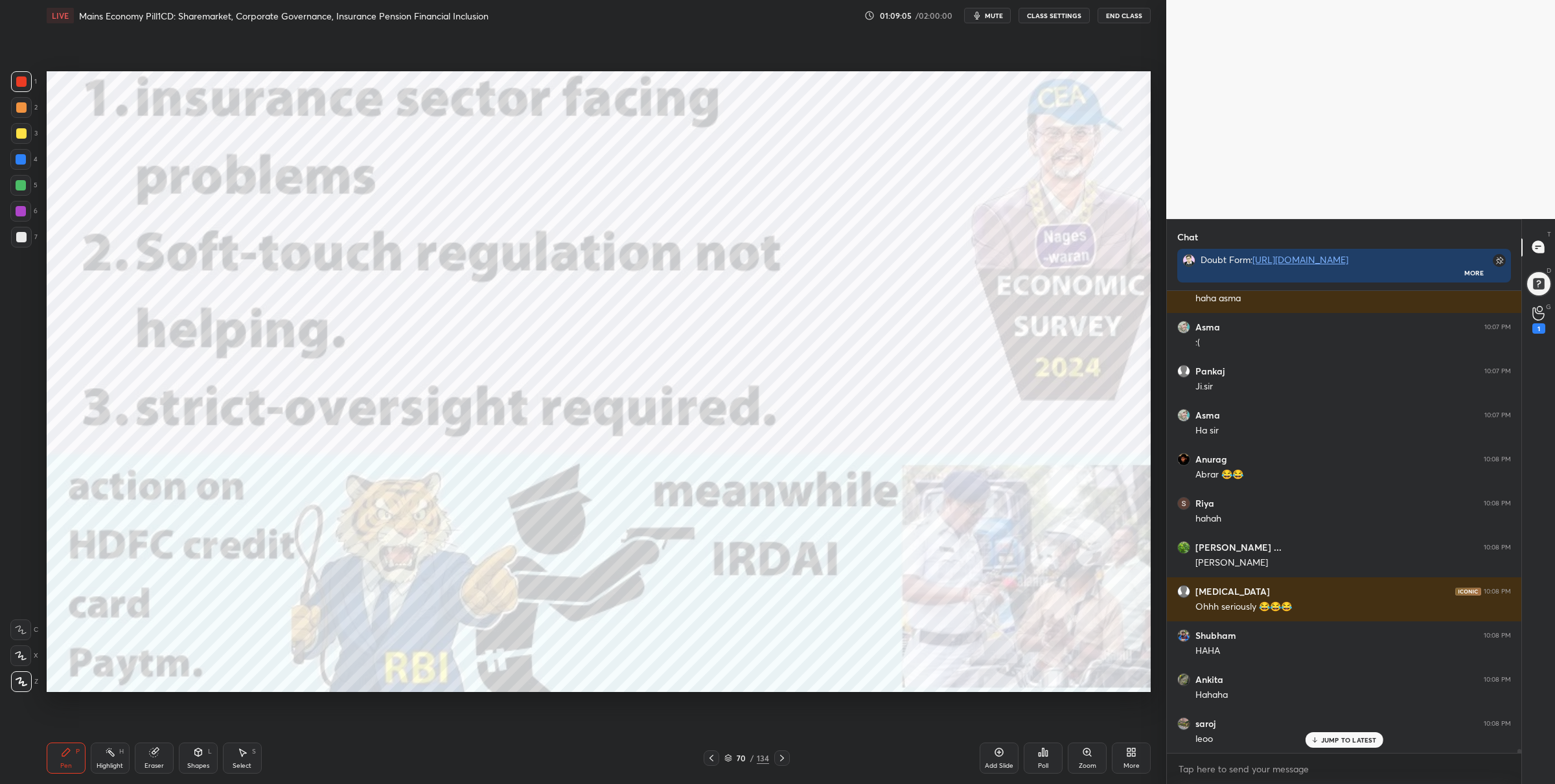
scroll to position [53369, 0]
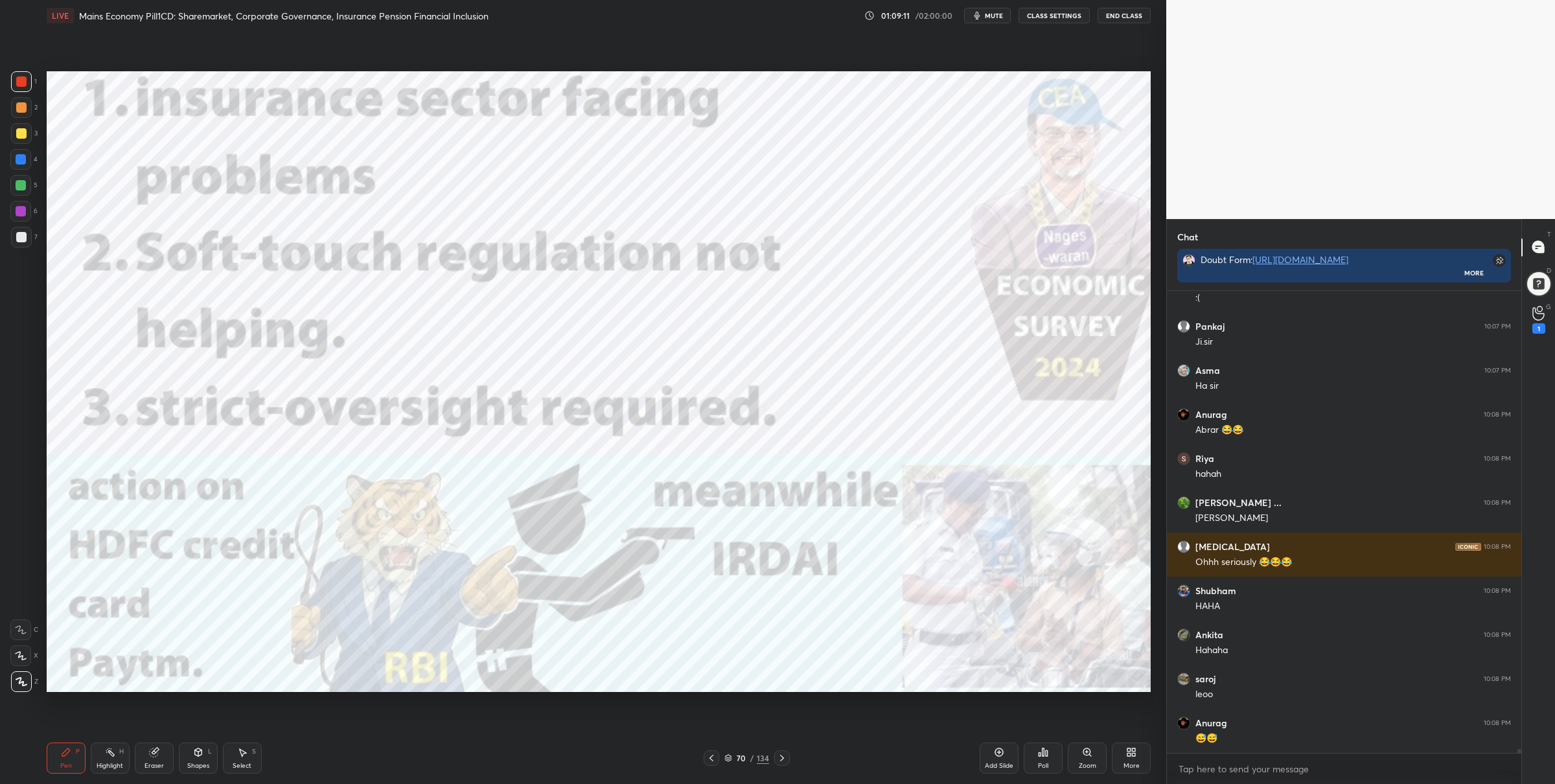
drag, startPoint x: 20, startPoint y: 193, endPoint x: 34, endPoint y: 198, distance: 14.9
click at [20, 193] on div at bounding box center [20, 185] width 21 height 21
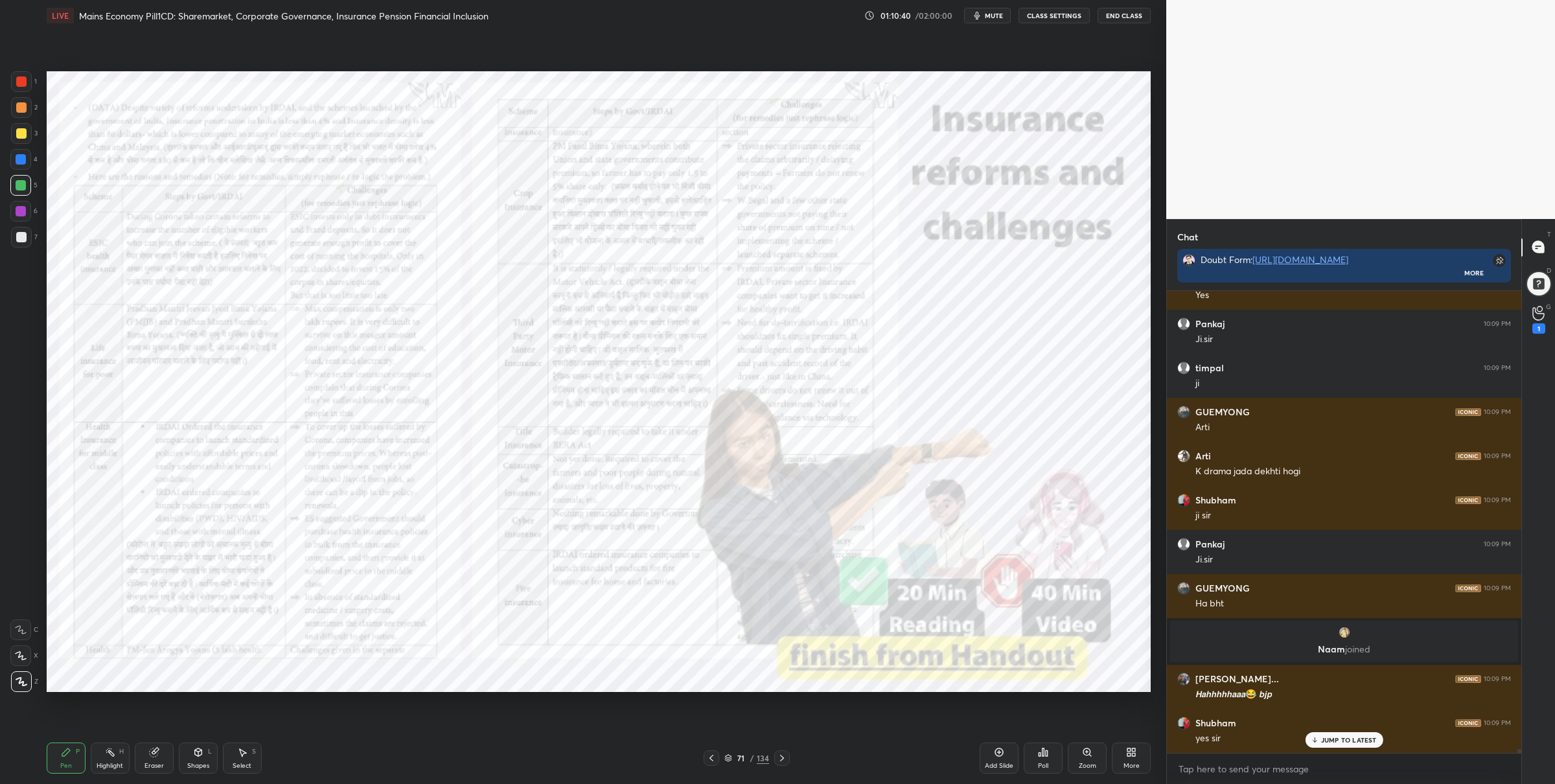
scroll to position [53785, 0]
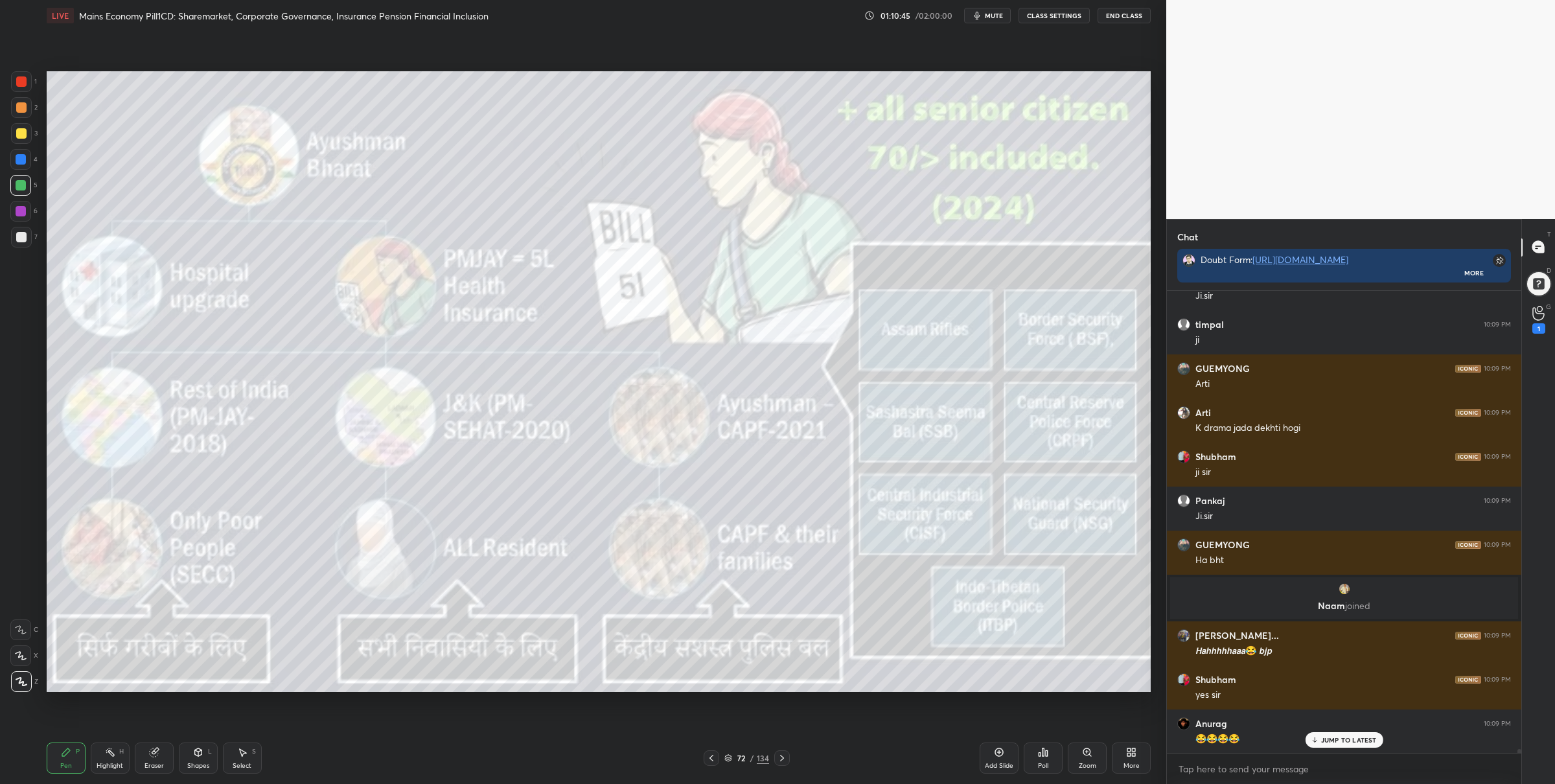
click at [20, 82] on div at bounding box center [21, 81] width 10 height 10
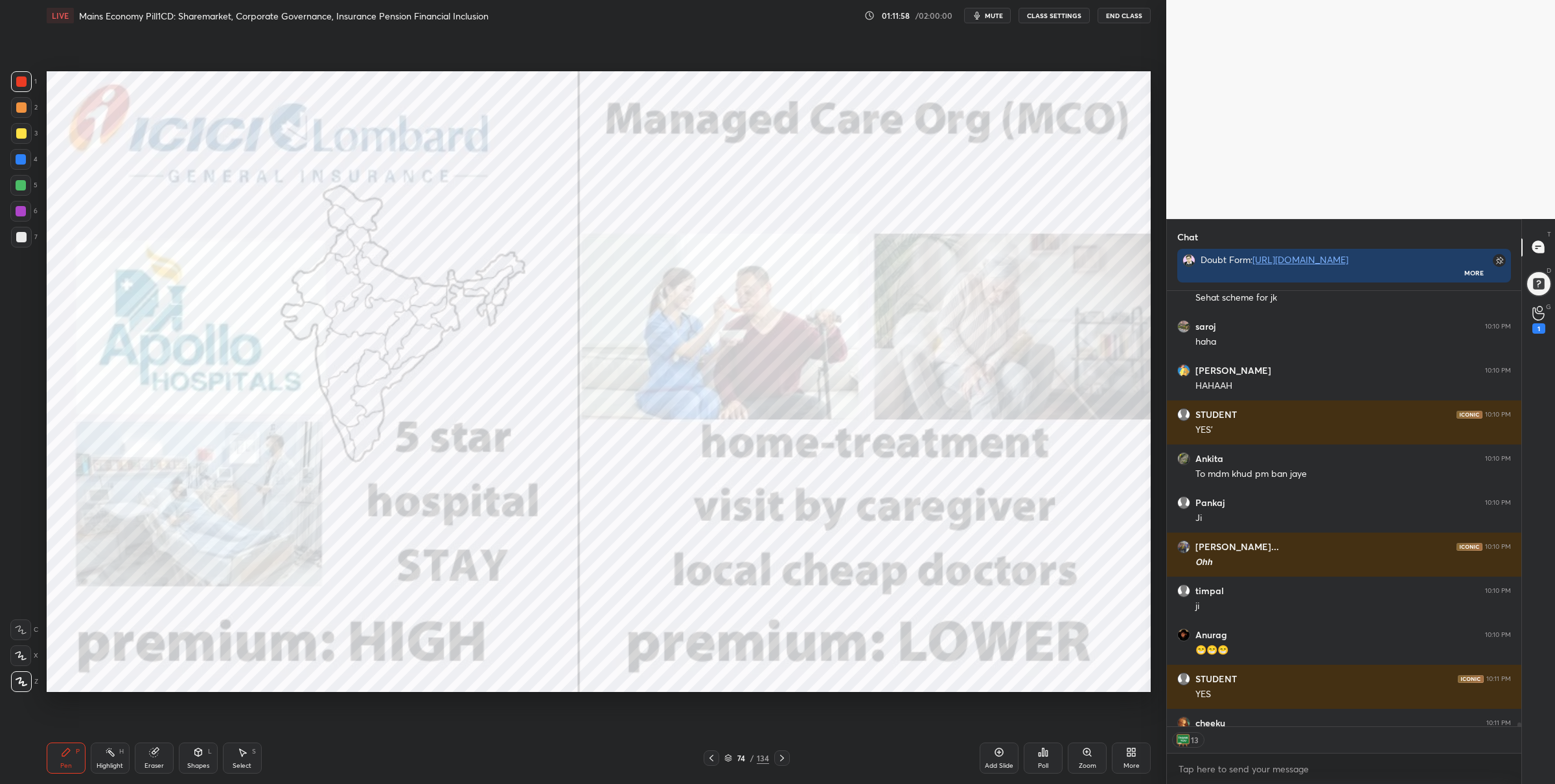
scroll to position [54567, 0]
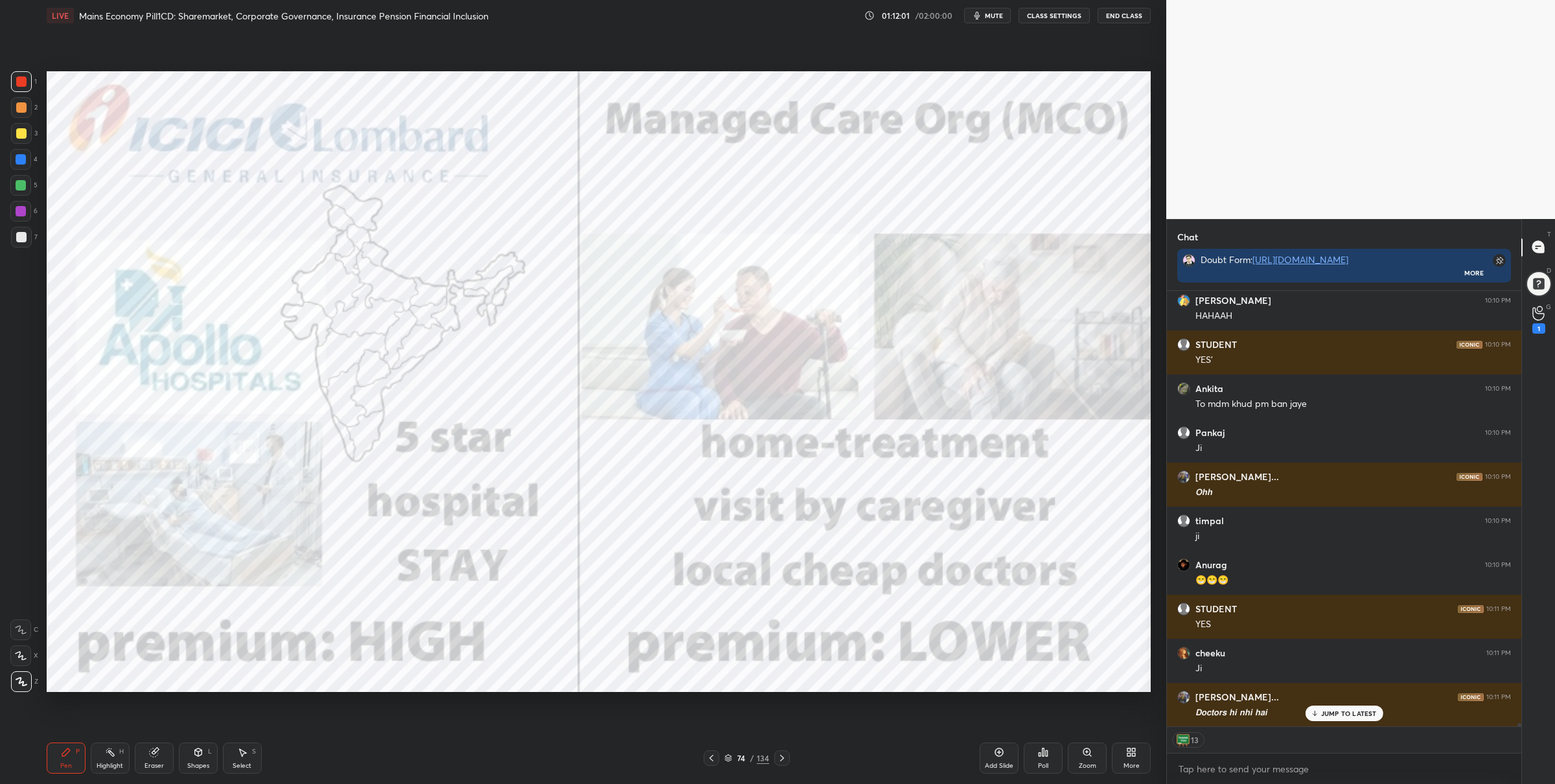
drag, startPoint x: 19, startPoint y: 185, endPoint x: 34, endPoint y: 198, distance: 19.8
click at [22, 185] on div at bounding box center [20, 184] width 10 height 10
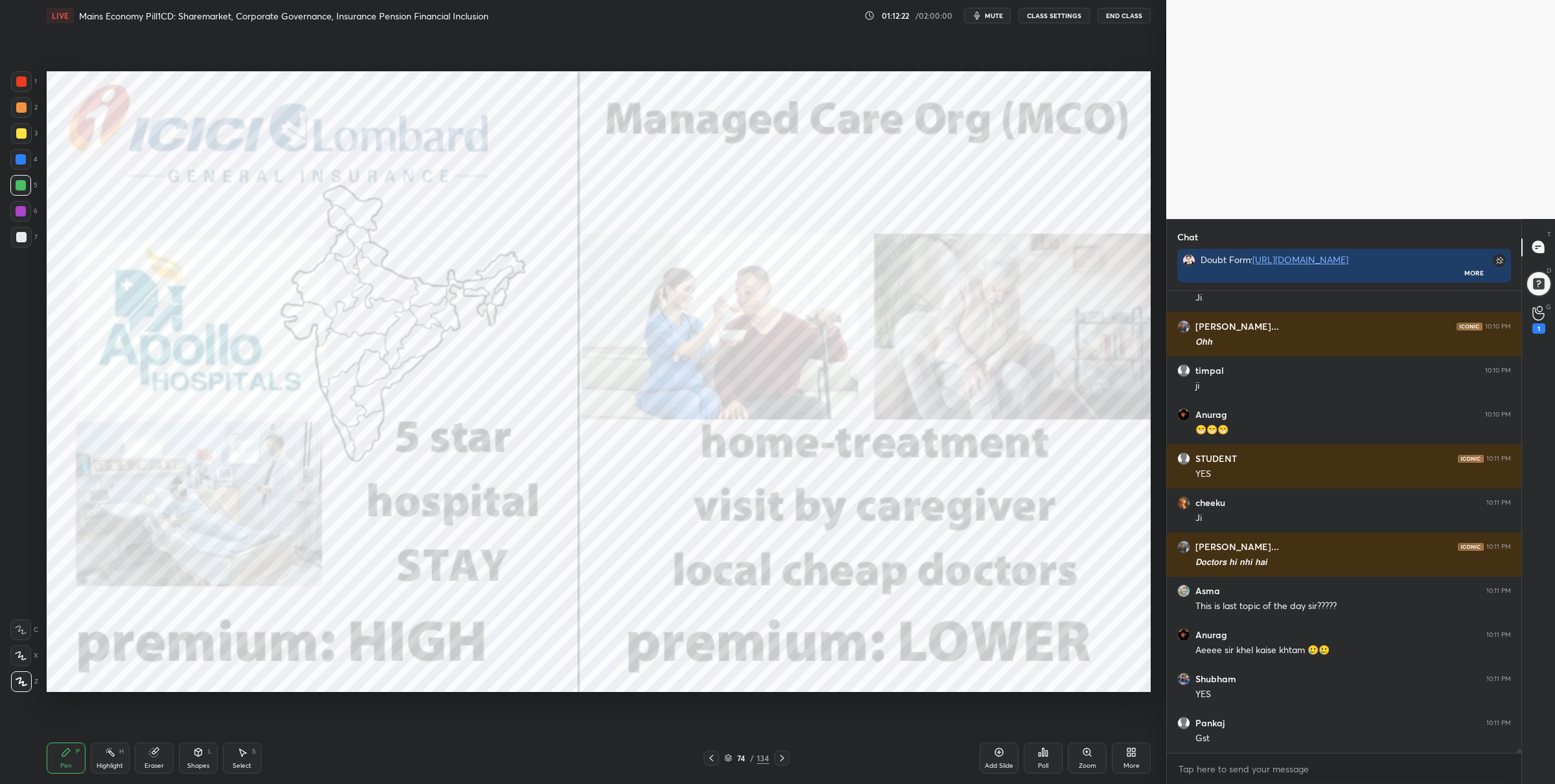
scroll to position [54761, 0]
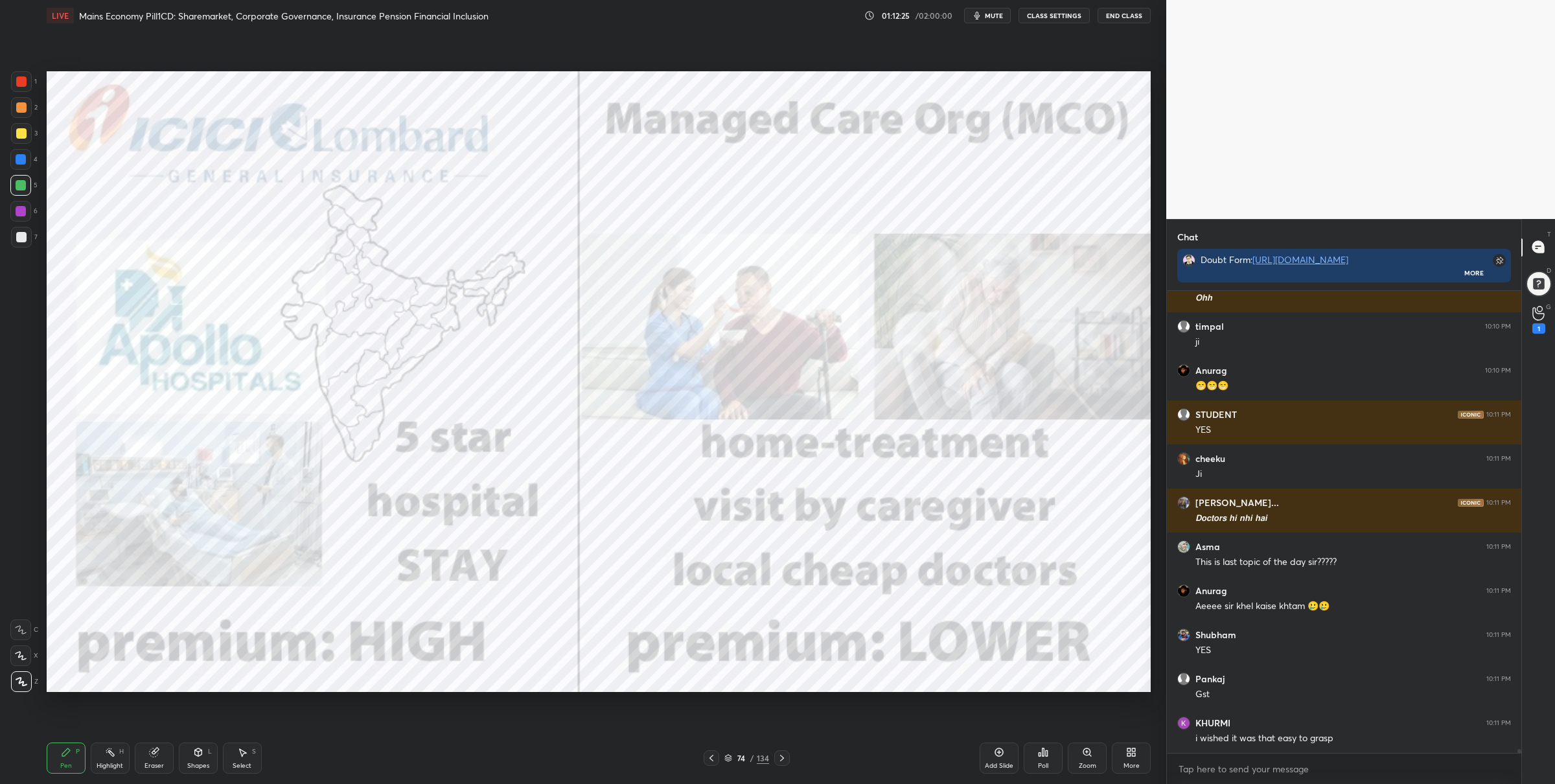
drag, startPoint x: 985, startPoint y: 758, endPoint x: 980, endPoint y: 748, distance: 11.2
click at [985, 758] on div "Add Slide" at bounding box center [999, 758] width 39 height 31
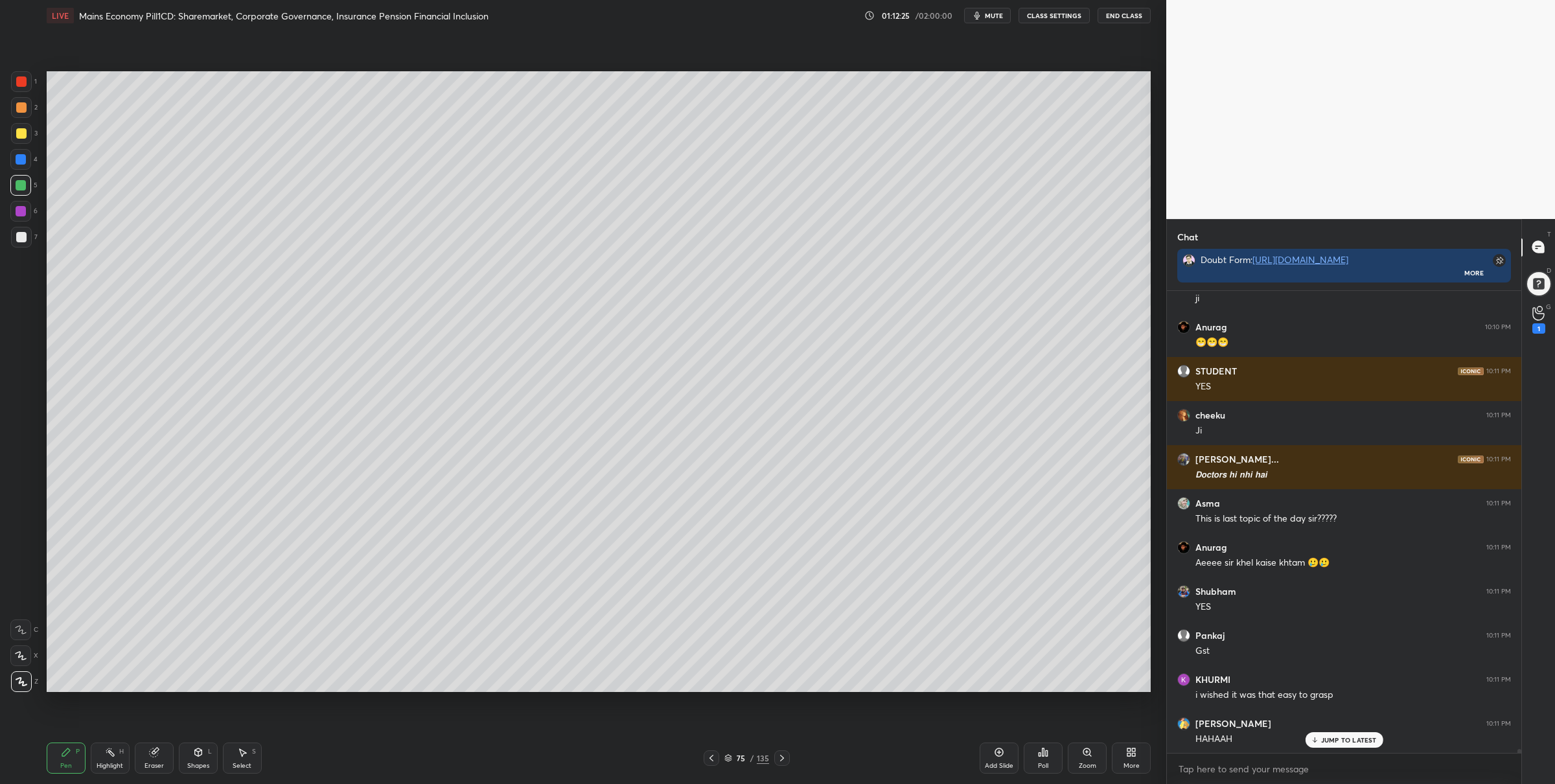
click at [26, 80] on div at bounding box center [21, 81] width 10 height 10
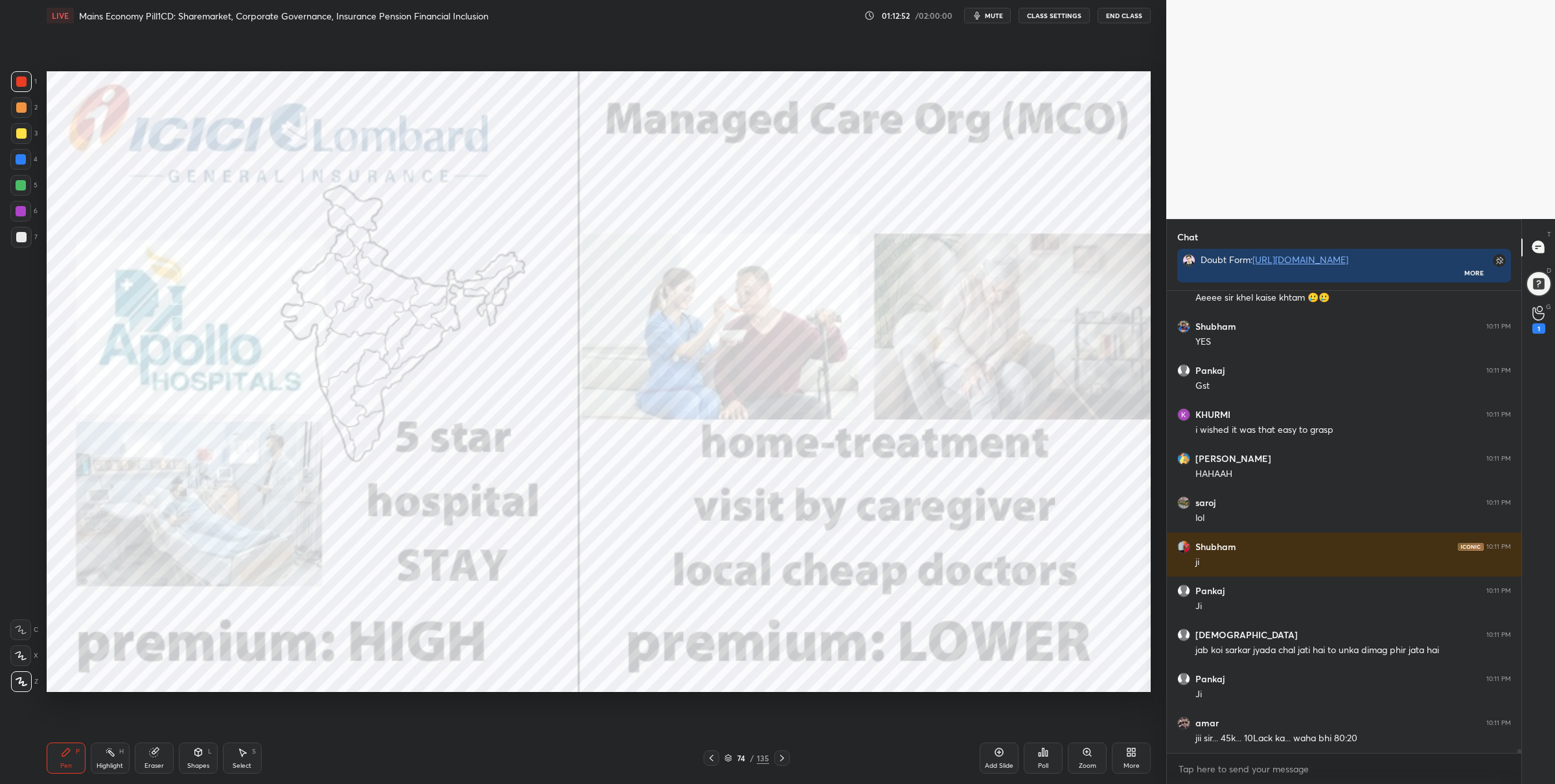
scroll to position [55113, 0]
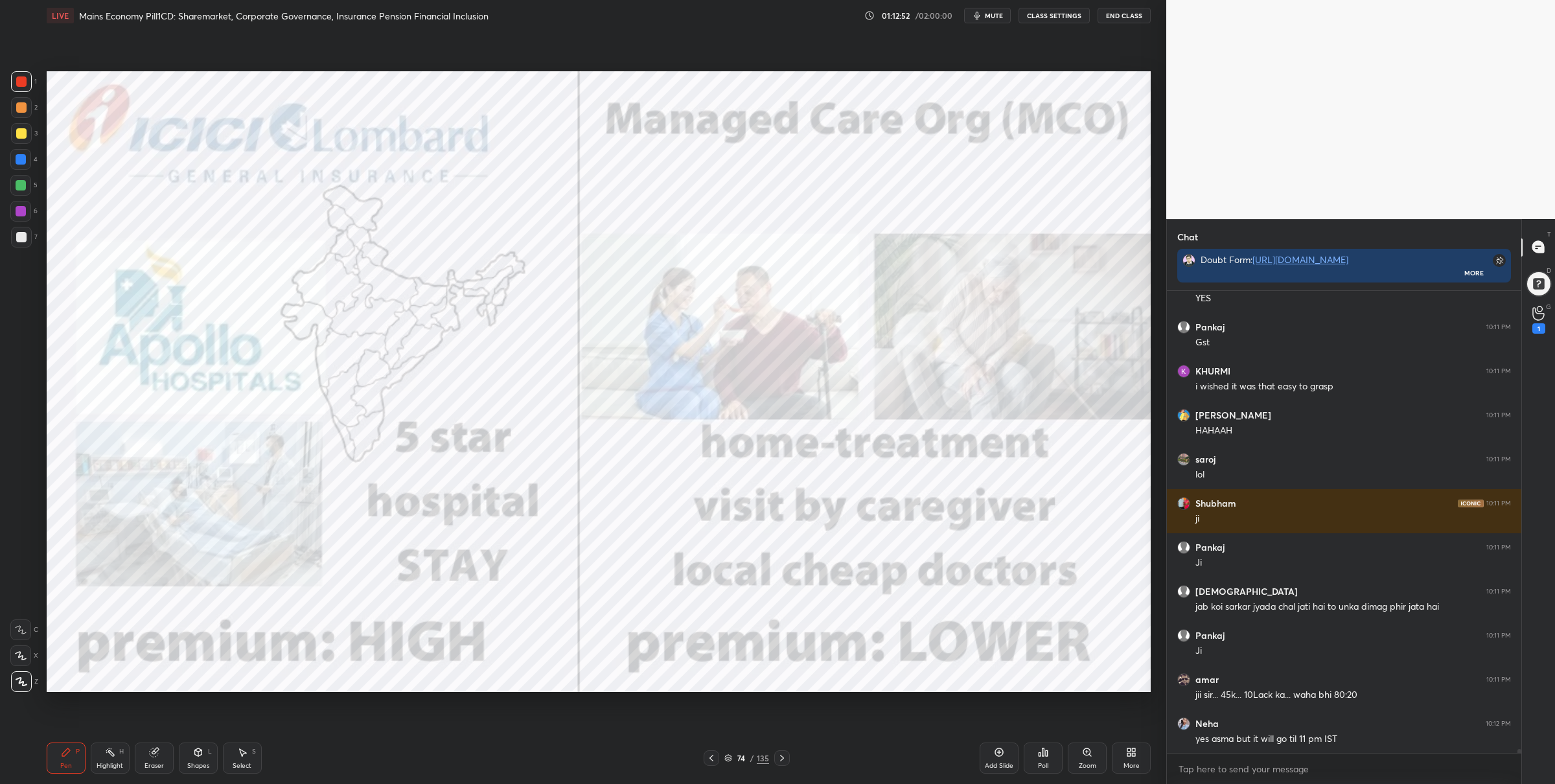
click at [20, 188] on div at bounding box center [20, 184] width 10 height 10
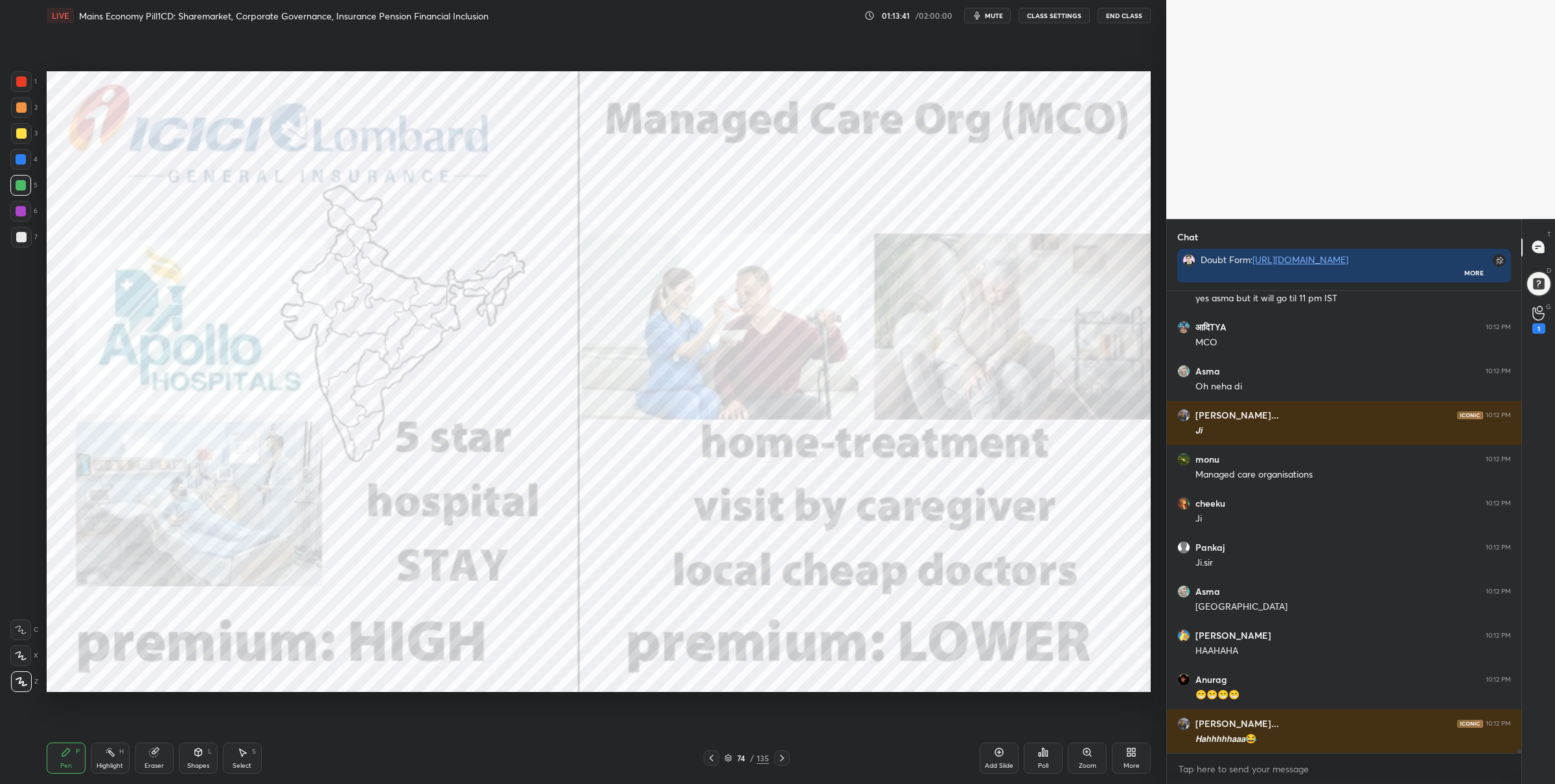
scroll to position [55598, 0]
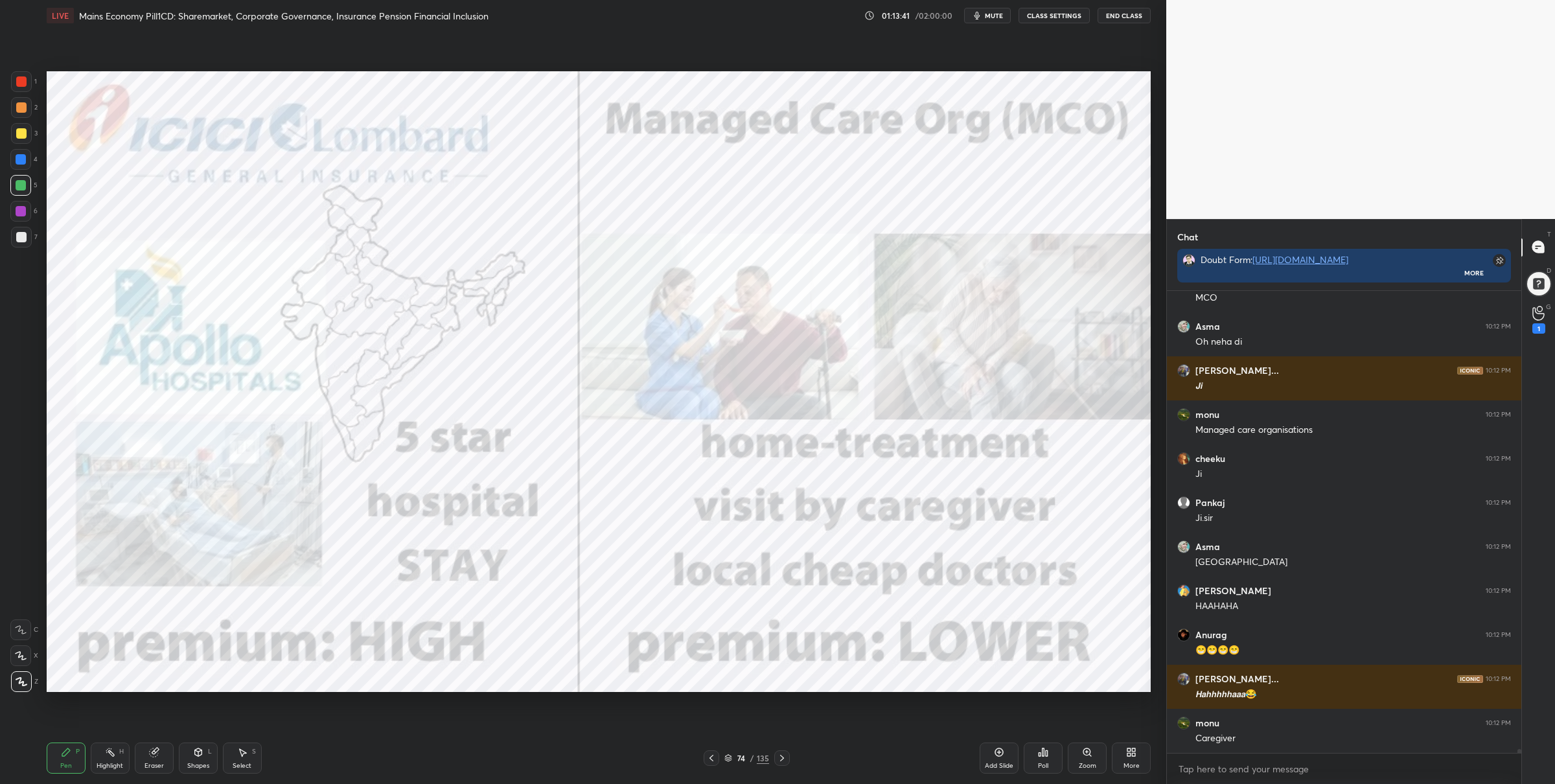
click at [988, 701] on div "Setting up your live class Poll for secs No correct answer Start poll" at bounding box center [599, 381] width 1114 height 701
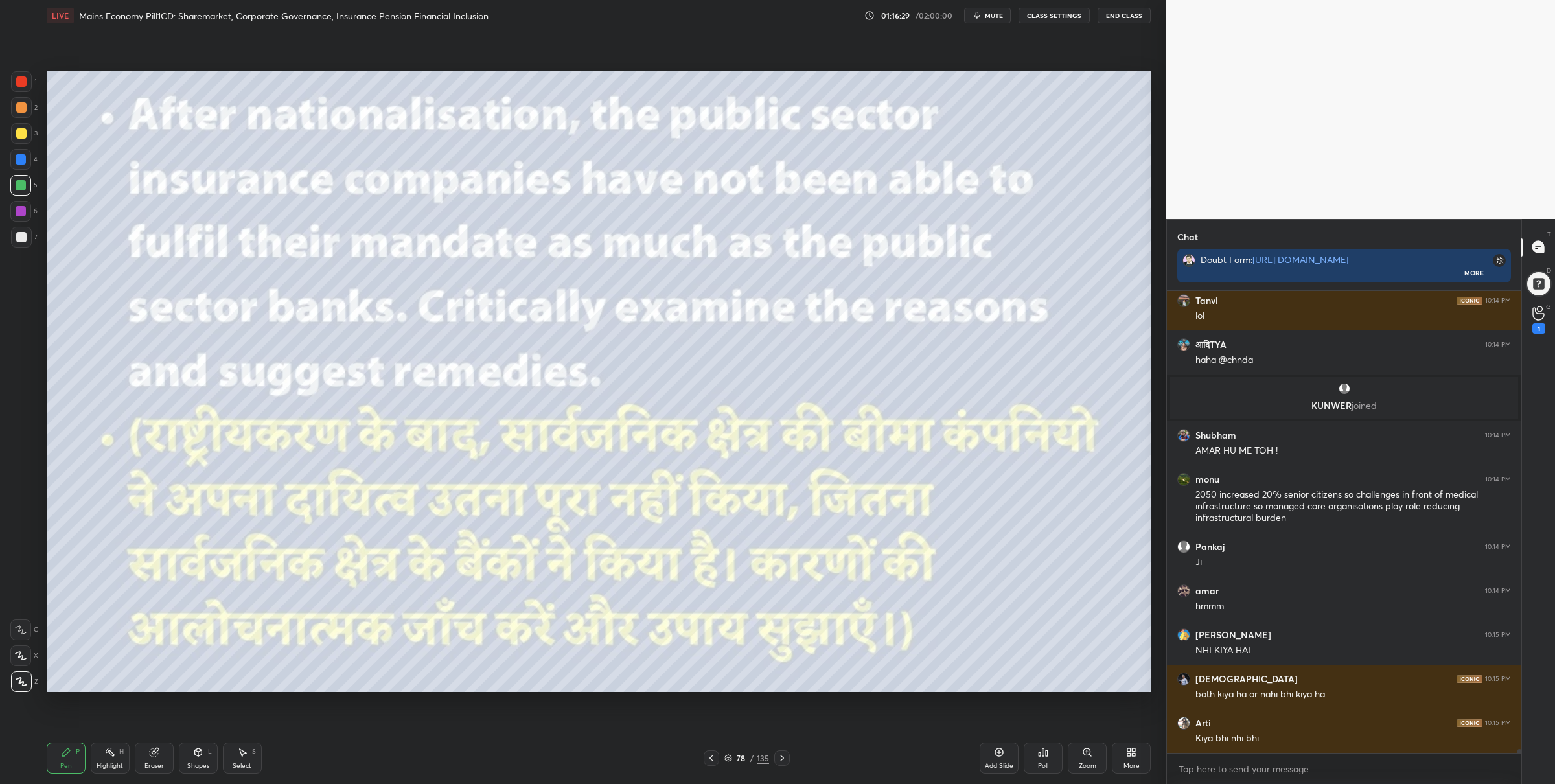
scroll to position [56815, 0]
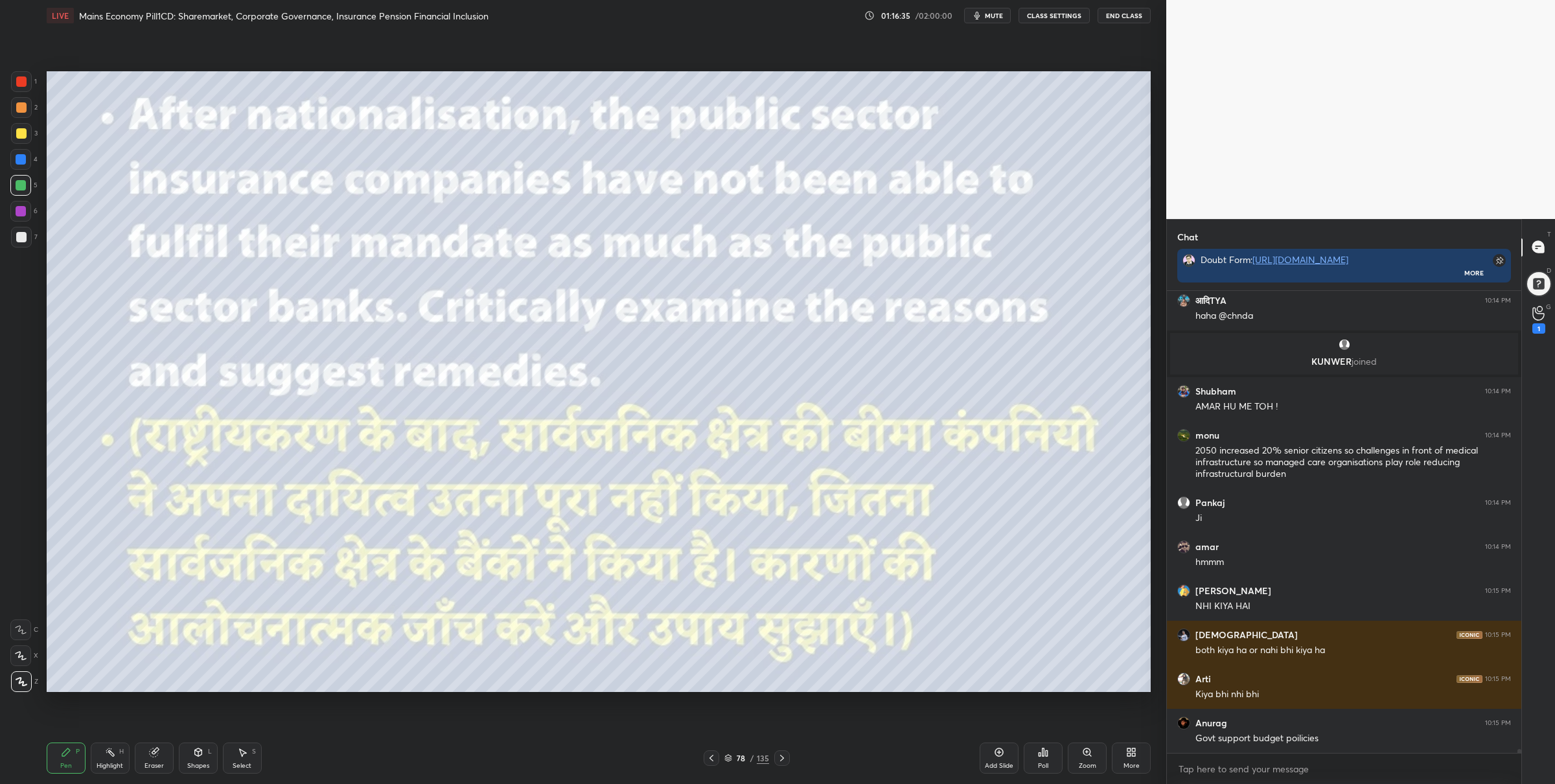
click at [21, 88] on div at bounding box center [21, 81] width 21 height 21
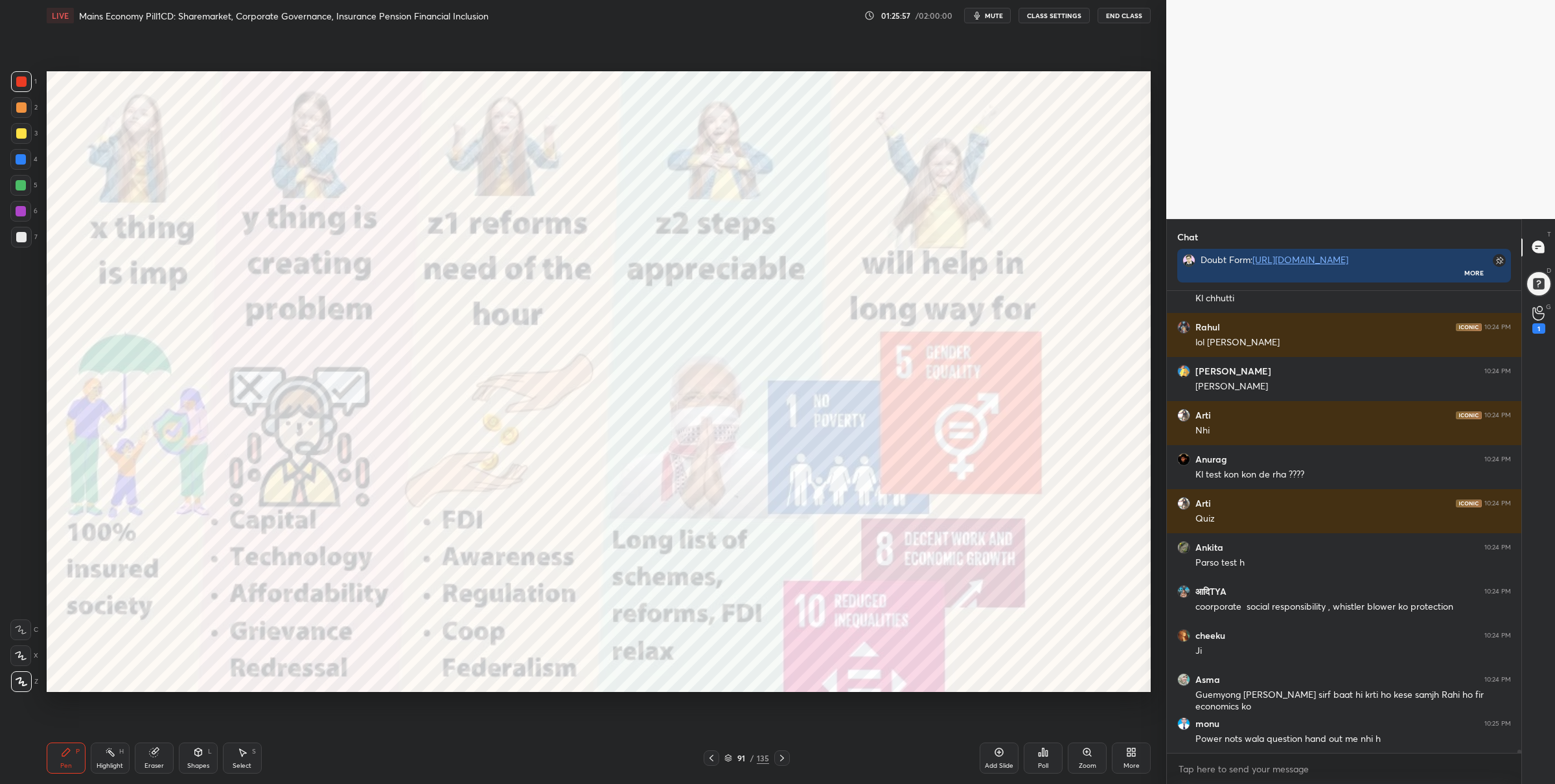
scroll to position [61060, 0]
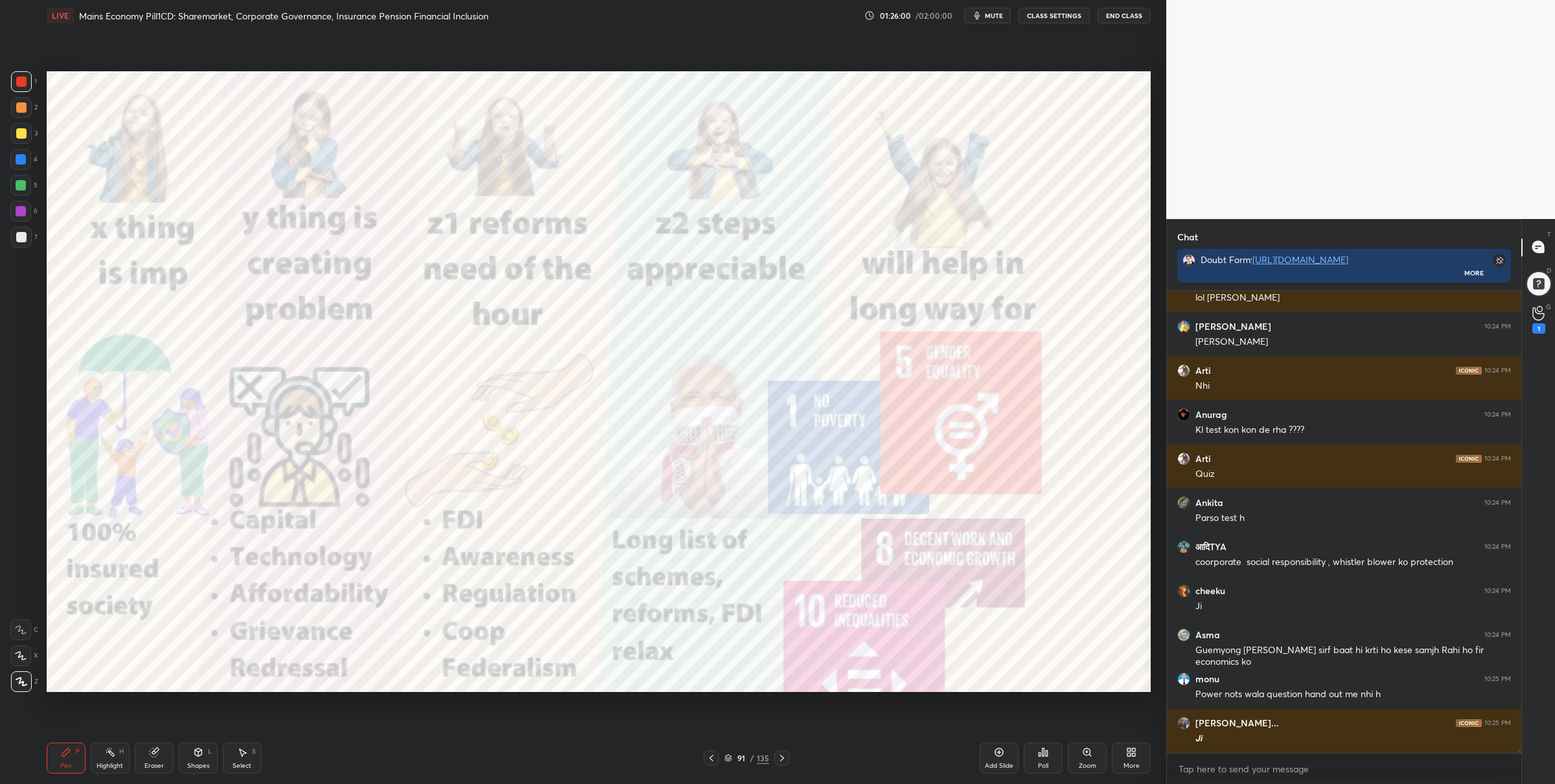
click at [26, 189] on div at bounding box center [20, 185] width 21 height 21
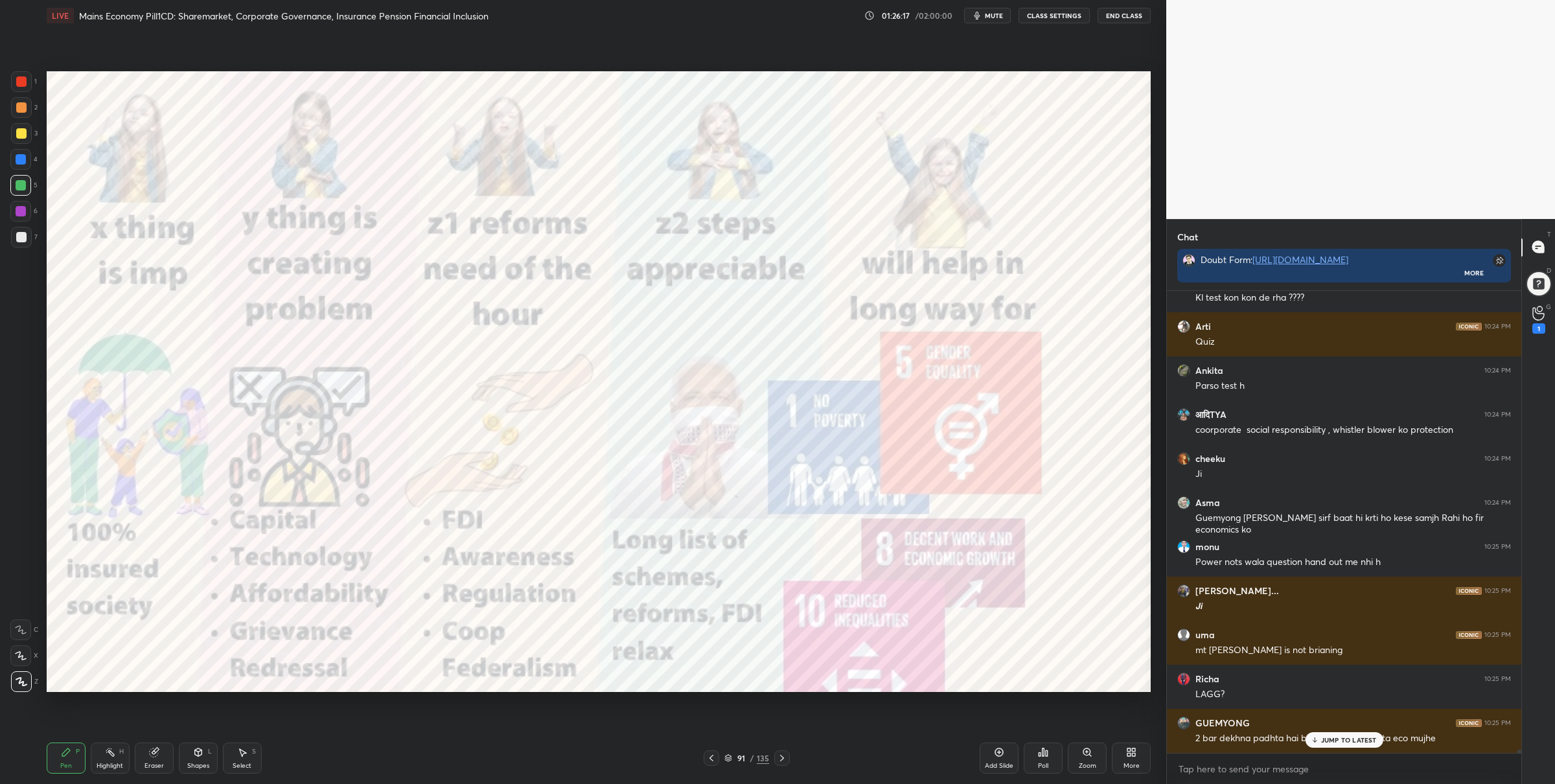
scroll to position [61236, 0]
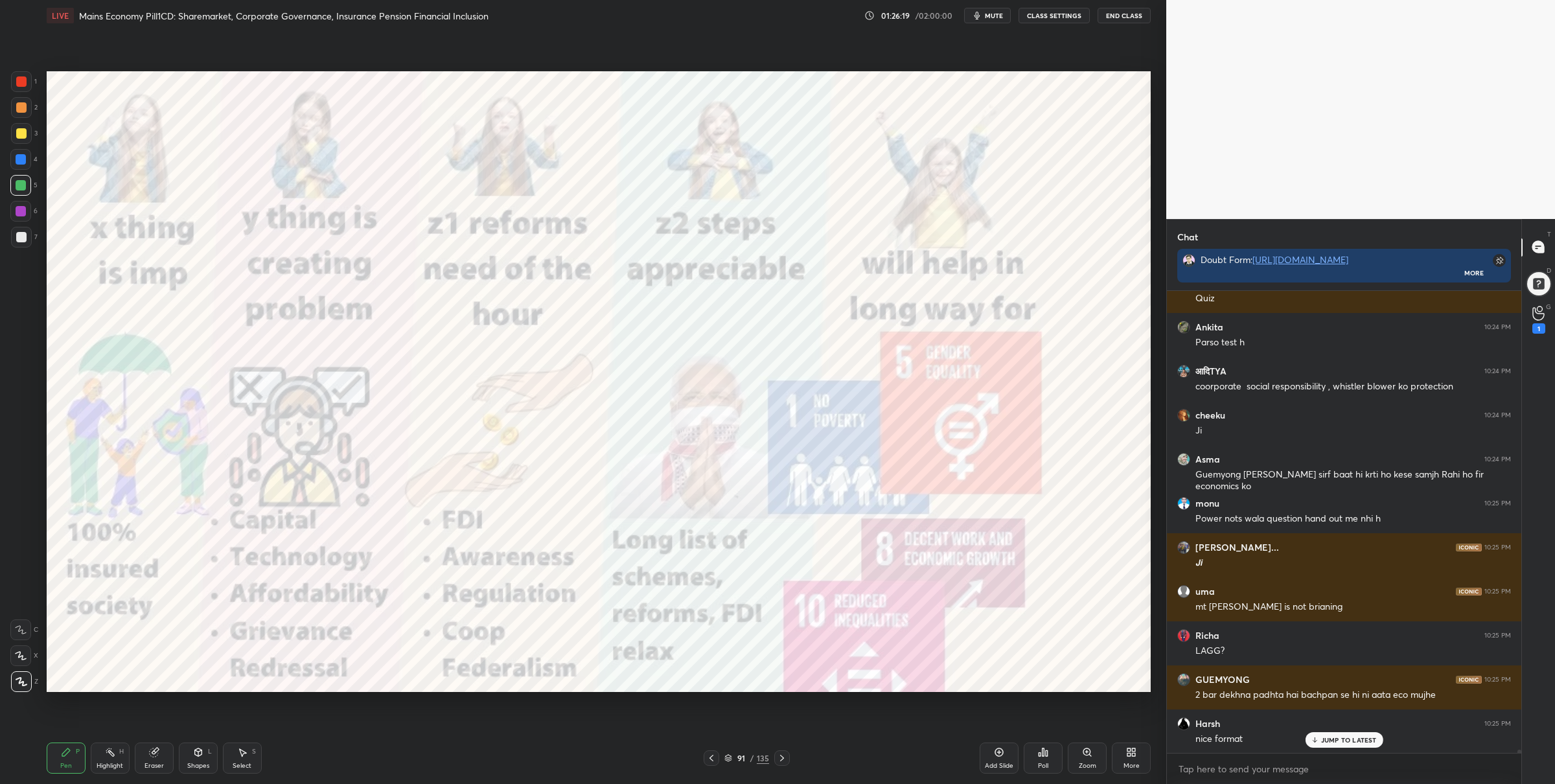
click at [22, 84] on div at bounding box center [21, 81] width 21 height 21
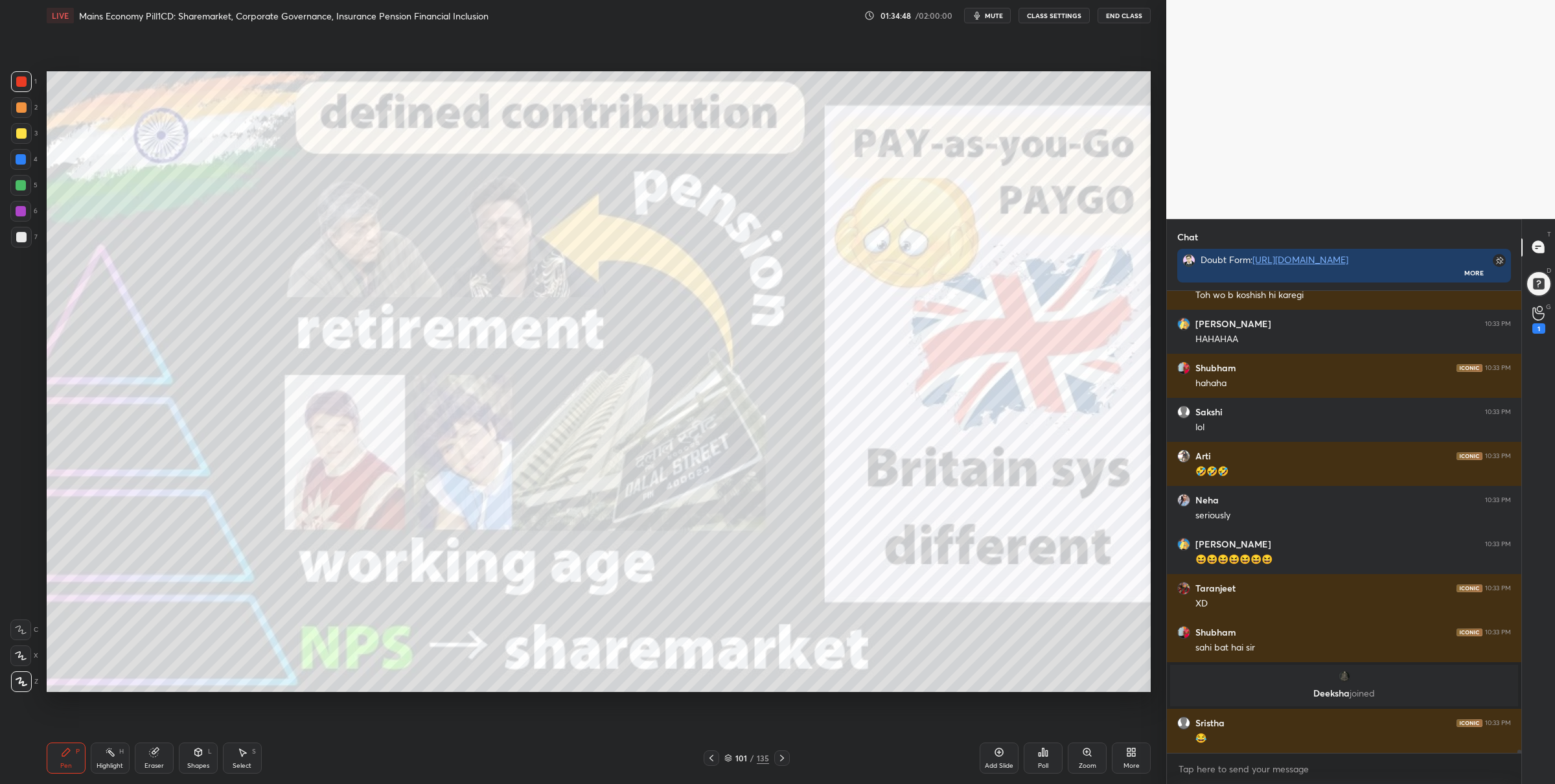
scroll to position [64877, 0]
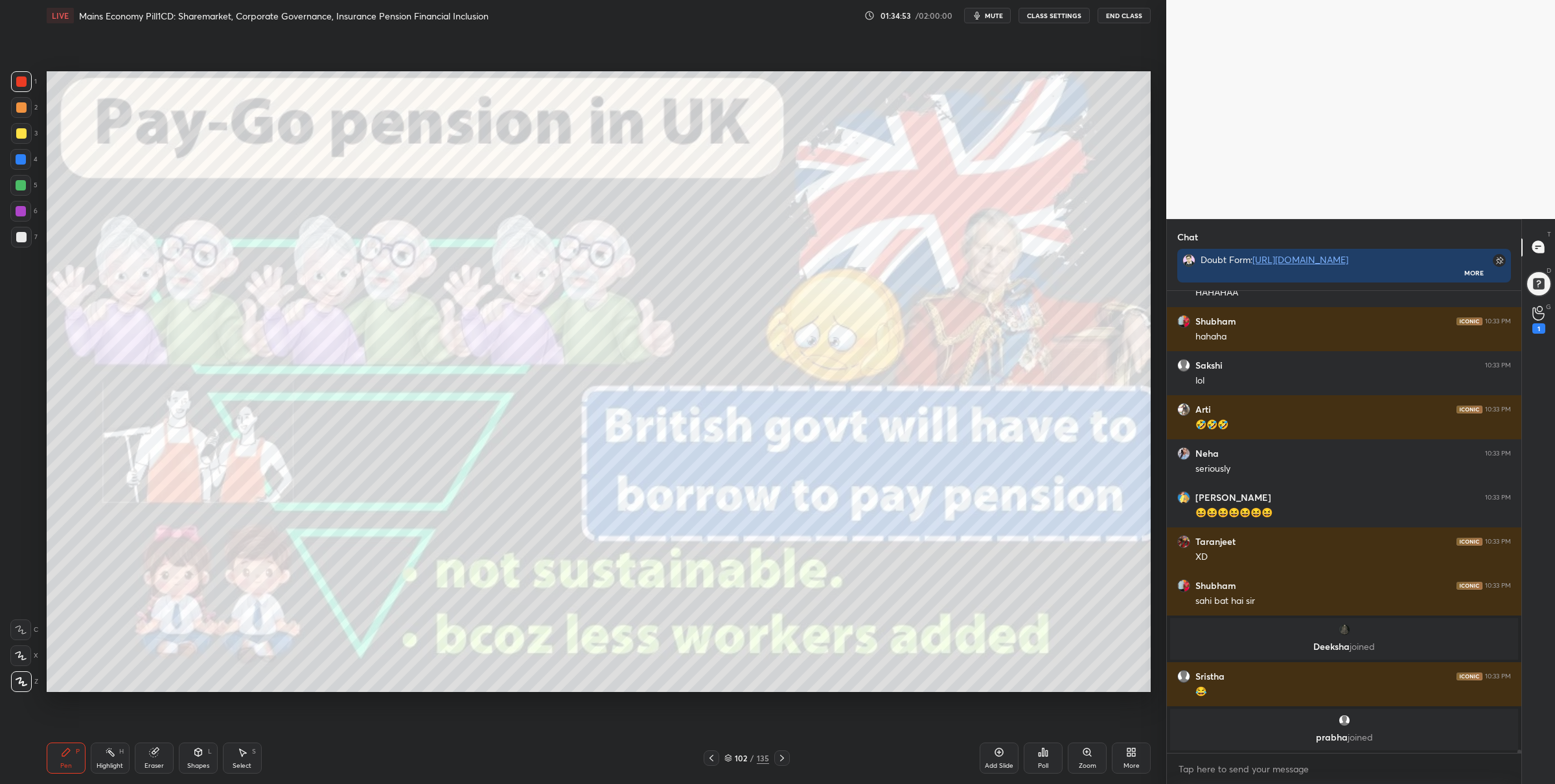
click at [713, 758] on icon at bounding box center [711, 758] width 10 height 10
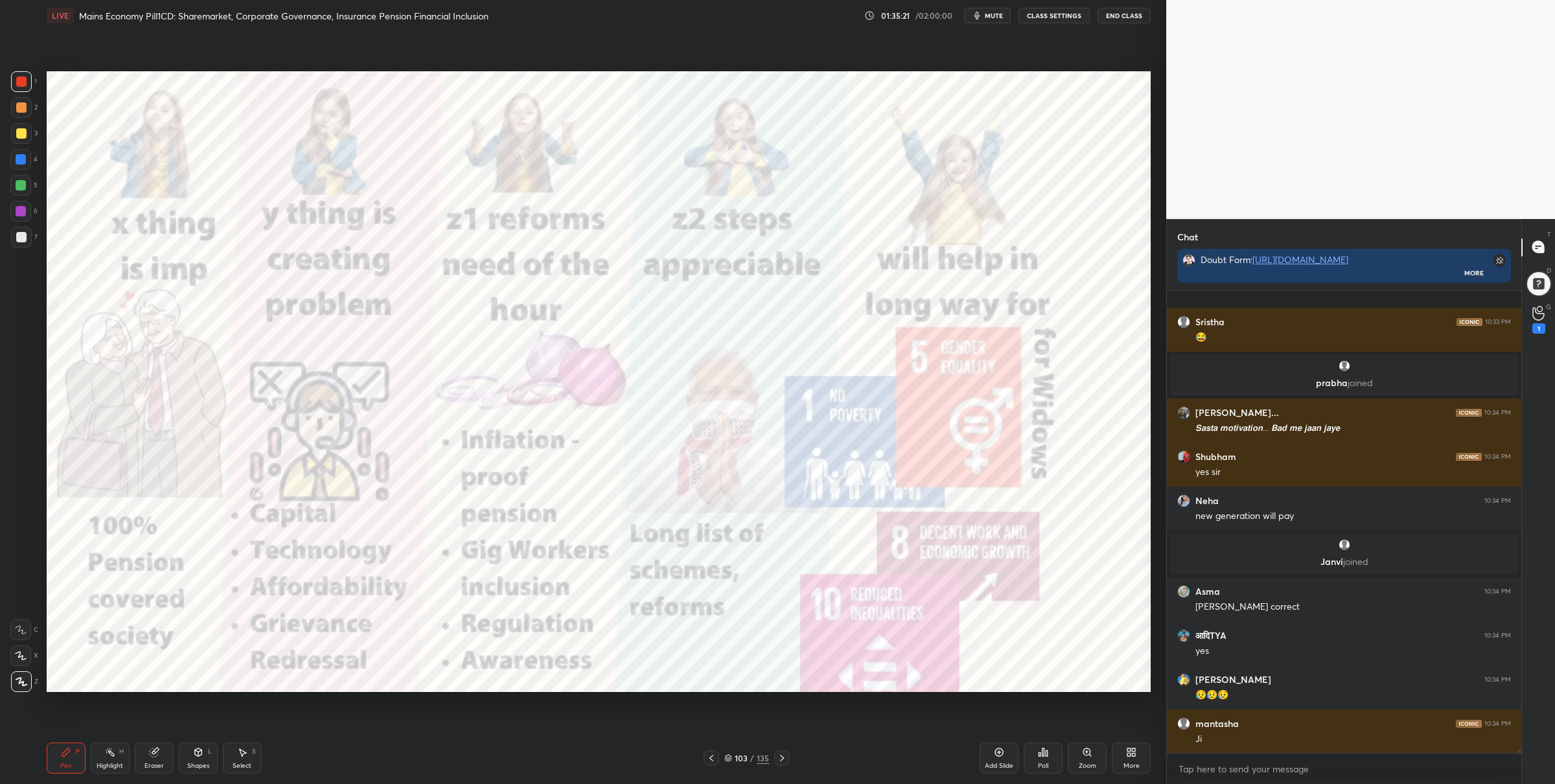
scroll to position [65239, 0]
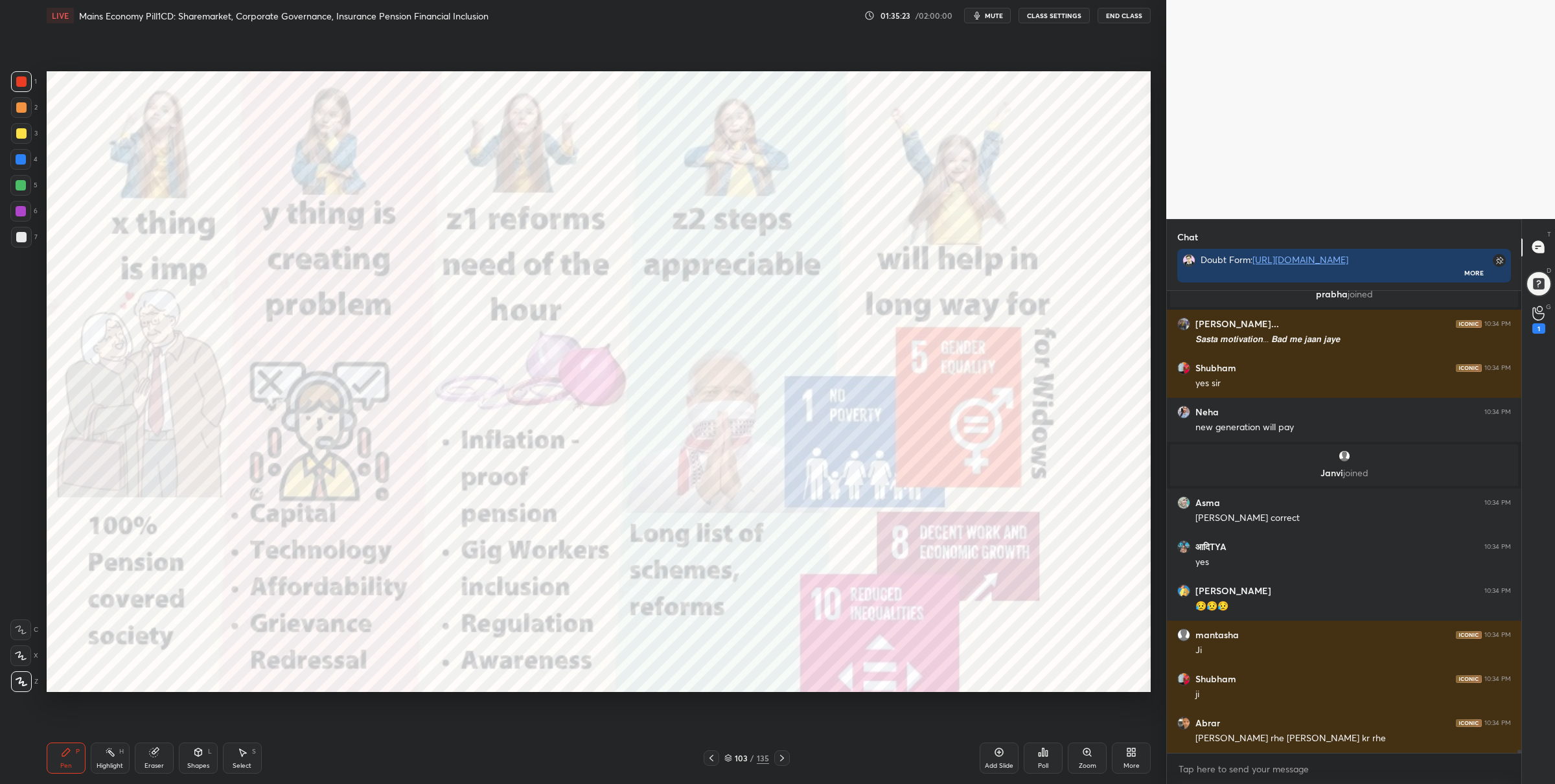
click at [28, 189] on div at bounding box center [20, 185] width 21 height 21
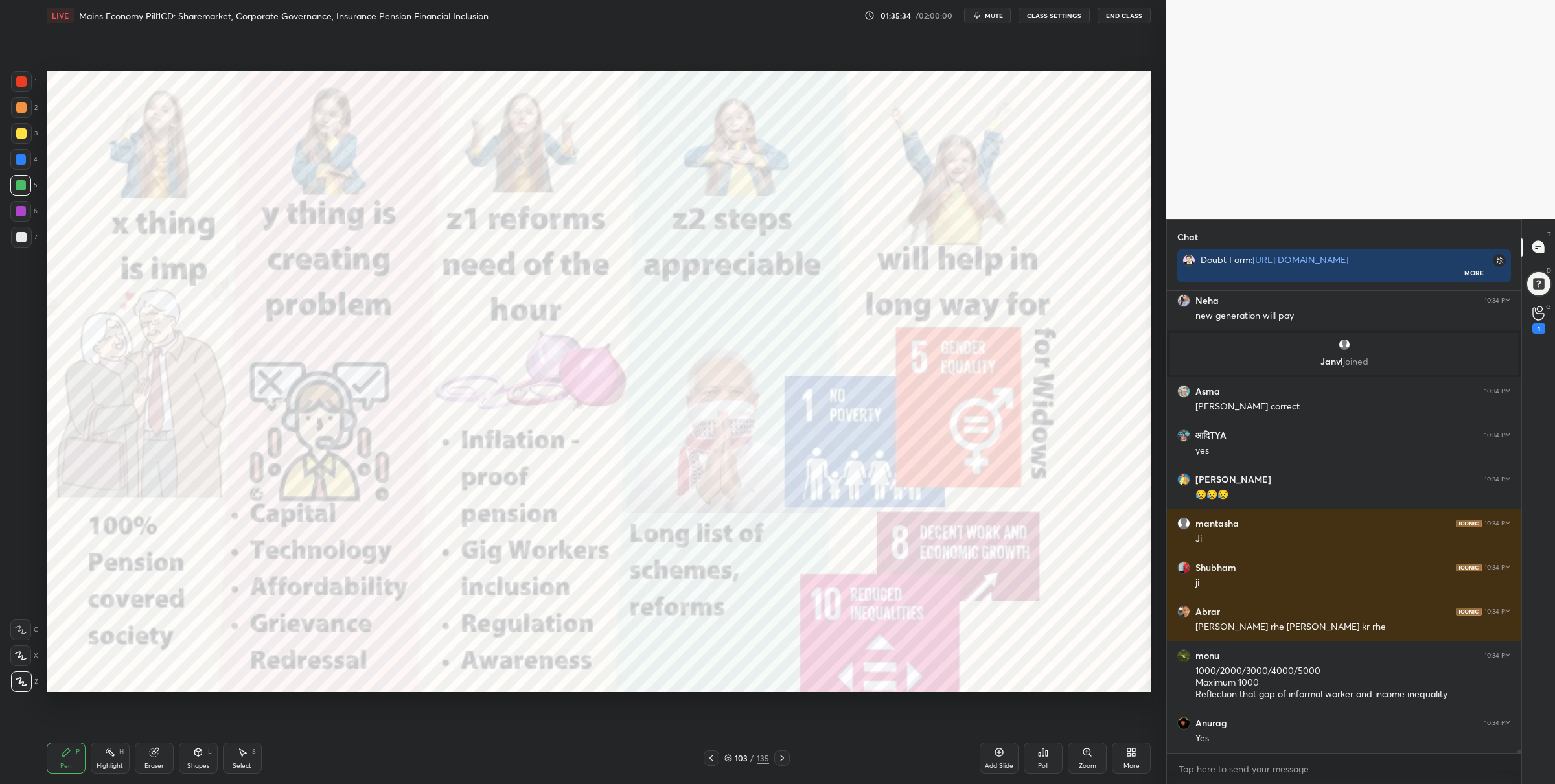
scroll to position [65394, 0]
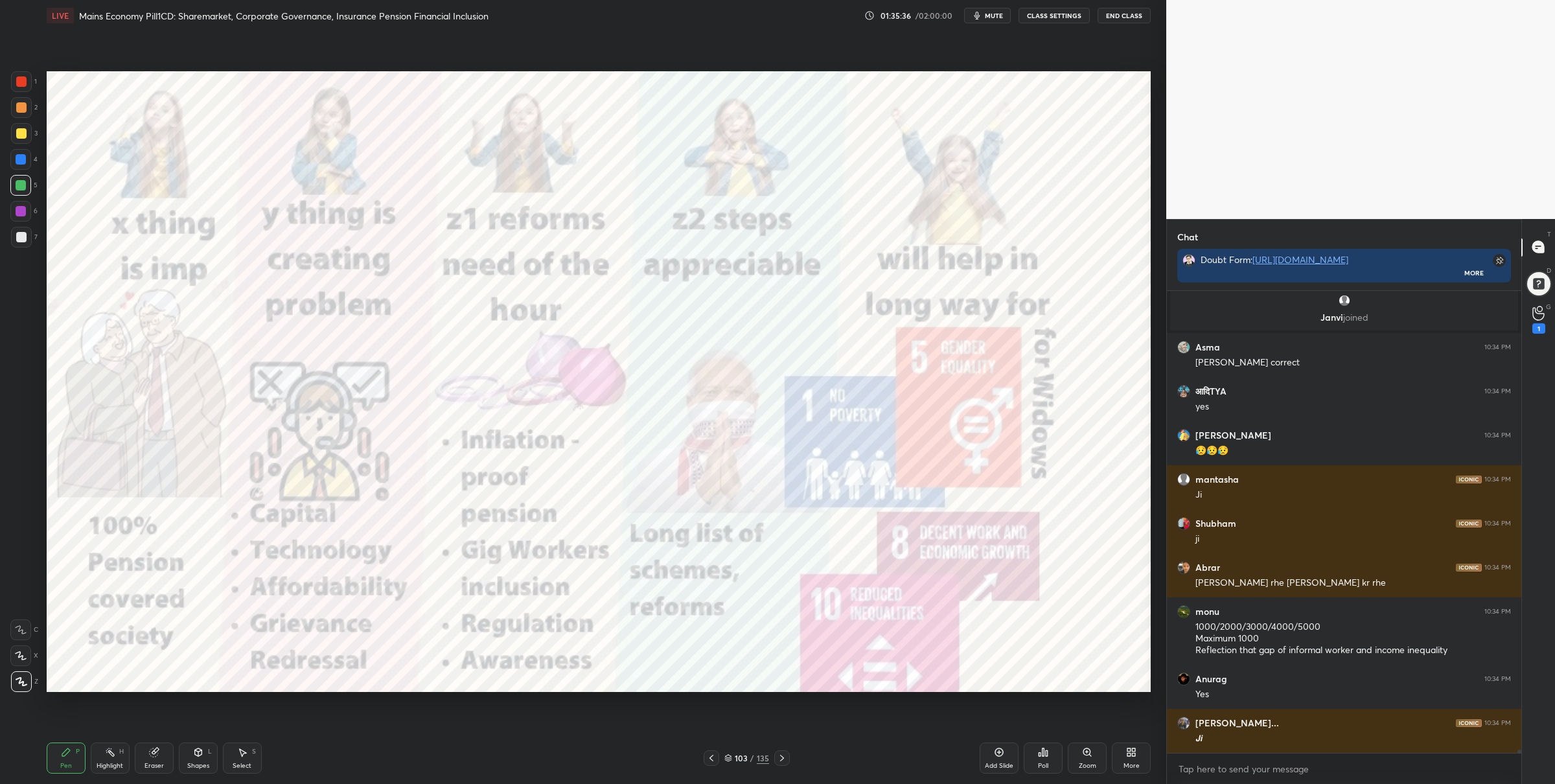
click at [18, 85] on div at bounding box center [21, 81] width 10 height 10
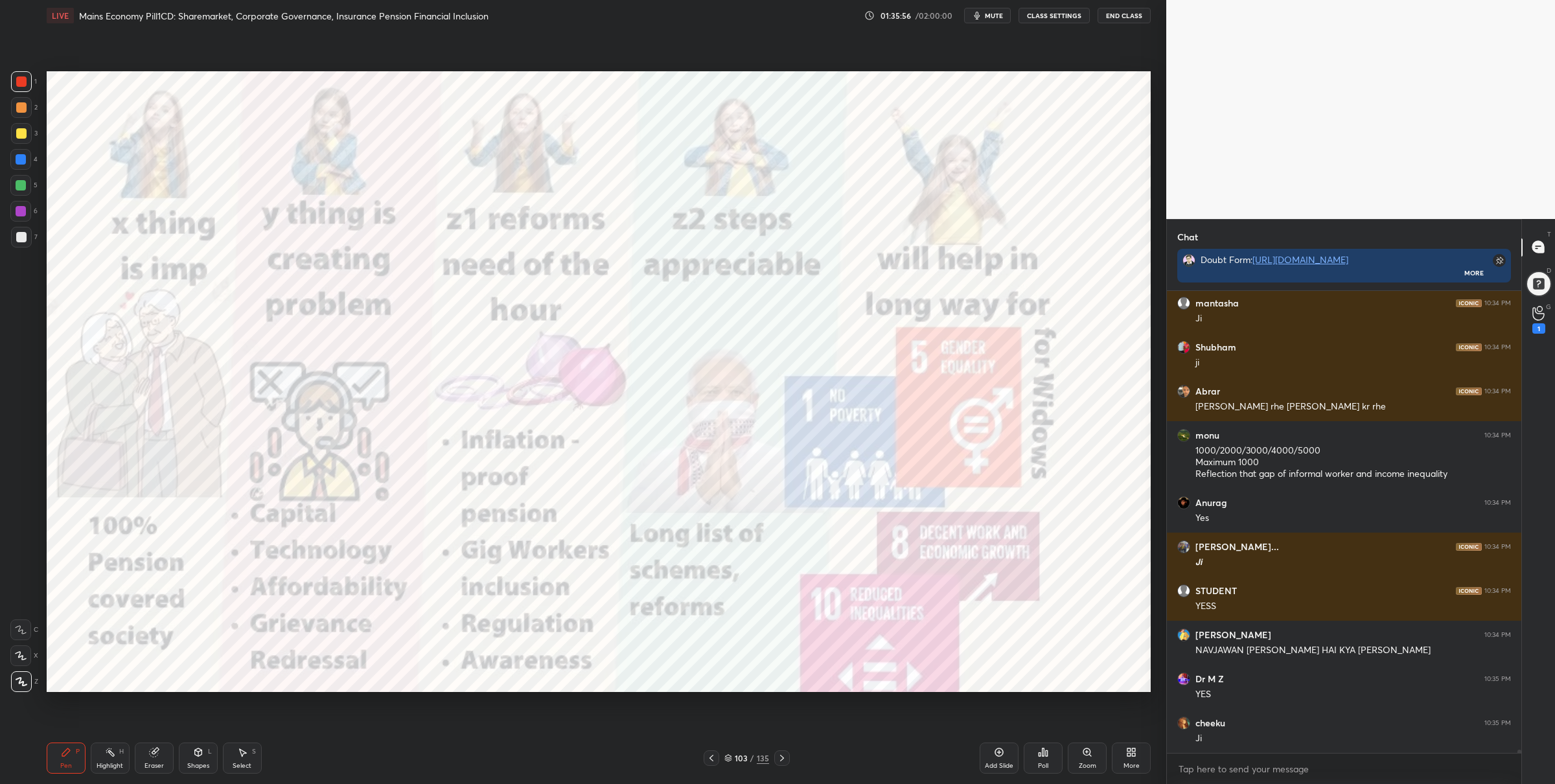
scroll to position [65614, 0]
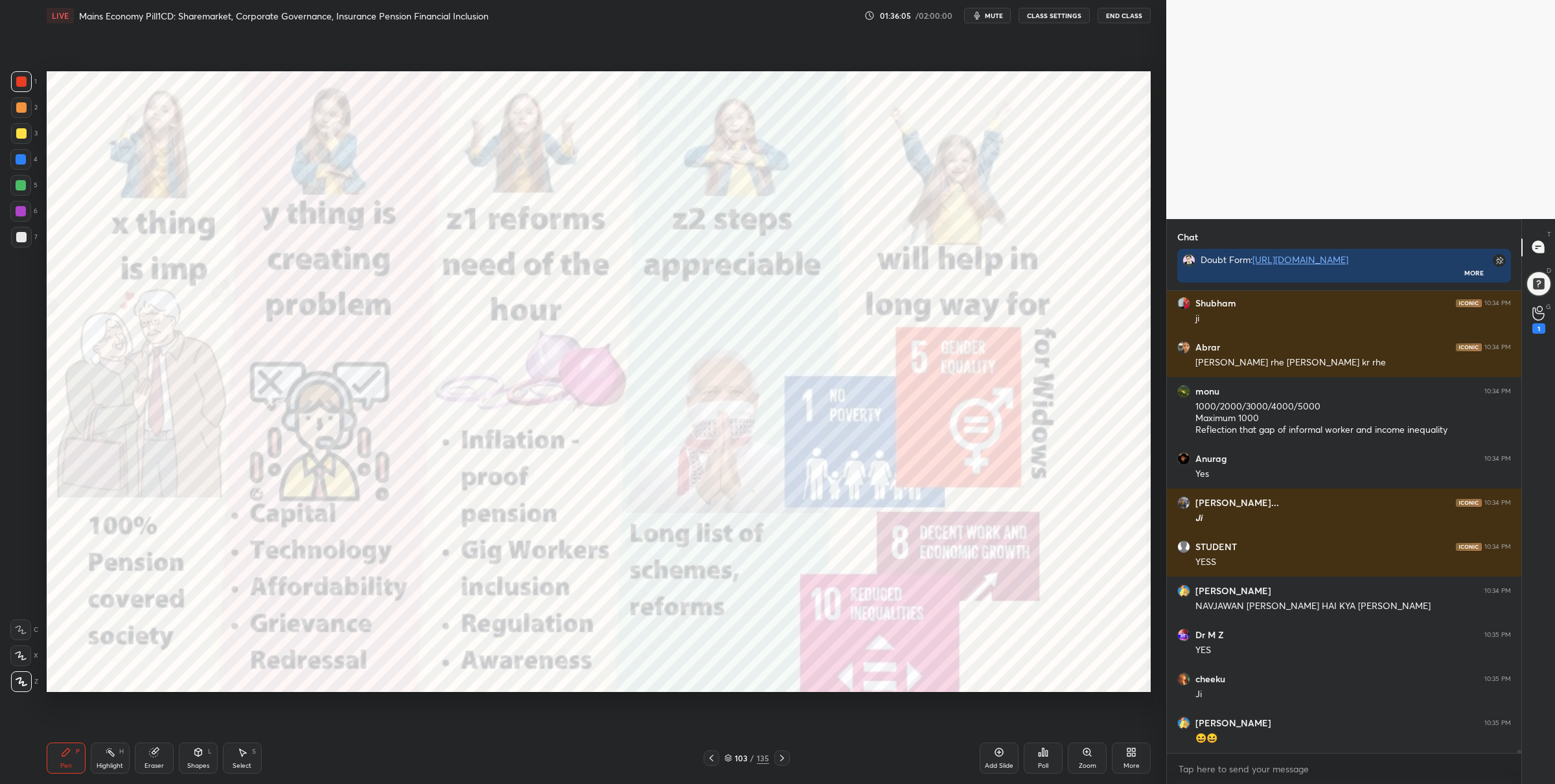
click at [32, 198] on div "5" at bounding box center [23, 188] width 27 height 26
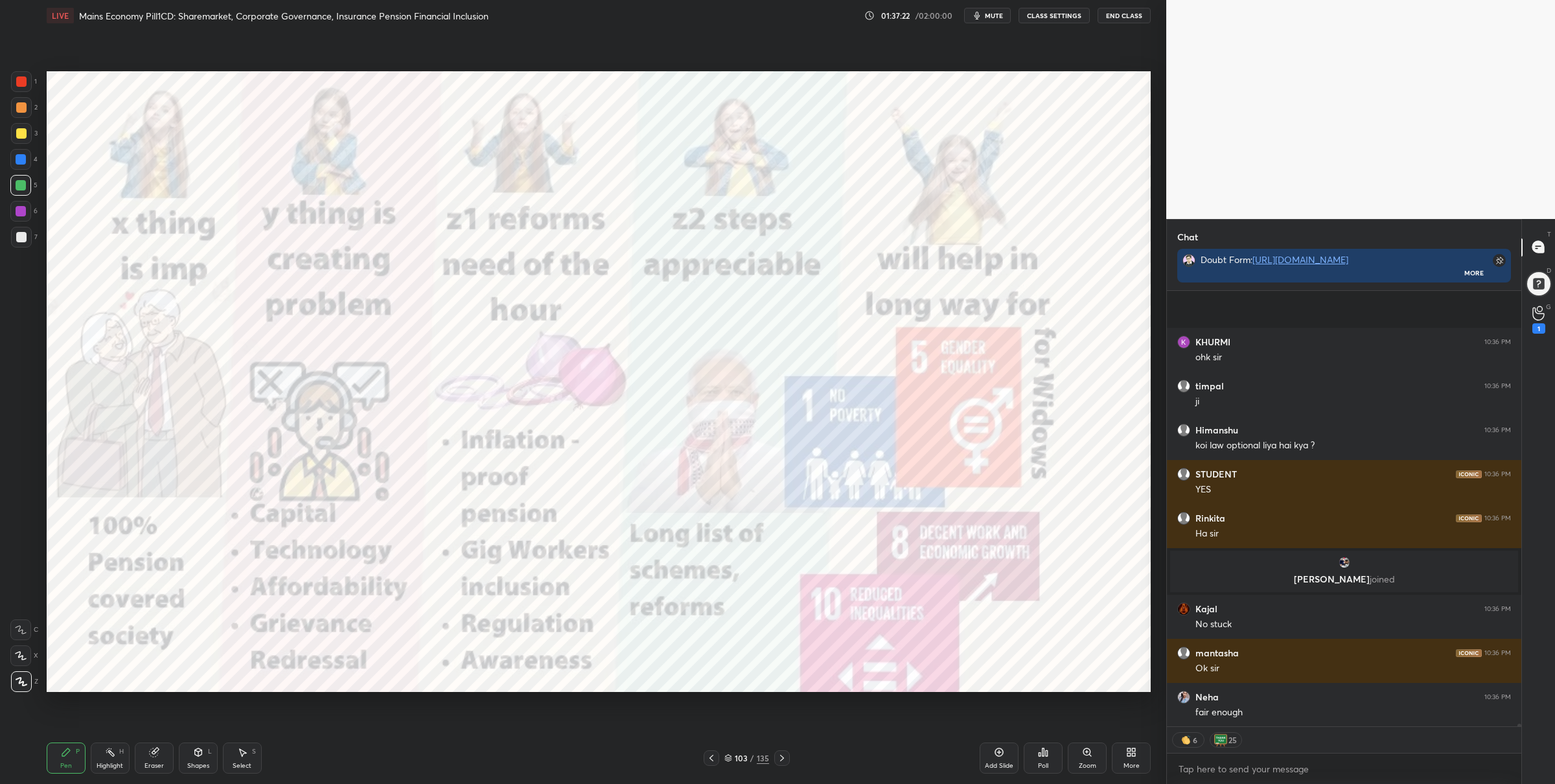
scroll to position [67056, 0]
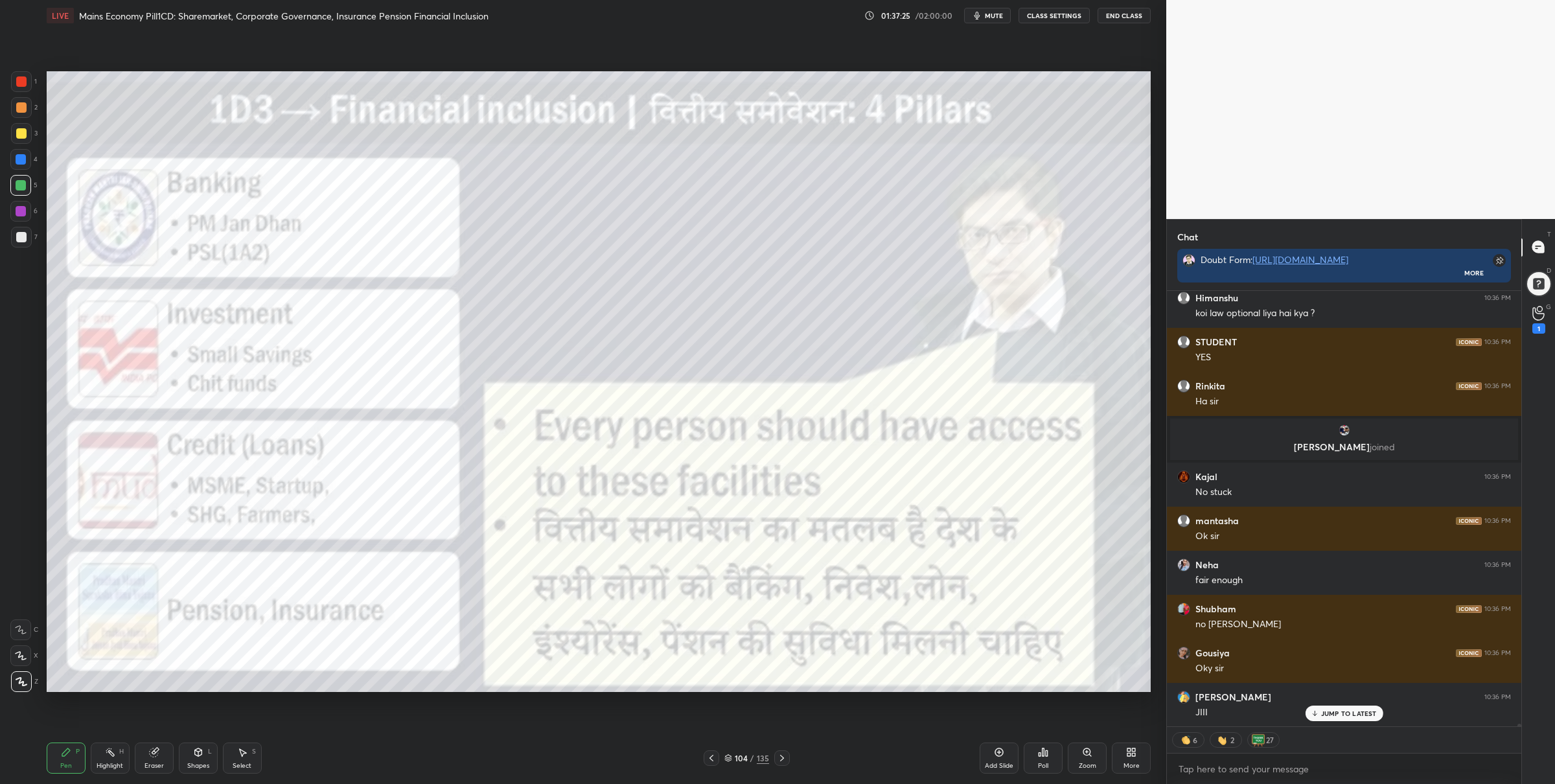
click at [26, 75] on div at bounding box center [21, 81] width 21 height 21
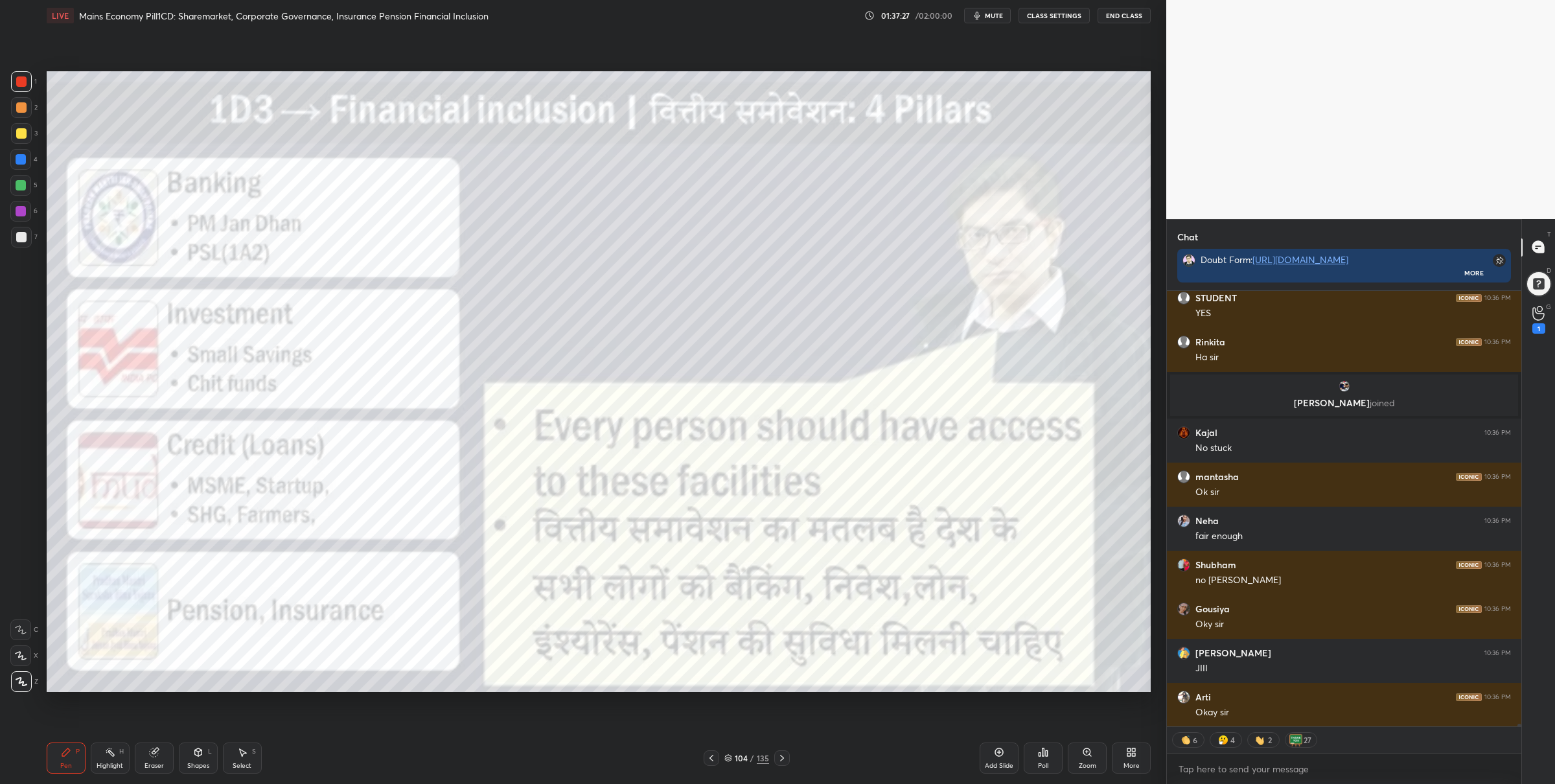
scroll to position [67188, 0]
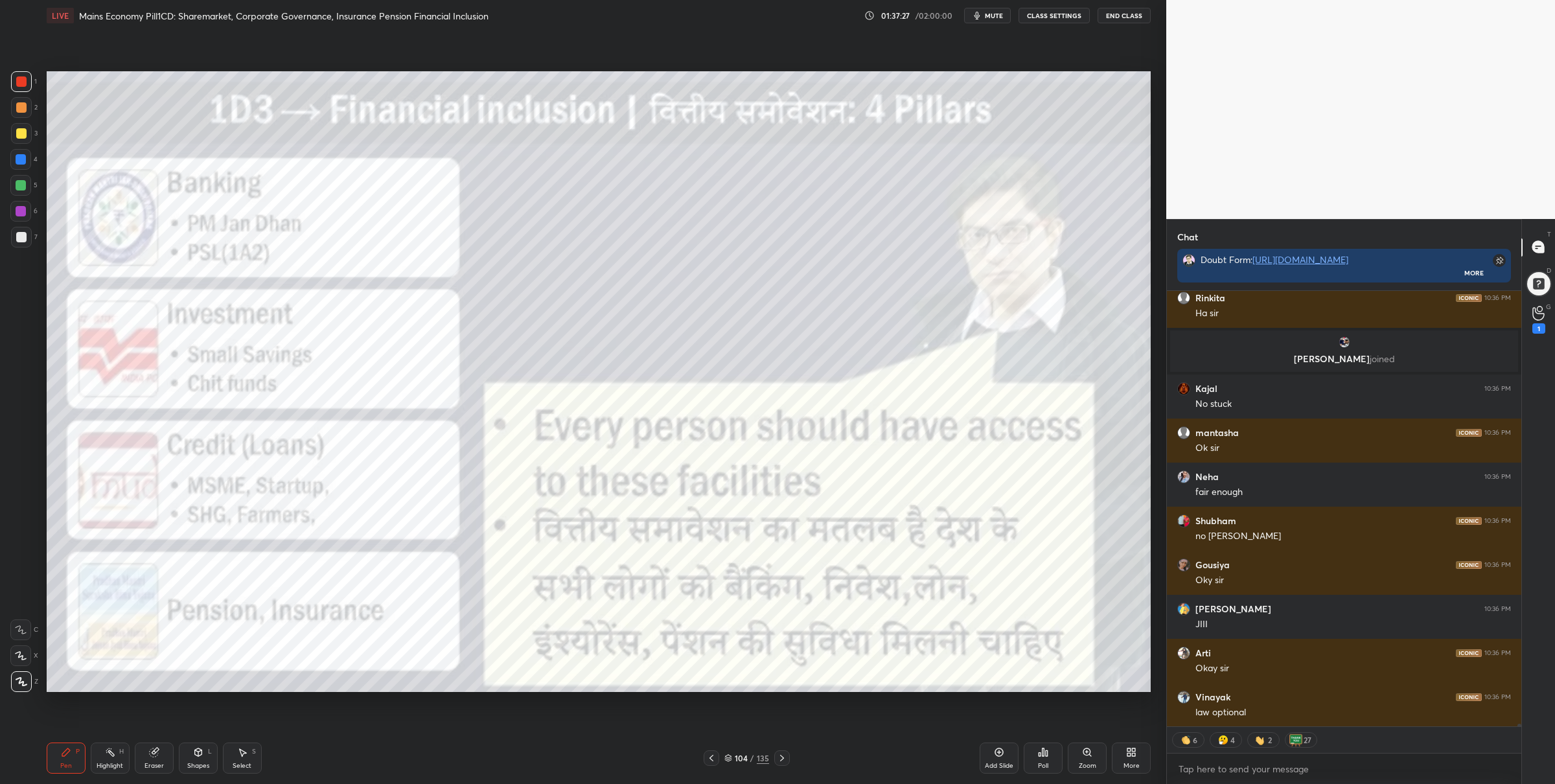
click at [729, 762] on div "104 / 135" at bounding box center [747, 758] width 45 height 12
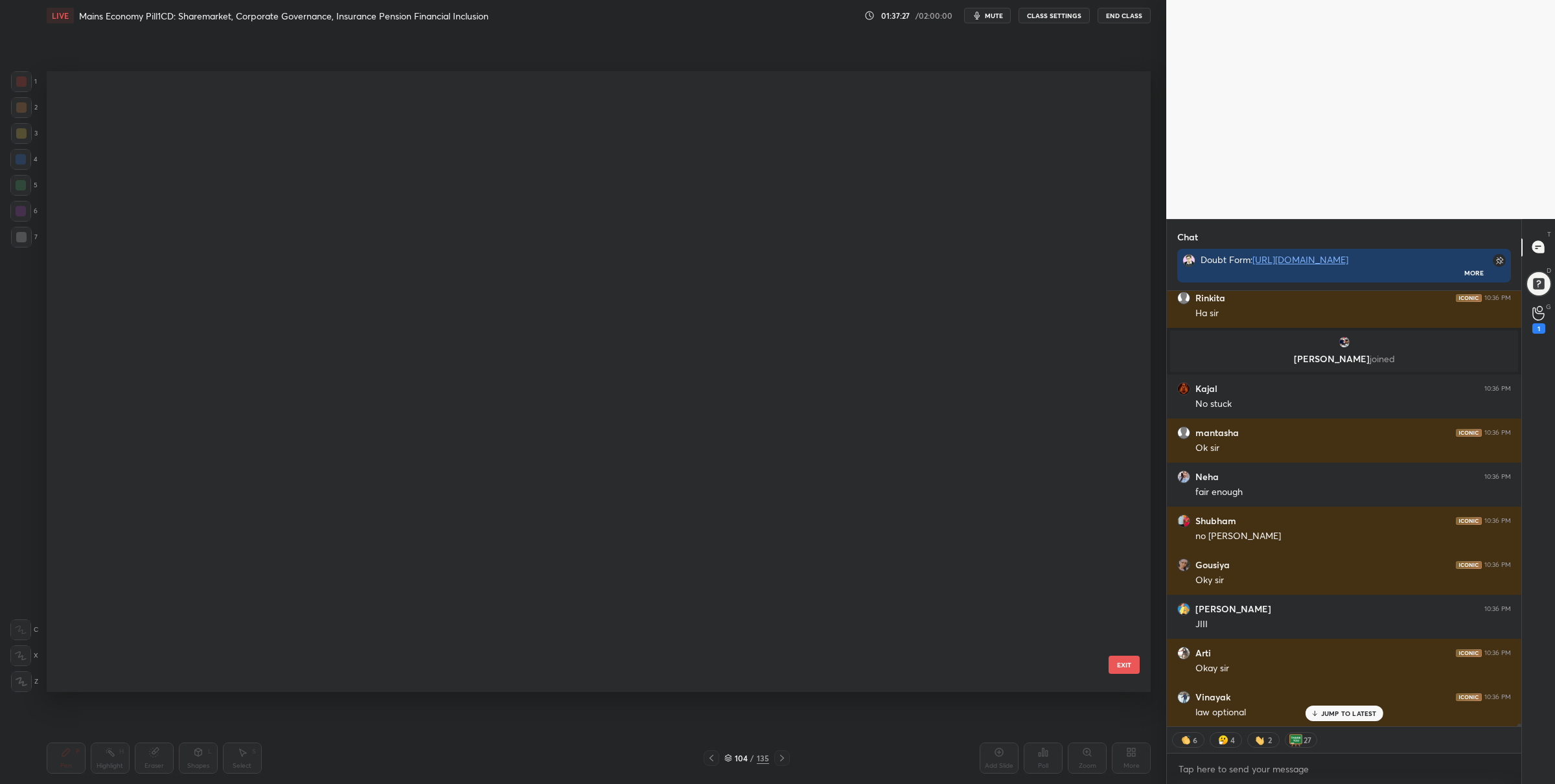
scroll to position [617, 1097]
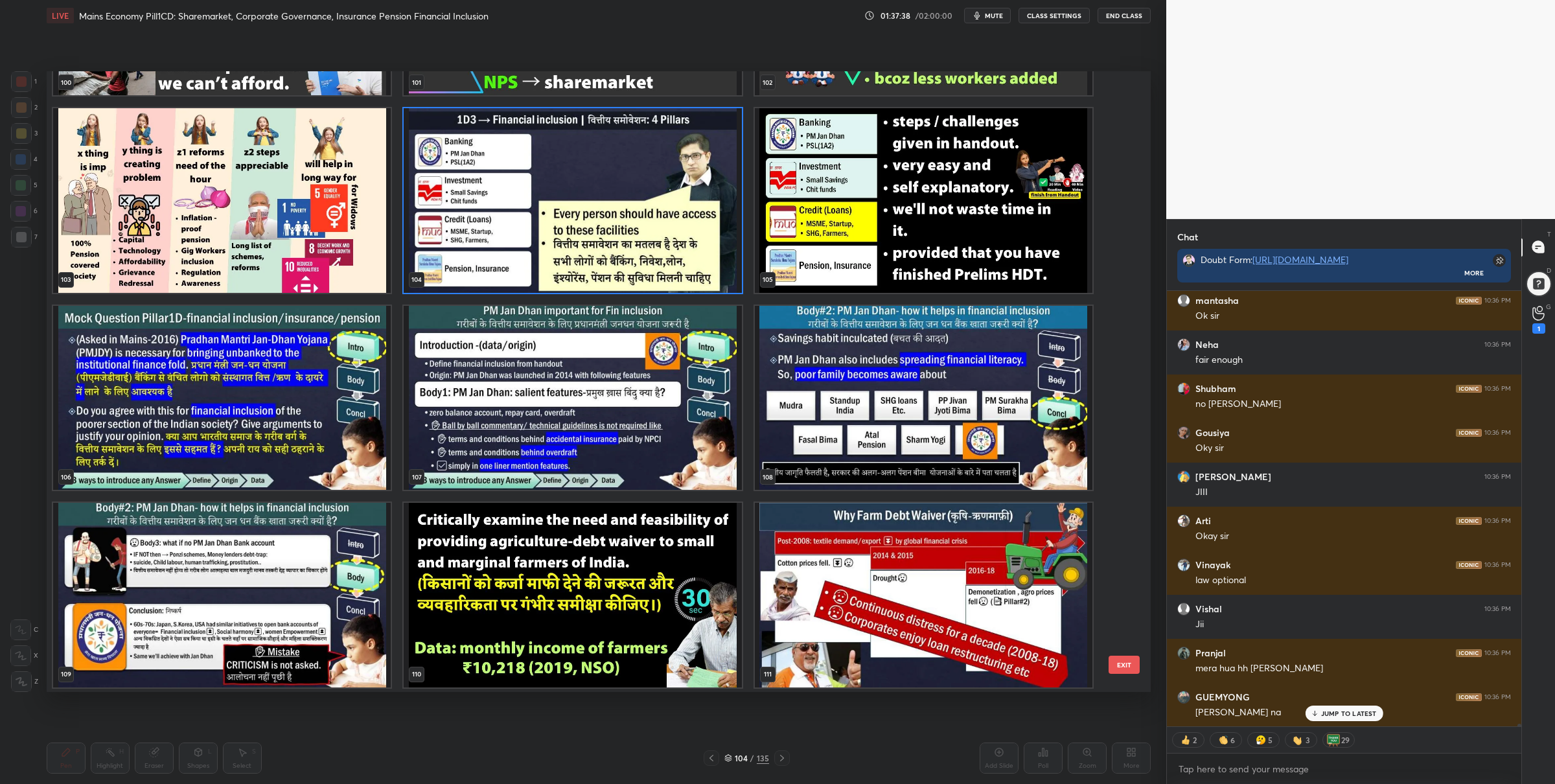
click at [344, 458] on img "grid" at bounding box center [221, 397] width 337 height 184
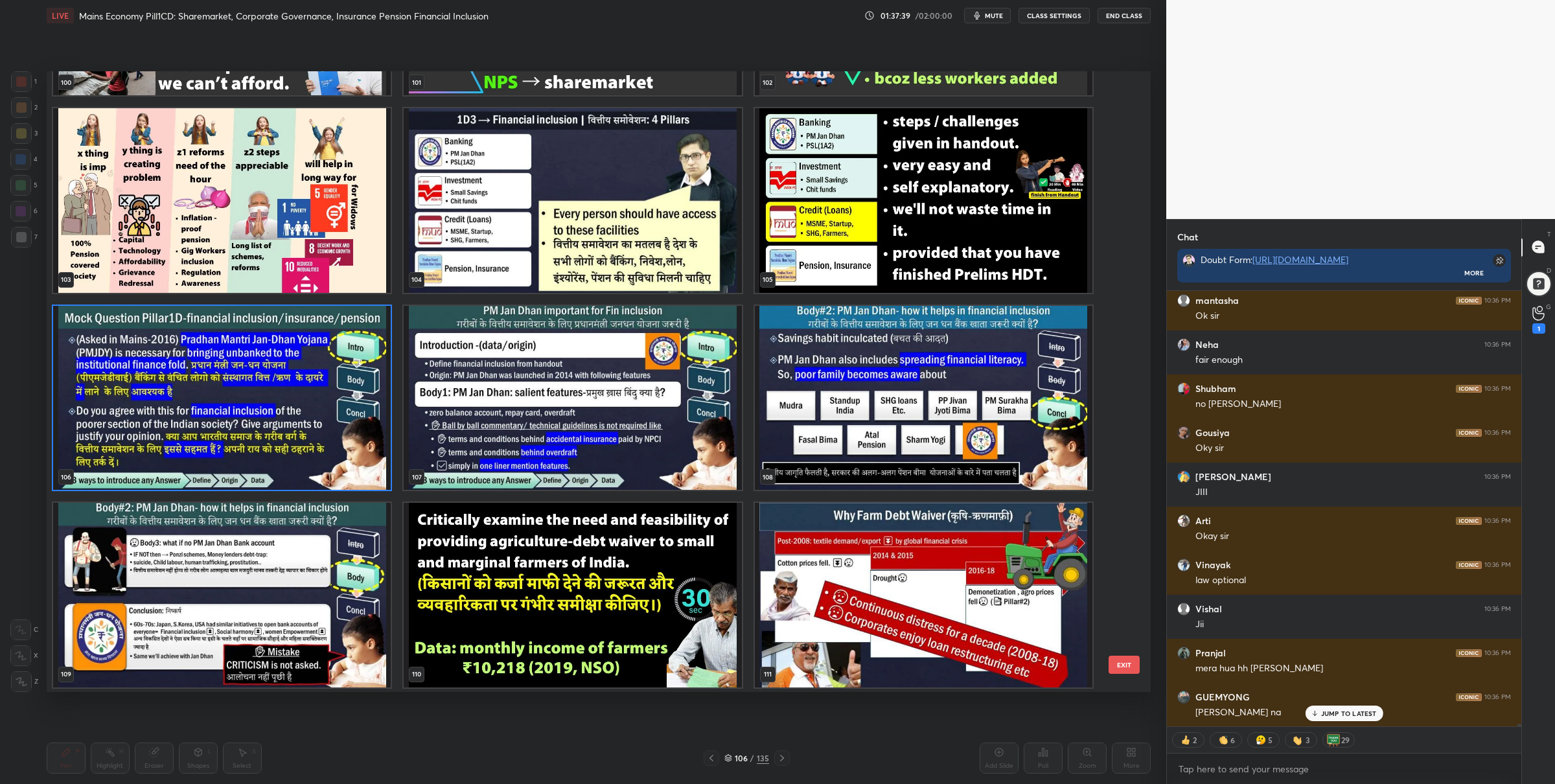
click at [344, 458] on img "grid" at bounding box center [221, 397] width 337 height 184
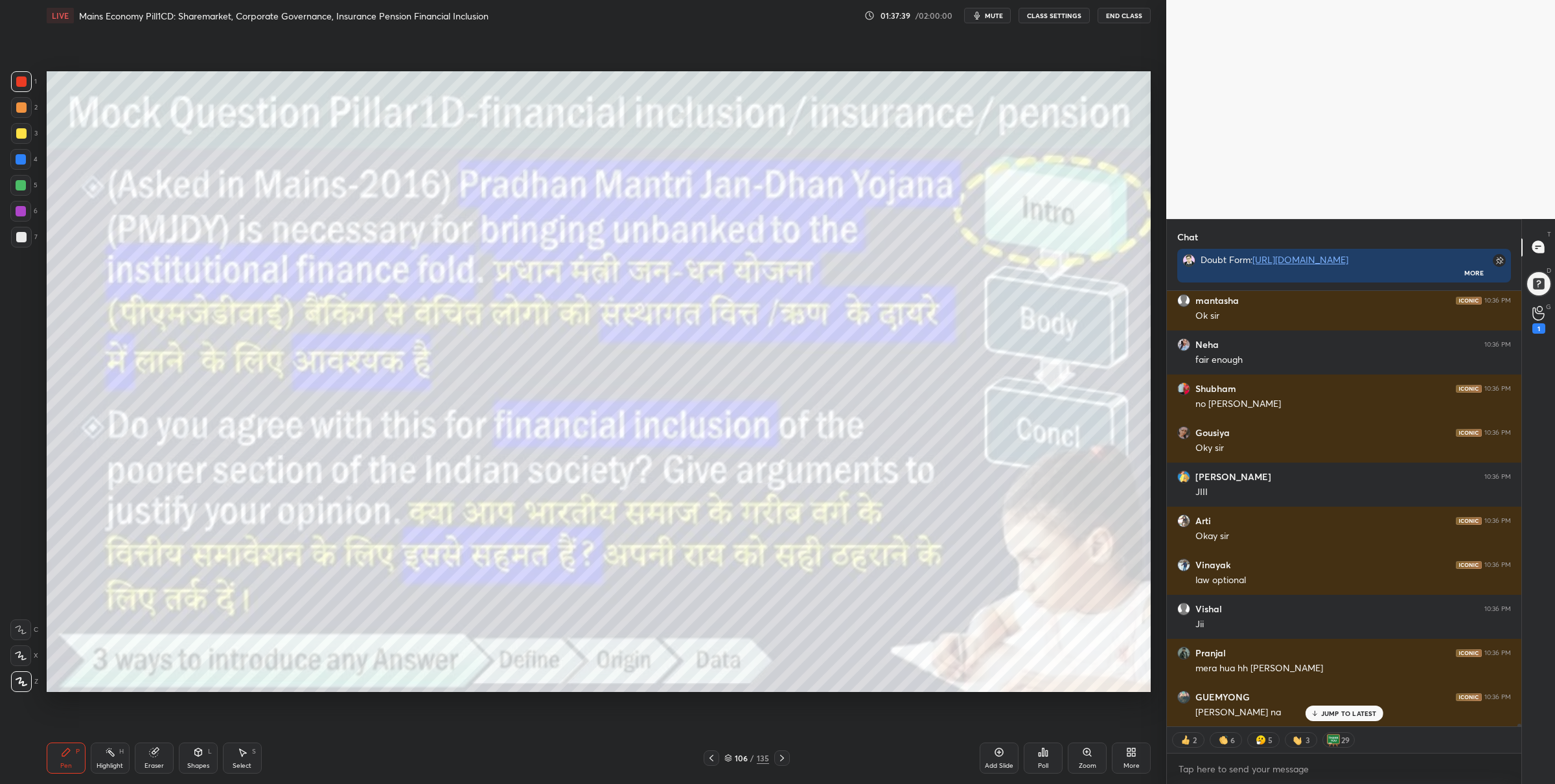
click at [344, 458] on img "grid" at bounding box center [221, 397] width 337 height 184
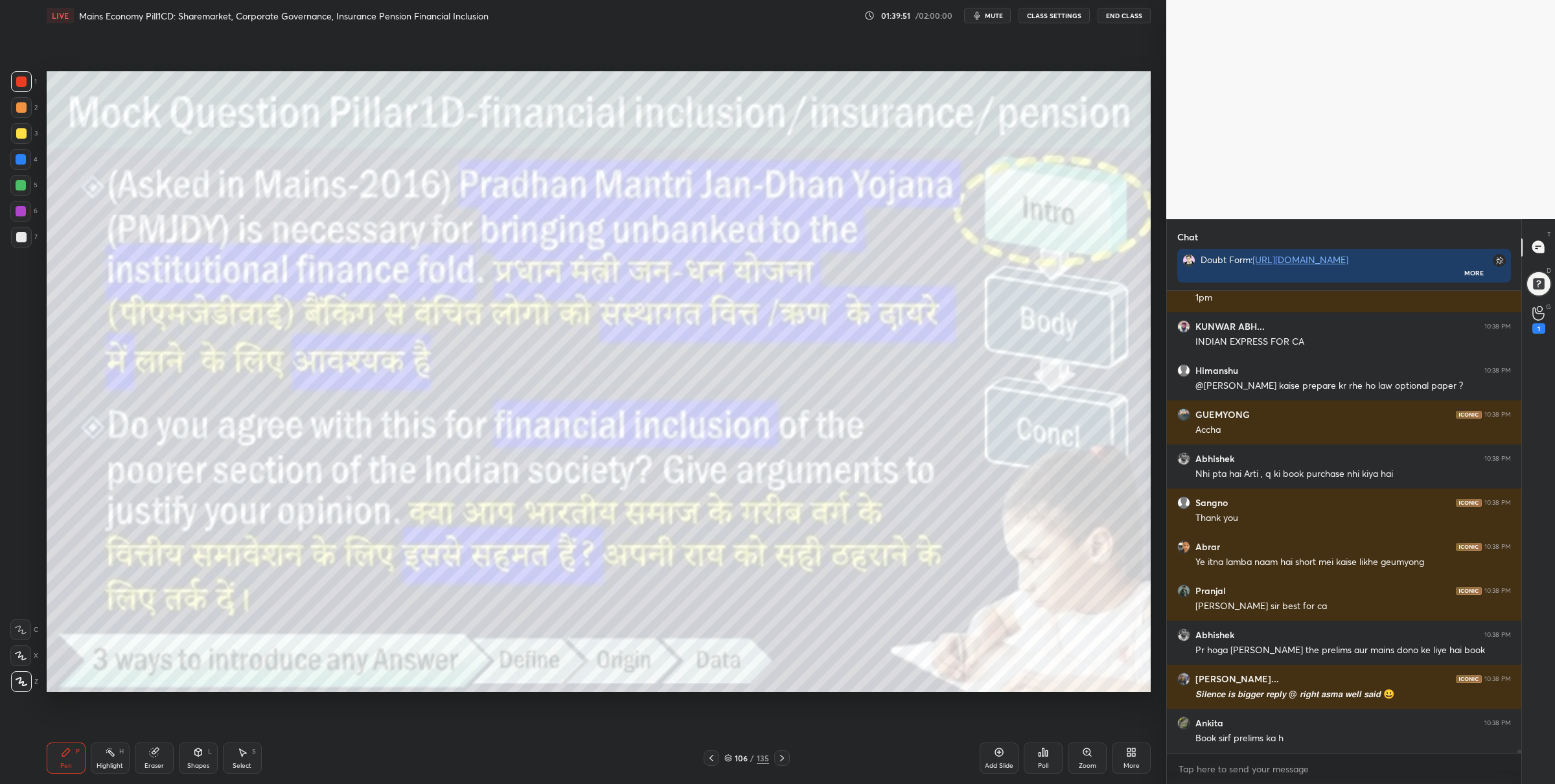
scroll to position [67902, 0]
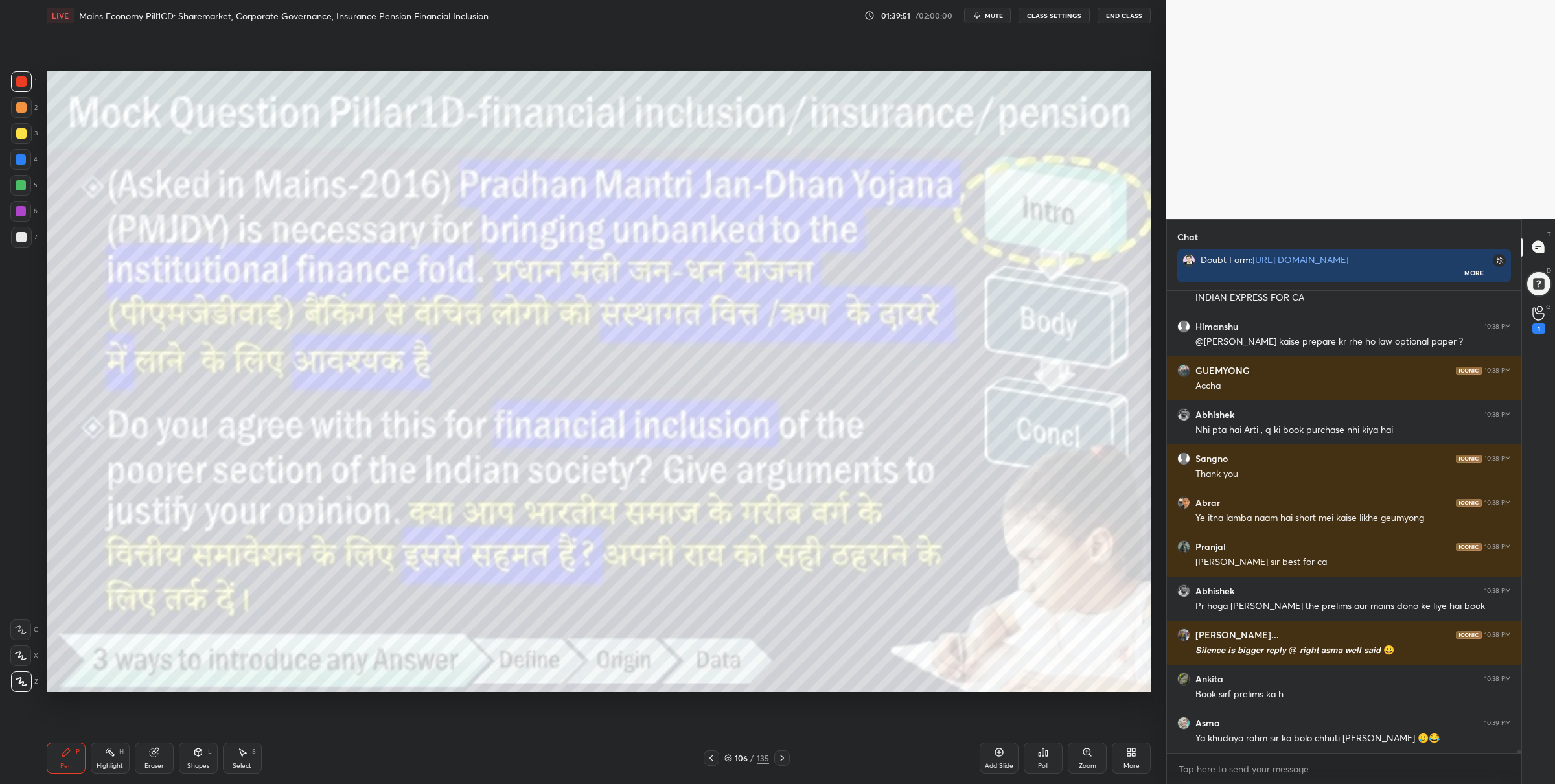
click at [727, 754] on icon at bounding box center [728, 758] width 8 height 8
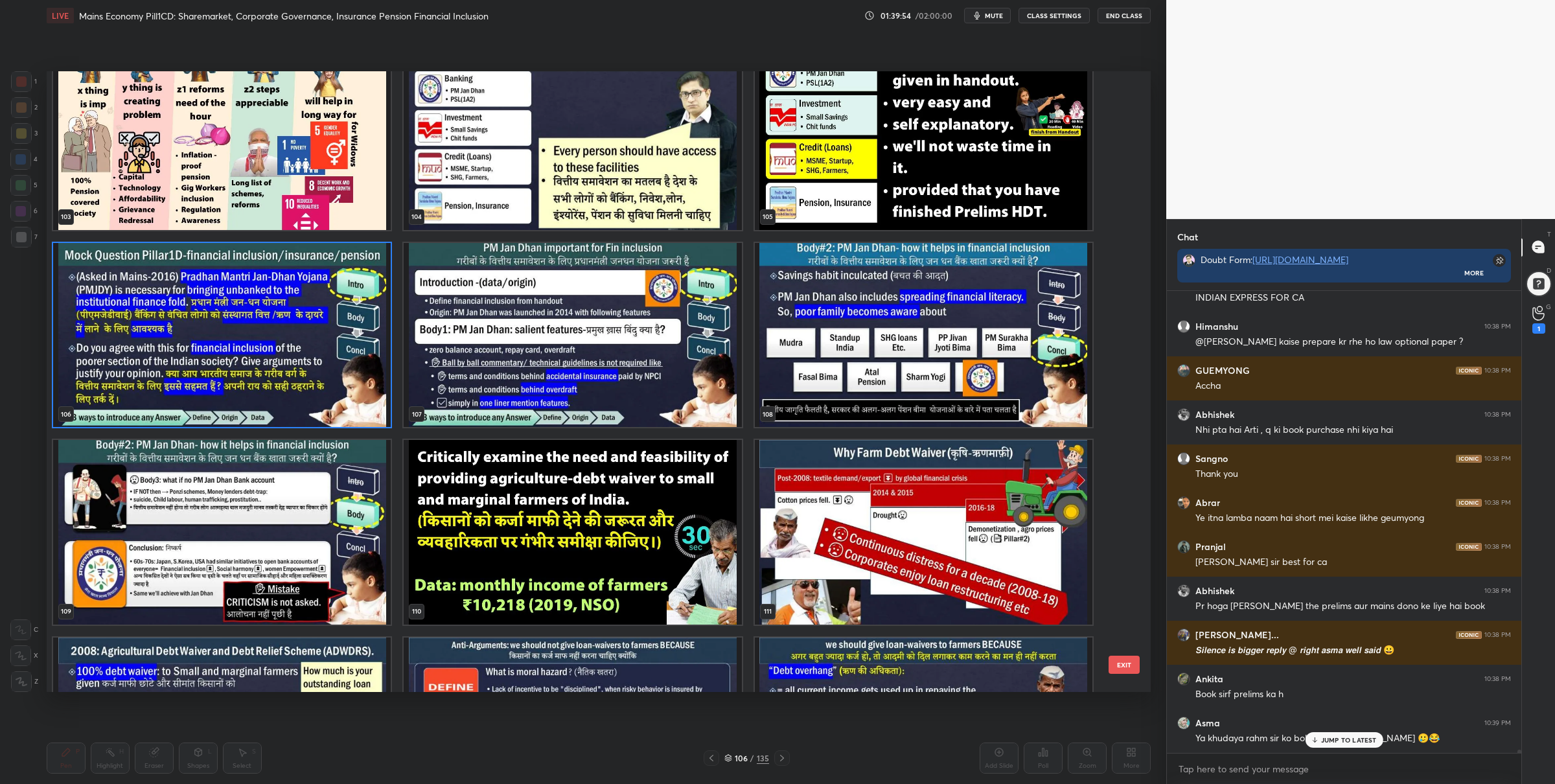
scroll to position [67945, 0]
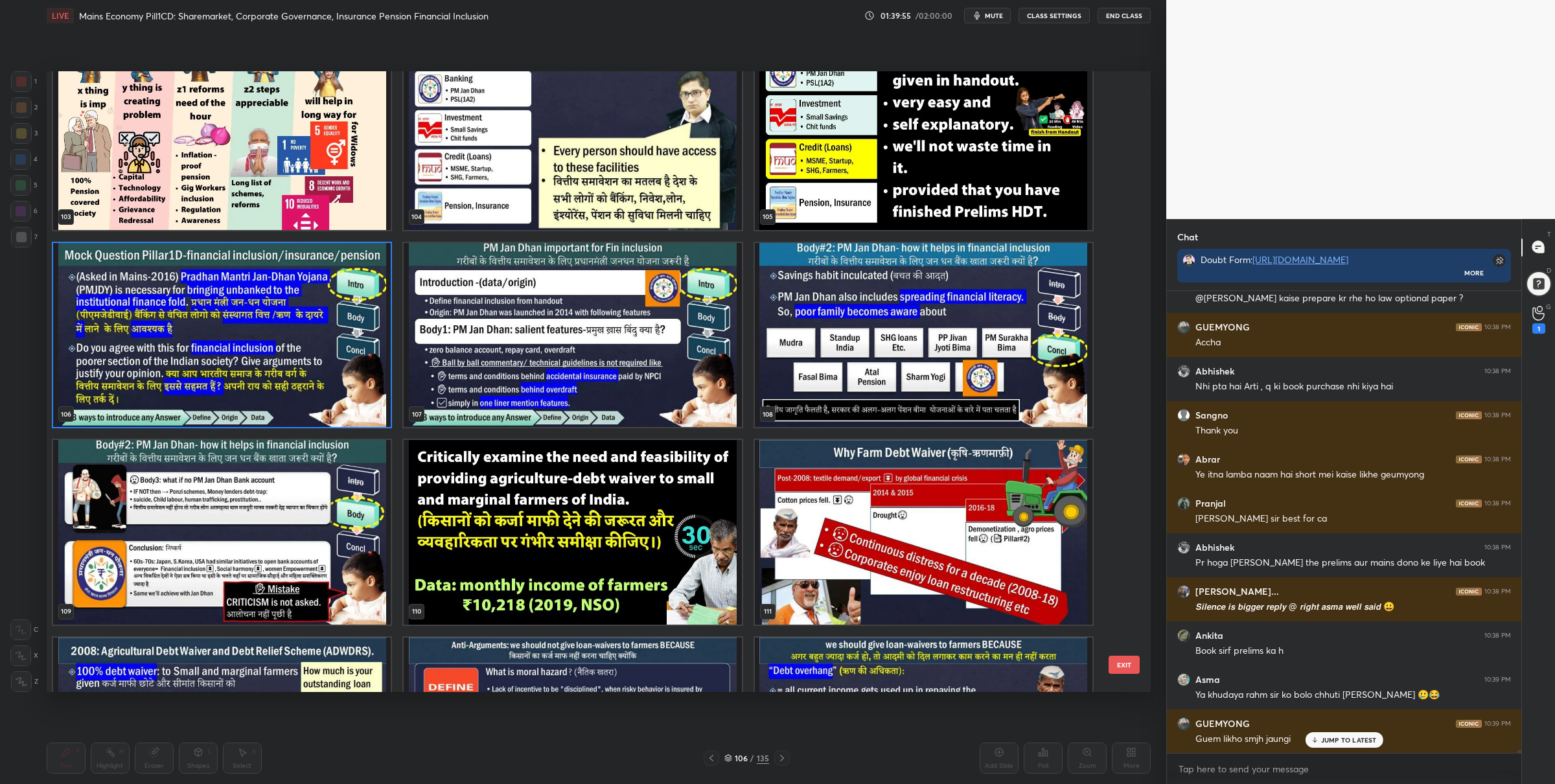
click at [689, 498] on img "grid" at bounding box center [572, 532] width 337 height 184
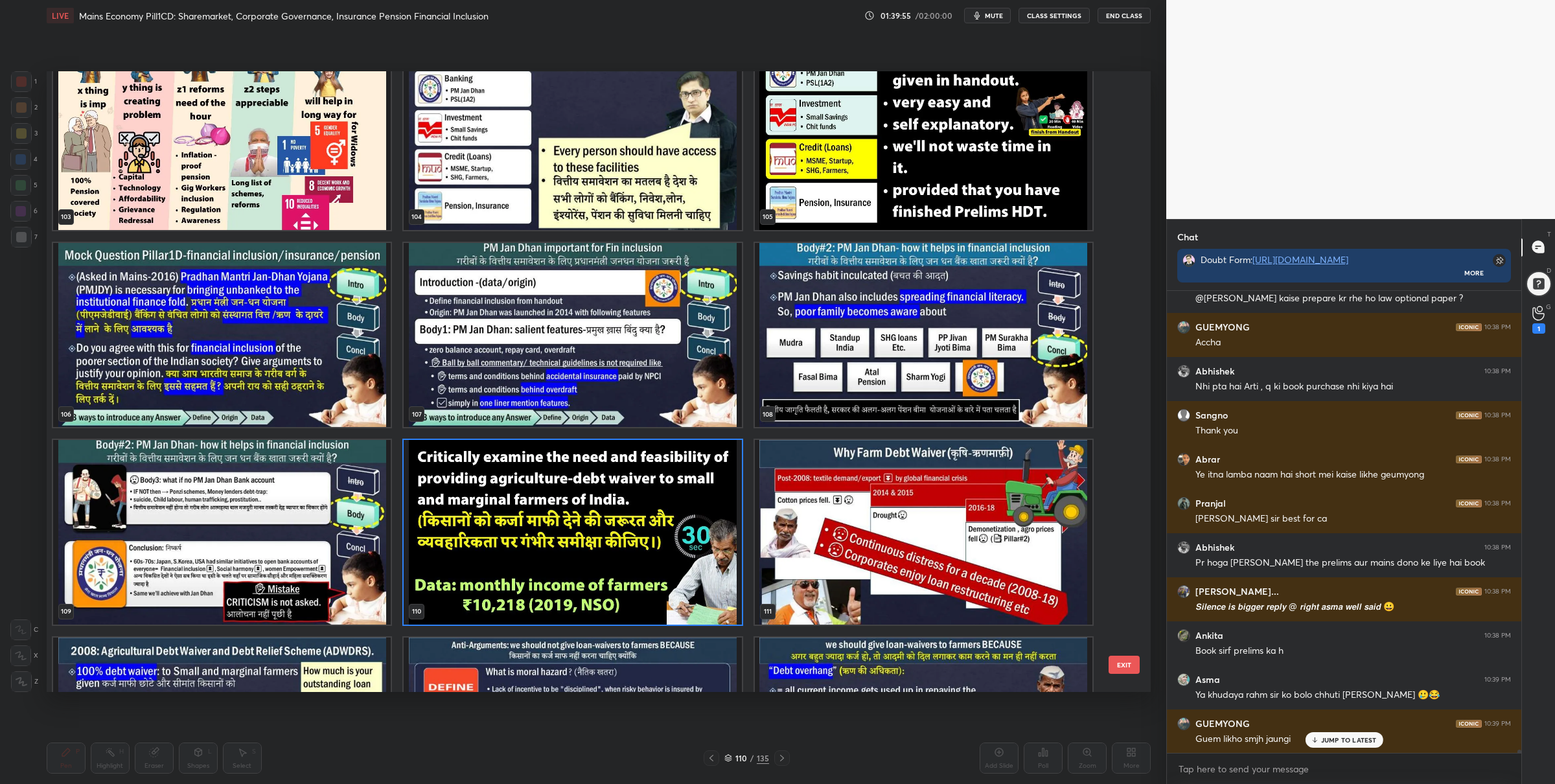
click at [689, 498] on img "grid" at bounding box center [572, 532] width 337 height 184
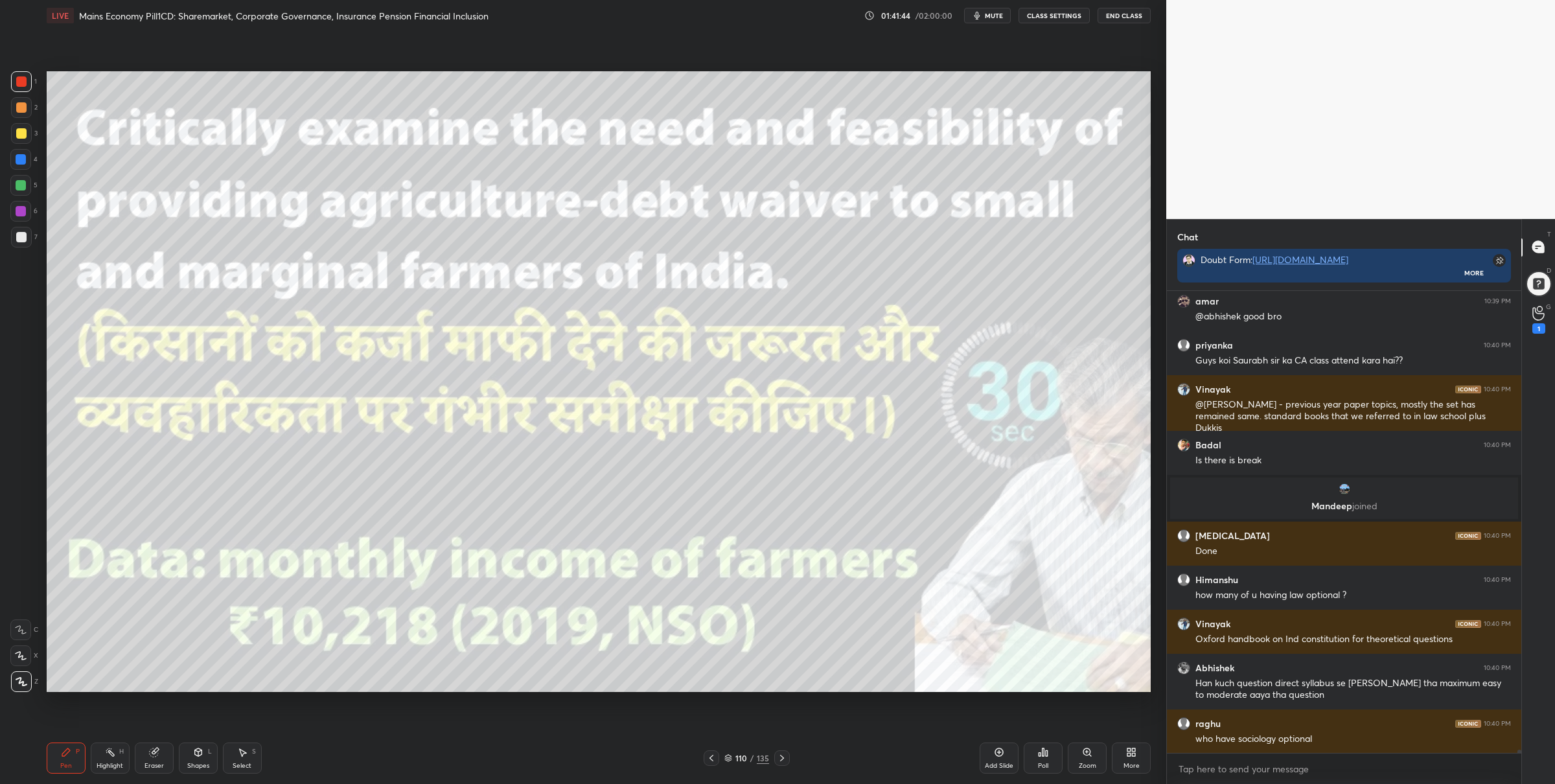
scroll to position [69117, 0]
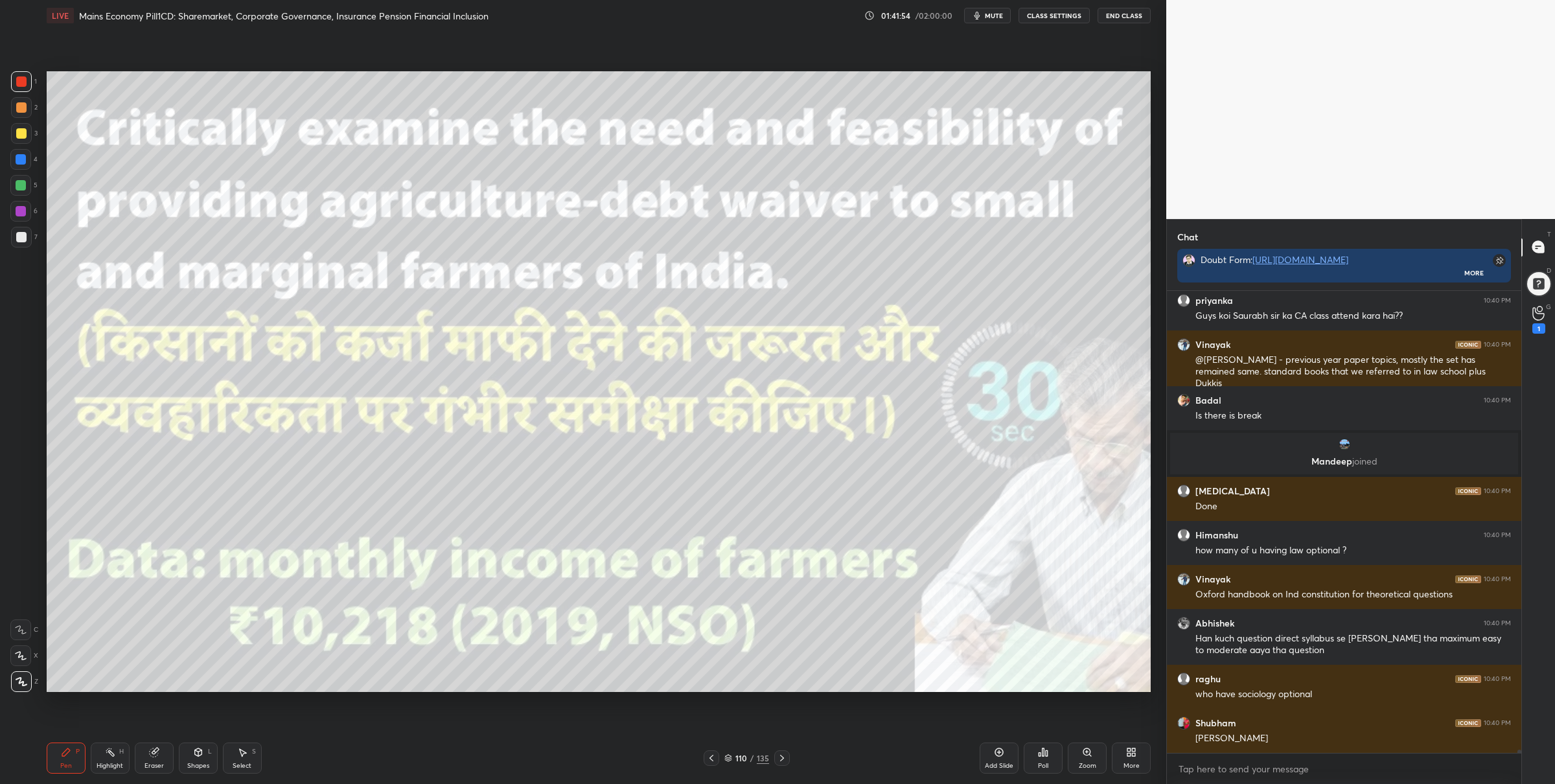
click at [730, 753] on div "110 / 135" at bounding box center [747, 758] width 45 height 12
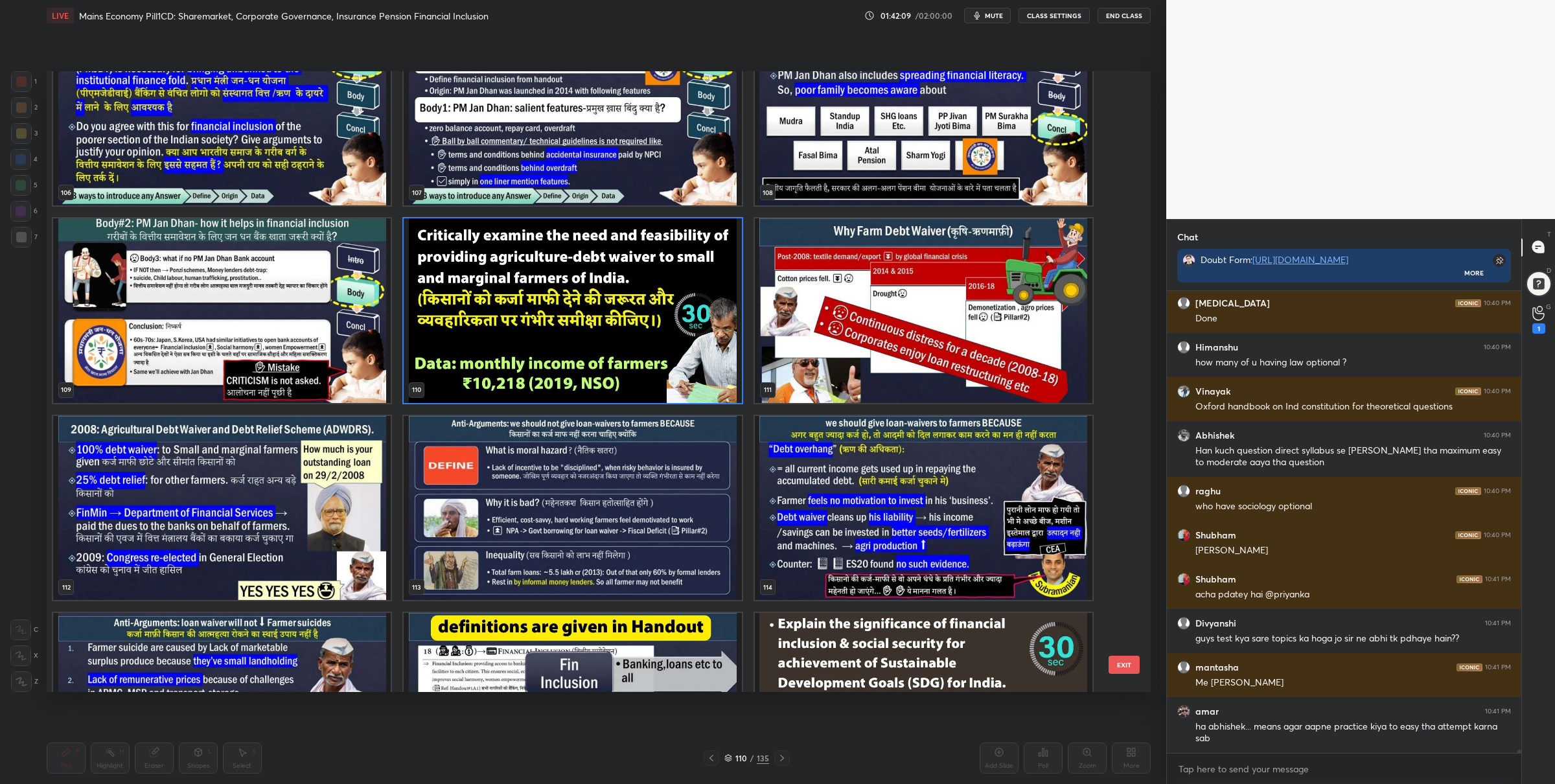
scroll to position [69361, 0]
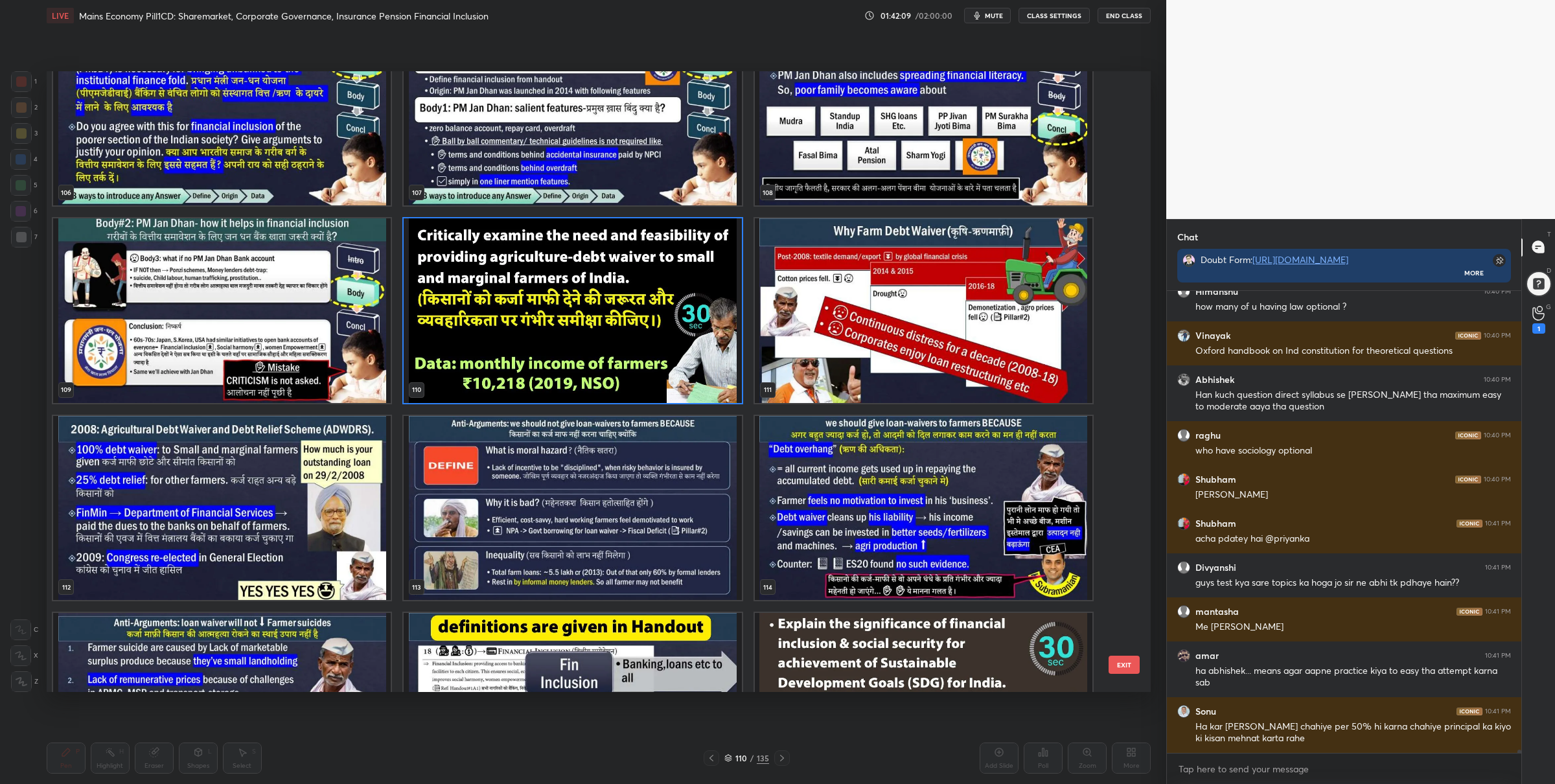
click at [646, 351] on img "grid" at bounding box center [572, 310] width 337 height 184
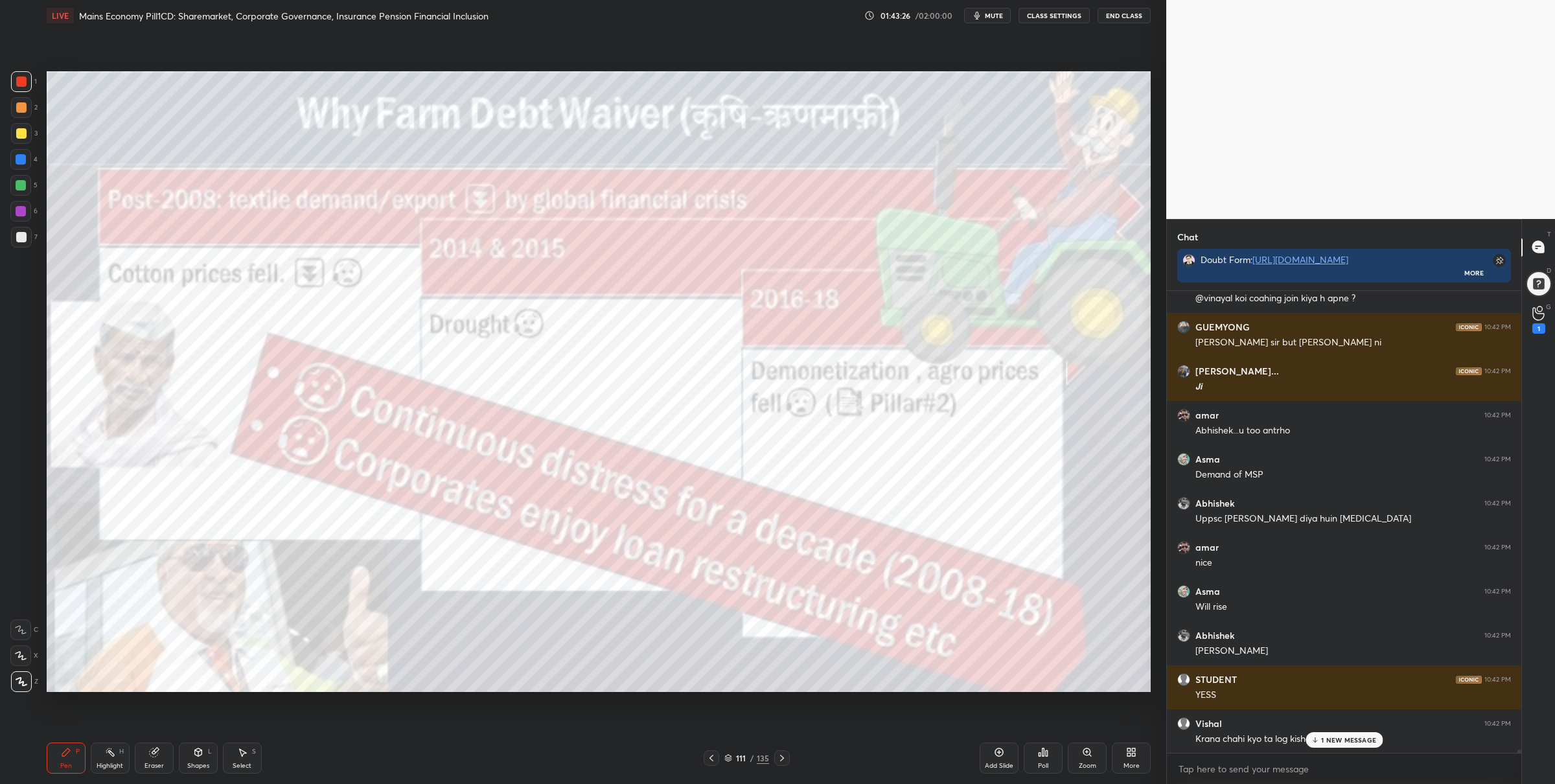
scroll to position [70312, 0]
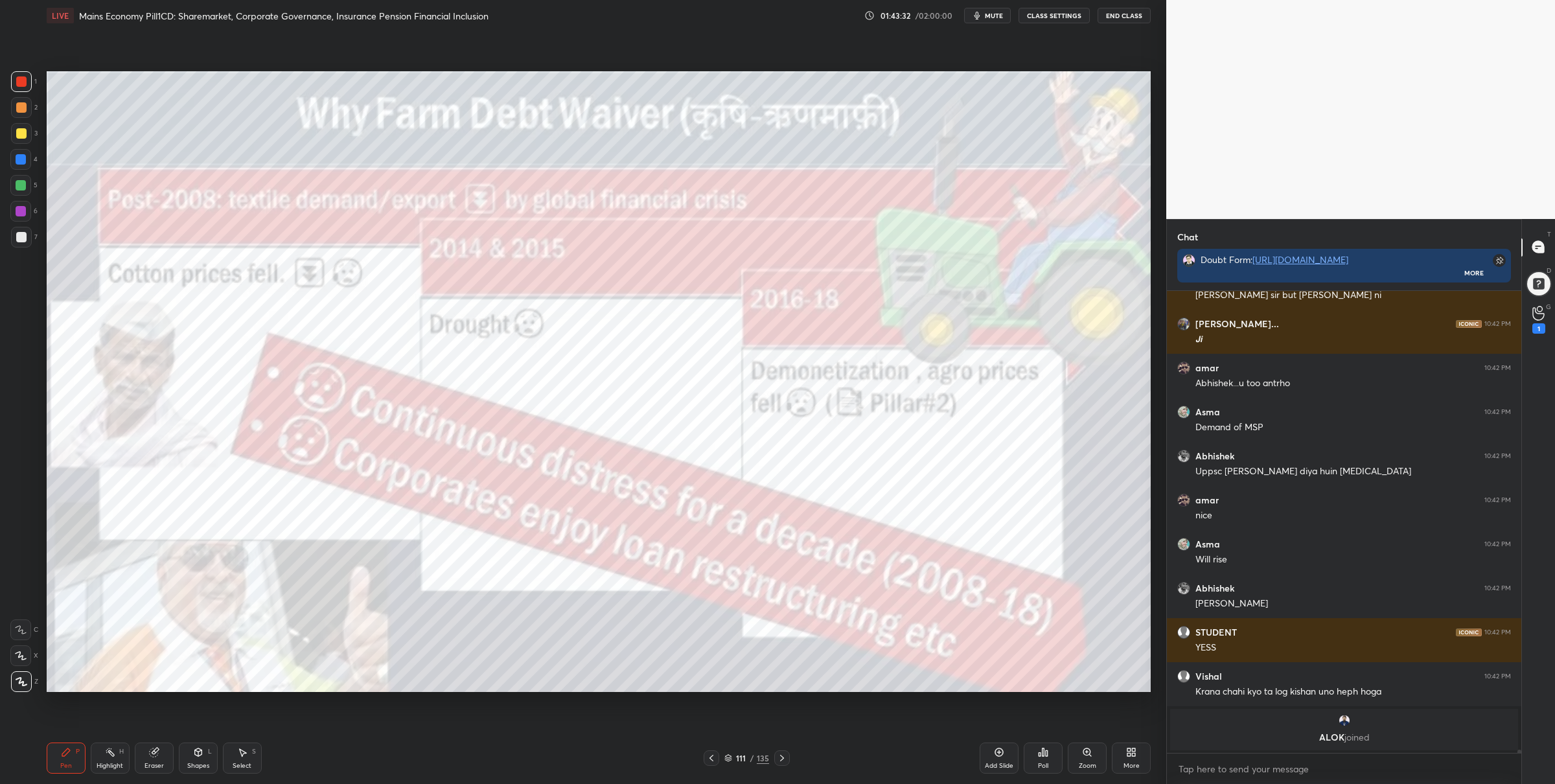
click at [22, 184] on div at bounding box center [20, 184] width 10 height 10
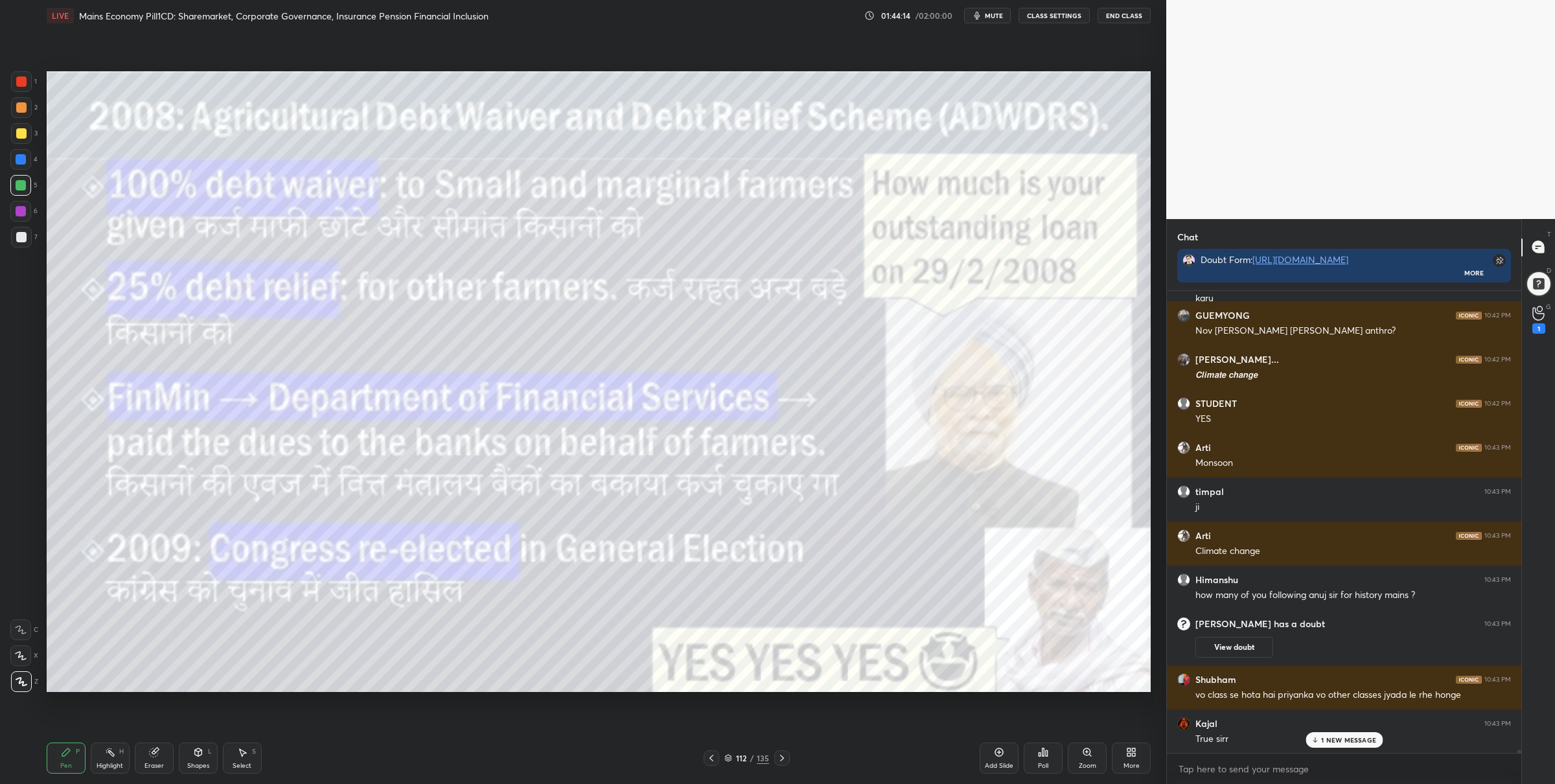
scroll to position [69972, 0]
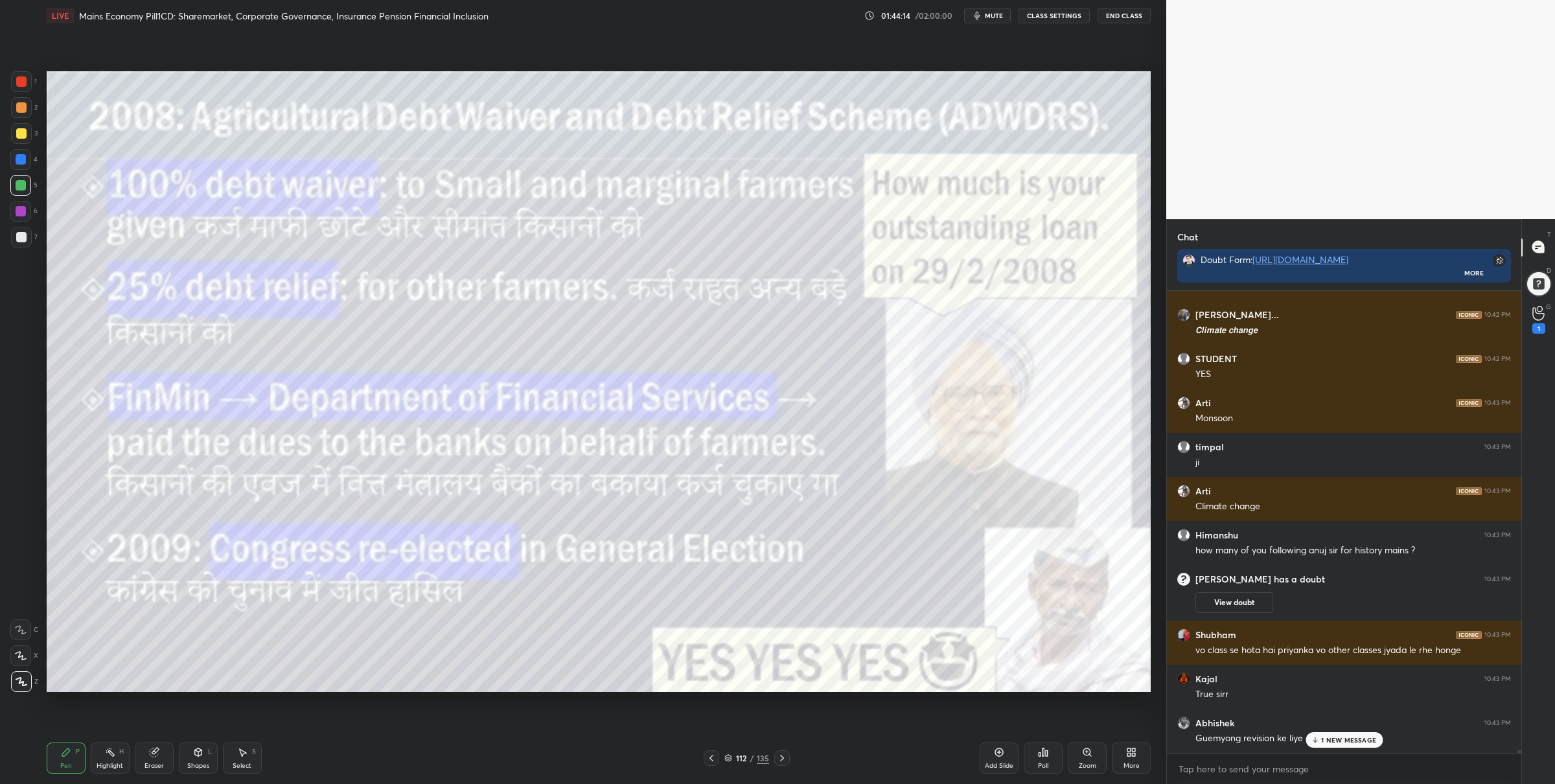
click at [19, 133] on div at bounding box center [21, 133] width 10 height 10
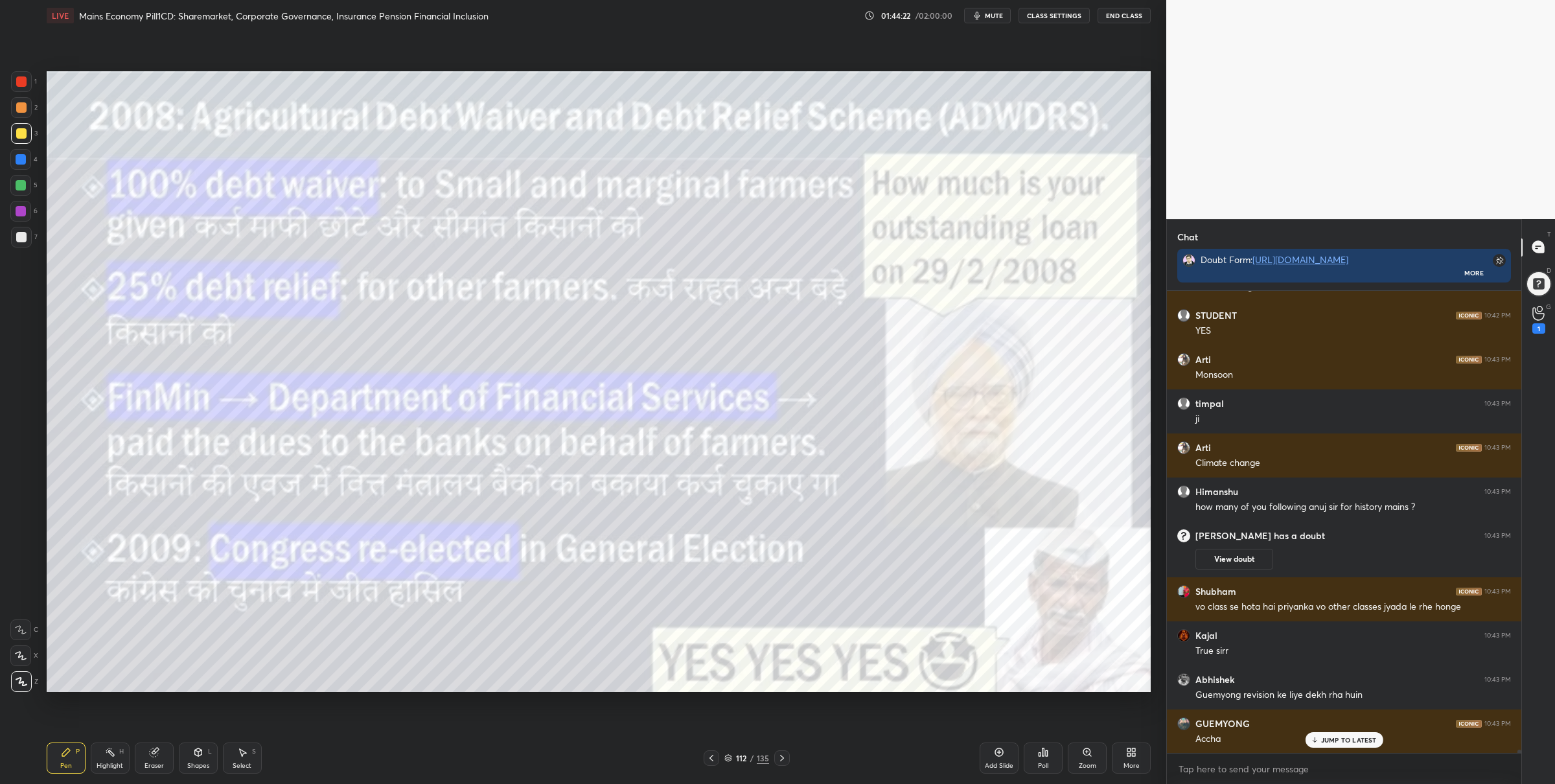
scroll to position [70072, 0]
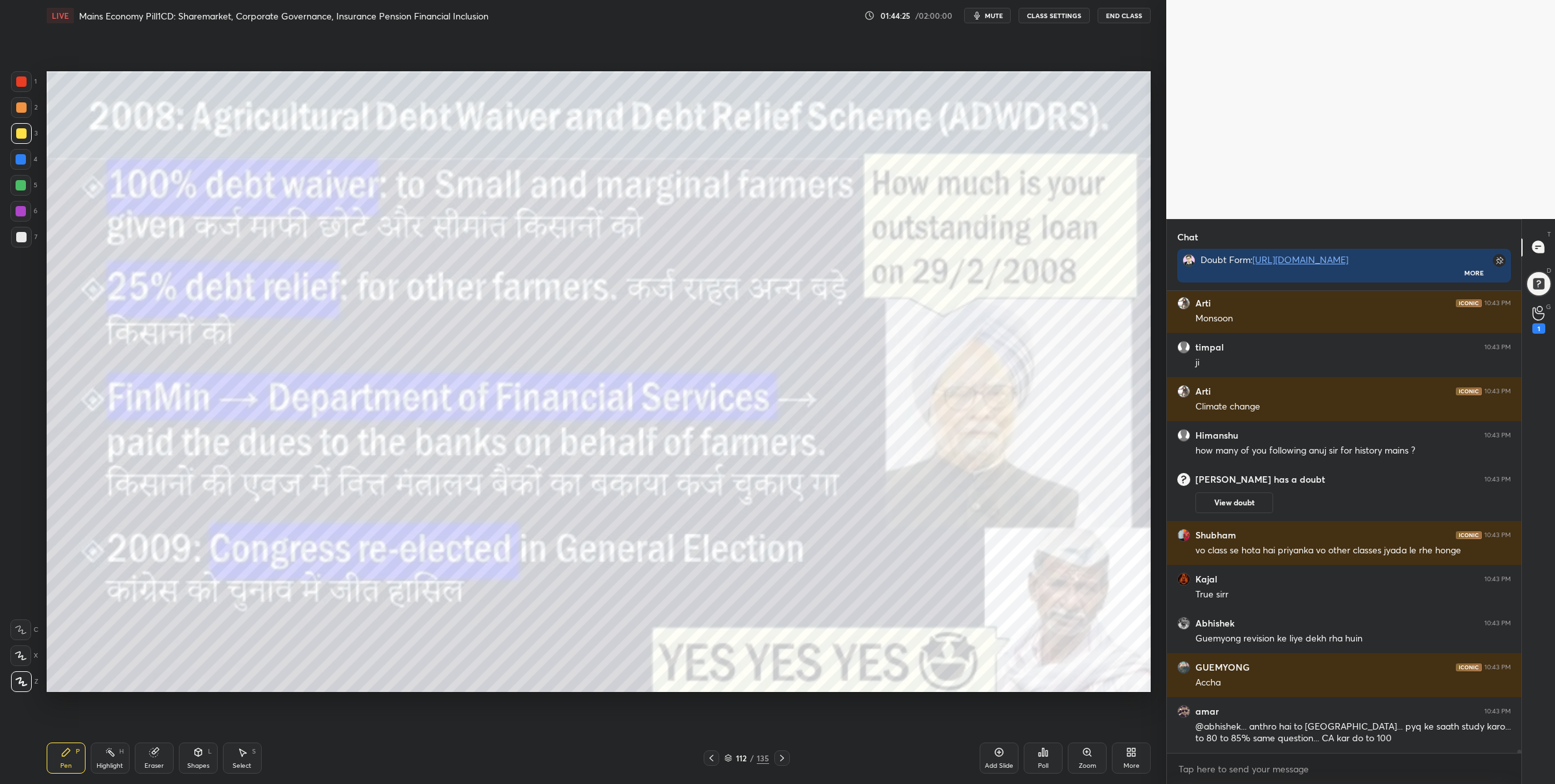
click at [25, 86] on div at bounding box center [21, 81] width 21 height 21
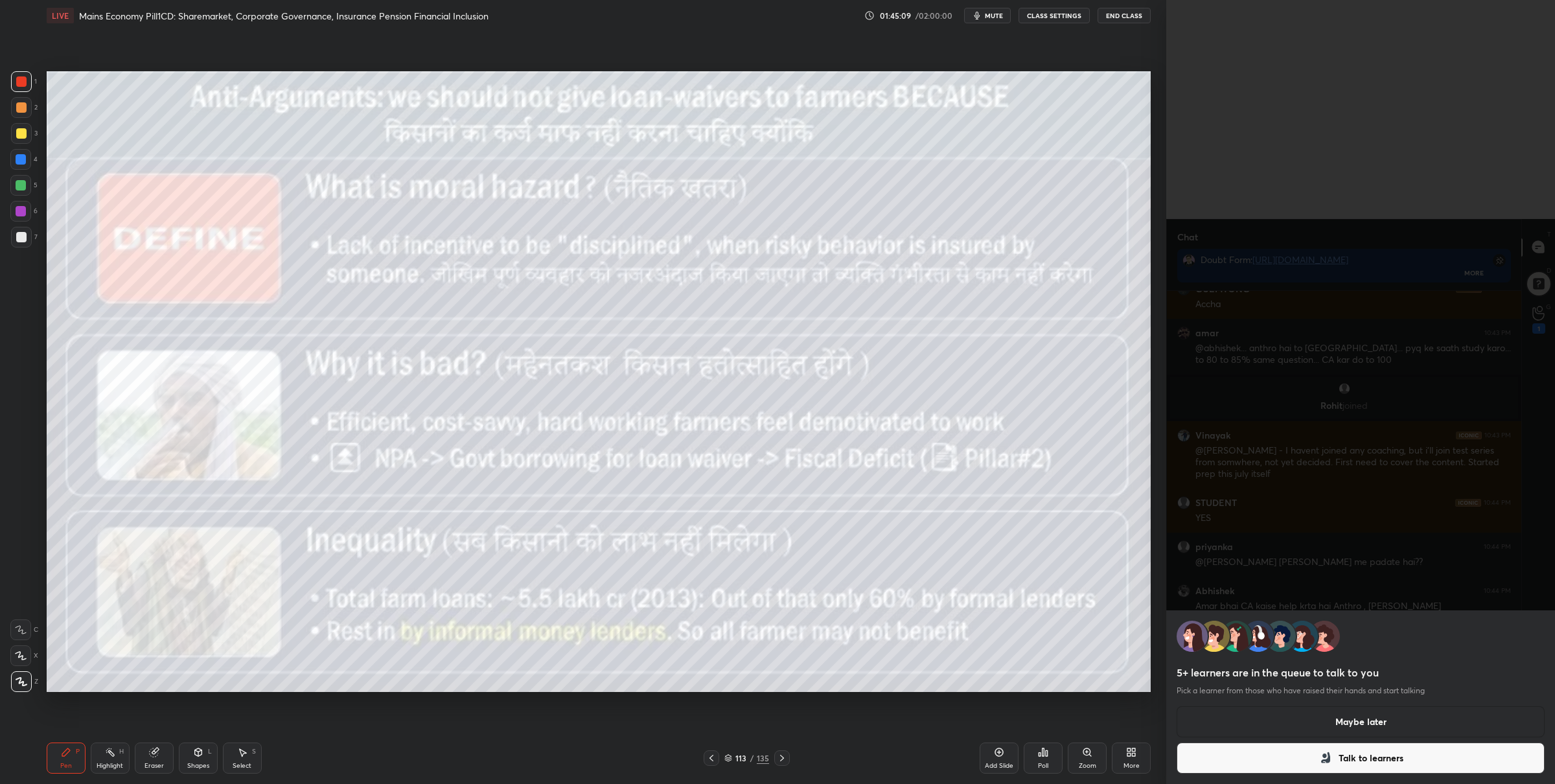
scroll to position [70459, 0]
click at [1227, 717] on button "Maybe later" at bounding box center [1361, 721] width 368 height 31
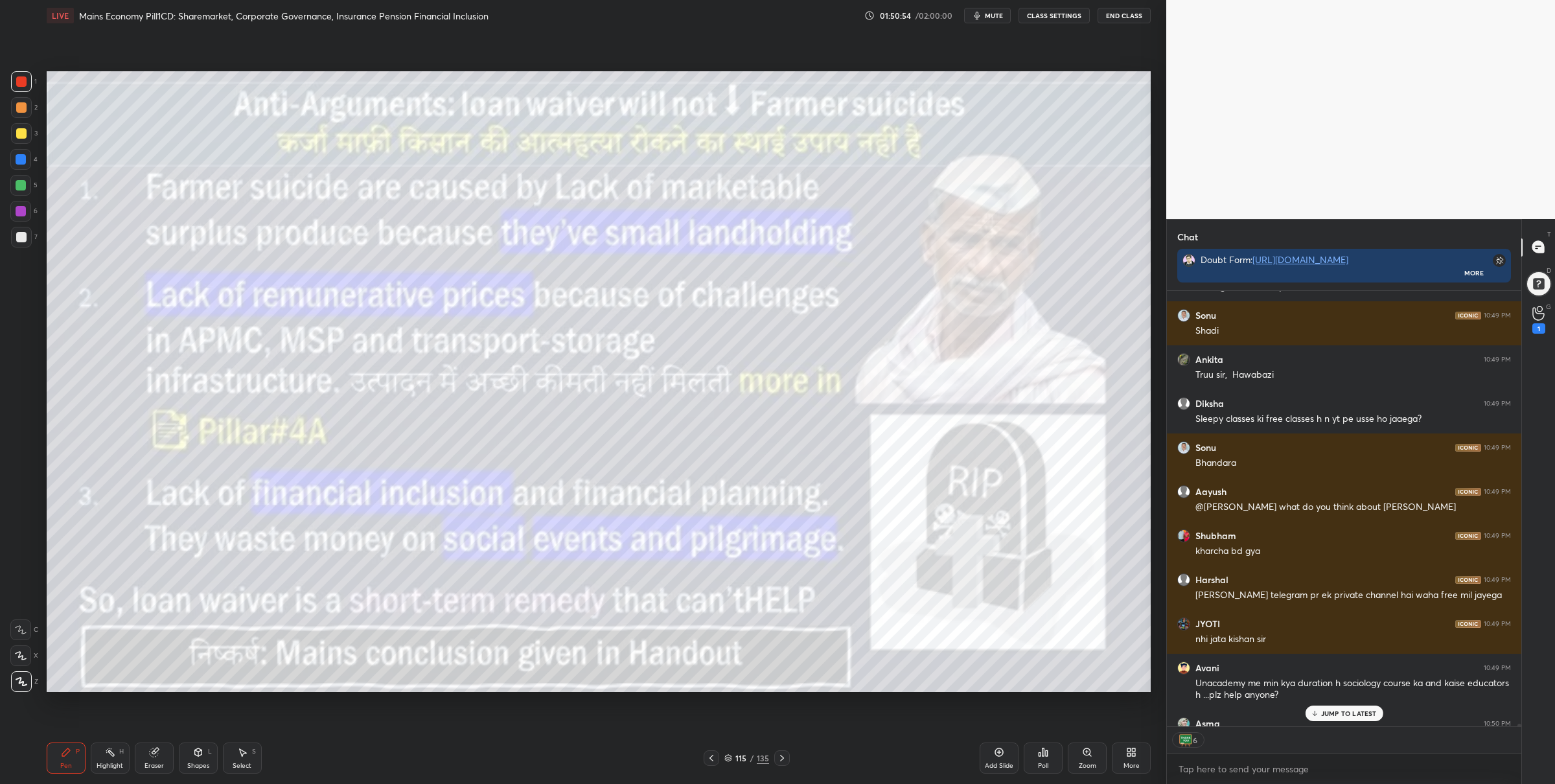
scroll to position [74752, 0]
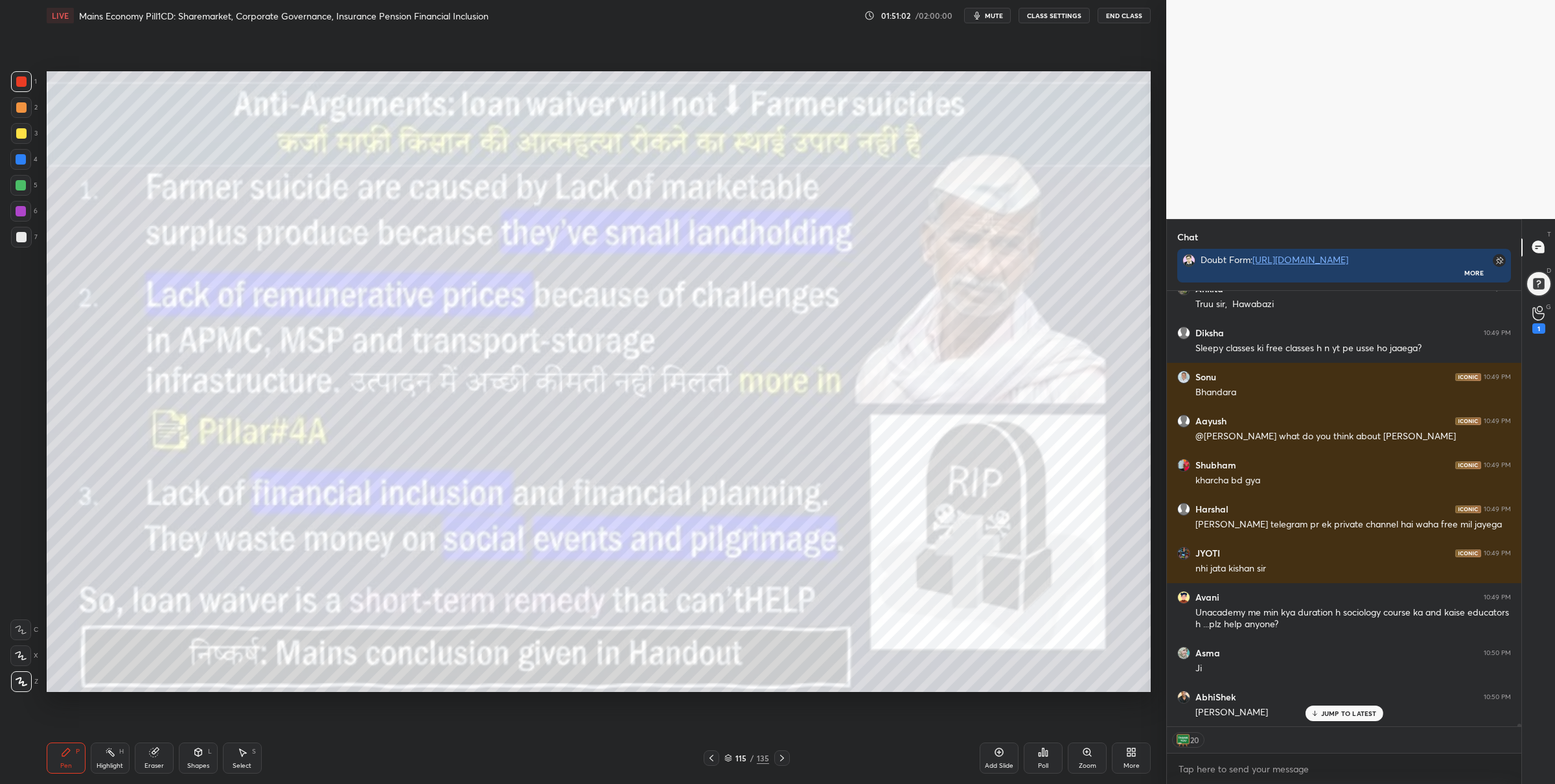
click at [730, 762] on icon at bounding box center [728, 758] width 8 height 8
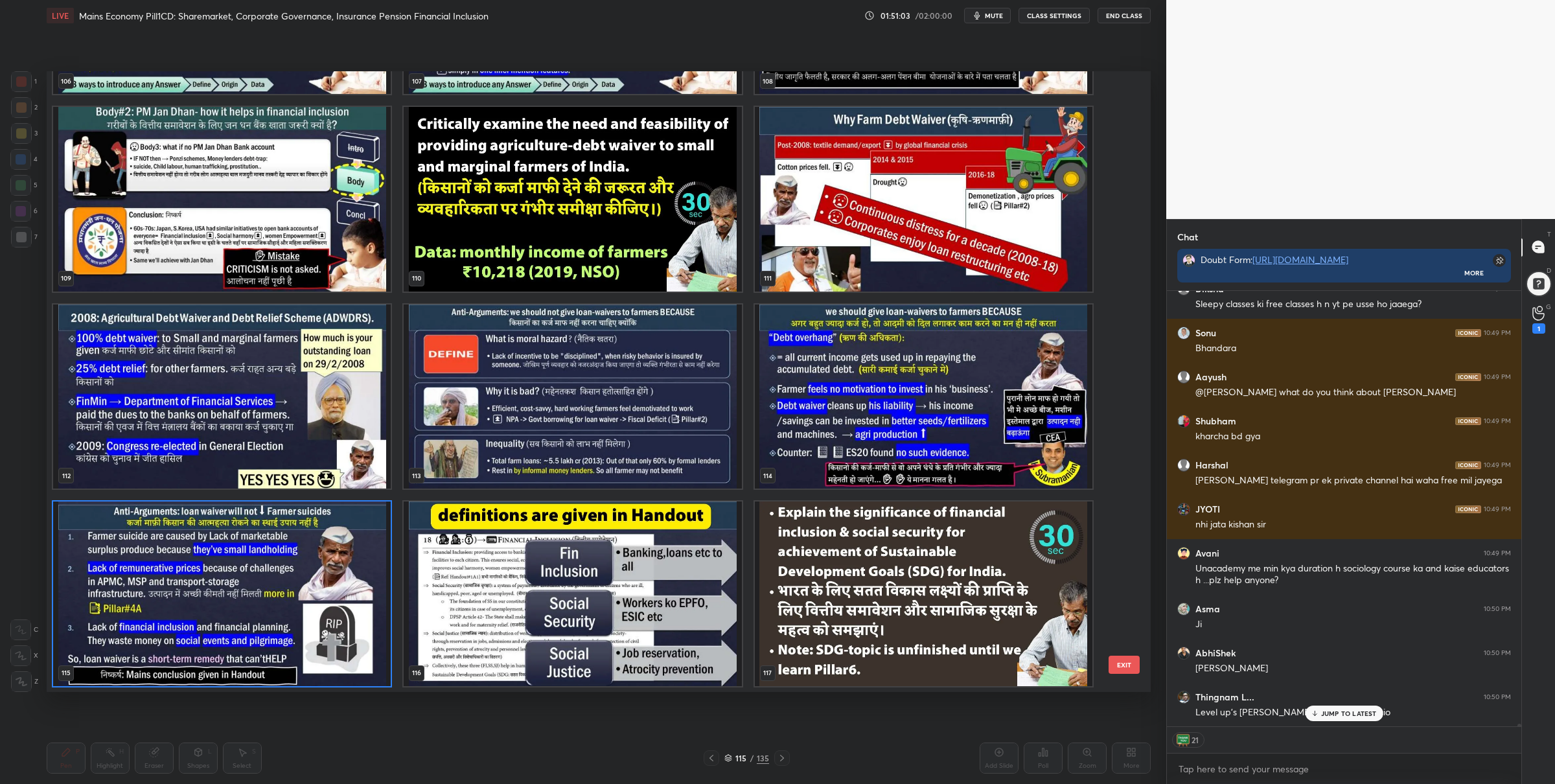
scroll to position [74840, 0]
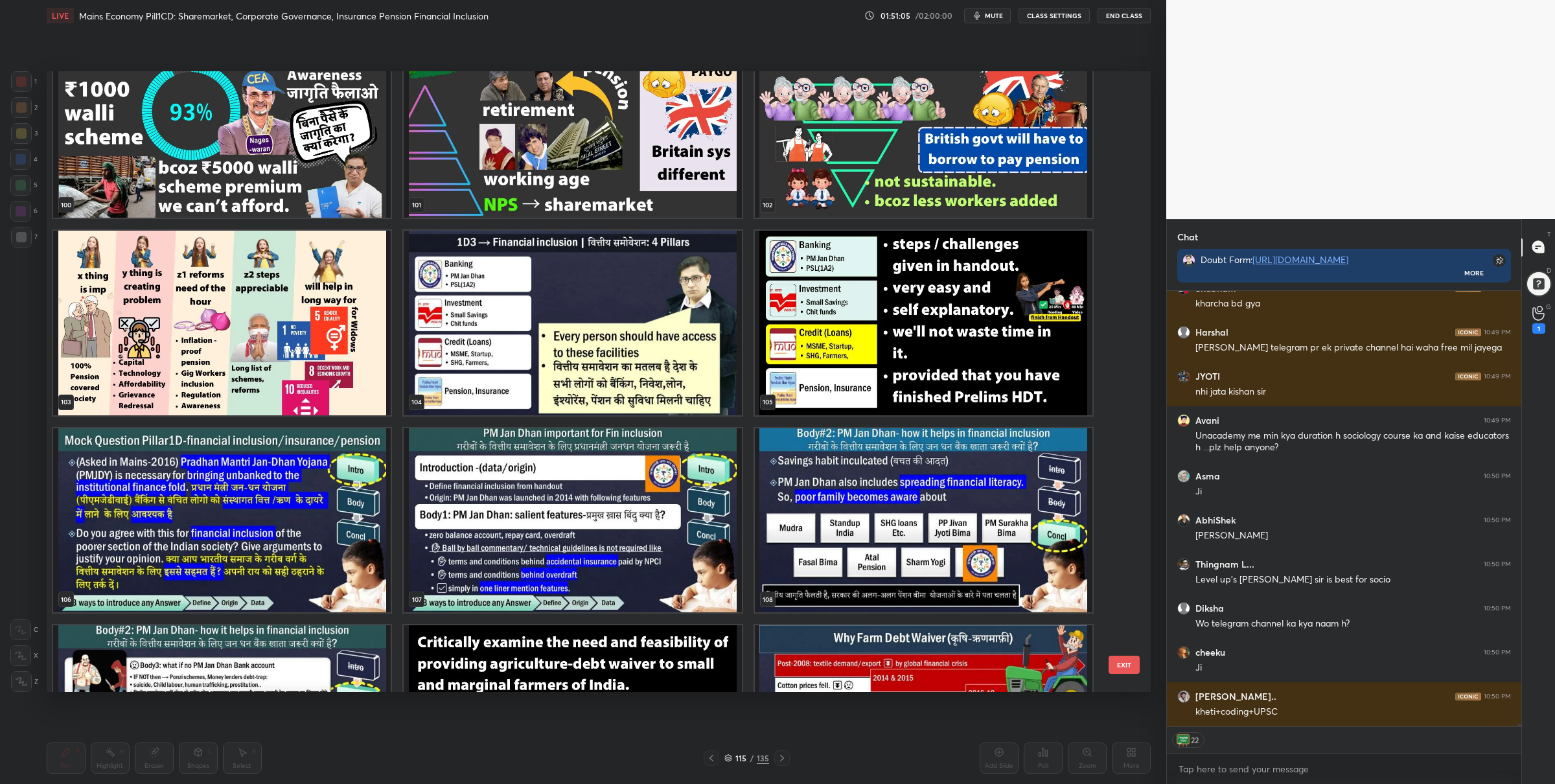
click at [544, 362] on img "grid" at bounding box center [572, 323] width 337 height 184
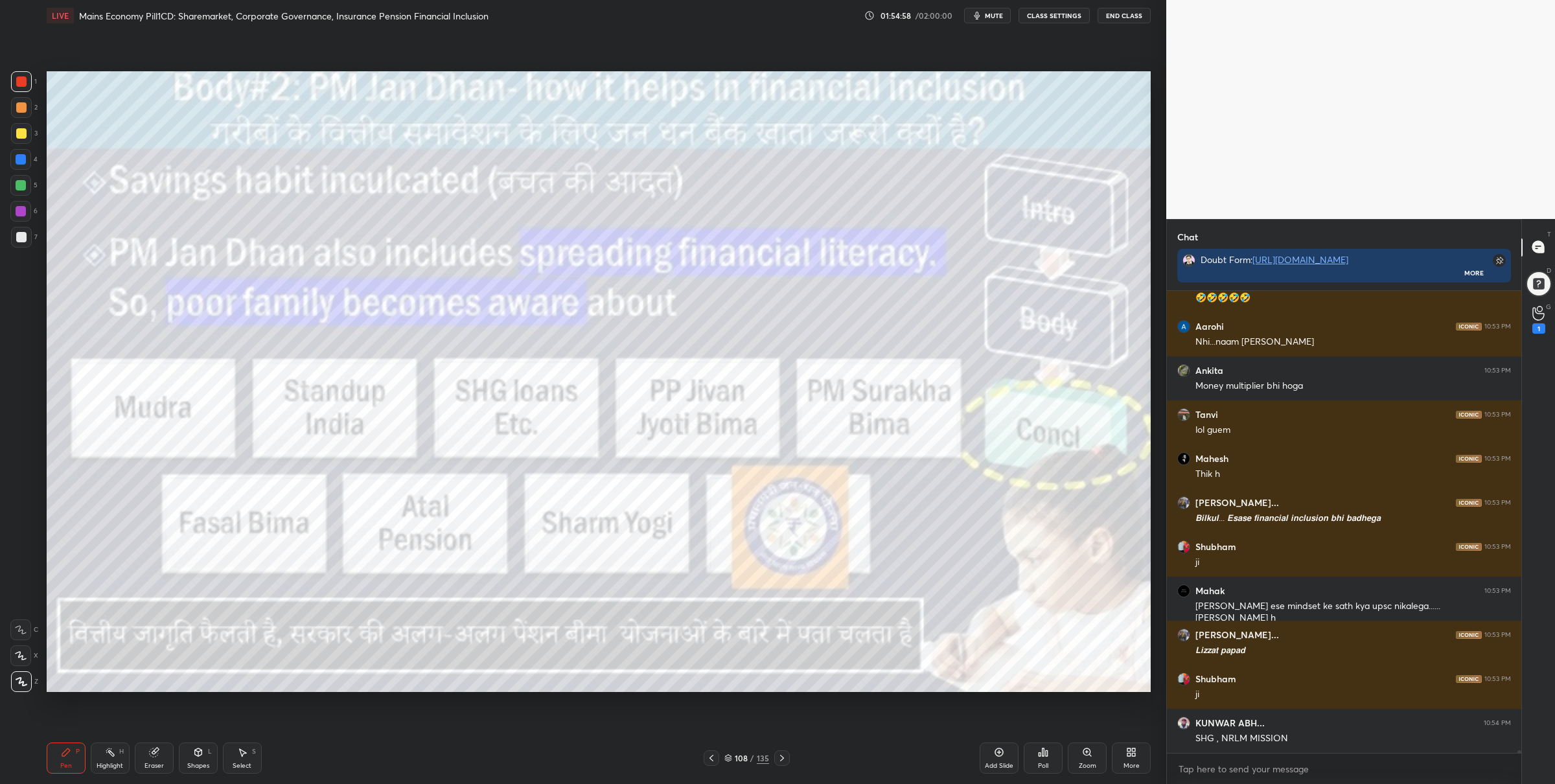
scroll to position [79213, 0]
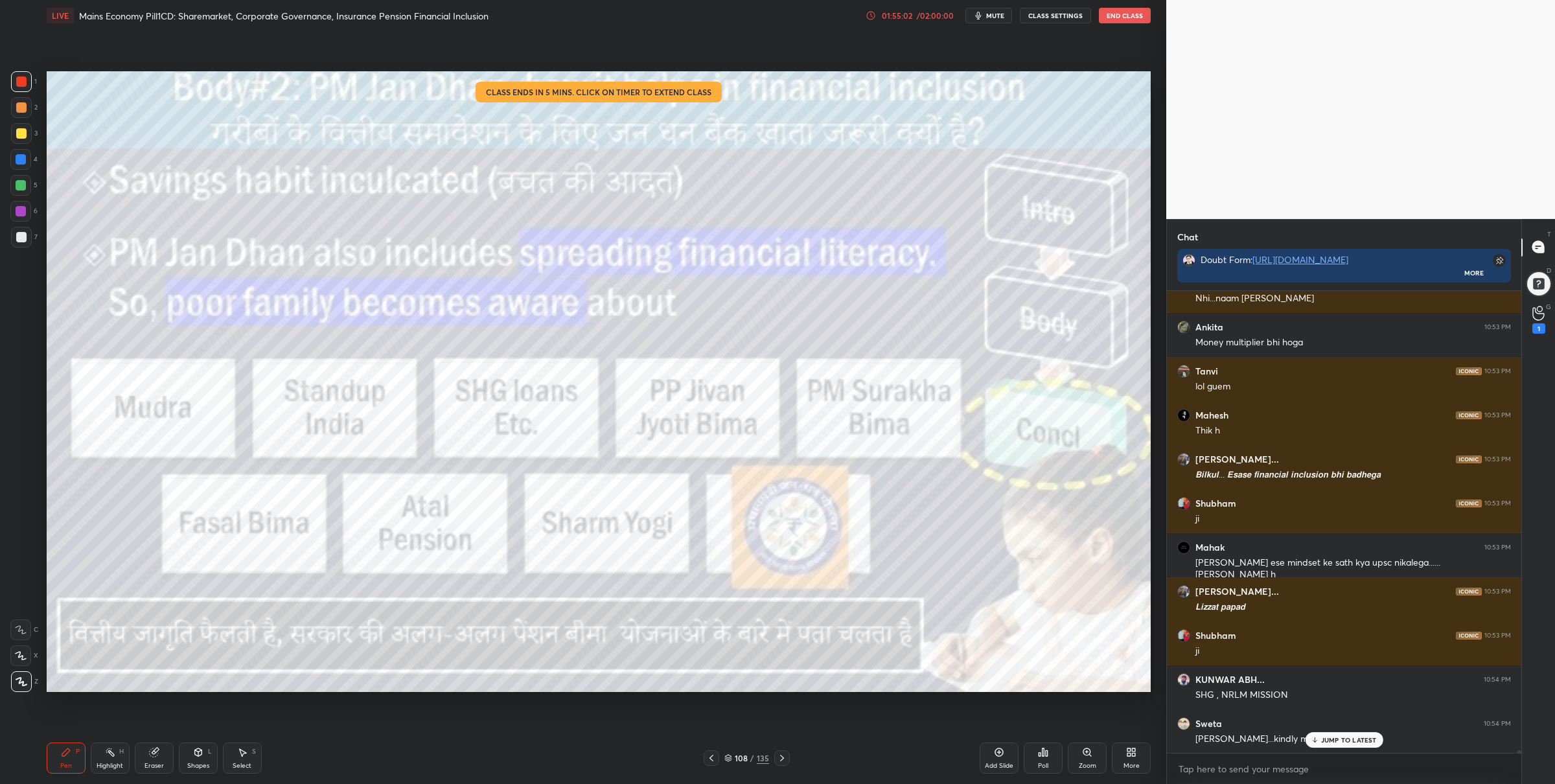
click at [906, 19] on div "01:55:02" at bounding box center [897, 15] width 36 height 8
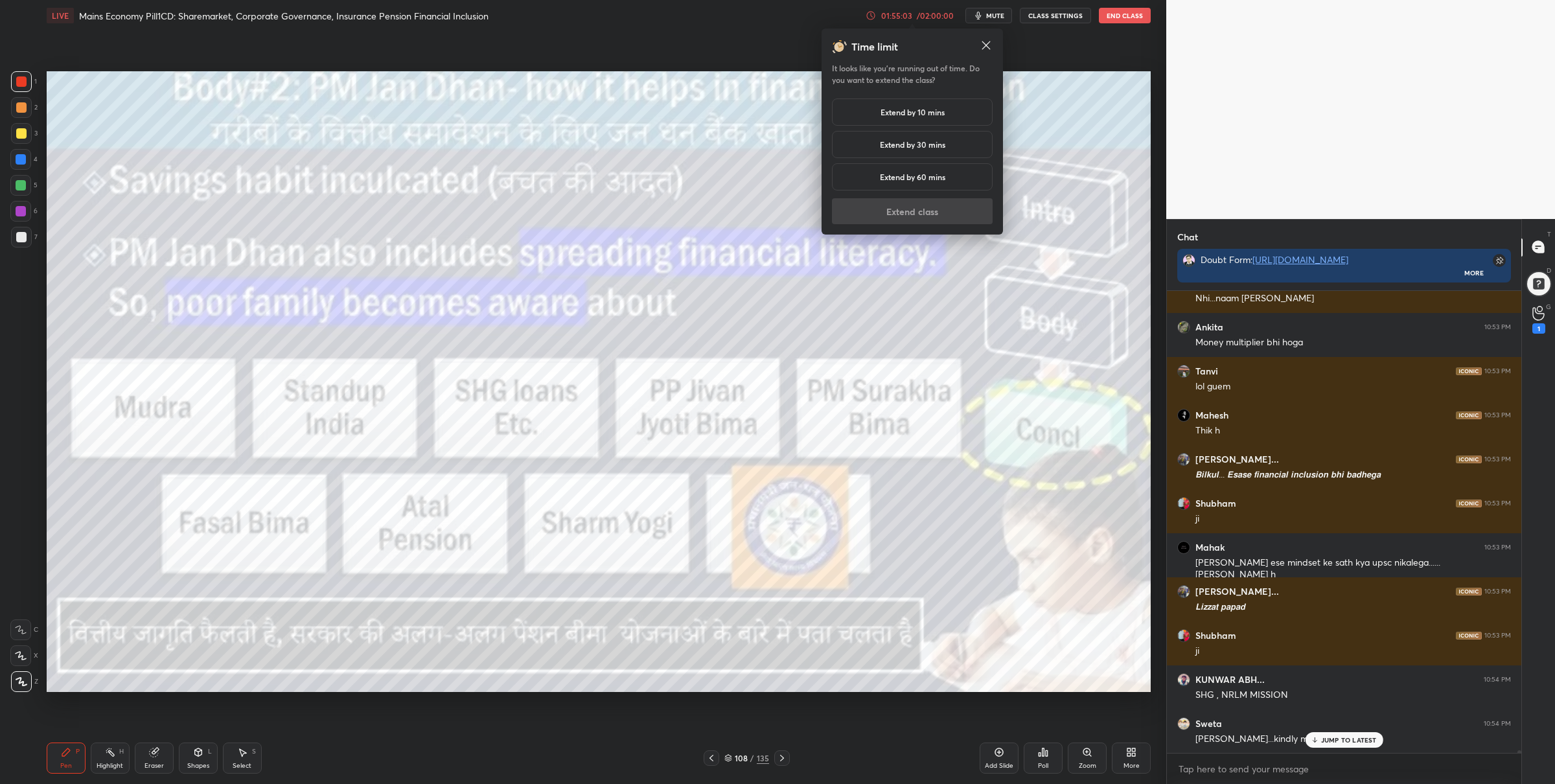
click at [899, 144] on h5 "Extend by 30 mins" at bounding box center [912, 144] width 66 height 12
click at [892, 208] on button "Extend class" at bounding box center [912, 211] width 161 height 26
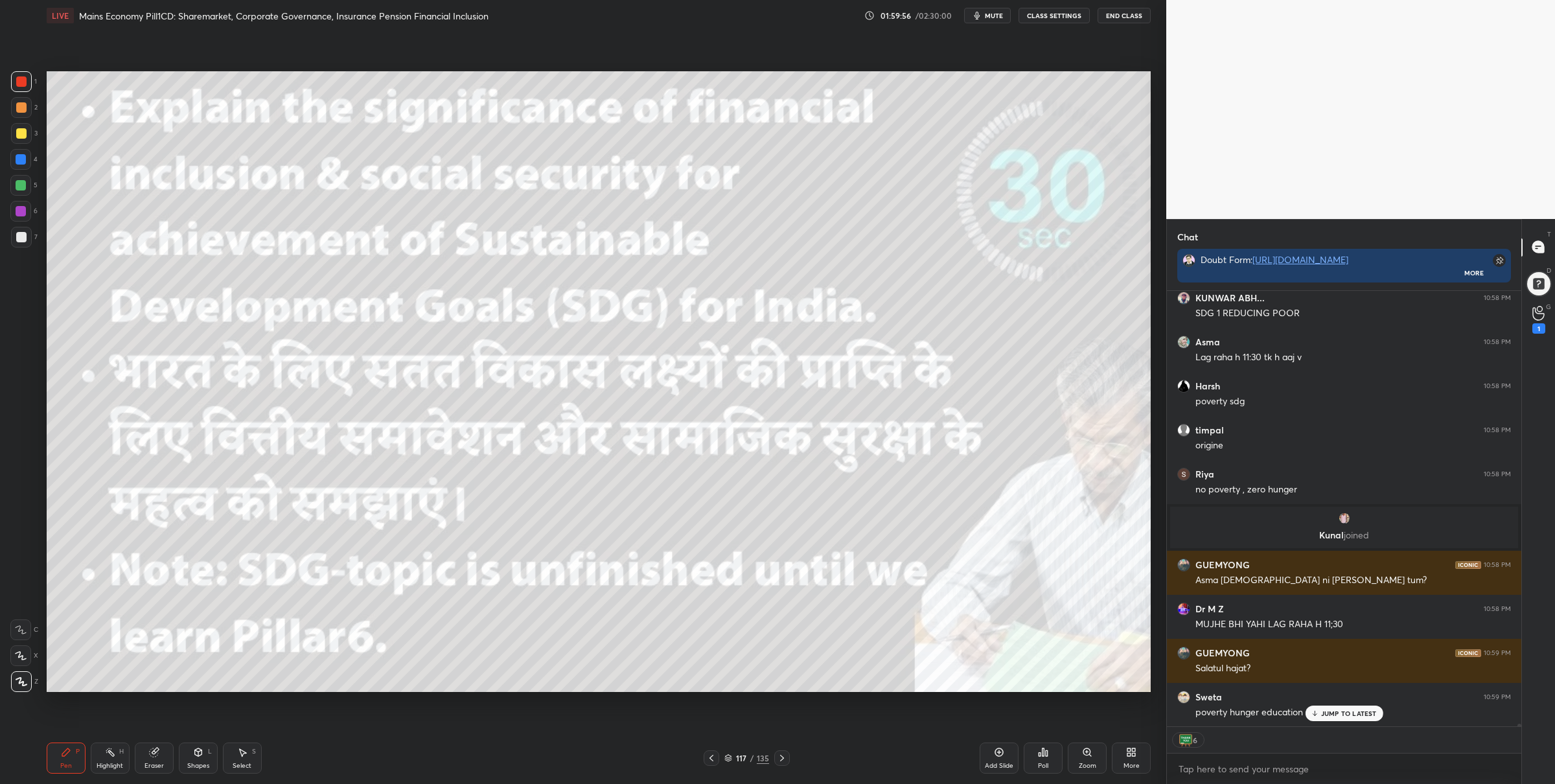
scroll to position [82911, 0]
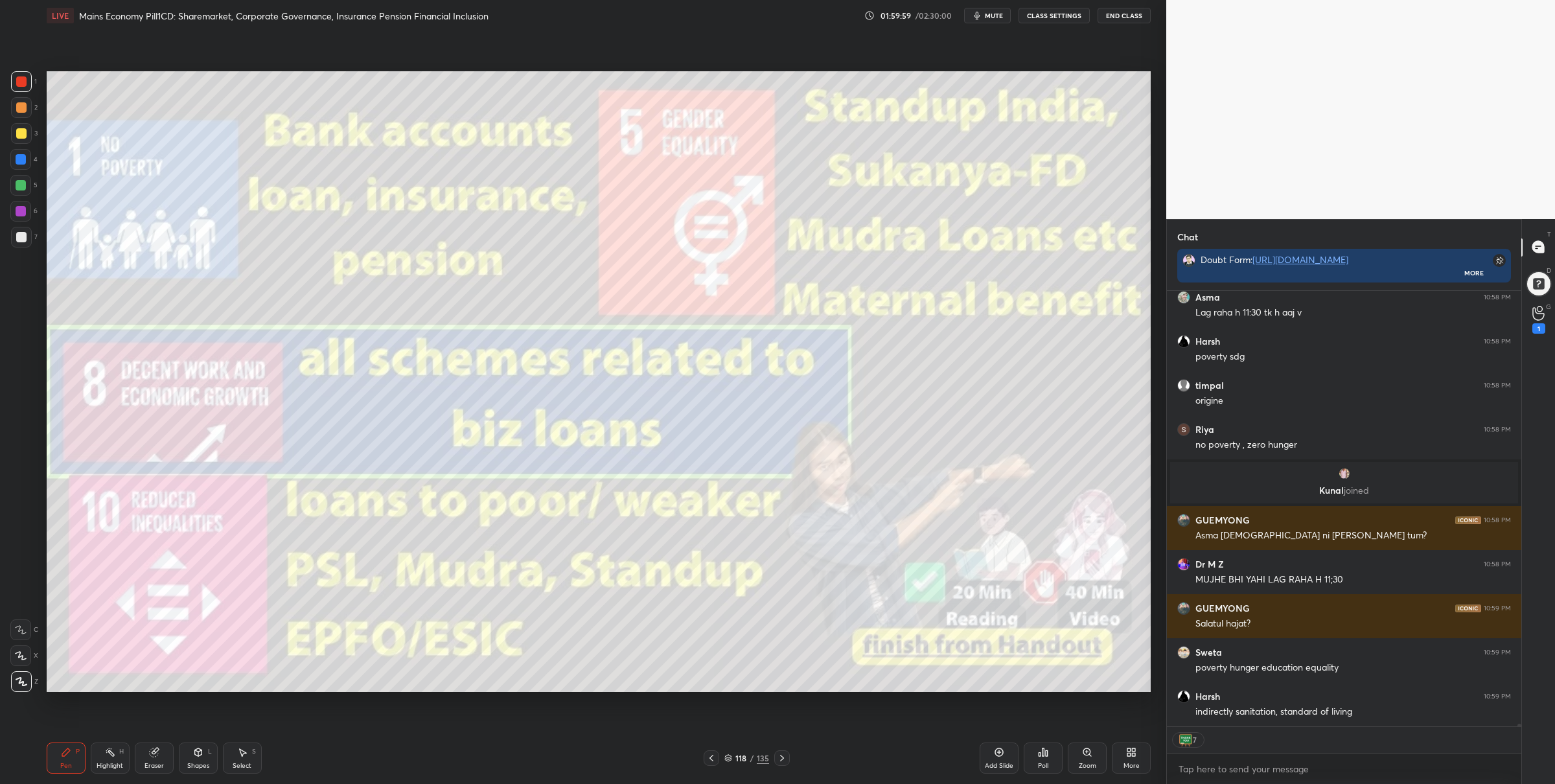
click at [1081, 758] on div "Zoom" at bounding box center [1087, 758] width 39 height 31
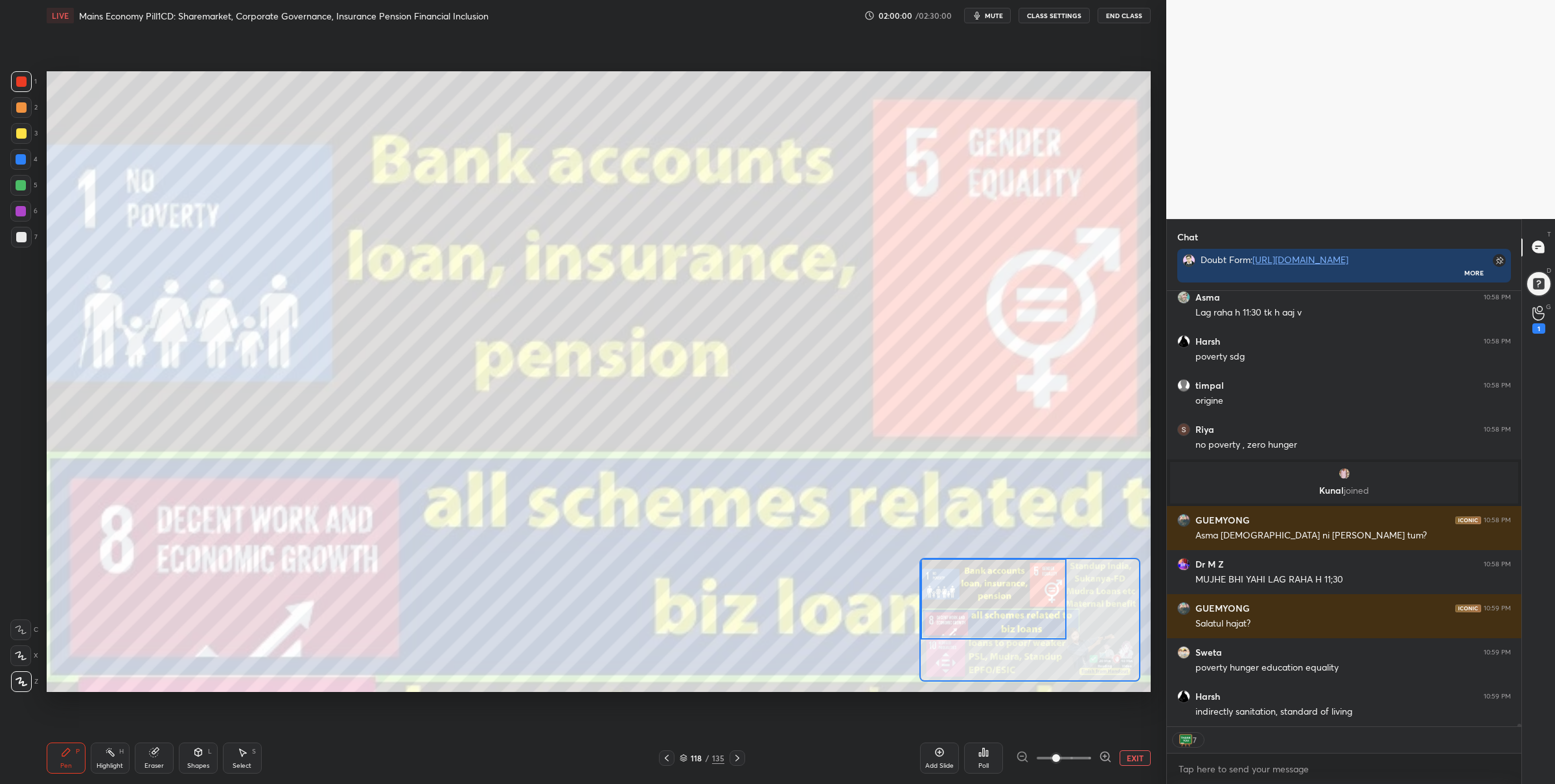
drag, startPoint x: 1009, startPoint y: 617, endPoint x: 919, endPoint y: 563, distance: 105.0
click at [926, 573] on div at bounding box center [993, 599] width 146 height 81
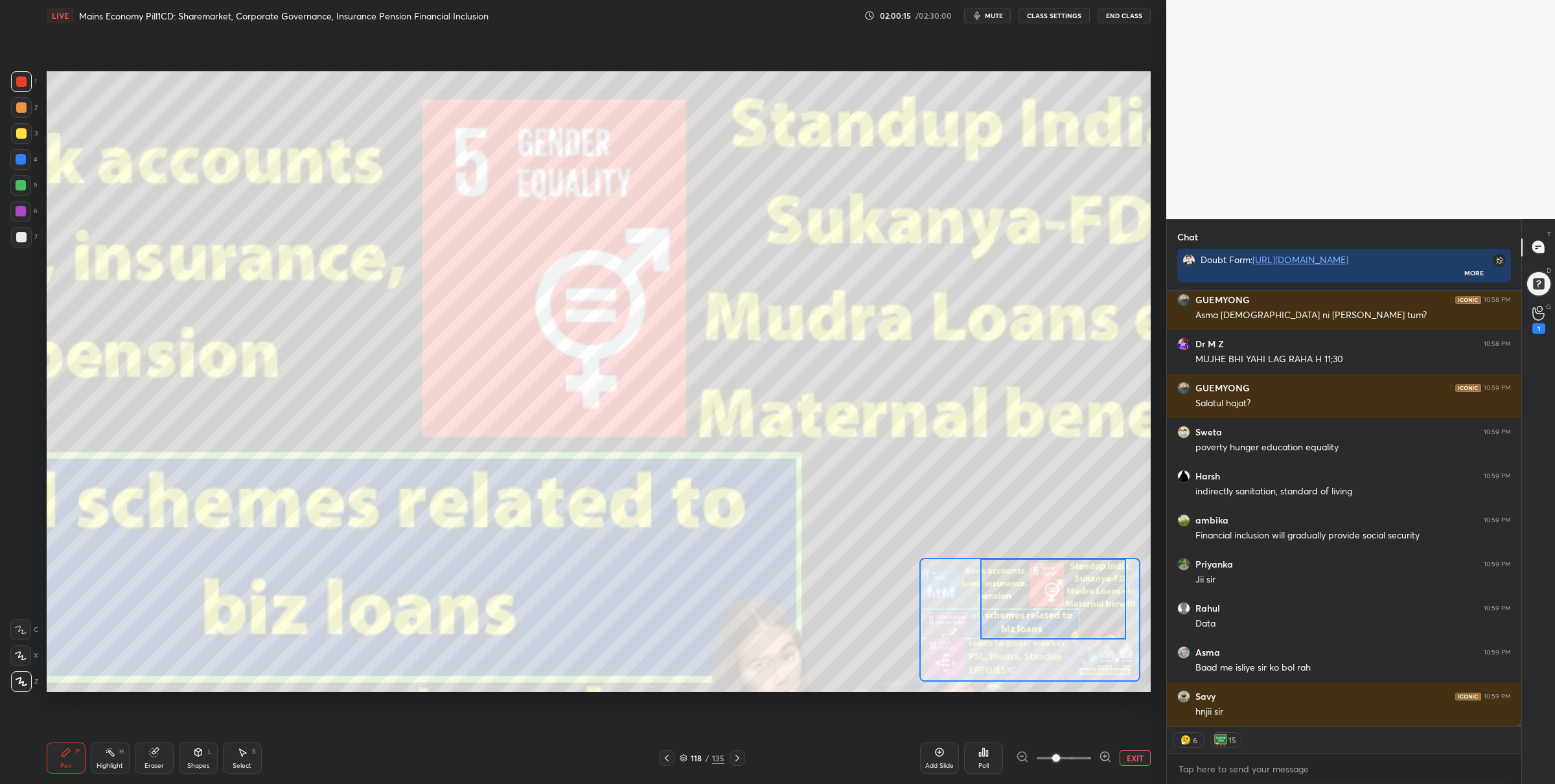
scroll to position [83175, 0]
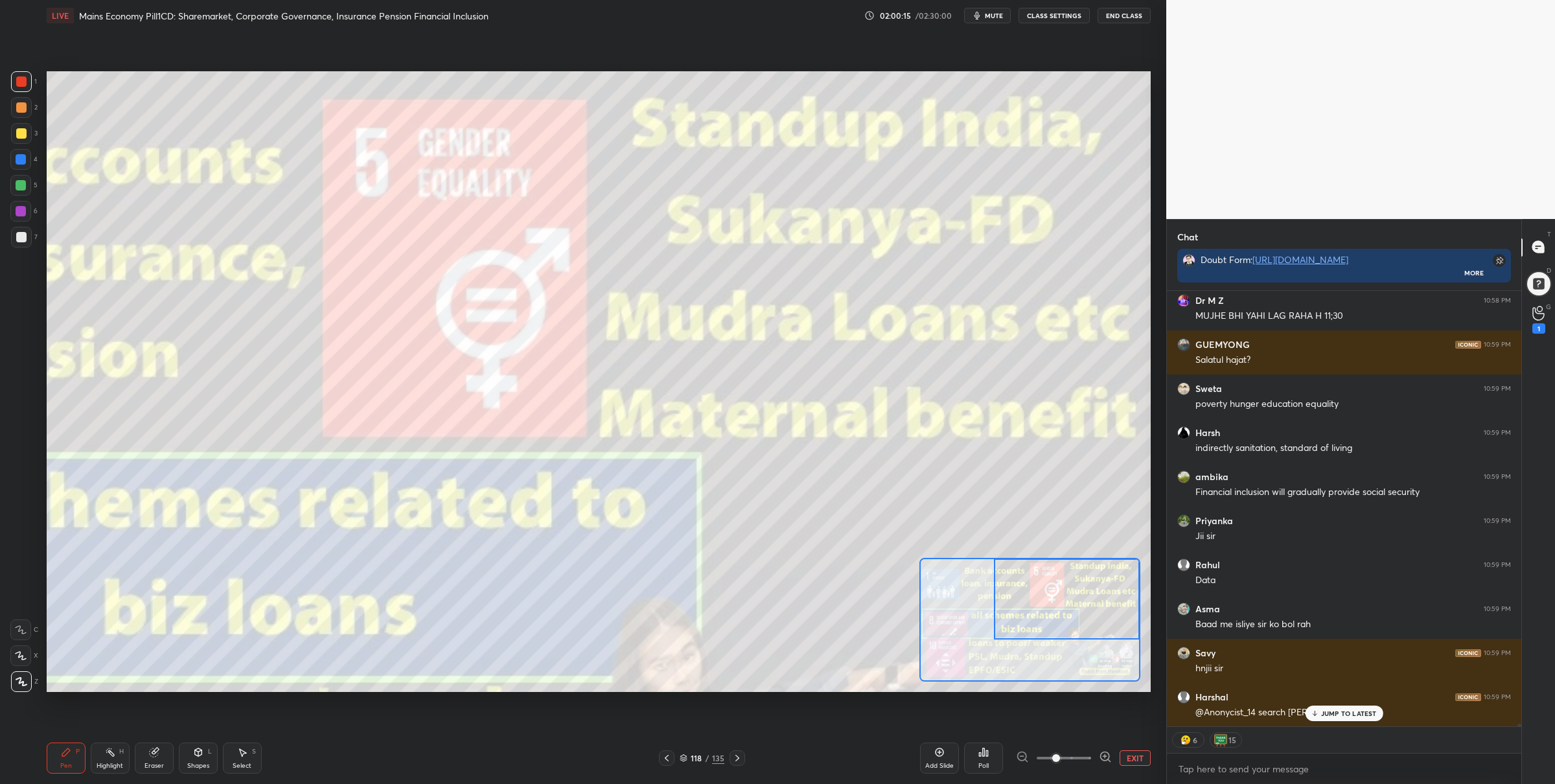
drag, startPoint x: 992, startPoint y: 590, endPoint x: 1060, endPoint y: 556, distance: 76.0
click at [1064, 570] on div at bounding box center [1067, 599] width 146 height 81
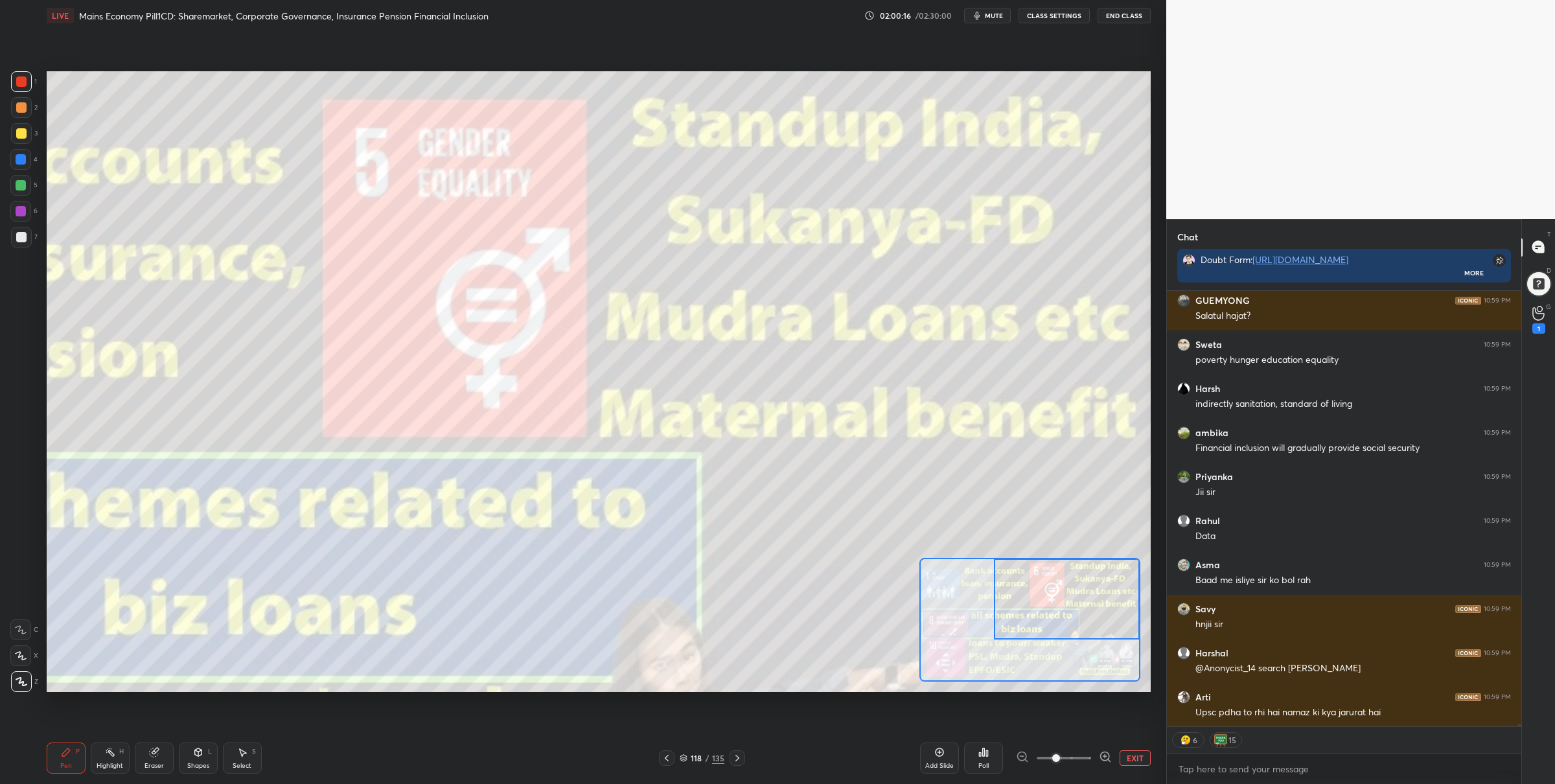
click at [22, 192] on div at bounding box center [20, 185] width 21 height 21
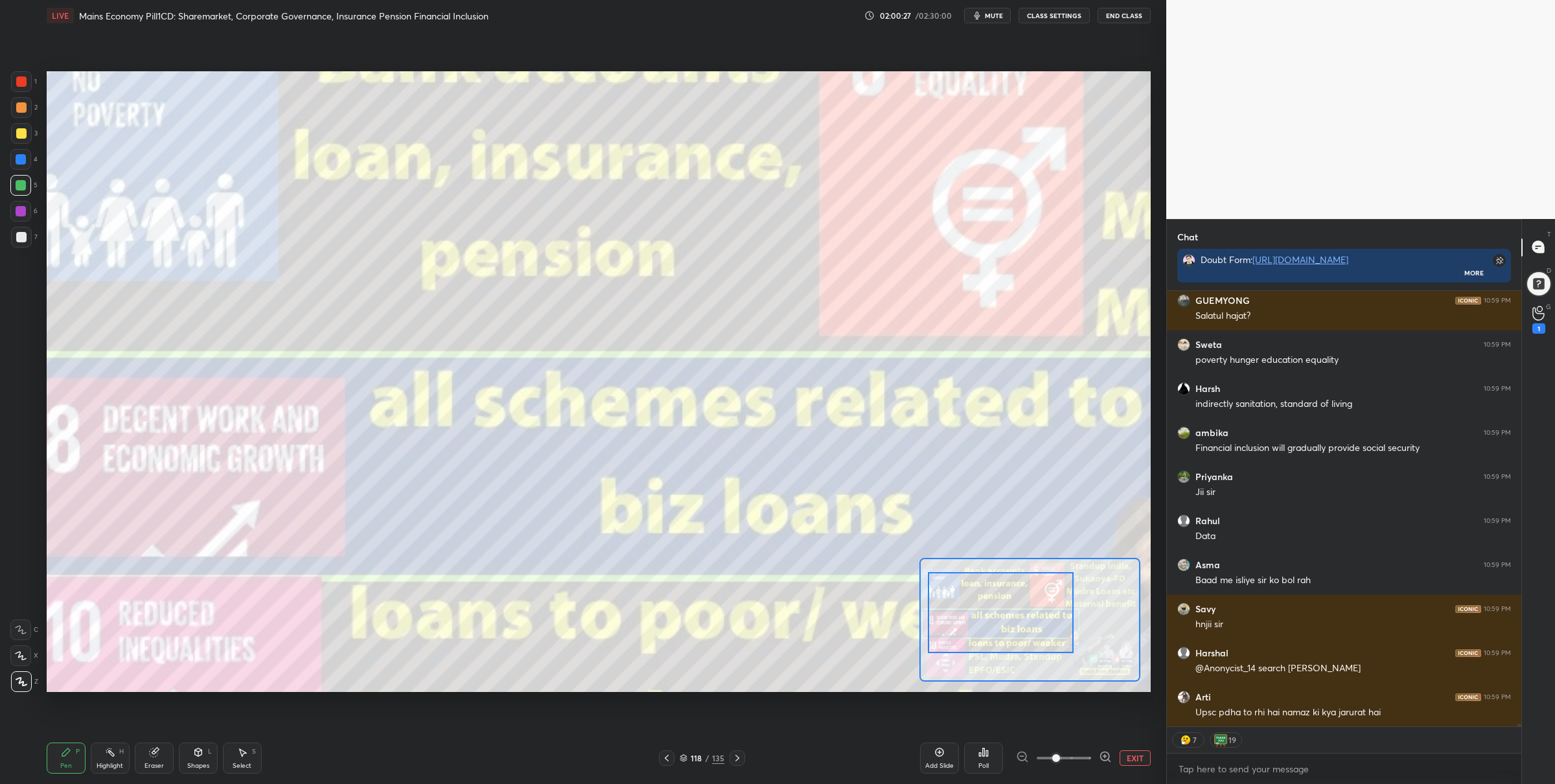
scroll to position [83263, 0]
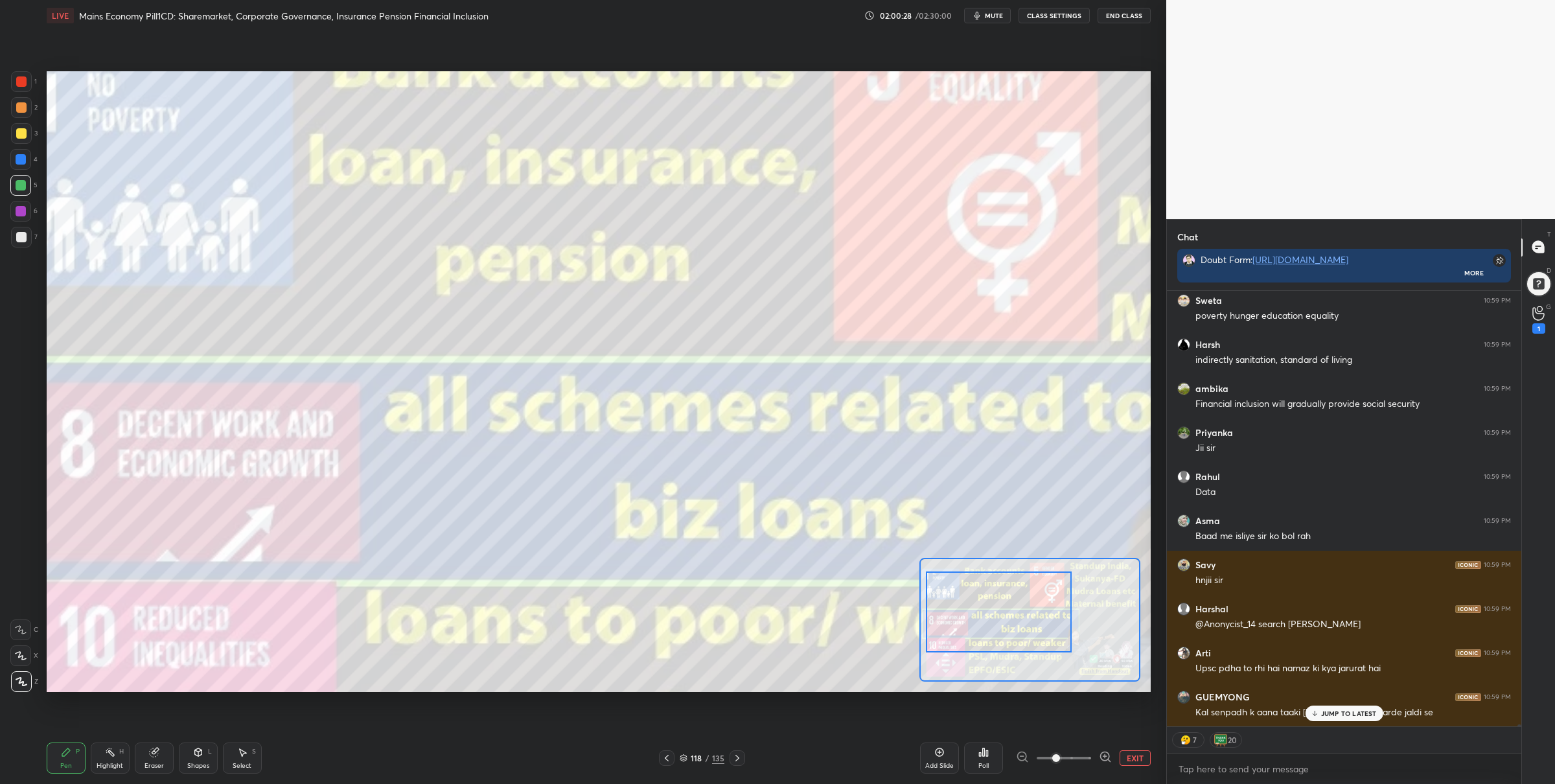
drag, startPoint x: 1026, startPoint y: 599, endPoint x: 982, endPoint y: 632, distance: 55.0
click at [959, 613] on div at bounding box center [999, 612] width 146 height 81
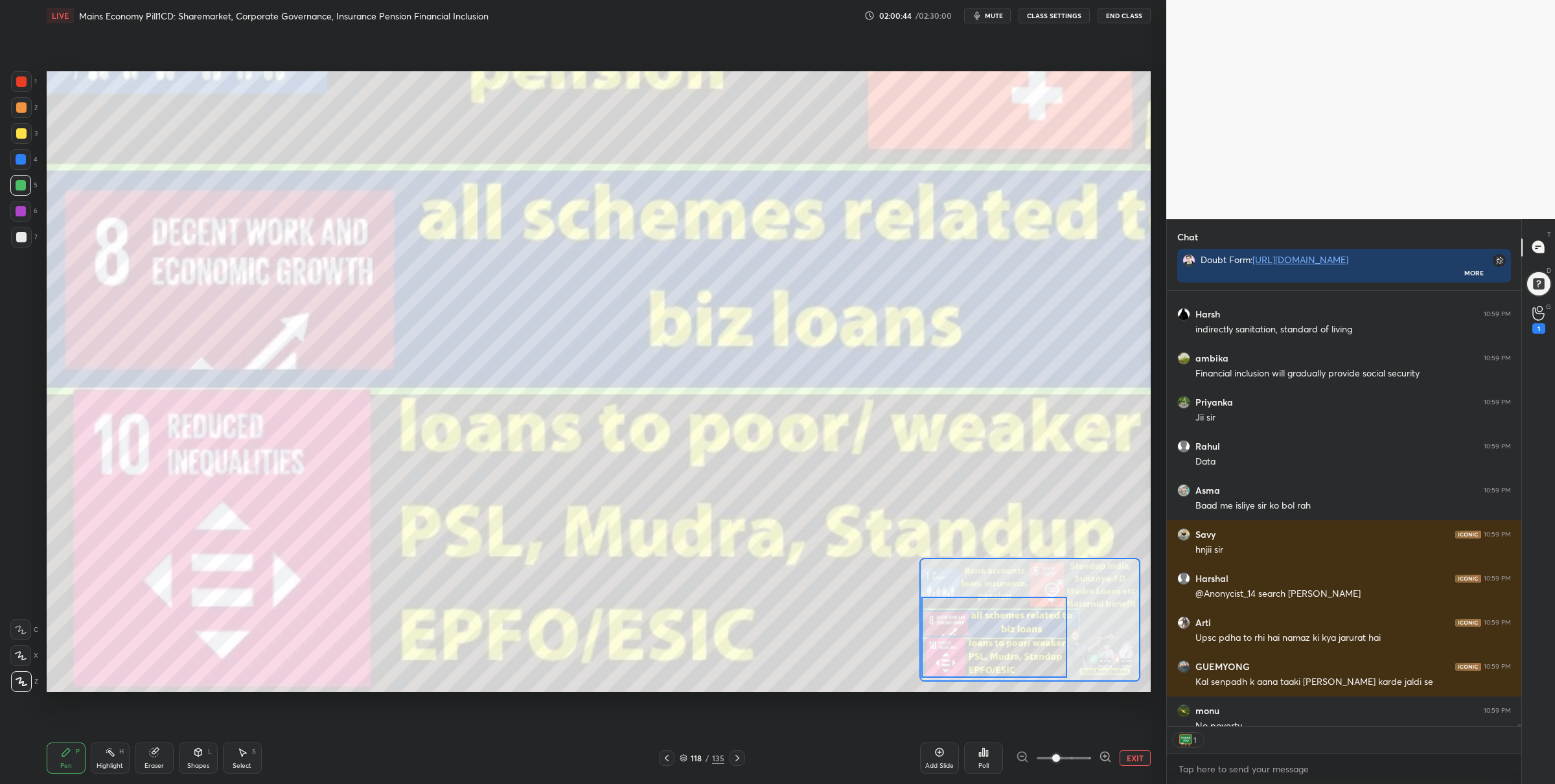
scroll to position [3, 4]
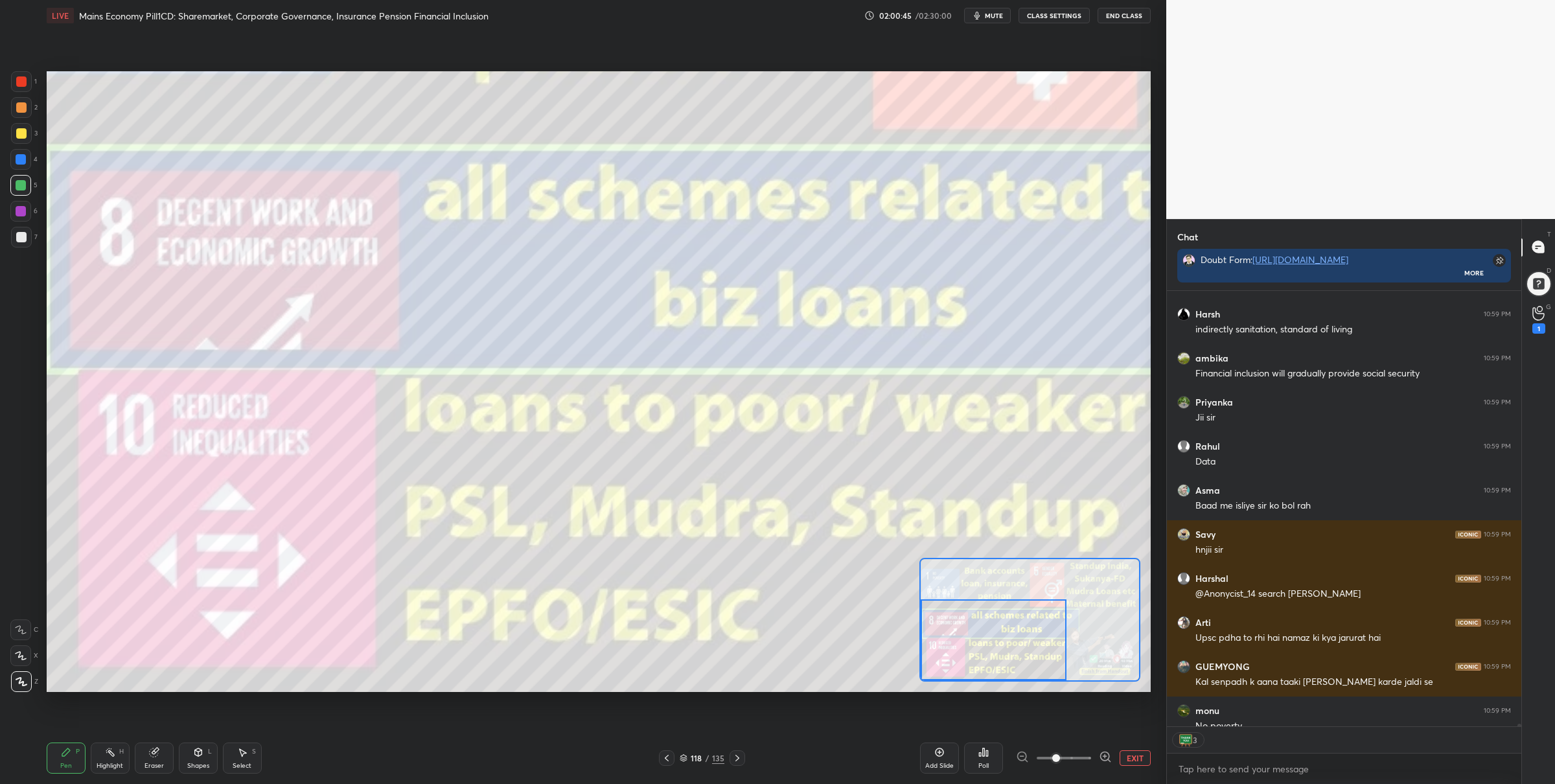
drag, startPoint x: 979, startPoint y: 620, endPoint x: 961, endPoint y: 628, distance: 19.7
click at [972, 644] on div at bounding box center [993, 640] width 146 height 81
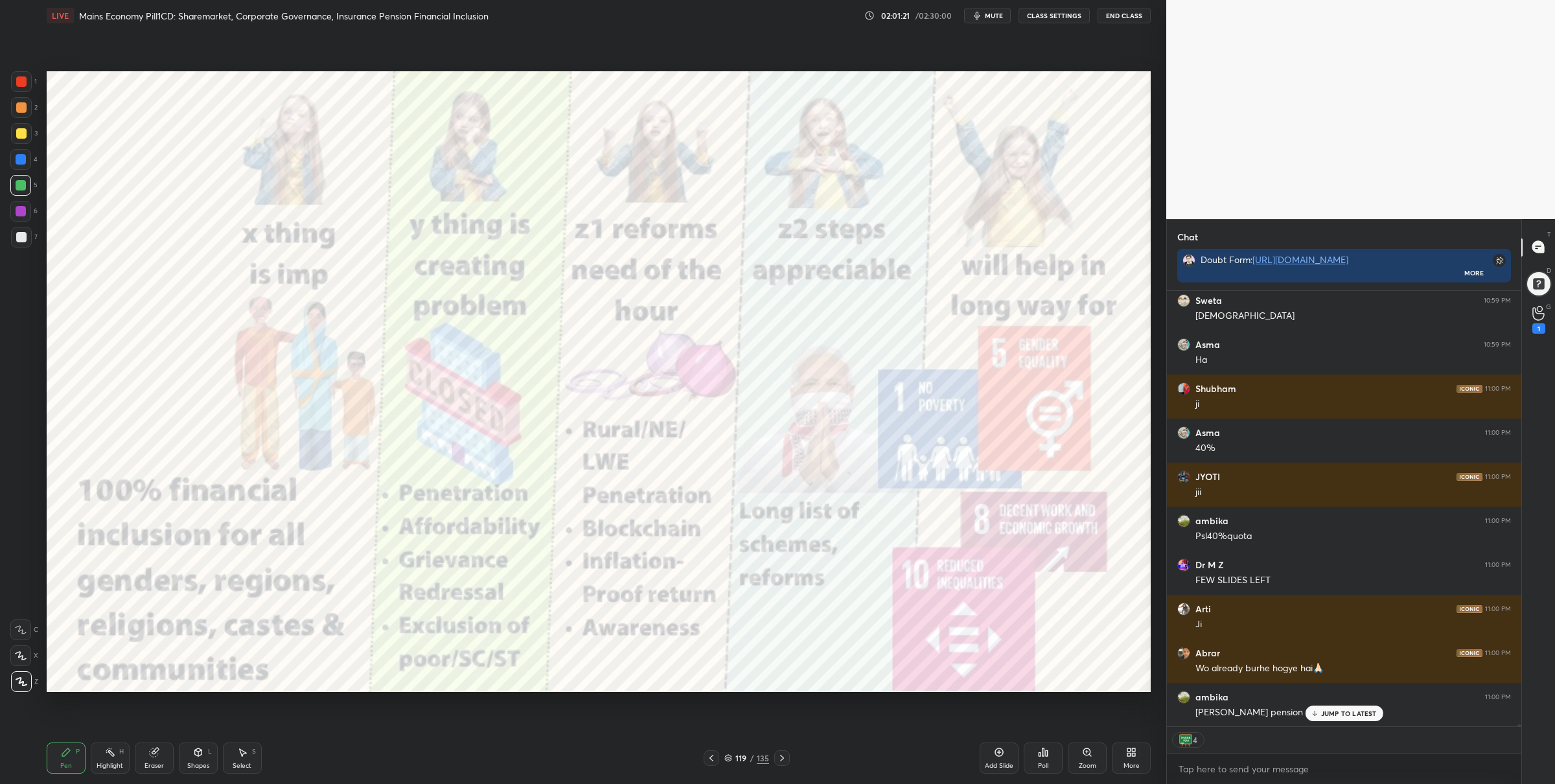
scroll to position [83848, 0]
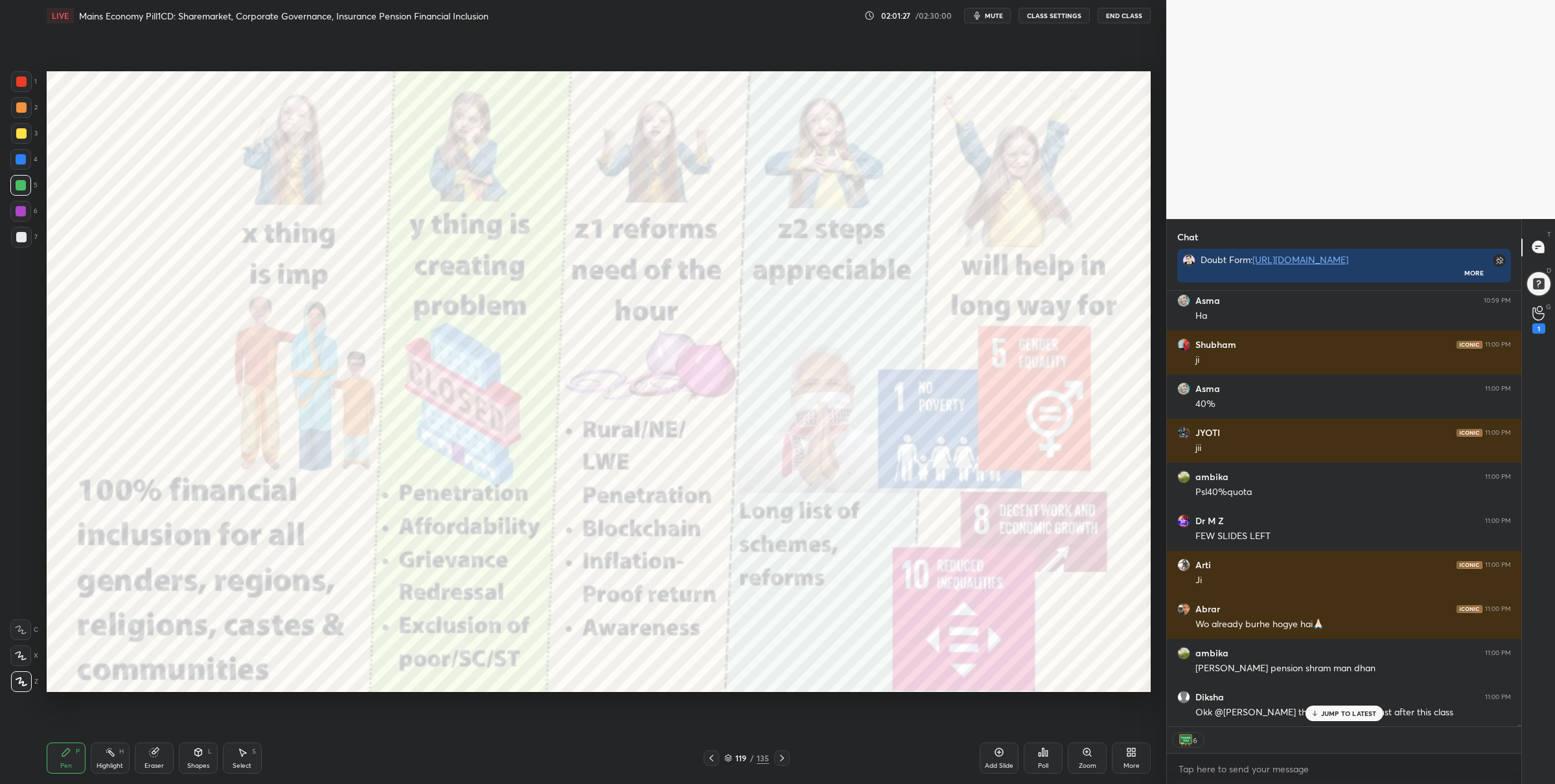
click at [18, 88] on div at bounding box center [21, 81] width 21 height 21
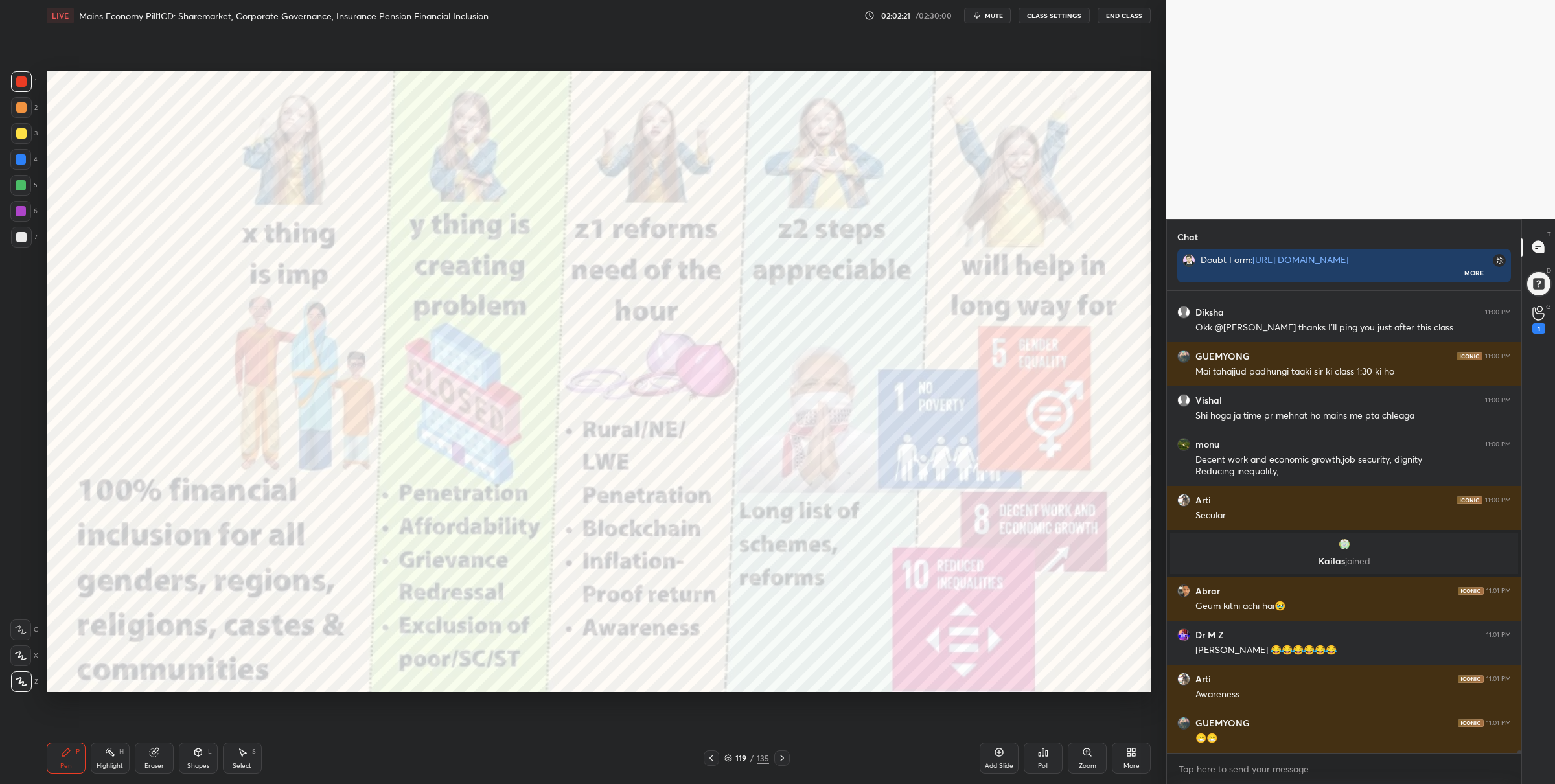
scroll to position [80946, 0]
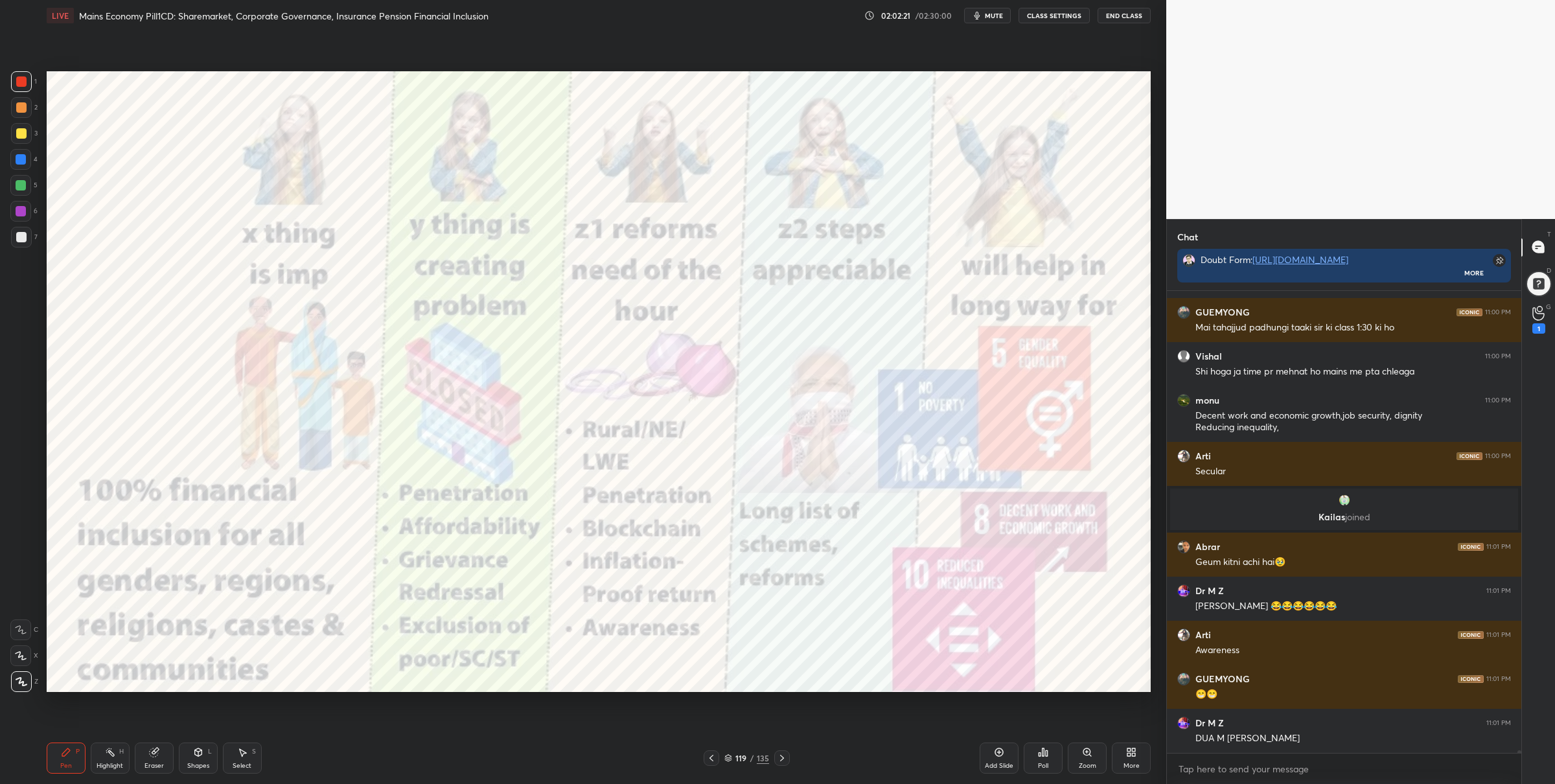
click at [21, 181] on div at bounding box center [20, 184] width 10 height 10
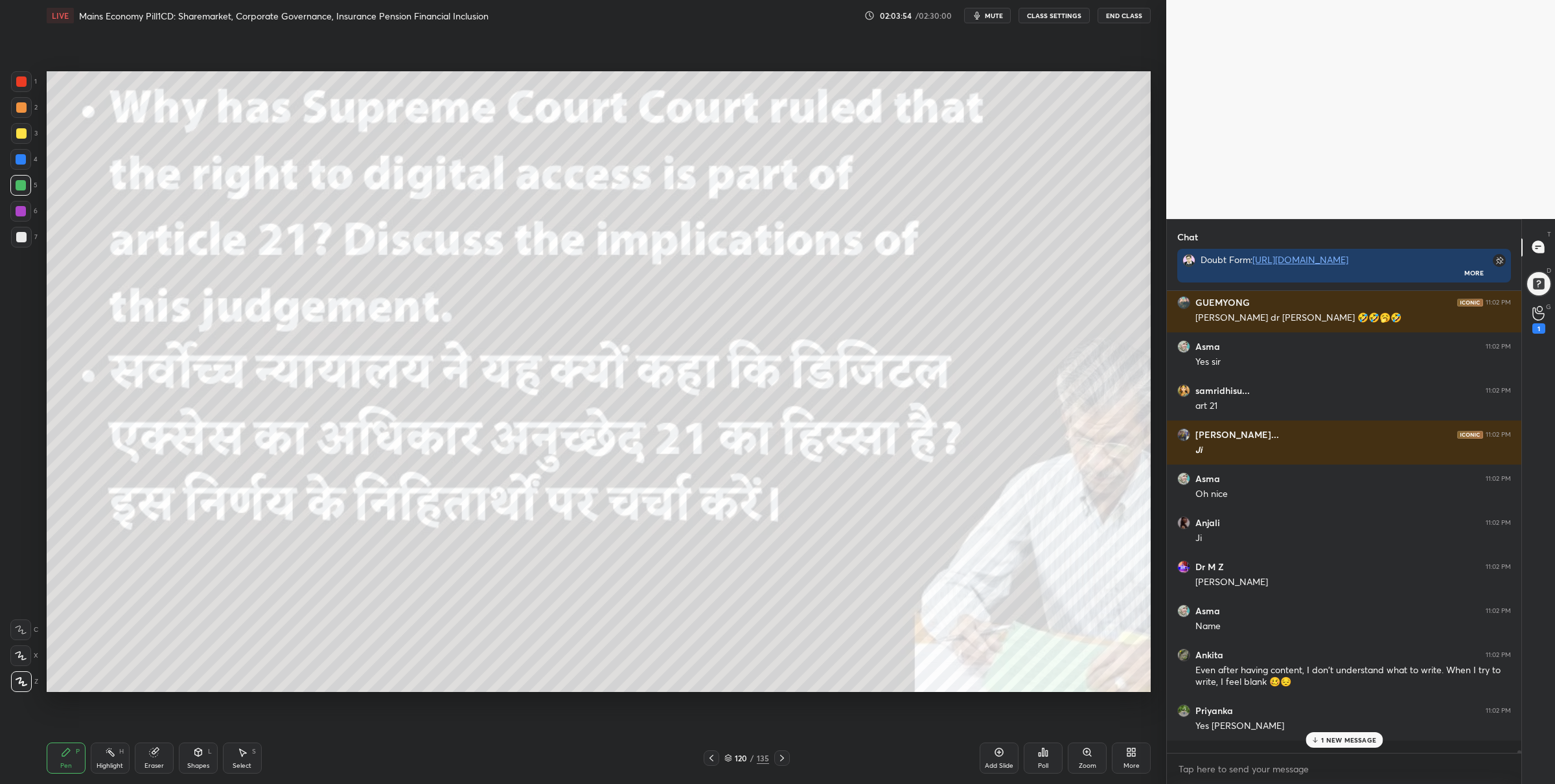
scroll to position [3, 4]
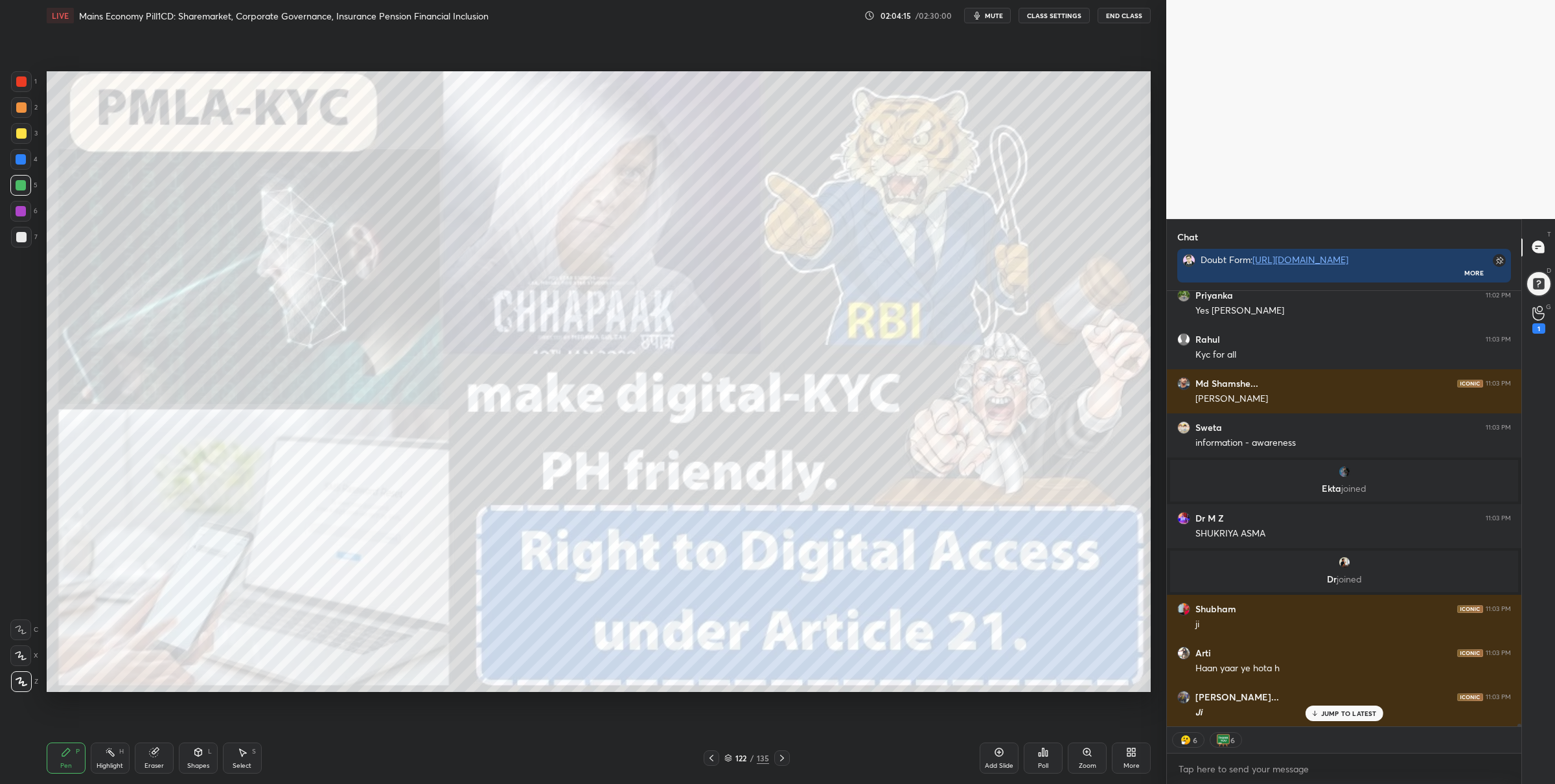
drag, startPoint x: 15, startPoint y: 78, endPoint x: 40, endPoint y: 99, distance: 32.6
click at [15, 77] on div at bounding box center [21, 81] width 21 height 21
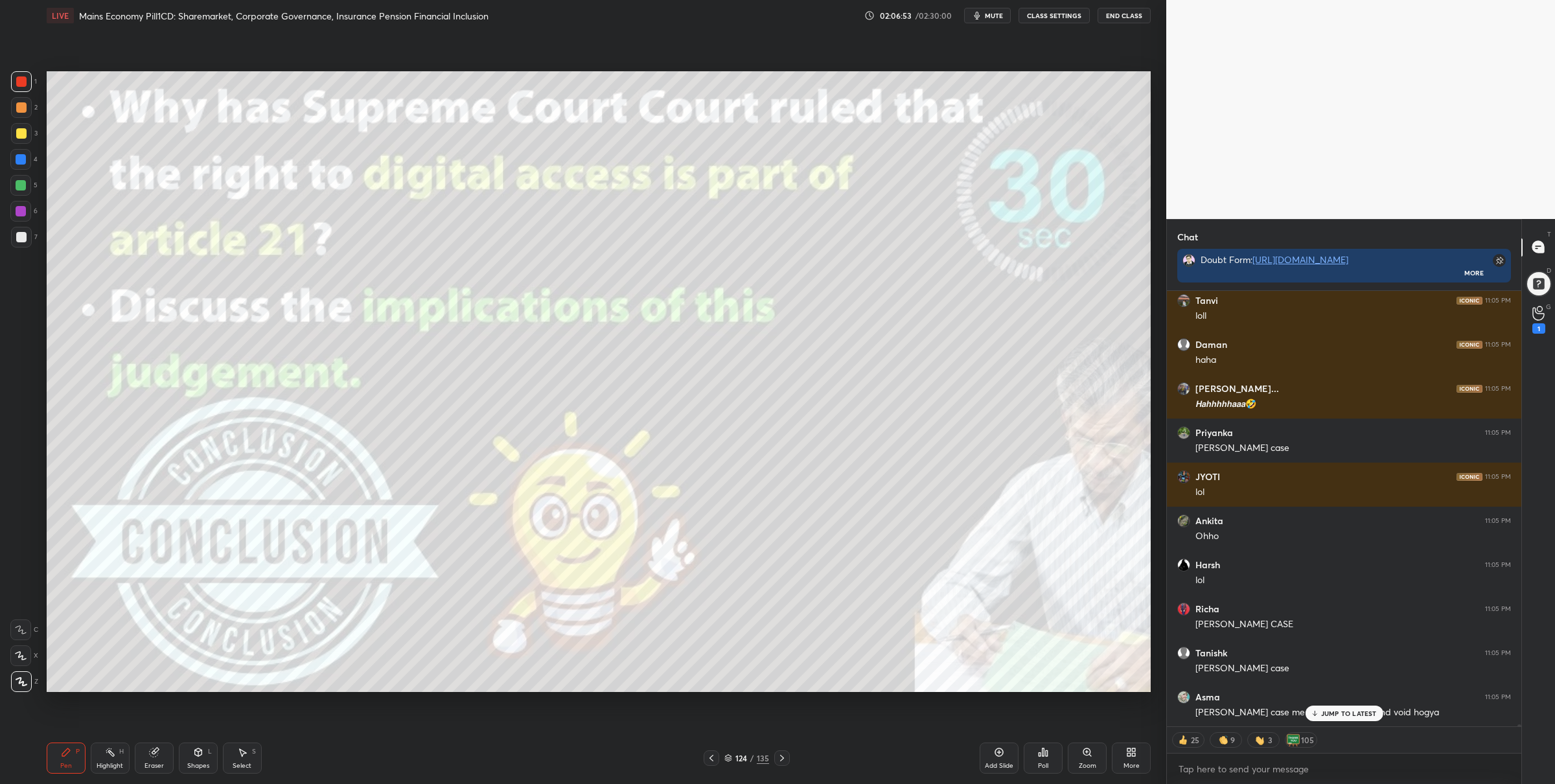
scroll to position [84577, 0]
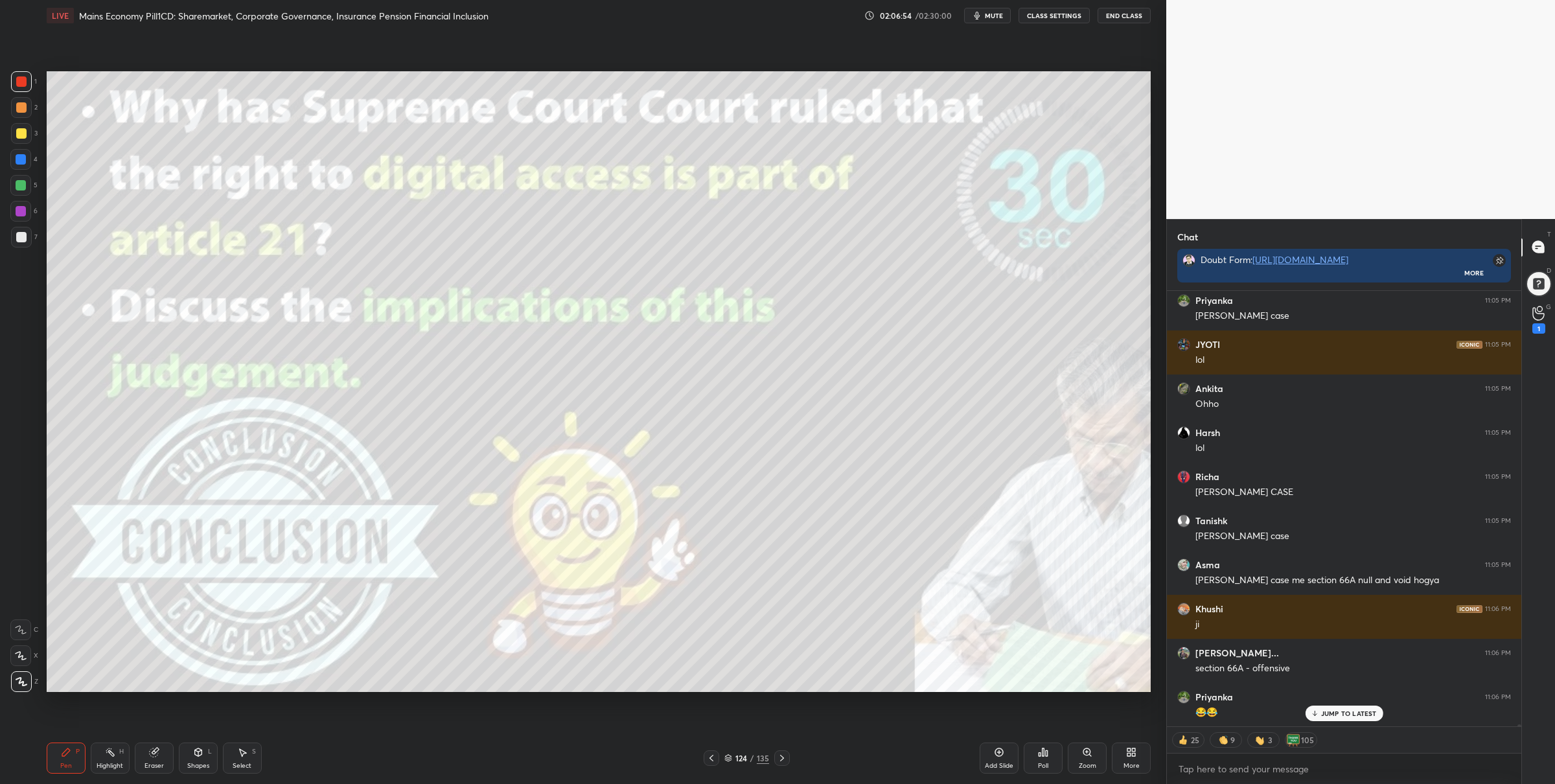
click at [785, 758] on icon at bounding box center [782, 758] width 10 height 10
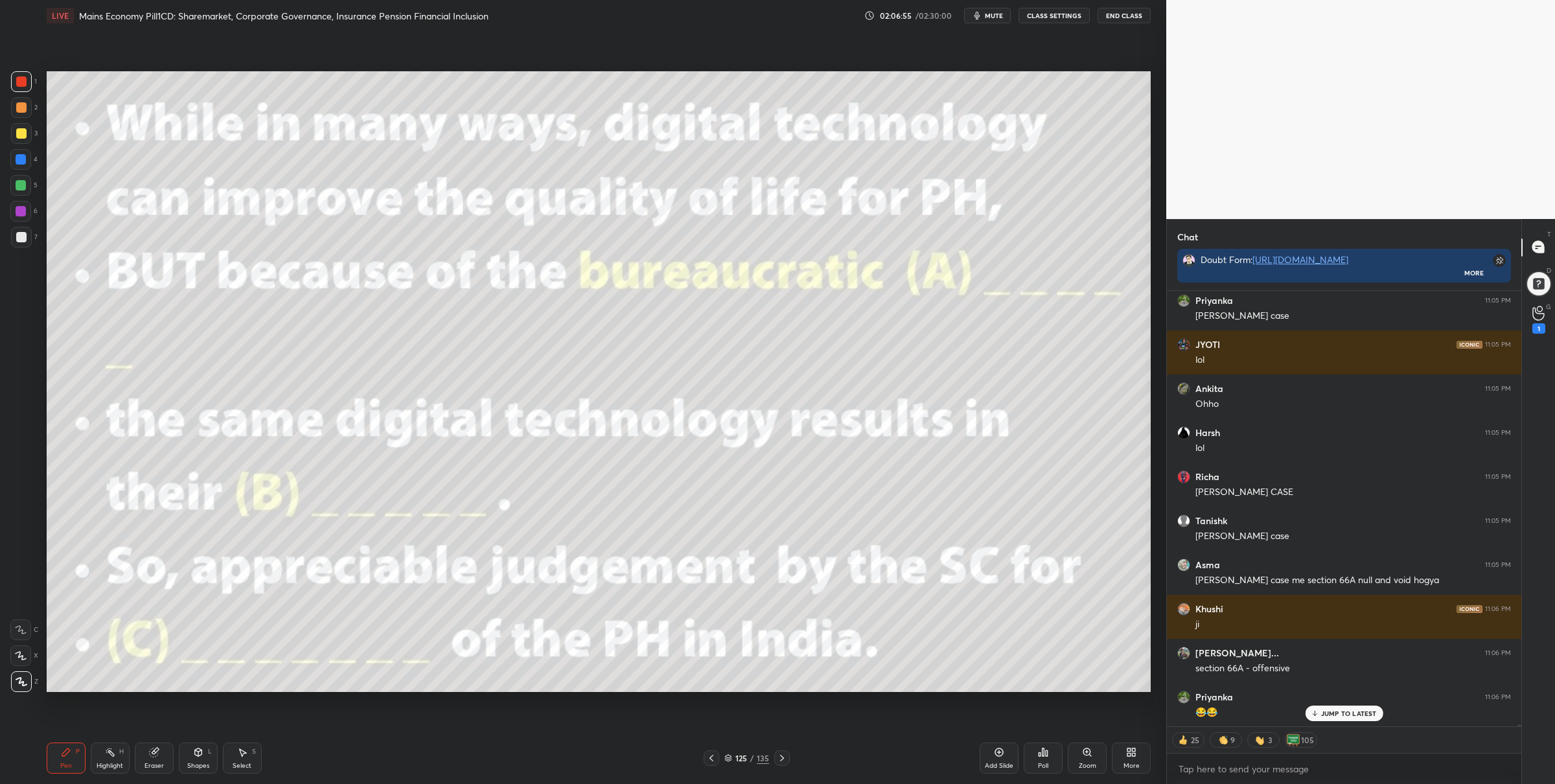
scroll to position [84709, 0]
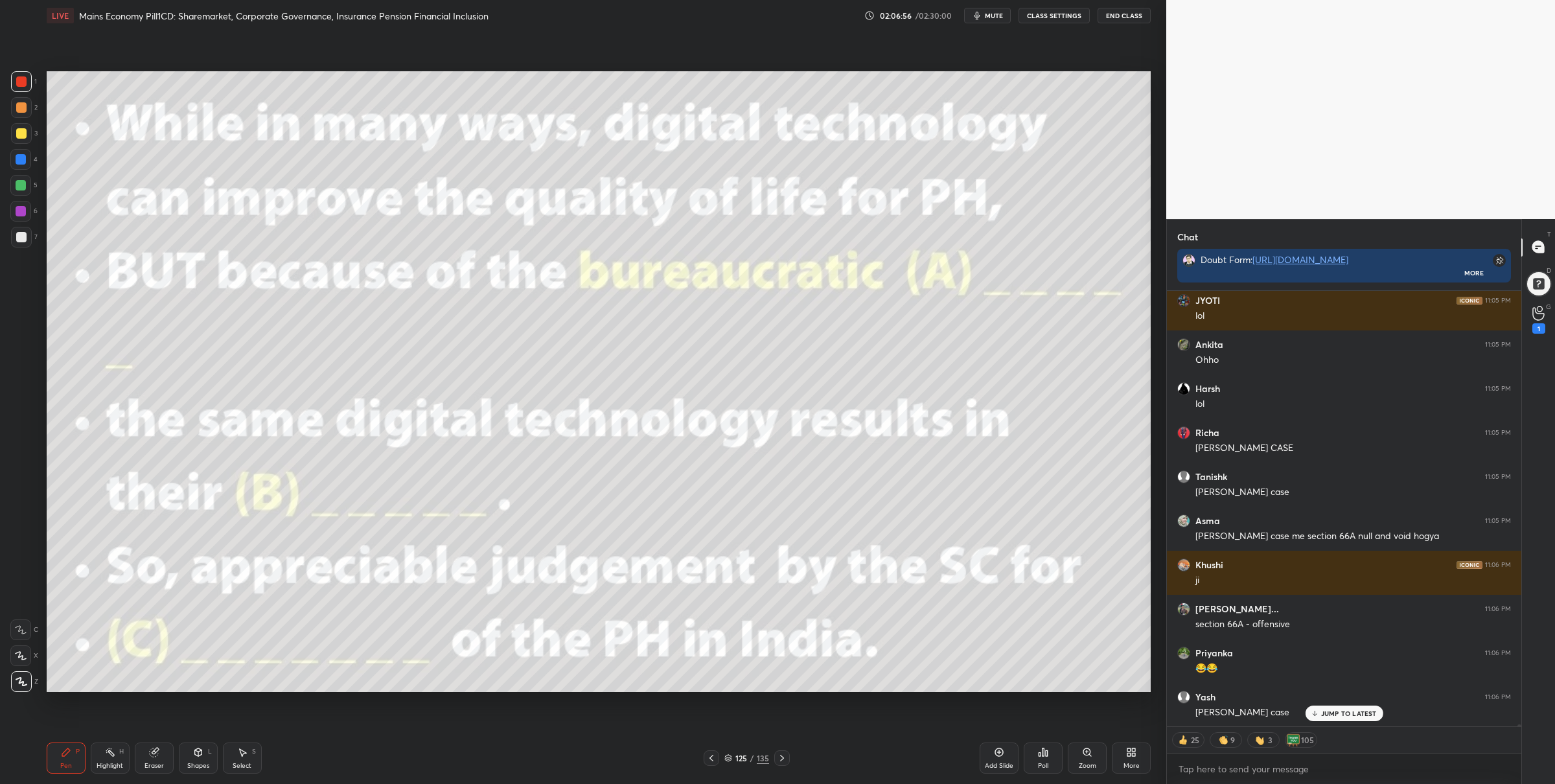
click at [710, 759] on icon at bounding box center [711, 758] width 10 height 10
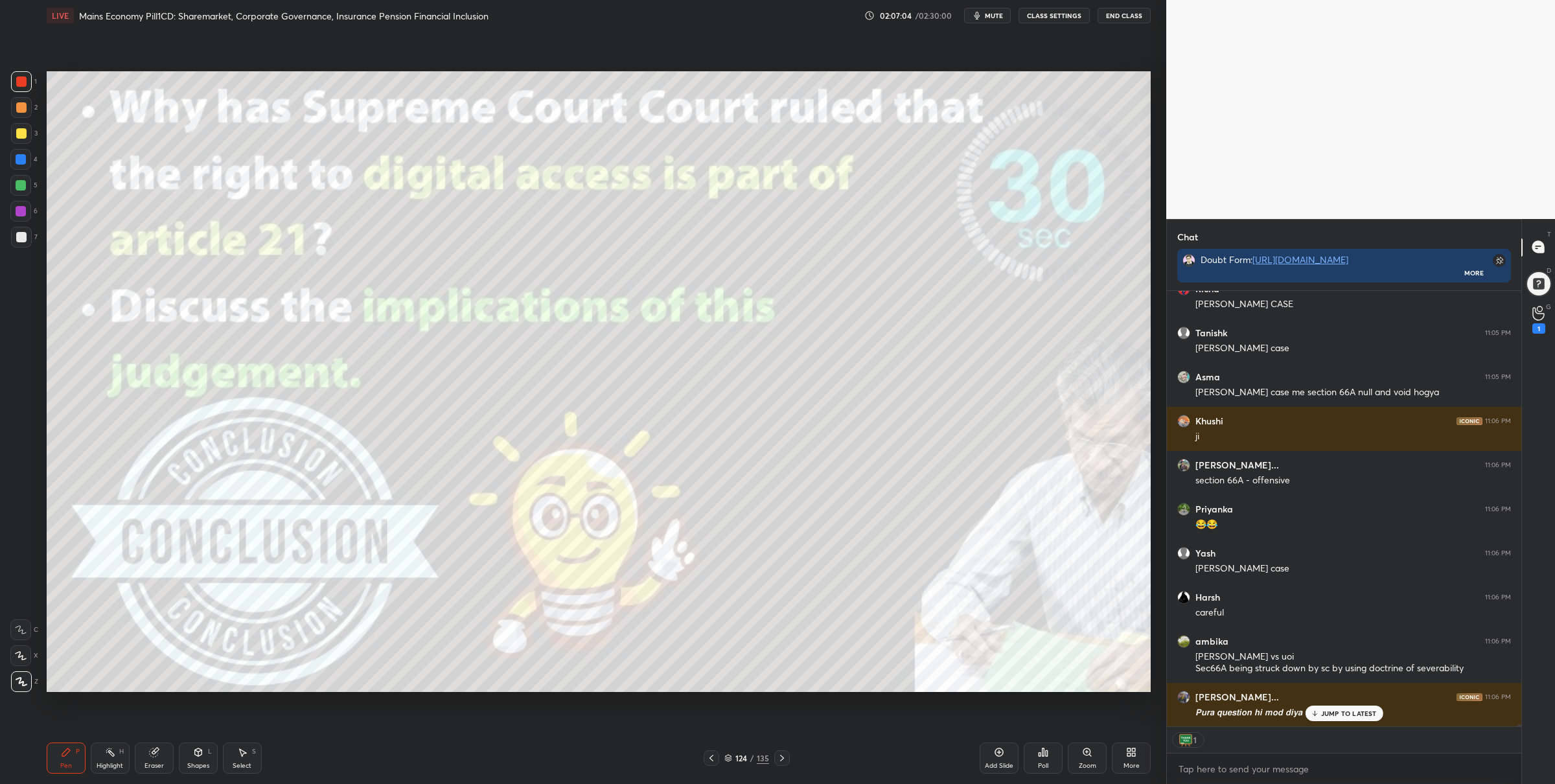
scroll to position [84897, 0]
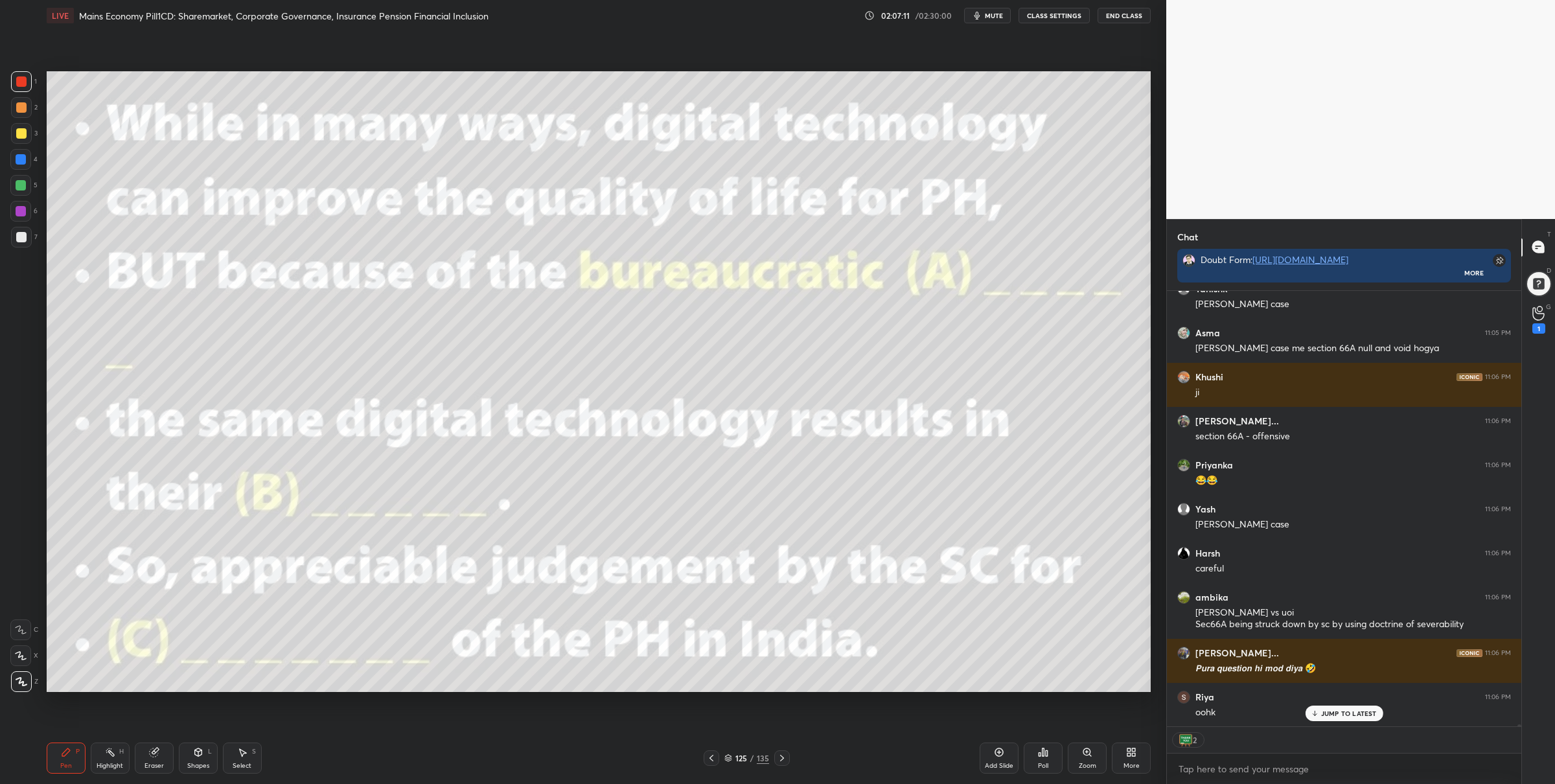
click at [26, 187] on div at bounding box center [20, 185] width 21 height 21
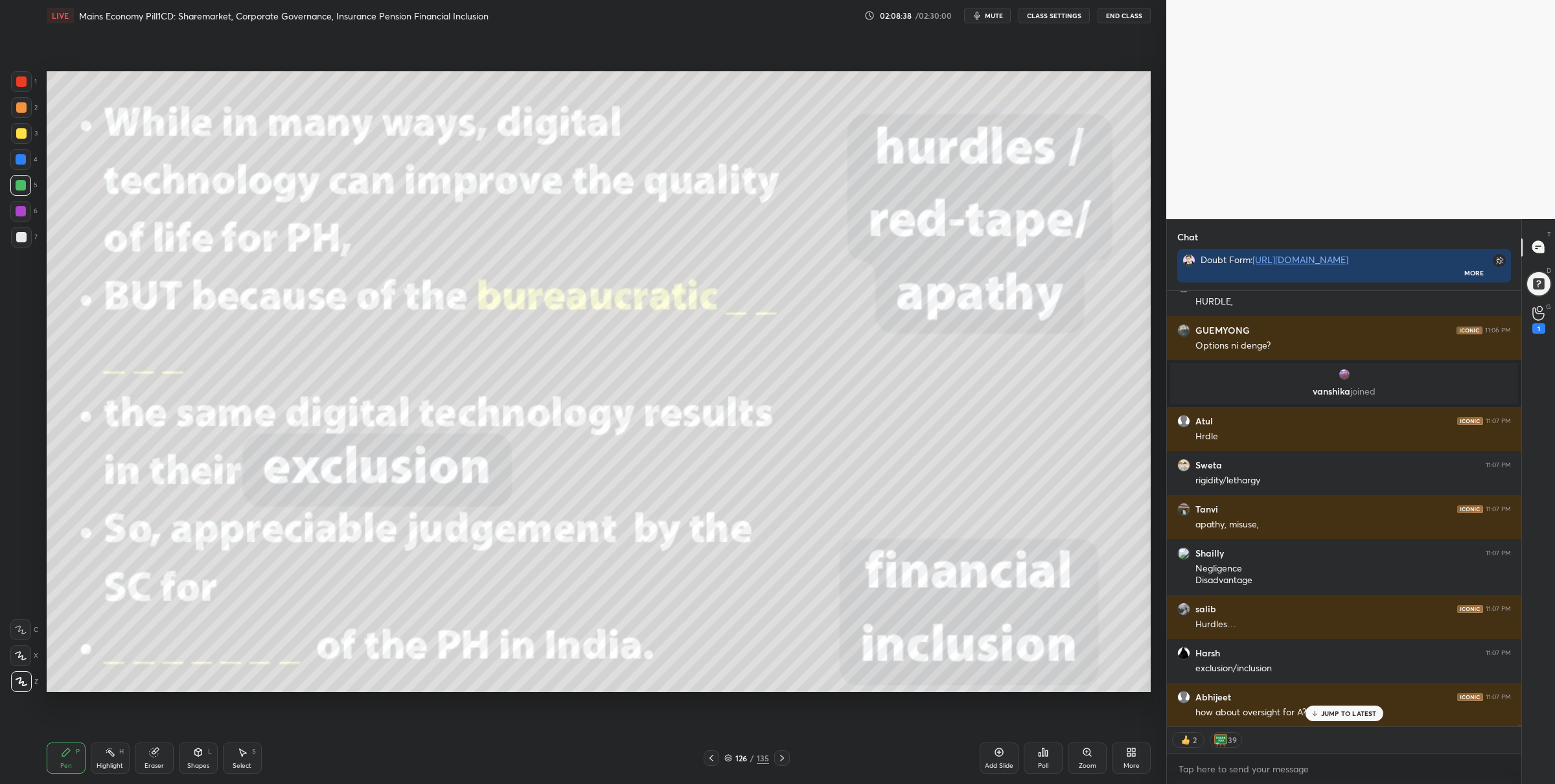
scroll to position [85485, 0]
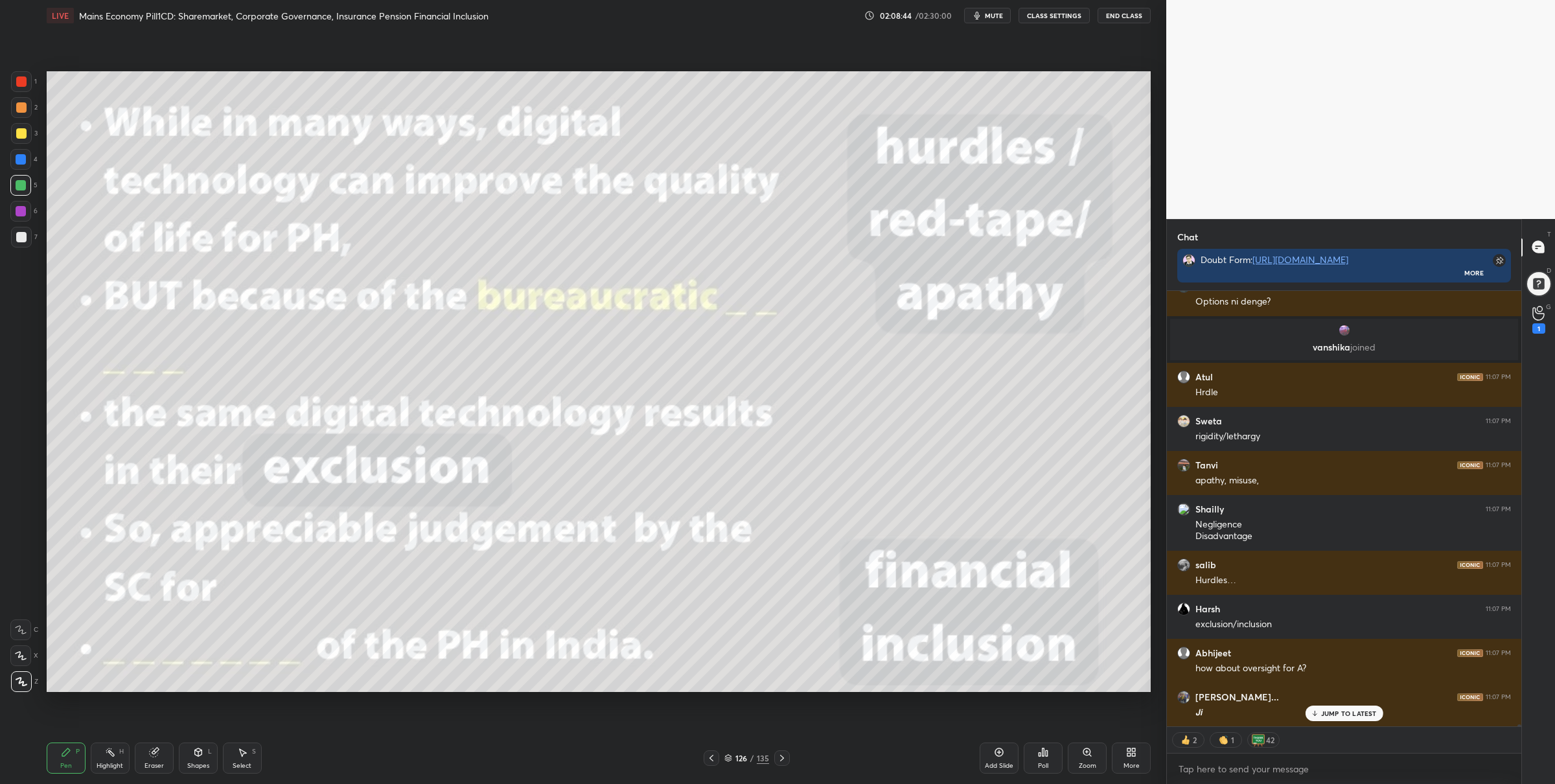
click at [731, 755] on icon at bounding box center [728, 758] width 8 height 8
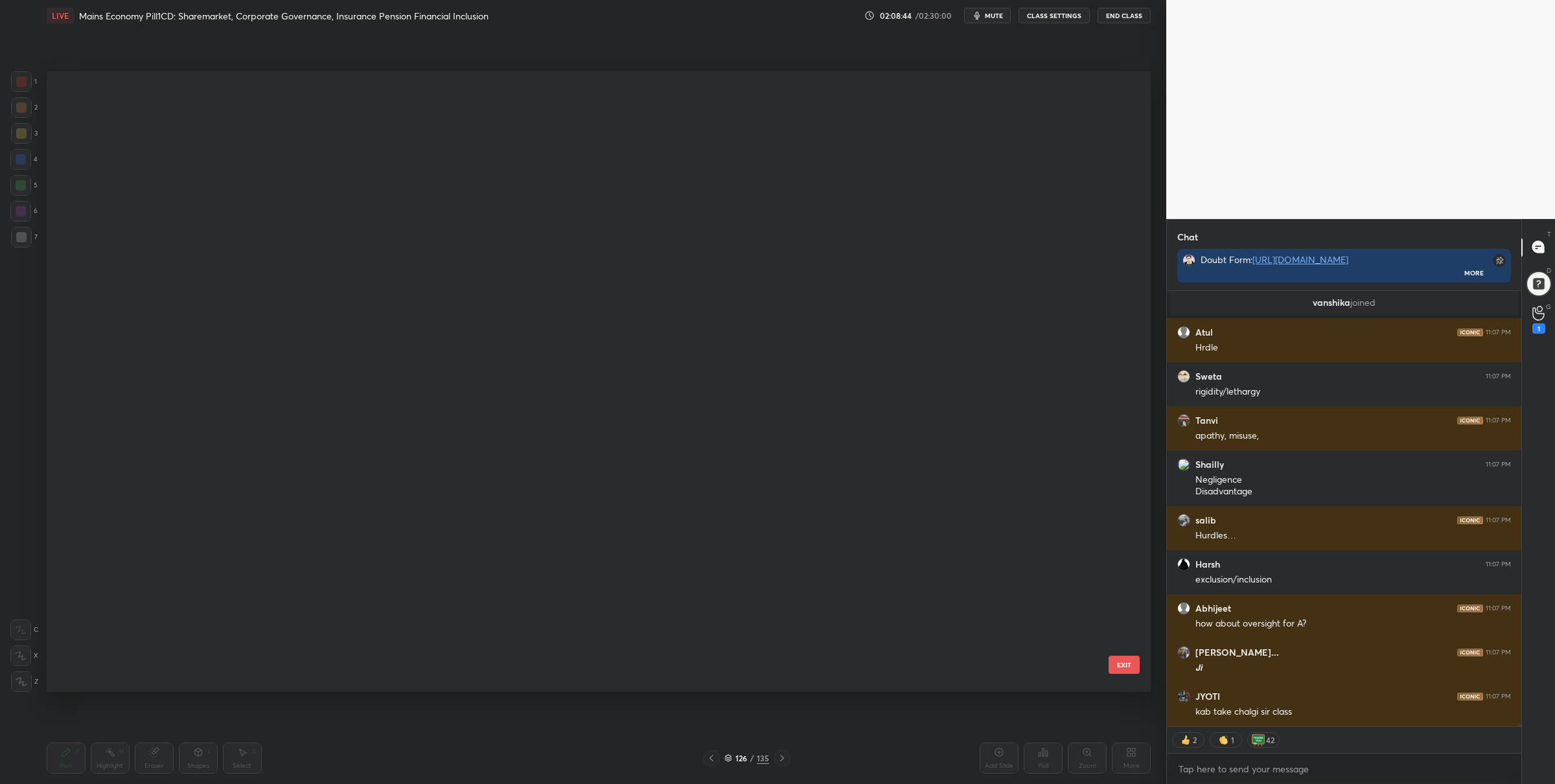
scroll to position [617, 1097]
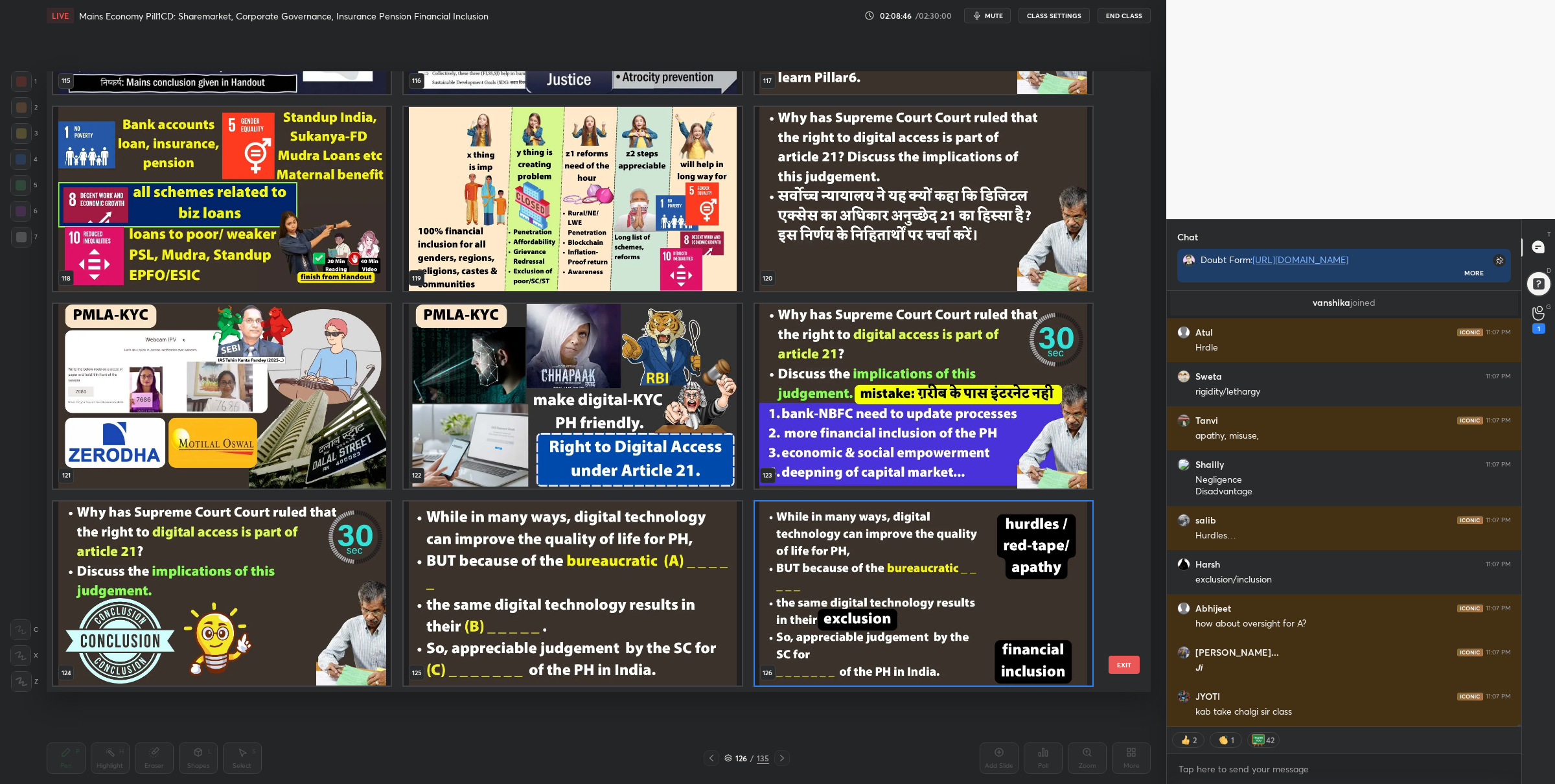
click at [594, 265] on img "grid" at bounding box center [572, 198] width 337 height 184
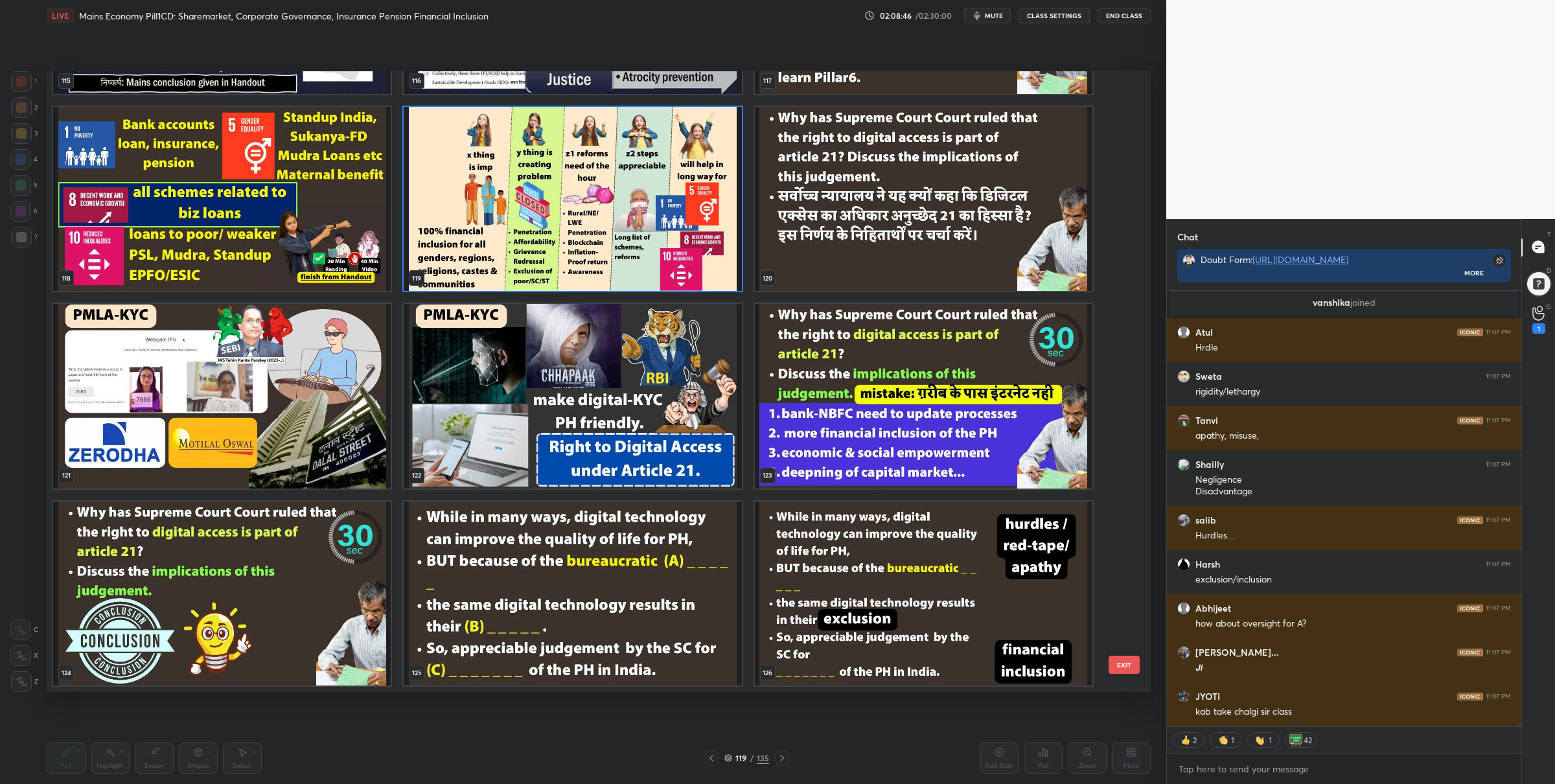
click at [594, 265] on img "grid" at bounding box center [572, 198] width 337 height 184
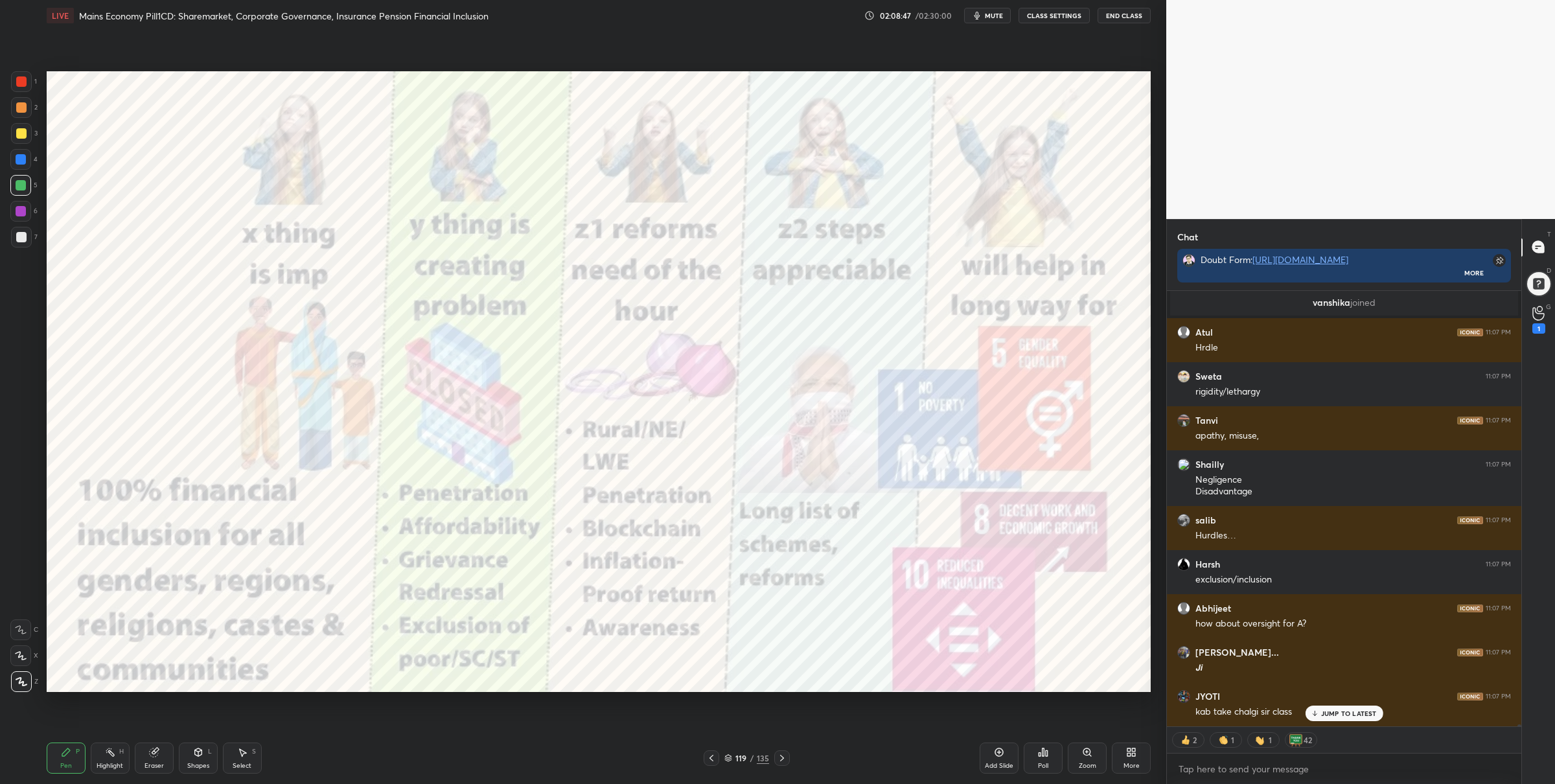
scroll to position [85596, 0]
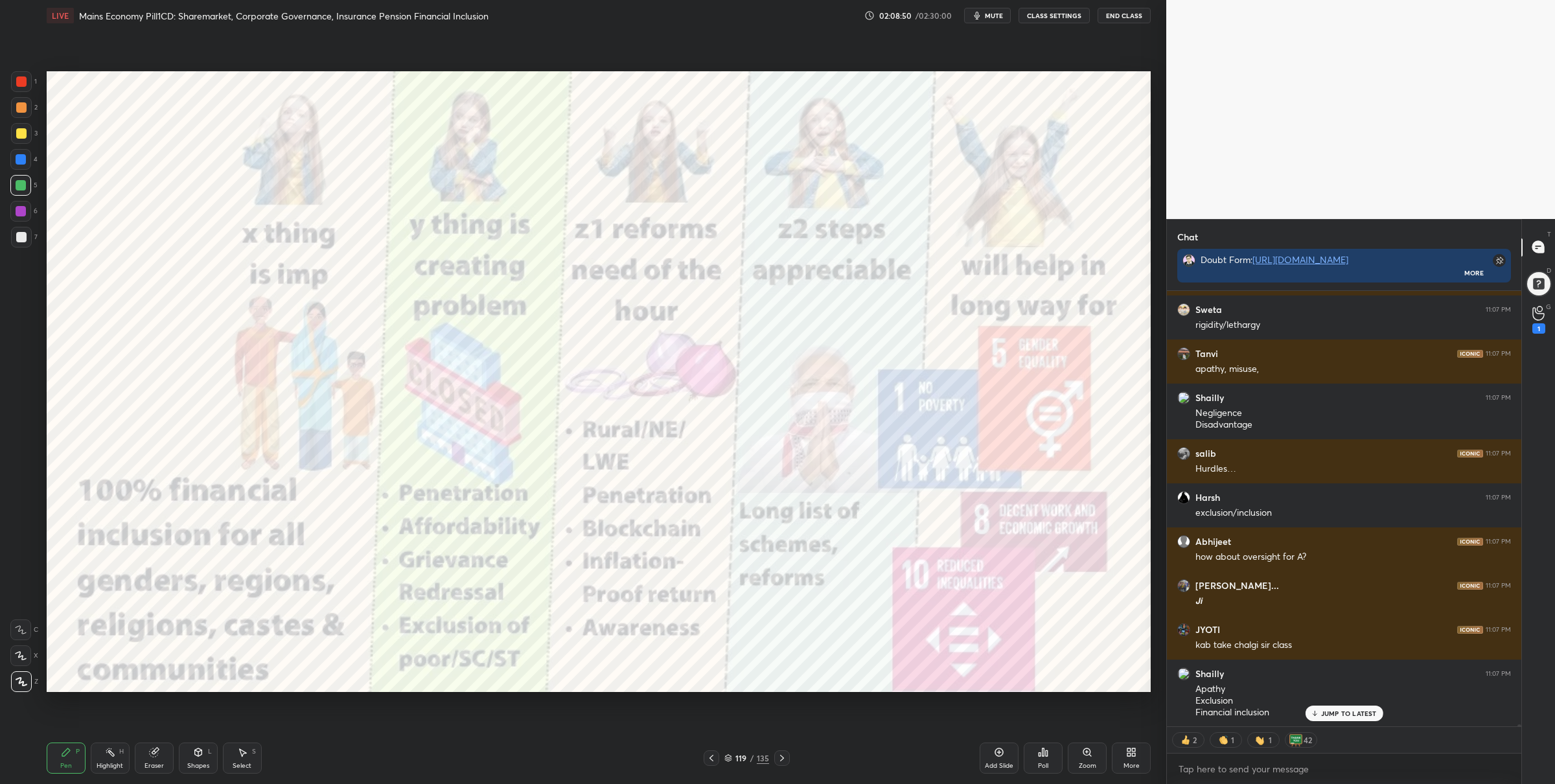
click at [27, 80] on div at bounding box center [21, 81] width 21 height 21
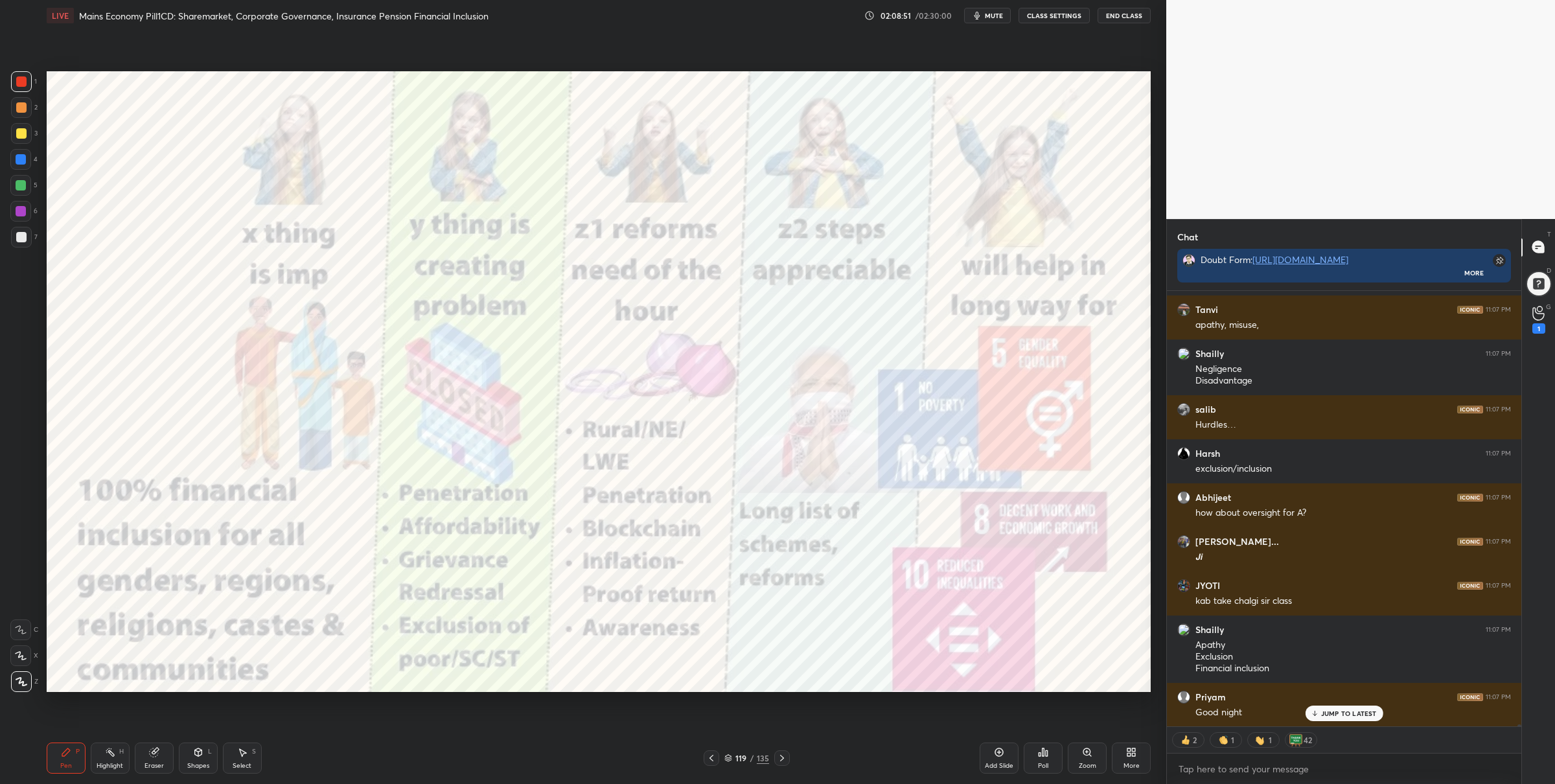
scroll to position [85684, 0]
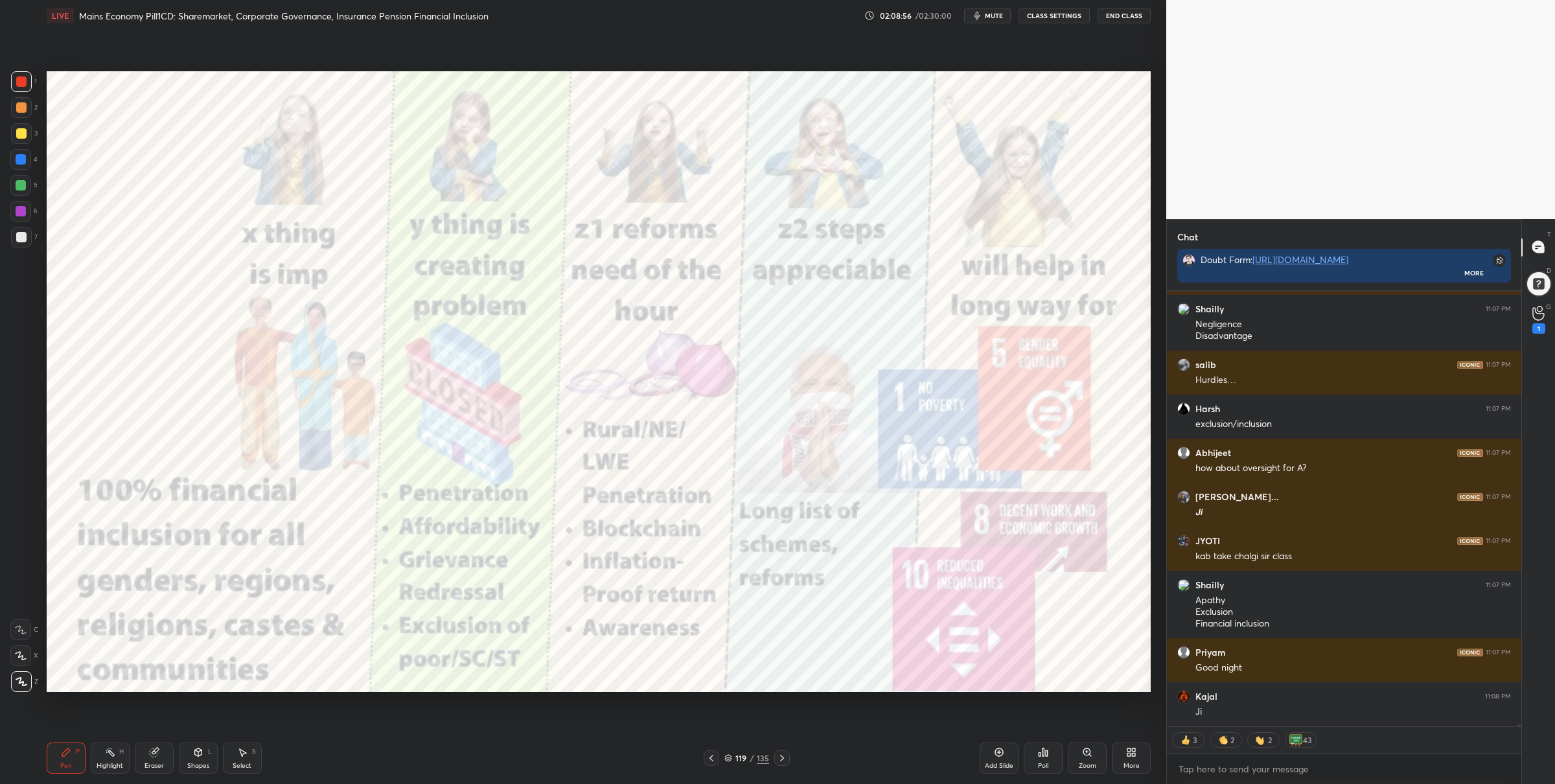
click at [728, 758] on icon at bounding box center [728, 758] width 8 height 8
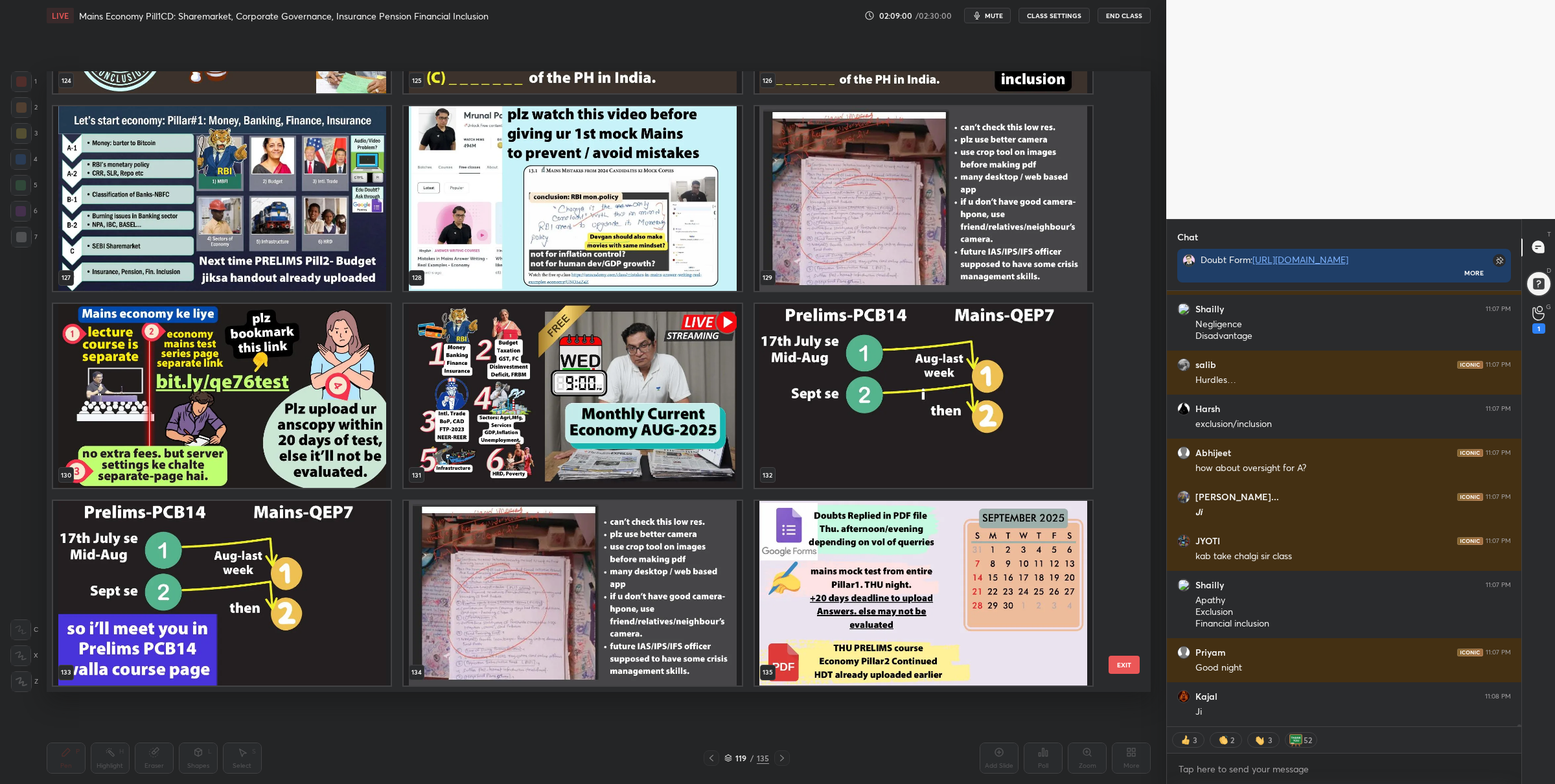
scroll to position [7999, 0]
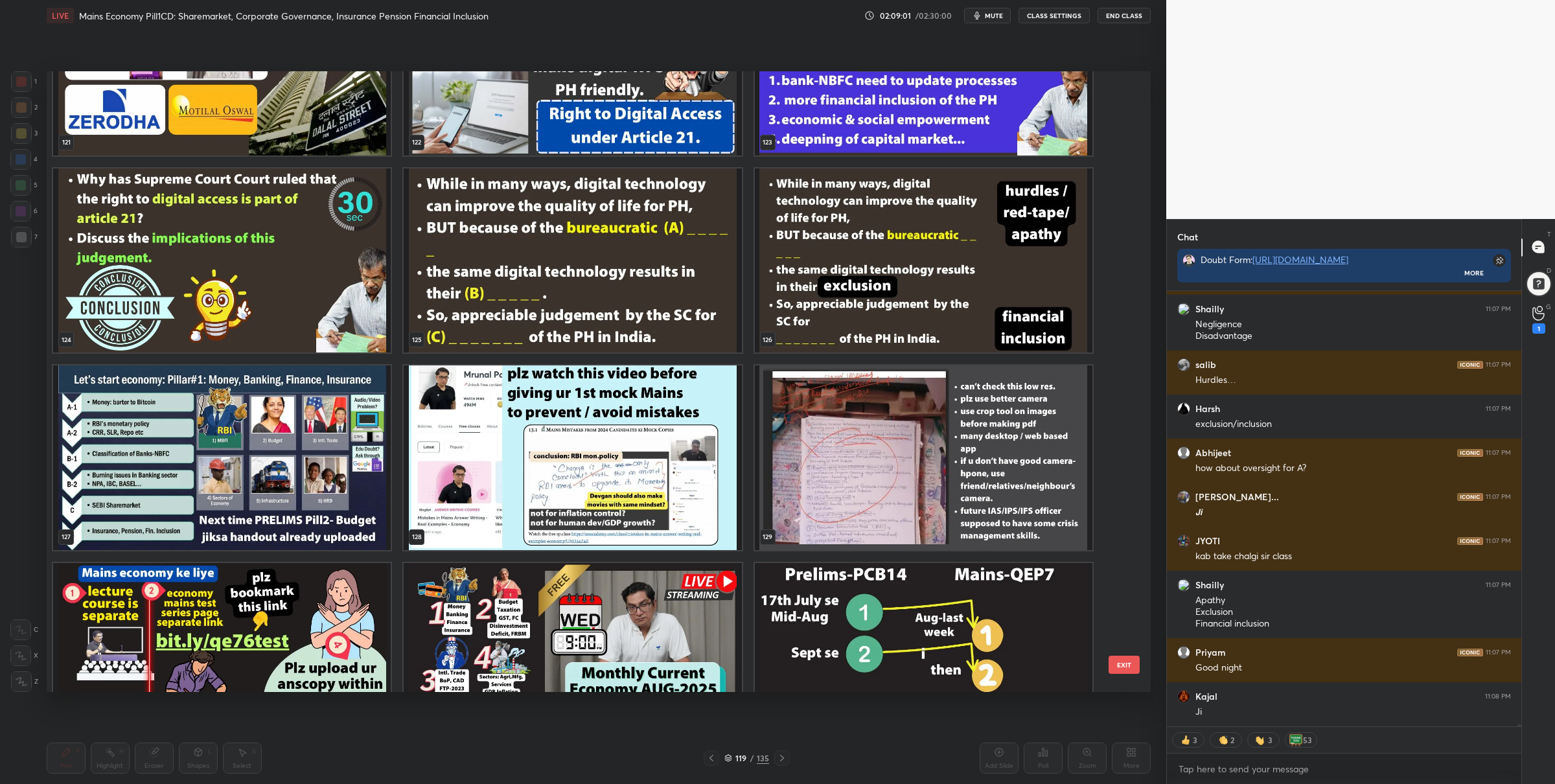
click at [944, 269] on img "grid" at bounding box center [923, 259] width 337 height 184
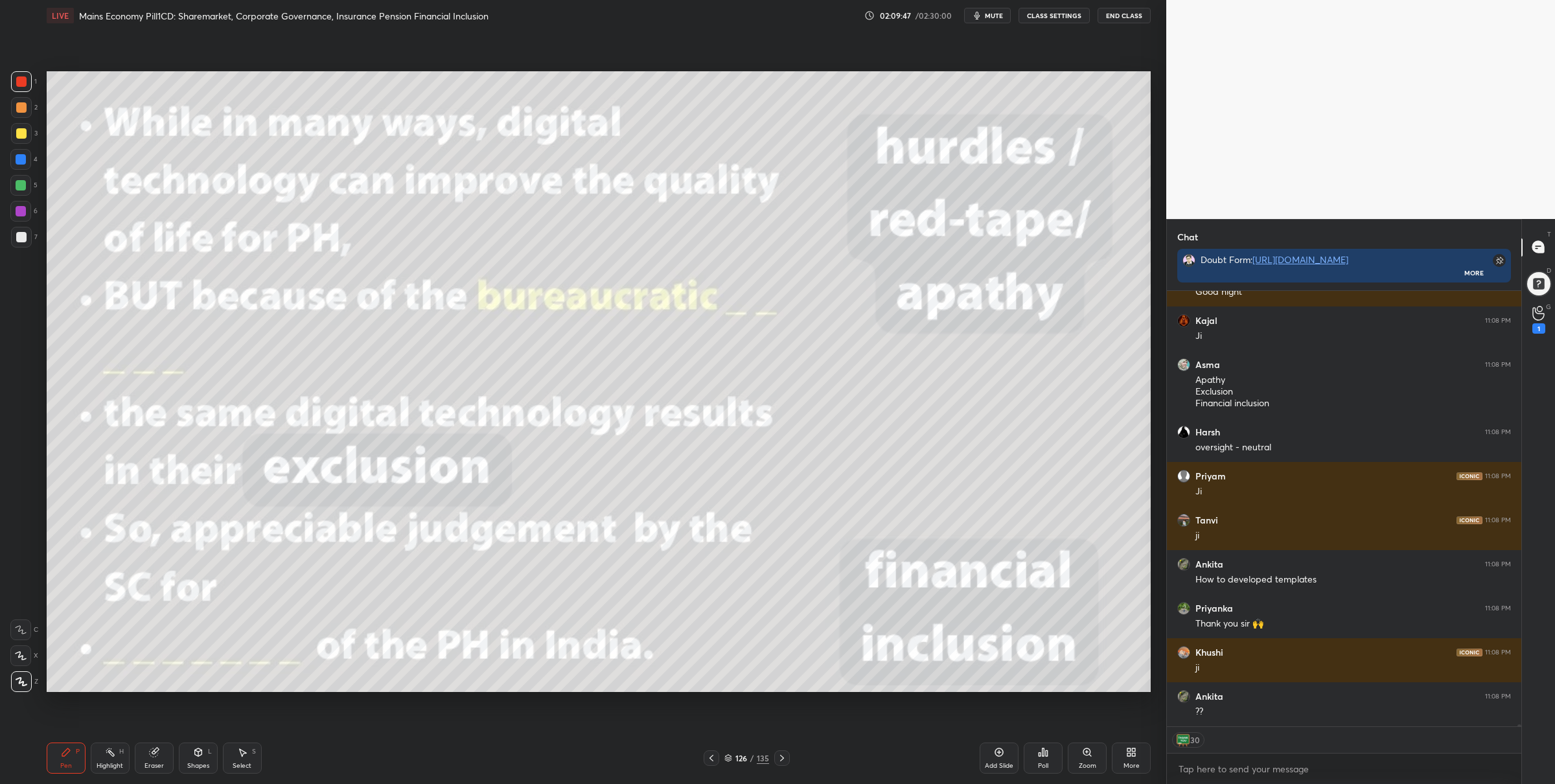
scroll to position [86103, 0]
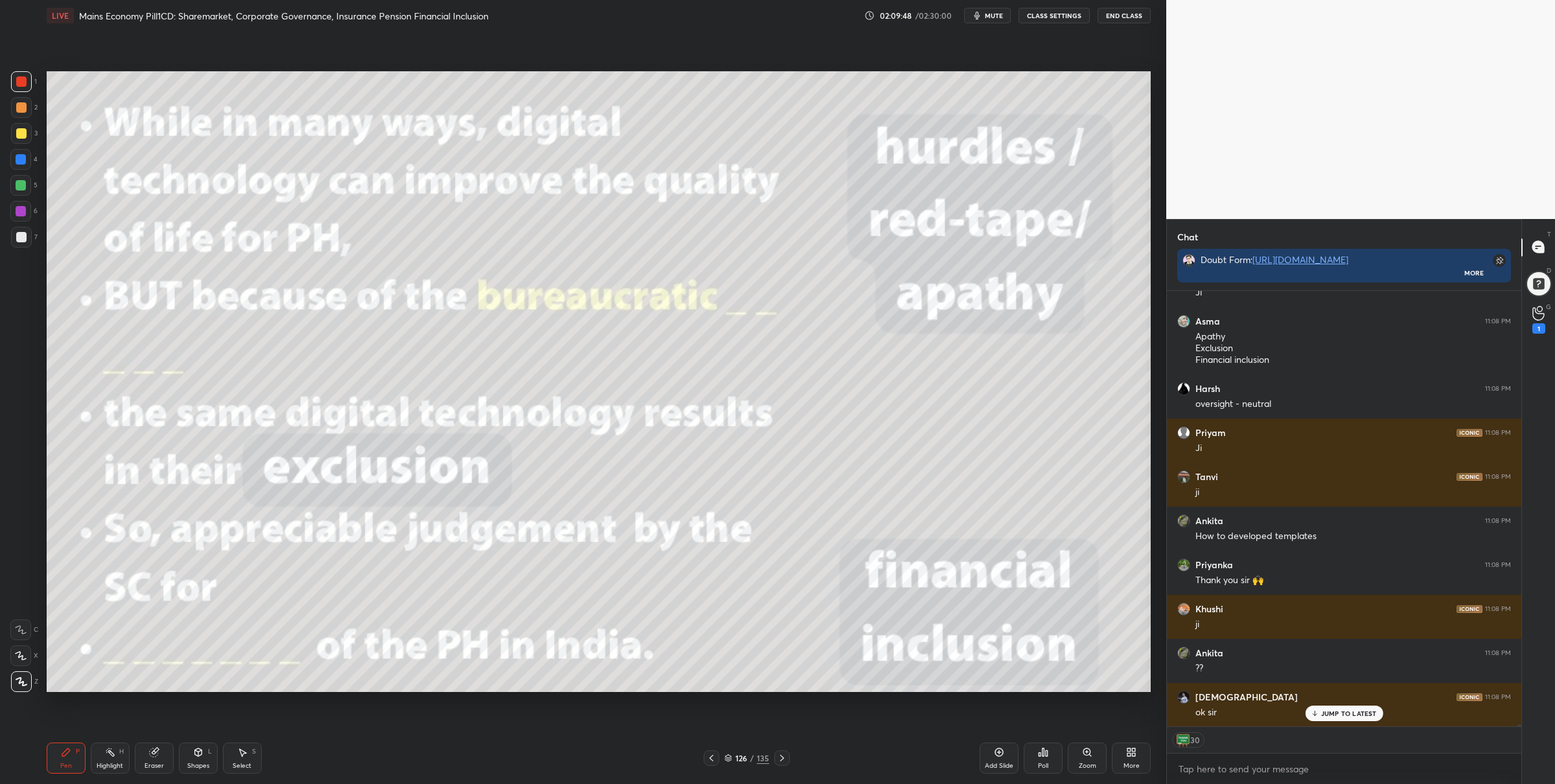
click at [784, 757] on icon at bounding box center [782, 758] width 10 height 10
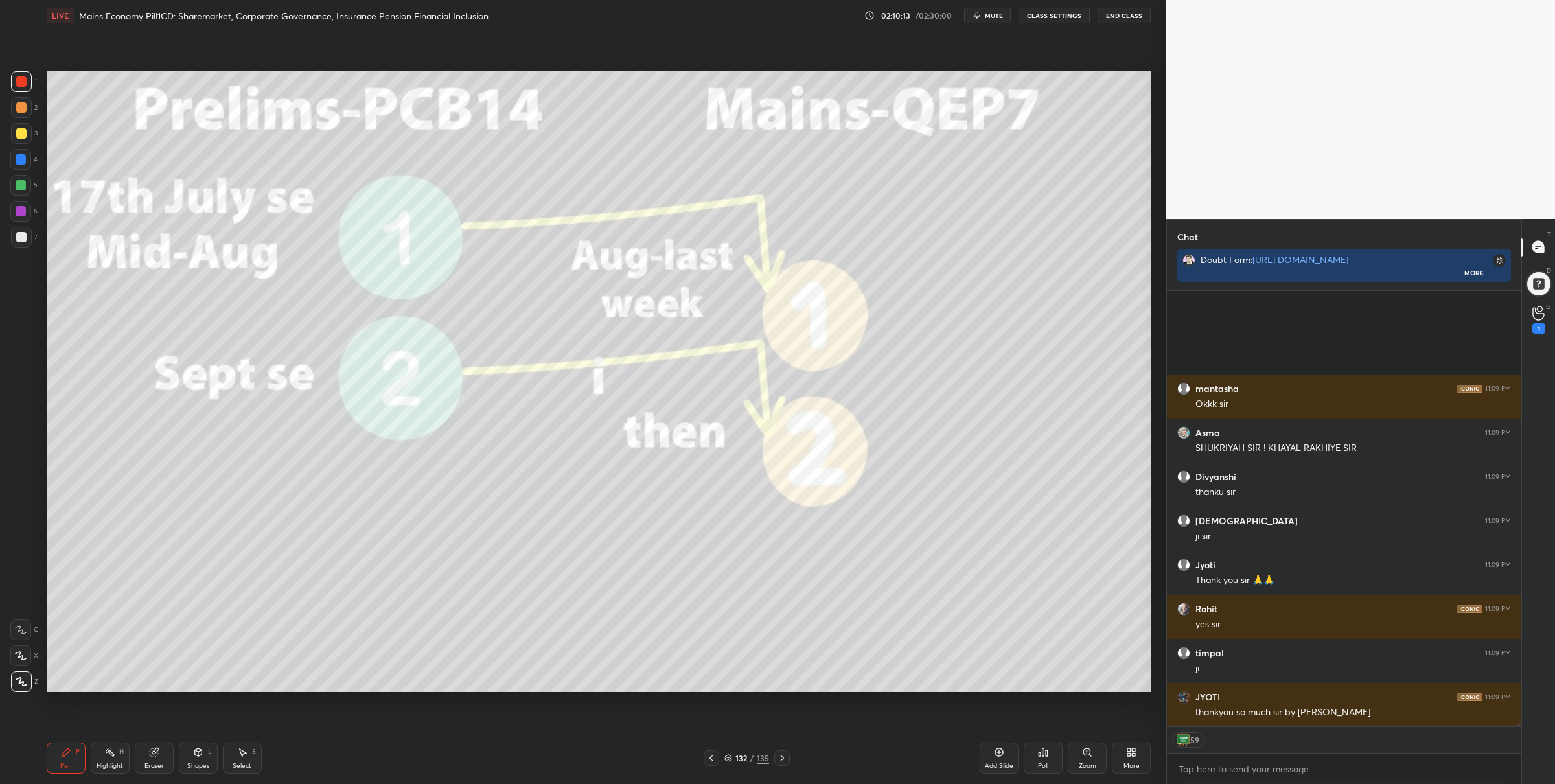
scroll to position [87823, 0]
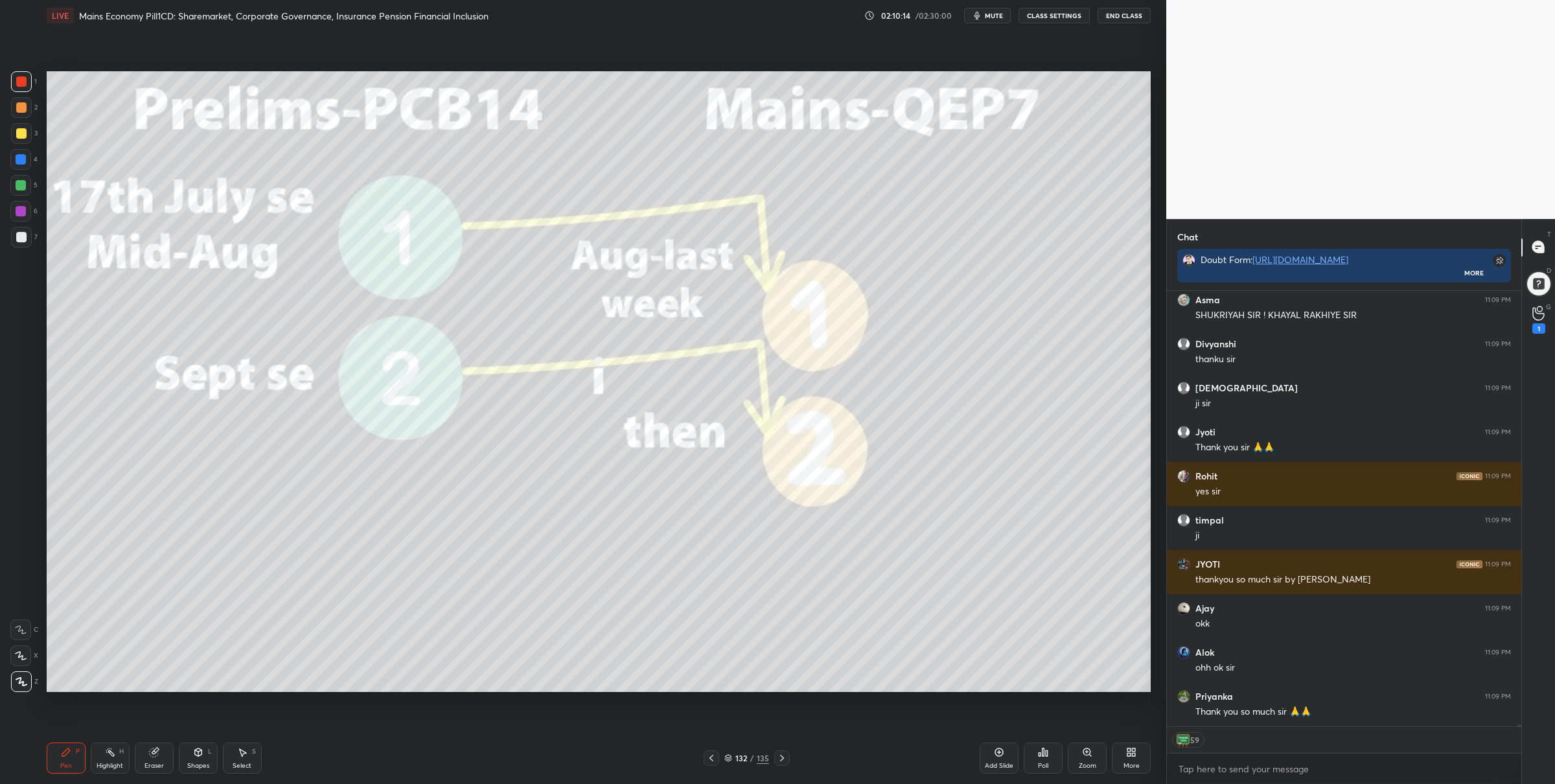
click at [730, 752] on div "132 / 135" at bounding box center [747, 758] width 45 height 12
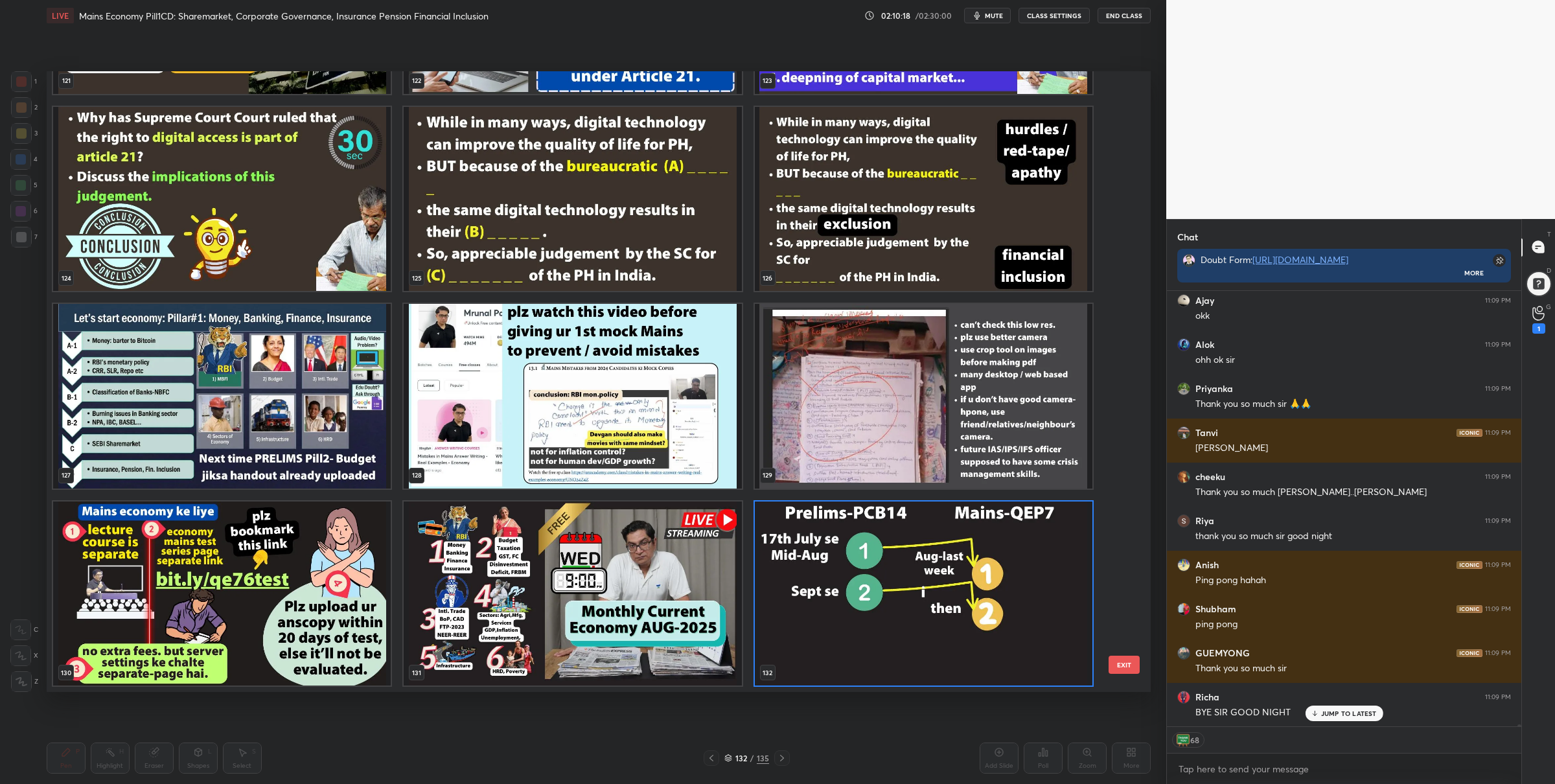
scroll to position [88175, 0]
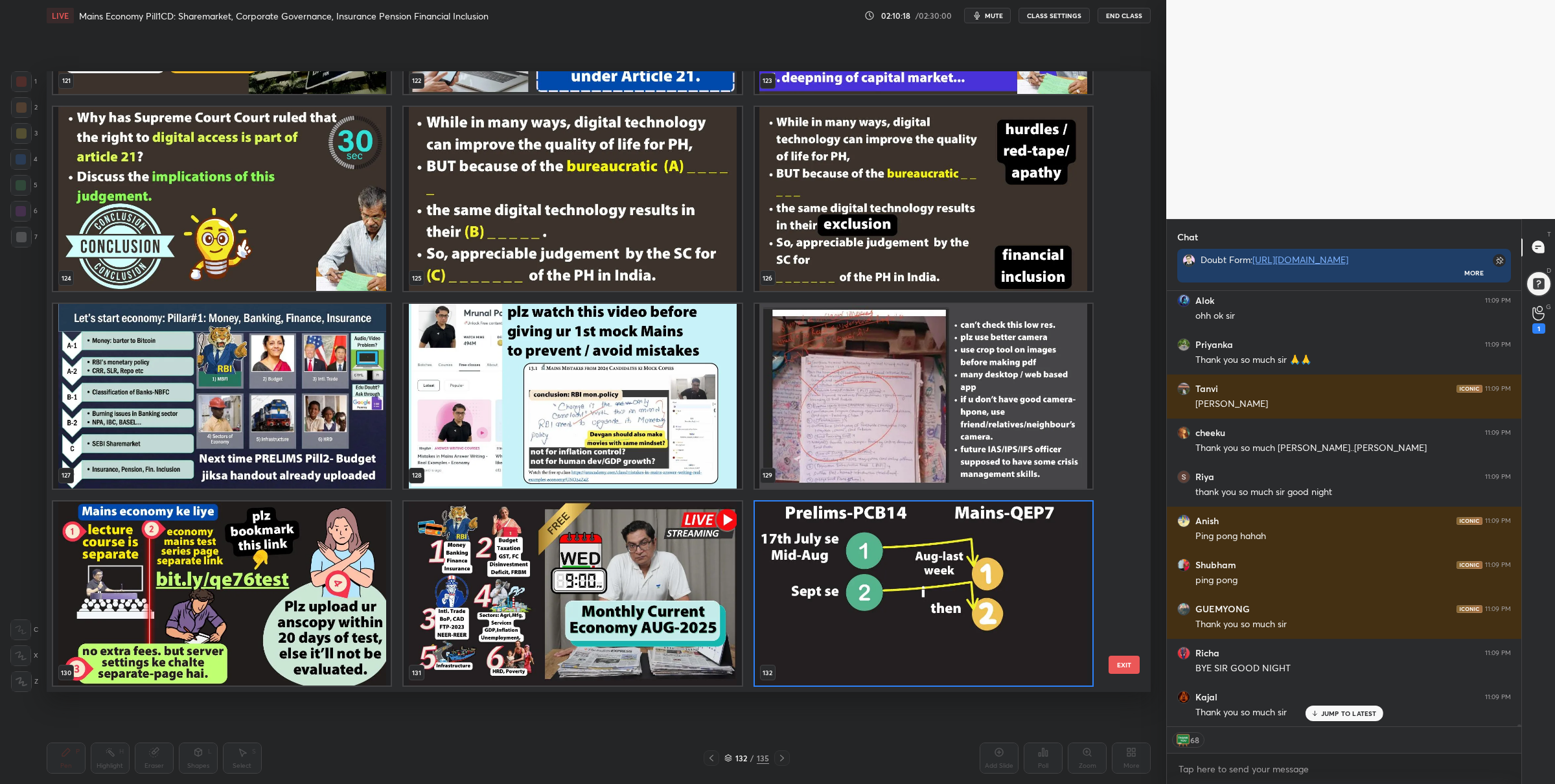
click at [802, 424] on img "grid" at bounding box center [923, 396] width 337 height 184
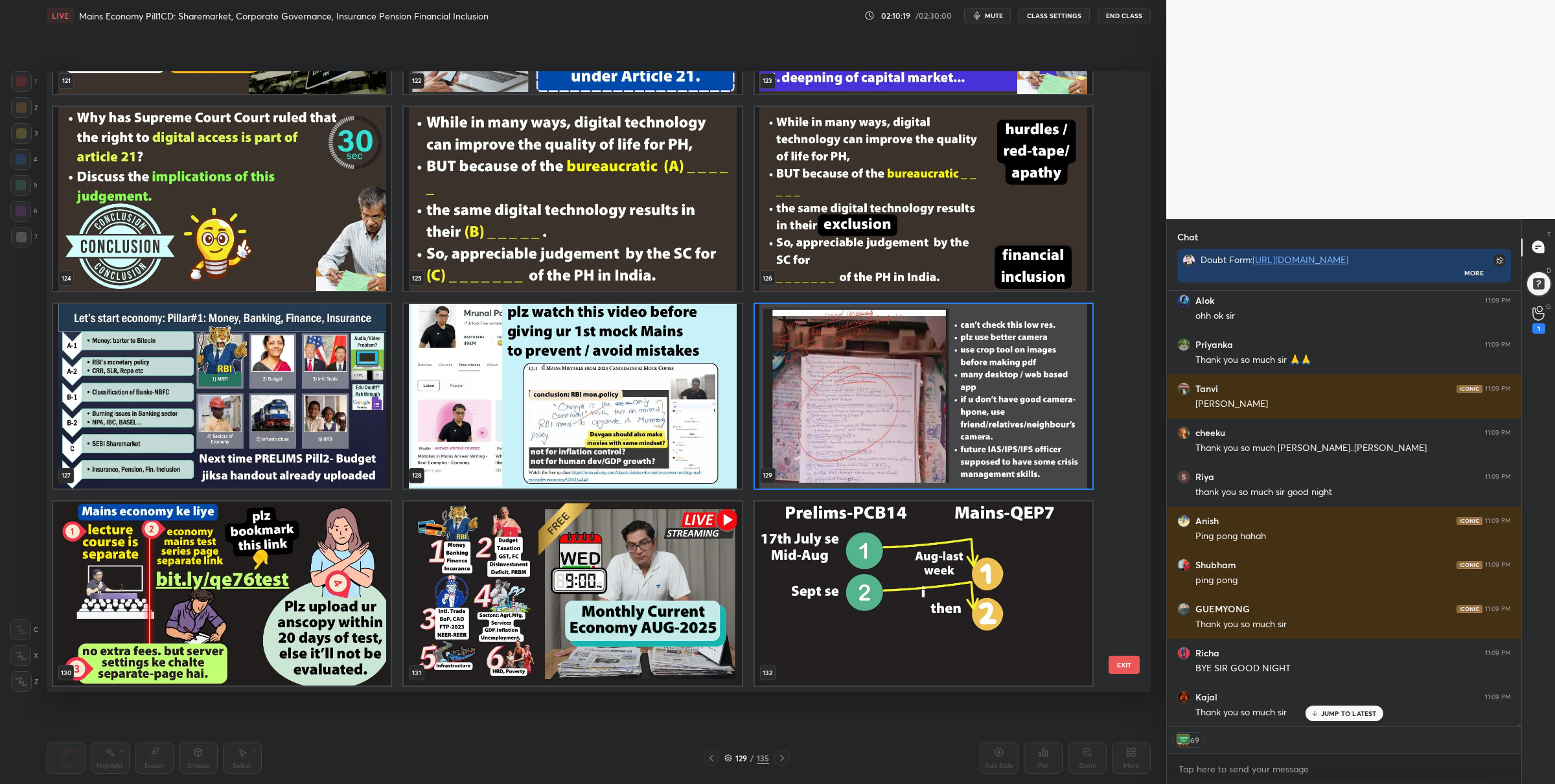
click at [802, 424] on img "grid" at bounding box center [923, 396] width 337 height 184
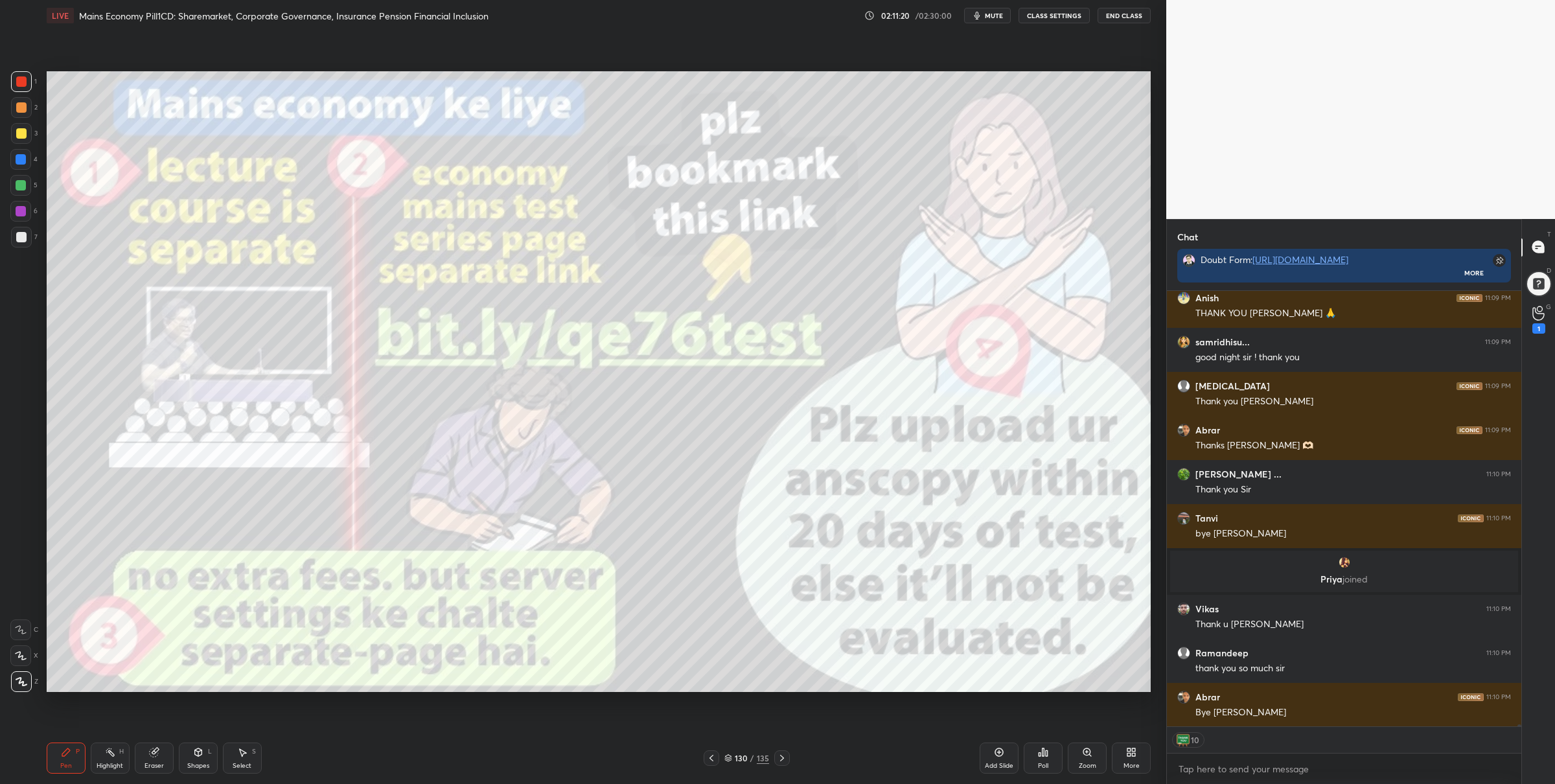
scroll to position [89102, 0]
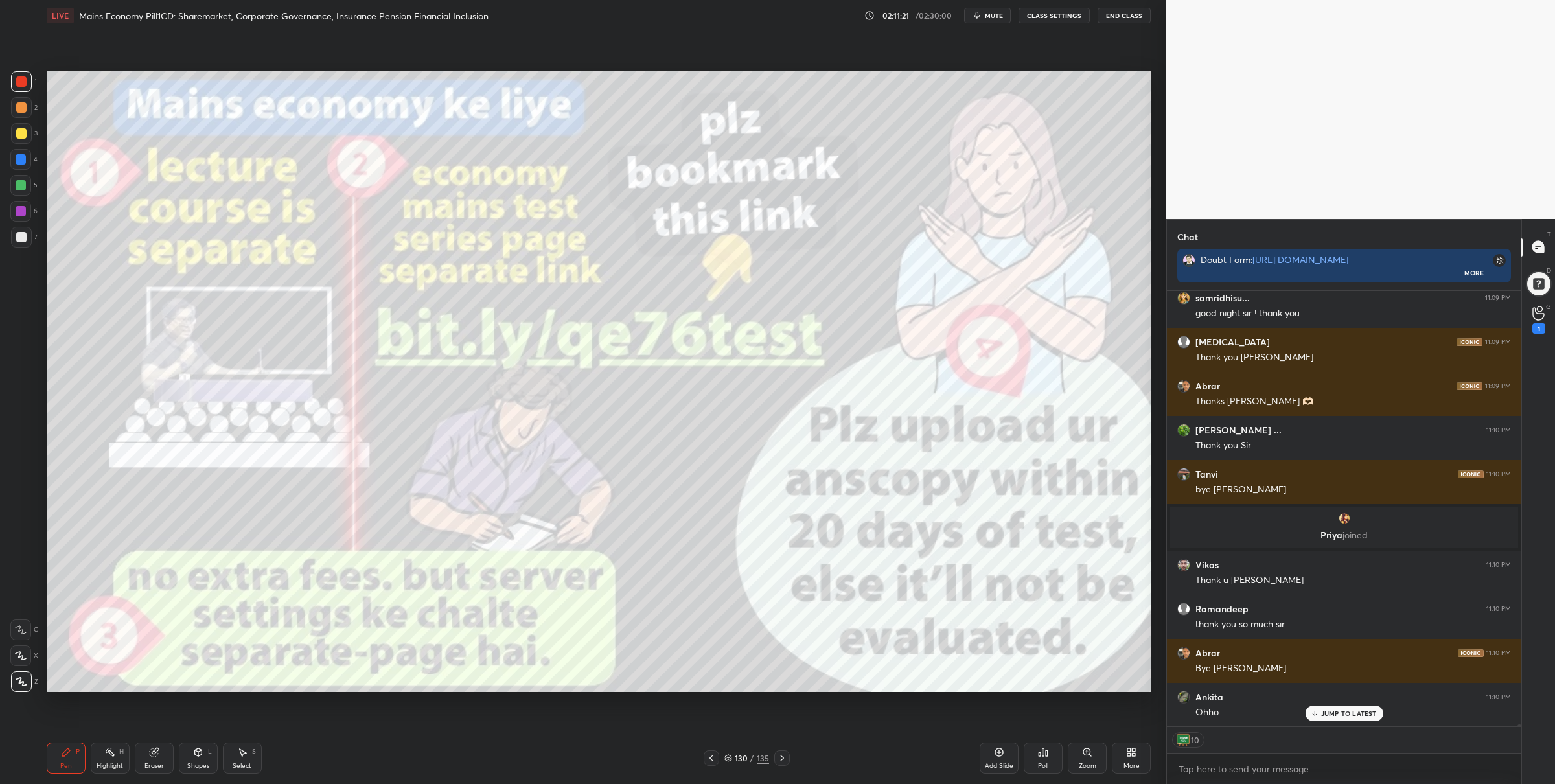
click at [998, 752] on icon at bounding box center [999, 752] width 10 height 10
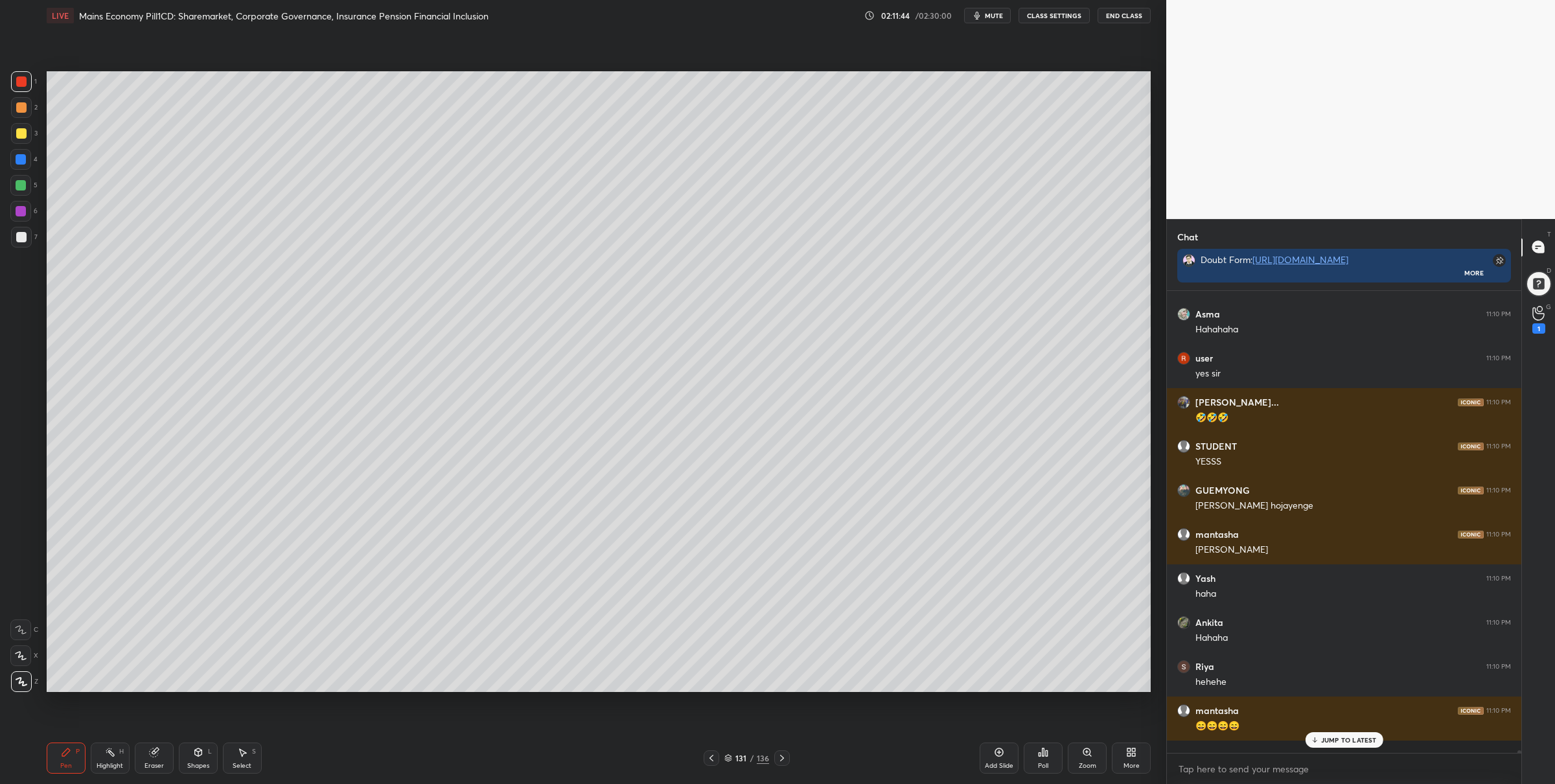
scroll to position [458, 351]
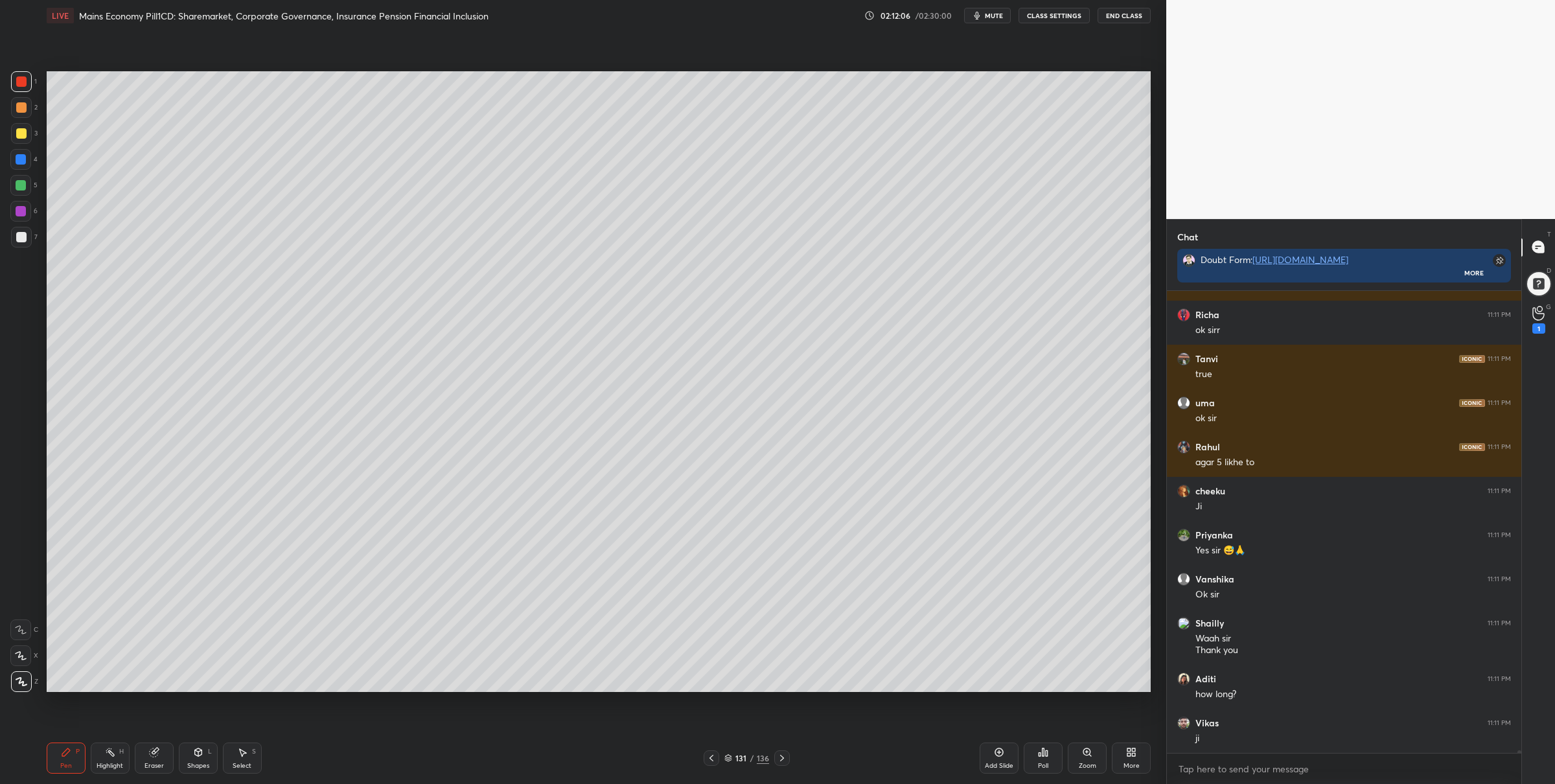
click at [730, 758] on icon at bounding box center [728, 758] width 8 height 8
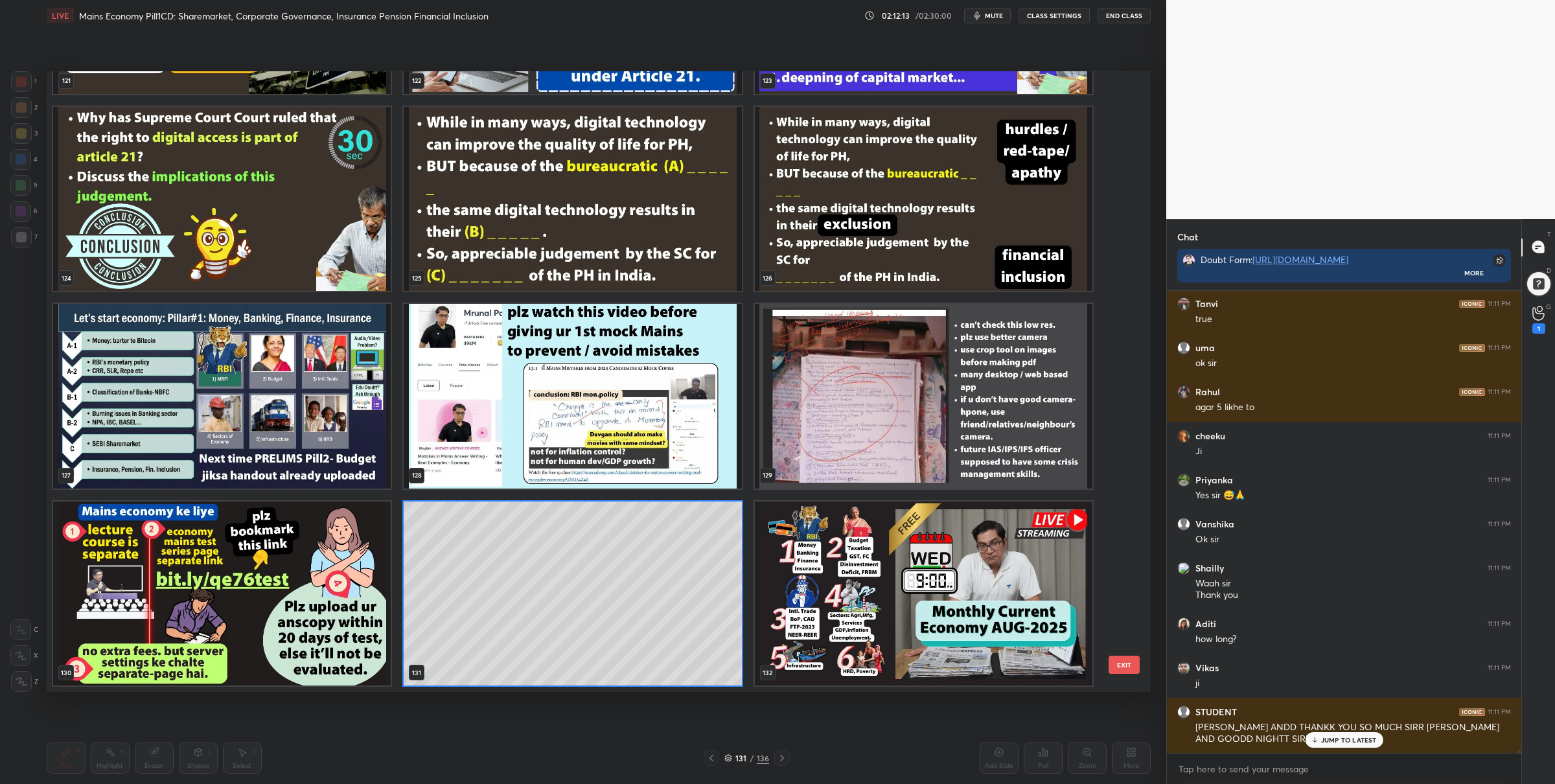
click at [512, 341] on img "grid" at bounding box center [572, 396] width 337 height 184
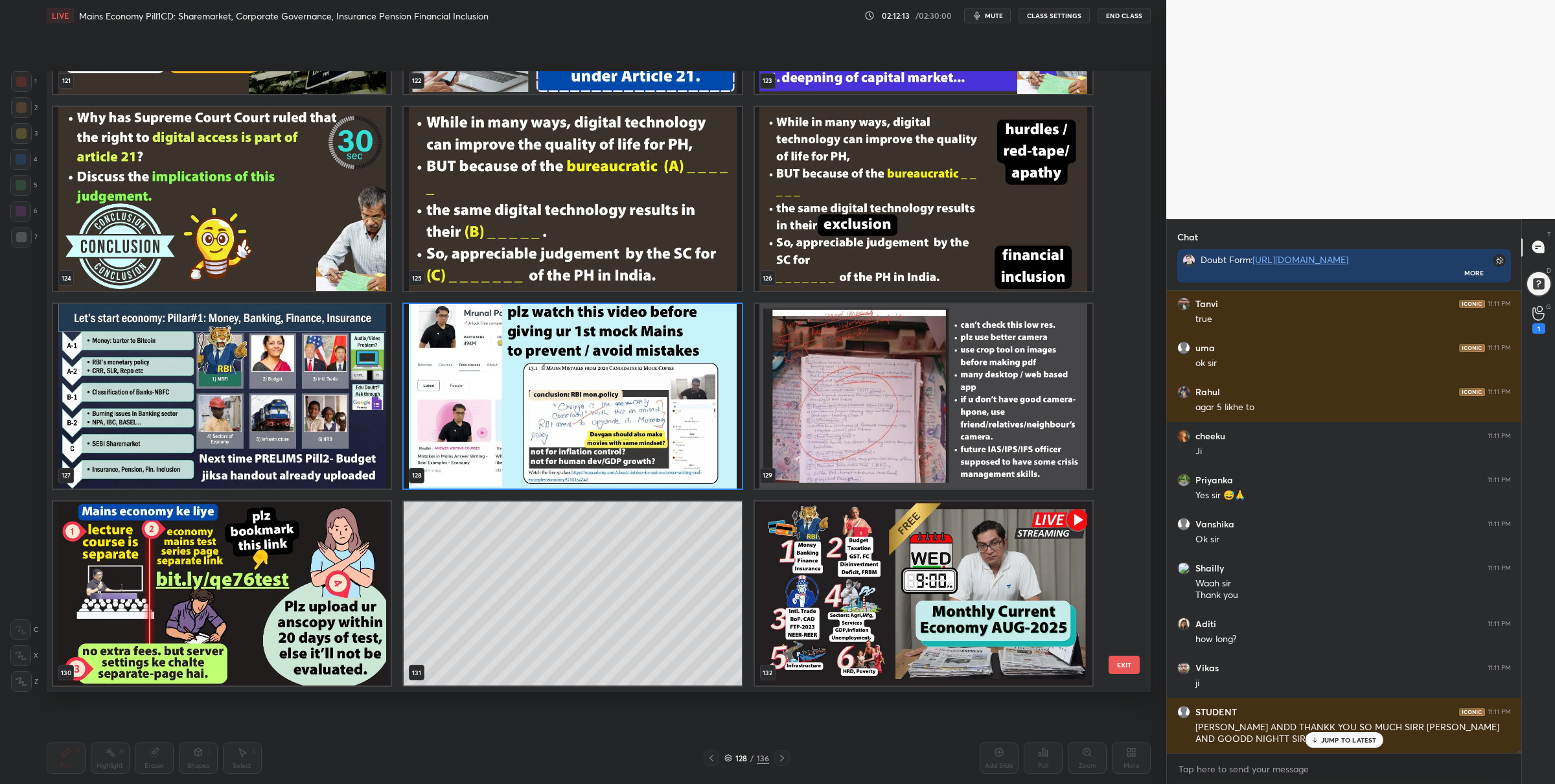
click at [512, 340] on img "grid" at bounding box center [572, 396] width 337 height 184
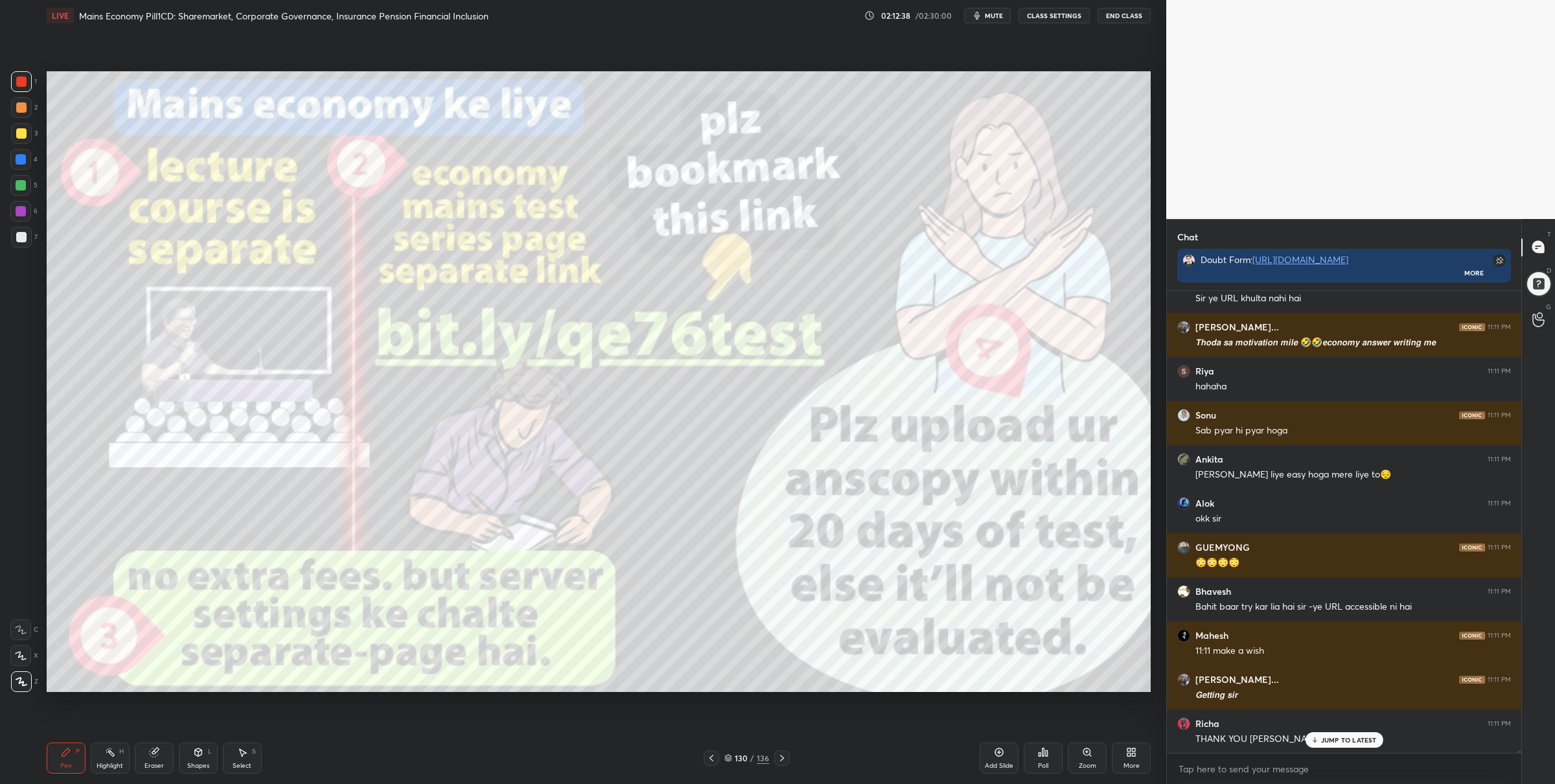
click at [728, 754] on icon at bounding box center [728, 758] width 8 height 8
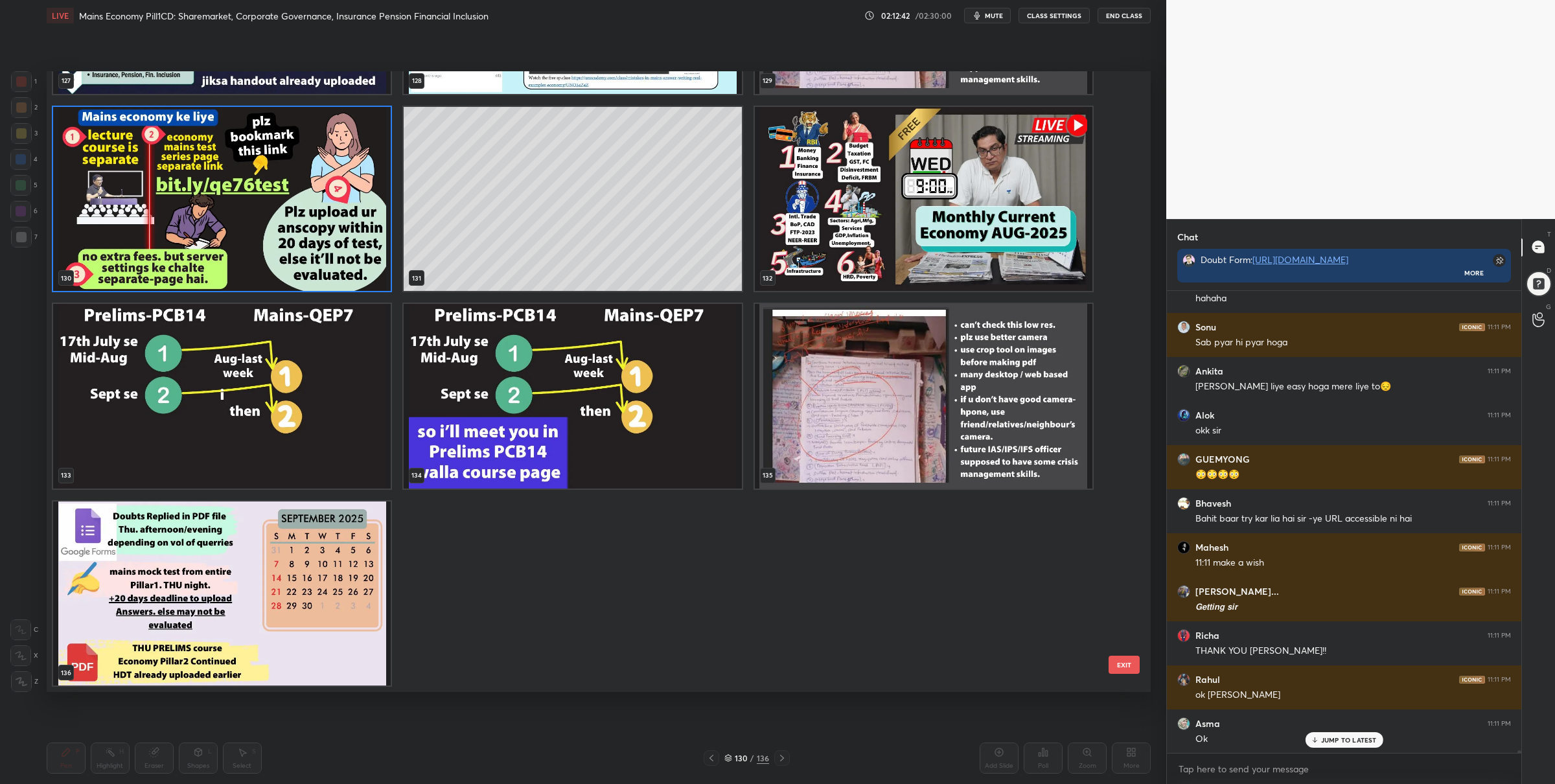
click at [324, 371] on img "grid" at bounding box center [221, 396] width 337 height 184
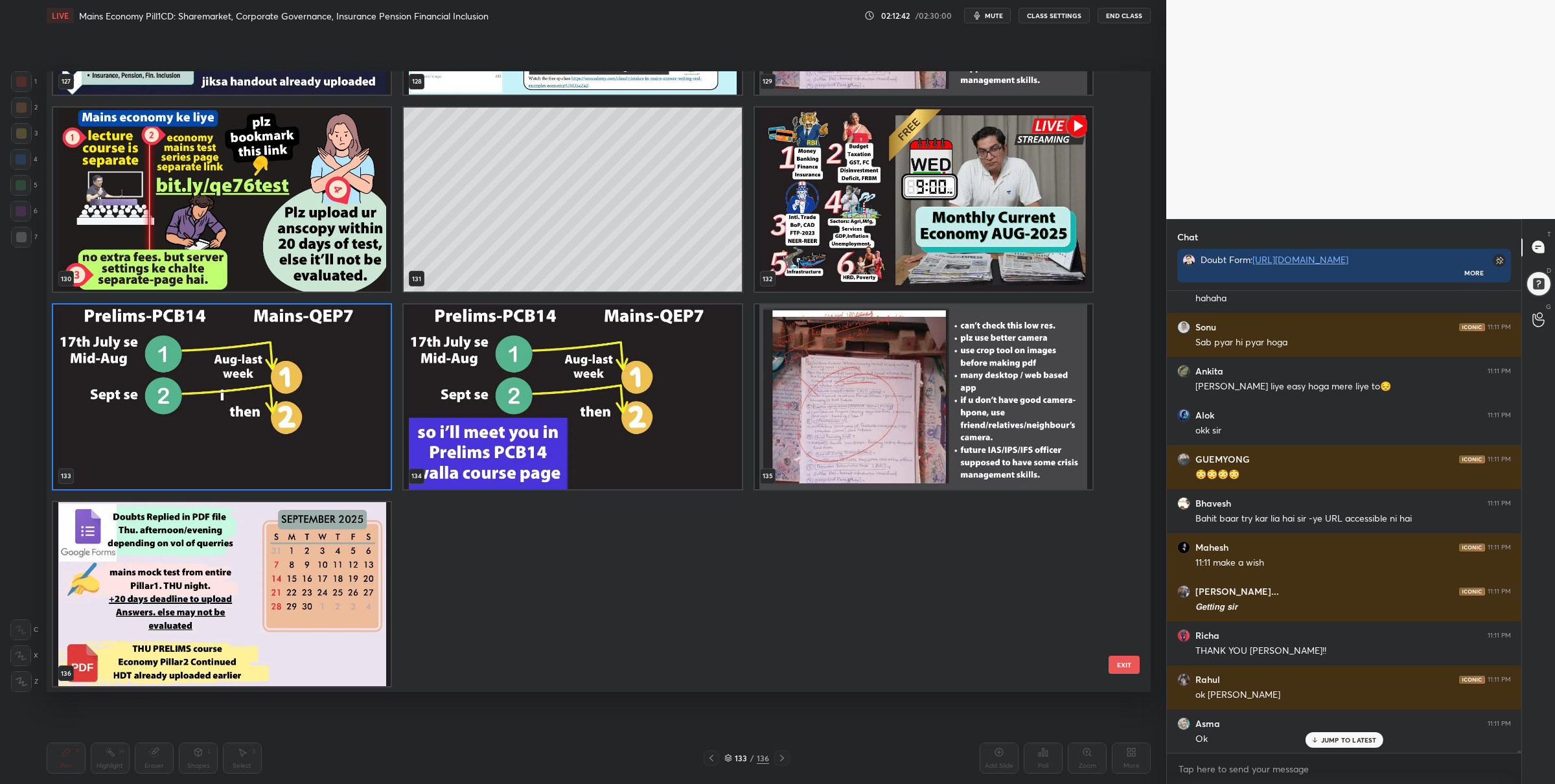
click at [324, 371] on div "124 125 126 127 128 129 130 131 132 133 134 135 136" at bounding box center [587, 381] width 1081 height 620
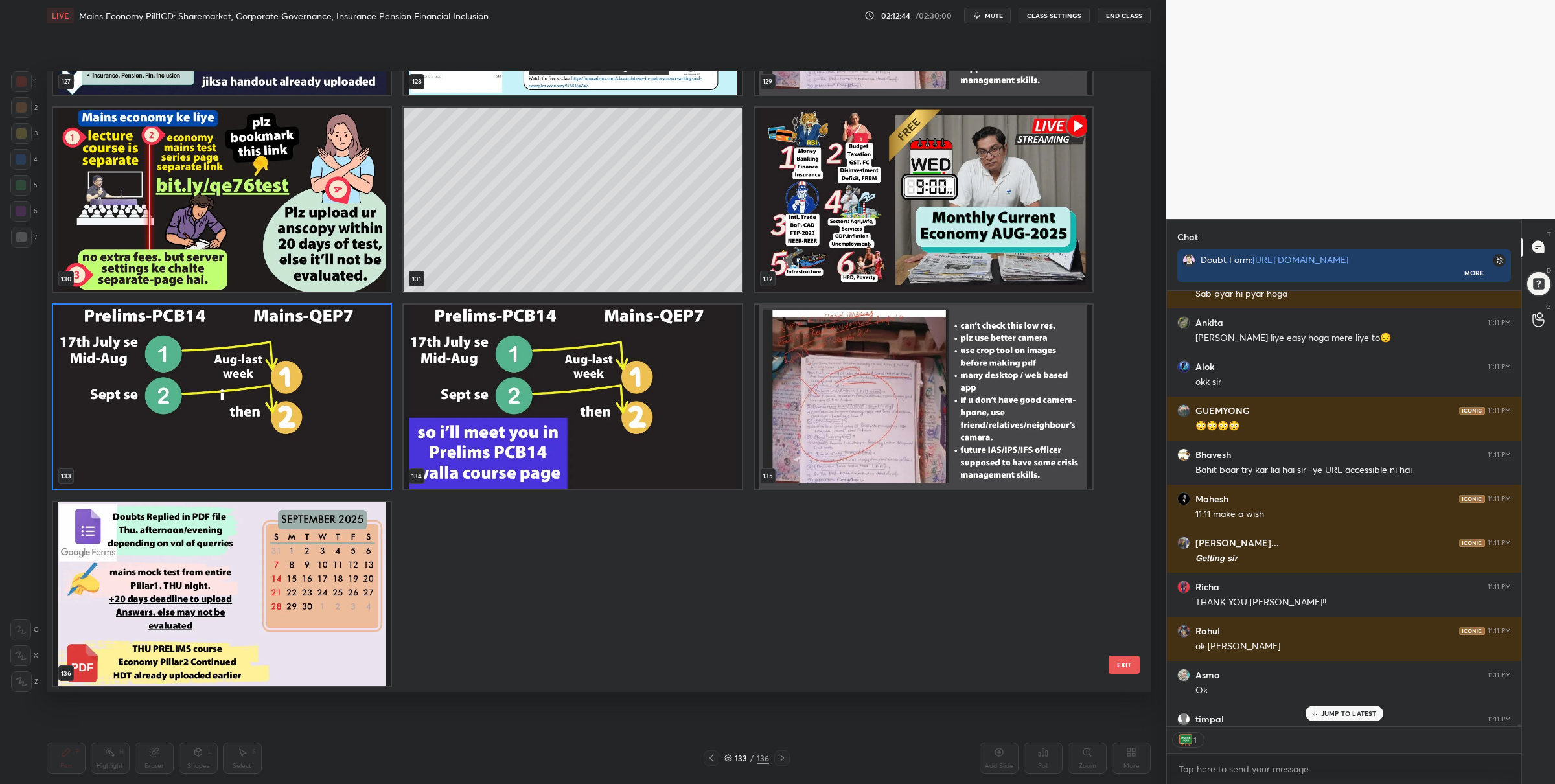
click at [323, 370] on img "grid" at bounding box center [221, 397] width 337 height 184
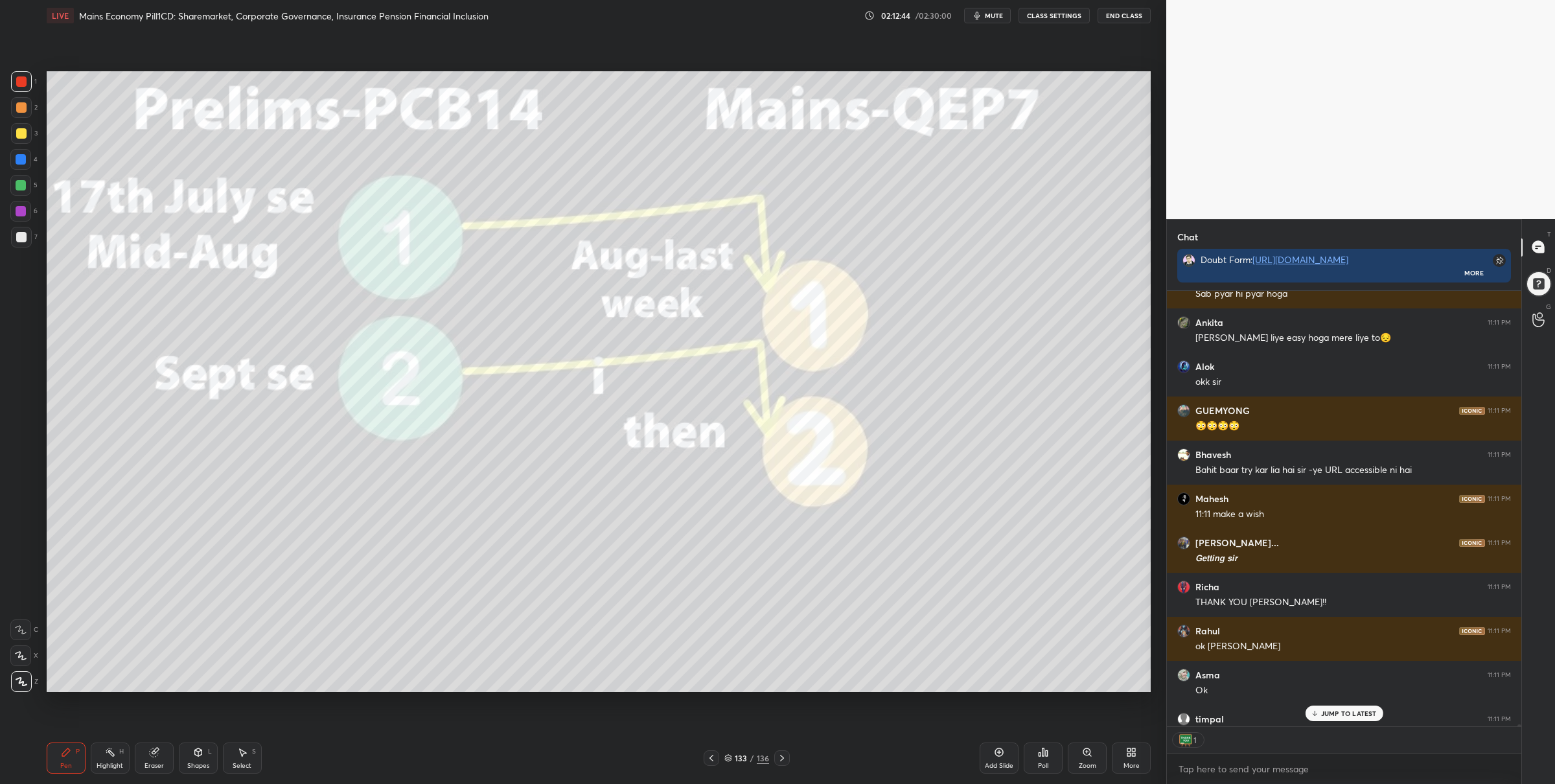
click at [323, 370] on img "grid" at bounding box center [221, 397] width 337 height 184
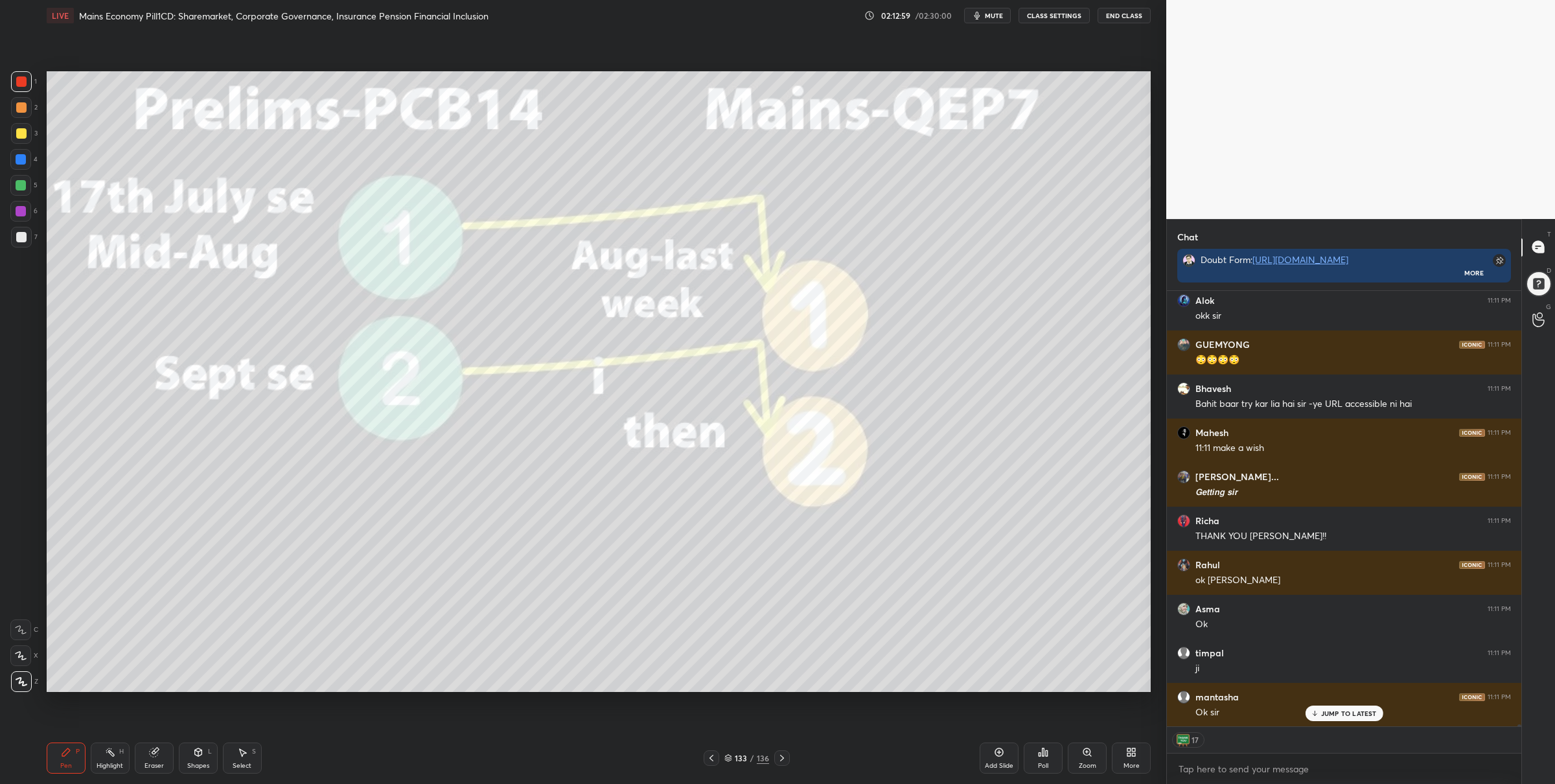
click at [785, 751] on div at bounding box center [782, 758] width 15 height 15
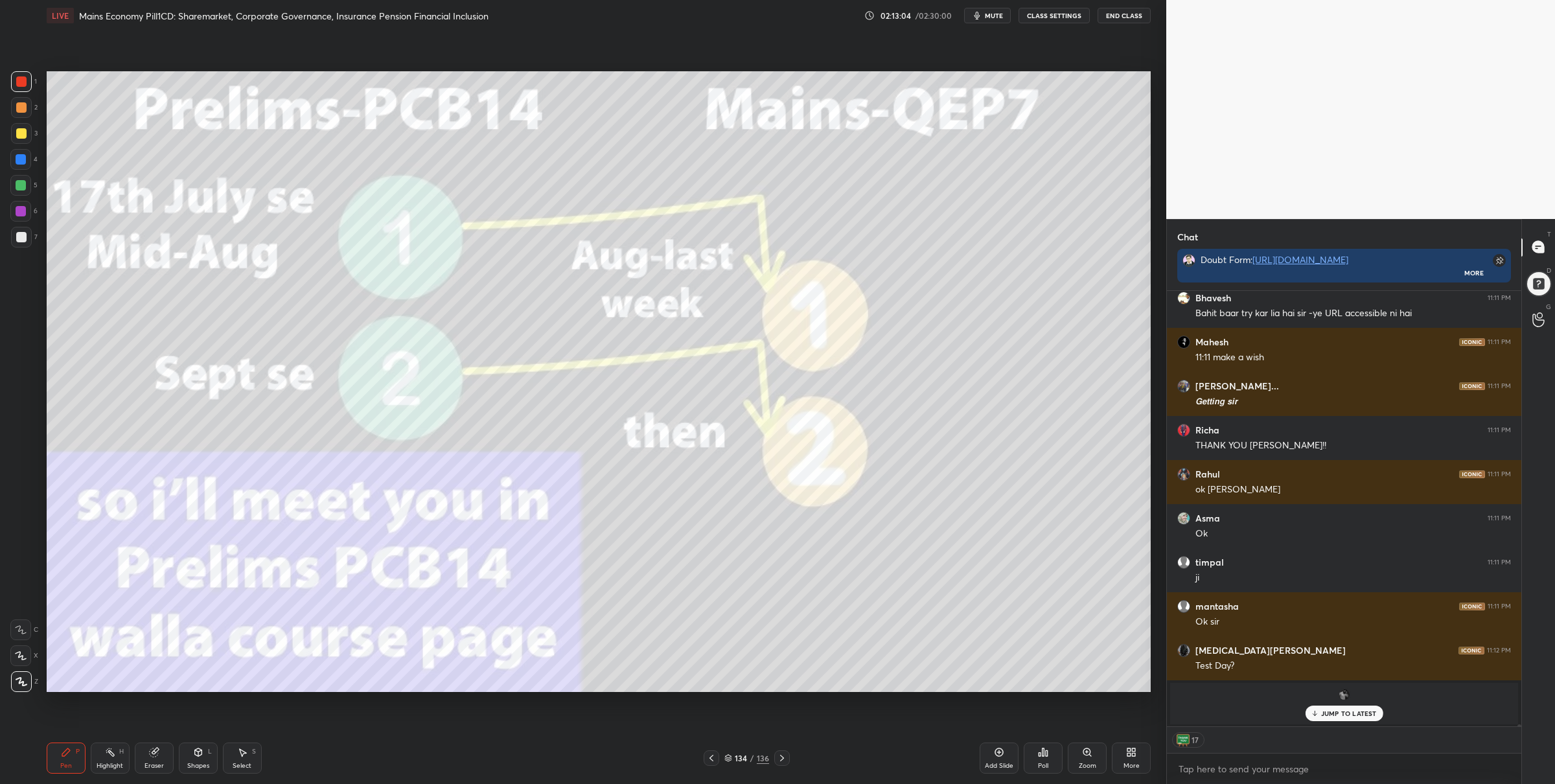
click at [781, 757] on icon at bounding box center [782, 758] width 10 height 10
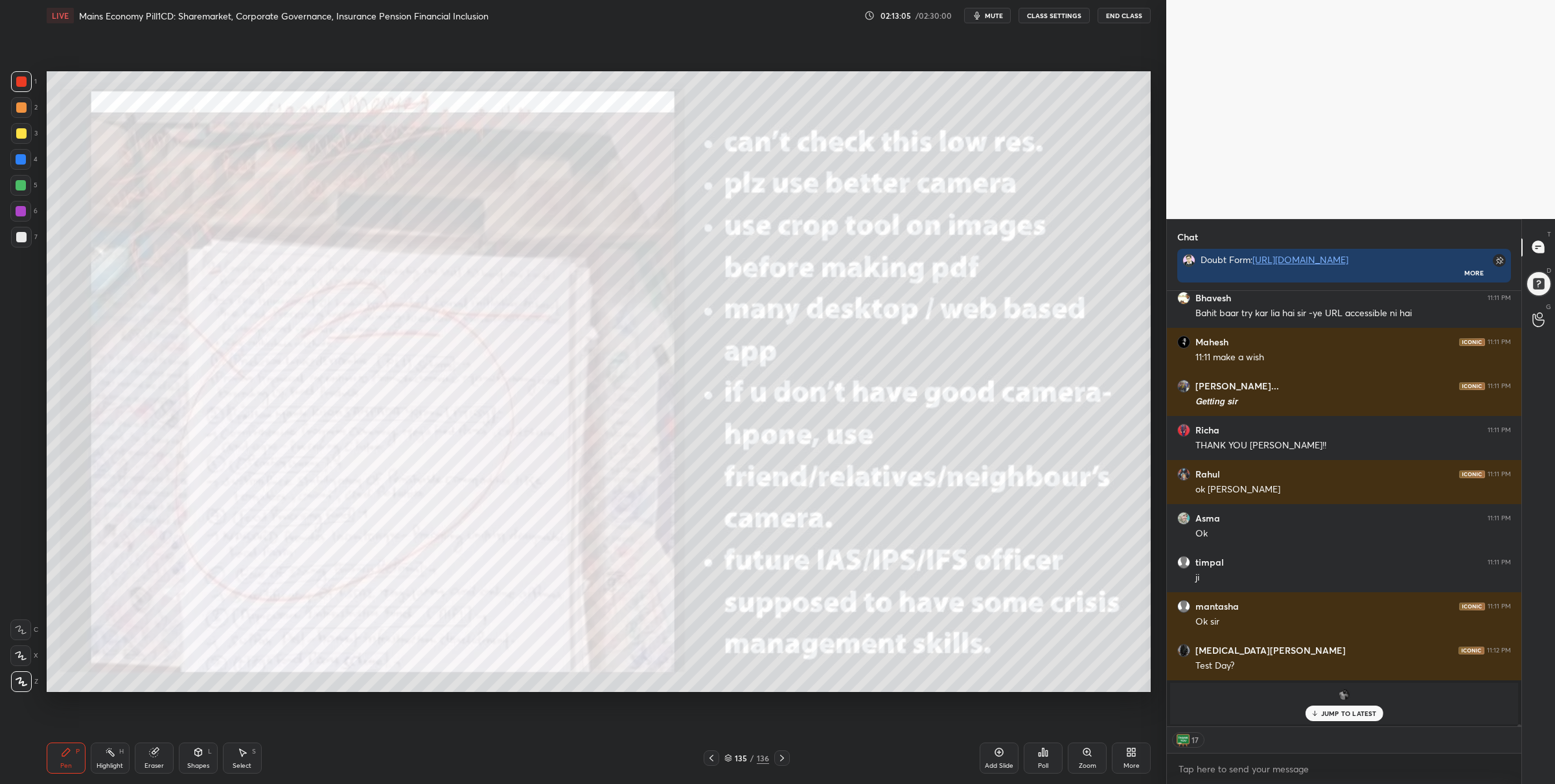
click at [779, 755] on icon at bounding box center [782, 758] width 10 height 10
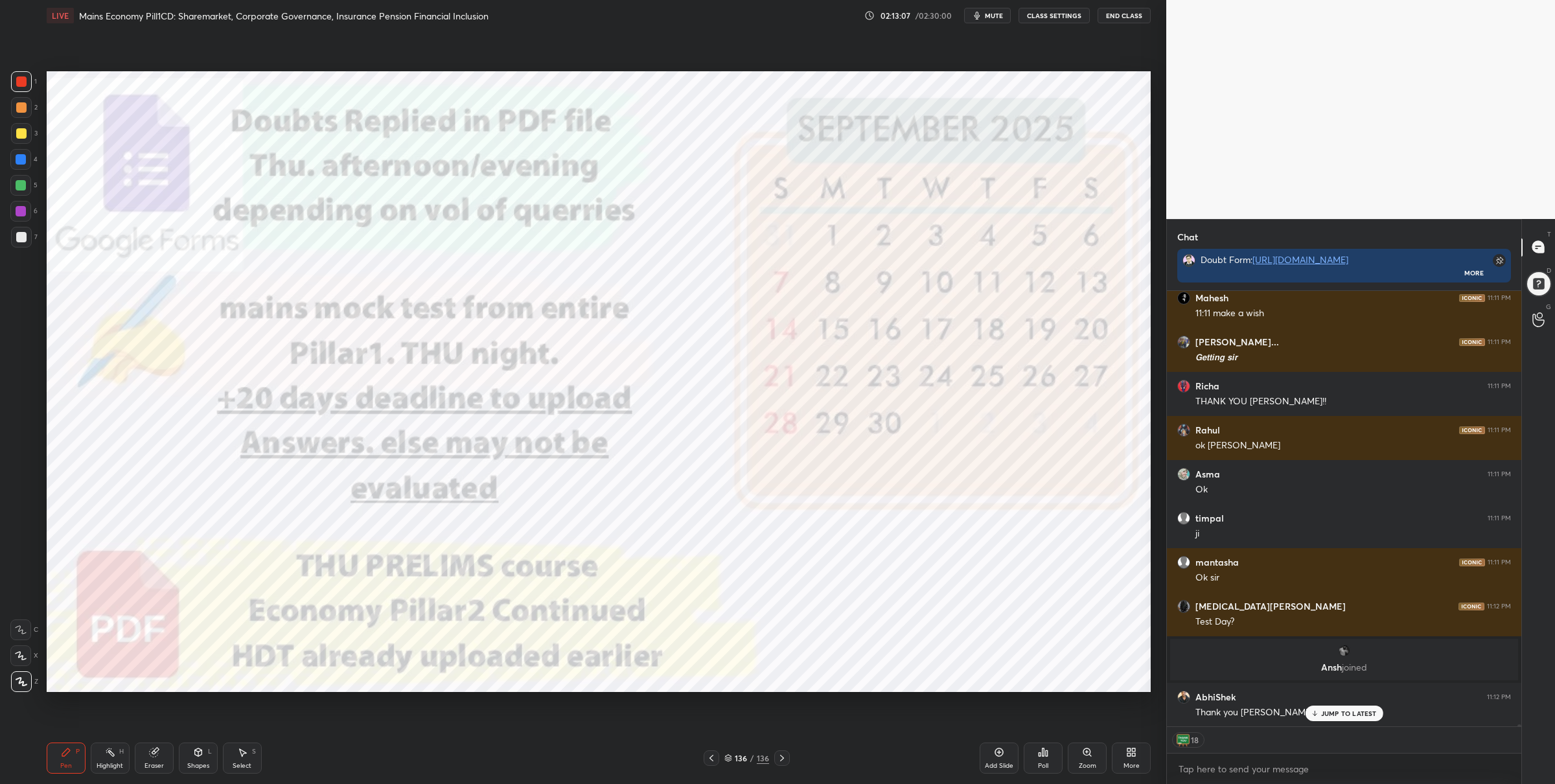
click at [715, 758] on icon at bounding box center [711, 758] width 10 height 10
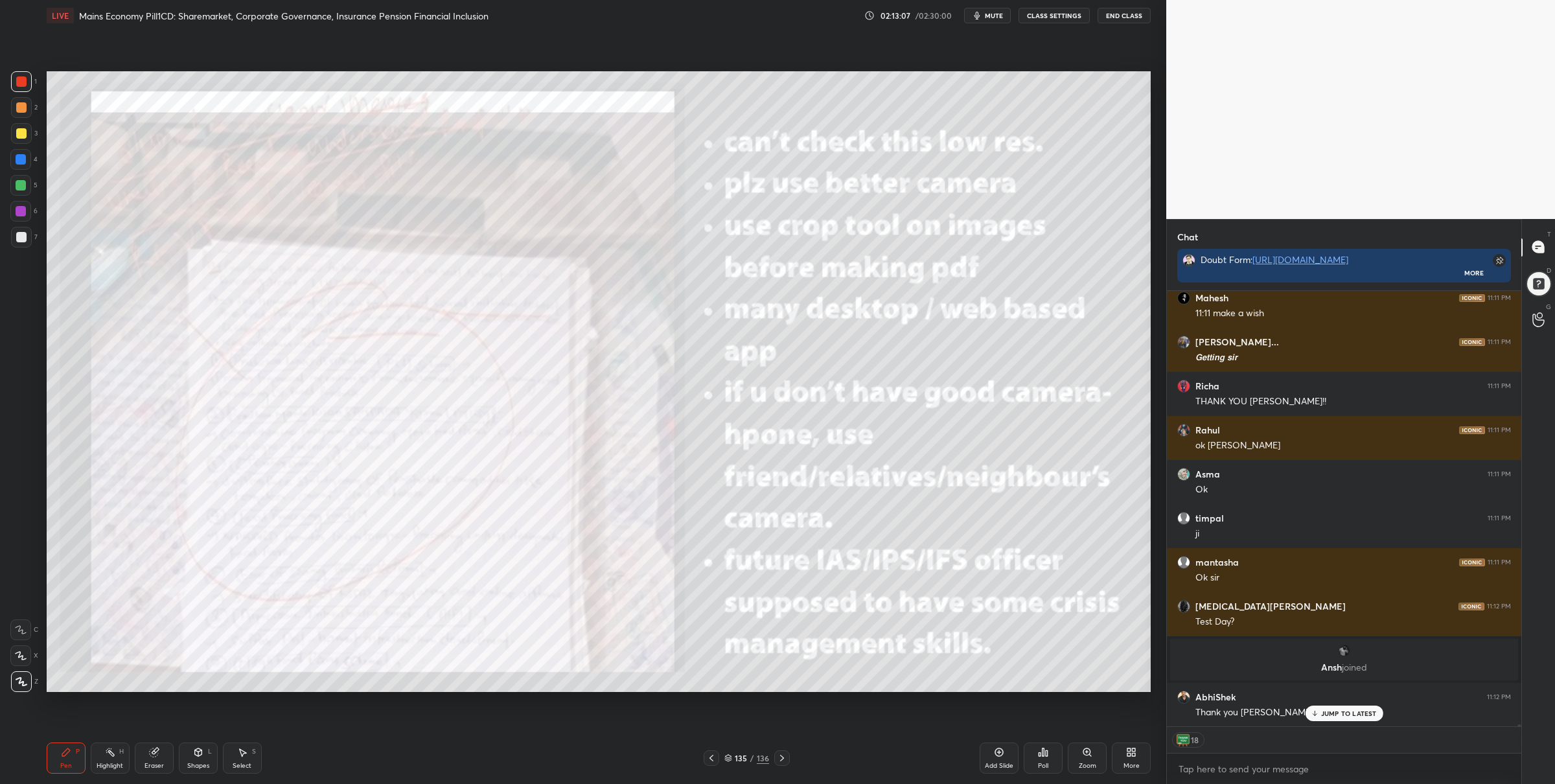
click at [713, 758] on icon at bounding box center [711, 758] width 10 height 10
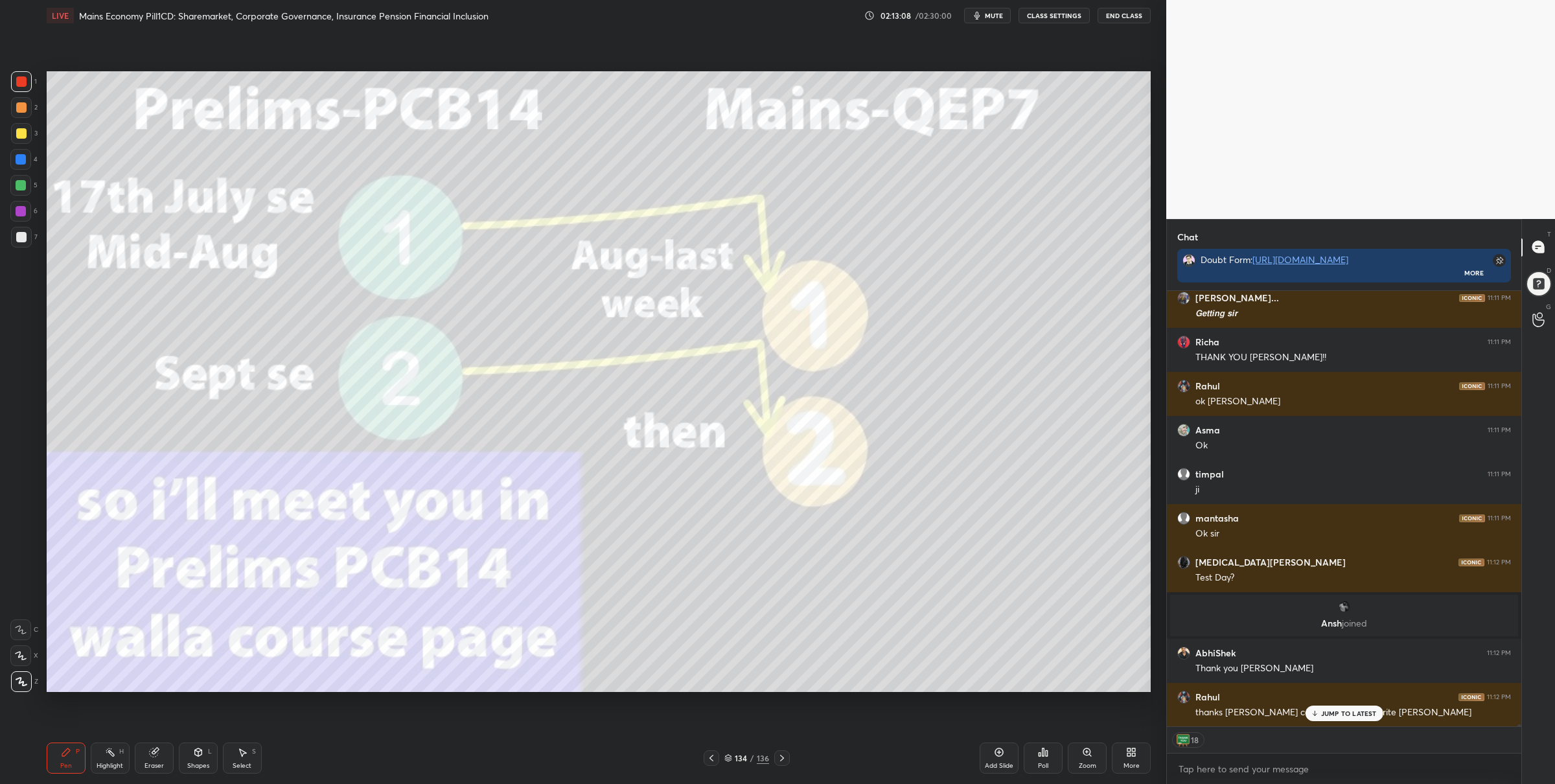
click at [714, 757] on icon at bounding box center [711, 758] width 10 height 10
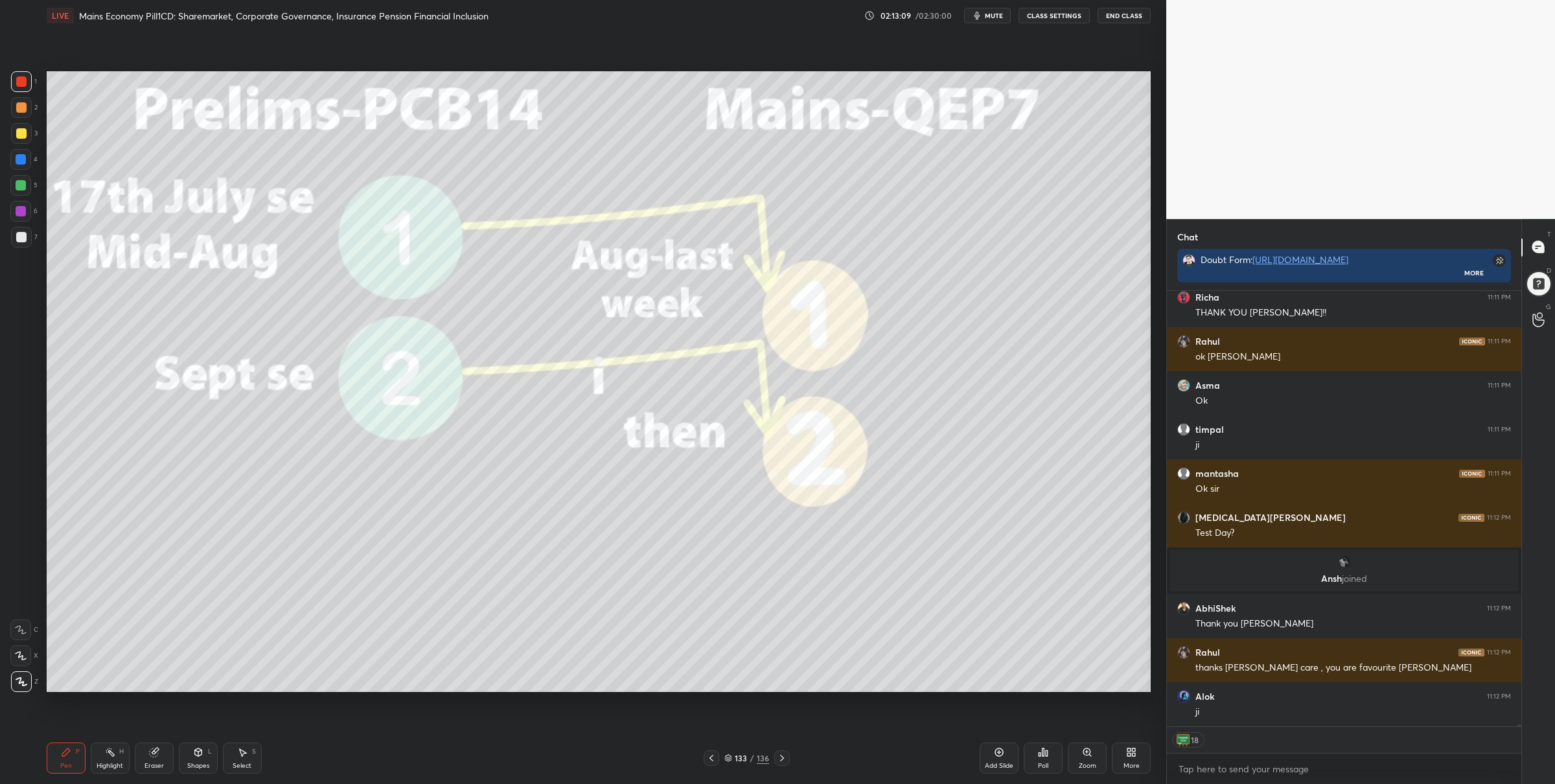
click at [725, 754] on icon at bounding box center [728, 758] width 8 height 8
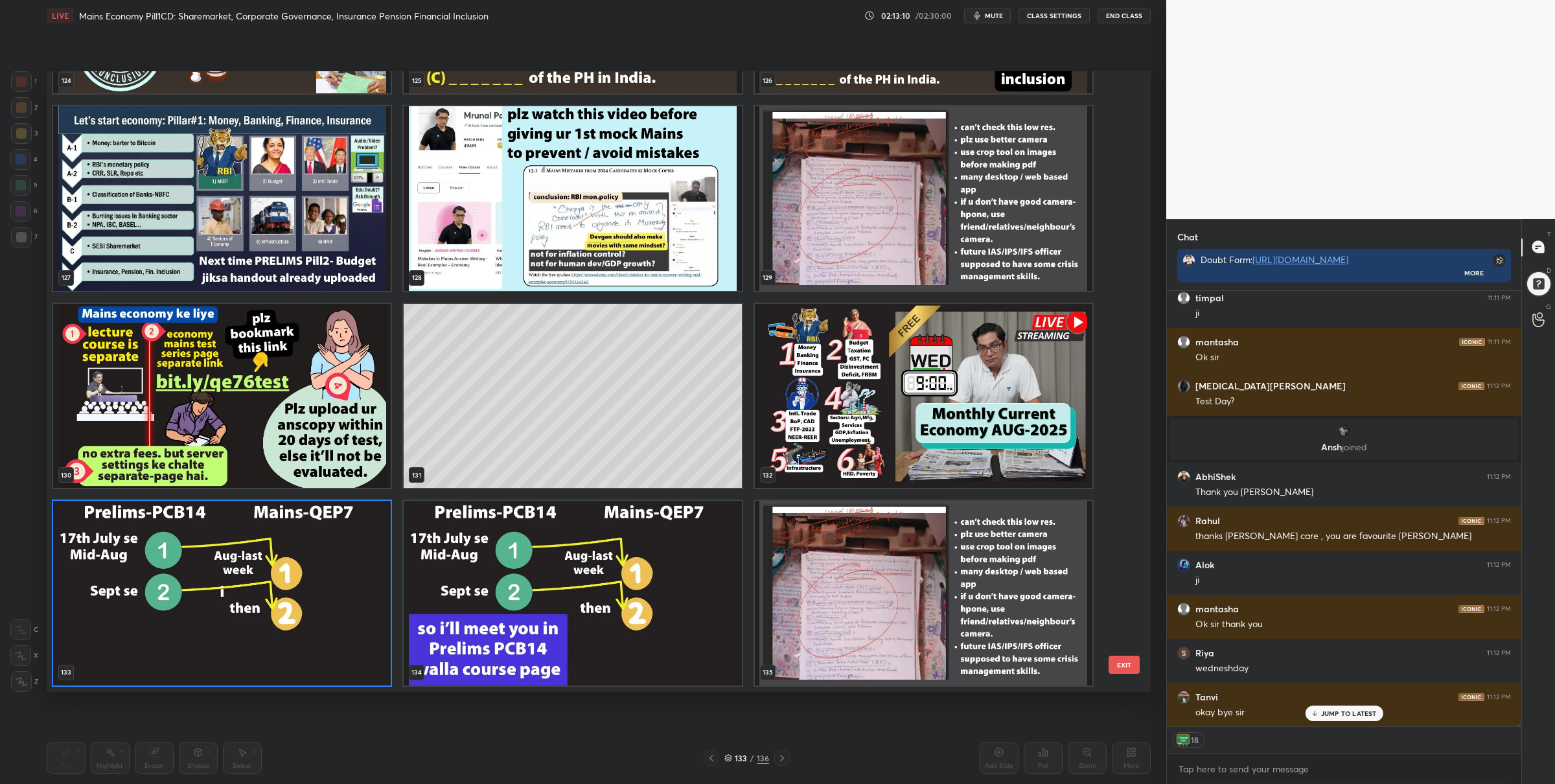
click at [860, 363] on img "grid" at bounding box center [923, 395] width 337 height 184
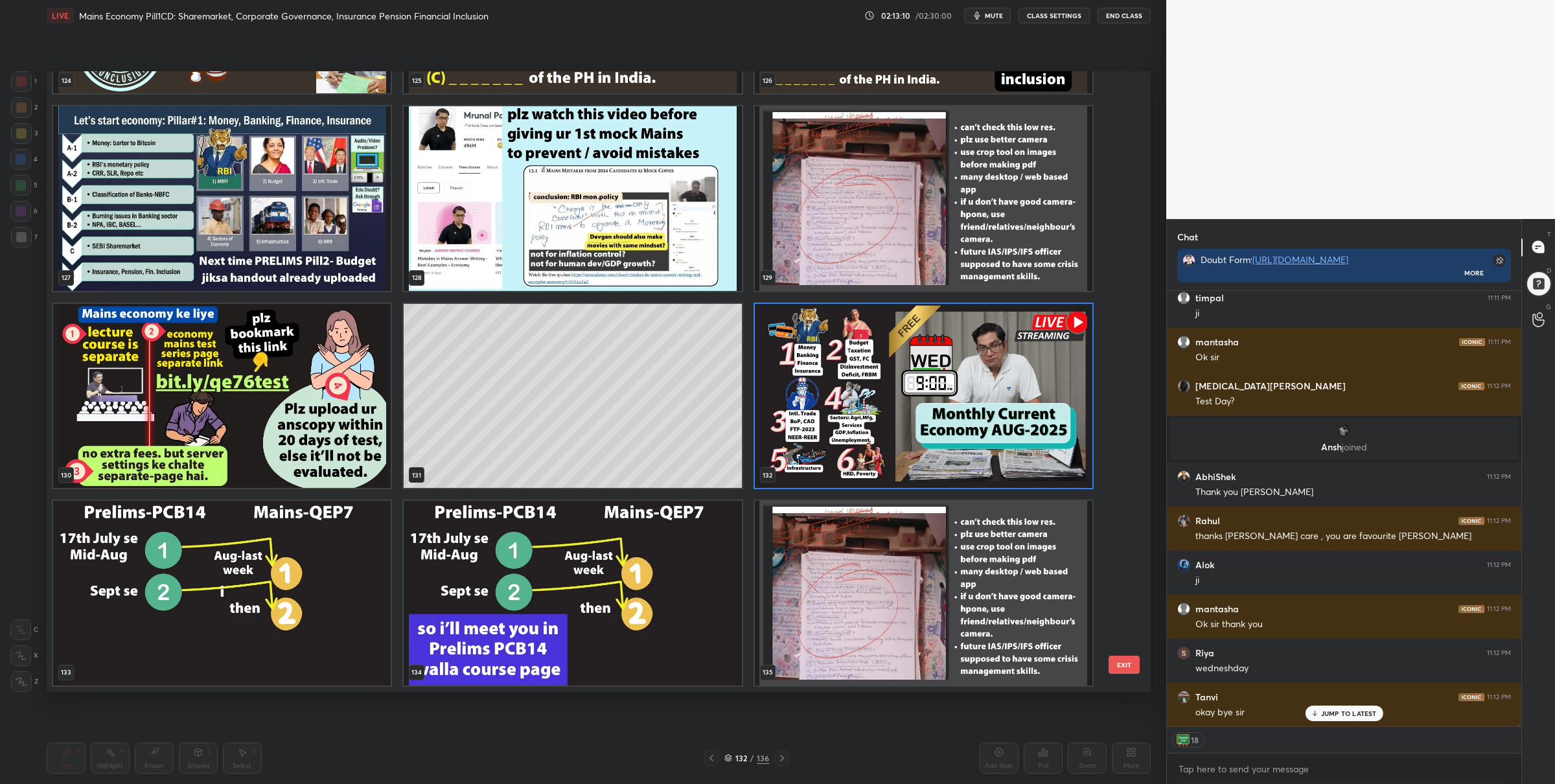
click at [860, 363] on img "grid" at bounding box center [923, 395] width 337 height 184
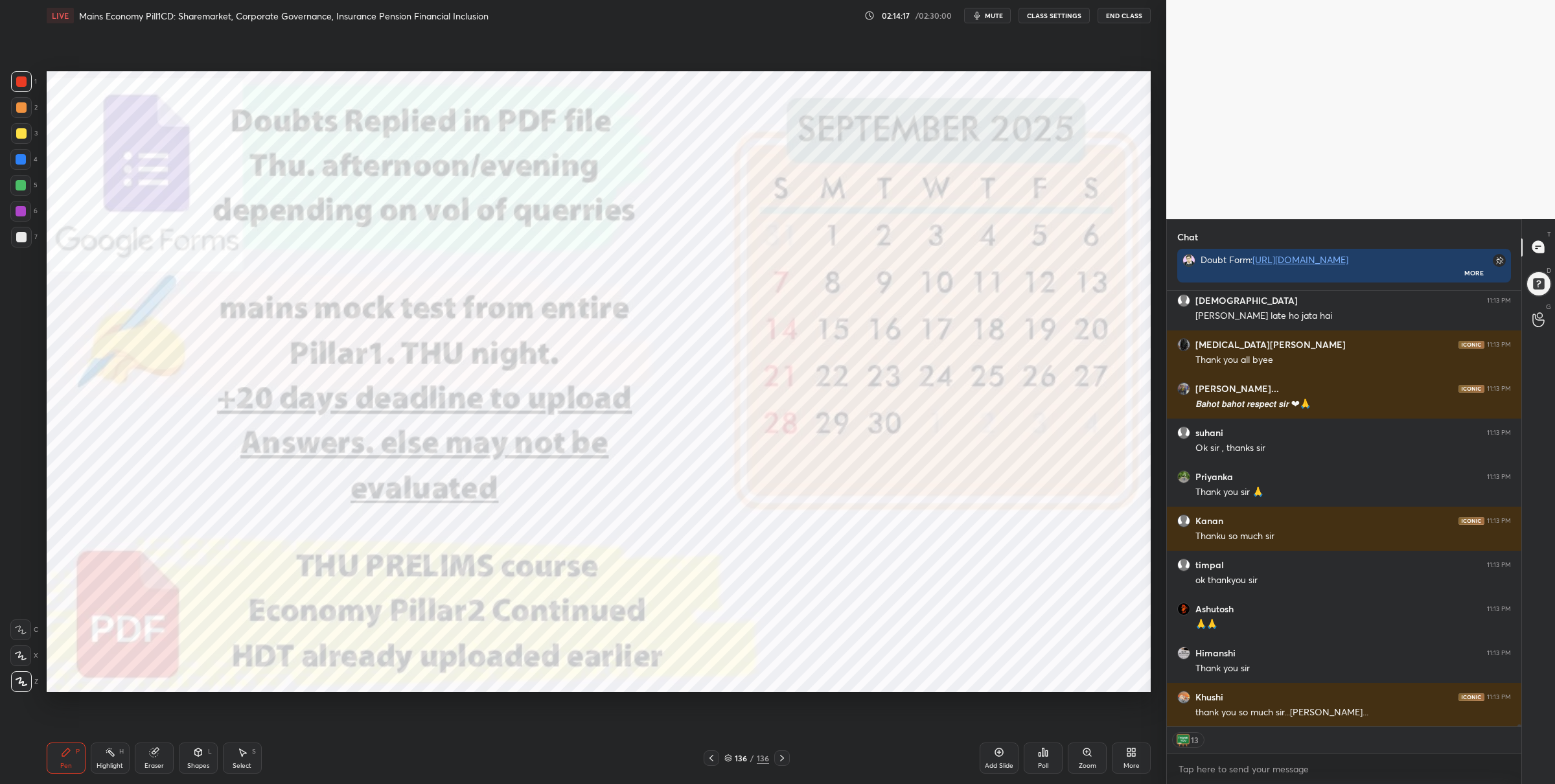
scroll to position [90830, 0]
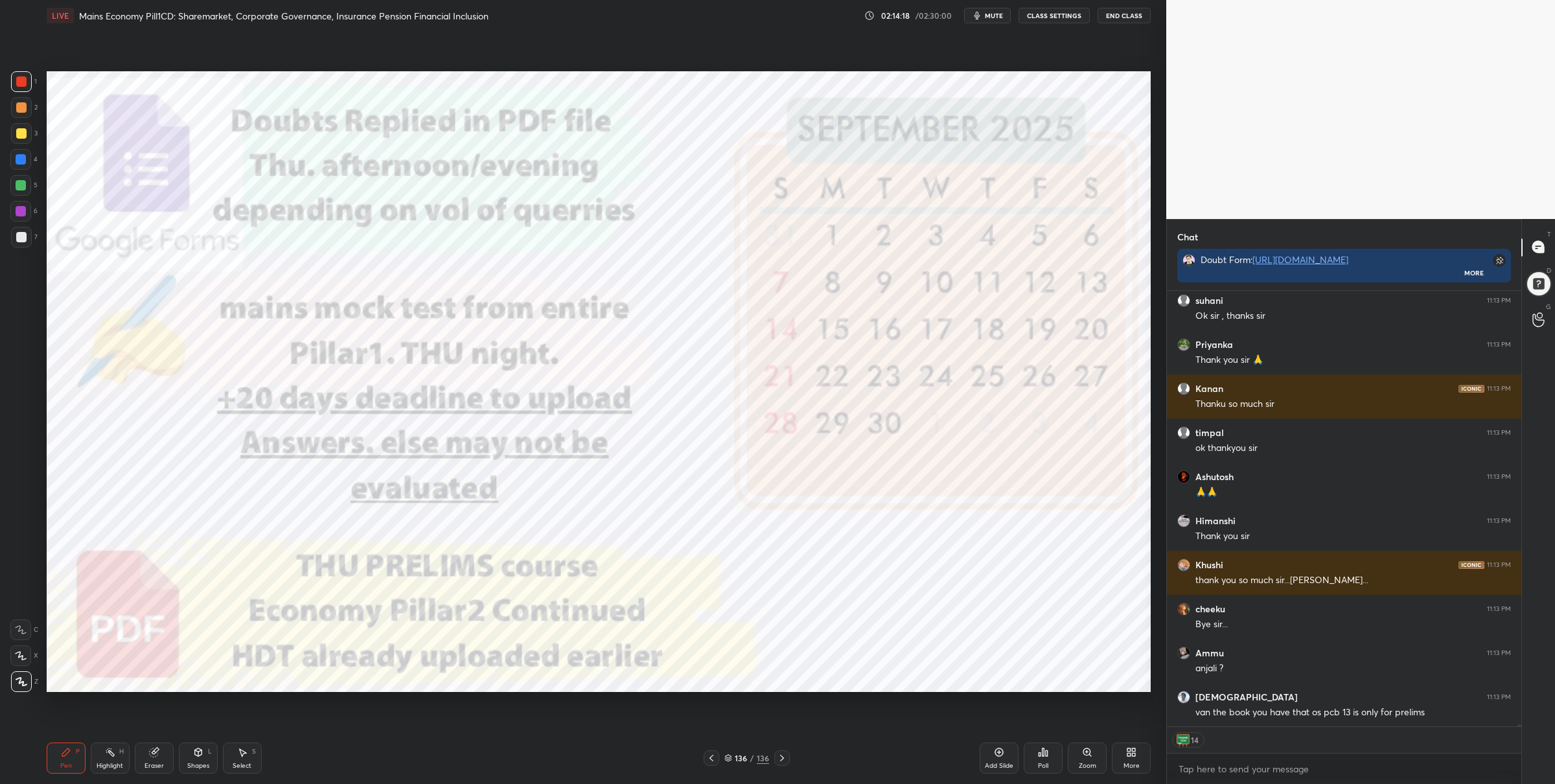
click at [1122, 17] on button "End Class" at bounding box center [1124, 15] width 53 height 15
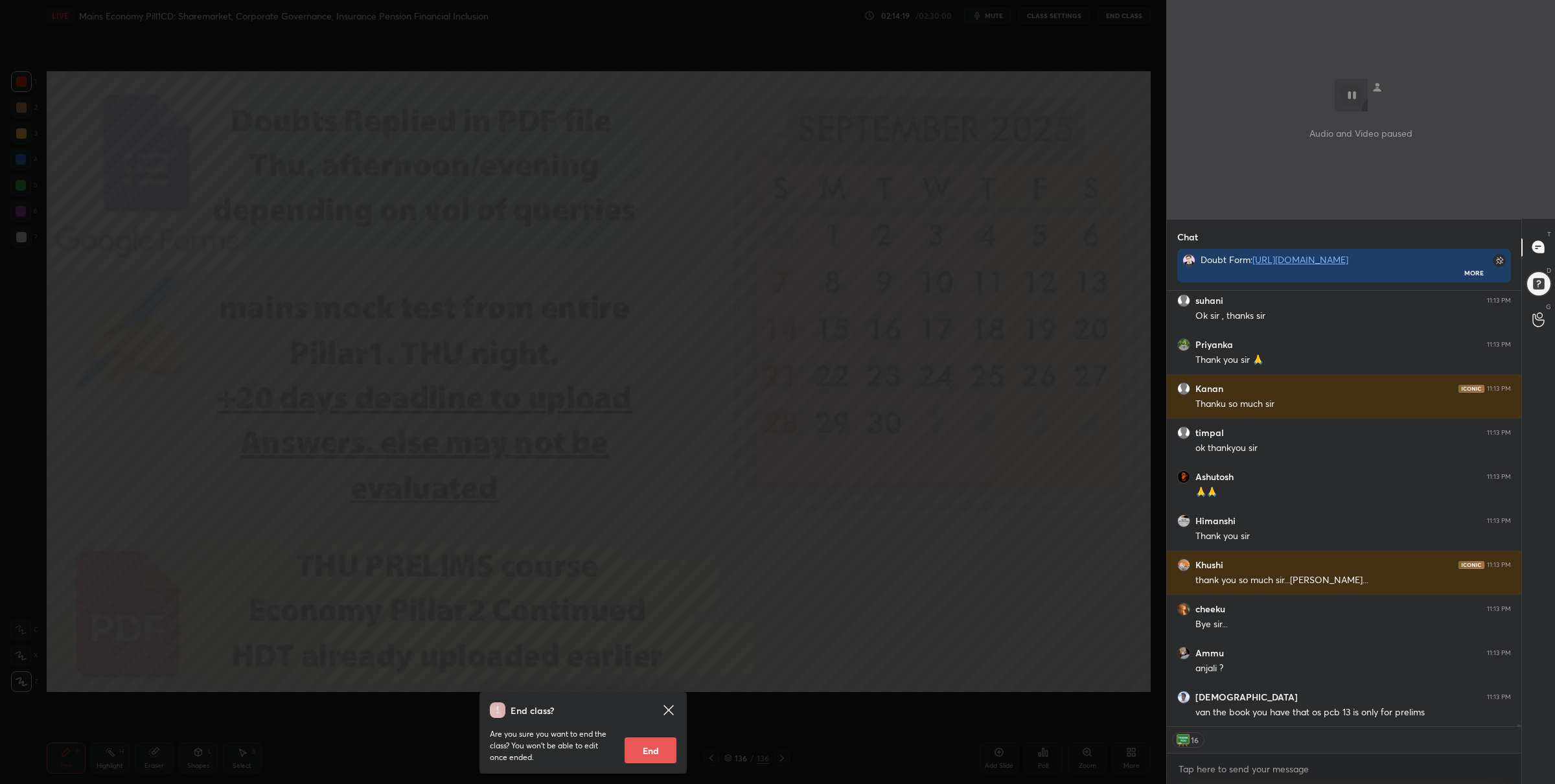
click at [634, 752] on button "End" at bounding box center [650, 751] width 52 height 26
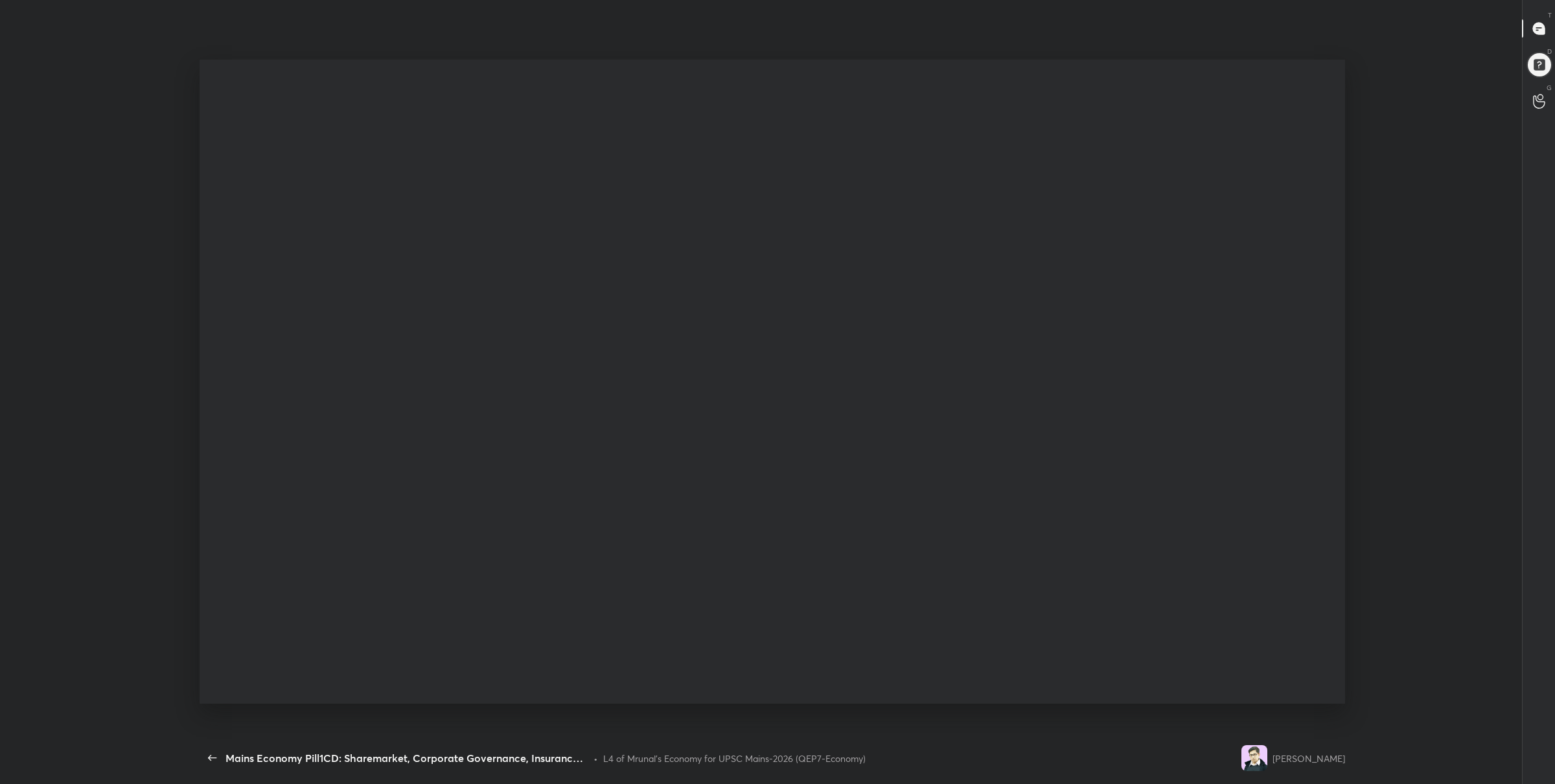
scroll to position [649, 261]
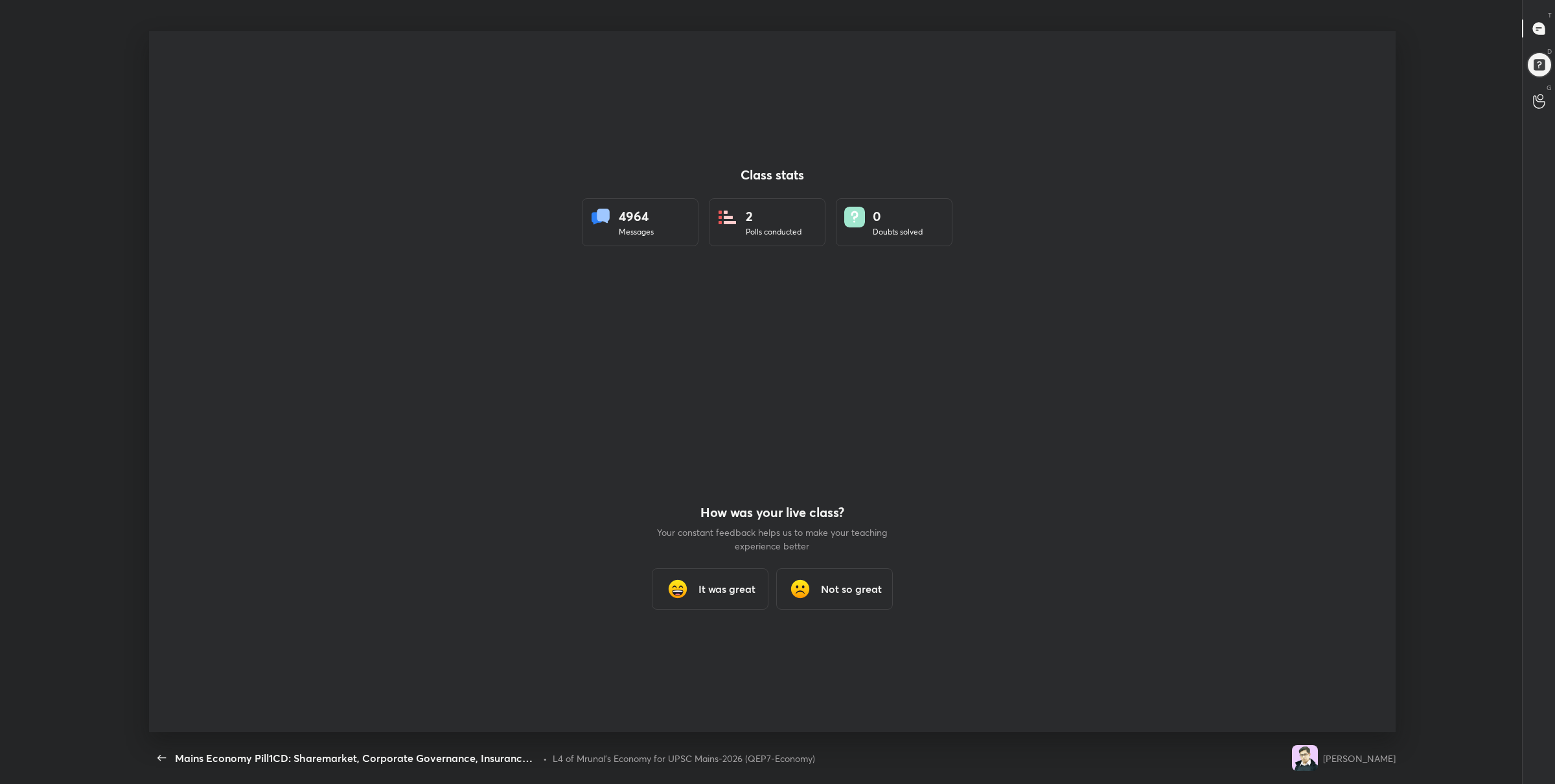
type textarea "x"
